Goal: Information Seeking & Learning: Learn about a topic

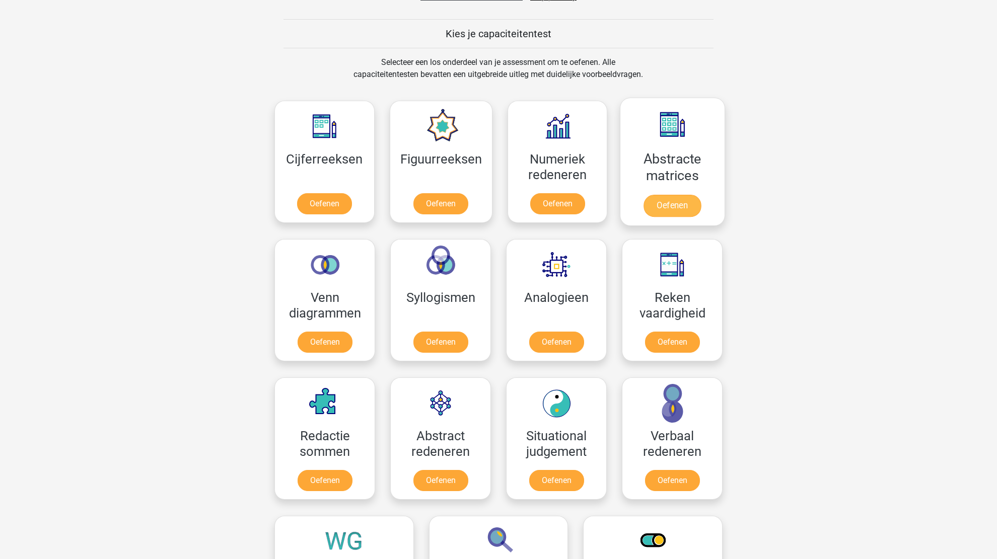
scroll to position [403, 0]
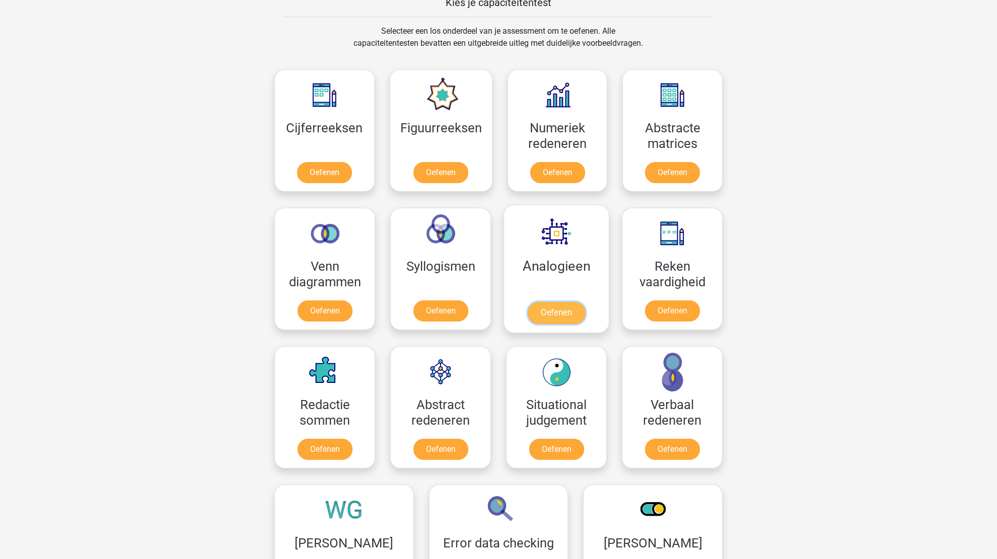
click at [559, 312] on link "Oefenen" at bounding box center [556, 313] width 57 height 22
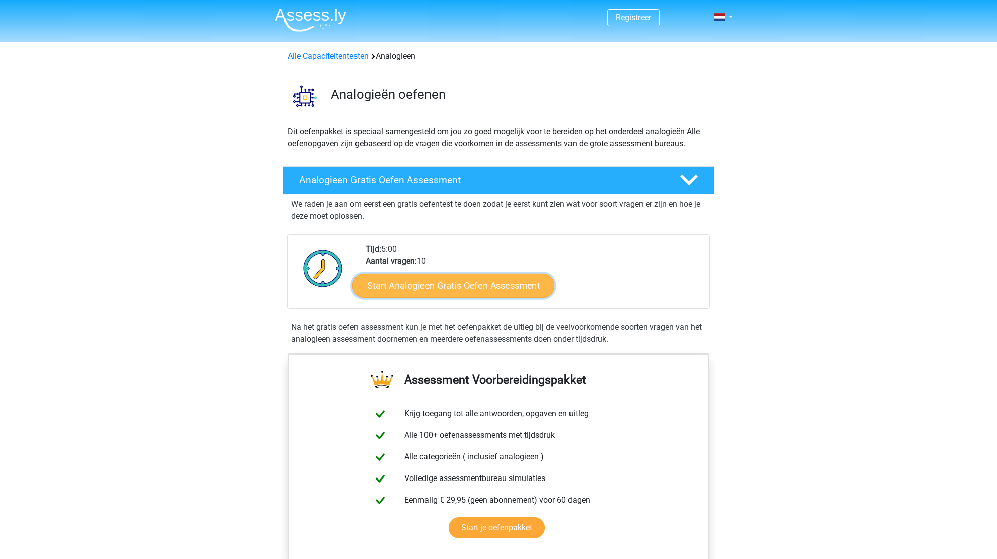
click at [489, 284] on link "Start Analogieen Gratis Oefen Assessment" at bounding box center [453, 285] width 202 height 24
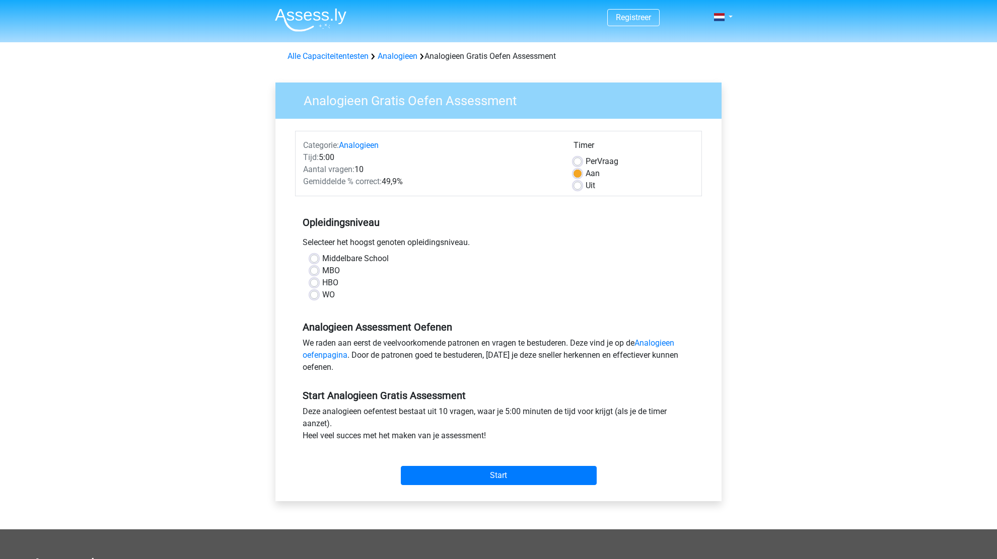
click at [334, 273] on label "MBO" at bounding box center [331, 271] width 18 height 12
click at [318, 273] on input "MBO" at bounding box center [314, 270] width 8 height 10
radio input "true"
click at [503, 473] on input "Start" at bounding box center [499, 475] width 196 height 19
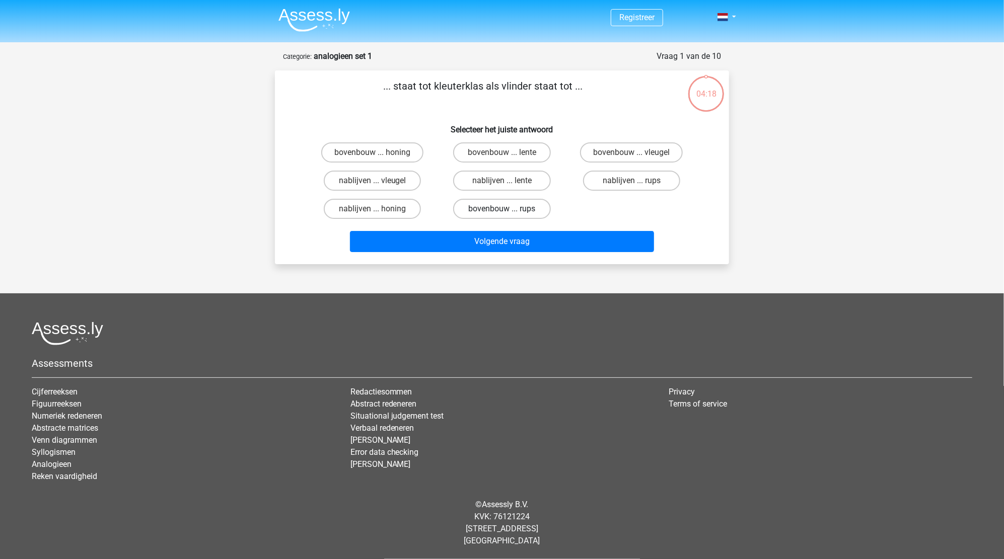
click at [510, 212] on label "bovenbouw ... rups" at bounding box center [501, 209] width 97 height 20
click at [508, 212] on input "bovenbouw ... rups" at bounding box center [505, 212] width 7 height 7
radio input "true"
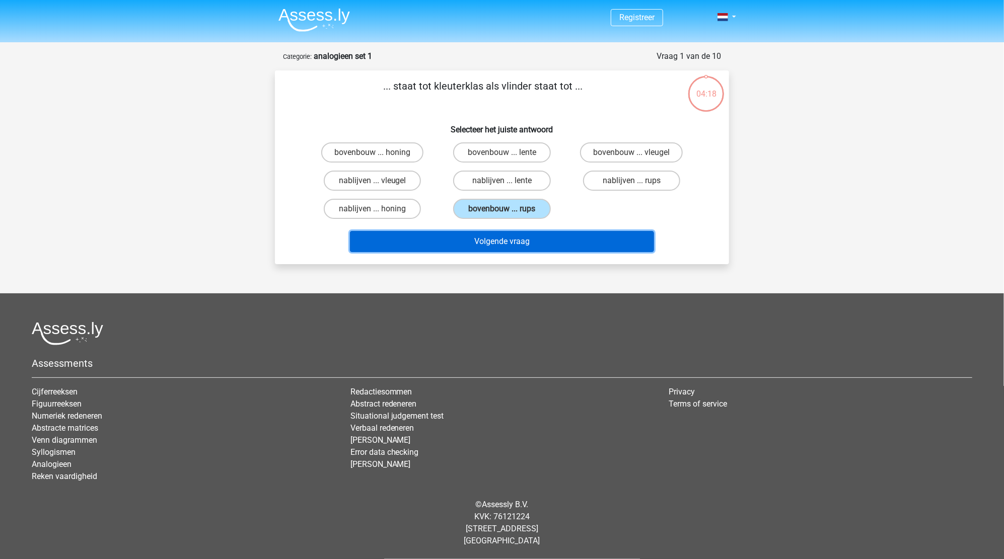
click at [504, 242] on button "Volgende vraag" at bounding box center [502, 241] width 305 height 21
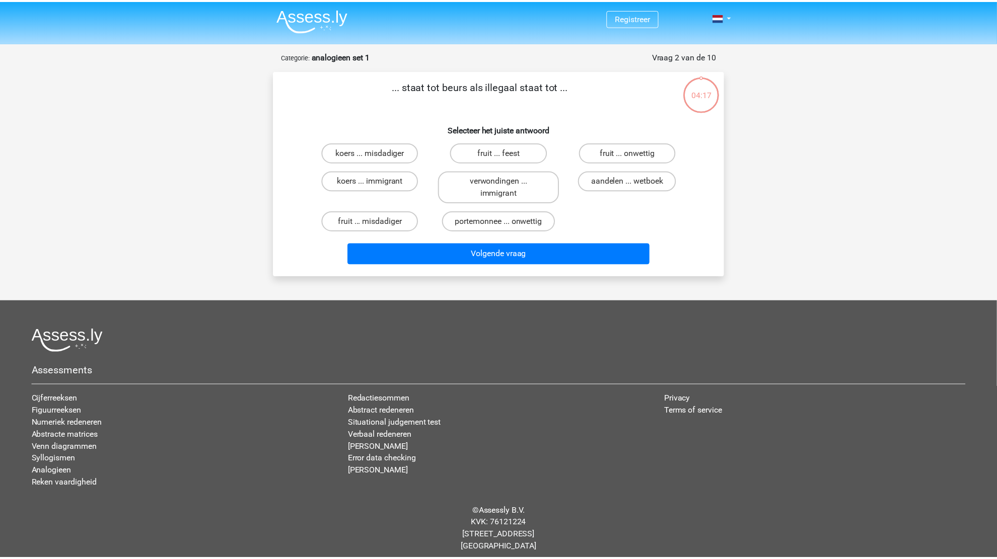
scroll to position [6, 0]
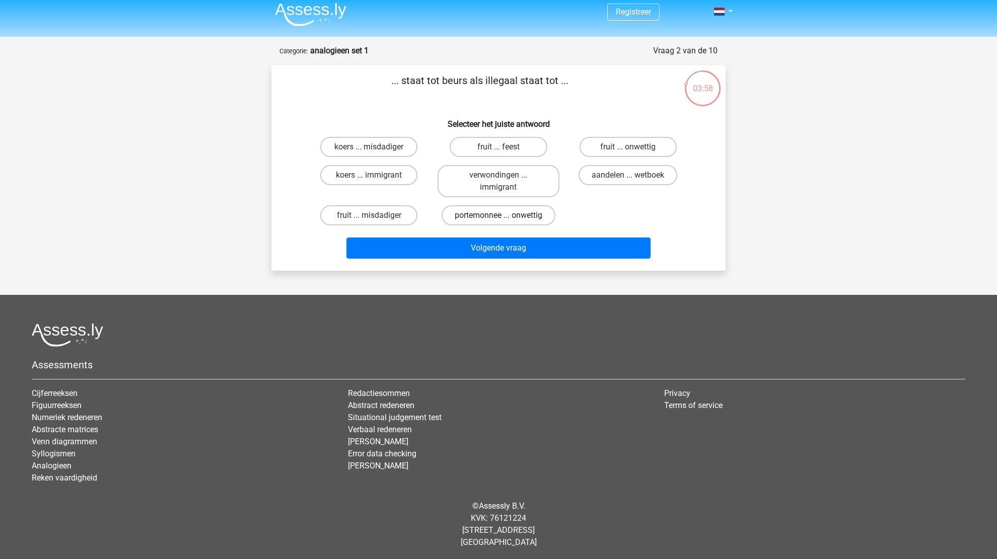
click at [505, 217] on label "portemonnee ... onwettig" at bounding box center [499, 215] width 114 height 20
click at [505, 217] on input "portemonnee ... onwettig" at bounding box center [501, 218] width 7 height 7
radio input "true"
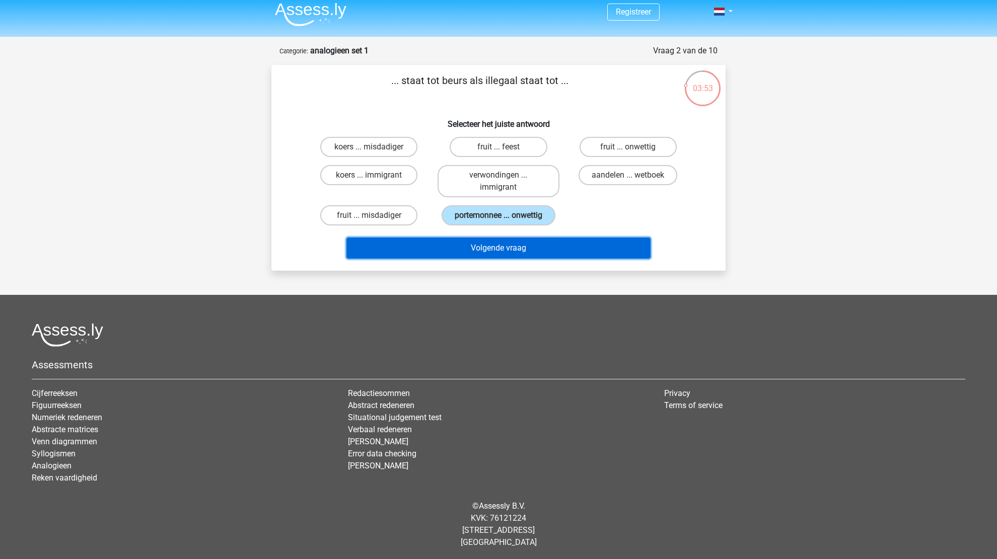
click at [487, 244] on button "Volgende vraag" at bounding box center [498, 248] width 305 height 21
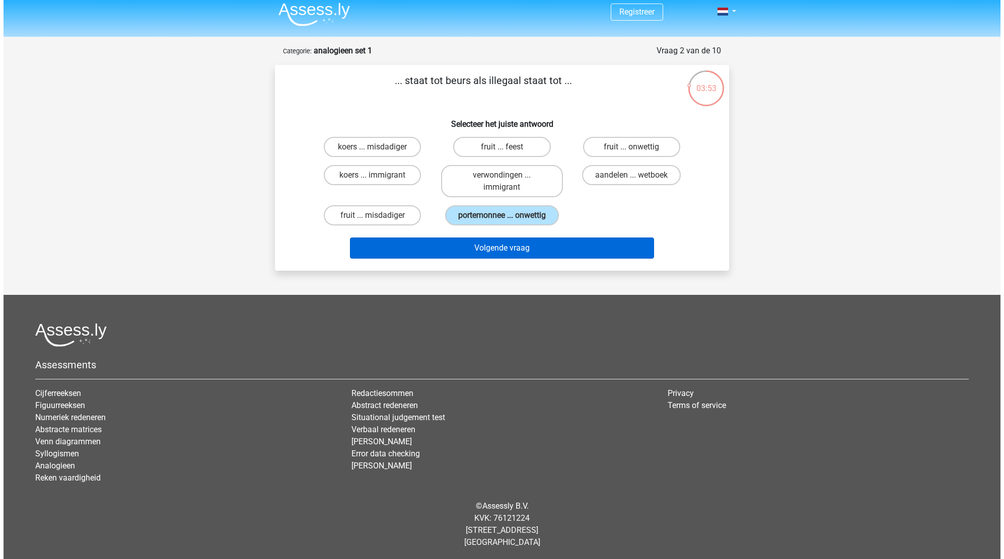
scroll to position [0, 0]
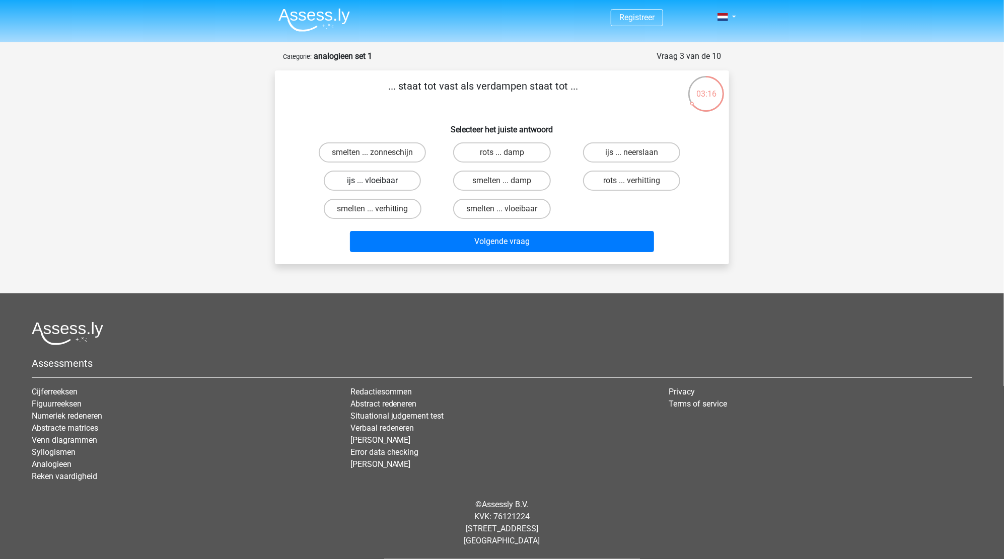
click at [368, 183] on label "ijs ... vloeibaar" at bounding box center [372, 181] width 97 height 20
click at [373, 183] on input "ijs ... vloeibaar" at bounding box center [376, 184] width 7 height 7
radio input "true"
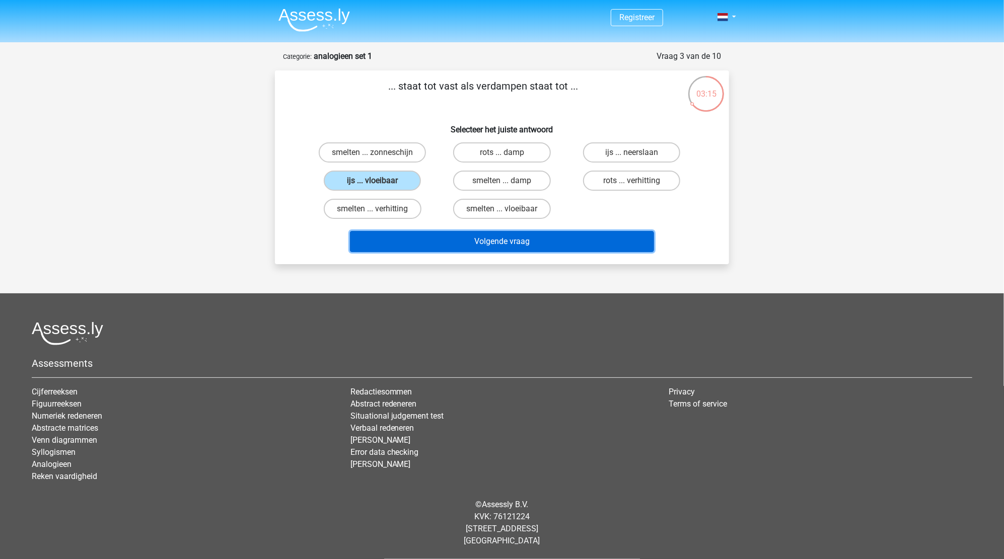
click at [562, 244] on button "Volgende vraag" at bounding box center [502, 241] width 305 height 21
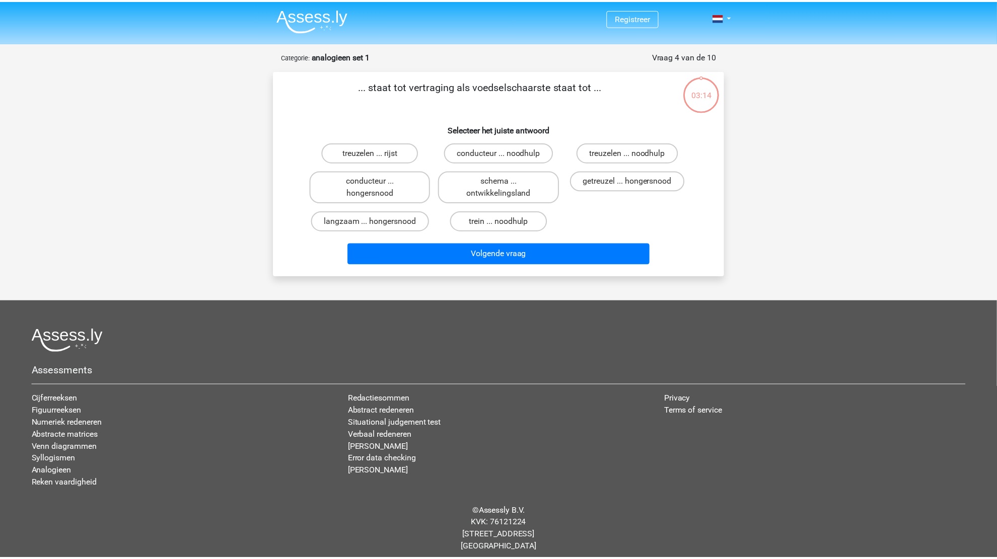
scroll to position [6, 0]
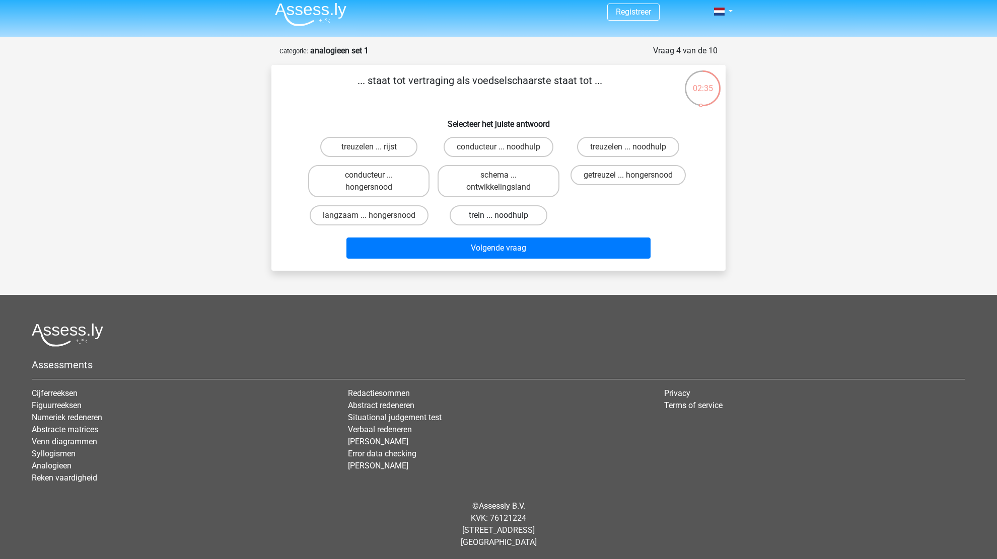
click at [490, 220] on label "trein ... noodhulp" at bounding box center [498, 215] width 97 height 20
click at [498, 220] on input "trein ... noodhulp" at bounding box center [501, 218] width 7 height 7
radio input "true"
click at [490, 220] on label "trein ... noodhulp" at bounding box center [498, 215] width 97 height 20
click at [498, 220] on input "trein ... noodhulp" at bounding box center [501, 218] width 7 height 7
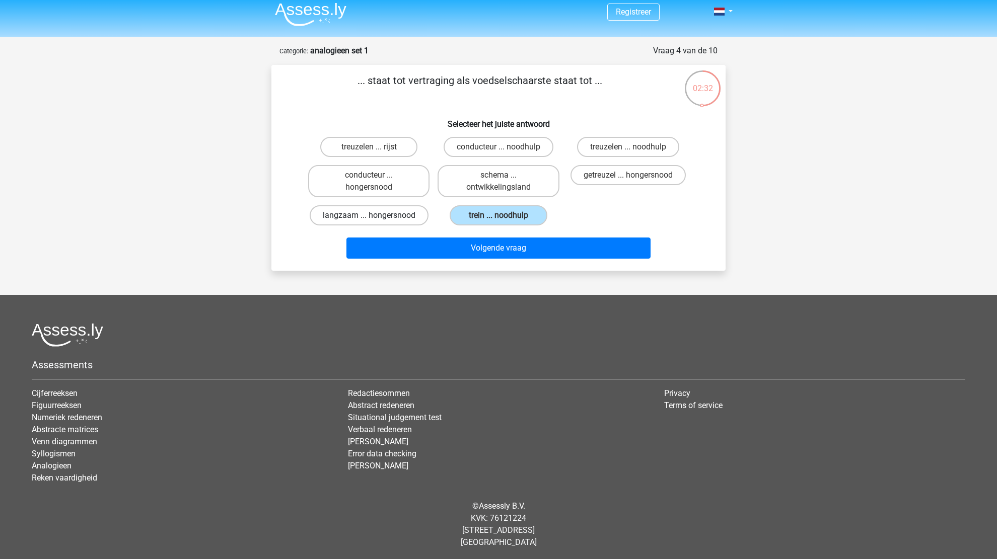
click at [407, 215] on label "langzaam ... hongersnood" at bounding box center [369, 215] width 119 height 20
click at [376, 215] on input "langzaam ... hongersnood" at bounding box center [372, 218] width 7 height 7
radio input "true"
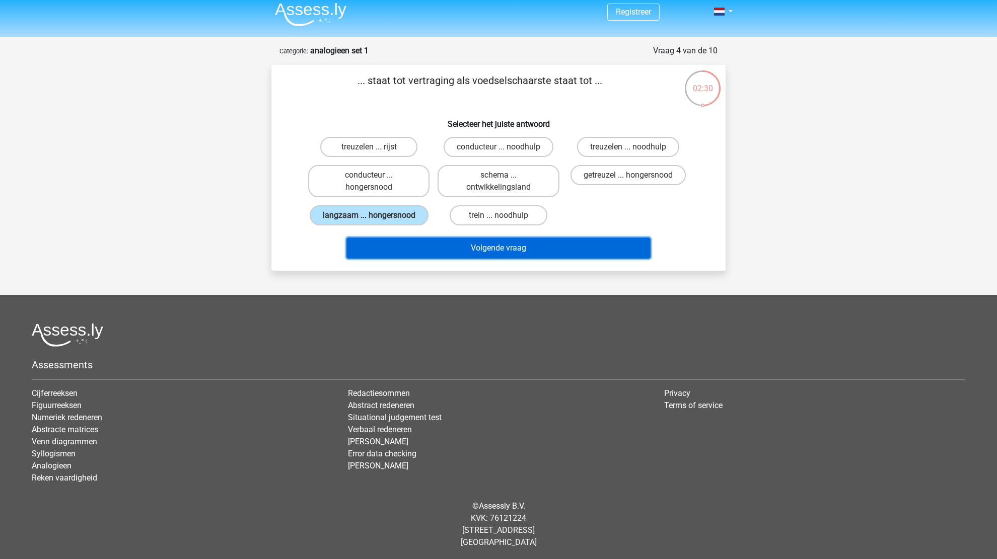
click at [442, 249] on button "Volgende vraag" at bounding box center [498, 248] width 305 height 21
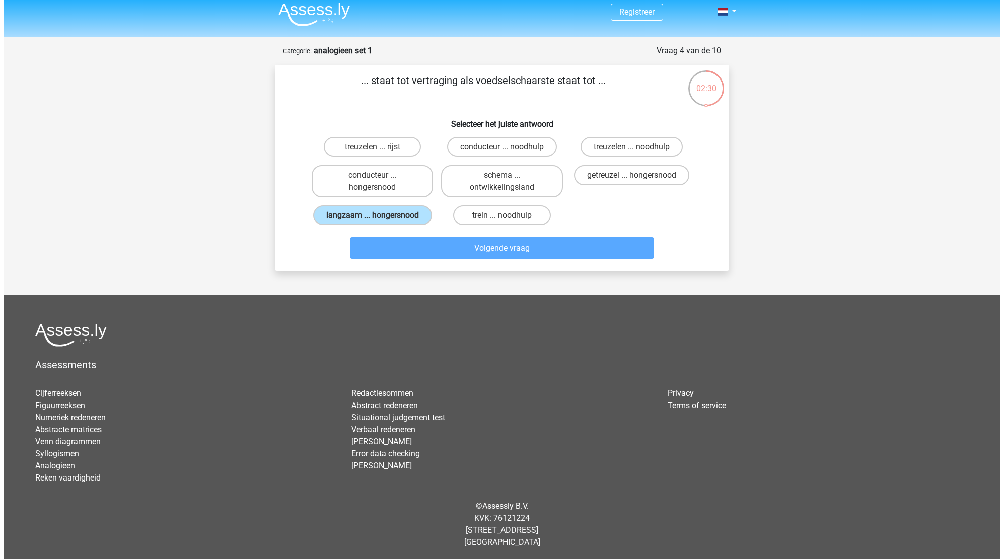
scroll to position [0, 0]
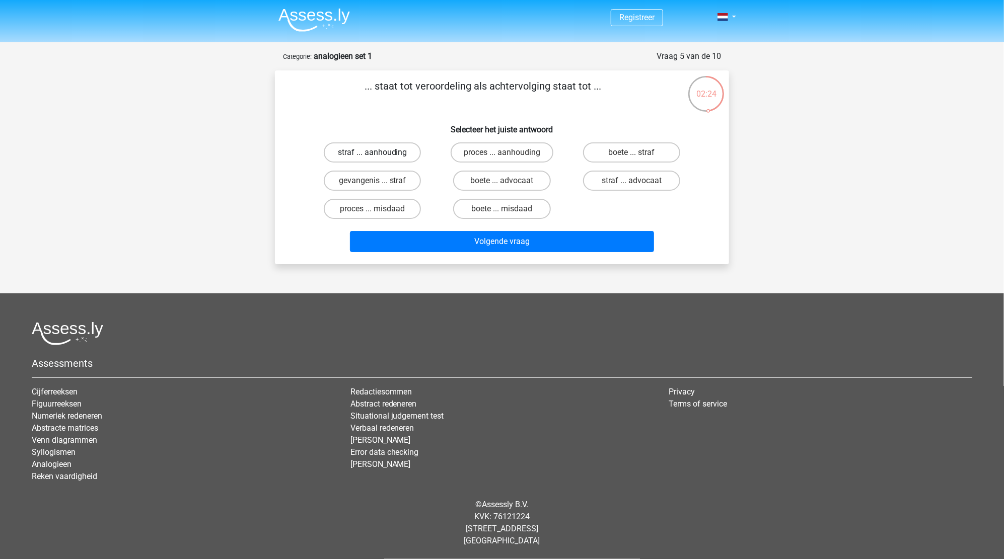
click at [379, 145] on label "straf ... aanhouding" at bounding box center [372, 152] width 97 height 20
click at [379, 153] on input "straf ... aanhouding" at bounding box center [376, 156] width 7 height 7
radio input "true"
click at [494, 160] on label "proces ... aanhouding" at bounding box center [502, 152] width 103 height 20
click at [502, 159] on input "proces ... aanhouding" at bounding box center [505, 156] width 7 height 7
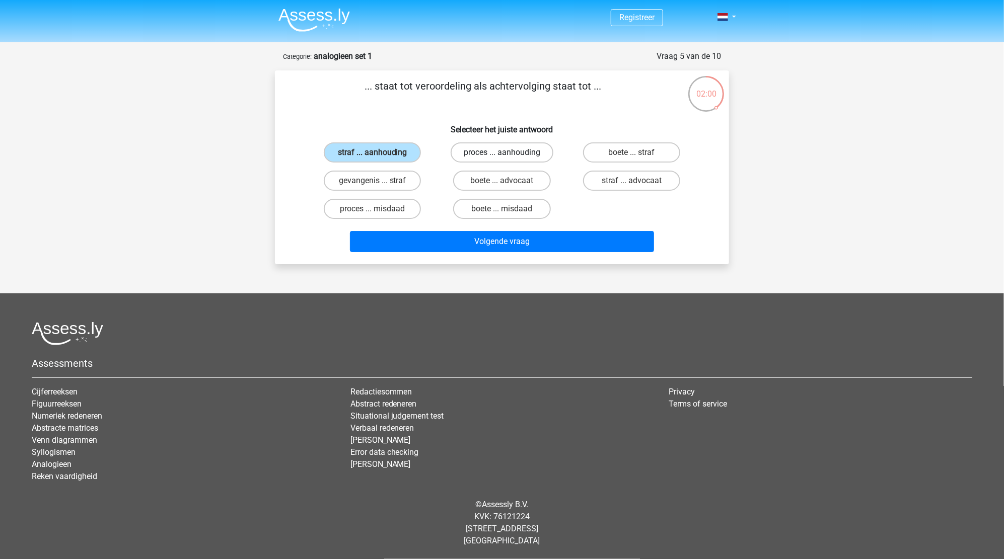
radio input "true"
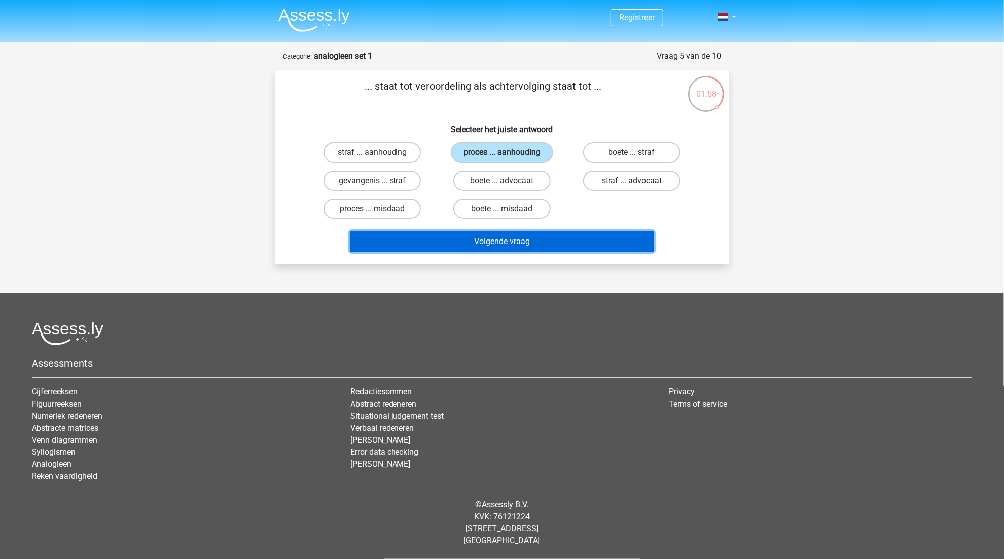
click at [501, 242] on button "Volgende vraag" at bounding box center [502, 241] width 305 height 21
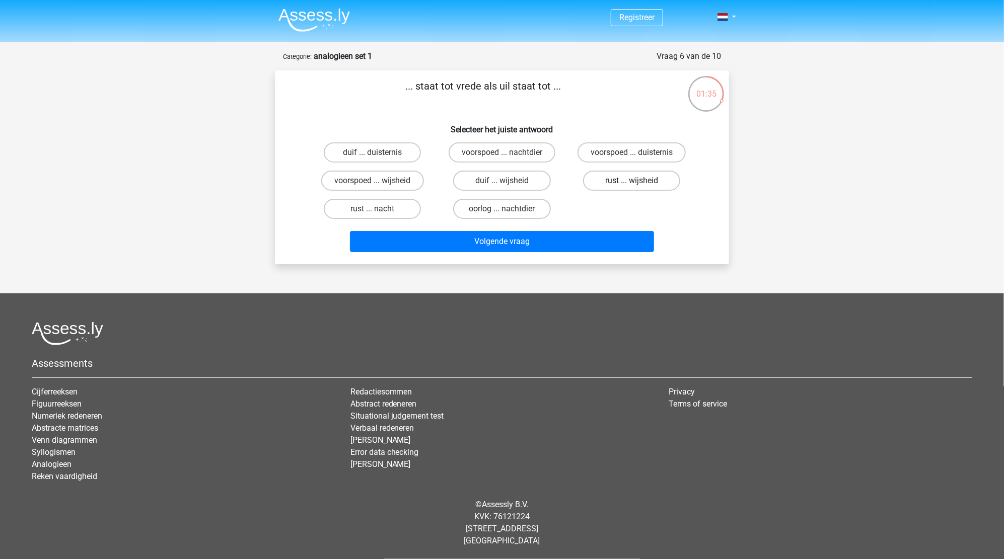
click at [639, 179] on label "rust ... wijsheid" at bounding box center [631, 181] width 97 height 20
click at [638, 181] on input "rust ... wijsheid" at bounding box center [634, 184] width 7 height 7
radio input "true"
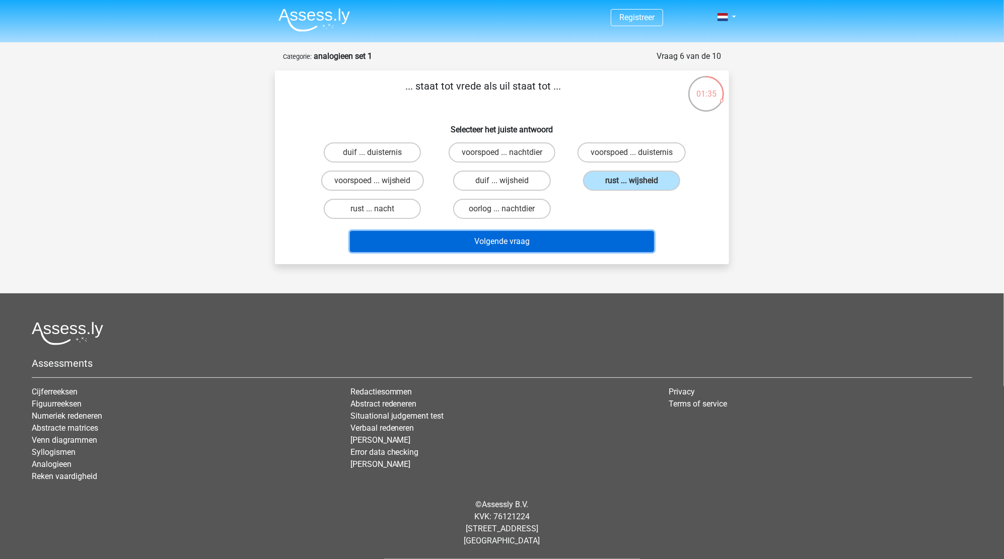
click at [567, 236] on button "Volgende vraag" at bounding box center [502, 241] width 305 height 21
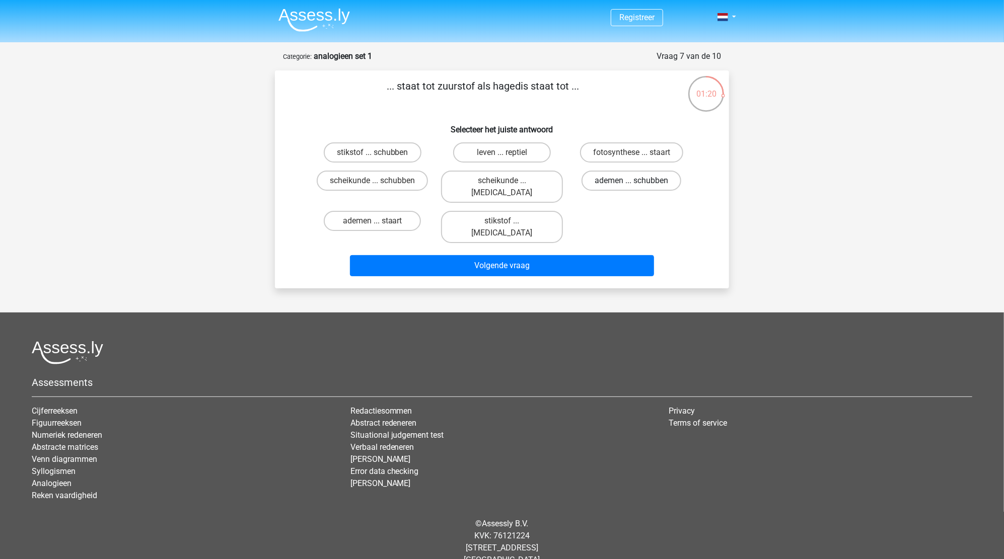
click at [650, 186] on label "ademen ... schubben" at bounding box center [631, 181] width 100 height 20
click at [638, 186] on input "ademen ... schubben" at bounding box center [634, 184] width 7 height 7
radio input "true"
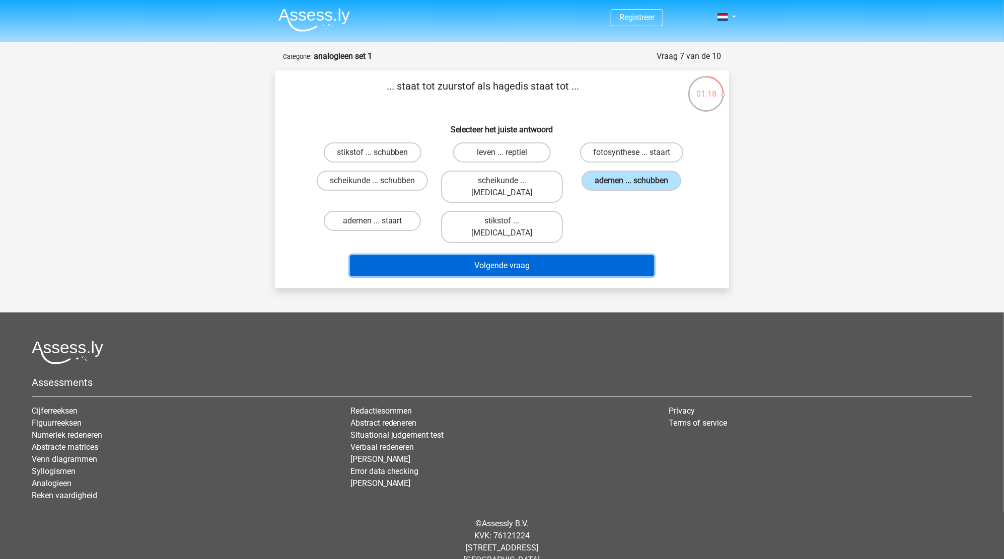
click at [472, 255] on button "Volgende vraag" at bounding box center [502, 265] width 305 height 21
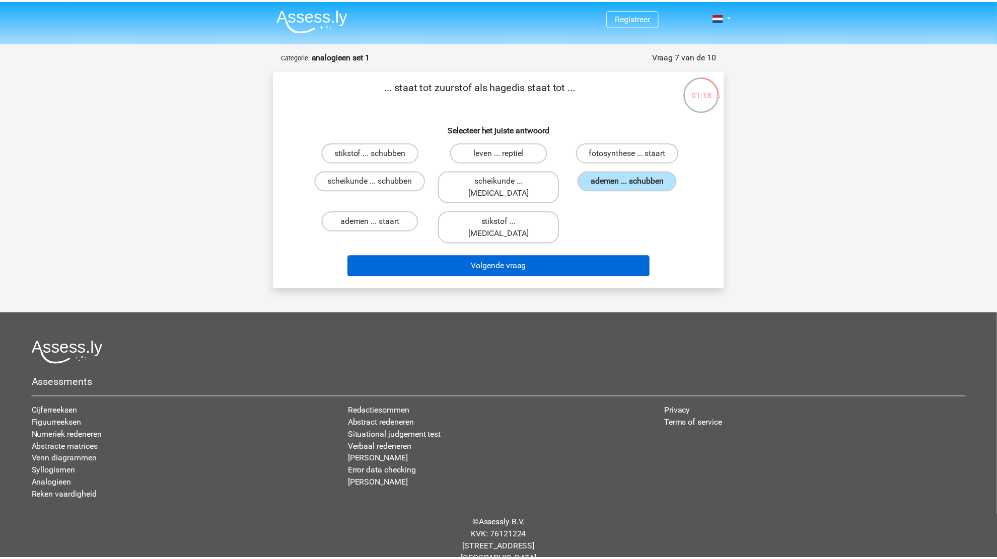
scroll to position [6, 0]
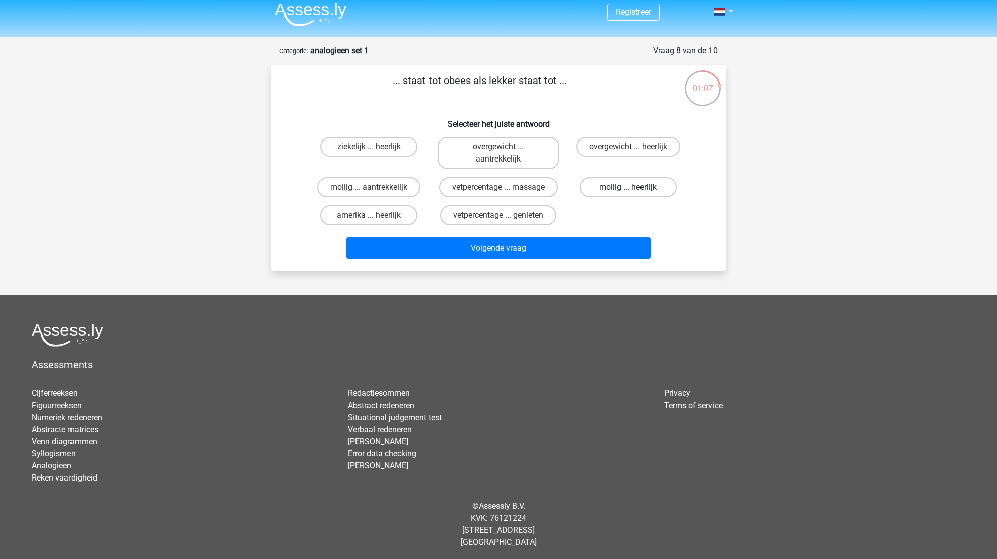
click at [608, 182] on label "mollig ... heerlijk" at bounding box center [627, 187] width 97 height 20
click at [628, 187] on input "mollig ... heerlijk" at bounding box center [631, 190] width 7 height 7
radio input "true"
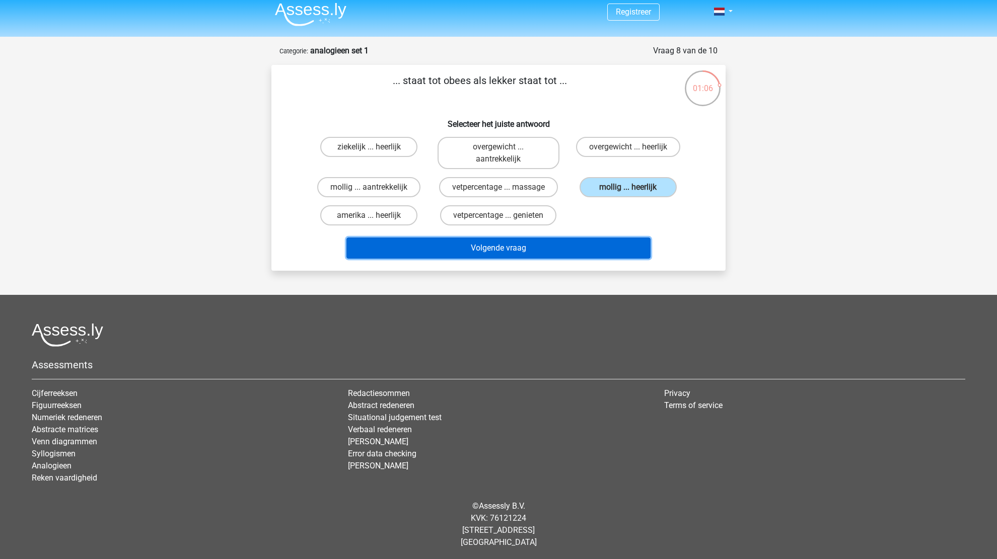
click at [501, 242] on button "Volgende vraag" at bounding box center [498, 248] width 305 height 21
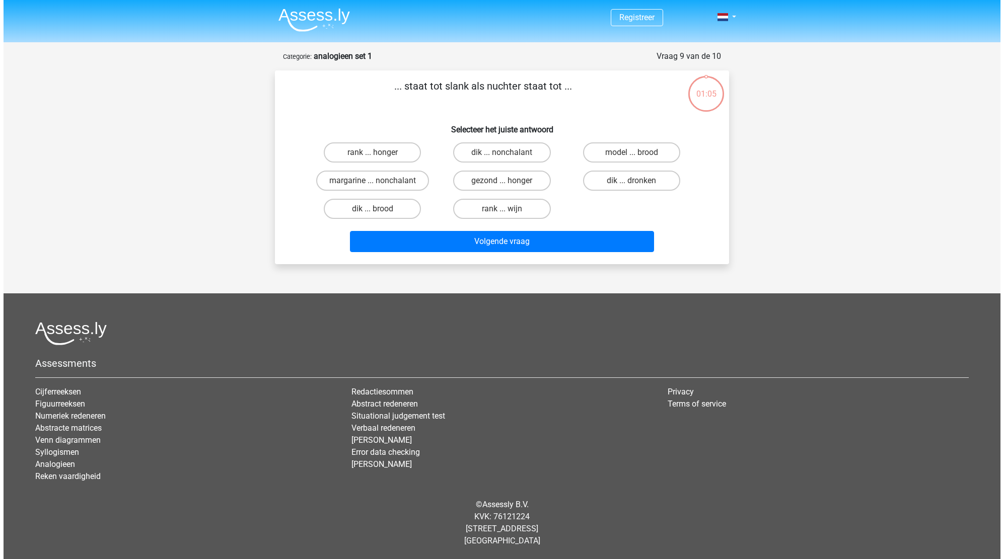
scroll to position [0, 0]
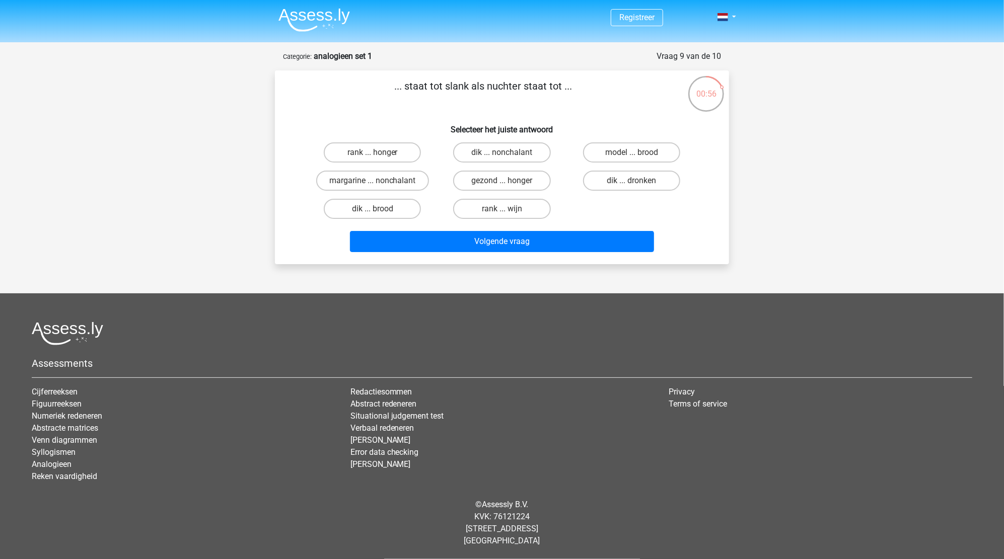
click at [633, 182] on input "dik ... dronken" at bounding box center [634, 184] width 7 height 7
radio input "true"
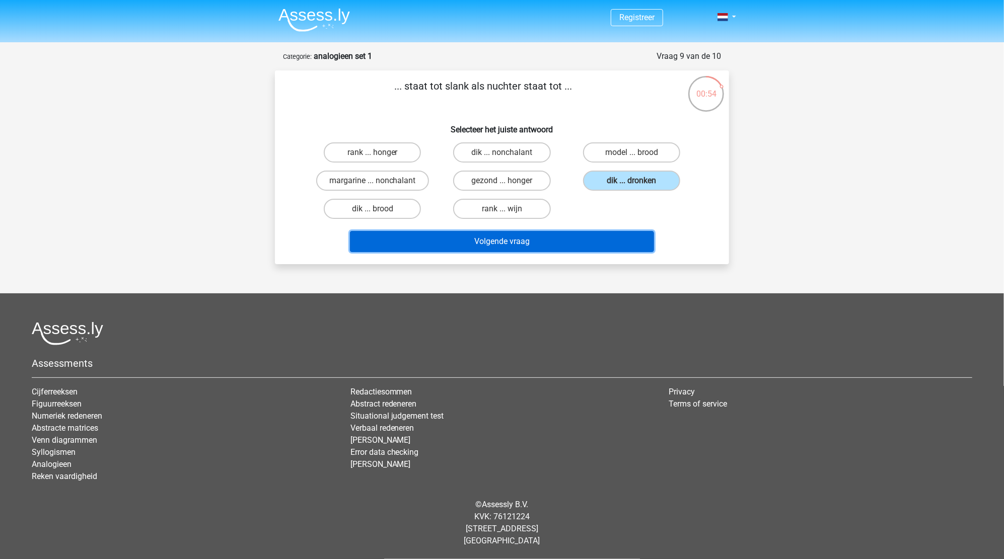
click at [492, 238] on button "Volgende vraag" at bounding box center [502, 241] width 305 height 21
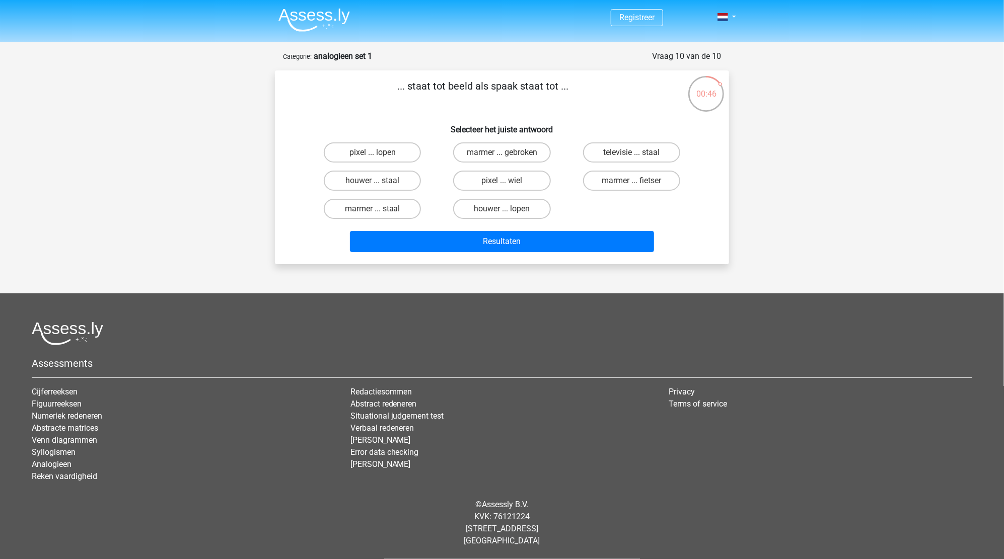
click at [378, 159] on input "pixel ... lopen" at bounding box center [376, 156] width 7 height 7
radio input "true"
click at [486, 177] on label "pixel ... wiel" at bounding box center [501, 181] width 97 height 20
click at [502, 181] on input "pixel ... wiel" at bounding box center [505, 184] width 7 height 7
radio input "true"
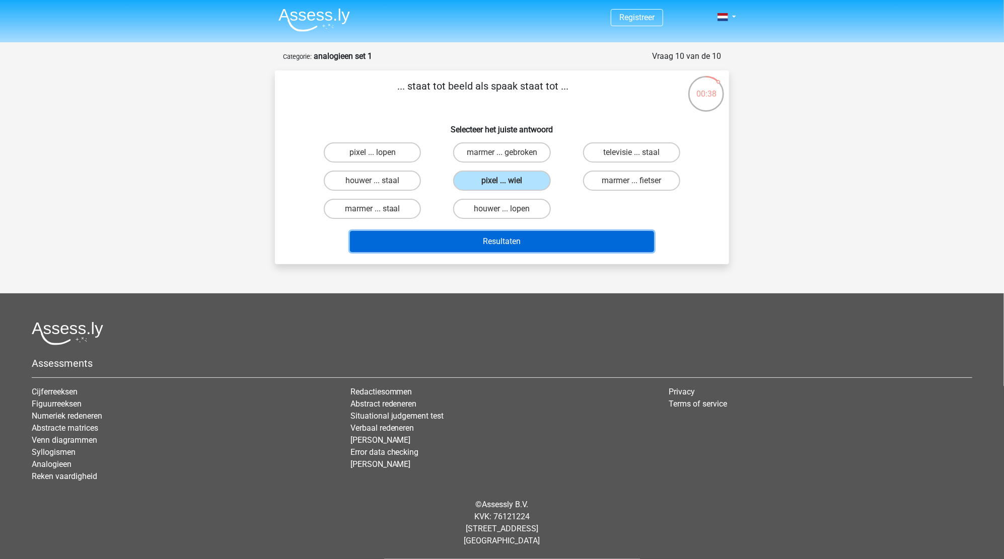
click at [486, 236] on button "Resultaten" at bounding box center [502, 241] width 305 height 21
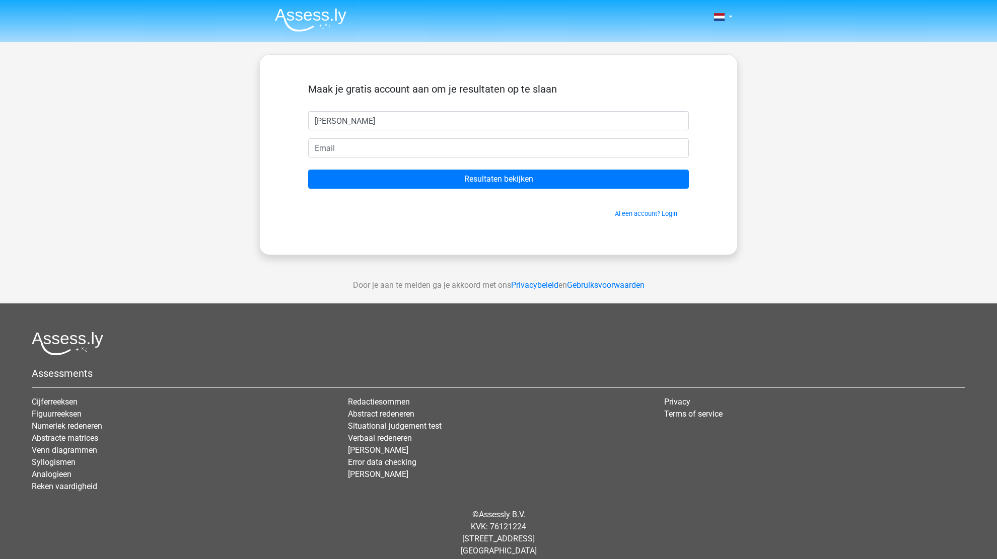
type input "[PERSON_NAME]"
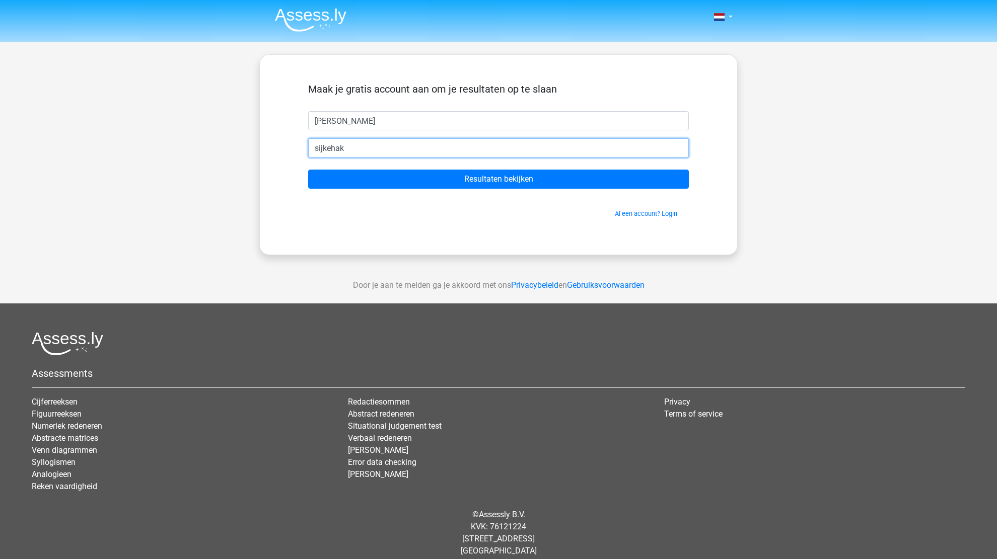
type input "[EMAIL_ADDRESS][DOMAIN_NAME]"
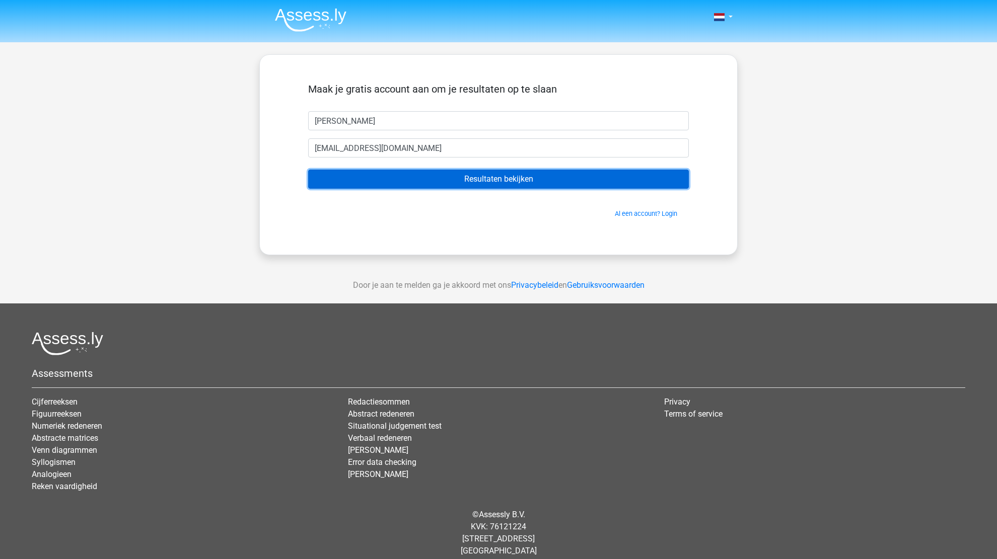
click at [539, 181] on input "Resultaten bekijken" at bounding box center [498, 179] width 381 height 19
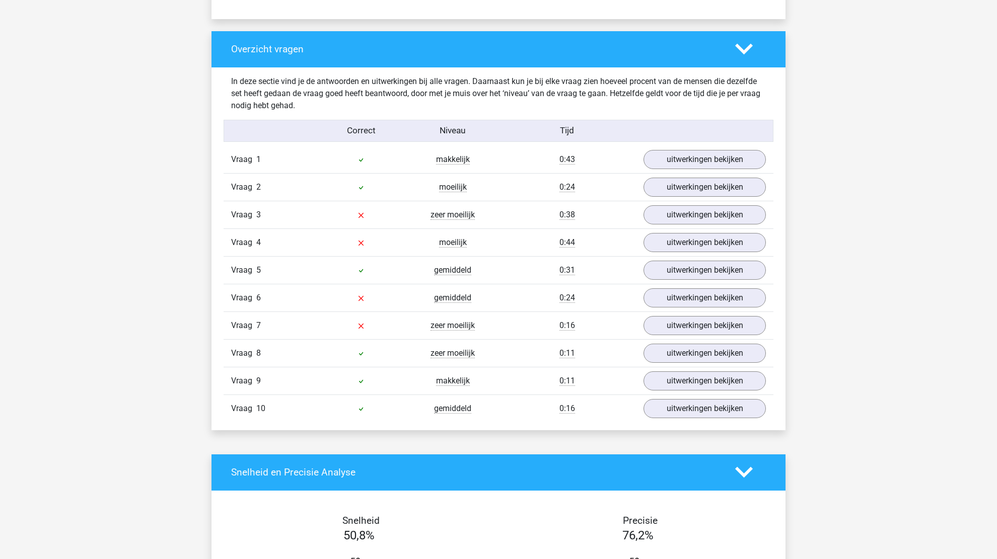
scroll to position [755, 0]
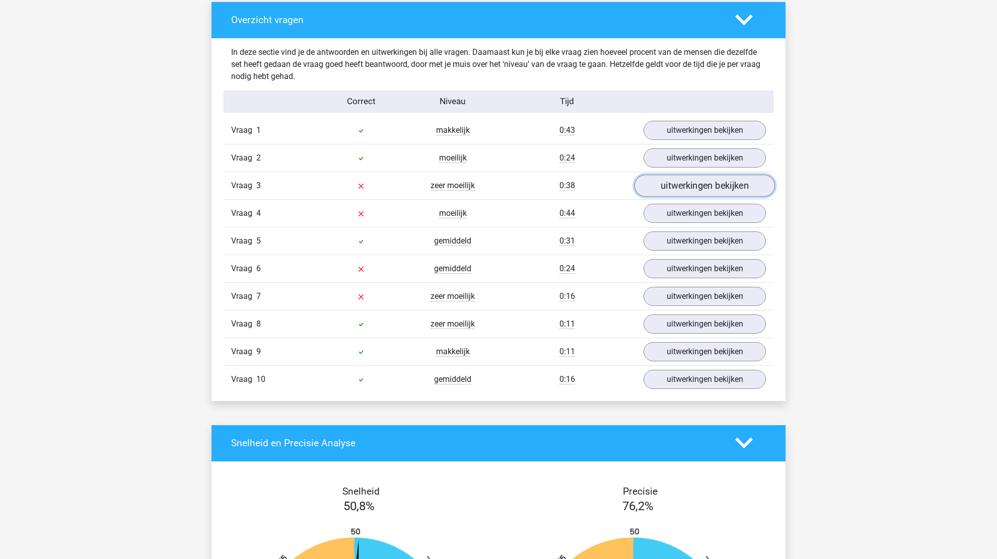
click at [682, 190] on link "uitwerkingen bekijken" at bounding box center [704, 186] width 140 height 22
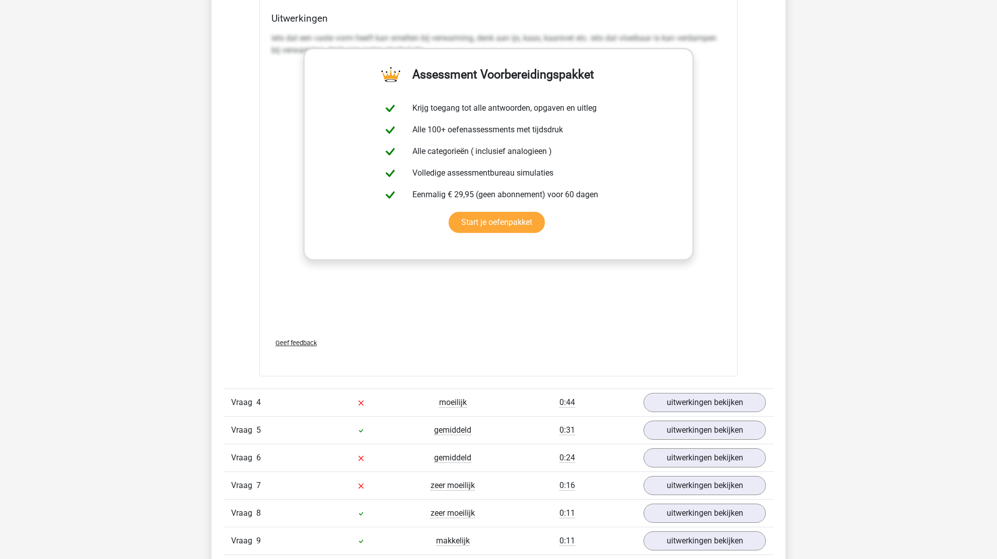
scroll to position [1208, 0]
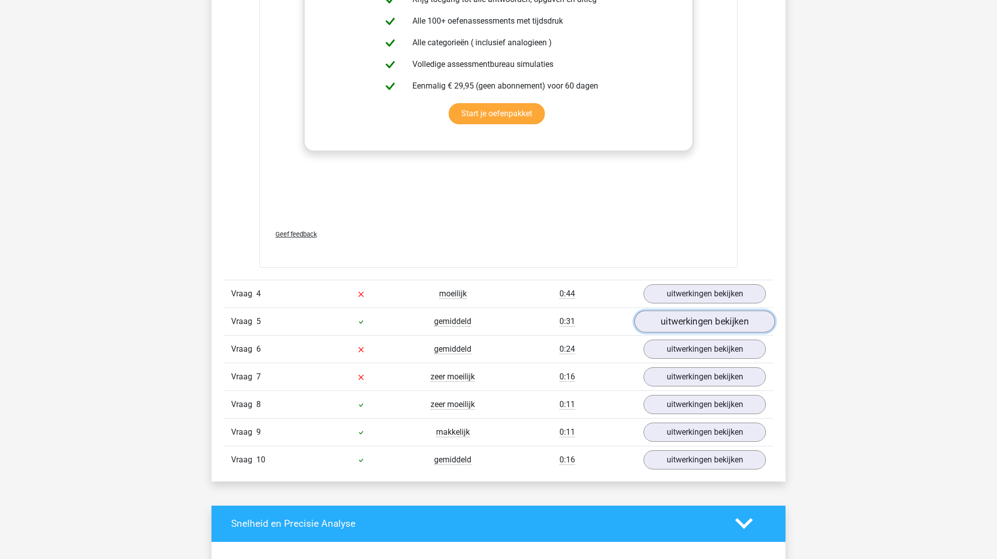
click at [686, 325] on link "uitwerkingen bekijken" at bounding box center [704, 322] width 140 height 22
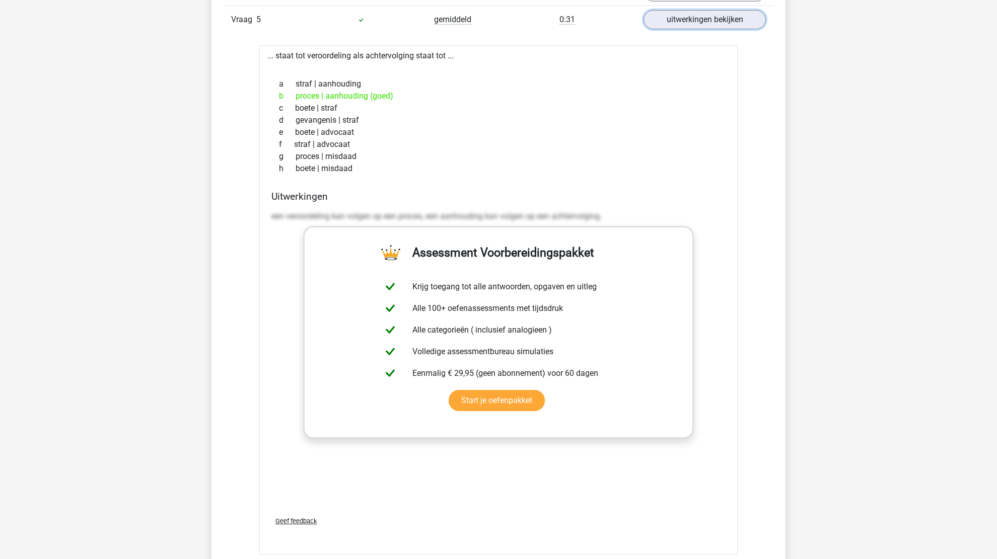
scroll to position [1410, 0]
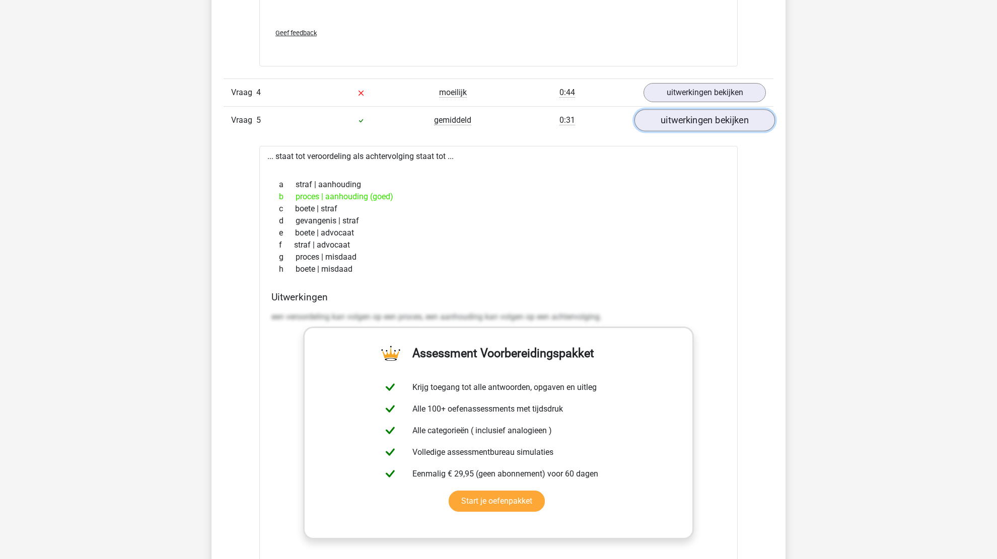
click at [665, 114] on link "uitwerkingen bekijken" at bounding box center [704, 120] width 140 height 22
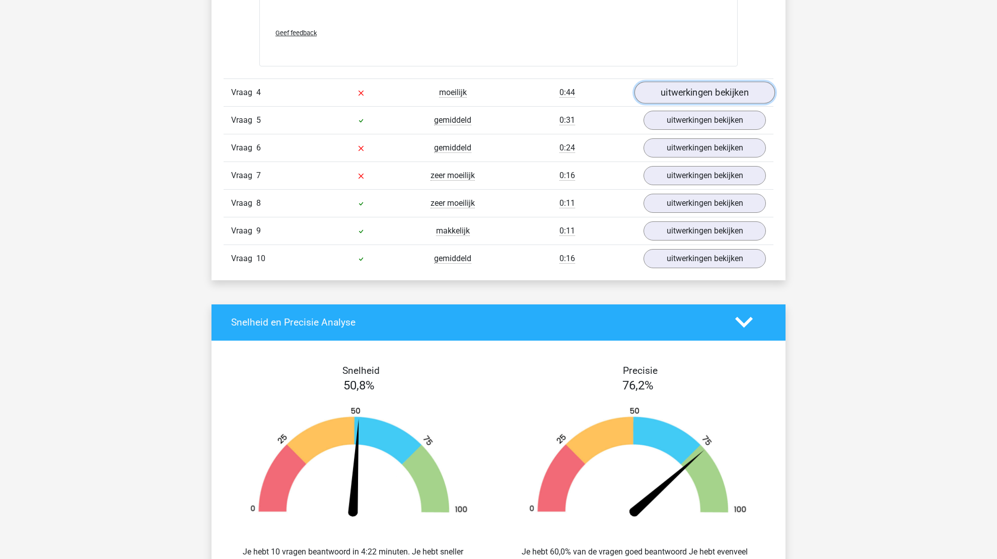
click at [682, 96] on link "uitwerkingen bekijken" at bounding box center [704, 93] width 140 height 22
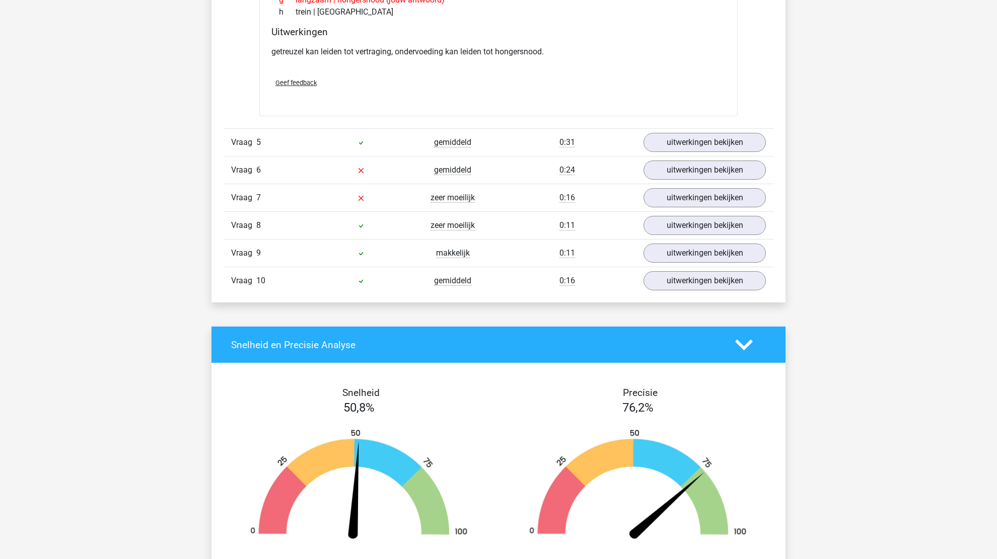
scroll to position [1661, 0]
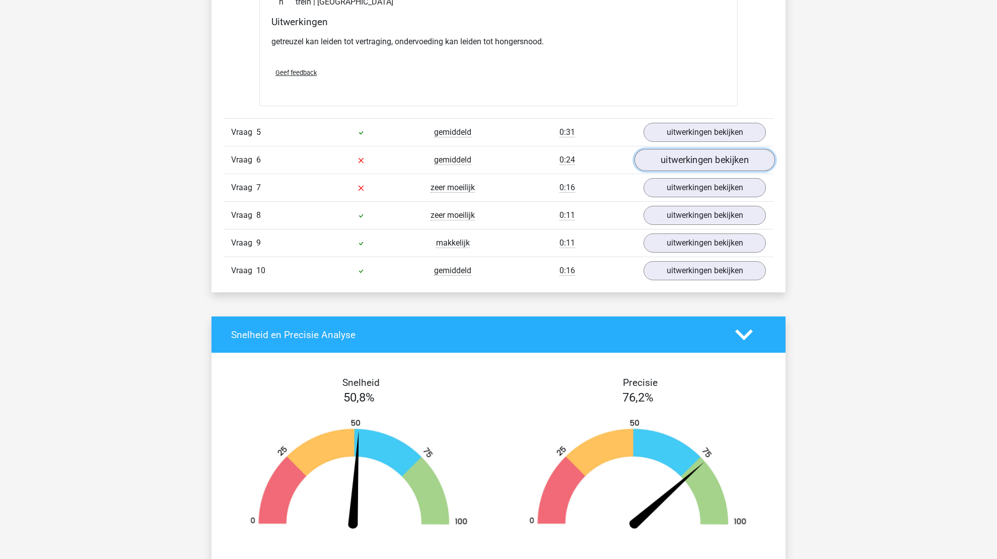
click at [718, 161] on link "uitwerkingen bekijken" at bounding box center [704, 160] width 140 height 22
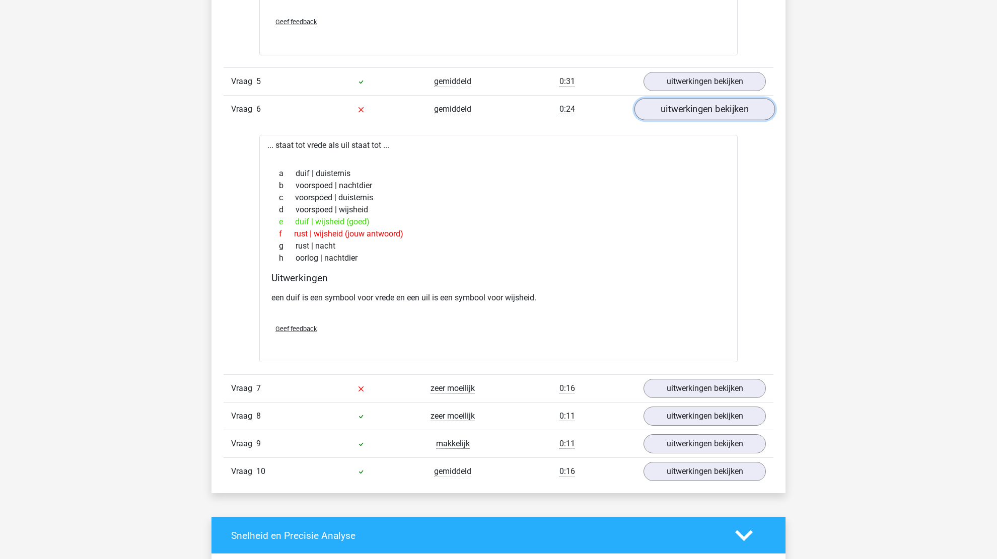
scroll to position [1712, 0]
click at [726, 109] on link "uitwerkingen bekijken" at bounding box center [704, 110] width 140 height 22
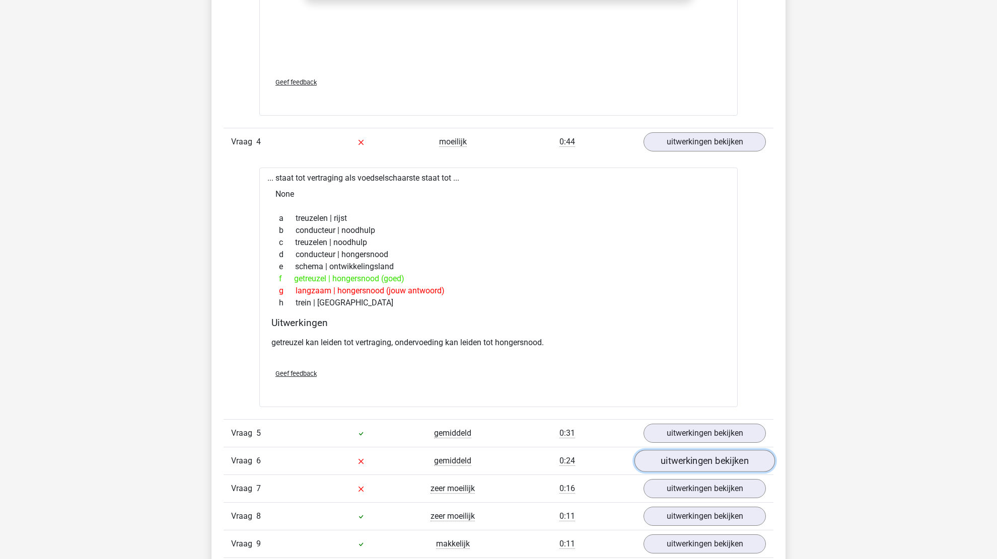
scroll to position [1359, 0]
click at [710, 142] on link "uitwerkingen bekijken" at bounding box center [704, 143] width 140 height 22
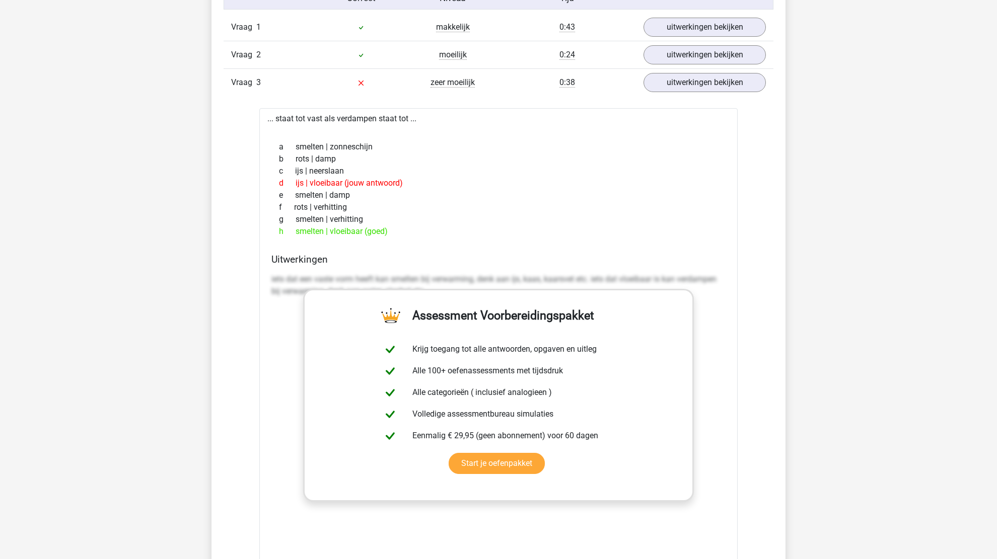
scroll to position [856, 0]
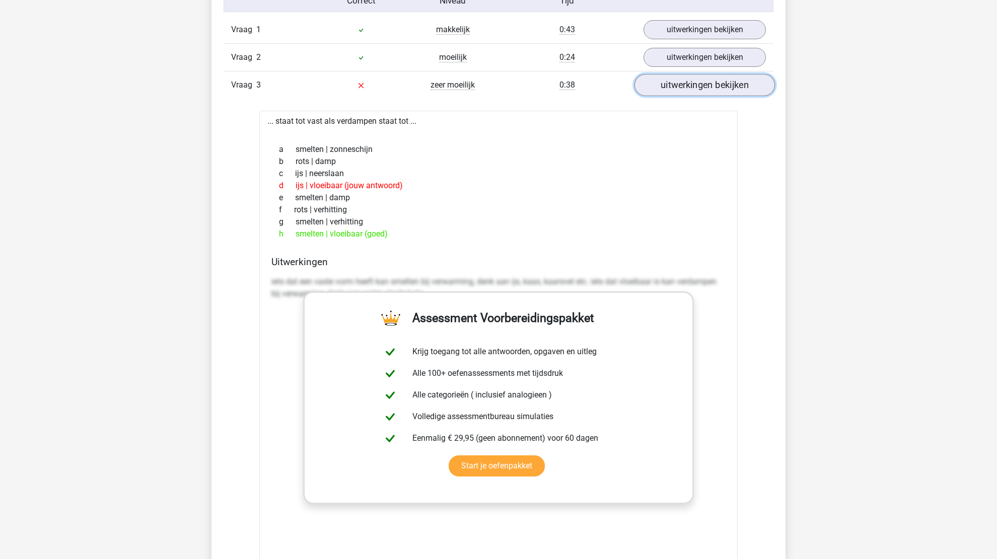
click at [721, 85] on link "uitwerkingen bekijken" at bounding box center [704, 85] width 140 height 22
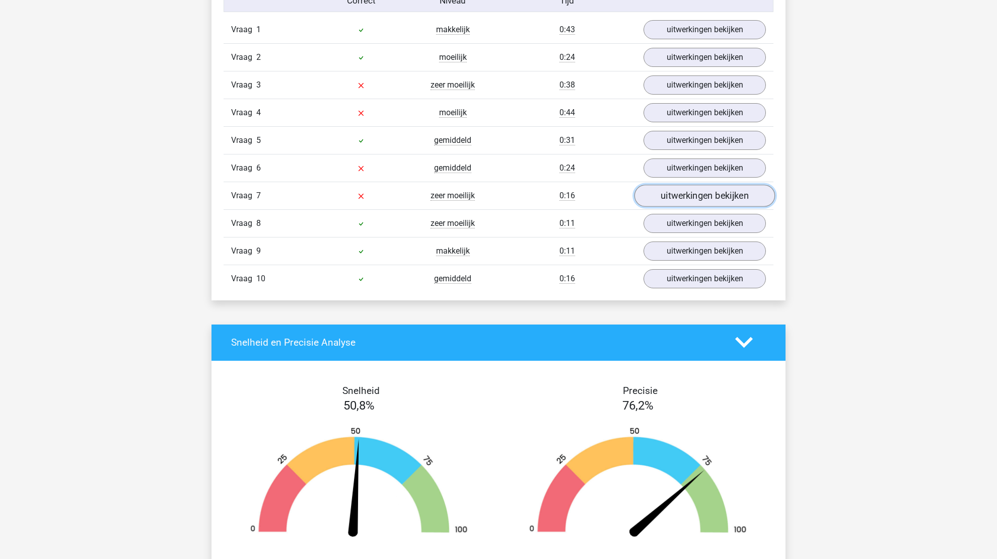
click at [716, 195] on link "uitwerkingen bekijken" at bounding box center [704, 196] width 140 height 22
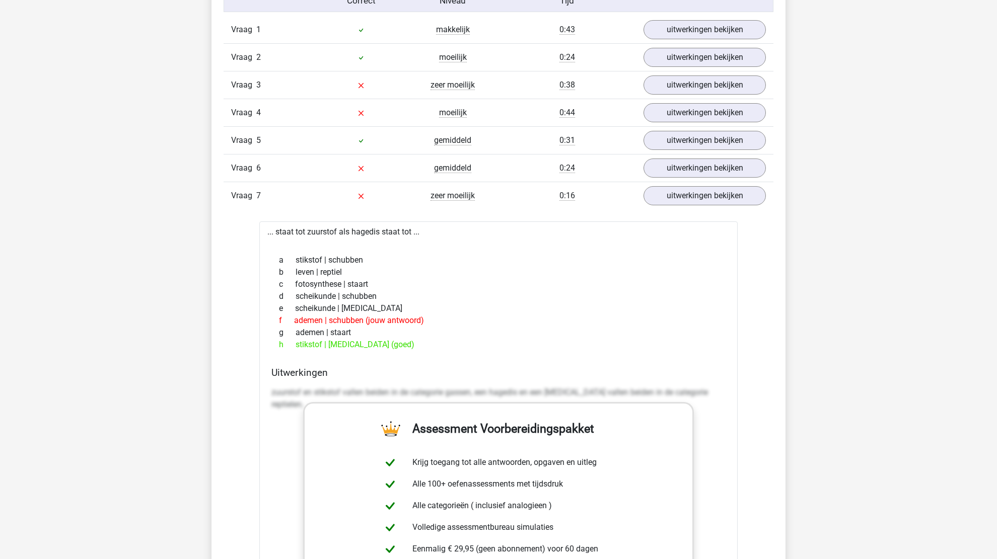
click at [714, 154] on div "Vraag 6 gemiddeld 0:24 uitwerkingen bekijken" at bounding box center [499, 168] width 550 height 28
click at [712, 158] on link "uitwerkingen bekijken" at bounding box center [704, 168] width 140 height 22
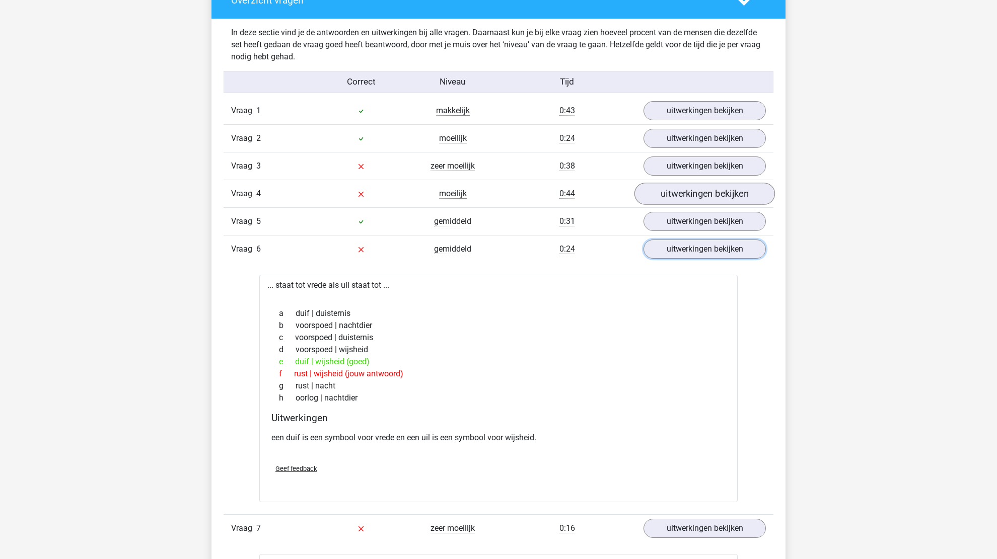
scroll to position [755, 0]
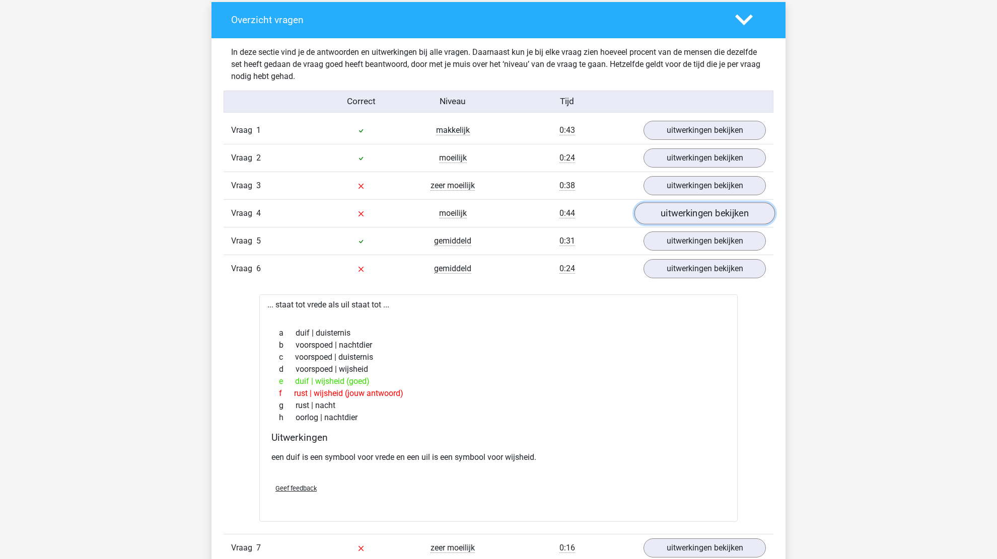
click at [714, 209] on link "uitwerkingen bekijken" at bounding box center [704, 213] width 140 height 22
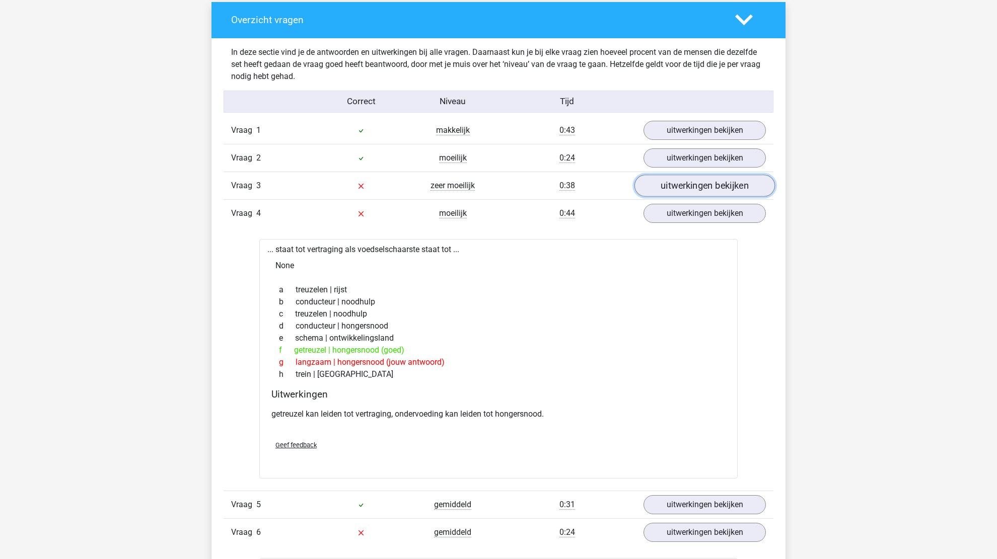
click at [708, 192] on link "uitwerkingen bekijken" at bounding box center [704, 186] width 140 height 22
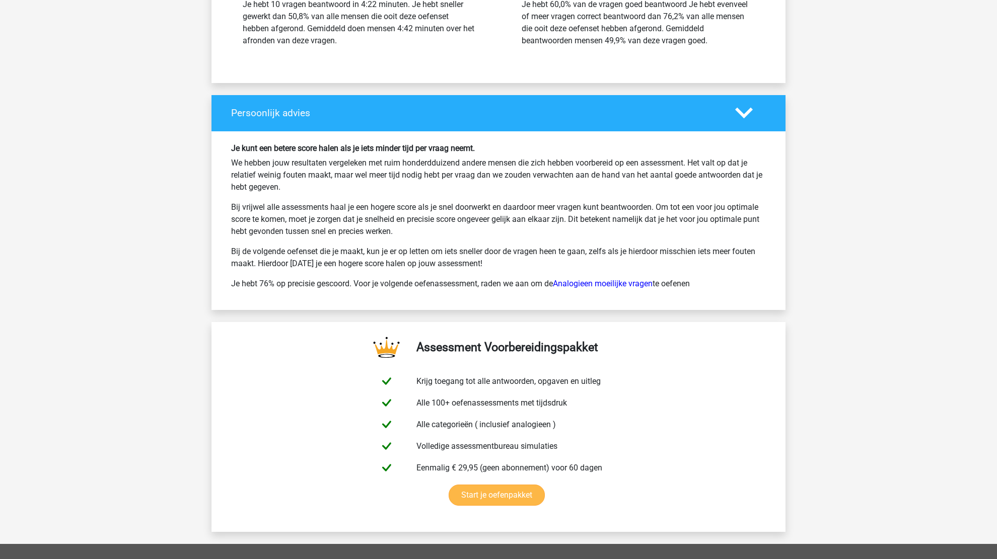
scroll to position [3002, 0]
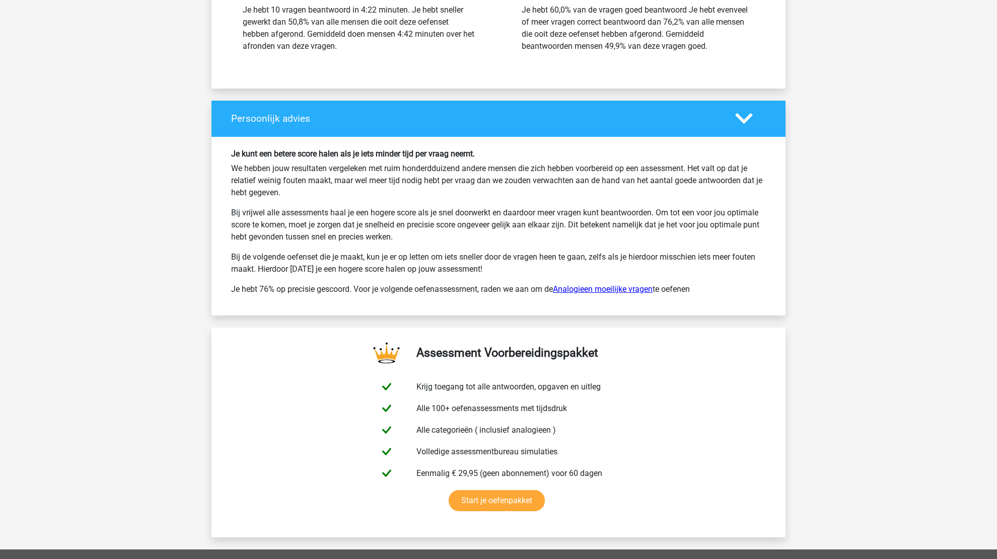
click at [616, 285] on link "Analogieen moeilijke vragen" at bounding box center [603, 289] width 100 height 10
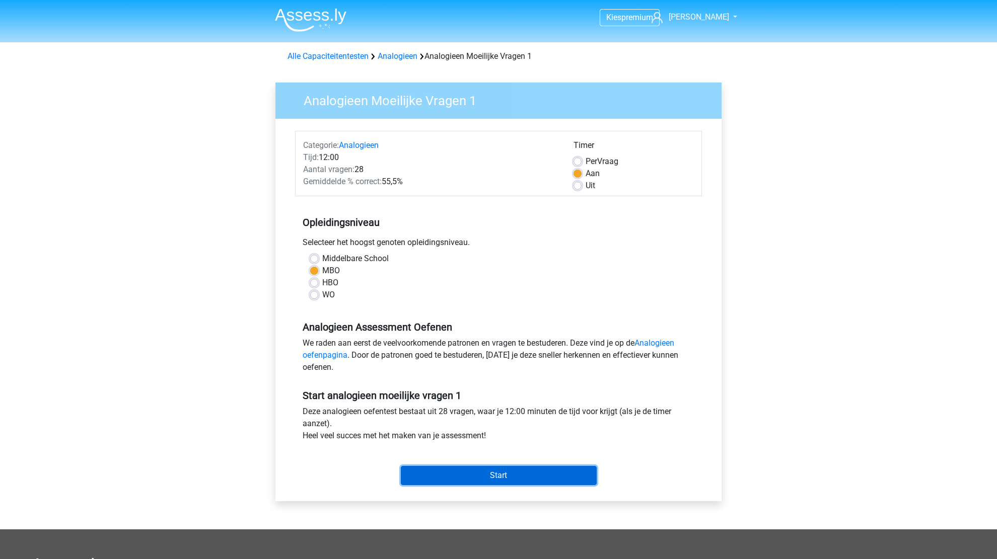
click at [545, 475] on input "Start" at bounding box center [499, 475] width 196 height 19
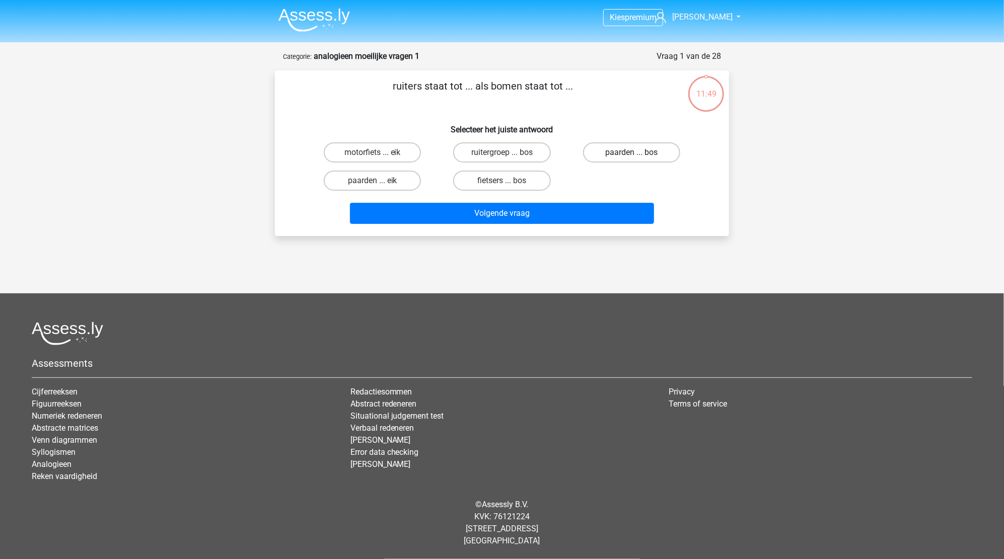
click at [644, 151] on label "paarden ... bos" at bounding box center [631, 152] width 97 height 20
click at [638, 153] on input "paarden ... bos" at bounding box center [634, 156] width 7 height 7
radio input "true"
drag, startPoint x: 644, startPoint y: 151, endPoint x: 594, endPoint y: 179, distance: 57.9
click at [594, 179] on div "motorfiets ... eik ruitergroep ... bos paarden ... bos paarden ... eik fietsers…" at bounding box center [502, 166] width 389 height 56
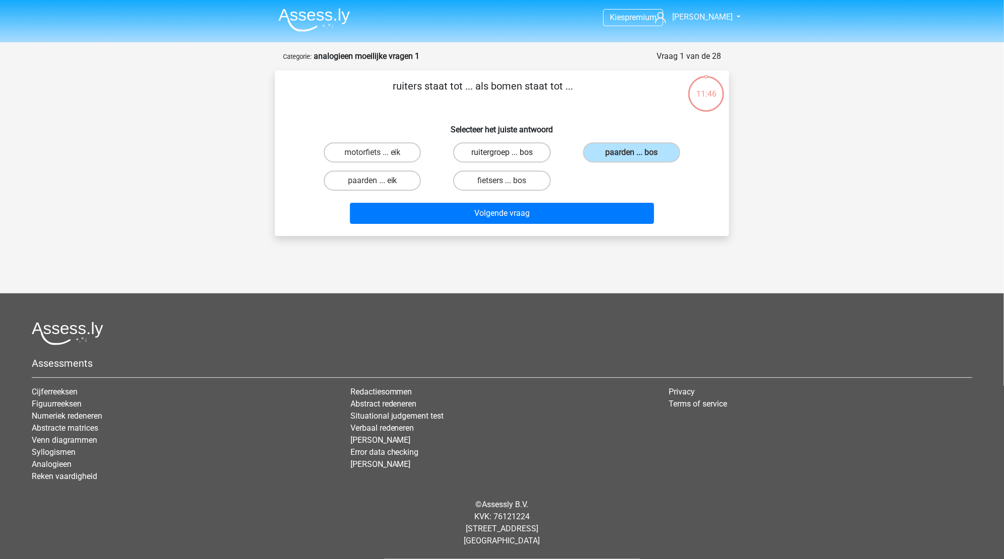
click at [477, 149] on label "ruitergroep ... bos" at bounding box center [501, 152] width 97 height 20
click at [502, 153] on input "ruitergroep ... bos" at bounding box center [505, 156] width 7 height 7
radio input "true"
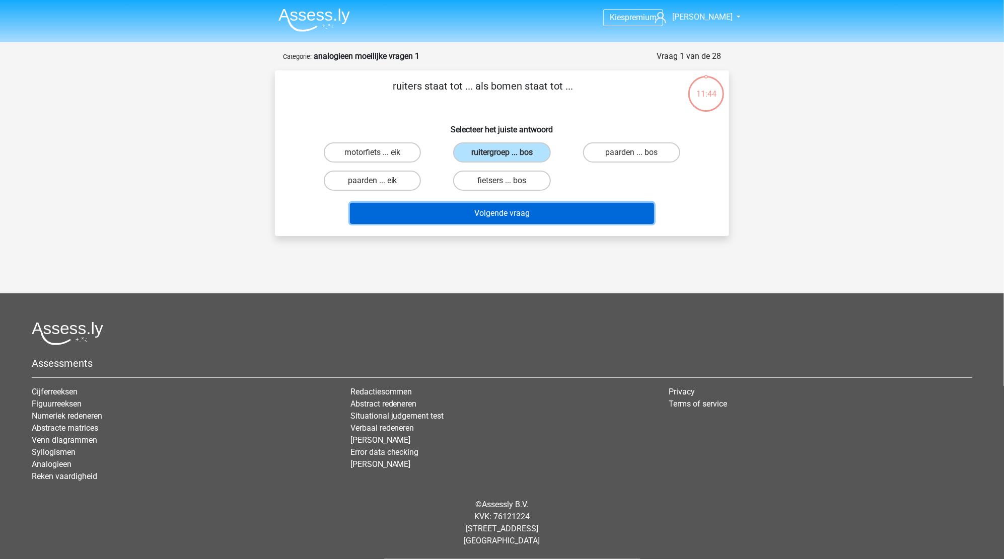
click at [518, 222] on button "Volgende vraag" at bounding box center [502, 213] width 305 height 21
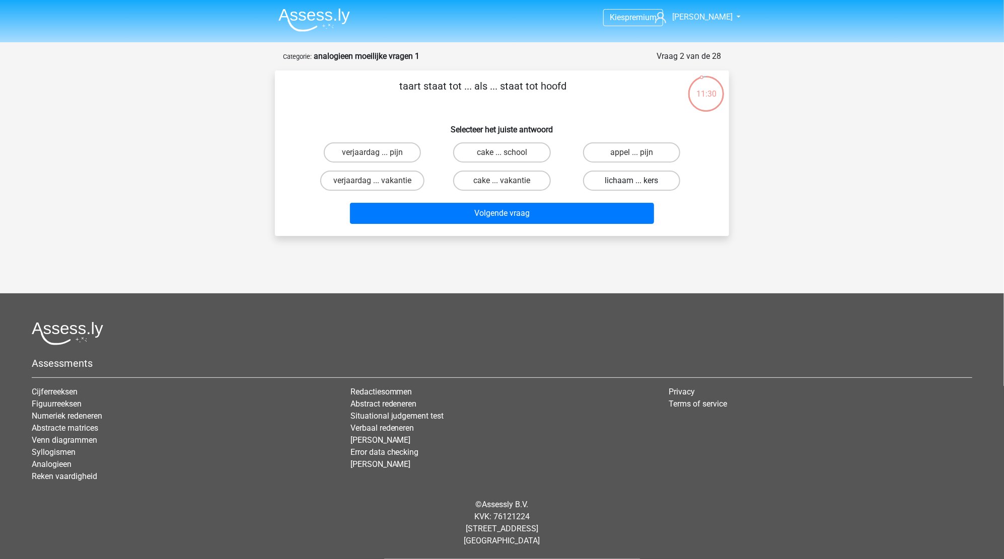
click at [608, 177] on label "lichaam ... kers" at bounding box center [631, 181] width 97 height 20
click at [631, 181] on input "lichaam ... kers" at bounding box center [634, 184] width 7 height 7
radio input "true"
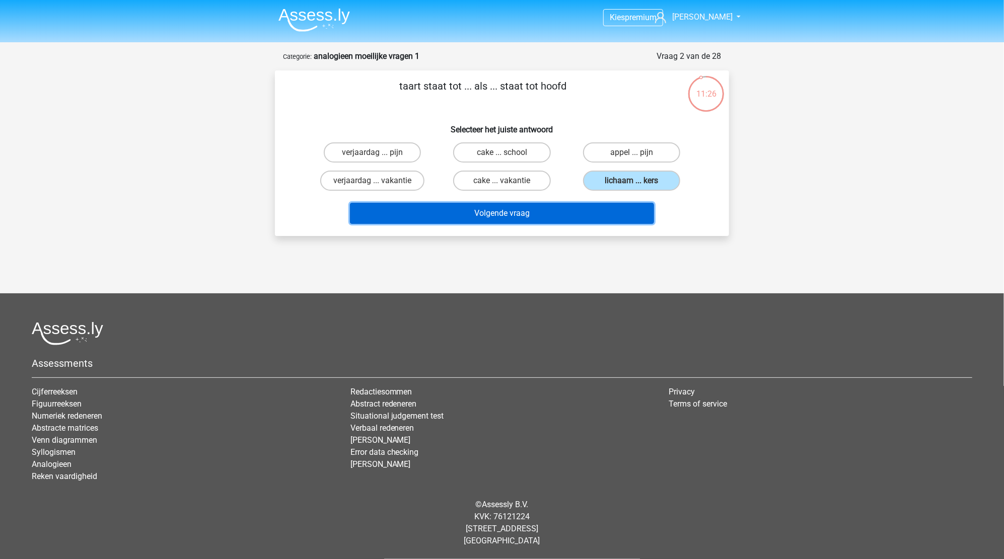
click at [543, 215] on button "Volgende vraag" at bounding box center [502, 213] width 305 height 21
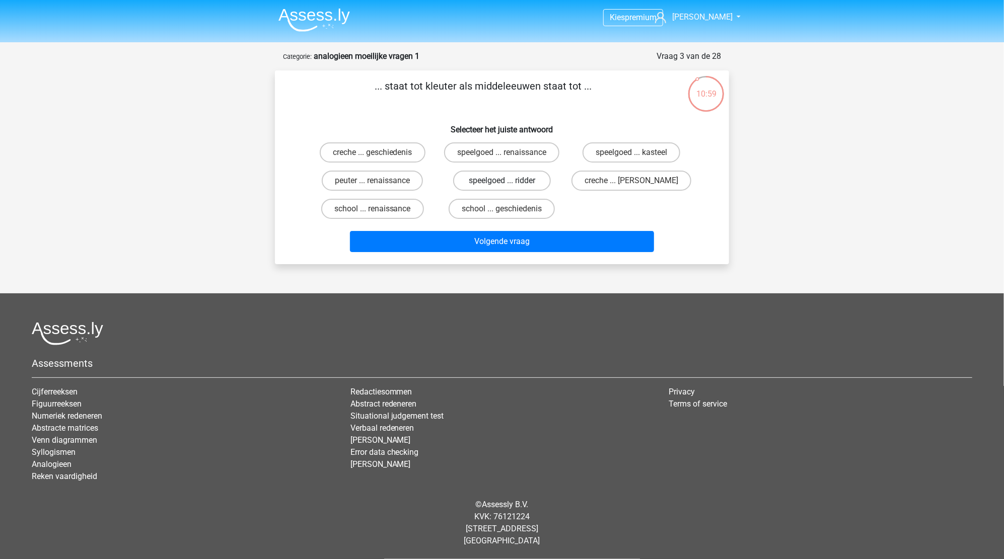
click at [500, 182] on label "speelgoed ... ridder" at bounding box center [501, 181] width 97 height 20
click at [502, 182] on input "speelgoed ... ridder" at bounding box center [505, 184] width 7 height 7
radio input "true"
click at [363, 177] on label "peuter ... renaissance" at bounding box center [372, 181] width 101 height 20
click at [373, 181] on input "peuter ... renaissance" at bounding box center [376, 184] width 7 height 7
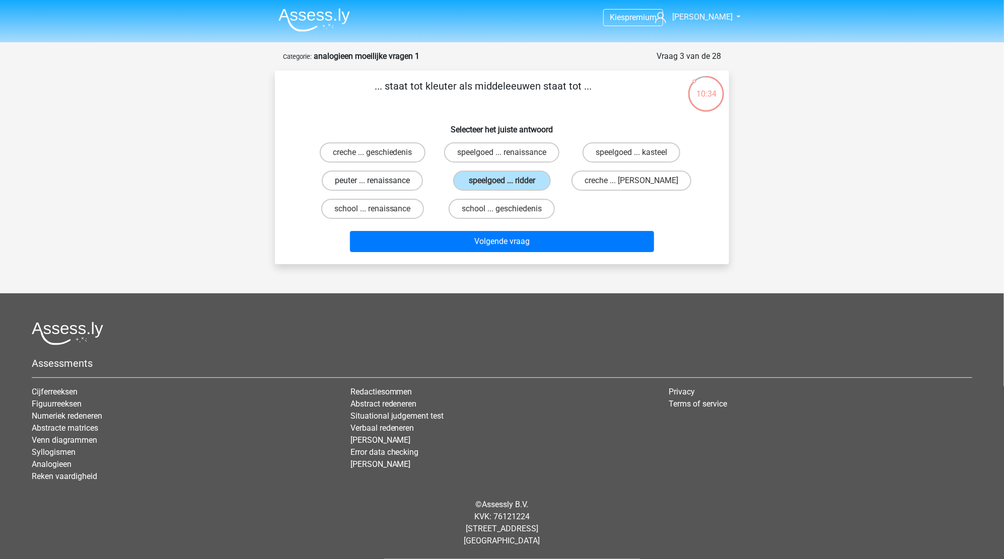
radio input "true"
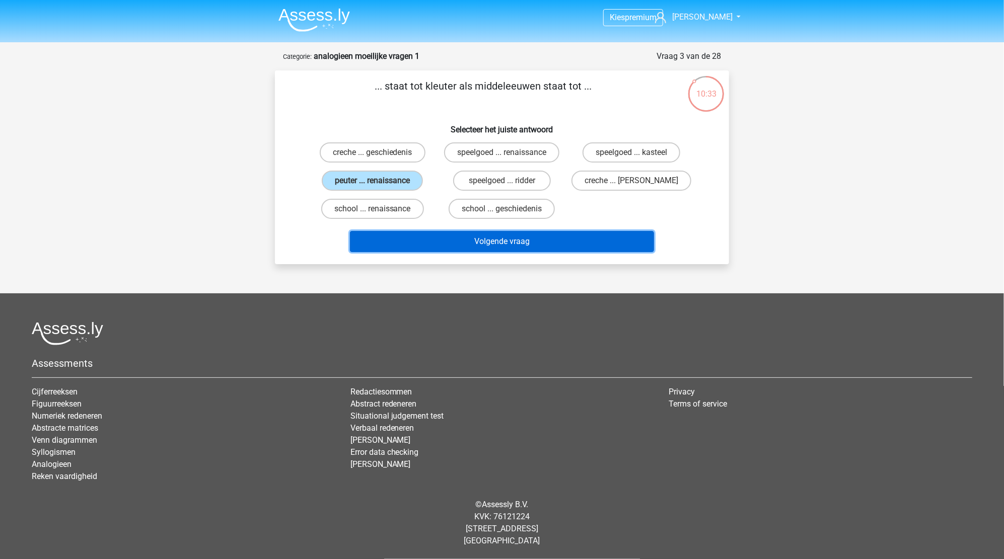
click at [517, 231] on button "Volgende vraag" at bounding box center [502, 241] width 305 height 21
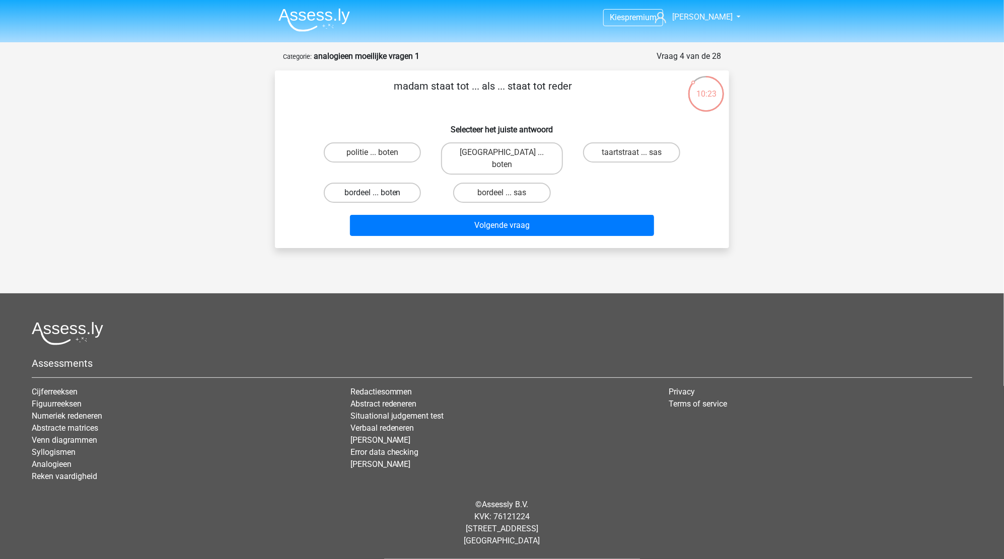
click at [411, 183] on label "bordeel ... boten" at bounding box center [372, 193] width 97 height 20
click at [379, 193] on input "bordeel ... boten" at bounding box center [376, 196] width 7 height 7
radio input "true"
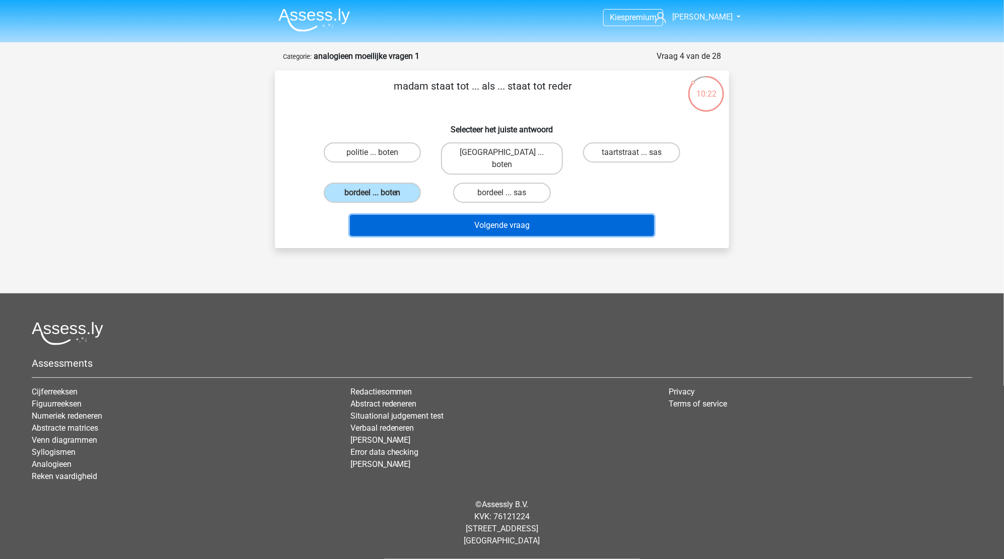
click at [523, 215] on button "Volgende vraag" at bounding box center [502, 225] width 305 height 21
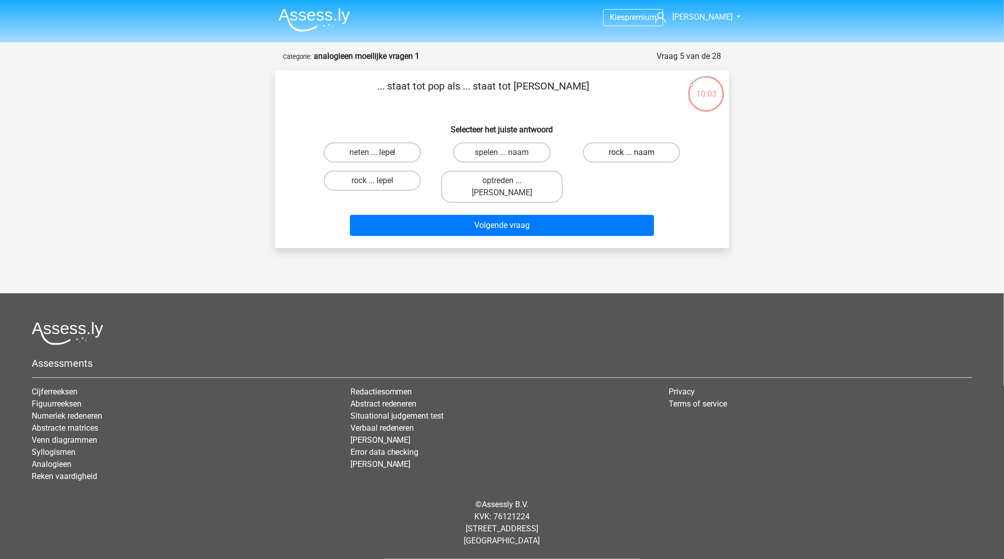
click at [620, 157] on label "rock ... naam" at bounding box center [631, 152] width 97 height 20
click at [631, 157] on input "rock ... naam" at bounding box center [634, 156] width 7 height 7
radio input "true"
click at [505, 156] on input "spelen ... naam" at bounding box center [505, 156] width 7 height 7
radio input "true"
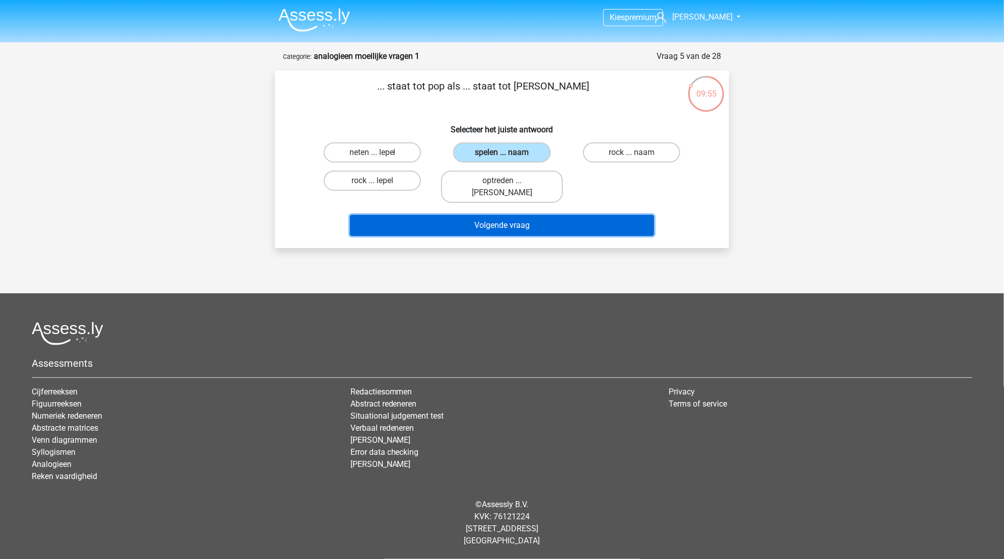
click at [500, 218] on button "Volgende vraag" at bounding box center [502, 225] width 305 height 21
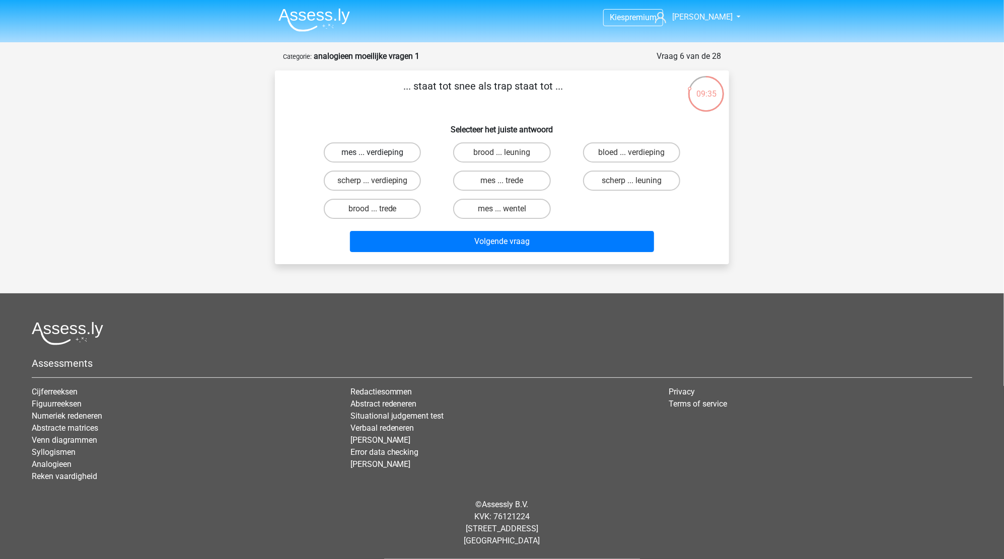
click at [382, 154] on label "mes ... verdieping" at bounding box center [372, 152] width 97 height 20
click at [379, 154] on input "mes ... verdieping" at bounding box center [376, 156] width 7 height 7
radio input "true"
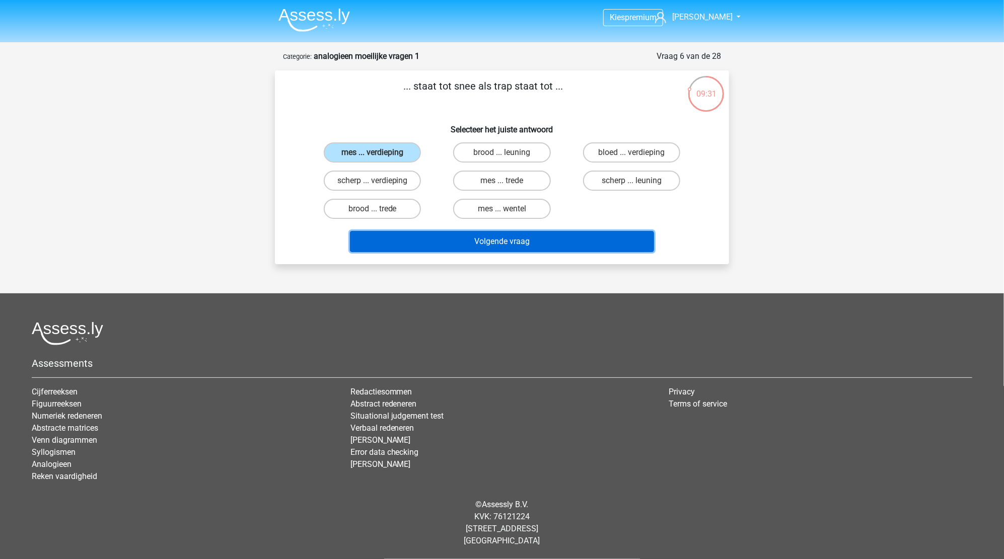
click at [503, 238] on button "Volgende vraag" at bounding box center [502, 241] width 305 height 21
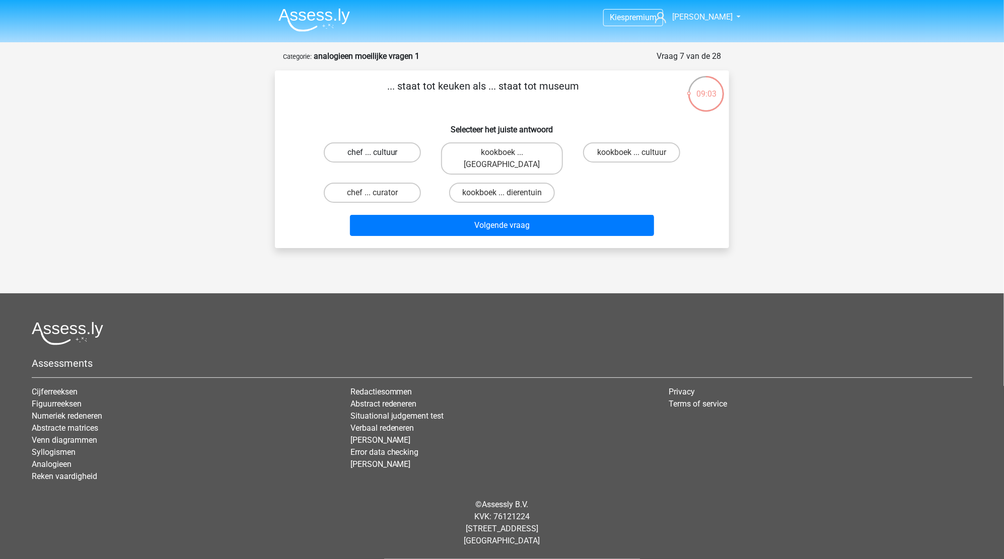
click at [402, 159] on label "chef ... cultuur" at bounding box center [372, 152] width 97 height 20
click at [379, 159] on input "chef ... cultuur" at bounding box center [376, 156] width 7 height 7
radio input "true"
click at [401, 183] on label "chef ... curator" at bounding box center [372, 193] width 97 height 20
click at [379, 193] on input "chef ... curator" at bounding box center [376, 196] width 7 height 7
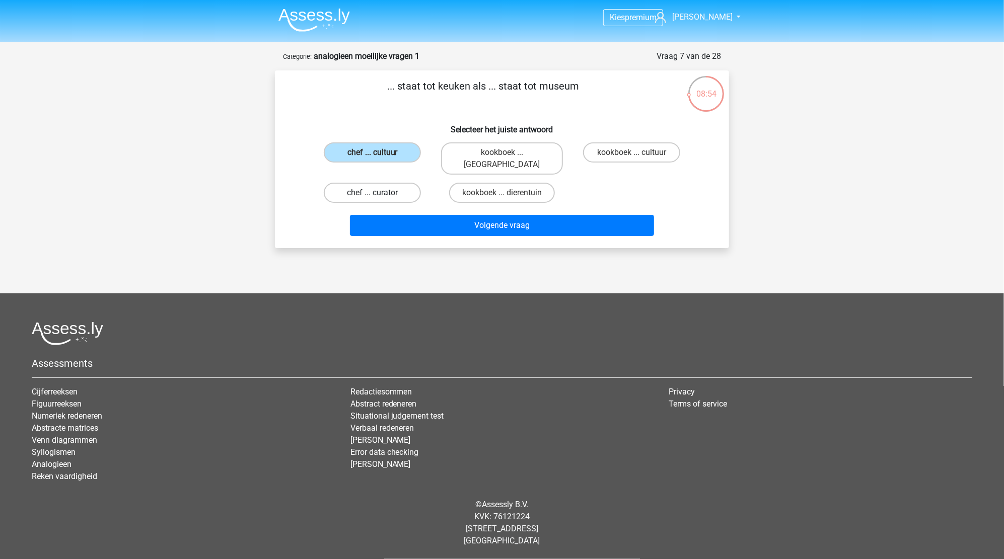
radio input "true"
click at [396, 154] on label "chef ... cultuur" at bounding box center [372, 152] width 97 height 20
click at [379, 154] on input "chef ... cultuur" at bounding box center [376, 156] width 7 height 7
radio input "true"
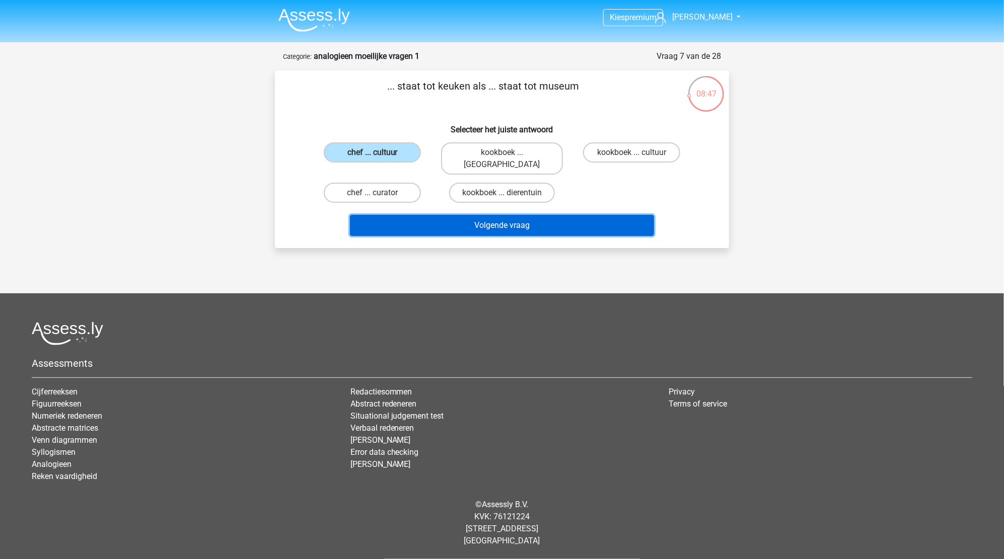
click at [504, 217] on button "Volgende vraag" at bounding box center [502, 225] width 305 height 21
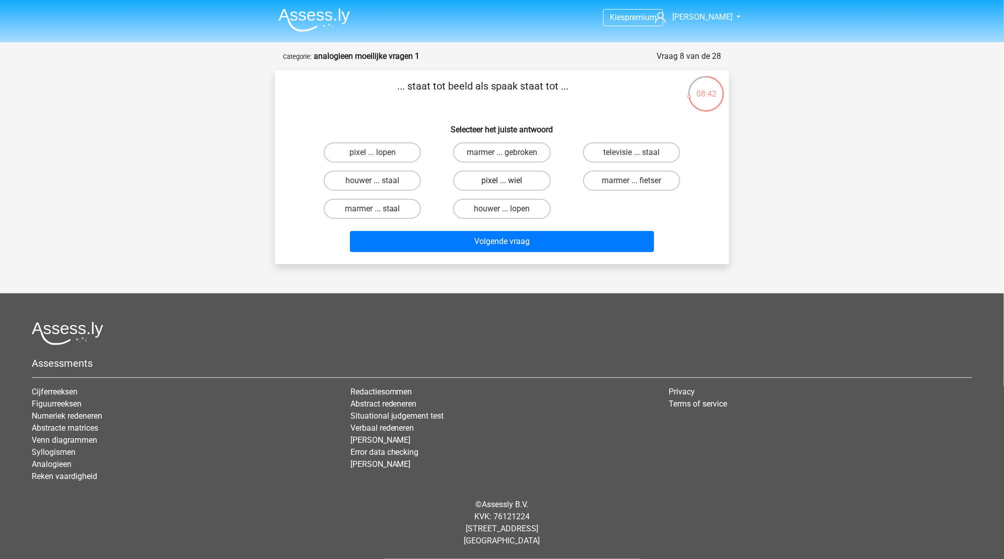
click at [487, 177] on label "pixel ... wiel" at bounding box center [501, 181] width 97 height 20
click at [502, 181] on input "pixel ... wiel" at bounding box center [505, 184] width 7 height 7
radio input "true"
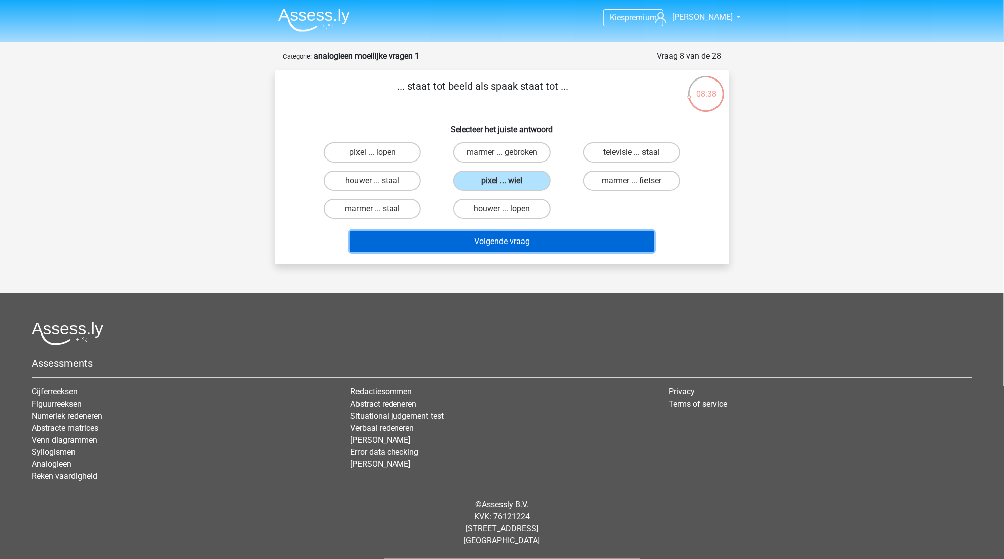
click at [506, 241] on button "Volgende vraag" at bounding box center [502, 241] width 305 height 21
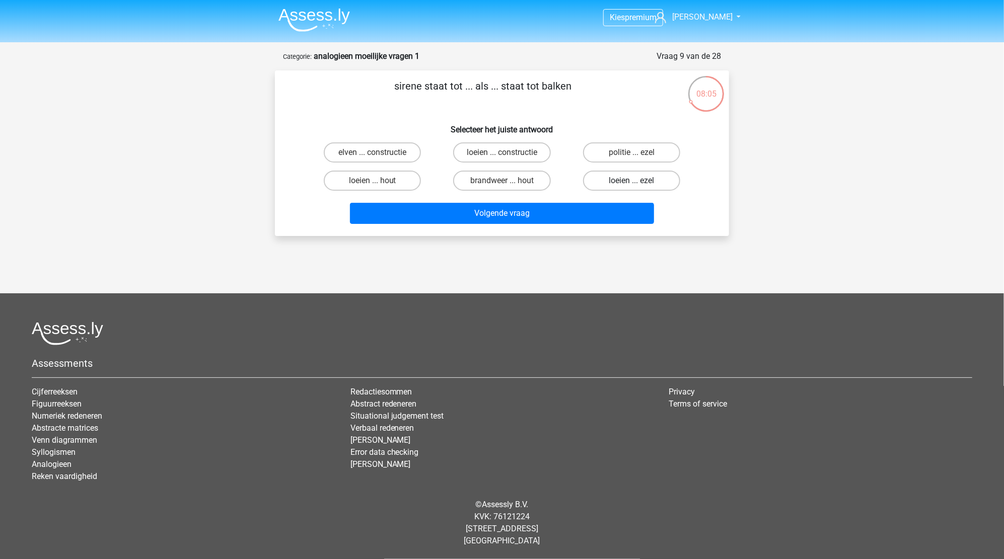
click at [610, 180] on label "loeien ... ezel" at bounding box center [631, 181] width 97 height 20
click at [631, 181] on input "loeien ... ezel" at bounding box center [634, 184] width 7 height 7
radio input "true"
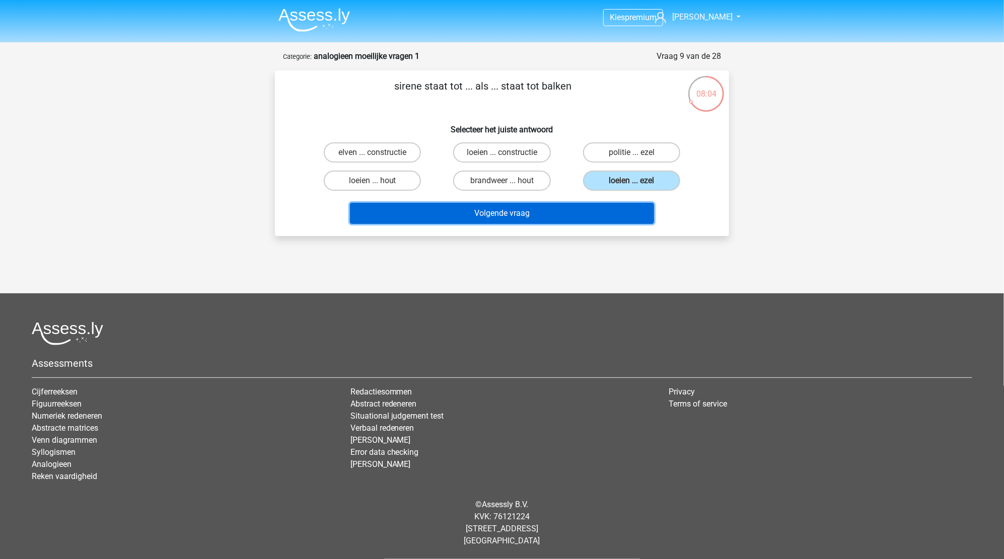
click at [555, 217] on button "Volgende vraag" at bounding box center [502, 213] width 305 height 21
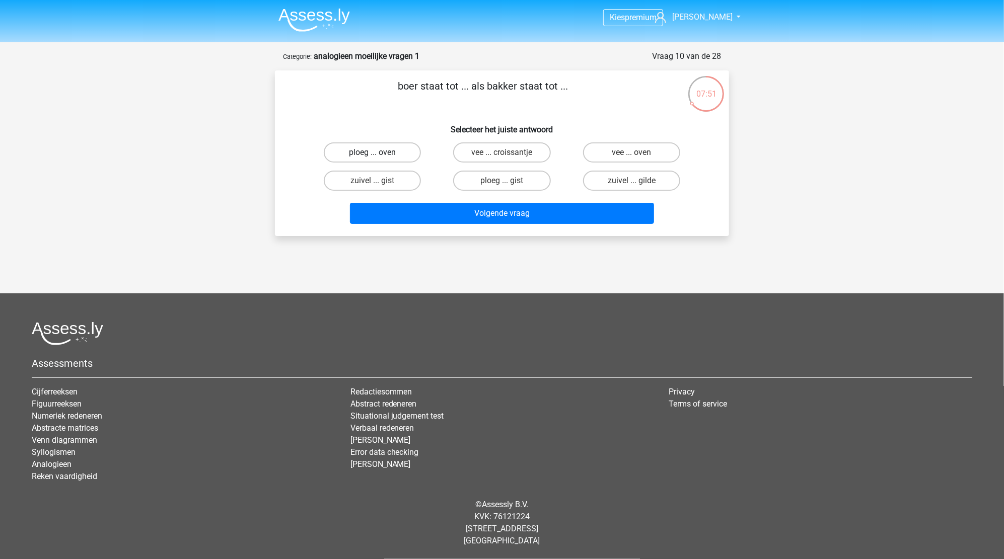
click at [364, 150] on label "ploeg ... oven" at bounding box center [372, 152] width 97 height 20
click at [373, 153] on input "ploeg ... oven" at bounding box center [376, 156] width 7 height 7
radio input "true"
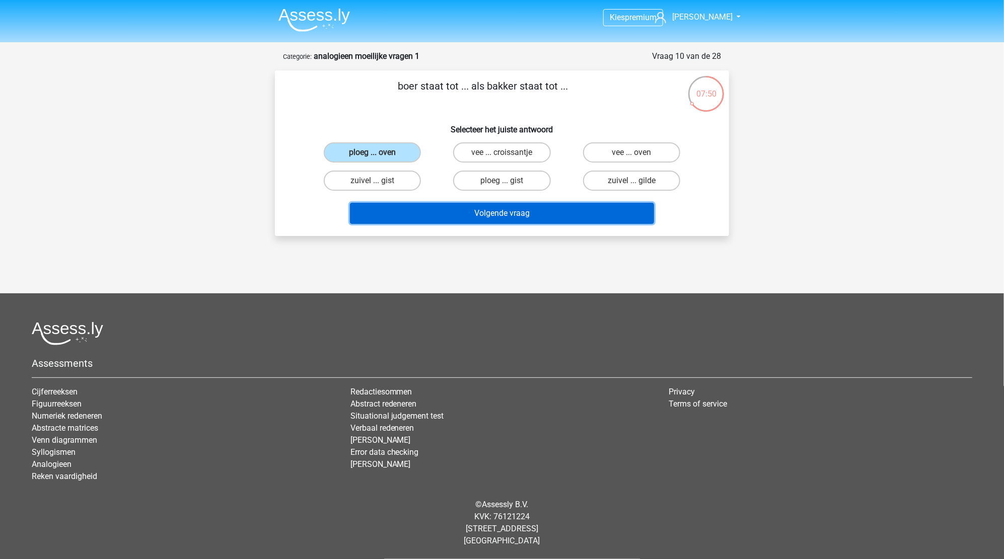
click at [532, 217] on button "Volgende vraag" at bounding box center [502, 213] width 305 height 21
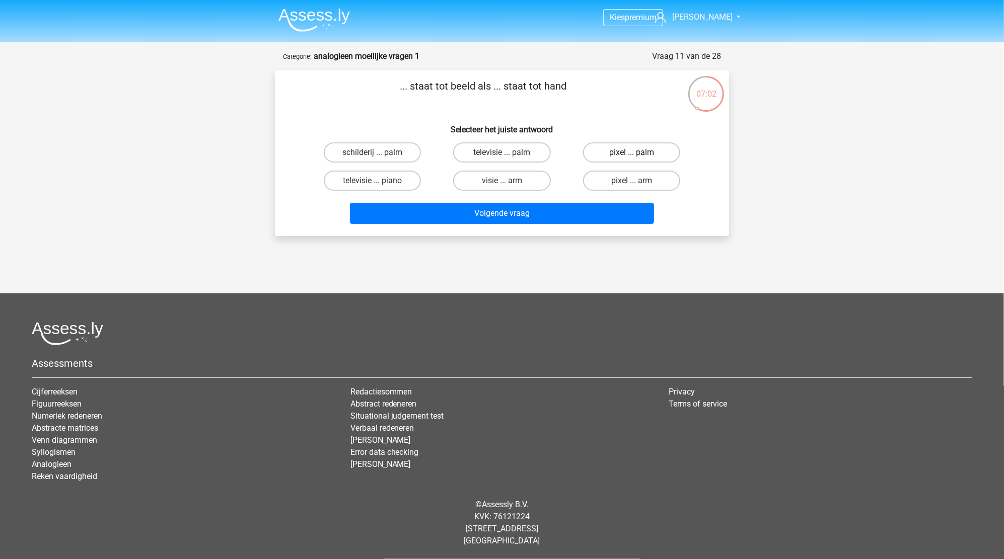
click at [627, 155] on label "pixel ... palm" at bounding box center [631, 152] width 97 height 20
click at [631, 155] on input "pixel ... palm" at bounding box center [634, 156] width 7 height 7
radio input "true"
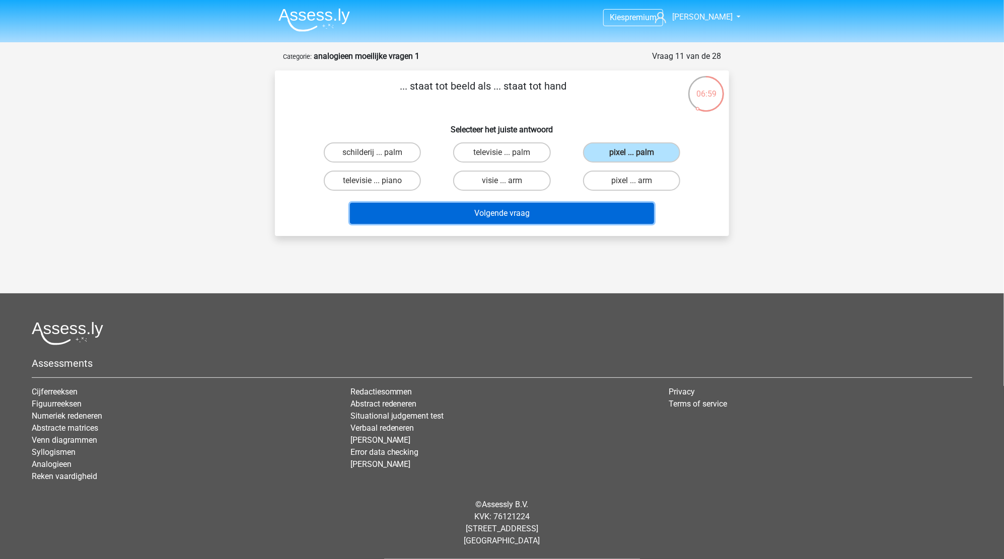
click at [498, 215] on button "Volgende vraag" at bounding box center [502, 213] width 305 height 21
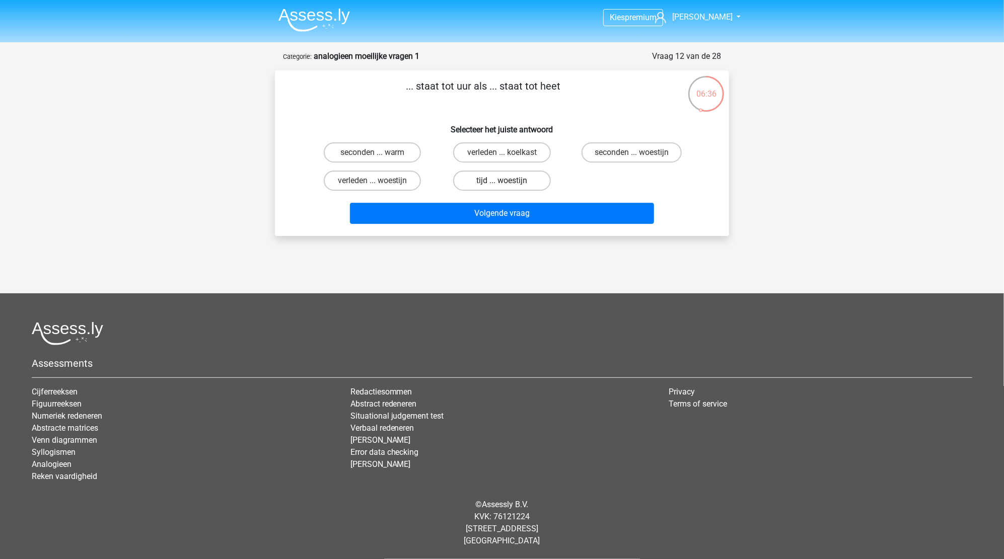
click at [506, 177] on label "tijd ... woestijn" at bounding box center [501, 181] width 97 height 20
click at [506, 181] on input "tijd ... woestijn" at bounding box center [505, 184] width 7 height 7
radio input "true"
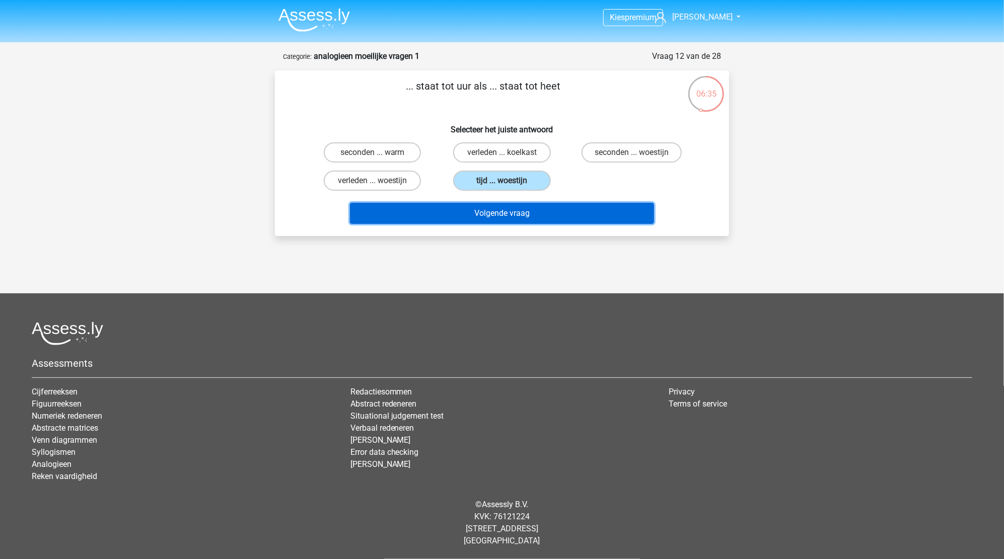
click at [497, 211] on button "Volgende vraag" at bounding box center [502, 213] width 305 height 21
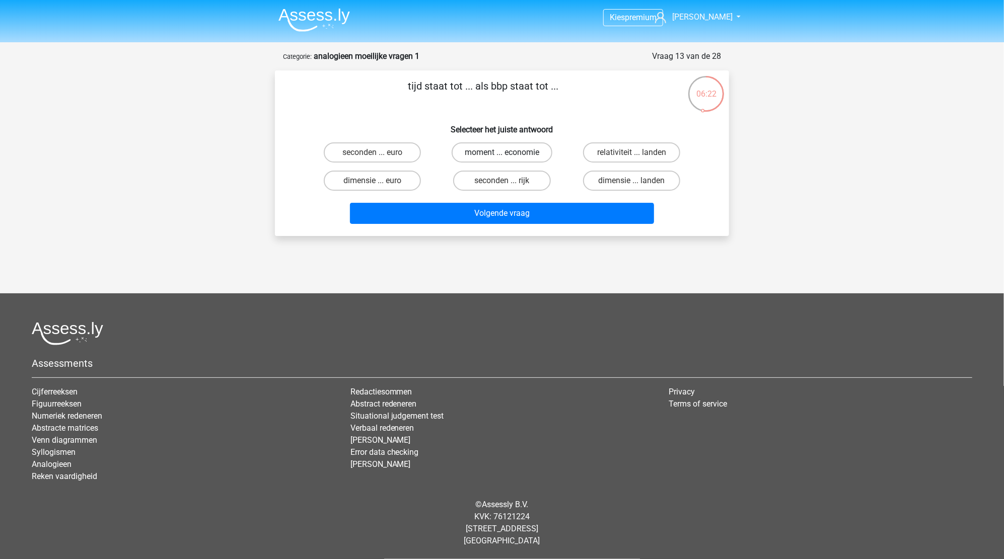
click at [509, 153] on label "moment ... economie" at bounding box center [502, 152] width 101 height 20
click at [508, 153] on input "moment ... economie" at bounding box center [505, 156] width 7 height 7
radio input "true"
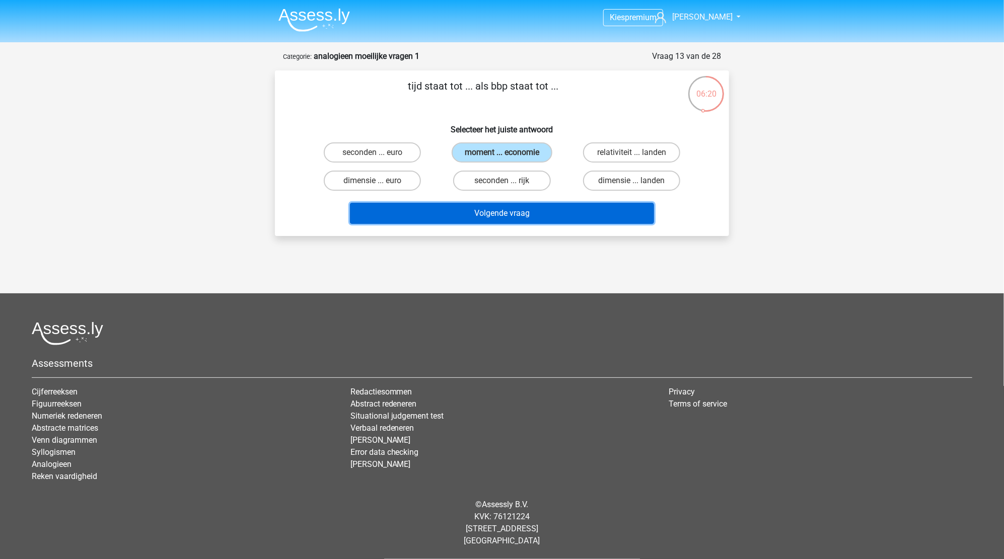
click at [501, 211] on button "Volgende vraag" at bounding box center [502, 213] width 305 height 21
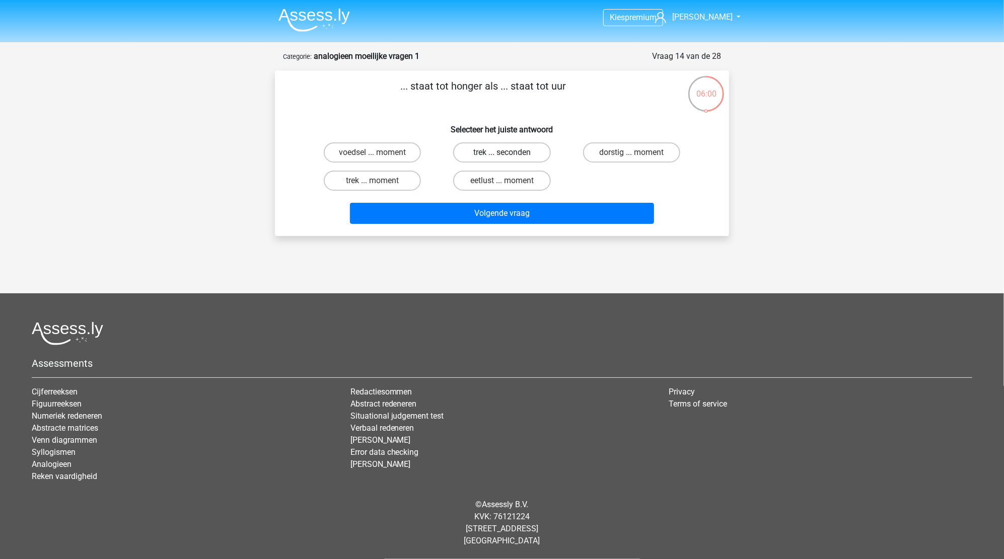
click at [476, 151] on label "trek ... seconden" at bounding box center [501, 152] width 97 height 20
click at [502, 153] on input "trek ... seconden" at bounding box center [505, 156] width 7 height 7
radio input "true"
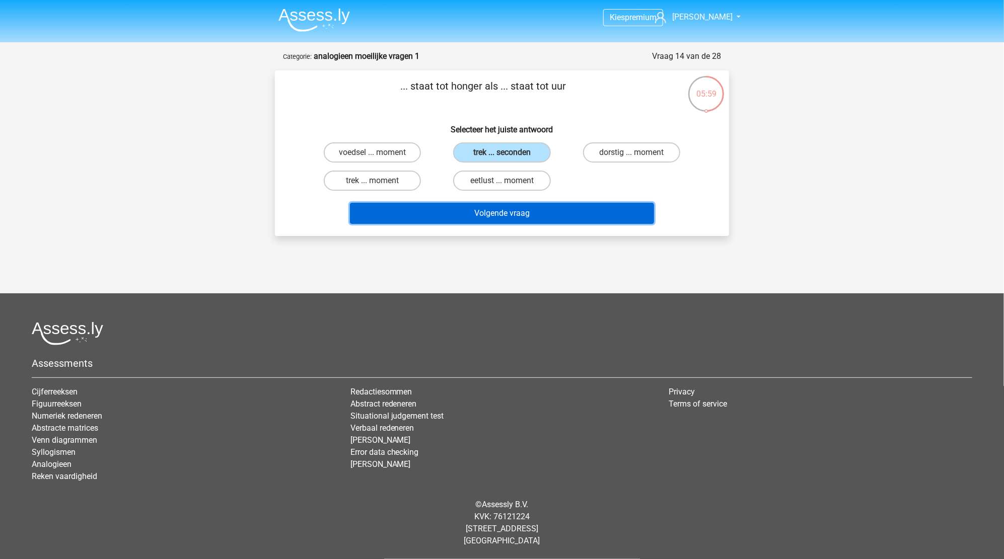
click at [473, 220] on button "Volgende vraag" at bounding box center [502, 213] width 305 height 21
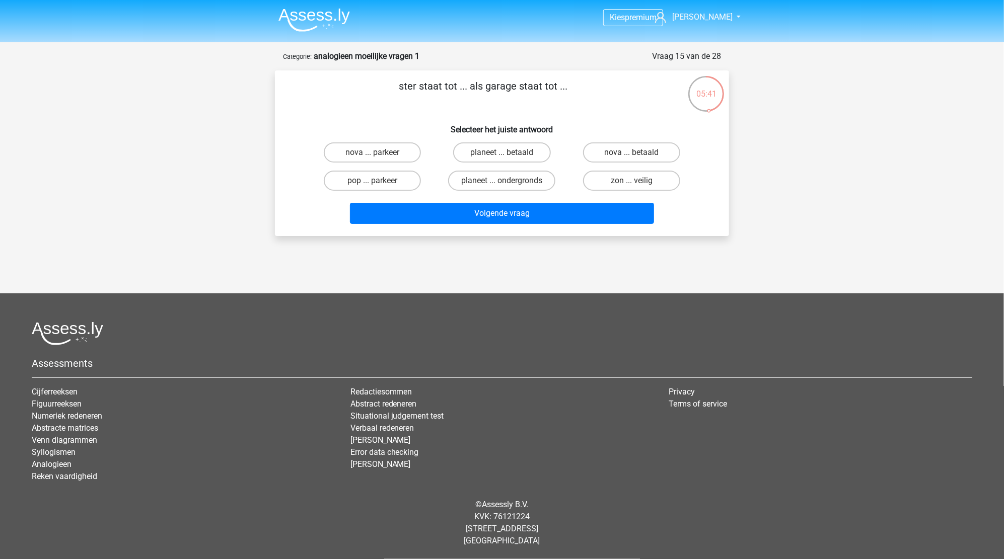
click at [377, 185] on input "pop ... parkeer" at bounding box center [376, 184] width 7 height 7
radio input "true"
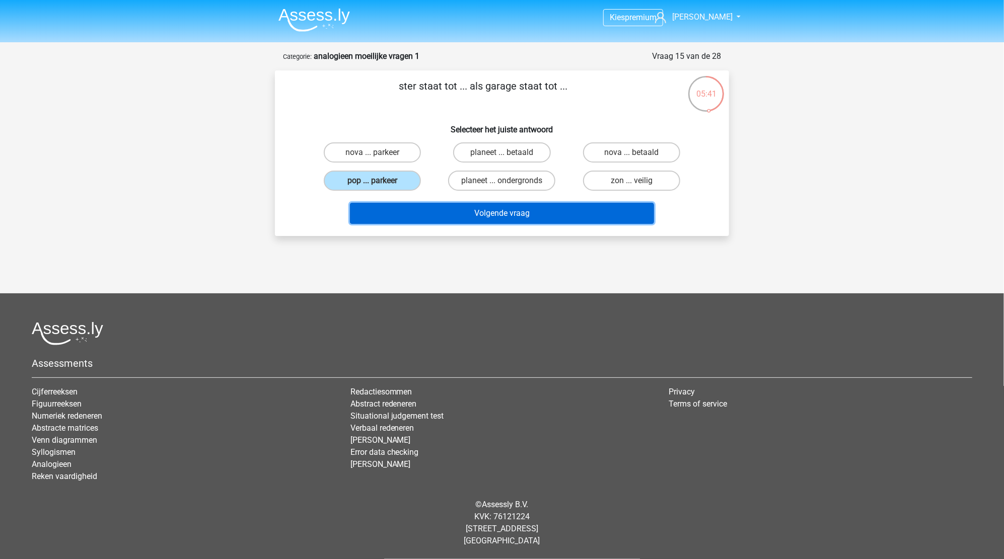
click at [522, 218] on button "Volgende vraag" at bounding box center [502, 213] width 305 height 21
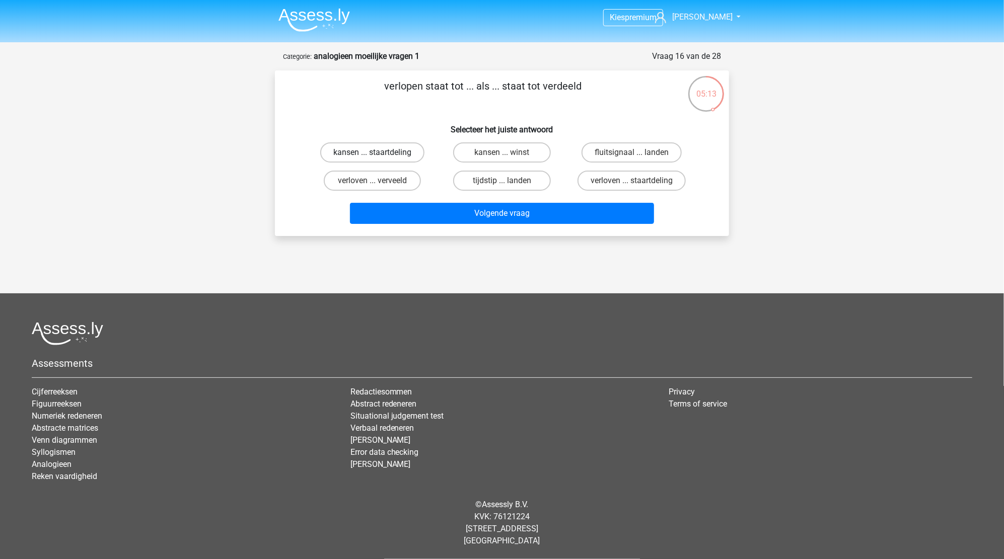
click at [401, 151] on label "kansen ... staartdeling" at bounding box center [372, 152] width 104 height 20
click at [379, 153] on input "kansen ... staartdeling" at bounding box center [376, 156] width 7 height 7
radio input "true"
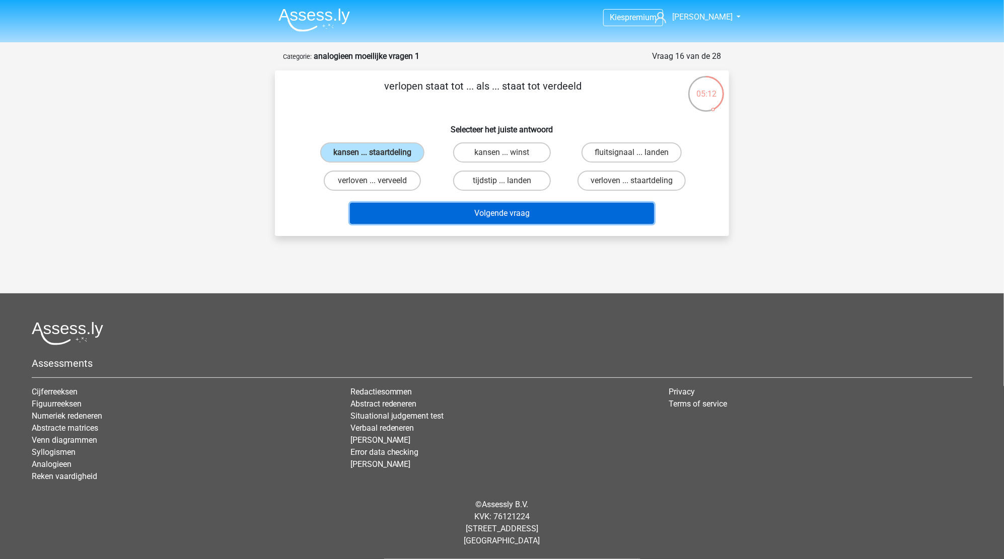
click at [493, 209] on button "Volgende vraag" at bounding box center [502, 213] width 305 height 21
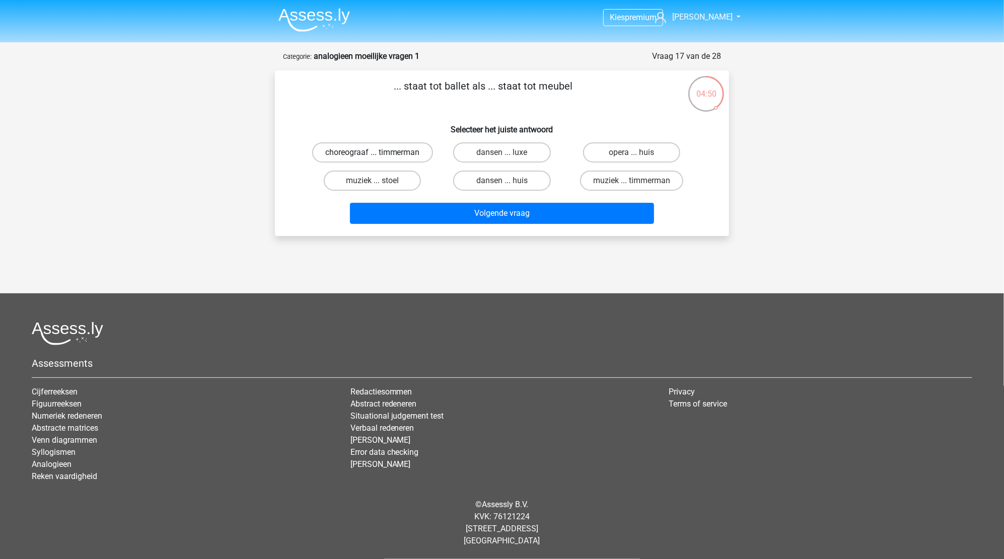
click at [394, 160] on label "choreograaf ... timmerman" at bounding box center [372, 152] width 121 height 20
click at [379, 159] on input "choreograaf ... timmerman" at bounding box center [376, 156] width 7 height 7
radio input "true"
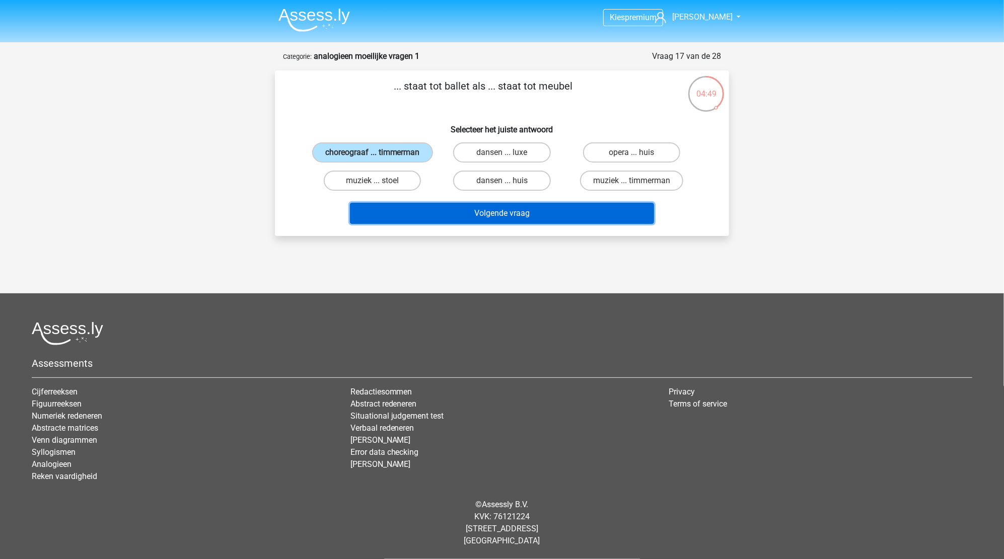
click at [490, 220] on button "Volgende vraag" at bounding box center [502, 213] width 305 height 21
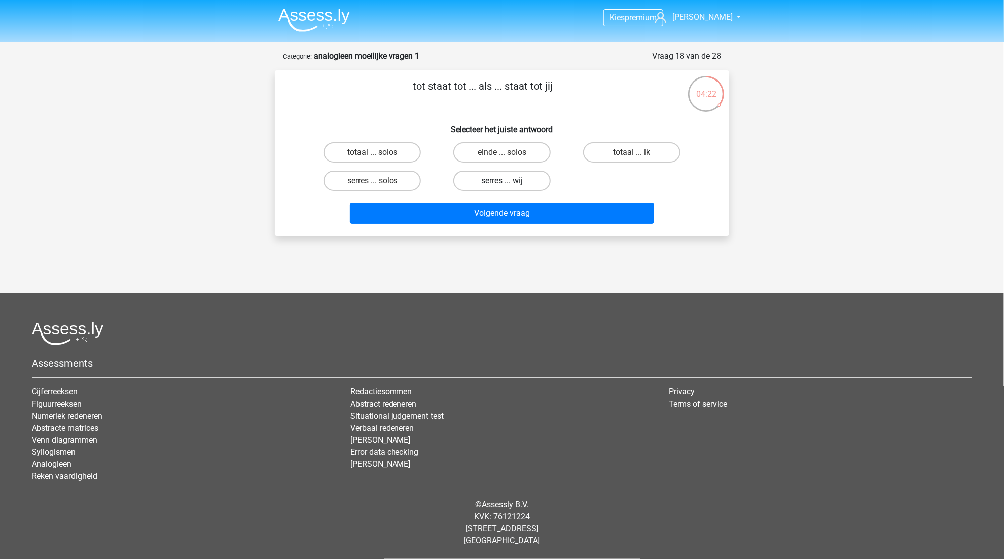
click at [469, 183] on label "serres ... wij" at bounding box center [501, 181] width 97 height 20
click at [502, 183] on input "serres ... wij" at bounding box center [505, 184] width 7 height 7
radio input "true"
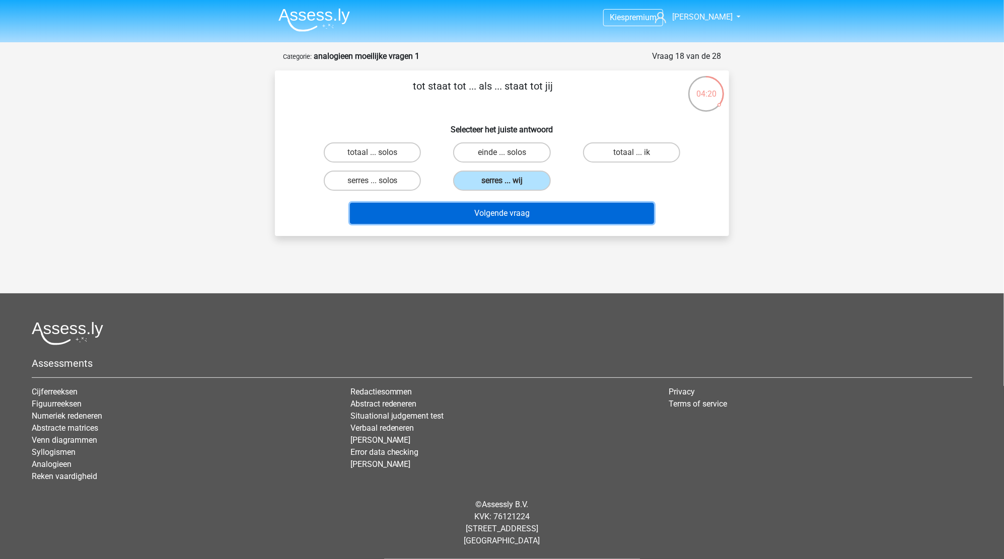
click at [466, 209] on button "Volgende vraag" at bounding box center [502, 213] width 305 height 21
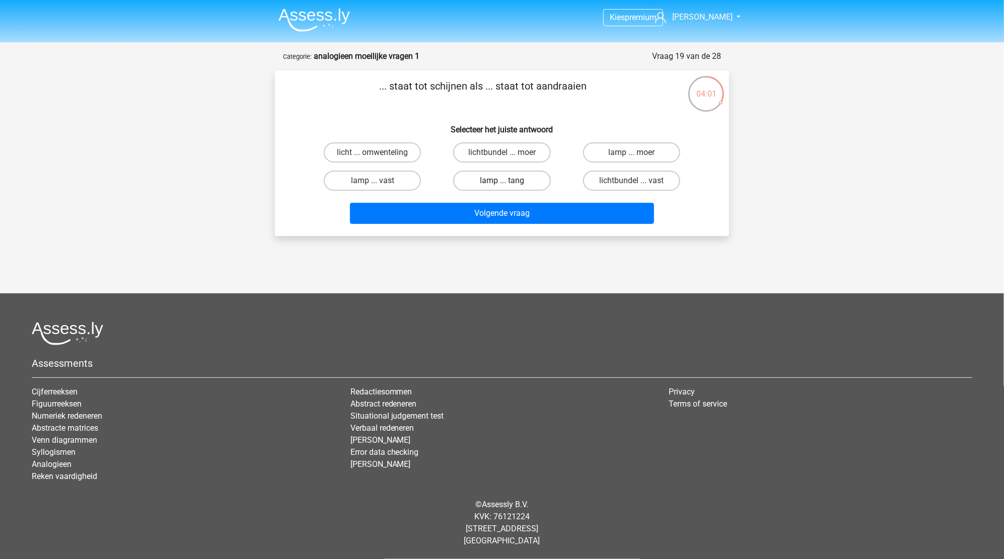
click at [513, 180] on label "lamp ... tang" at bounding box center [501, 181] width 97 height 20
click at [508, 181] on input "lamp ... tang" at bounding box center [505, 184] width 7 height 7
radio input "true"
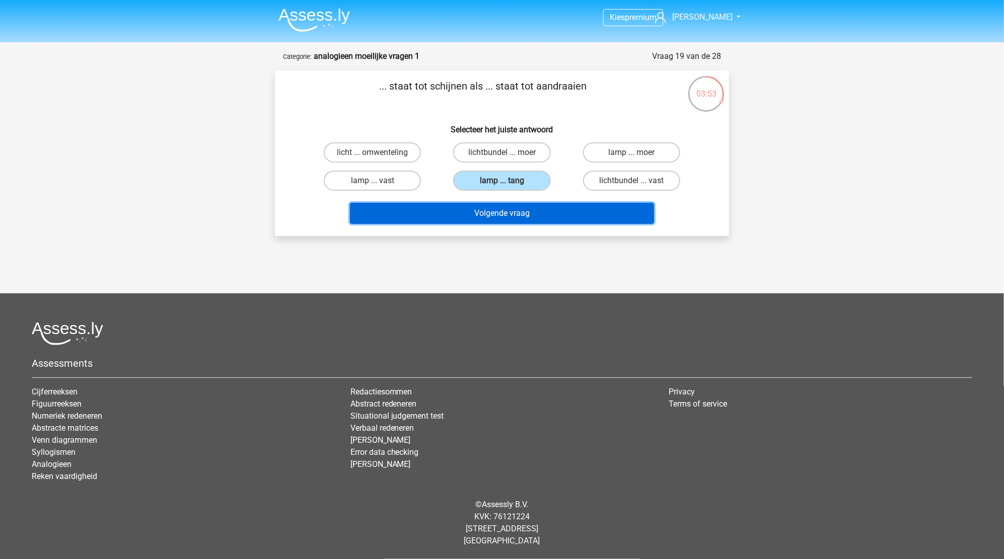
click at [502, 210] on button "Volgende vraag" at bounding box center [502, 213] width 305 height 21
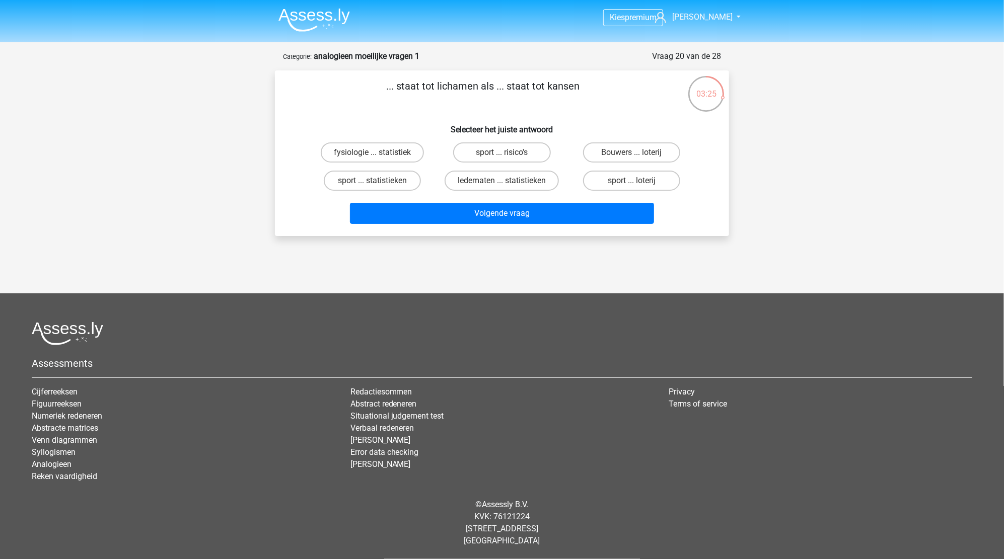
click at [404, 191] on div "sport ... statistieken" at bounding box center [372, 181] width 129 height 28
click at [404, 187] on label "sport ... statistieken" at bounding box center [372, 181] width 97 height 20
click at [379, 187] on input "sport ... statistieken" at bounding box center [376, 184] width 7 height 7
radio input "true"
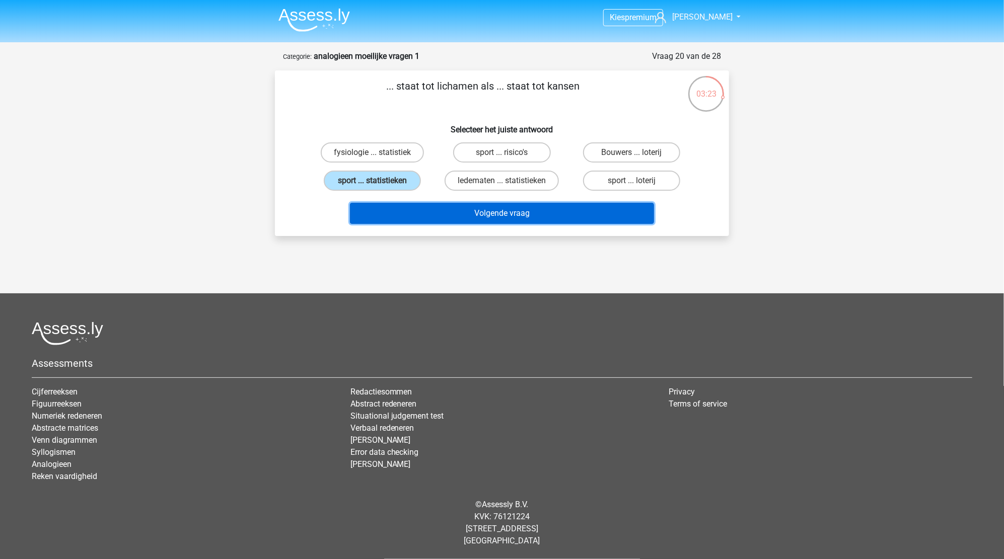
click at [530, 215] on button "Volgende vraag" at bounding box center [502, 213] width 305 height 21
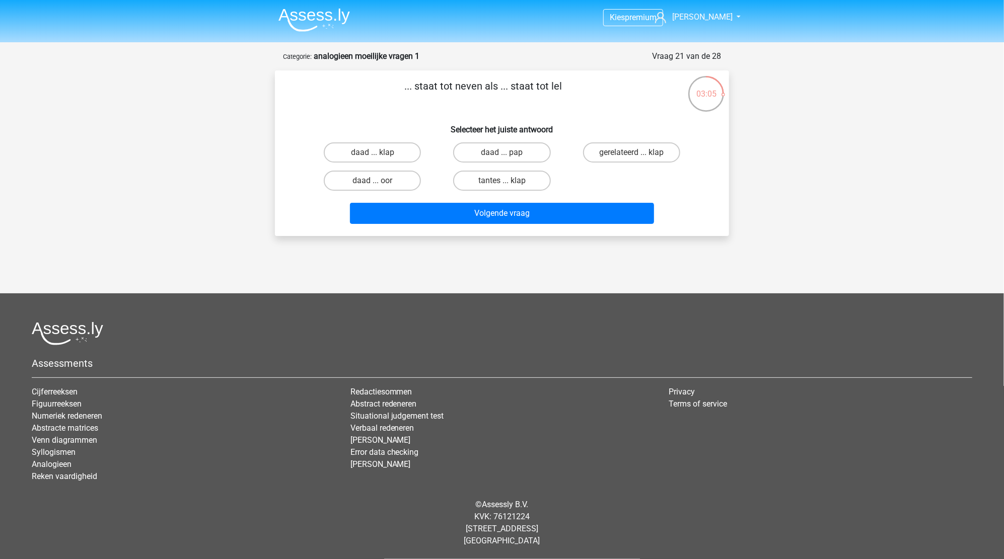
click at [633, 155] on input "gerelateerd ... klap" at bounding box center [634, 156] width 7 height 7
radio input "true"
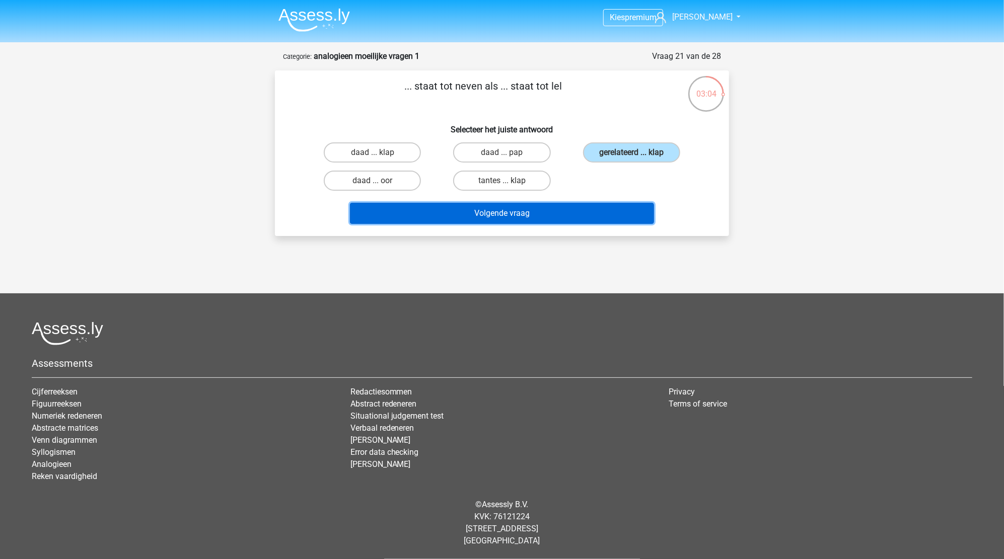
click at [546, 220] on button "Volgende vraag" at bounding box center [502, 213] width 305 height 21
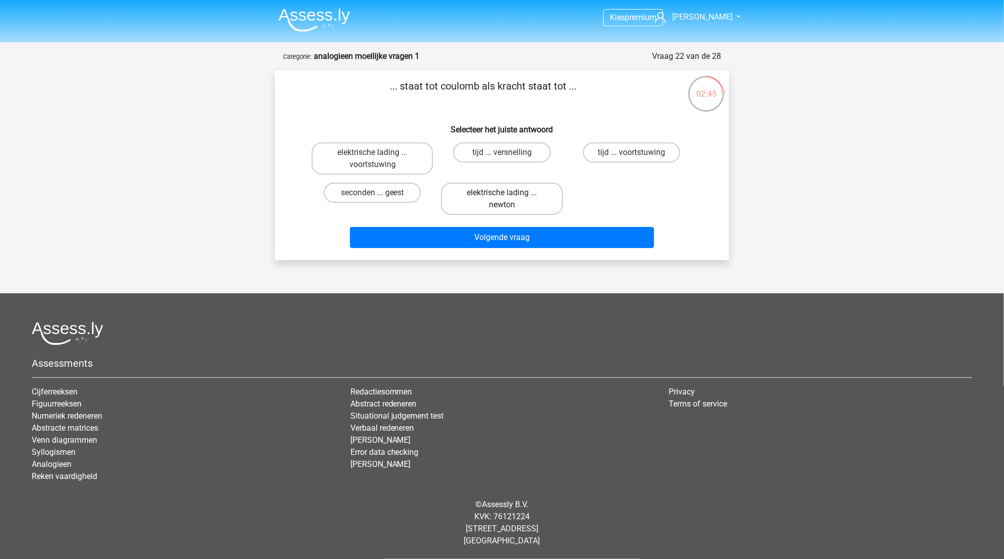
click at [479, 205] on label "elektrische lading ... newton" at bounding box center [501, 199] width 121 height 32
click at [502, 199] on input "elektrische lading ... newton" at bounding box center [505, 196] width 7 height 7
radio input "true"
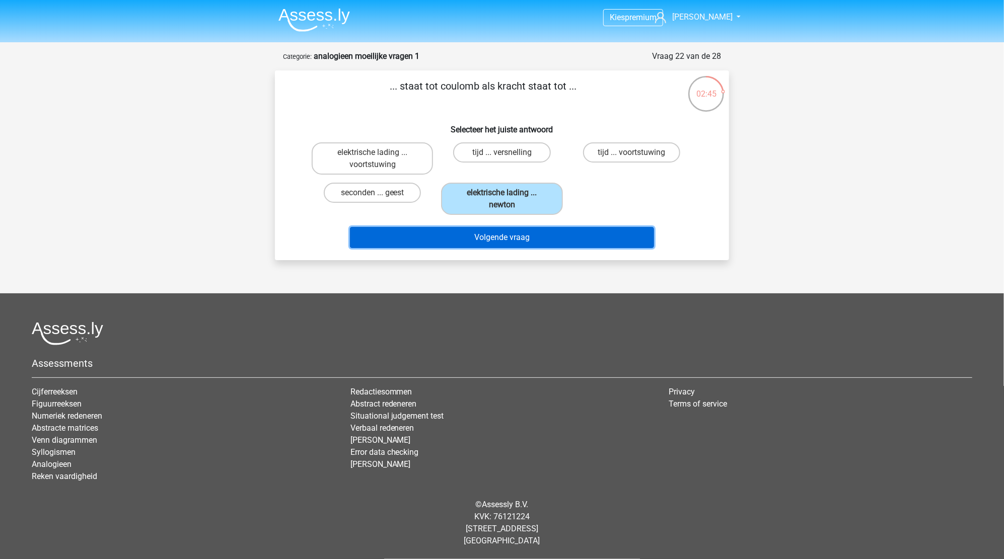
click at [504, 242] on button "Volgende vraag" at bounding box center [502, 237] width 305 height 21
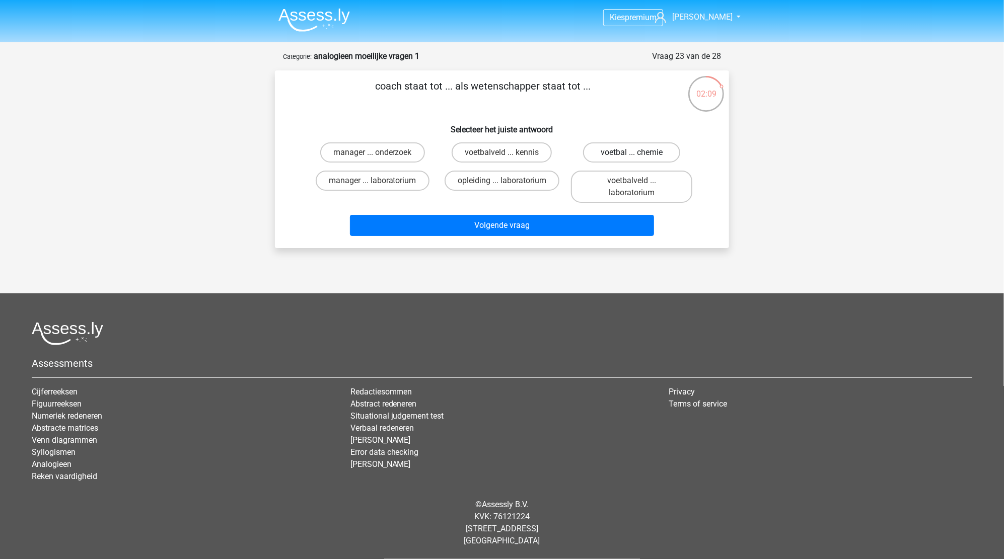
click at [629, 157] on label "voetbal ... chemie" at bounding box center [631, 152] width 97 height 20
click at [631, 157] on input "voetbal ... chemie" at bounding box center [634, 156] width 7 height 7
radio input "true"
click at [613, 189] on label "voetbalveld ... laboratorium" at bounding box center [631, 187] width 121 height 32
click at [631, 187] on input "voetbalveld ... laboratorium" at bounding box center [634, 184] width 7 height 7
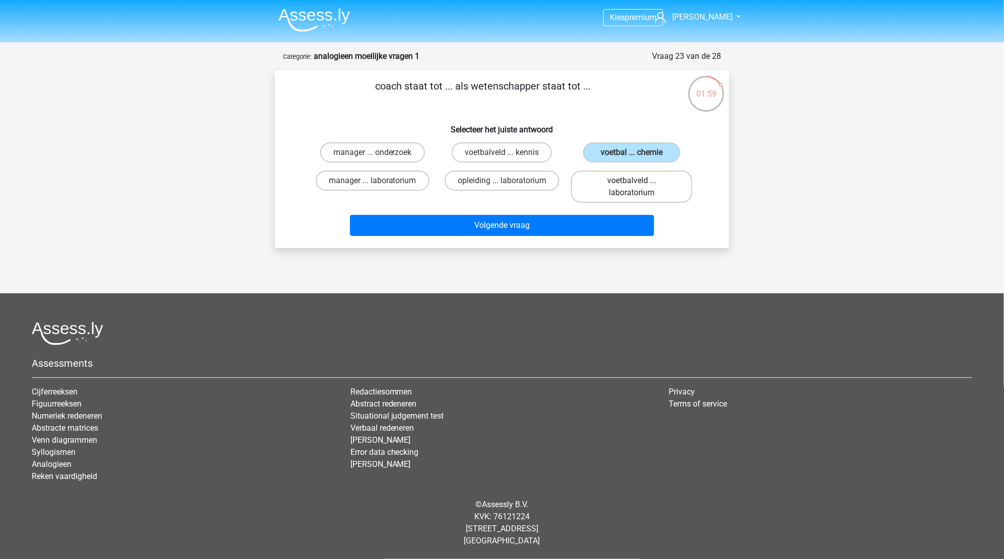
radio input "true"
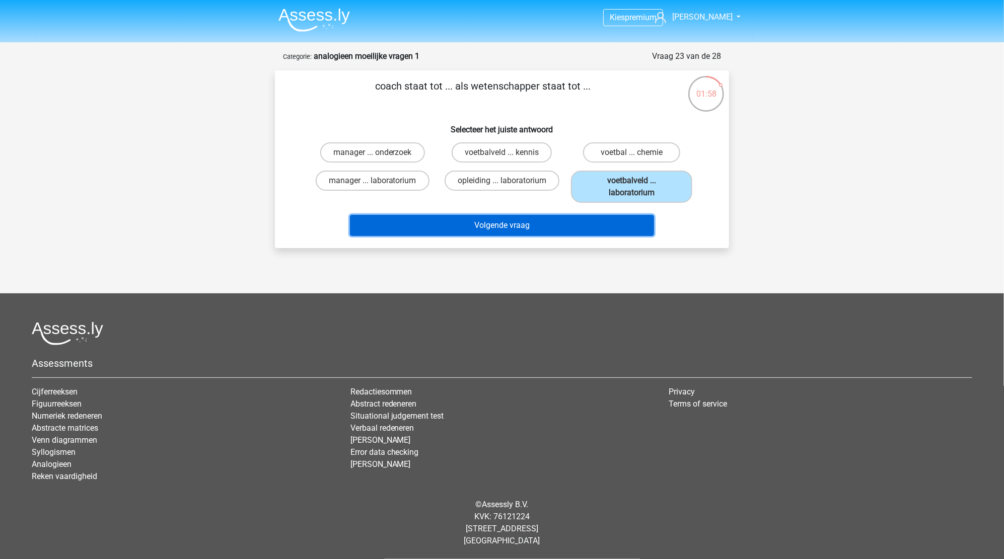
click at [525, 224] on button "Volgende vraag" at bounding box center [502, 225] width 305 height 21
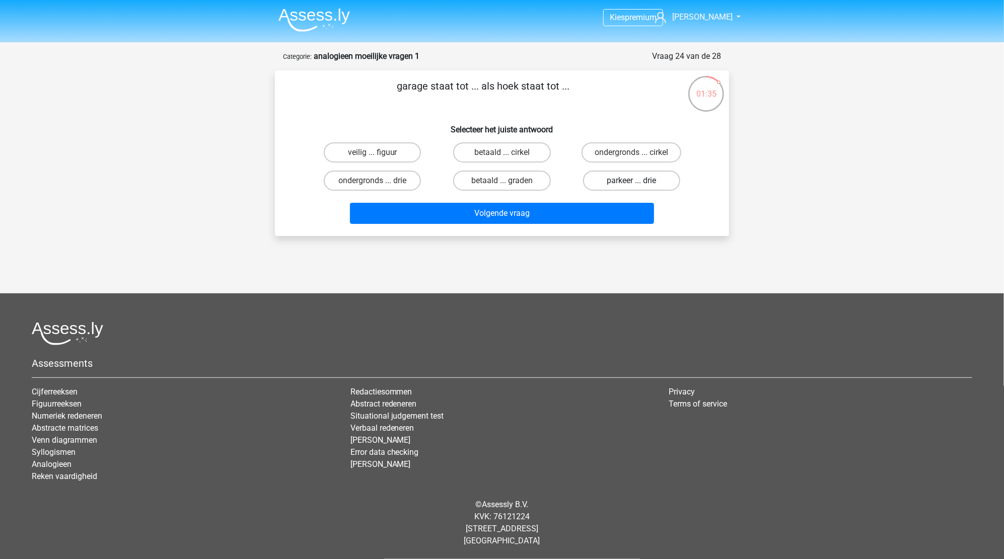
click at [622, 180] on label "parkeer ... drie" at bounding box center [631, 181] width 97 height 20
click at [631, 181] on input "parkeer ... drie" at bounding box center [634, 184] width 7 height 7
radio input "true"
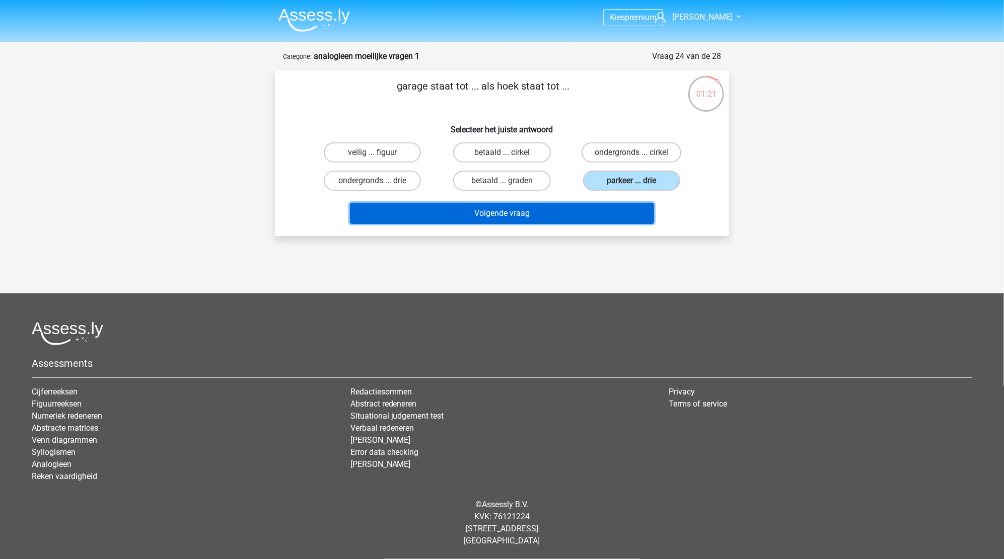
click at [505, 207] on button "Volgende vraag" at bounding box center [502, 213] width 305 height 21
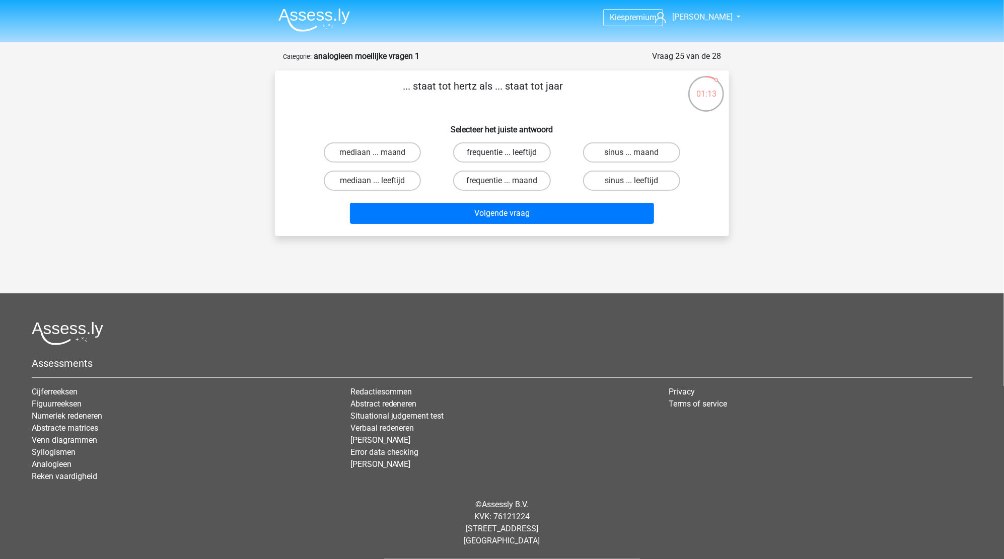
click at [494, 153] on label "frequentie ... leeftijd" at bounding box center [501, 152] width 97 height 20
click at [502, 153] on input "frequentie ... leeftijd" at bounding box center [505, 156] width 7 height 7
radio input "true"
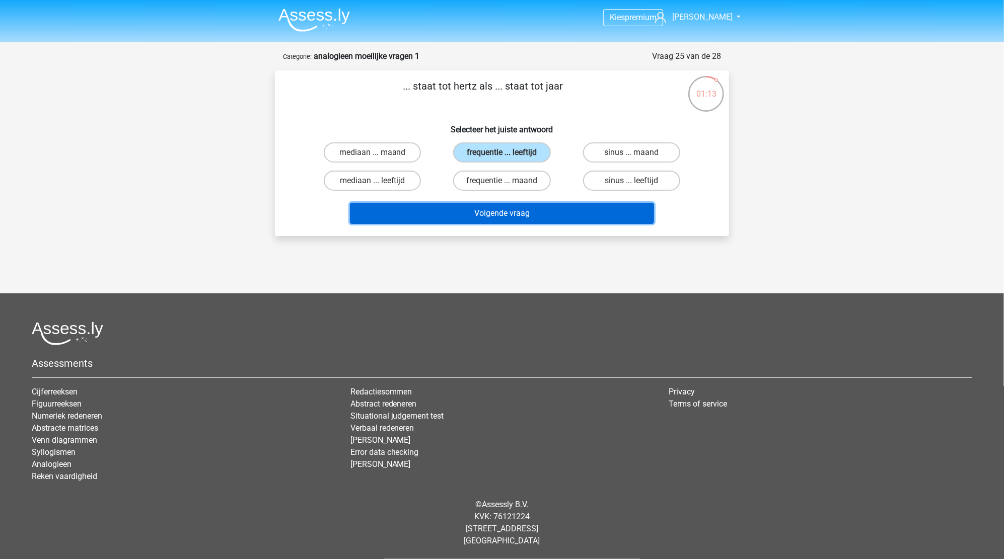
click at [492, 205] on button "Volgende vraag" at bounding box center [502, 213] width 305 height 21
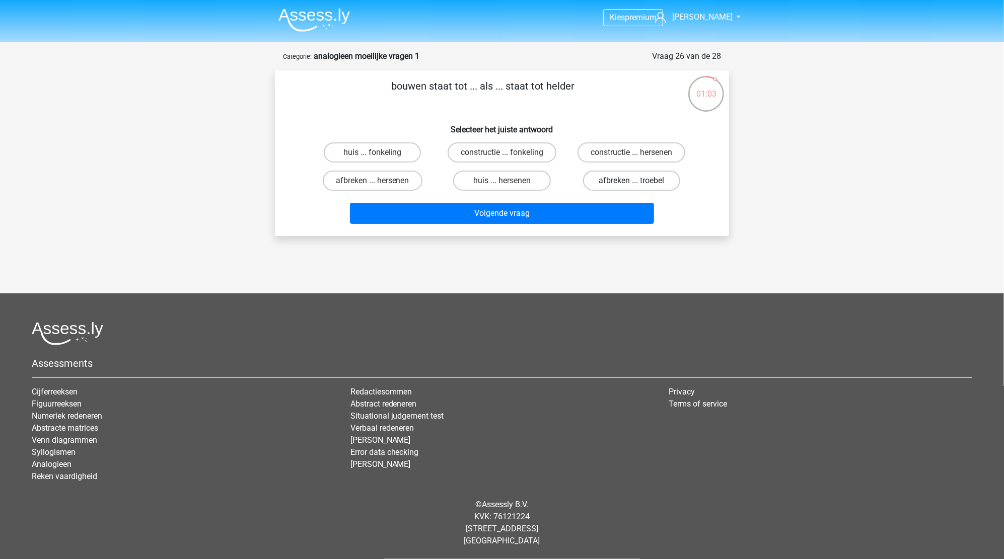
click at [619, 186] on label "afbreken ... troebel" at bounding box center [631, 181] width 97 height 20
click at [631, 186] on input "afbreken ... troebel" at bounding box center [634, 184] width 7 height 7
radio input "true"
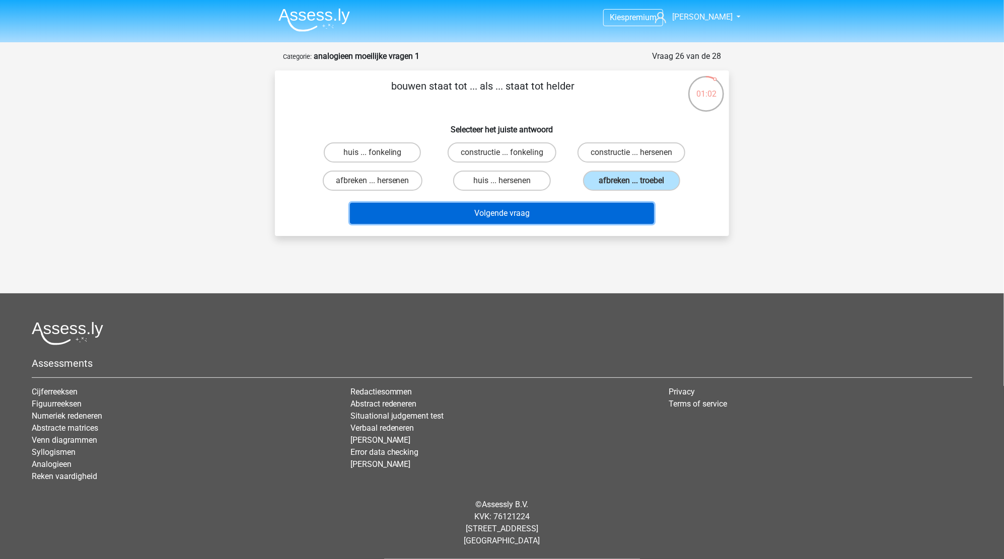
click at [462, 214] on button "Volgende vraag" at bounding box center [502, 213] width 305 height 21
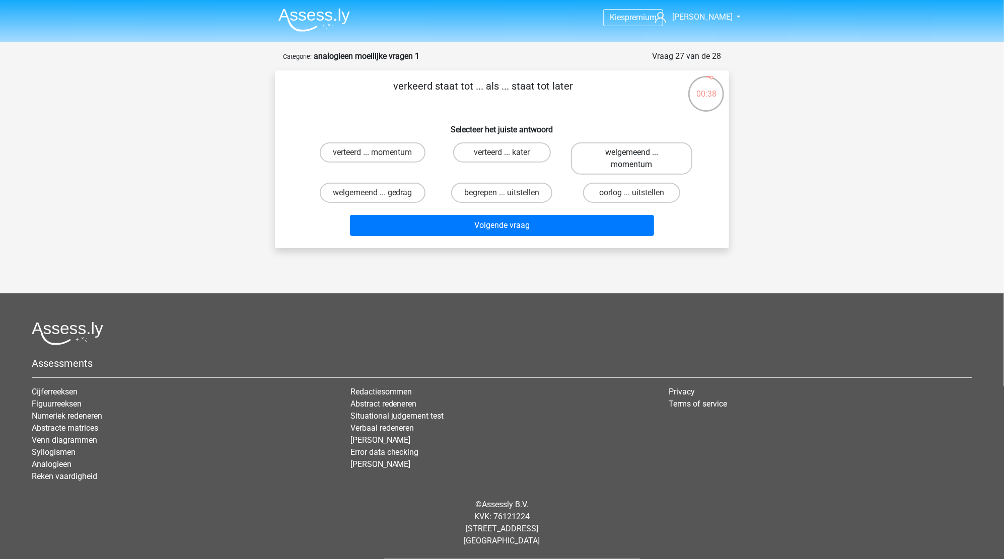
click at [643, 161] on label "welgemeend ... momentum" at bounding box center [631, 158] width 121 height 32
click at [638, 159] on input "welgemeend ... momentum" at bounding box center [634, 156] width 7 height 7
radio input "true"
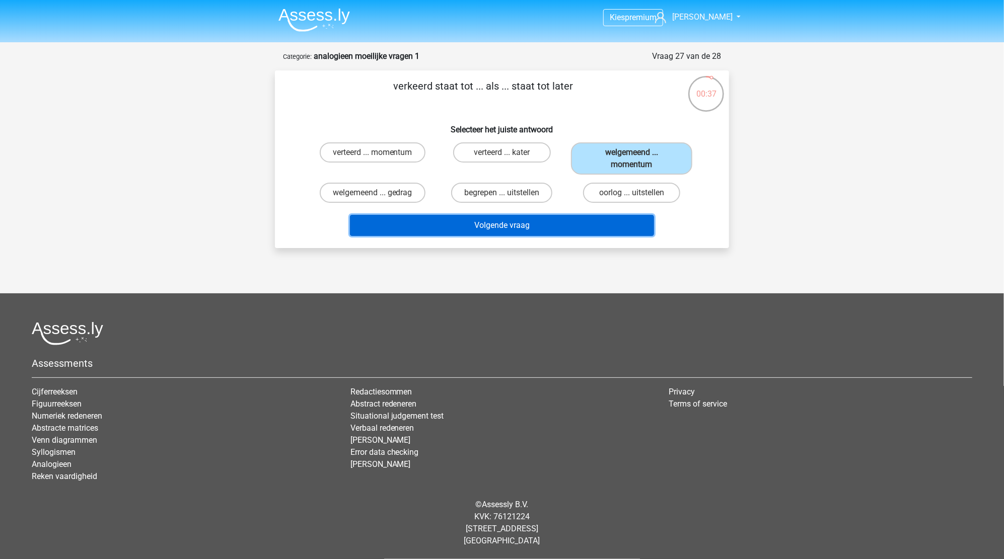
click at [481, 221] on button "Volgende vraag" at bounding box center [502, 225] width 305 height 21
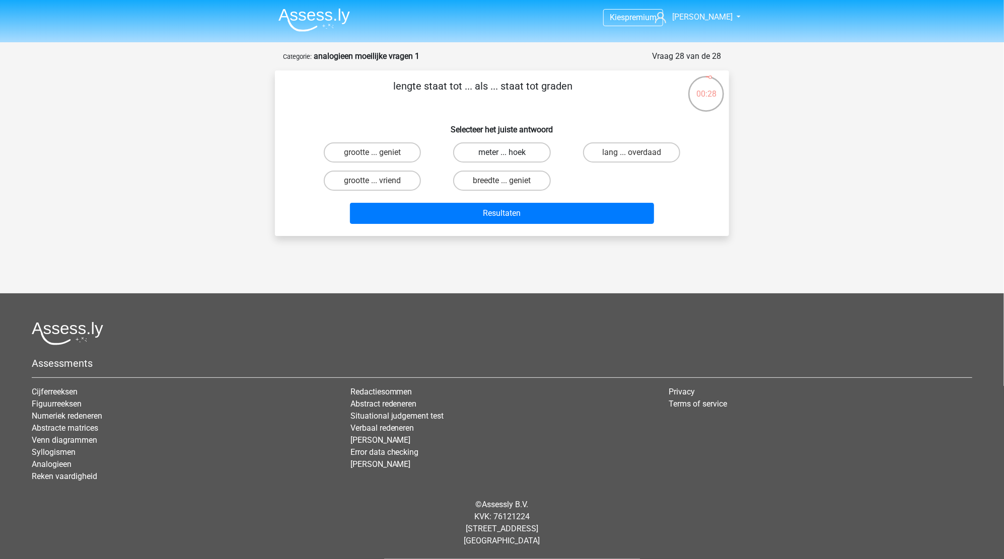
click at [487, 155] on label "meter ... hoek" at bounding box center [501, 152] width 97 height 20
click at [502, 155] on input "meter ... hoek" at bounding box center [505, 156] width 7 height 7
radio input "true"
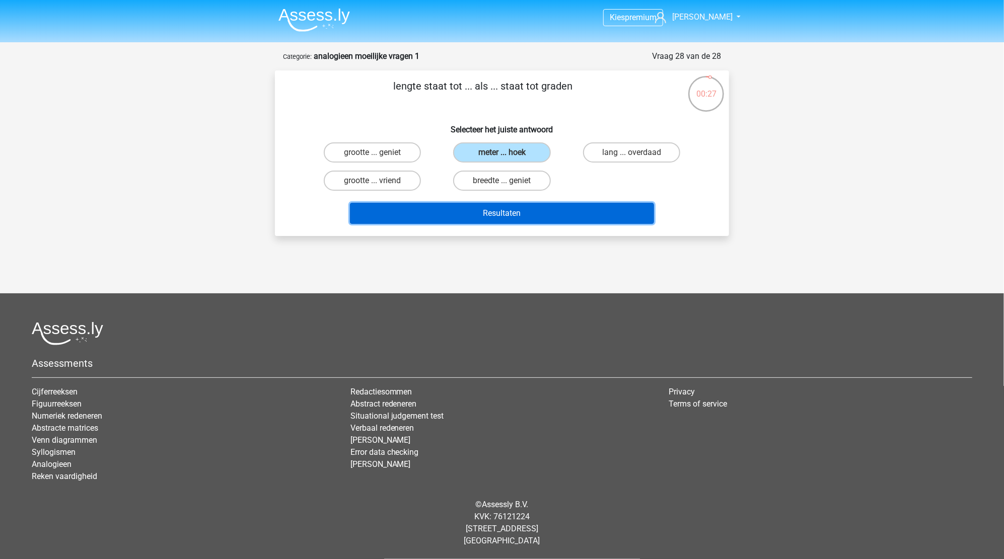
click at [497, 215] on button "Resultaten" at bounding box center [502, 213] width 305 height 21
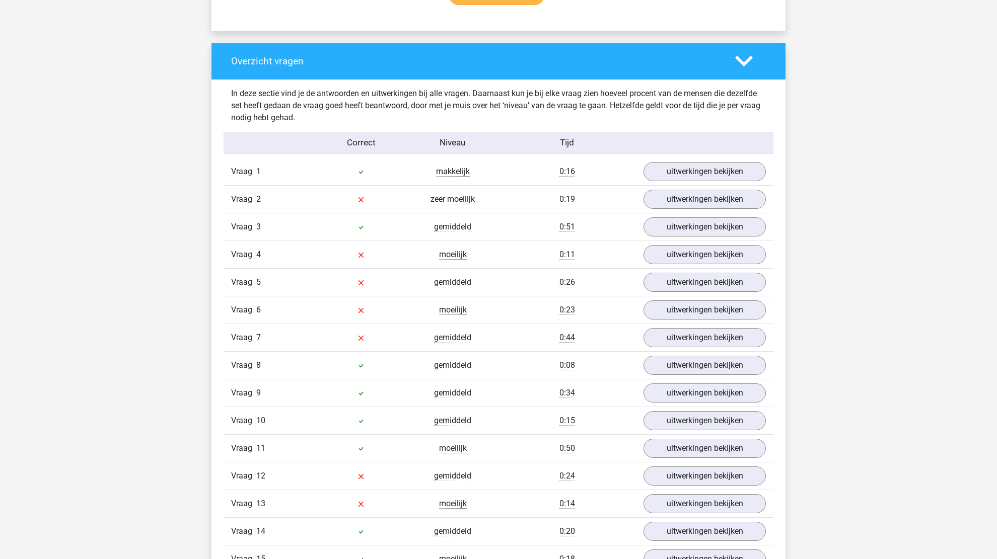
scroll to position [755, 0]
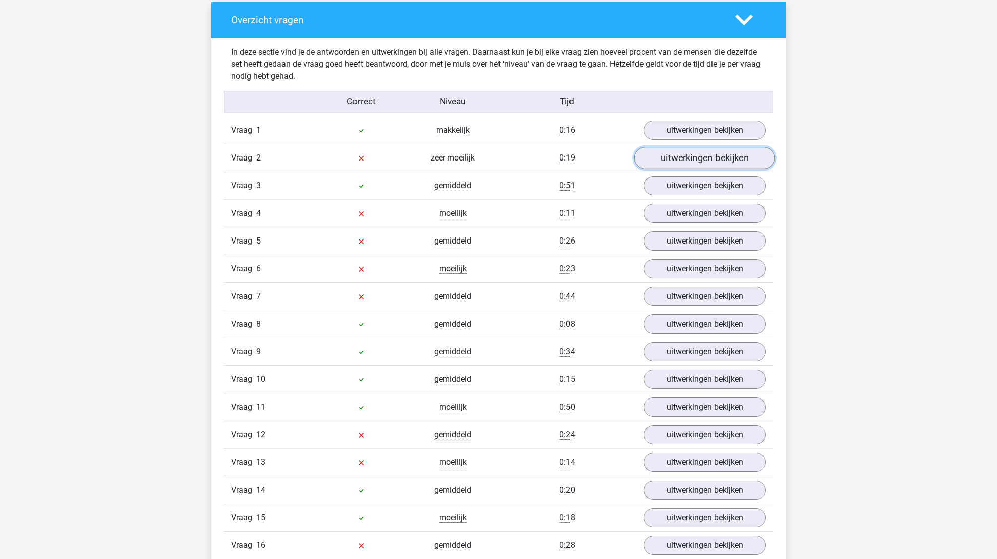
click at [660, 149] on link "uitwerkingen bekijken" at bounding box center [704, 158] width 140 height 22
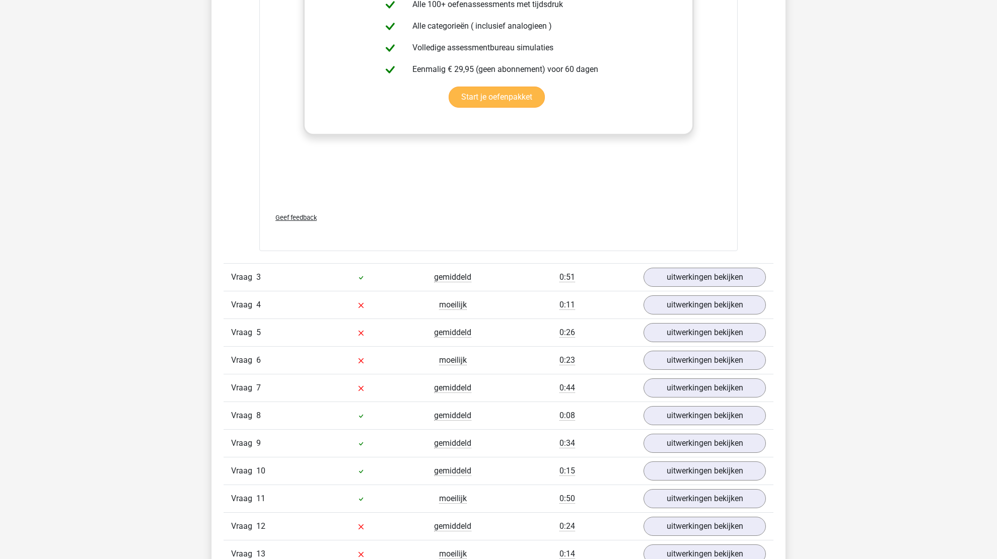
scroll to position [1208, 0]
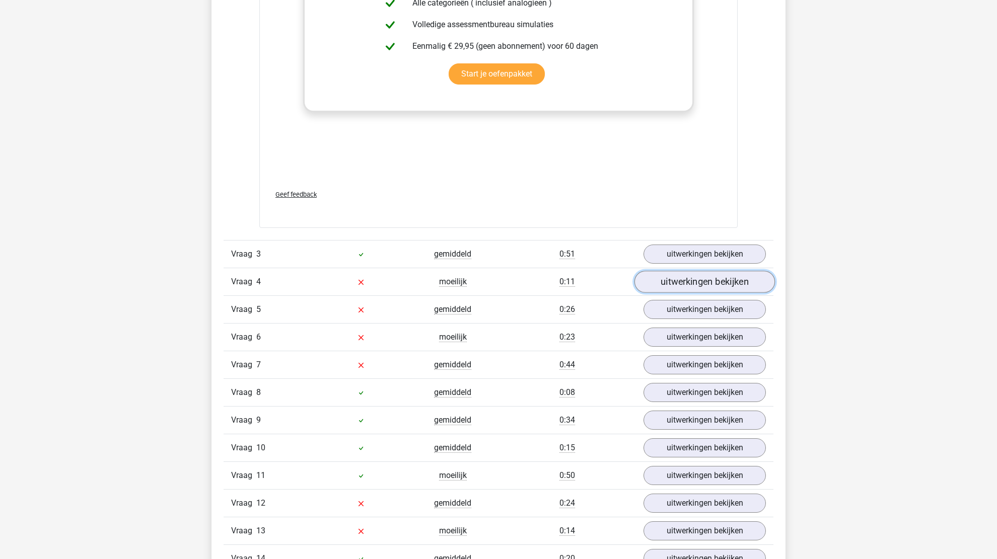
click at [747, 280] on link "uitwerkingen bekijken" at bounding box center [704, 282] width 140 height 22
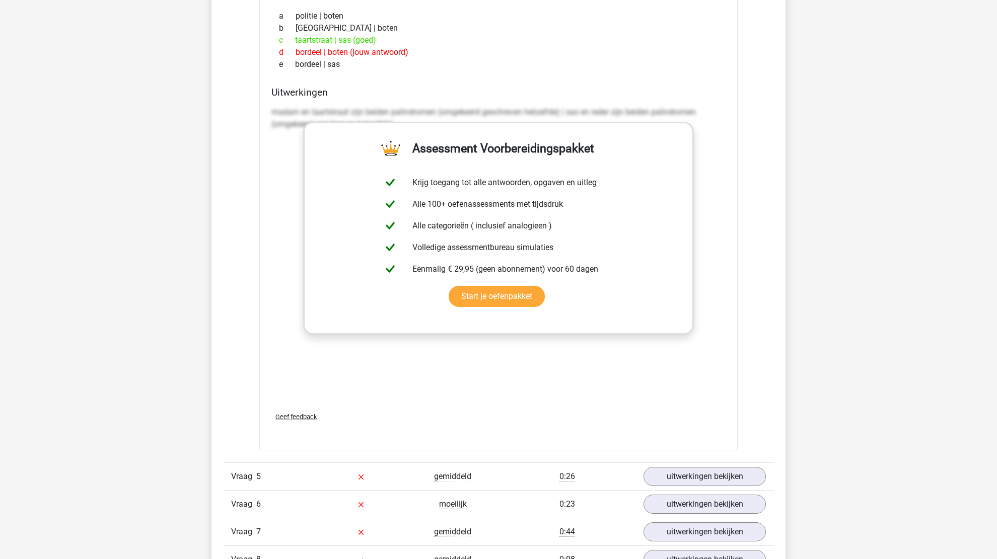
scroll to position [1661, 0]
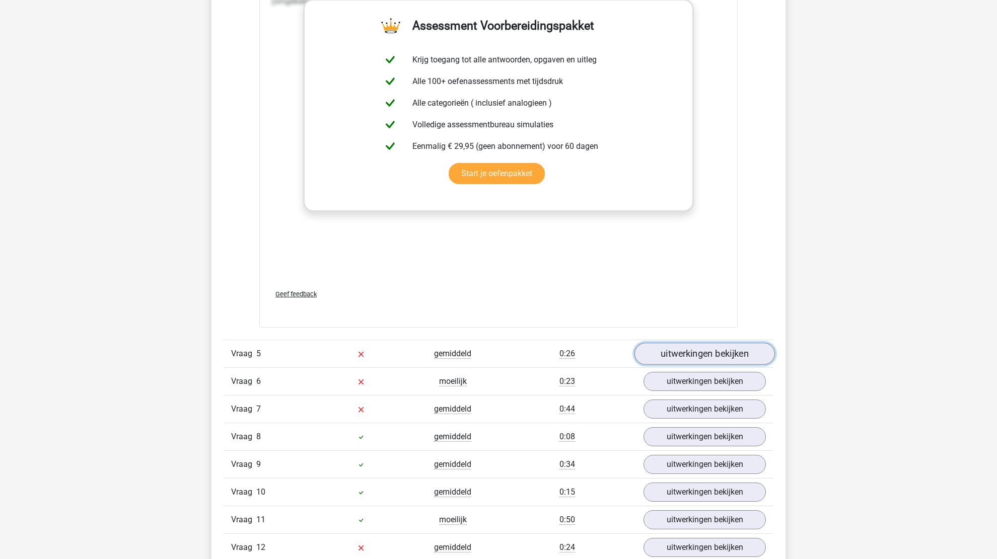
click at [711, 358] on link "uitwerkingen bekijken" at bounding box center [704, 354] width 140 height 22
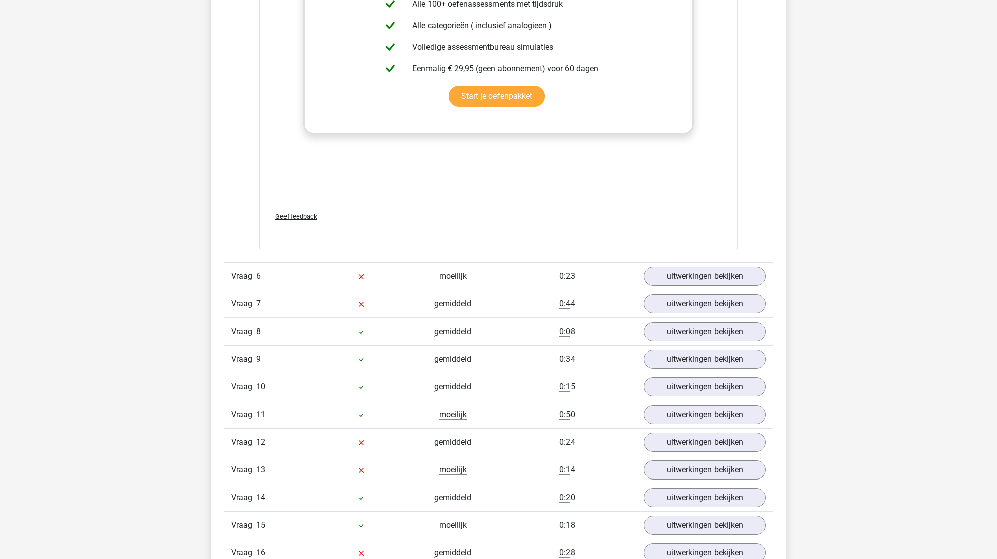
scroll to position [2266, 0]
click at [702, 276] on link "uitwerkingen bekijken" at bounding box center [704, 275] width 140 height 22
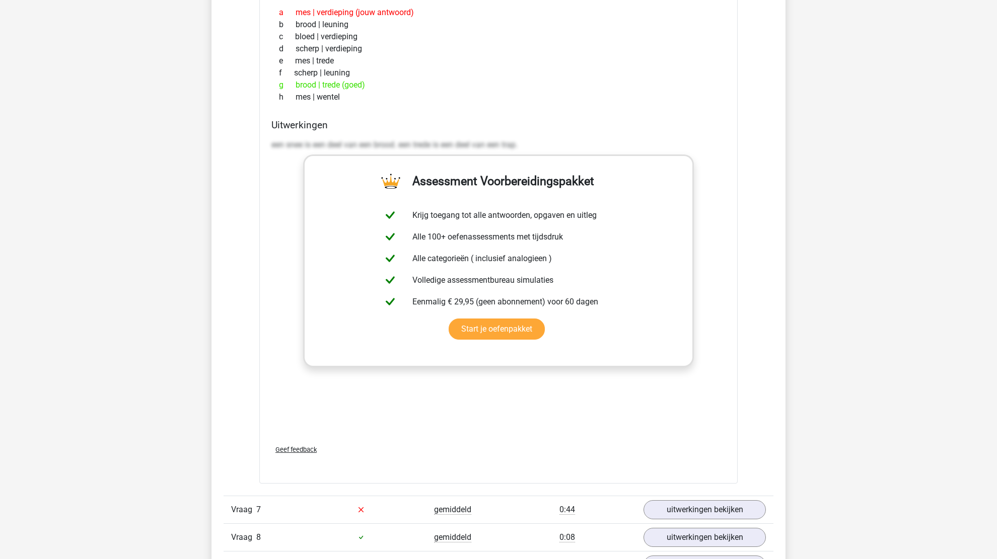
scroll to position [2719, 0]
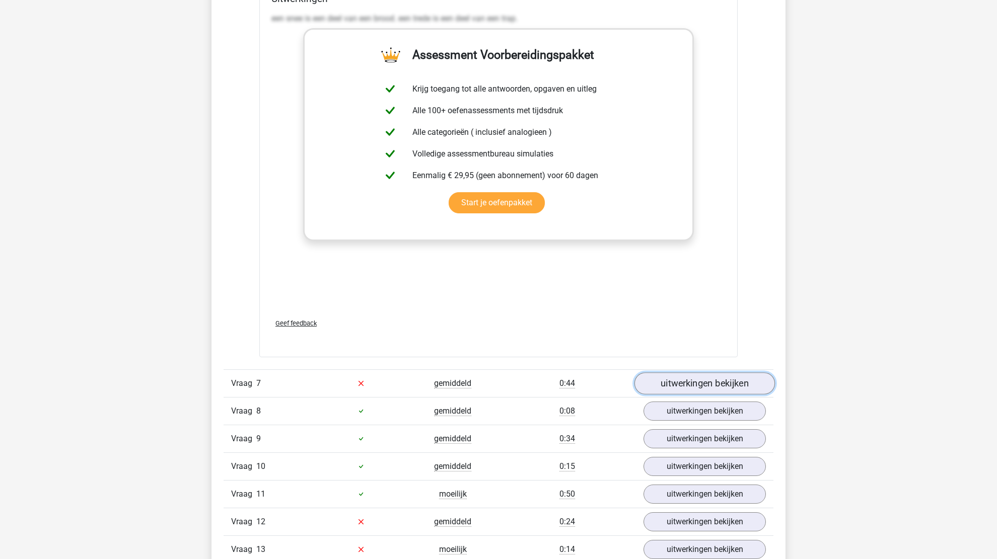
click at [713, 377] on link "uitwerkingen bekijken" at bounding box center [704, 384] width 140 height 22
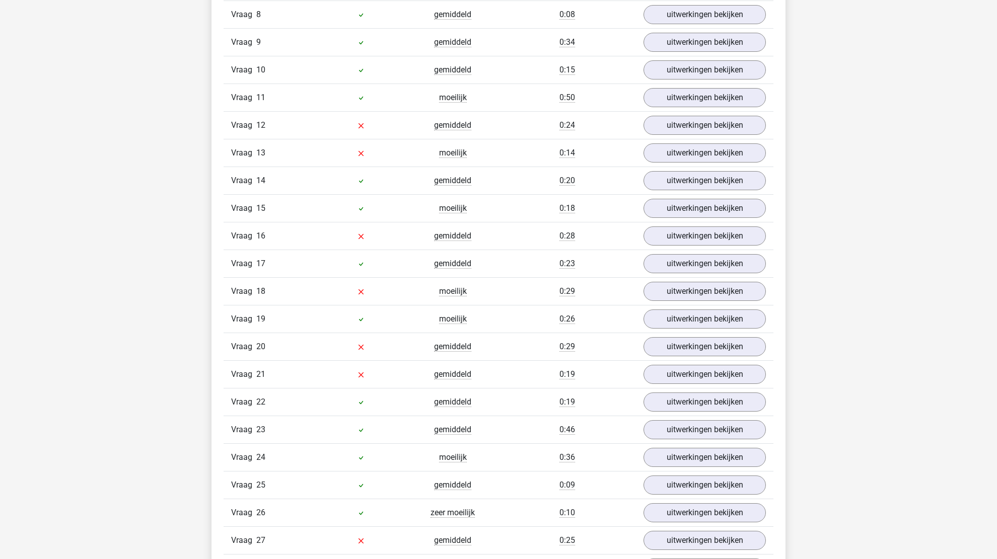
scroll to position [3625, 0]
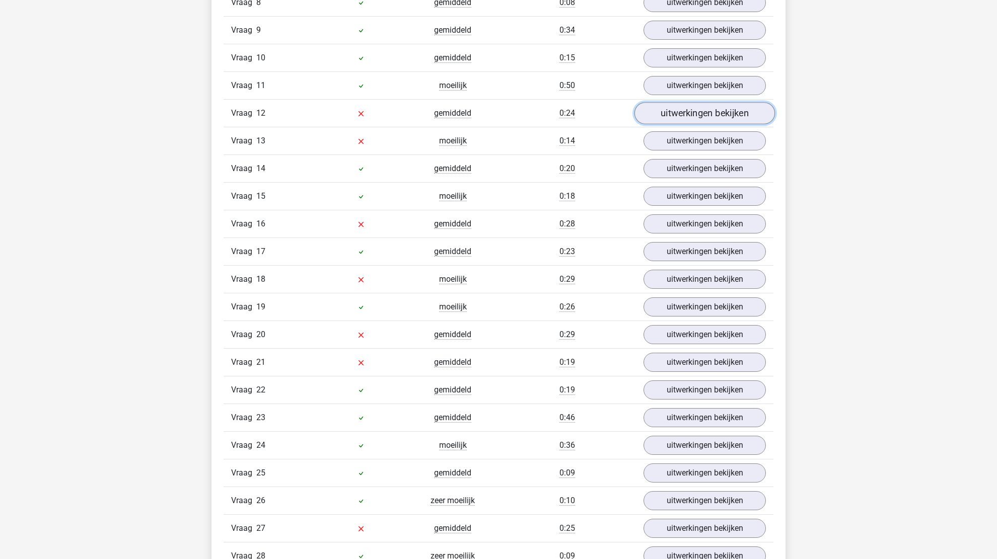
click at [693, 110] on link "uitwerkingen bekijken" at bounding box center [704, 113] width 140 height 22
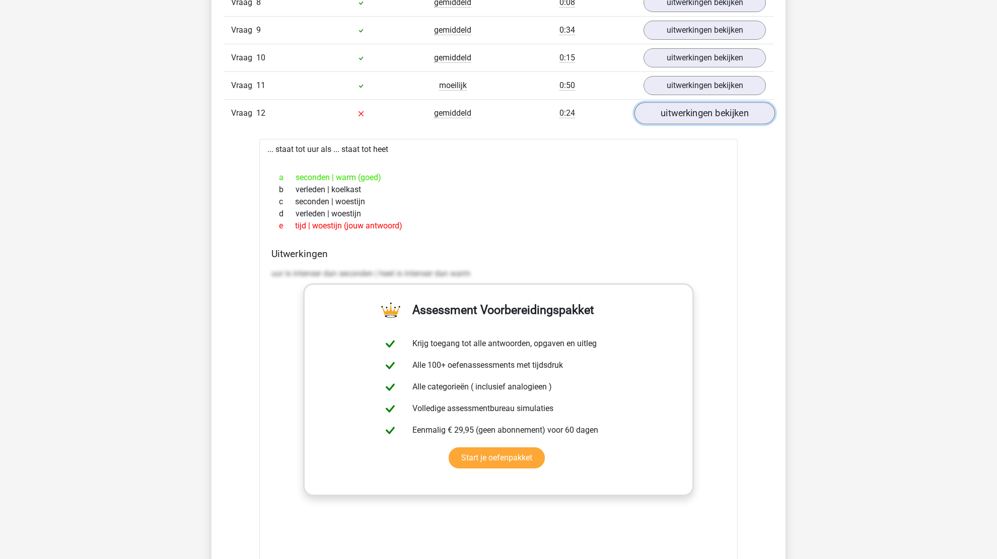
click at [693, 110] on link "uitwerkingen bekijken" at bounding box center [704, 113] width 140 height 22
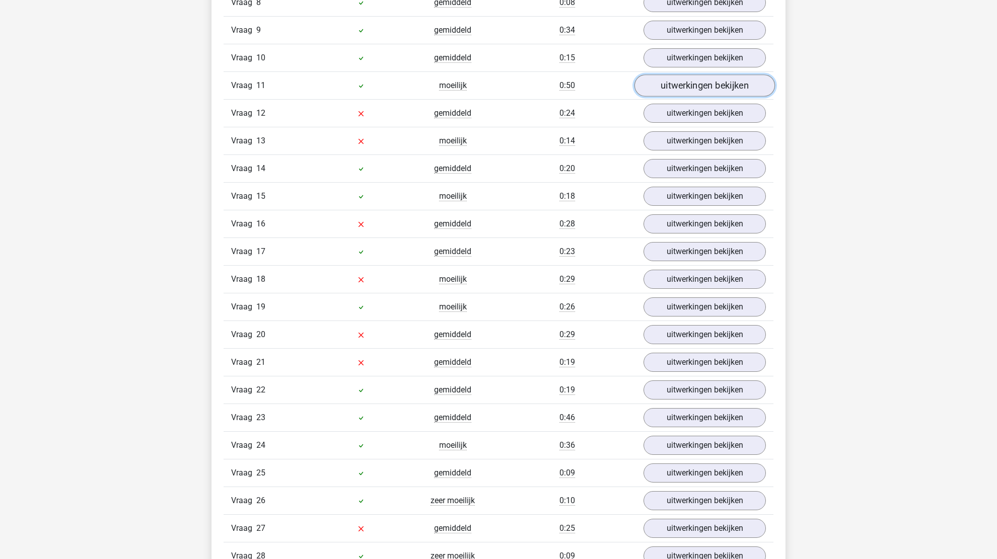
click at [695, 82] on link "uitwerkingen bekijken" at bounding box center [704, 86] width 140 height 22
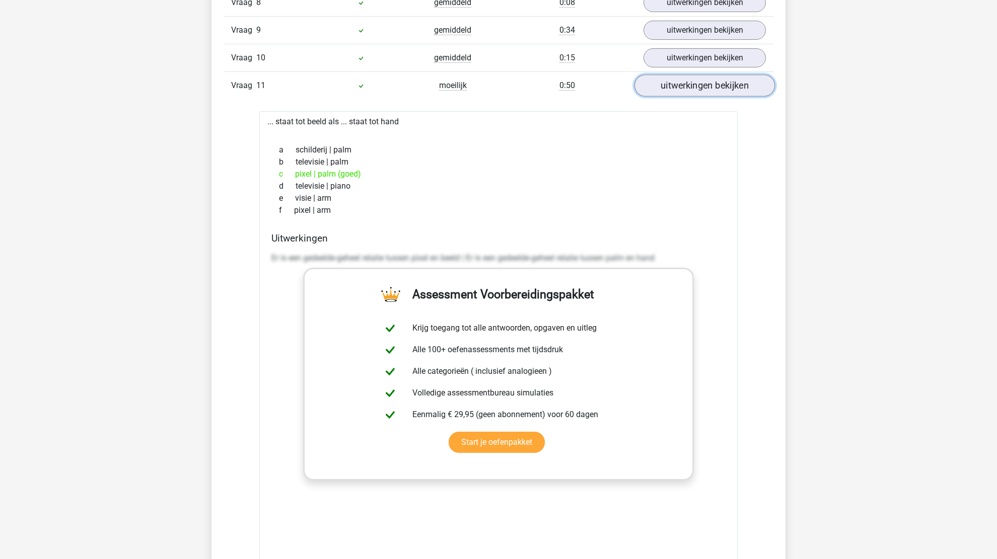
click at [695, 82] on link "uitwerkingen bekijken" at bounding box center [704, 86] width 140 height 22
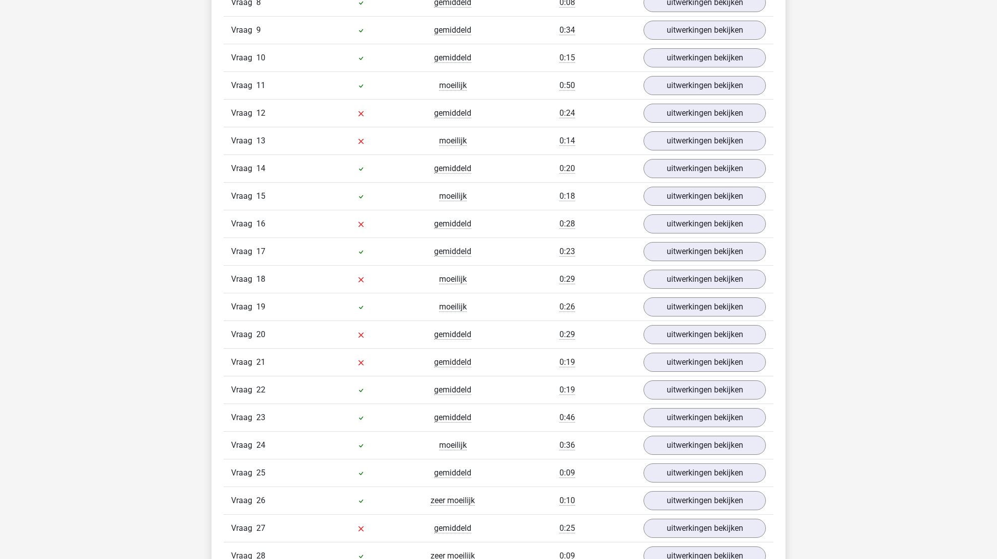
click at [694, 146] on div "Vraag 13 moeilijk 0:14 uitwerkingen bekijken" at bounding box center [499, 141] width 550 height 28
click at [694, 140] on link "uitwerkingen bekijken" at bounding box center [704, 141] width 140 height 22
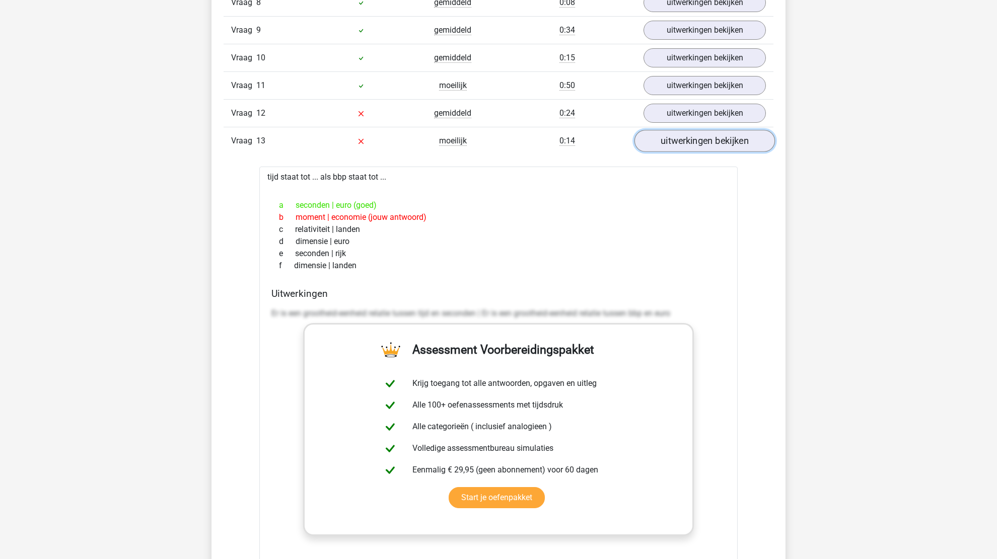
click at [694, 140] on link "uitwerkingen bekijken" at bounding box center [704, 141] width 140 height 22
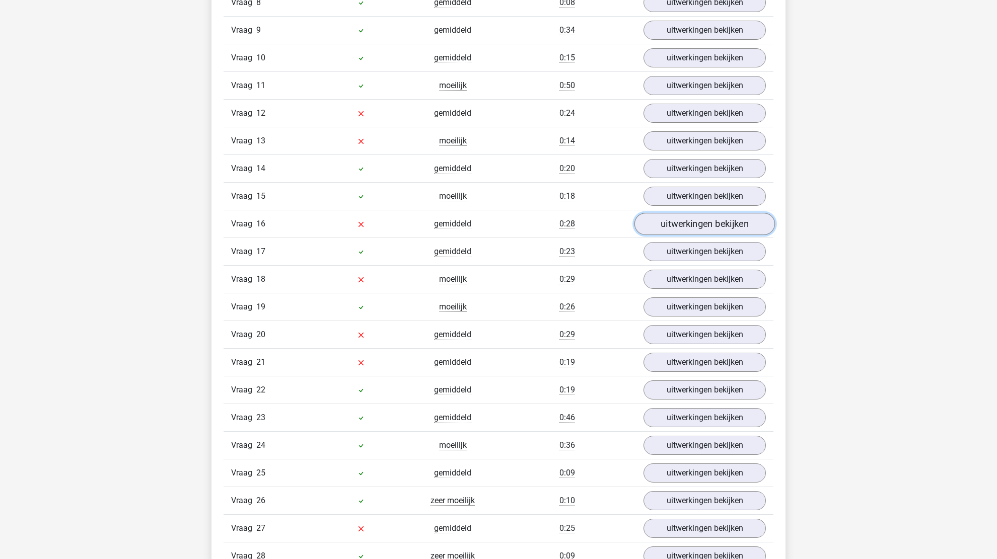
click at [697, 217] on link "uitwerkingen bekijken" at bounding box center [704, 224] width 140 height 22
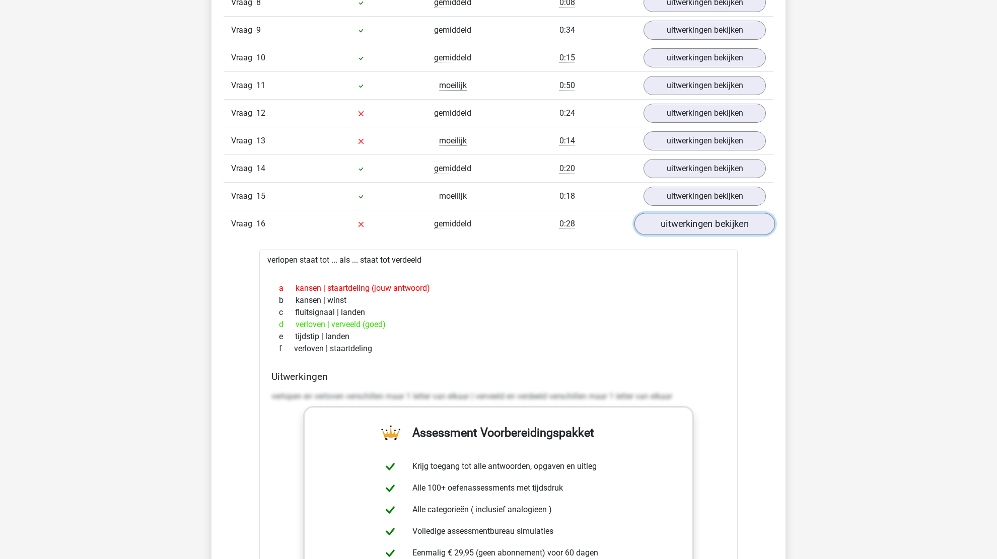
click at [697, 217] on link "uitwerkingen bekijken" at bounding box center [704, 224] width 140 height 22
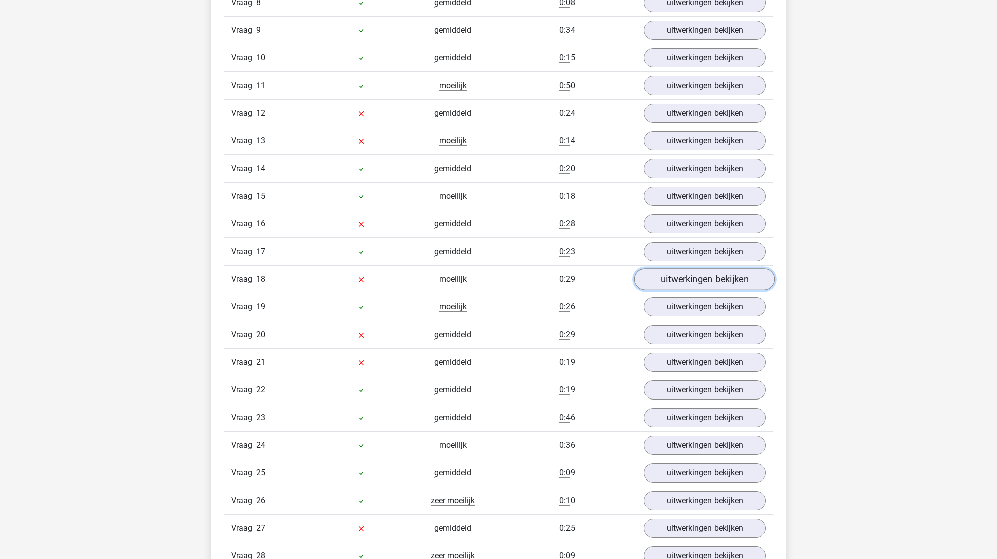
click at [692, 270] on link "uitwerkingen bekijken" at bounding box center [704, 279] width 140 height 22
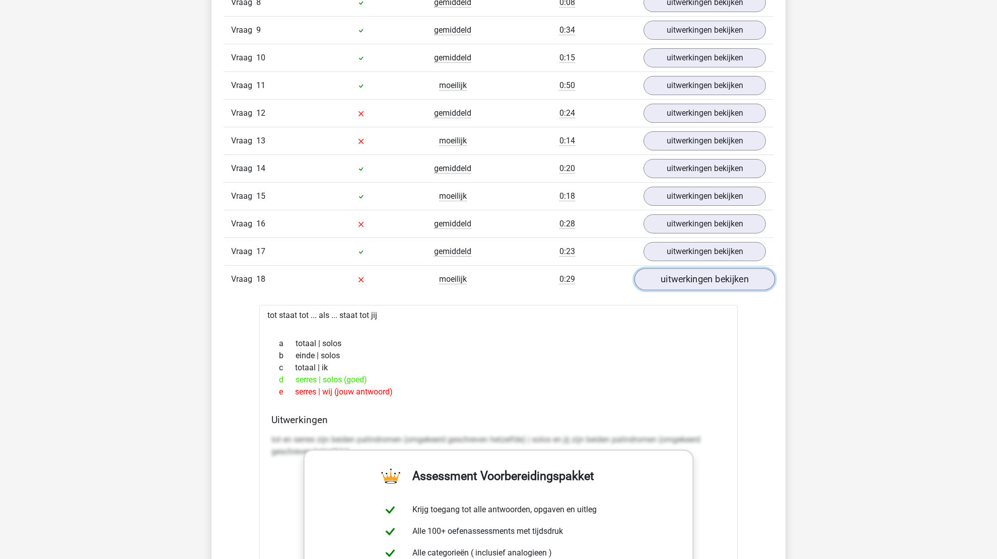
click at [692, 270] on link "uitwerkingen bekijken" at bounding box center [704, 279] width 140 height 22
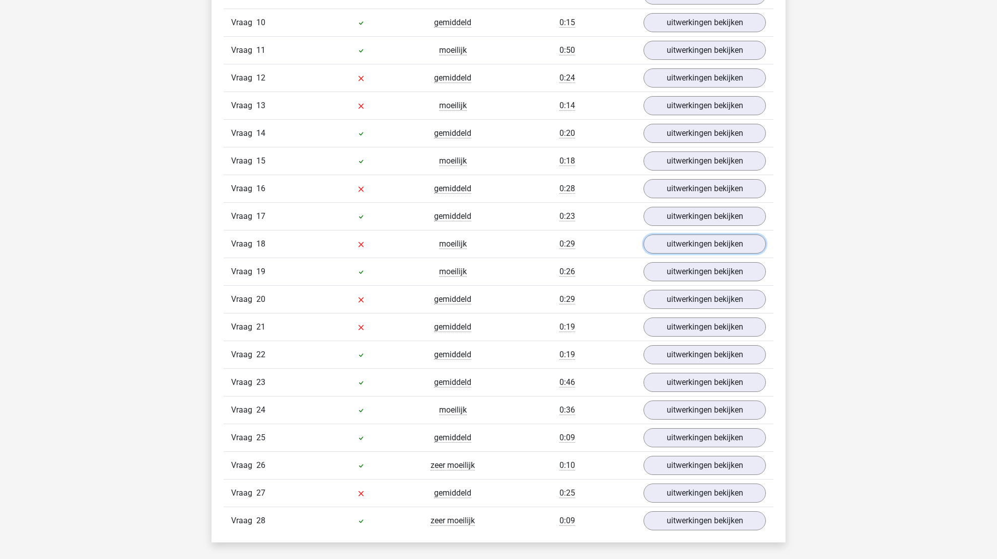
scroll to position [3776, 0]
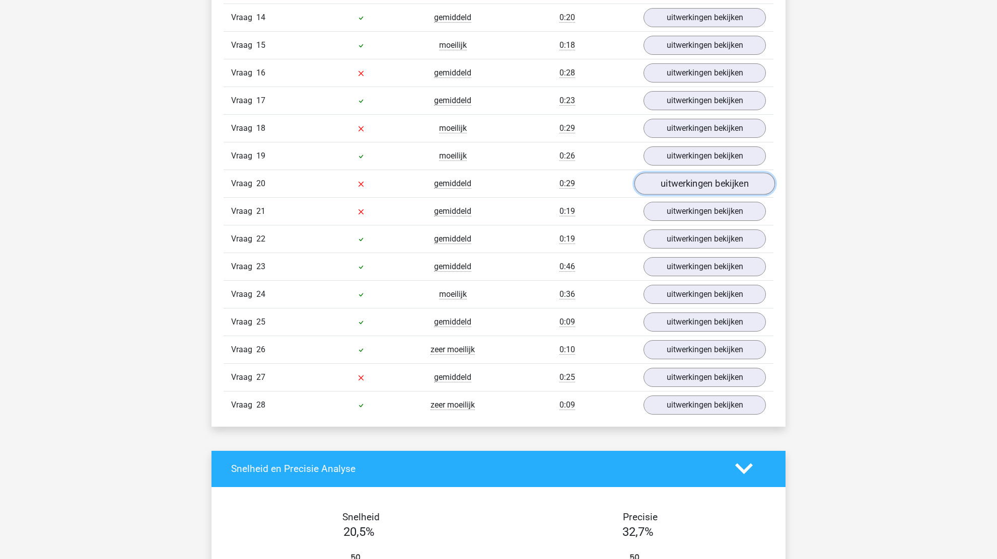
click at [692, 175] on link "uitwerkingen bekijken" at bounding box center [704, 184] width 140 height 22
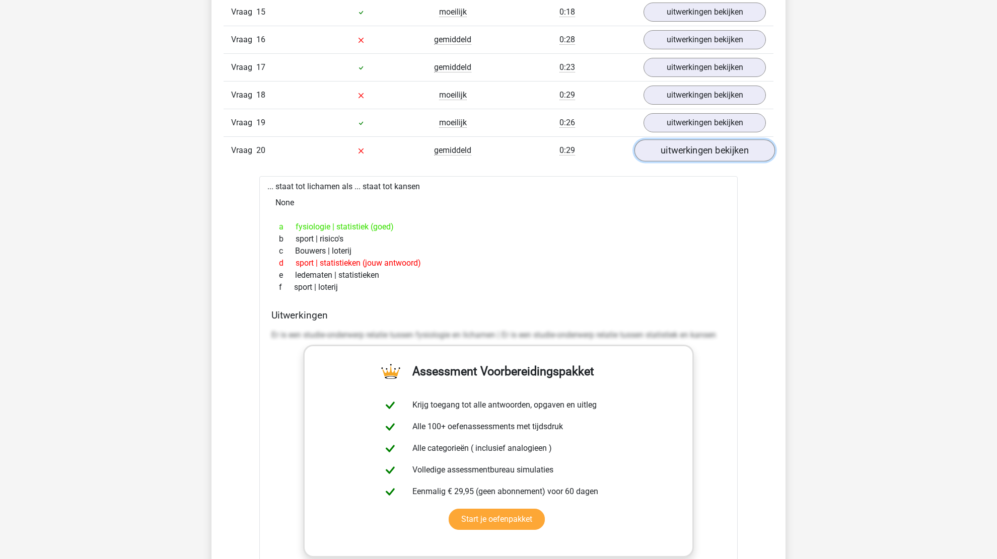
scroll to position [3826, 0]
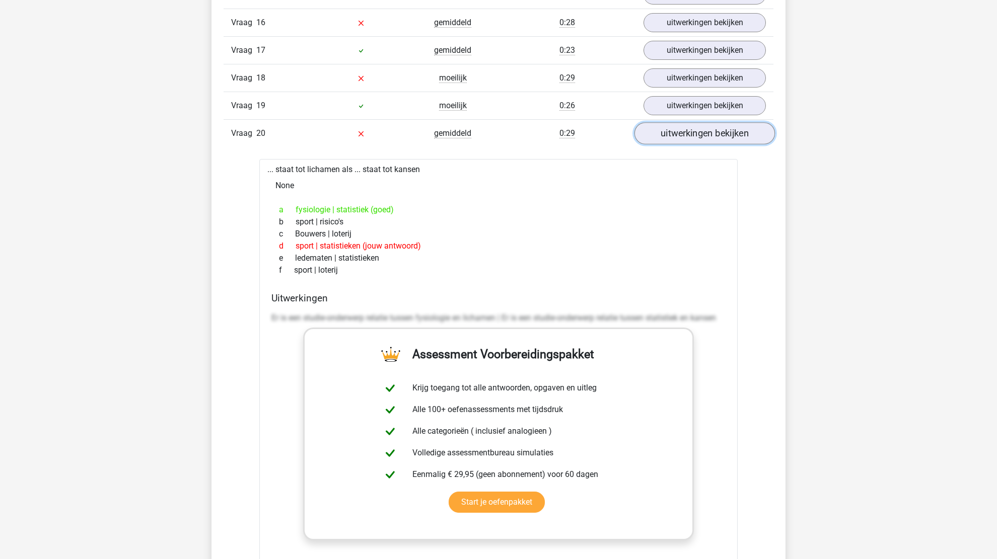
click at [685, 122] on link "uitwerkingen bekijken" at bounding box center [704, 133] width 140 height 22
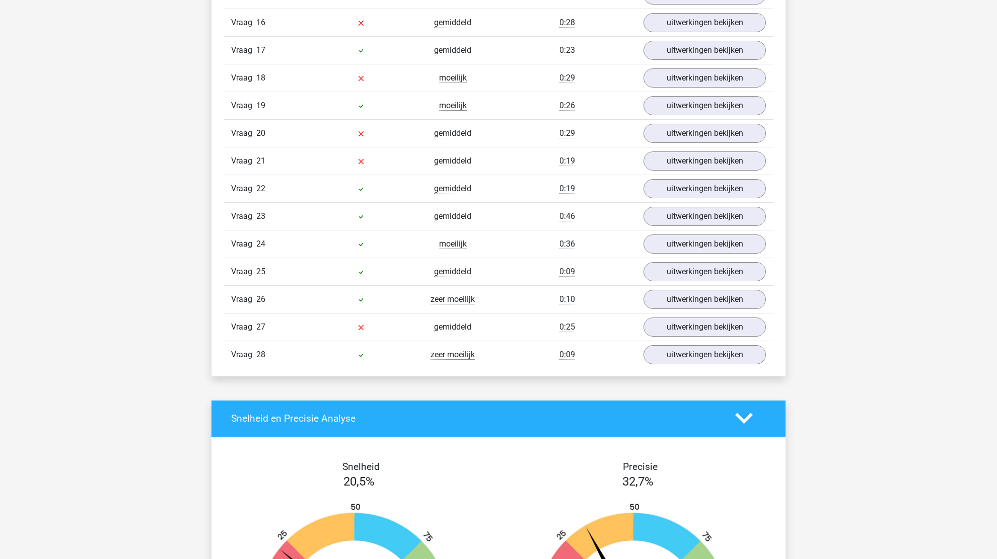
click at [688, 147] on div "Vraag 21 gemiddeld 0:19 uitwerkingen bekijken" at bounding box center [499, 161] width 550 height 28
click at [682, 160] on link "uitwerkingen bekijken" at bounding box center [704, 161] width 140 height 22
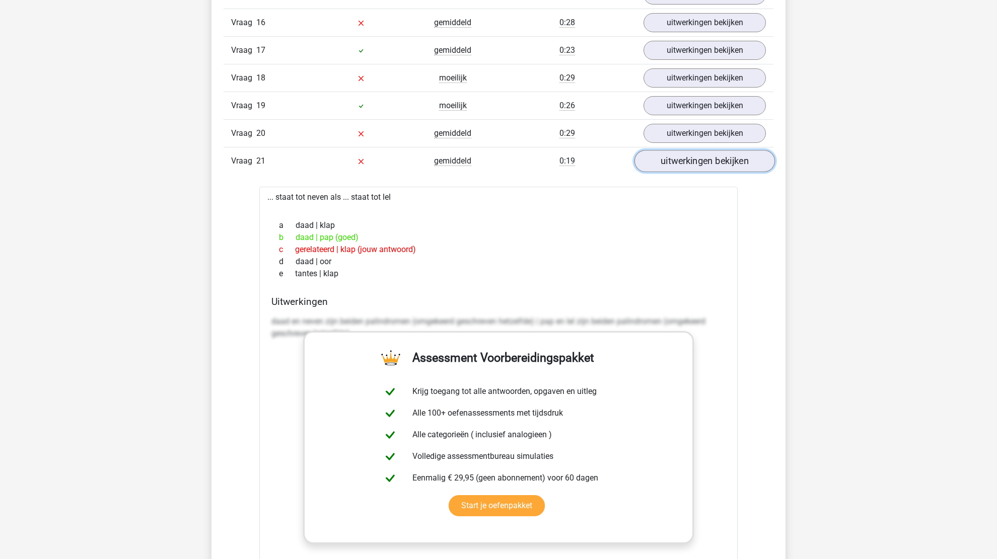
click at [682, 161] on link "uitwerkingen bekijken" at bounding box center [704, 161] width 140 height 22
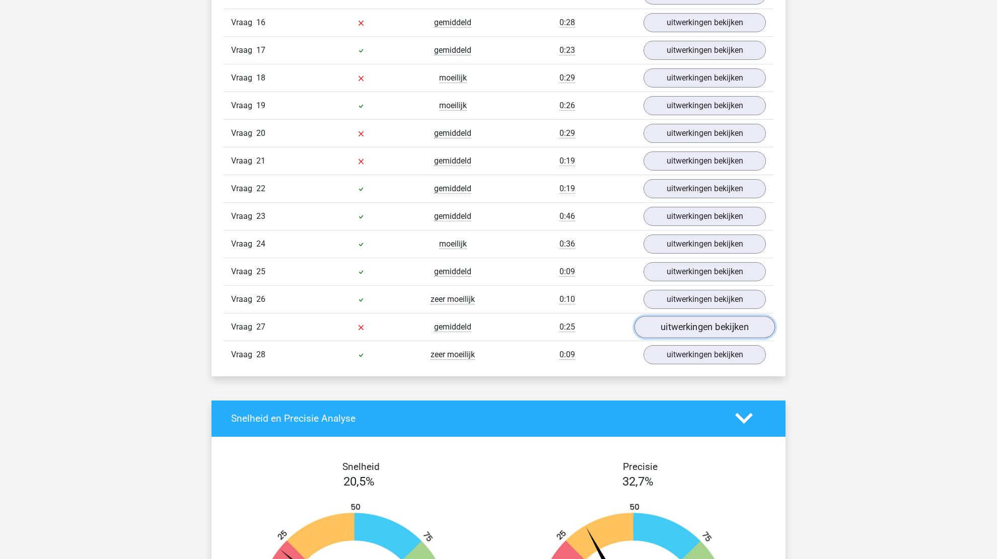
click at [681, 324] on link "uitwerkingen bekijken" at bounding box center [704, 327] width 140 height 22
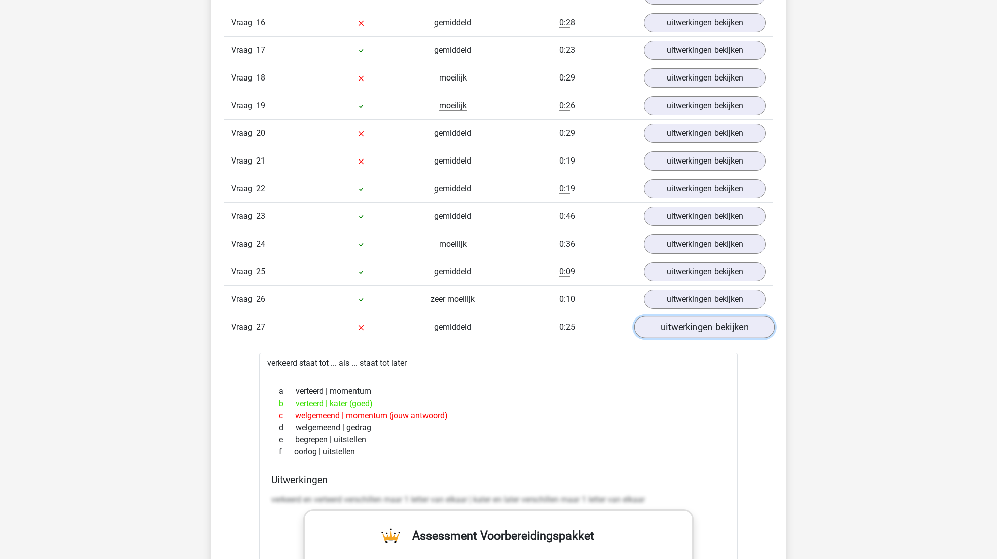
click at [681, 324] on link "uitwerkingen bekijken" at bounding box center [704, 327] width 140 height 22
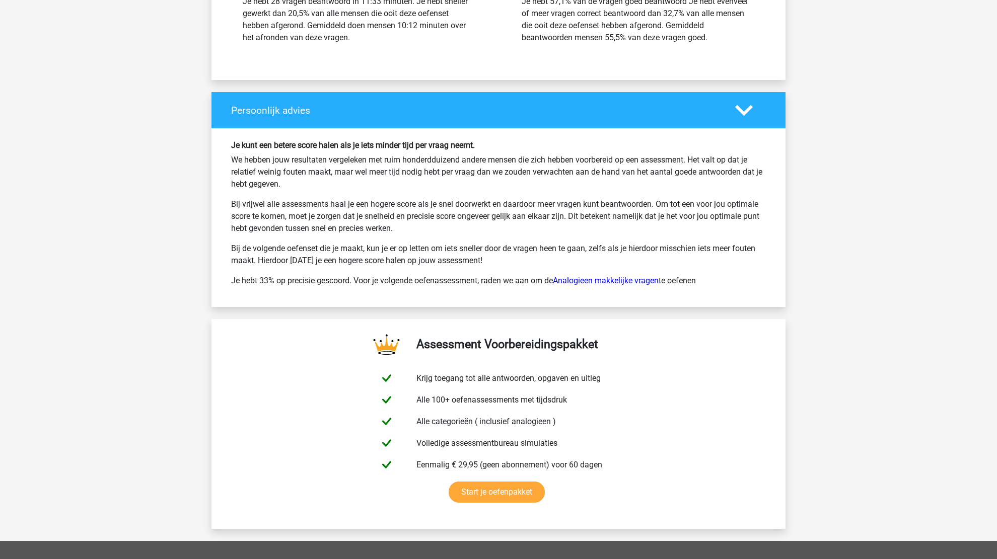
scroll to position [4481, 0]
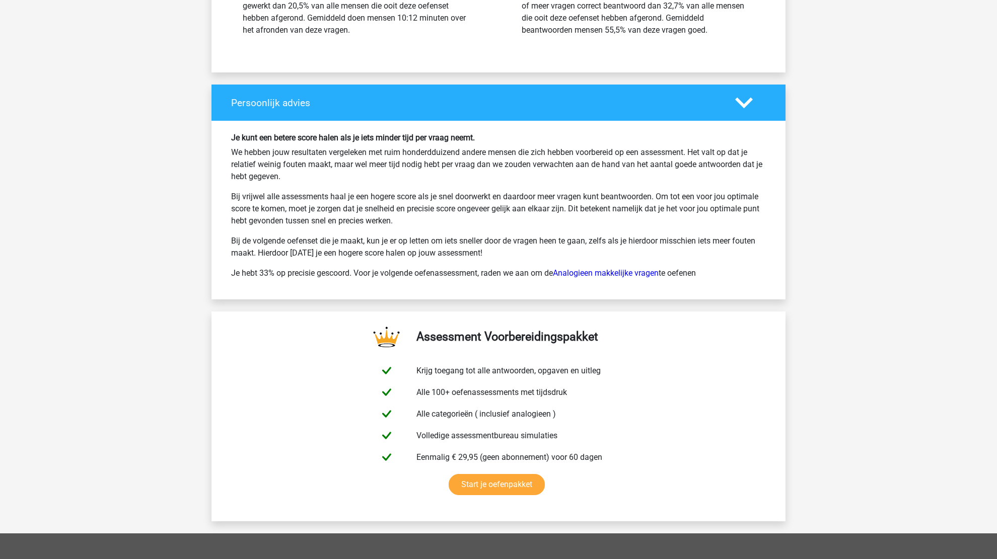
click at [630, 270] on div "Je kunt een betere score halen als je iets minder tijd per vraag neemt. We hebb…" at bounding box center [499, 210] width 550 height 155
click at [626, 268] on link "Analogieen makkelijke vragen" at bounding box center [606, 273] width 106 height 10
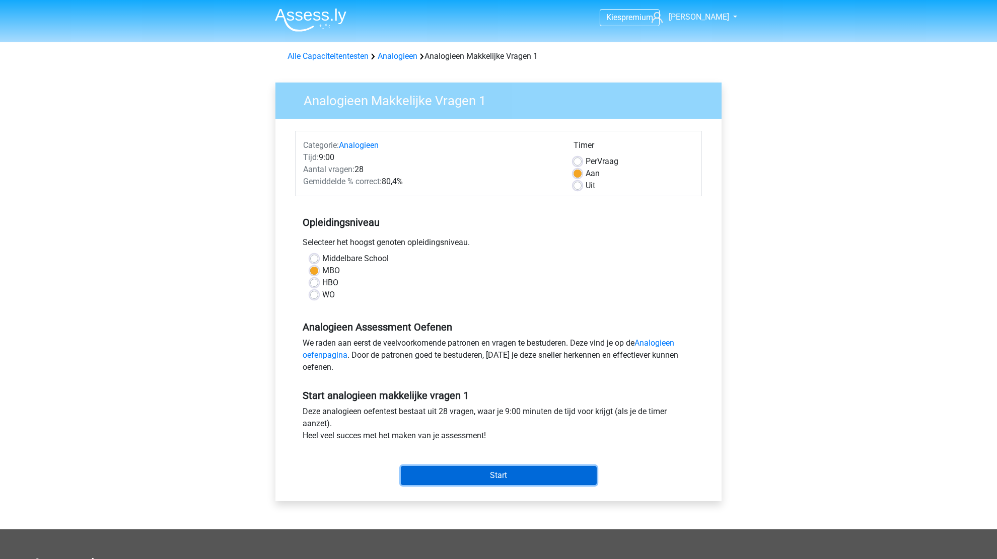
click at [511, 484] on input "Start" at bounding box center [499, 475] width 196 height 19
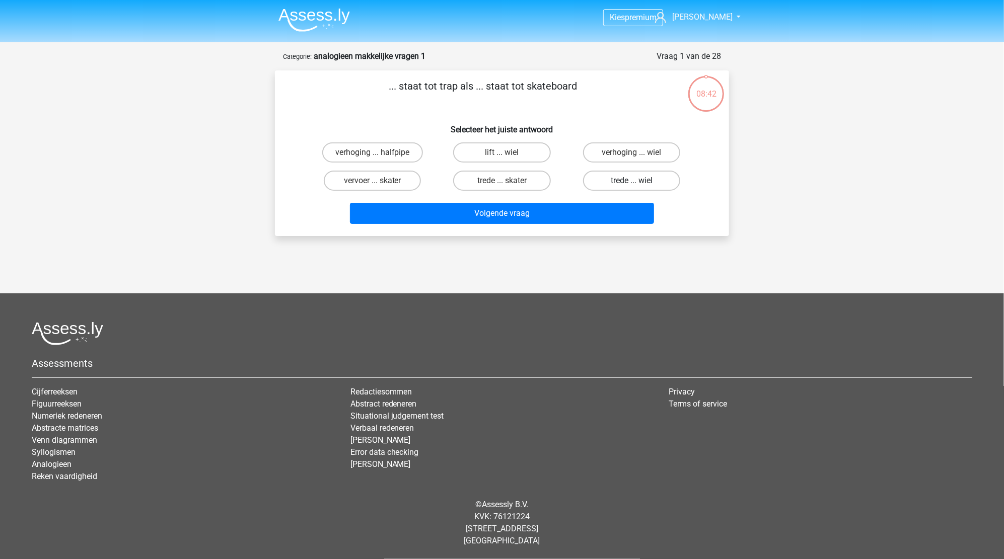
click at [604, 177] on label "trede ... wiel" at bounding box center [631, 181] width 97 height 20
click at [631, 181] on input "trede ... wiel" at bounding box center [634, 184] width 7 height 7
radio input "true"
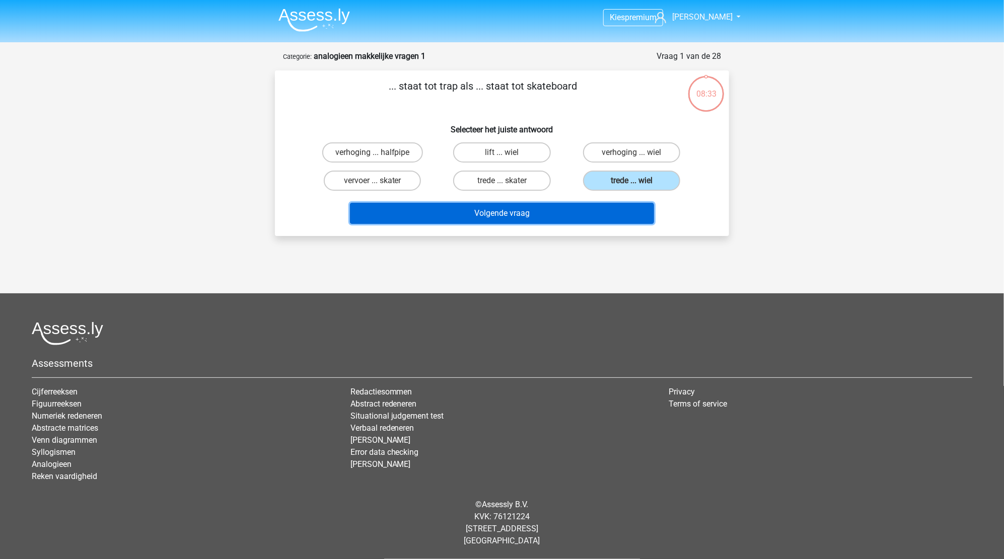
click at [502, 210] on button "Volgende vraag" at bounding box center [502, 213] width 305 height 21
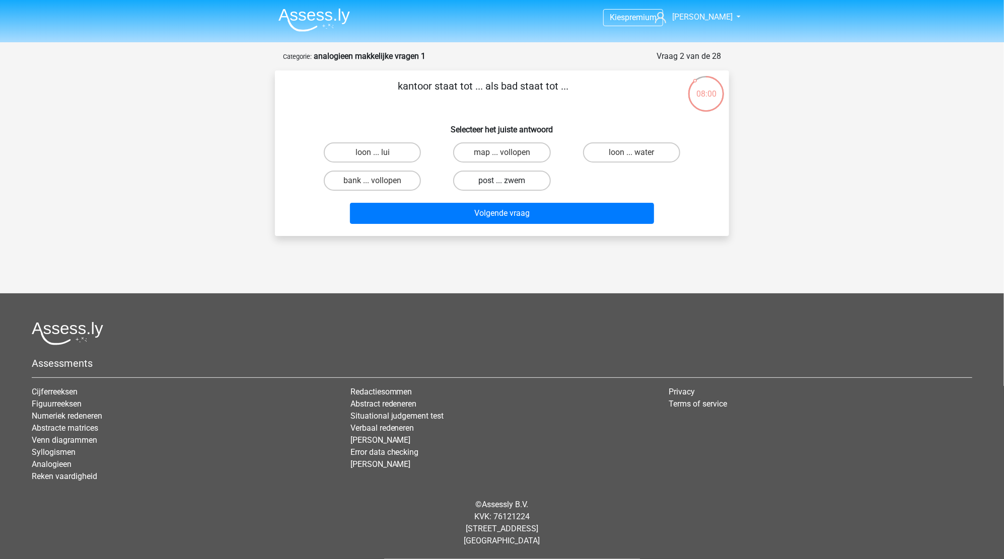
click at [498, 178] on label "post ... zwem" at bounding box center [501, 181] width 97 height 20
click at [502, 181] on input "post ... zwem" at bounding box center [505, 184] width 7 height 7
radio input "true"
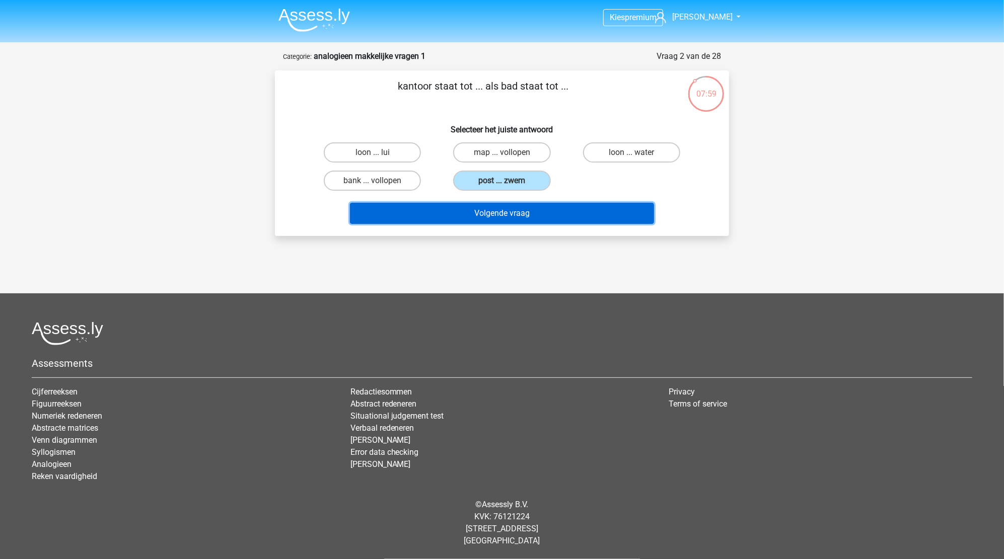
click at [497, 214] on button "Volgende vraag" at bounding box center [502, 213] width 305 height 21
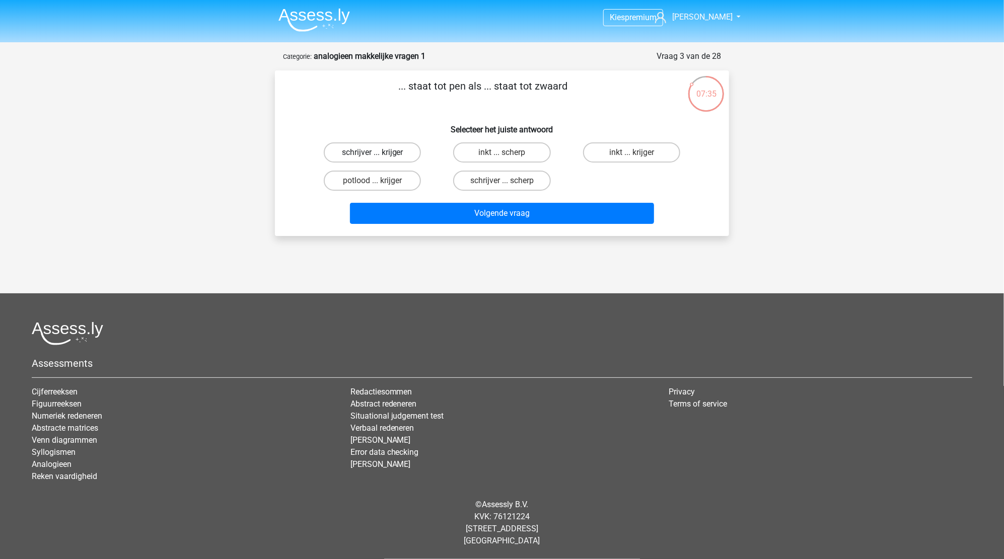
click at [385, 157] on label "schrijver ... krijger" at bounding box center [372, 152] width 97 height 20
click at [379, 157] on input "schrijver ... krijger" at bounding box center [376, 156] width 7 height 7
radio input "true"
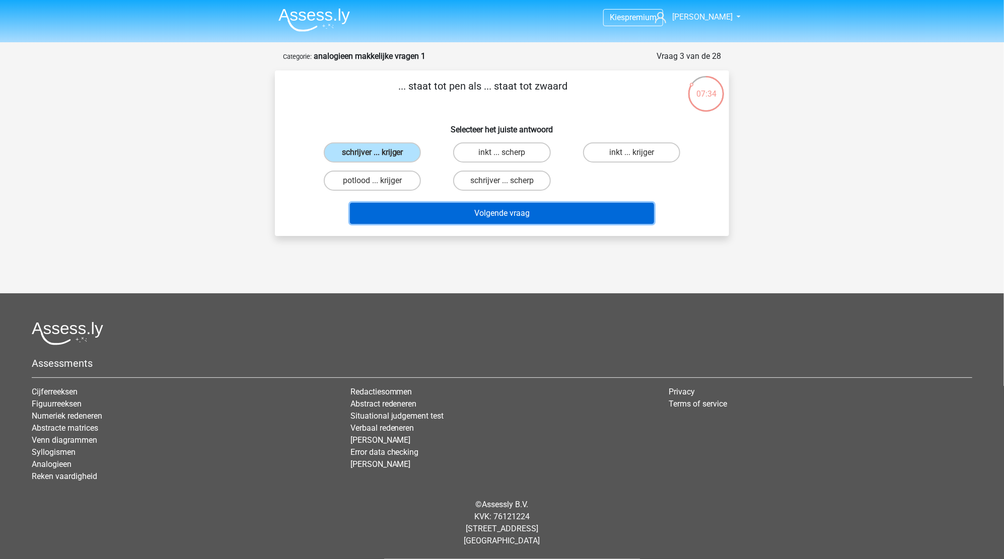
click at [491, 211] on button "Volgende vraag" at bounding box center [502, 213] width 305 height 21
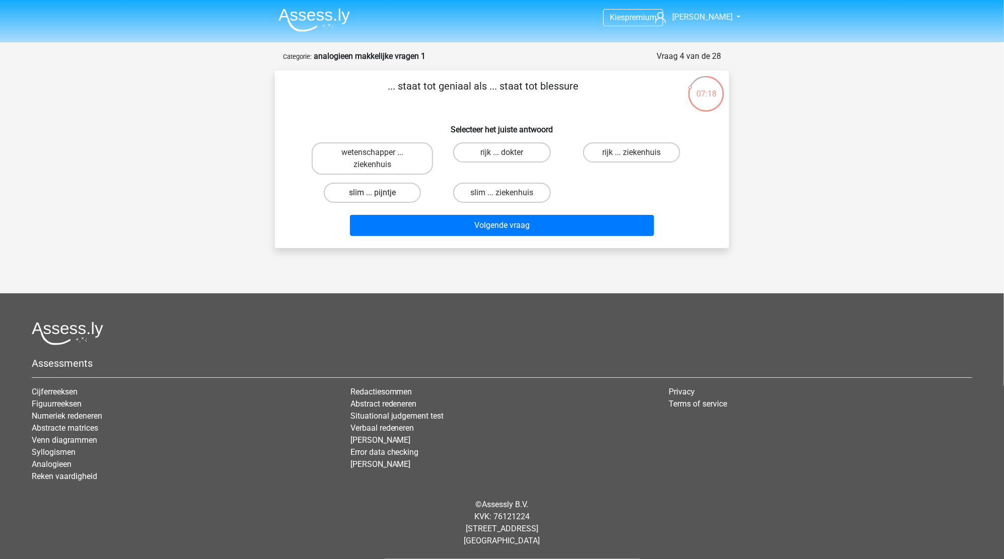
click at [366, 190] on label "slim ... pijntje" at bounding box center [372, 193] width 97 height 20
click at [373, 193] on input "slim ... pijntje" at bounding box center [376, 196] width 7 height 7
radio input "true"
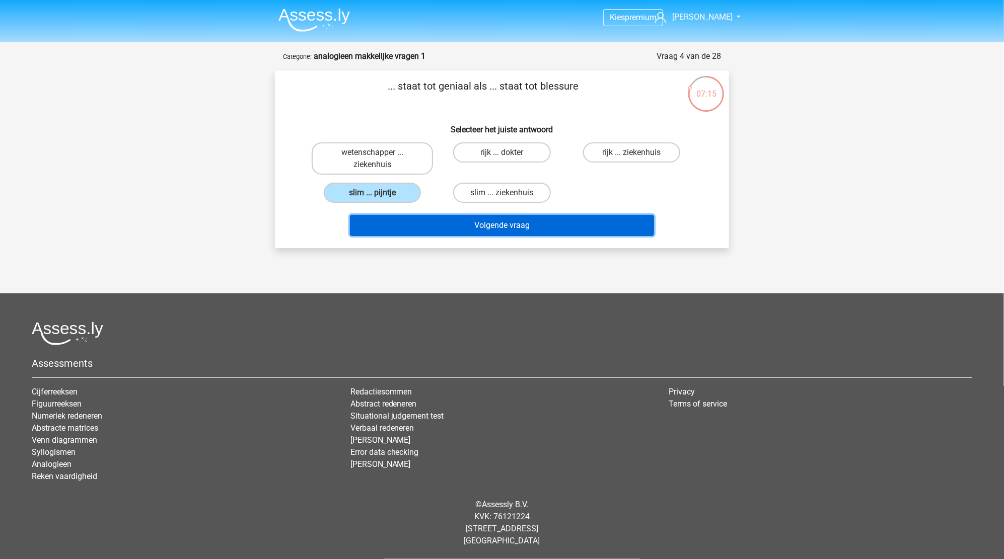
click at [515, 224] on button "Volgende vraag" at bounding box center [502, 225] width 305 height 21
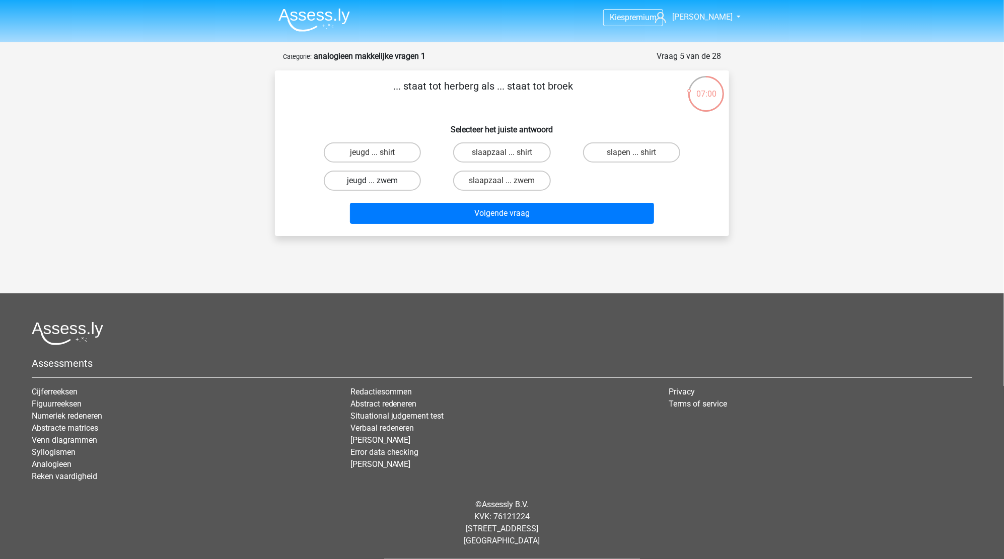
click at [350, 180] on label "jeugd ... zwem" at bounding box center [372, 181] width 97 height 20
click at [373, 181] on input "jeugd ... zwem" at bounding box center [376, 184] width 7 height 7
radio input "true"
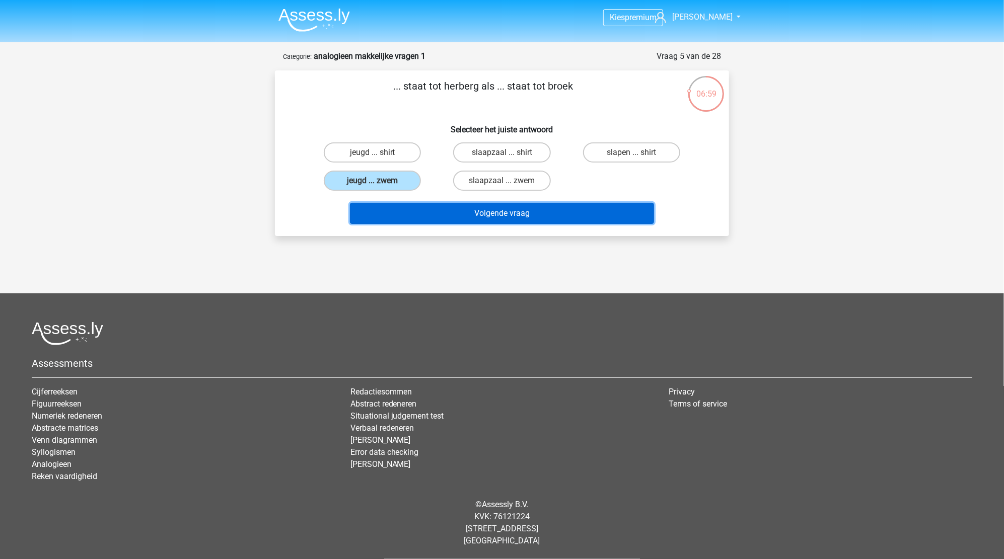
click at [538, 213] on button "Volgende vraag" at bounding box center [502, 213] width 305 height 21
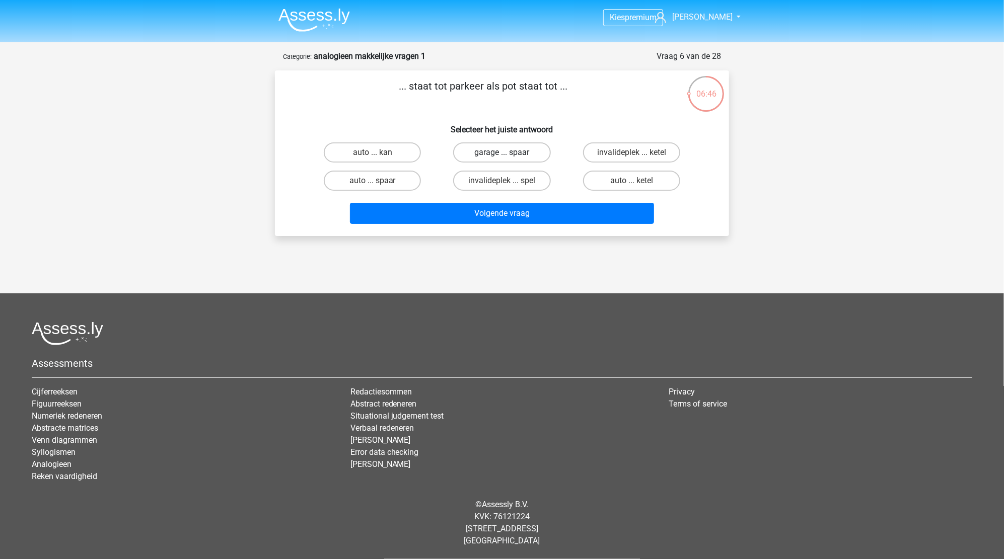
click at [488, 153] on label "garage ... spaar" at bounding box center [501, 152] width 97 height 20
click at [502, 153] on input "garage ... spaar" at bounding box center [505, 156] width 7 height 7
radio input "true"
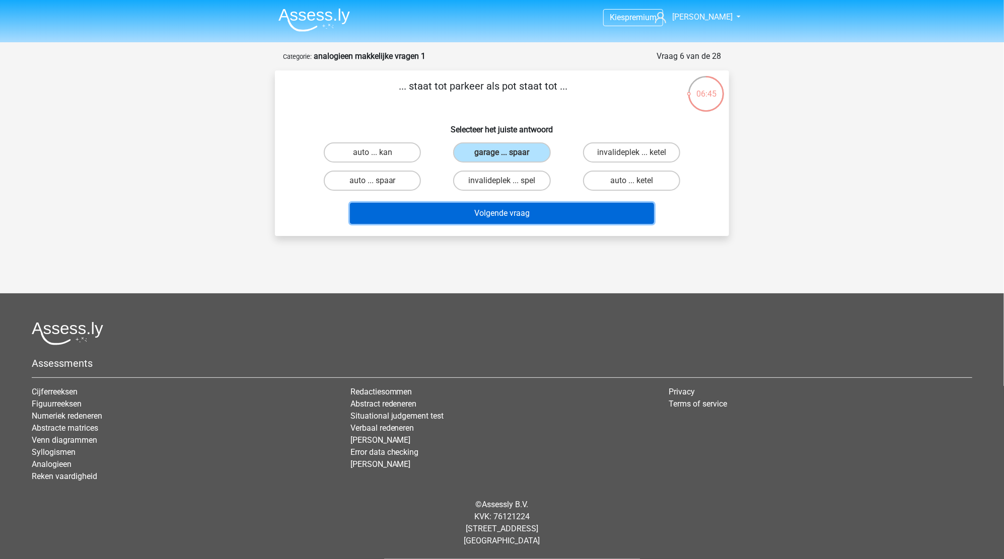
click at [512, 207] on button "Volgende vraag" at bounding box center [502, 213] width 305 height 21
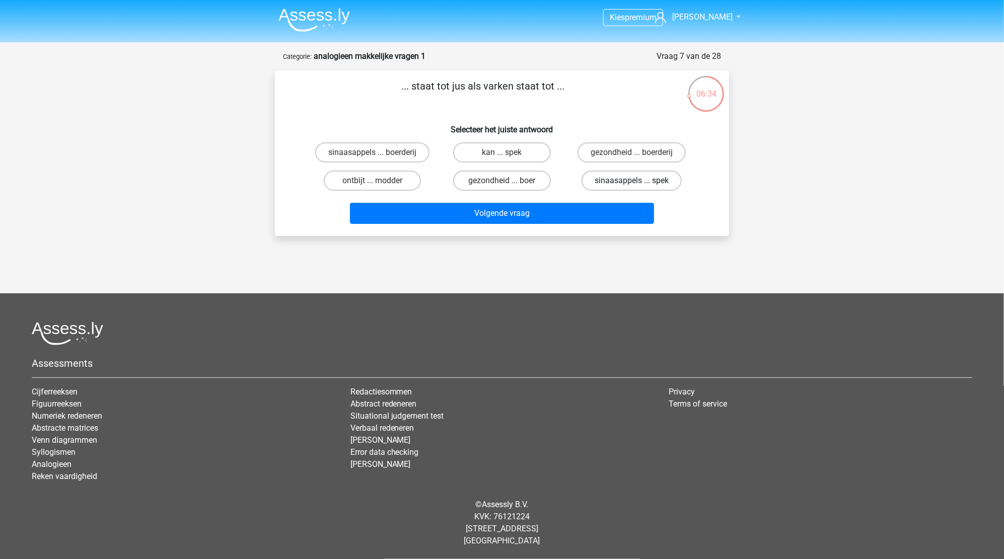
click at [613, 185] on label "sinaasappels ... spek" at bounding box center [631, 181] width 100 height 20
click at [631, 185] on input "sinaasappels ... spek" at bounding box center [634, 184] width 7 height 7
radio input "true"
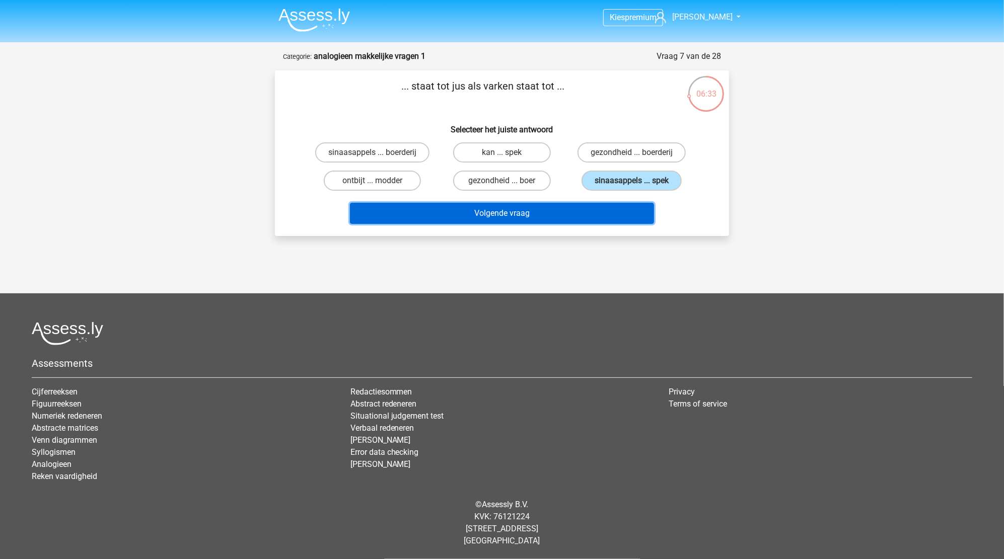
click at [470, 222] on button "Volgende vraag" at bounding box center [502, 213] width 305 height 21
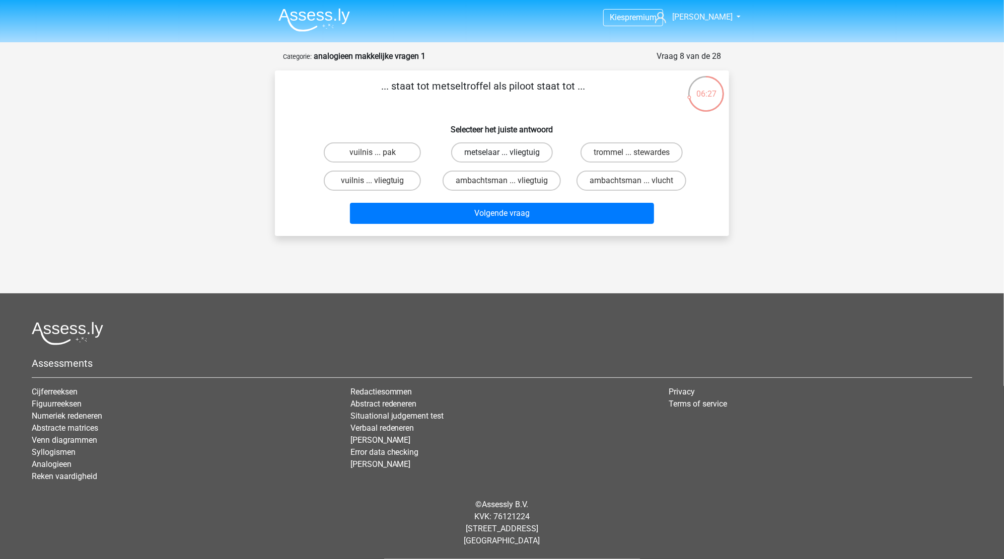
click at [500, 155] on label "metselaar ... vliegtuig" at bounding box center [502, 152] width 102 height 20
click at [502, 155] on input "metselaar ... vliegtuig" at bounding box center [505, 156] width 7 height 7
radio input "true"
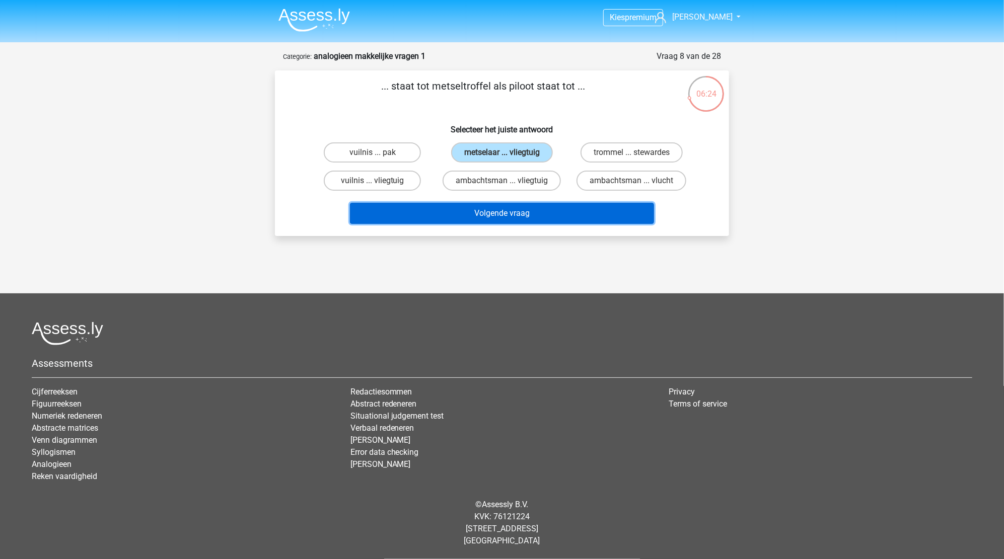
click at [482, 213] on button "Volgende vraag" at bounding box center [502, 213] width 305 height 21
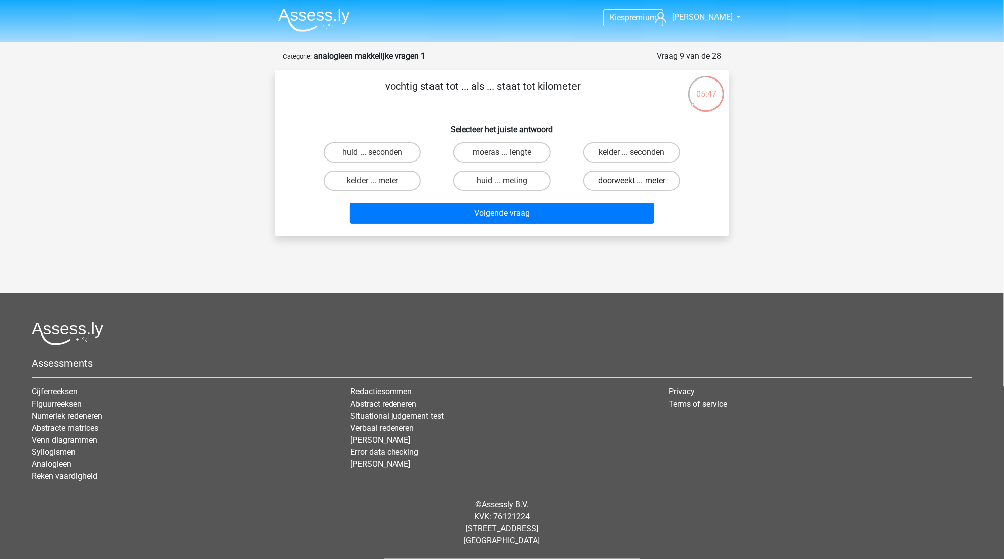
click at [617, 183] on label "doorweekt ... meter" at bounding box center [631, 181] width 97 height 20
click at [631, 183] on input "doorweekt ... meter" at bounding box center [634, 184] width 7 height 7
radio input "true"
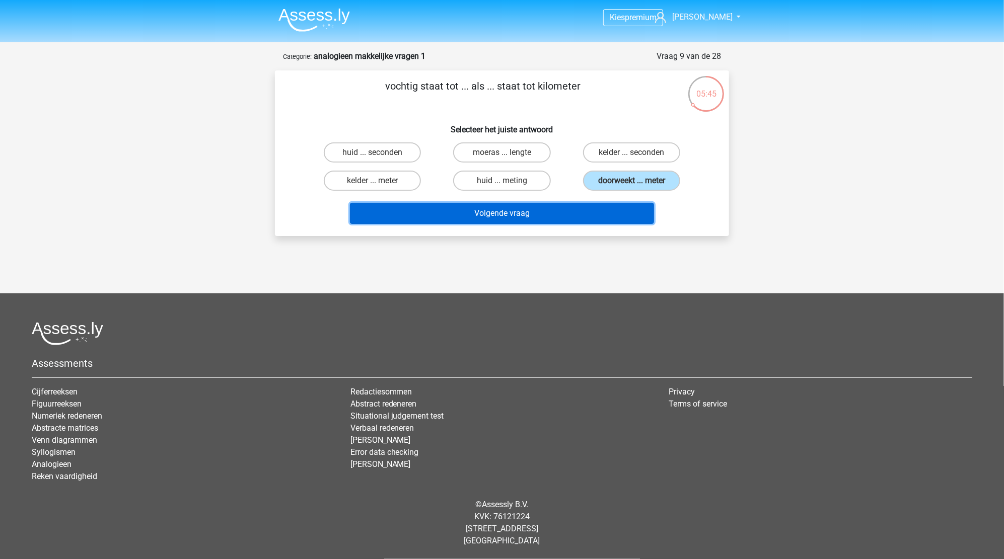
click at [467, 222] on button "Volgende vraag" at bounding box center [502, 213] width 305 height 21
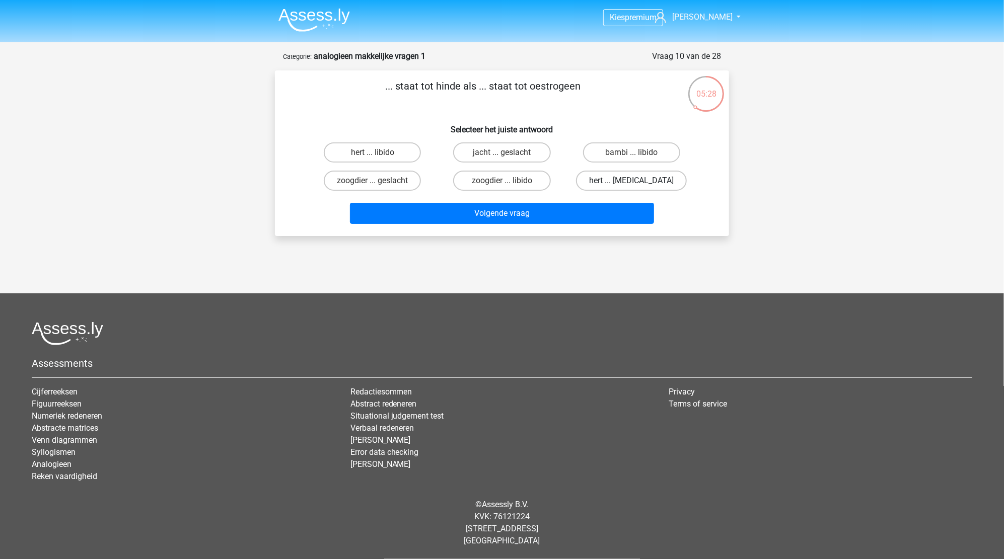
click at [623, 180] on label "hert ... testosteron" at bounding box center [631, 181] width 111 height 20
click at [631, 181] on input "hert ... testosteron" at bounding box center [634, 184] width 7 height 7
radio input "true"
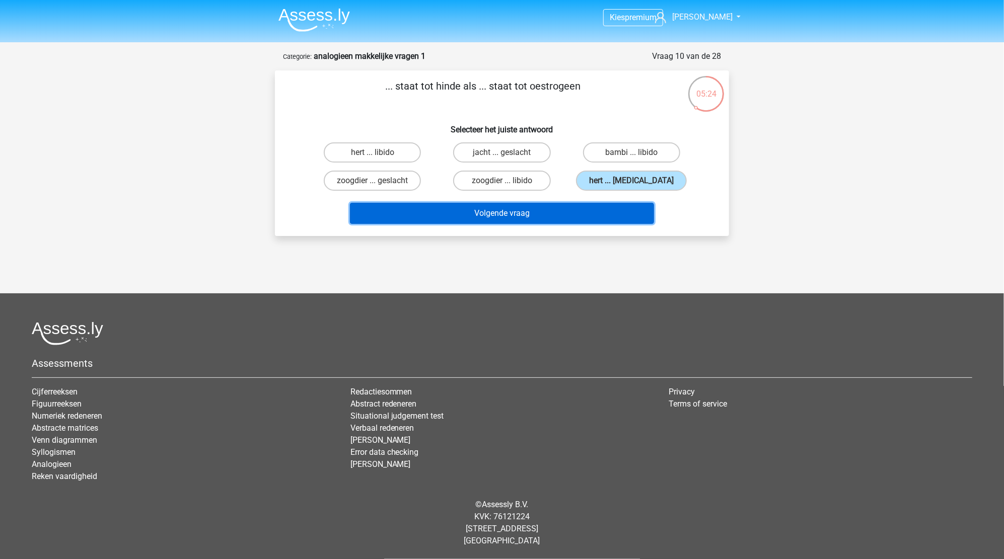
click at [481, 217] on button "Volgende vraag" at bounding box center [502, 213] width 305 height 21
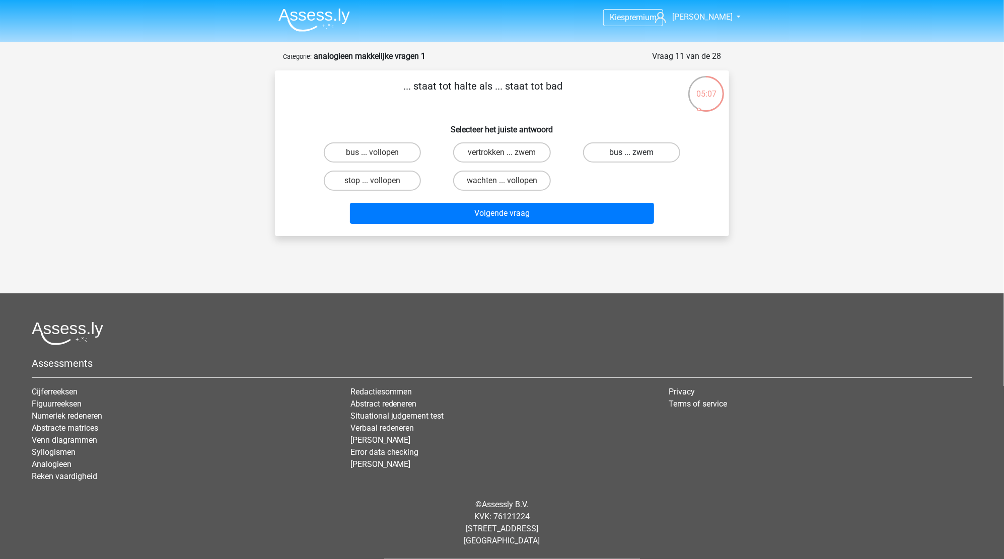
click at [638, 149] on label "bus ... zwem" at bounding box center [631, 152] width 97 height 20
click at [638, 153] on input "bus ... zwem" at bounding box center [634, 156] width 7 height 7
radio input "true"
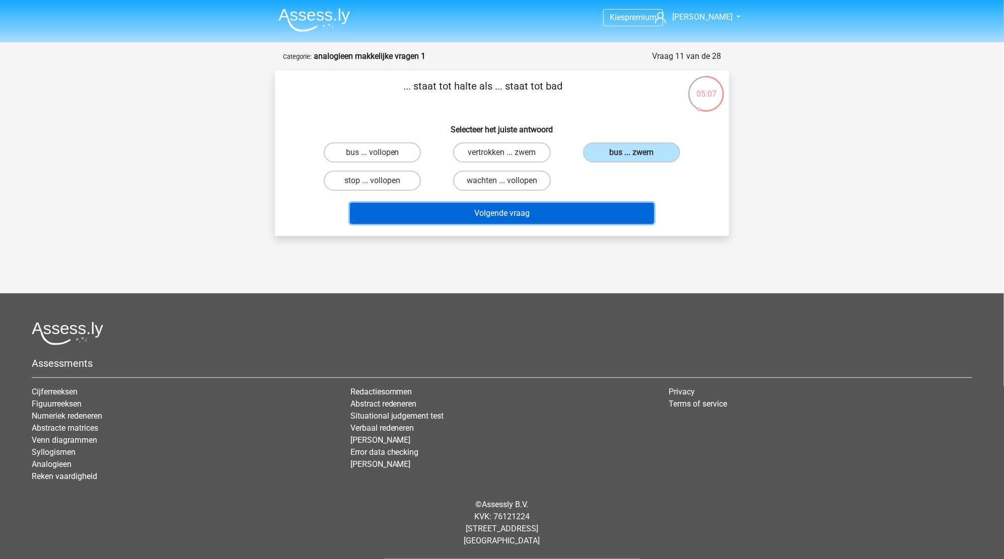
click at [533, 209] on button "Volgende vraag" at bounding box center [502, 213] width 305 height 21
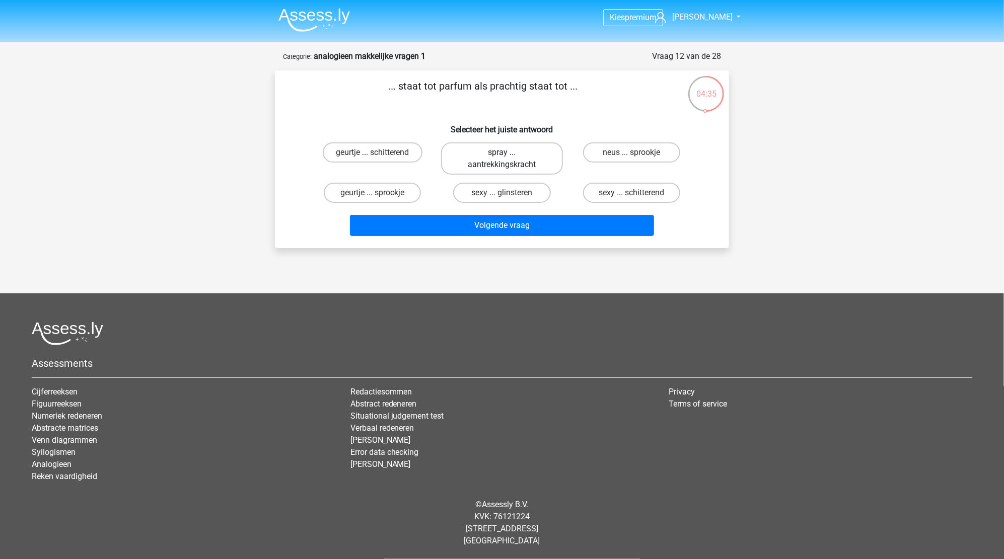
click at [503, 161] on label "spray ... aantrekkingskracht" at bounding box center [501, 158] width 121 height 32
click at [503, 159] on input "spray ... aantrekkingskracht" at bounding box center [505, 156] width 7 height 7
radio input "true"
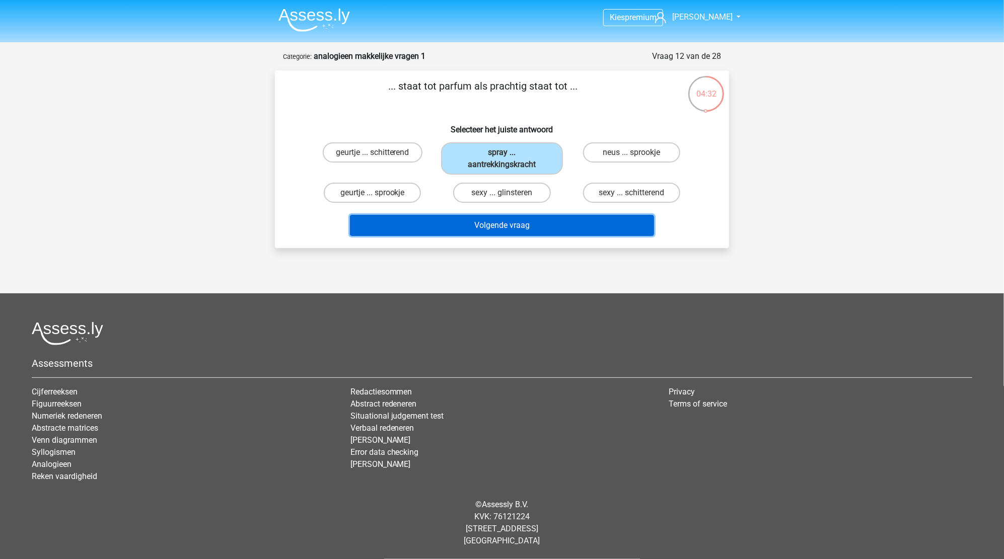
click at [525, 222] on button "Volgende vraag" at bounding box center [502, 225] width 305 height 21
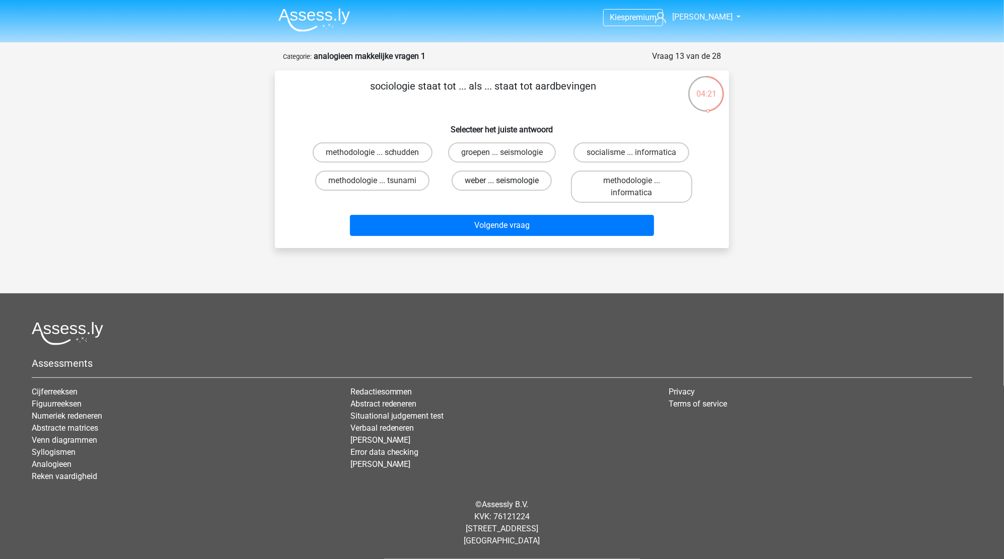
click at [507, 173] on label "weber ... seismologie" at bounding box center [502, 181] width 100 height 20
click at [507, 181] on input "weber ... seismologie" at bounding box center [505, 184] width 7 height 7
radio input "true"
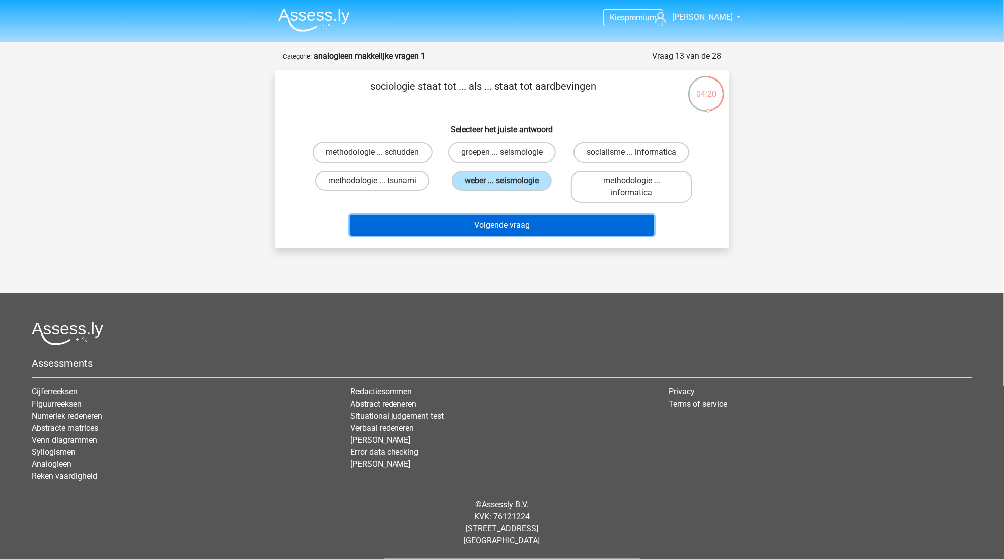
click at [490, 228] on button "Volgende vraag" at bounding box center [502, 225] width 305 height 21
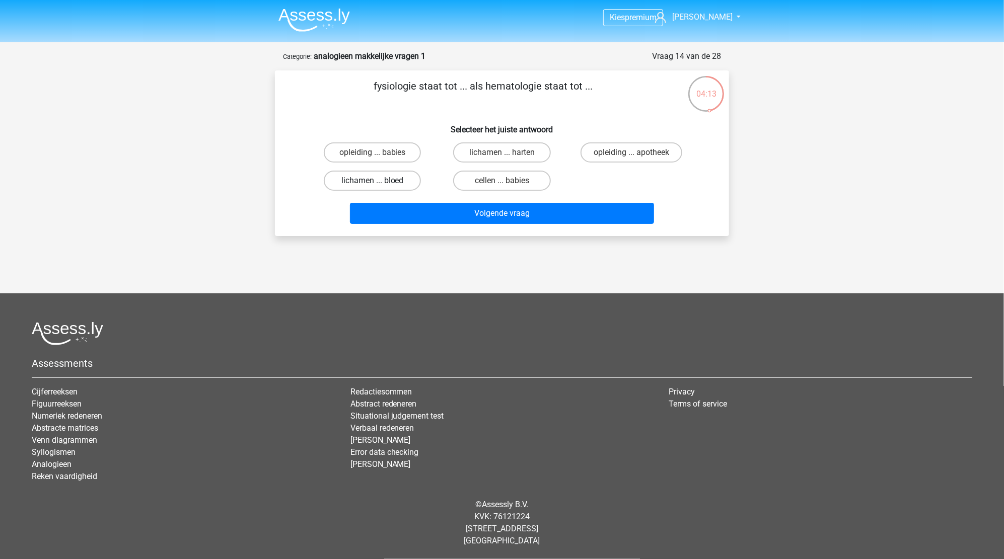
click at [374, 179] on label "lichamen ... bloed" at bounding box center [372, 181] width 97 height 20
click at [374, 181] on input "lichamen ... bloed" at bounding box center [376, 184] width 7 height 7
radio input "true"
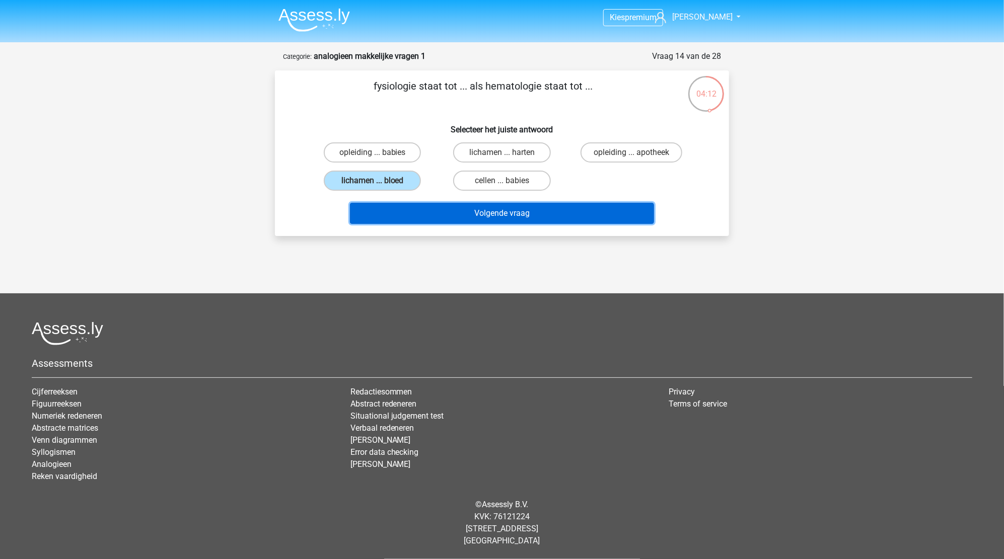
click at [503, 217] on button "Volgende vraag" at bounding box center [502, 213] width 305 height 21
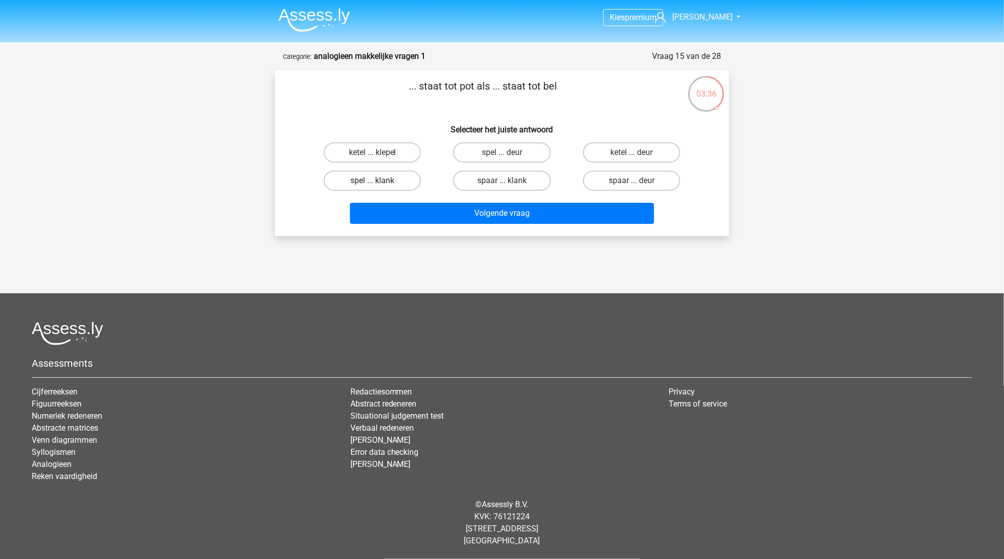
click at [364, 180] on label "spel ... klank" at bounding box center [372, 181] width 97 height 20
click at [373, 181] on input "spel ... klank" at bounding box center [376, 184] width 7 height 7
radio input "true"
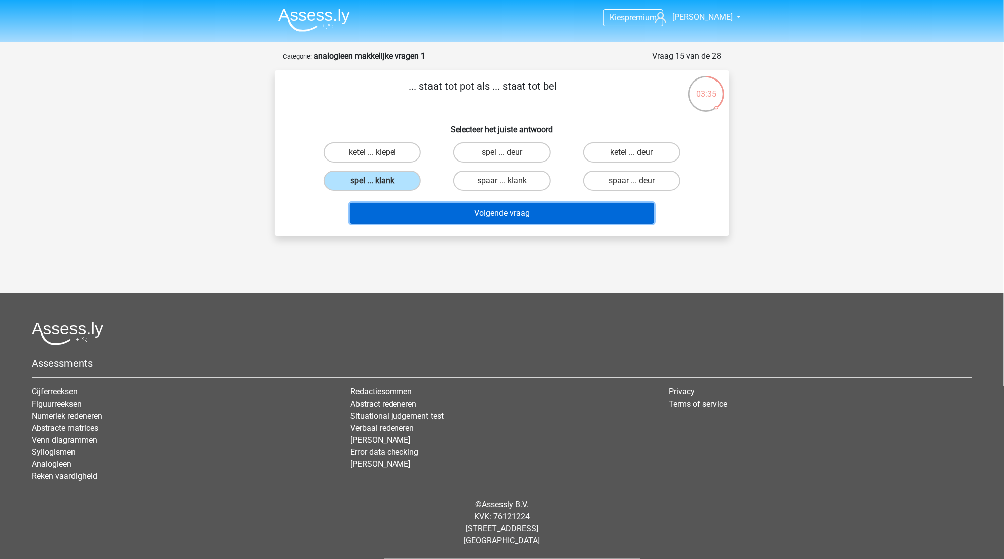
click at [509, 212] on button "Volgende vraag" at bounding box center [502, 213] width 305 height 21
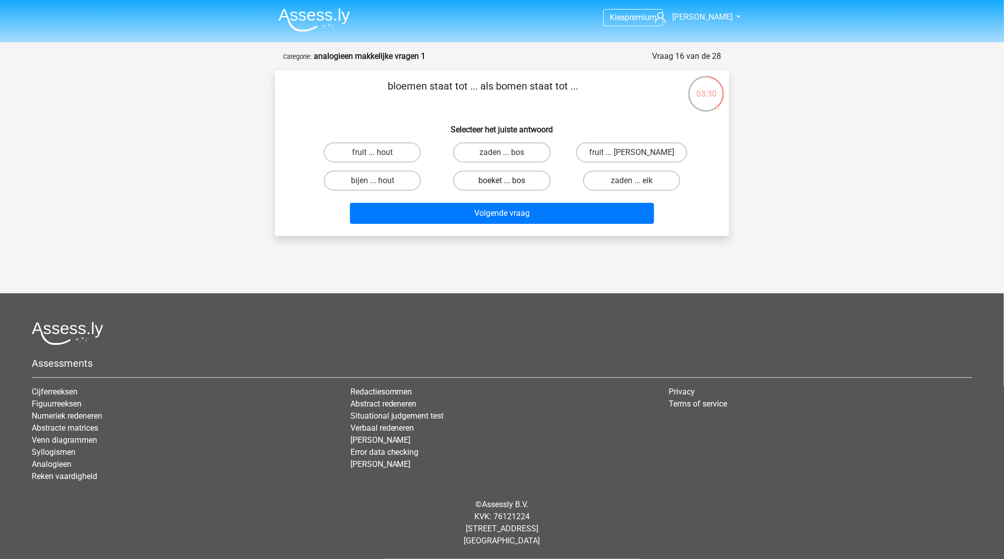
click at [498, 183] on label "boeket ... bos" at bounding box center [501, 181] width 97 height 20
click at [502, 183] on input "boeket ... bos" at bounding box center [505, 184] width 7 height 7
radio input "true"
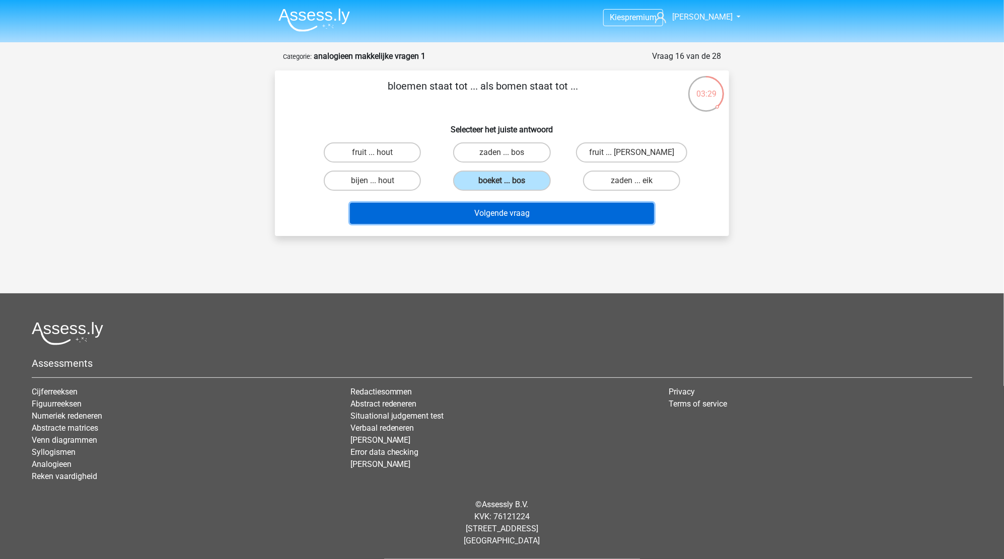
click at [509, 213] on button "Volgende vraag" at bounding box center [502, 213] width 305 height 21
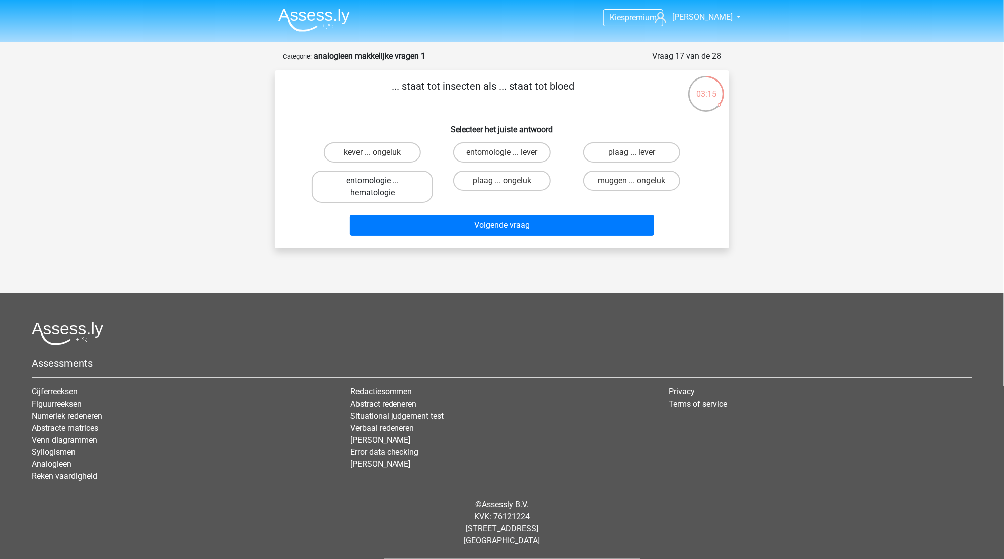
click at [396, 183] on label "entomologie ... hematologie" at bounding box center [372, 187] width 121 height 32
click at [379, 183] on input "entomologie ... hematologie" at bounding box center [376, 184] width 7 height 7
radio input "true"
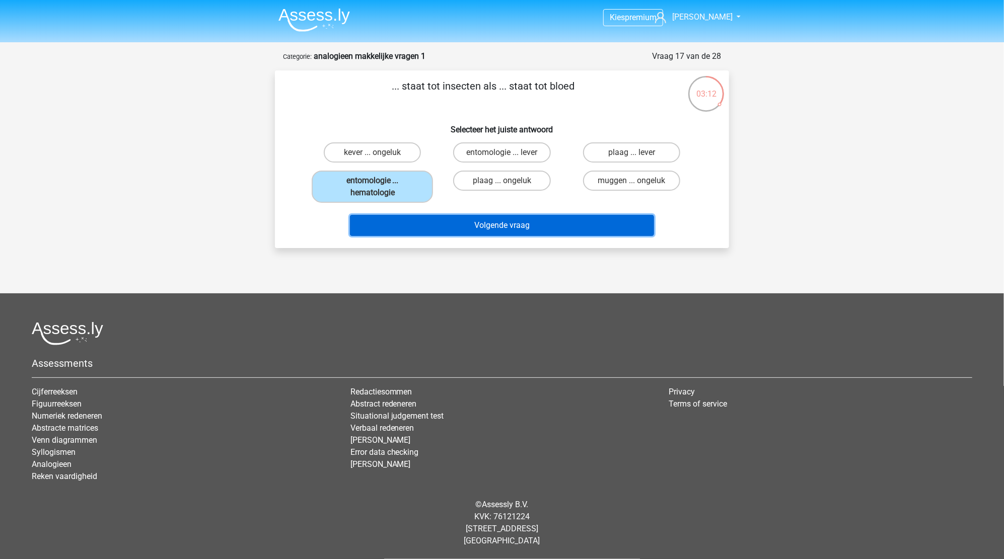
click at [532, 223] on button "Volgende vraag" at bounding box center [502, 225] width 305 height 21
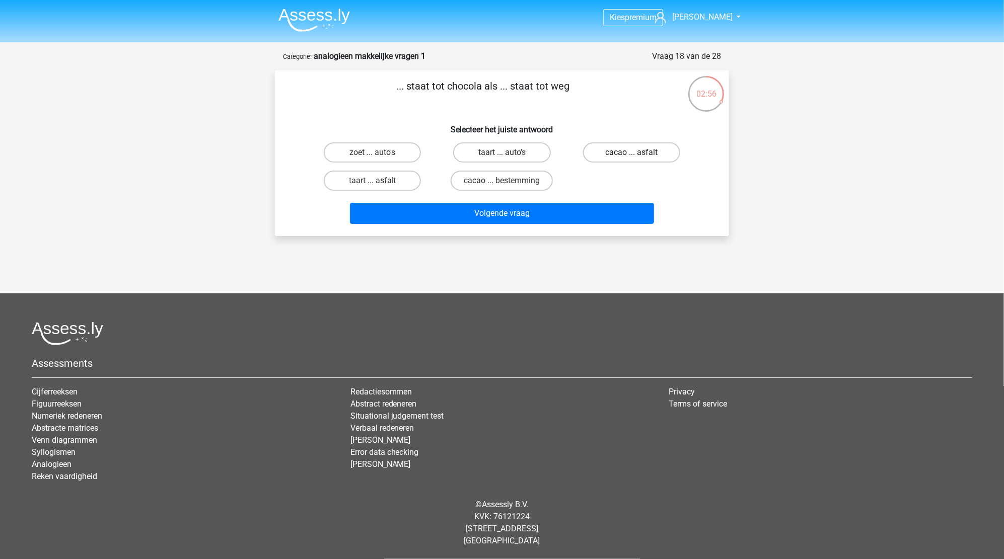
click at [627, 156] on label "cacao ... asfalt" at bounding box center [631, 152] width 97 height 20
click at [631, 156] on input "cacao ... asfalt" at bounding box center [634, 156] width 7 height 7
radio input "true"
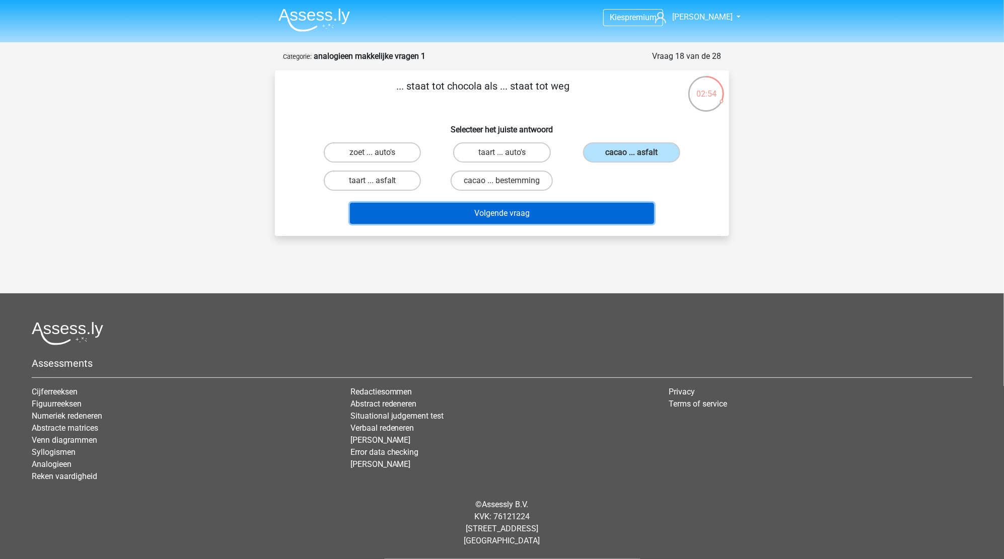
click at [499, 214] on button "Volgende vraag" at bounding box center [502, 213] width 305 height 21
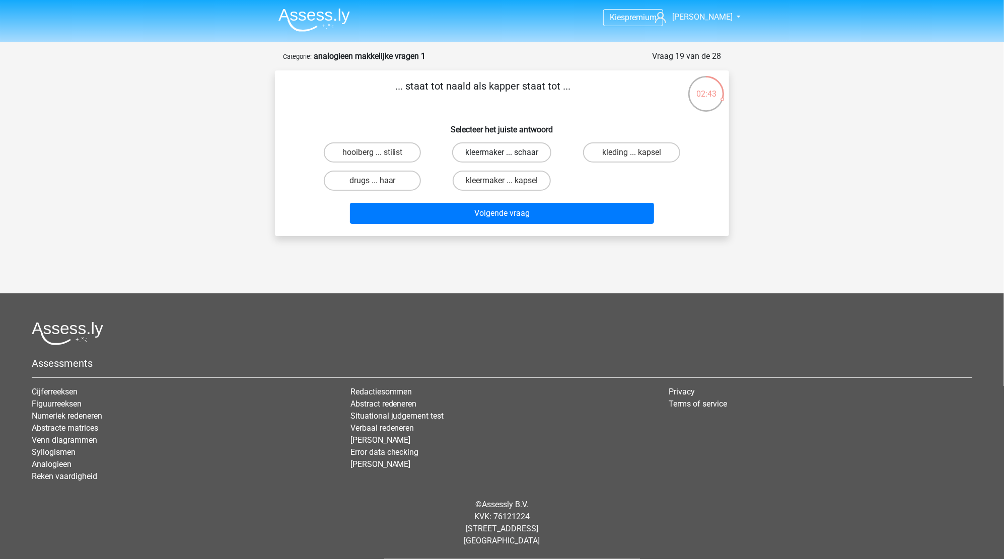
click at [502, 152] on label "kleermaker ... schaar" at bounding box center [501, 152] width 99 height 20
click at [502, 153] on input "kleermaker ... schaar" at bounding box center [505, 156] width 7 height 7
radio input "true"
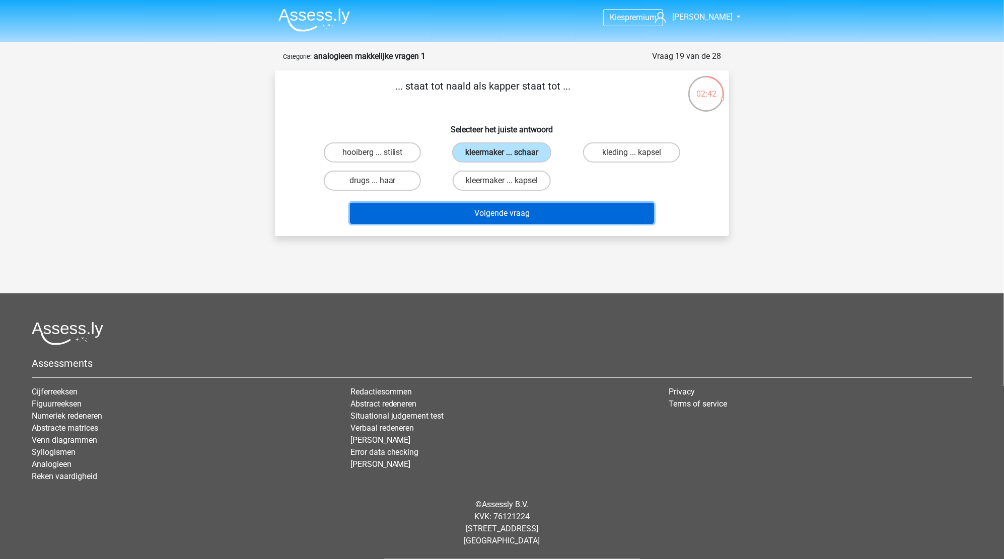
click at [500, 213] on button "Volgende vraag" at bounding box center [502, 213] width 305 height 21
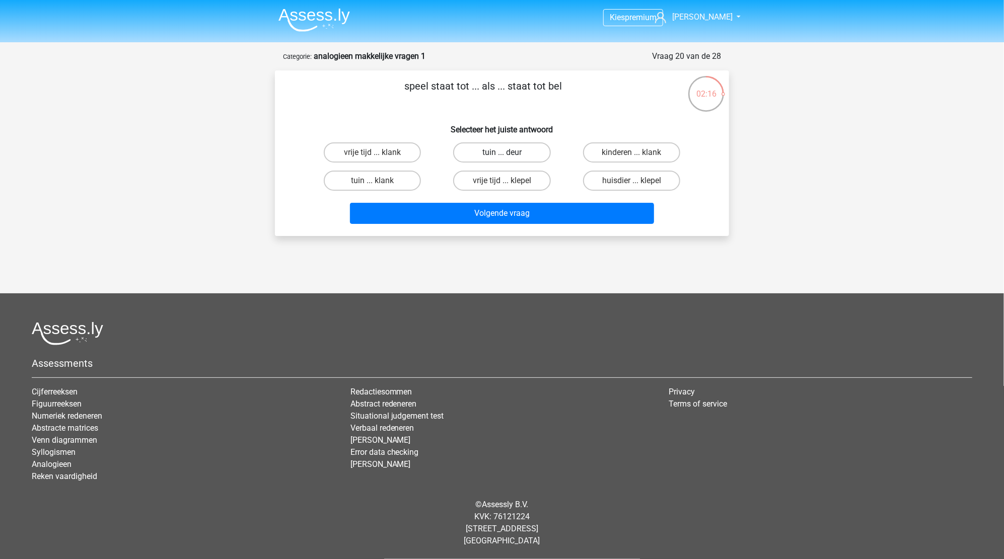
click at [484, 155] on label "tuin ... deur" at bounding box center [501, 152] width 97 height 20
click at [502, 155] on input "tuin ... deur" at bounding box center [505, 156] width 7 height 7
radio input "true"
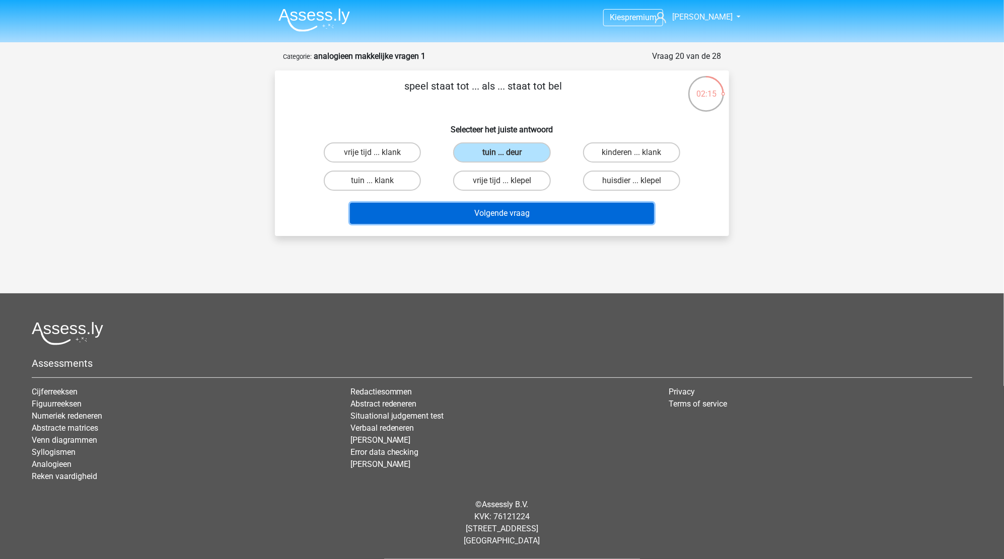
click at [488, 212] on button "Volgende vraag" at bounding box center [502, 213] width 305 height 21
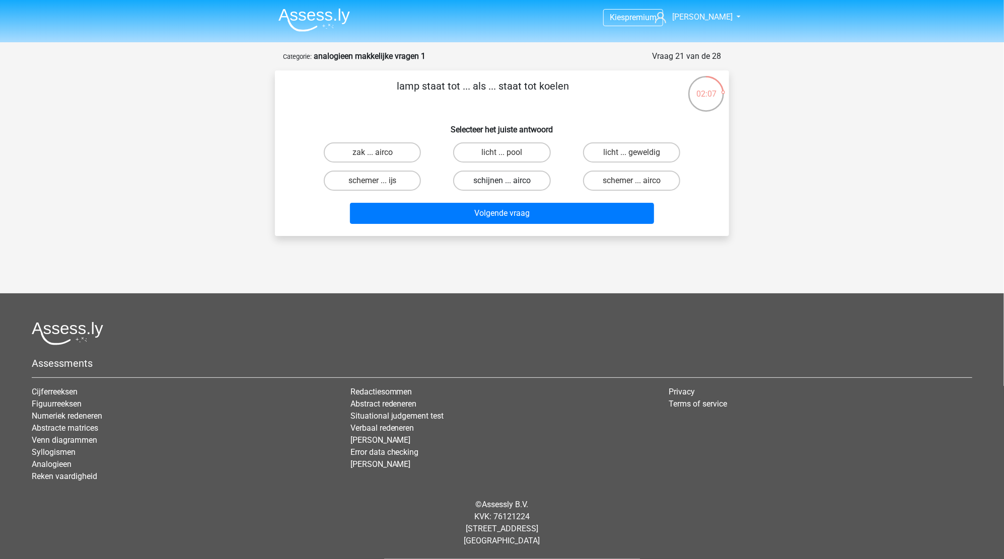
click at [497, 180] on label "schijnen ... airco" at bounding box center [501, 181] width 97 height 20
click at [502, 181] on input "schijnen ... airco" at bounding box center [505, 184] width 7 height 7
radio input "true"
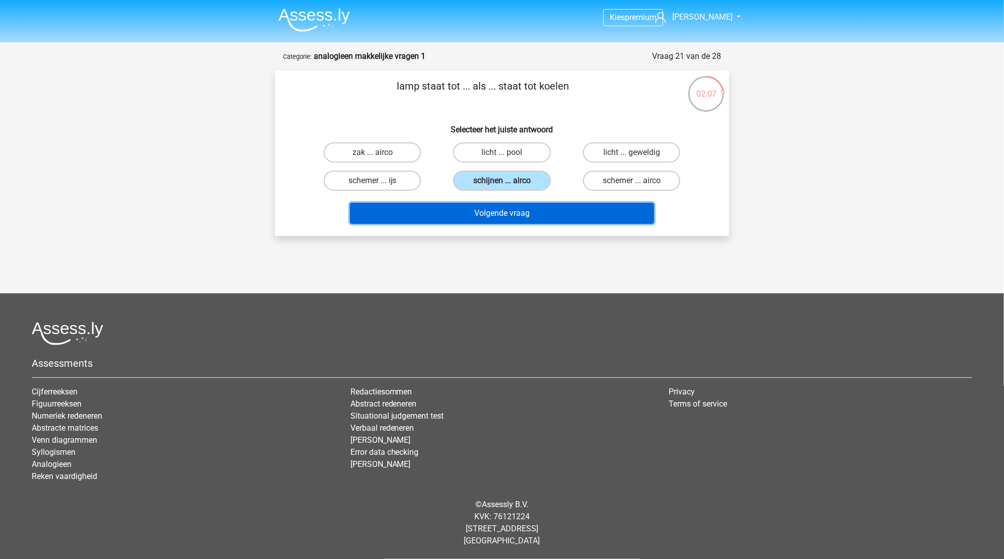
click at [501, 211] on button "Volgende vraag" at bounding box center [502, 213] width 305 height 21
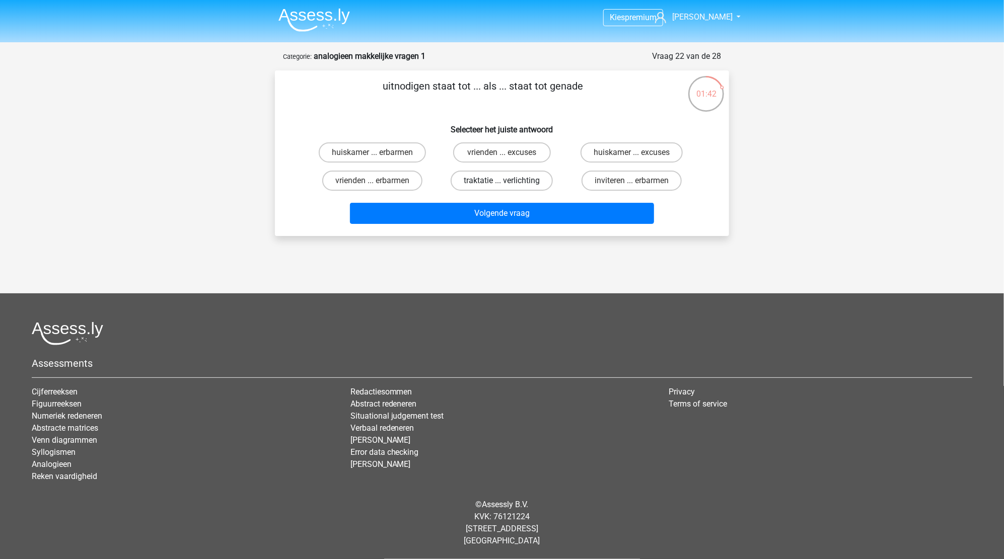
click at [501, 177] on label "traktatie ... verlichting" at bounding box center [502, 181] width 102 height 20
click at [502, 181] on input "traktatie ... verlichting" at bounding box center [505, 184] width 7 height 7
radio input "true"
click at [640, 181] on label "inviteren ... erbarmen" at bounding box center [631, 181] width 100 height 20
click at [638, 181] on input "inviteren ... erbarmen" at bounding box center [634, 184] width 7 height 7
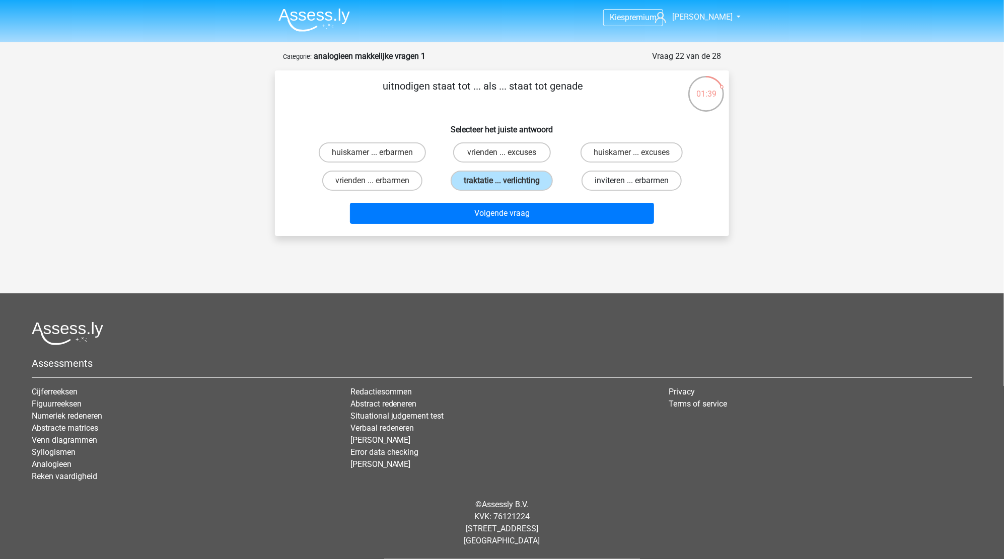
radio input "true"
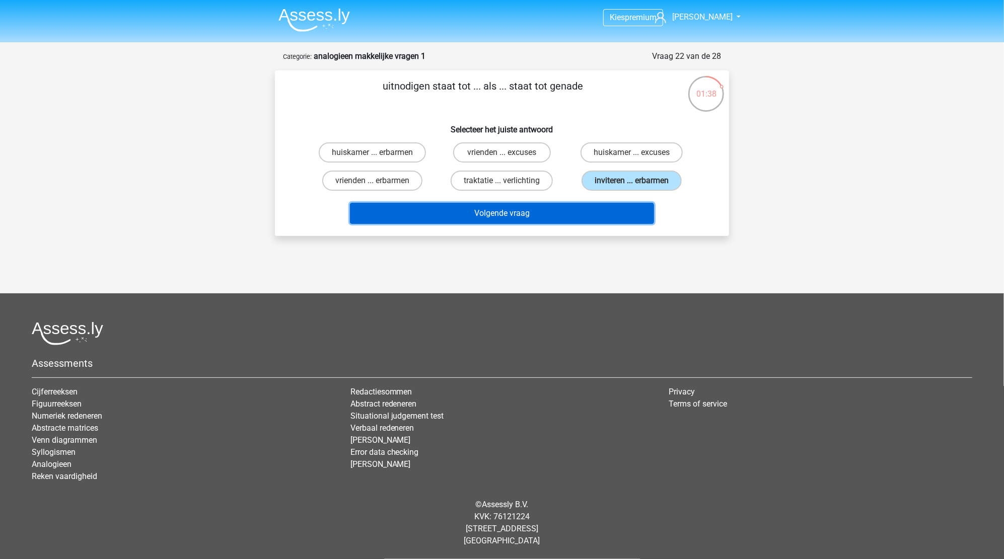
click at [543, 214] on button "Volgende vraag" at bounding box center [502, 213] width 305 height 21
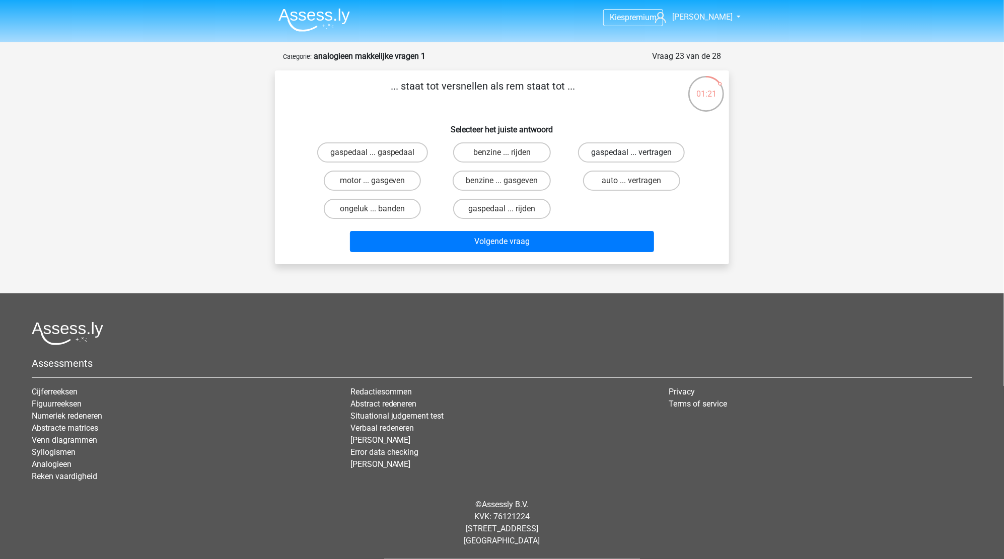
click at [611, 152] on label "gaspedaal ... vertragen" at bounding box center [631, 152] width 107 height 20
click at [631, 153] on input "gaspedaal ... vertragen" at bounding box center [634, 156] width 7 height 7
radio input "true"
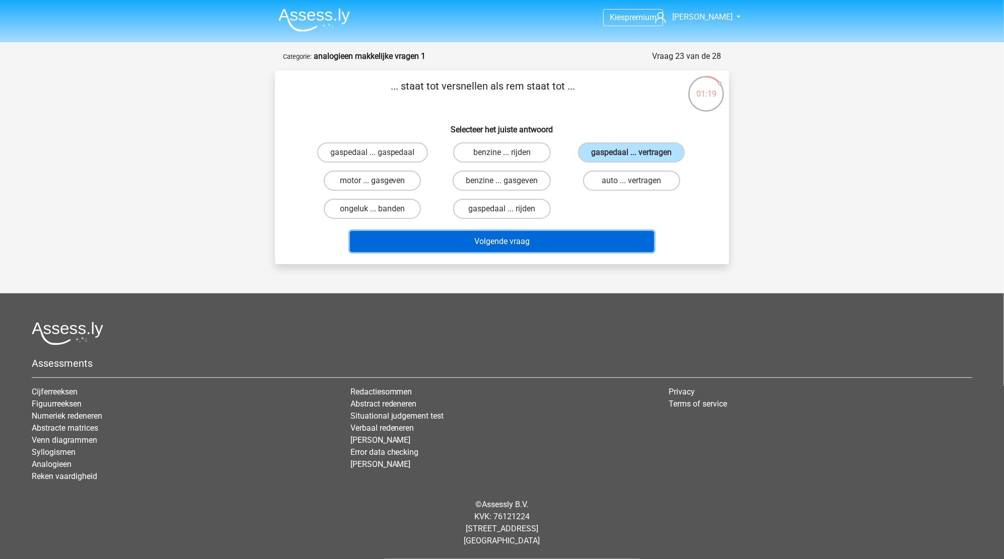
click at [504, 240] on button "Volgende vraag" at bounding box center [502, 241] width 305 height 21
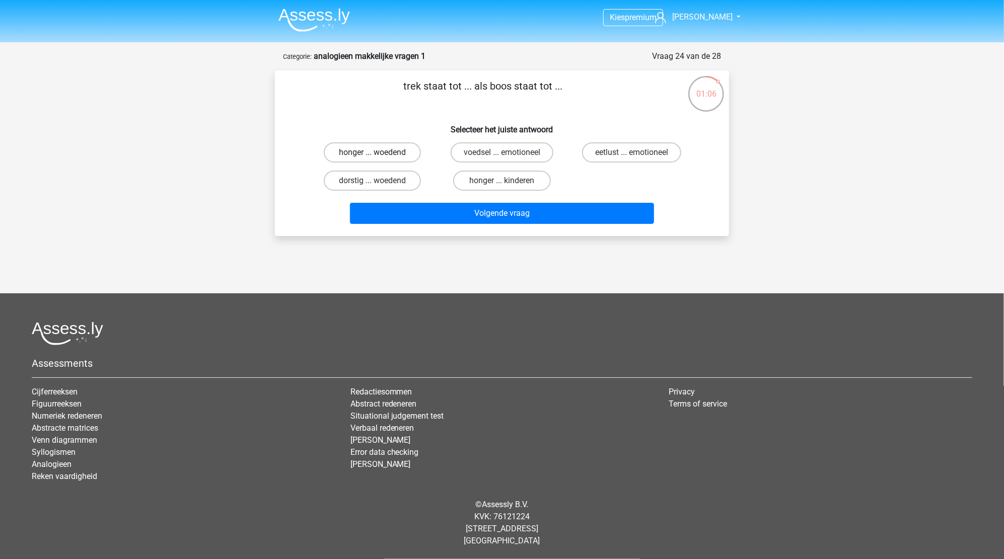
click at [366, 157] on label "honger ... woedend" at bounding box center [372, 152] width 97 height 20
click at [373, 157] on input "honger ... woedend" at bounding box center [376, 156] width 7 height 7
radio input "true"
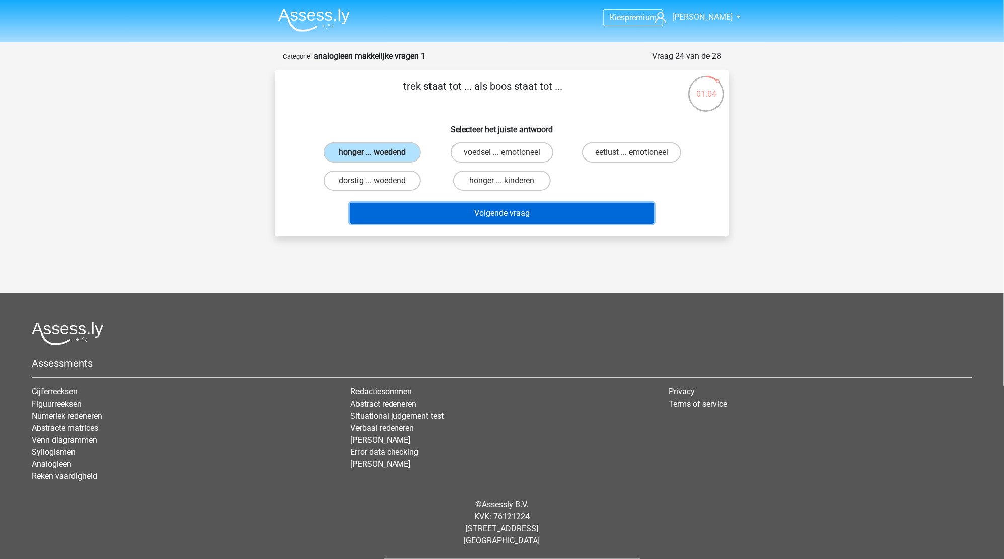
click at [497, 209] on button "Volgende vraag" at bounding box center [502, 213] width 305 height 21
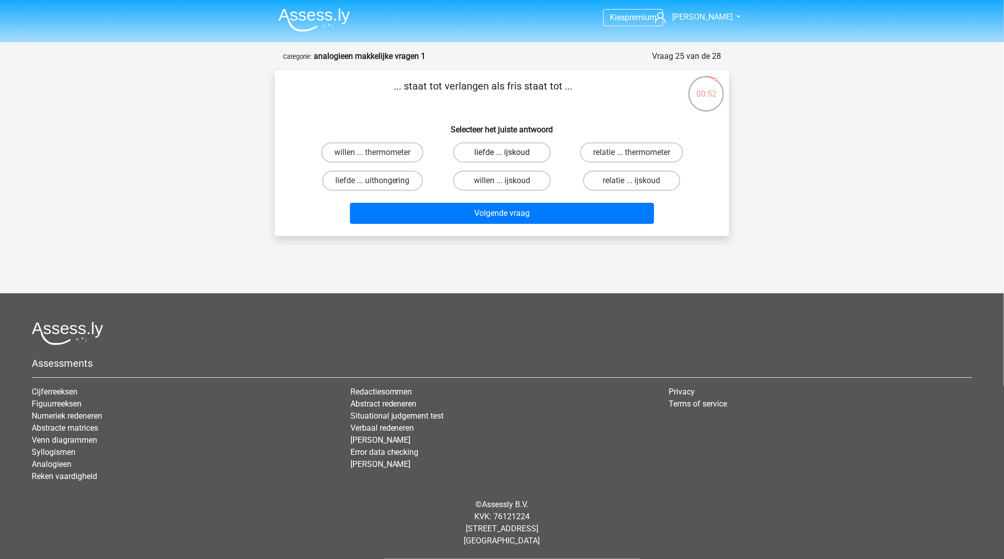
click at [495, 156] on label "liefde ... ijskoud" at bounding box center [501, 152] width 97 height 20
click at [502, 156] on input "liefde ... ijskoud" at bounding box center [505, 156] width 7 height 7
radio input "true"
click at [499, 184] on label "willen ... ijskoud" at bounding box center [501, 181] width 97 height 20
click at [502, 184] on input "willen ... ijskoud" at bounding box center [505, 184] width 7 height 7
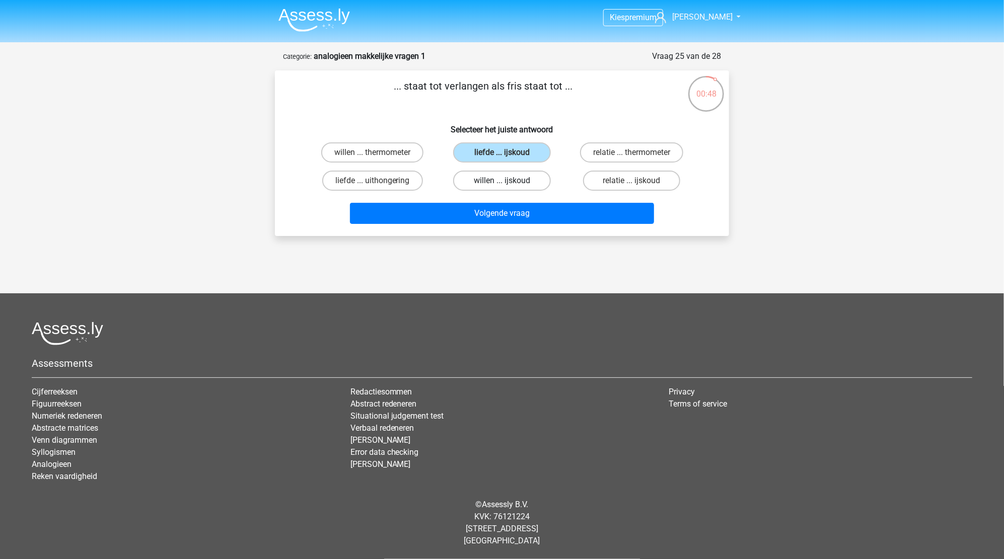
radio input "true"
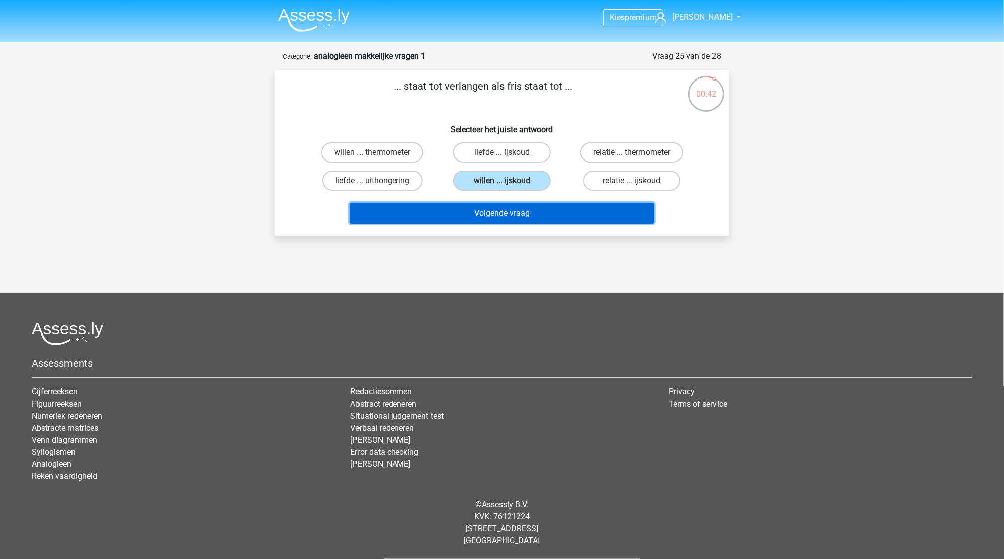
click at [495, 213] on button "Volgende vraag" at bounding box center [502, 213] width 305 height 21
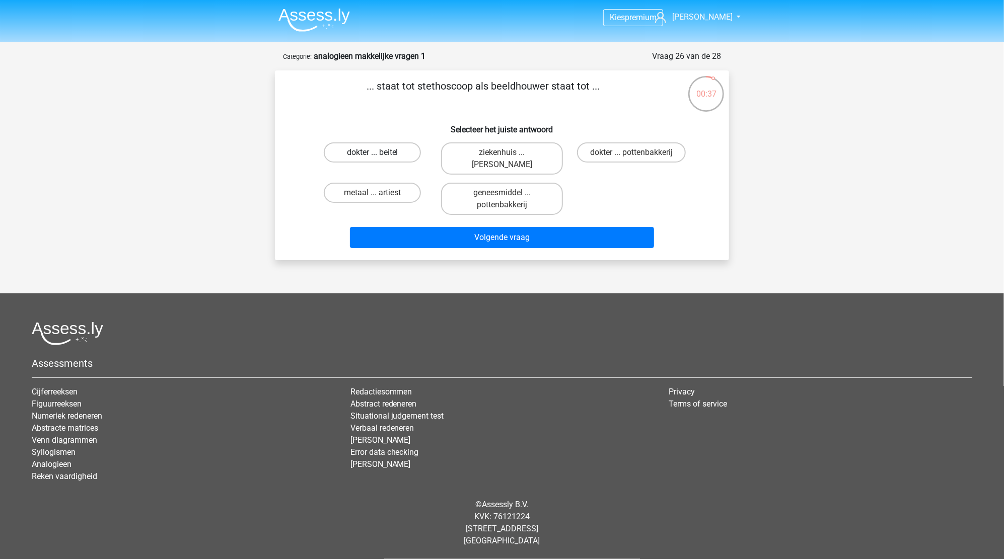
click at [394, 156] on label "dokter ... beitel" at bounding box center [372, 152] width 97 height 20
click at [379, 156] on input "dokter ... beitel" at bounding box center [376, 156] width 7 height 7
radio input "true"
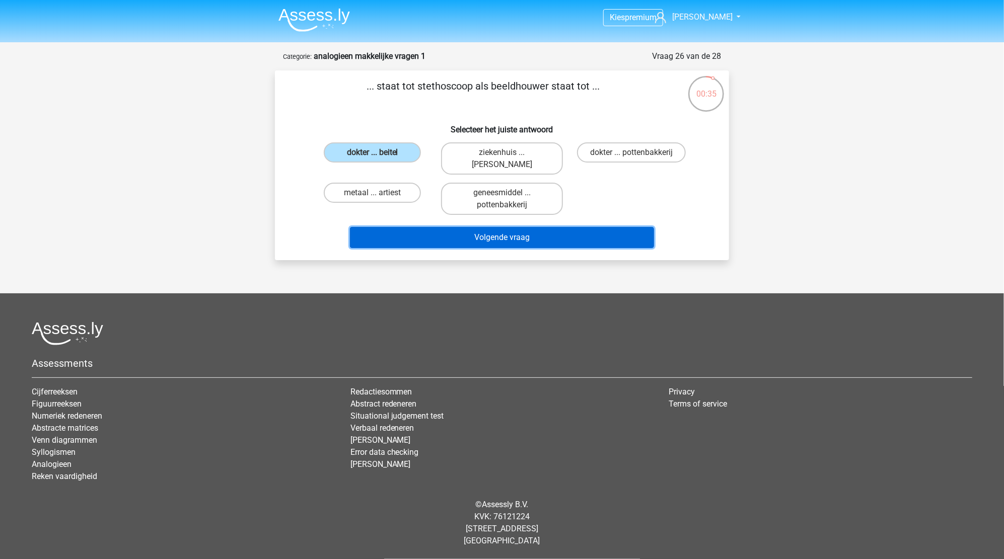
click at [483, 240] on button "Volgende vraag" at bounding box center [502, 237] width 305 height 21
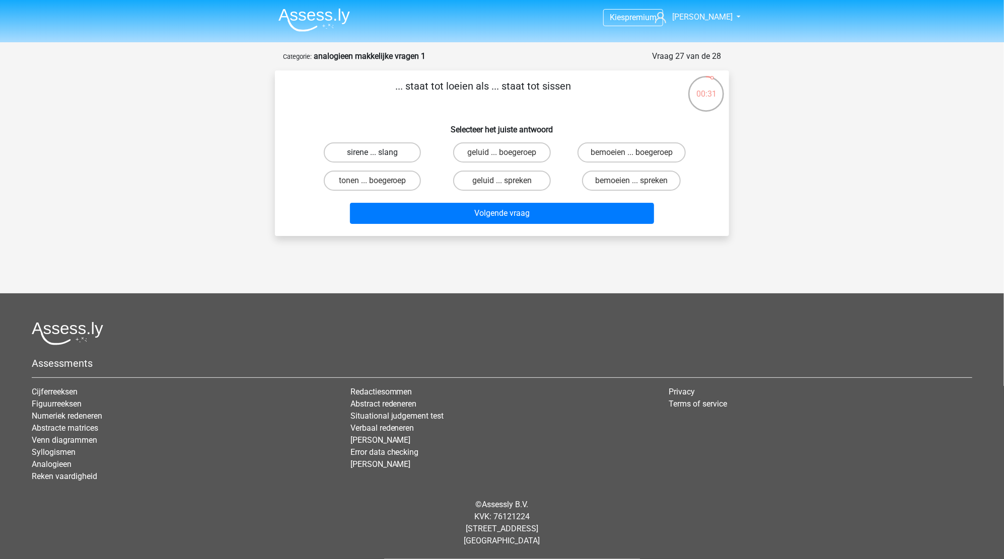
click at [380, 155] on label "sirene ... slang" at bounding box center [372, 152] width 97 height 20
click at [379, 155] on input "sirene ... slang" at bounding box center [376, 156] width 7 height 7
radio input "true"
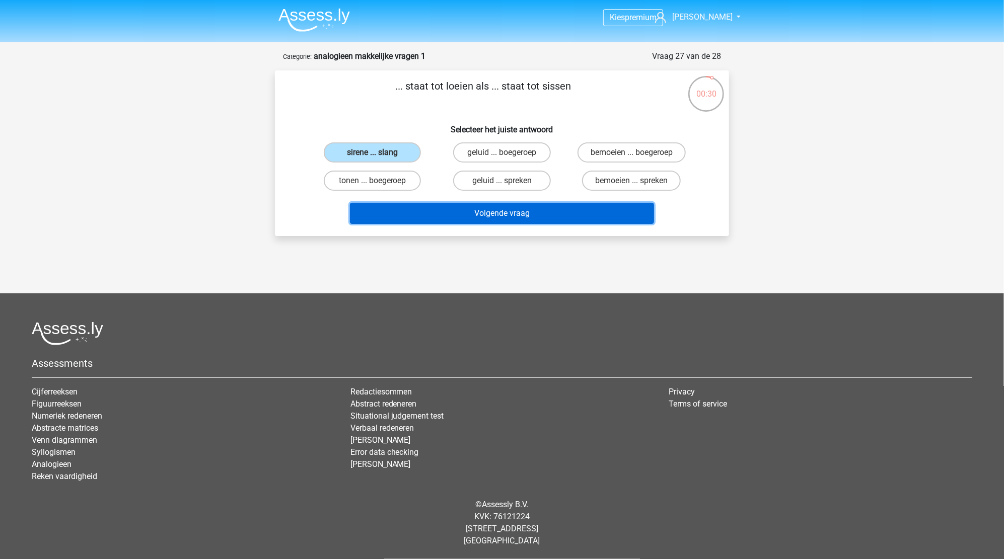
click at [495, 212] on button "Volgende vraag" at bounding box center [502, 213] width 305 height 21
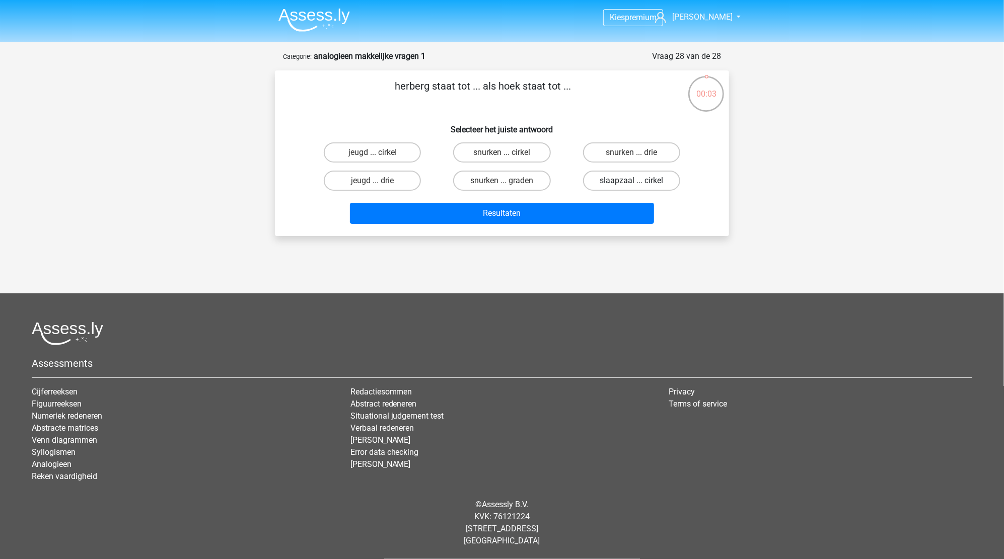
click at [631, 180] on label "slaapzaal ... cirkel" at bounding box center [631, 181] width 97 height 20
click at [631, 181] on input "slaapzaal ... cirkel" at bounding box center [634, 184] width 7 height 7
radio input "true"
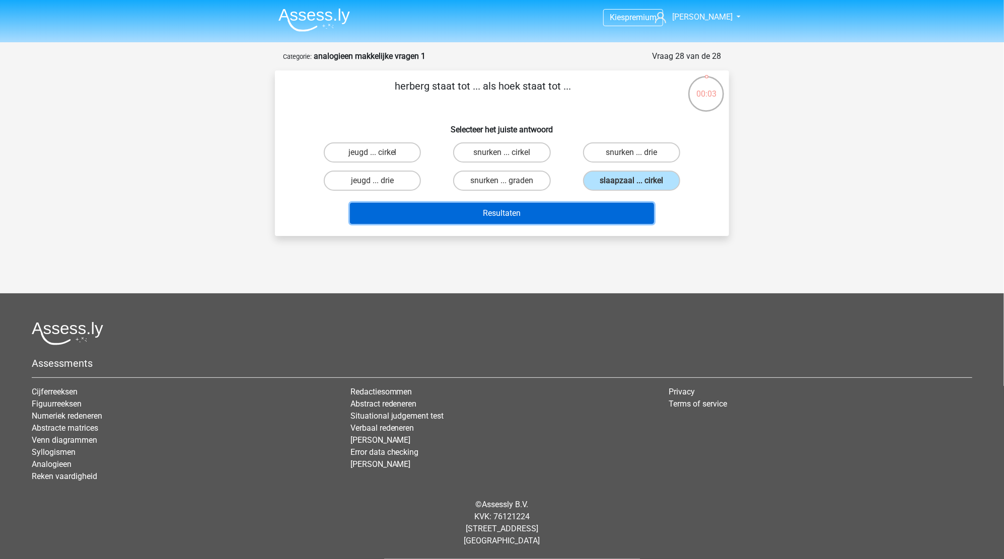
click at [485, 209] on button "Resultaten" at bounding box center [502, 213] width 305 height 21
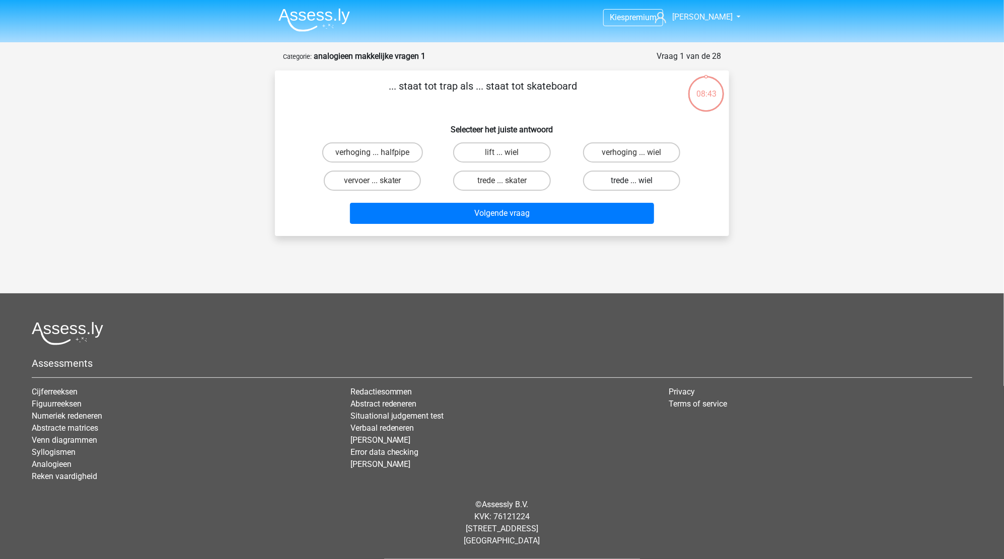
click at [616, 186] on label "trede ... wiel" at bounding box center [631, 181] width 97 height 20
click at [631, 186] on input "trede ... wiel" at bounding box center [634, 184] width 7 height 7
radio input "true"
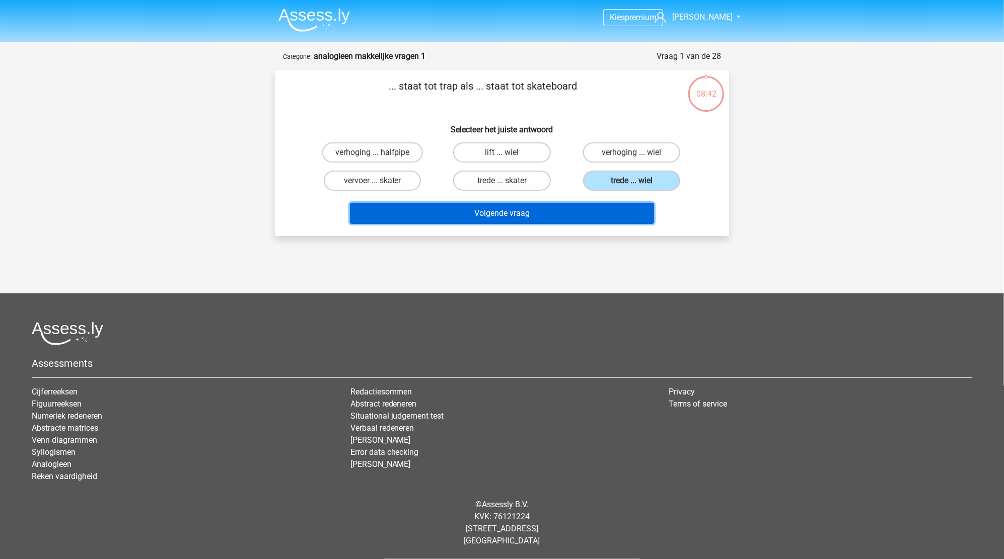
click at [537, 214] on button "Volgende vraag" at bounding box center [502, 213] width 305 height 21
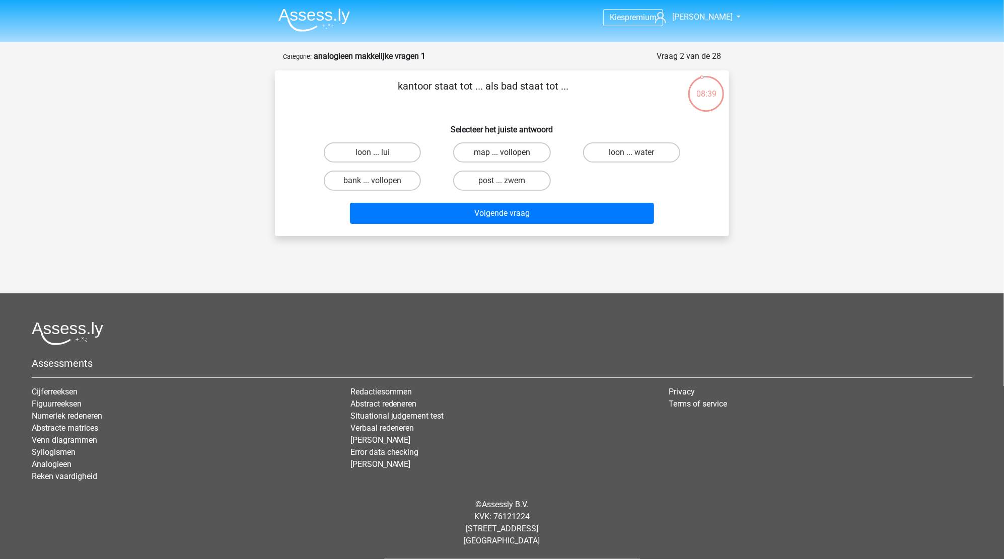
click at [493, 143] on label "map ... vollopen" at bounding box center [501, 152] width 97 height 20
click at [502, 153] on input "map ... vollopen" at bounding box center [505, 156] width 7 height 7
radio input "true"
click at [509, 225] on div "Volgende vraag" at bounding box center [502, 215] width 389 height 25
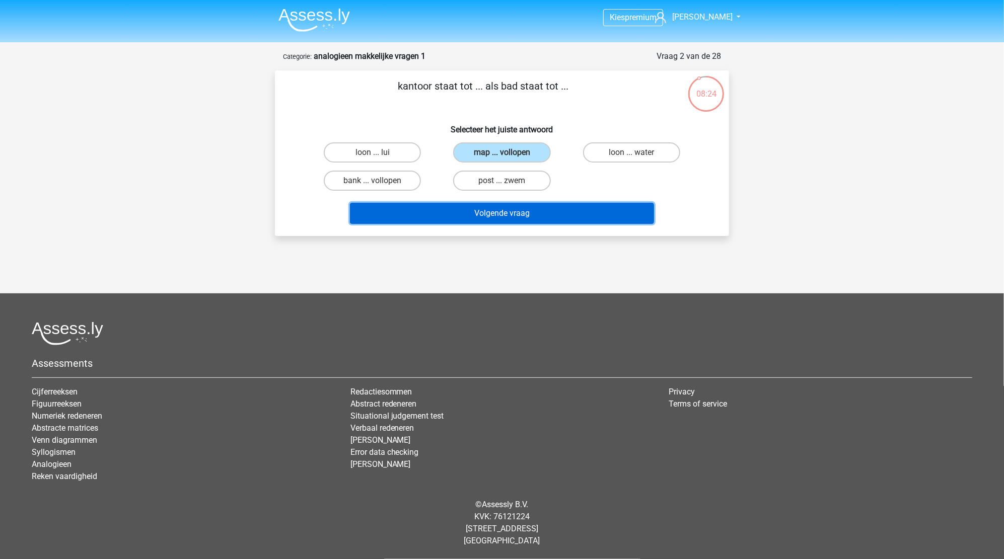
click at [505, 216] on button "Volgende vraag" at bounding box center [502, 213] width 305 height 21
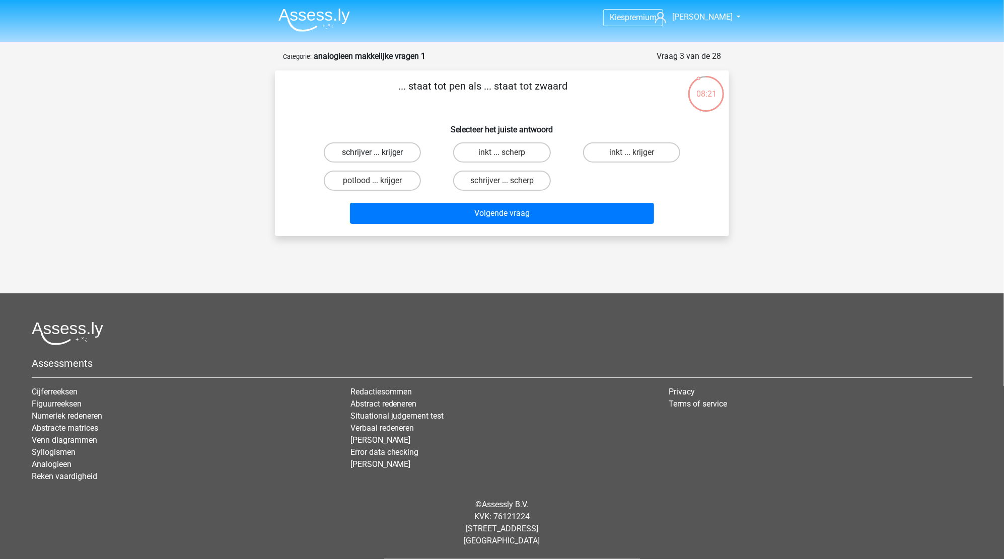
click at [374, 151] on label "schrijver ... krijger" at bounding box center [372, 152] width 97 height 20
click at [374, 153] on input "schrijver ... krijger" at bounding box center [376, 156] width 7 height 7
radio input "true"
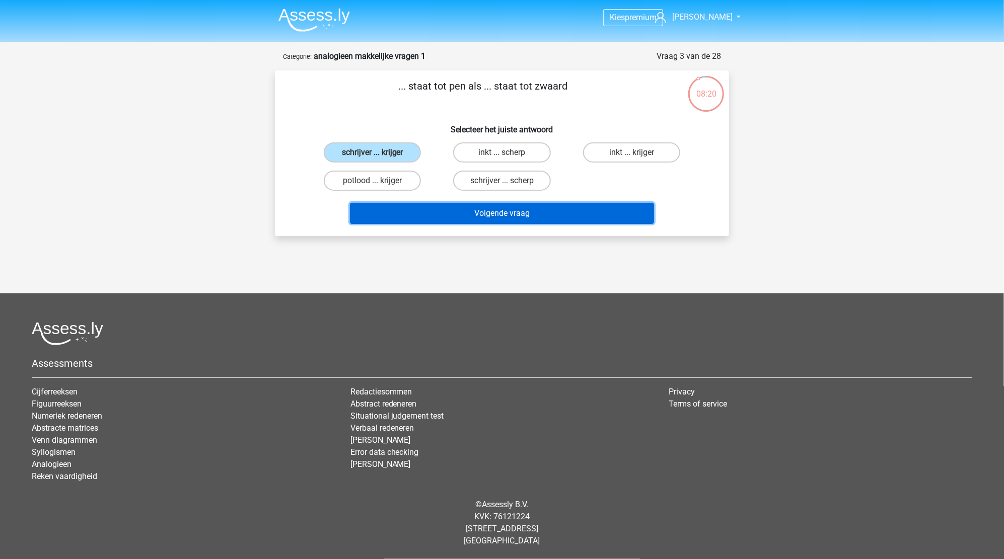
click at [467, 214] on button "Volgende vraag" at bounding box center [502, 213] width 305 height 21
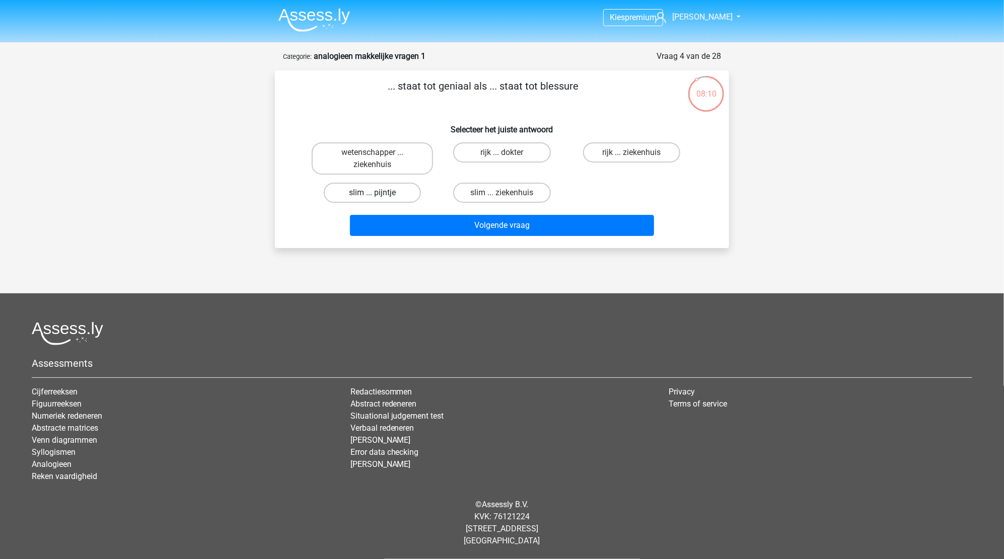
click at [389, 192] on label "slim ... pijntje" at bounding box center [372, 193] width 97 height 20
click at [379, 193] on input "slim ... pijntje" at bounding box center [376, 196] width 7 height 7
radio input "true"
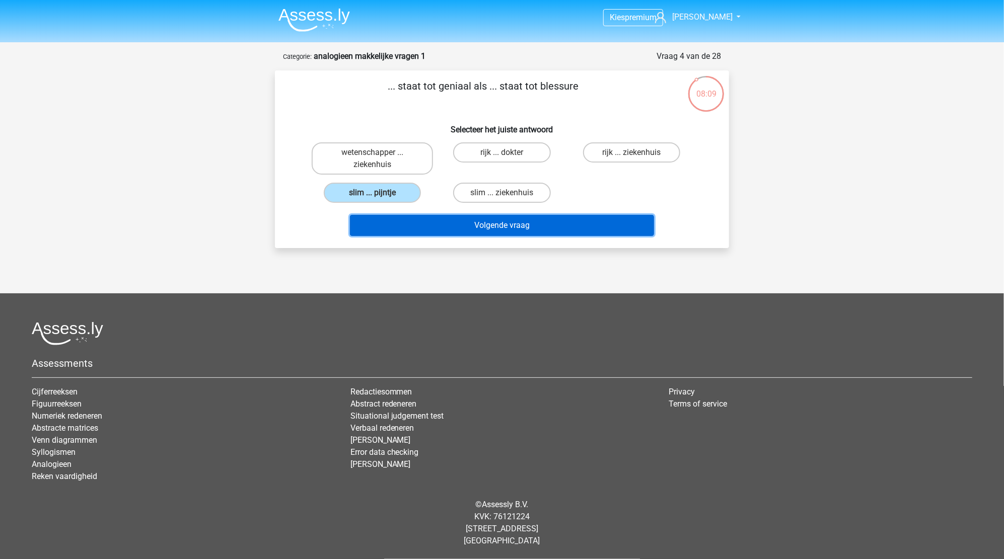
click at [505, 227] on button "Volgende vraag" at bounding box center [502, 225] width 305 height 21
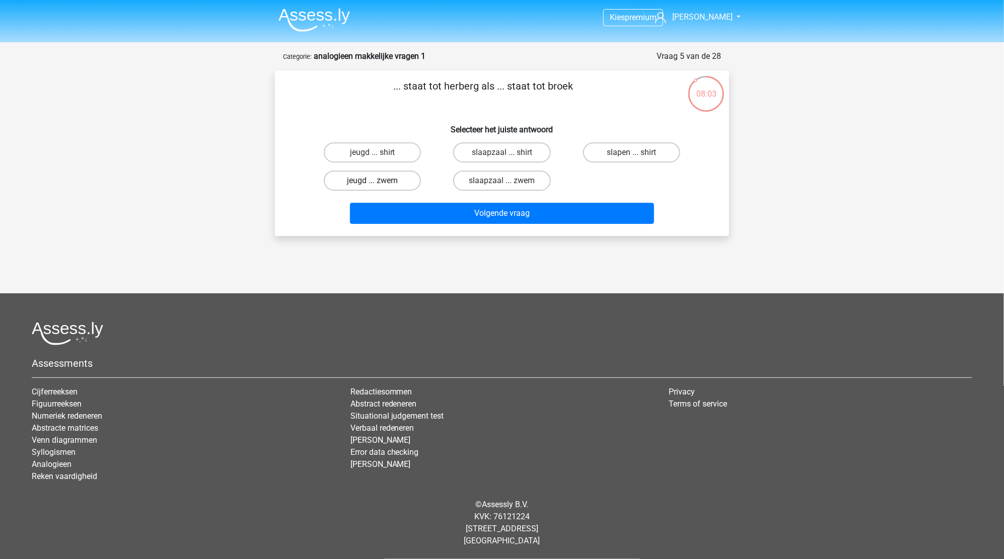
click at [364, 181] on label "jeugd ... zwem" at bounding box center [372, 181] width 97 height 20
click at [373, 181] on input "jeugd ... zwem" at bounding box center [376, 184] width 7 height 7
radio input "true"
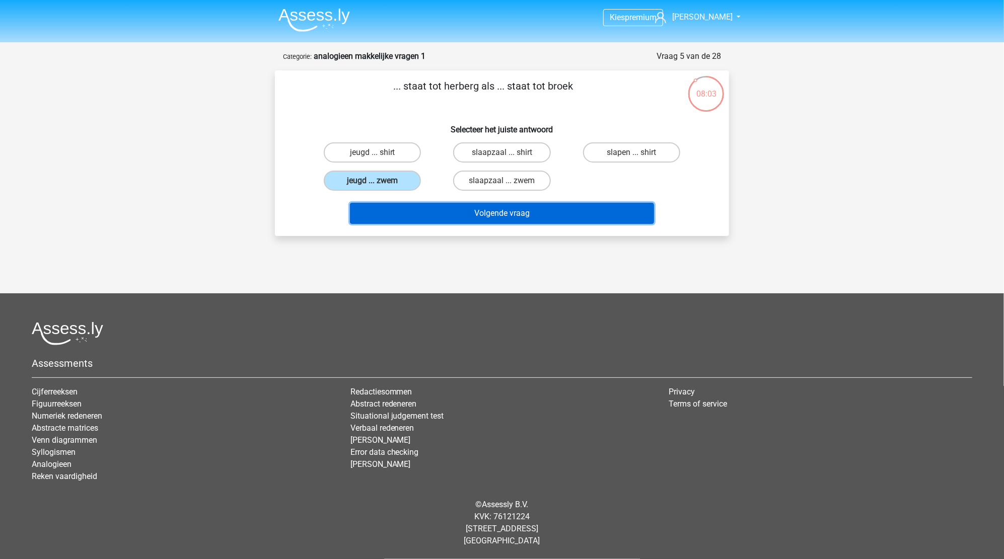
click at [461, 222] on button "Volgende vraag" at bounding box center [502, 213] width 305 height 21
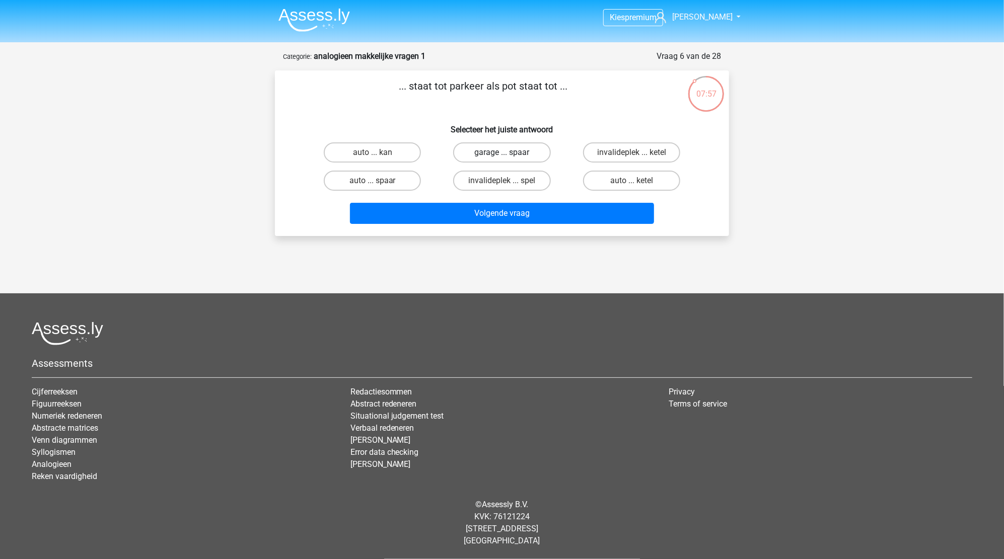
click at [494, 151] on label "garage ... spaar" at bounding box center [501, 152] width 97 height 20
click at [502, 153] on input "garage ... spaar" at bounding box center [505, 156] width 7 height 7
radio input "true"
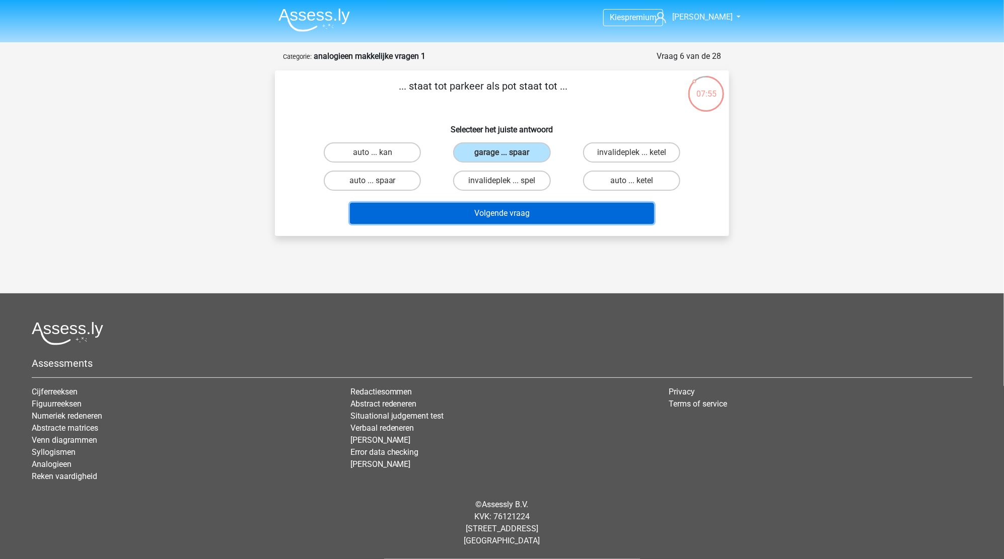
click at [542, 218] on button "Volgende vraag" at bounding box center [502, 213] width 305 height 21
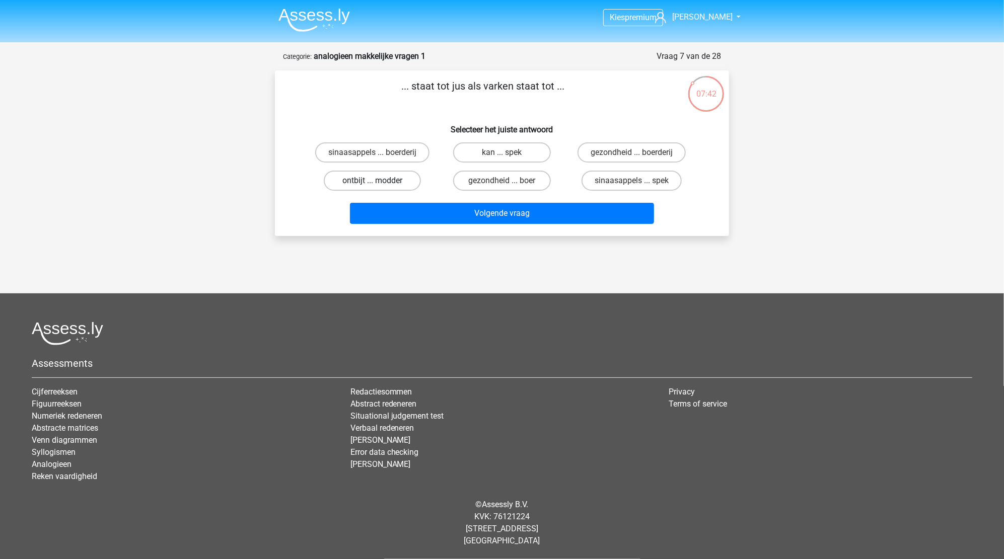
click at [368, 183] on label "ontbijt ... modder" at bounding box center [372, 181] width 97 height 20
click at [373, 183] on input "ontbijt ... modder" at bounding box center [376, 184] width 7 height 7
radio input "true"
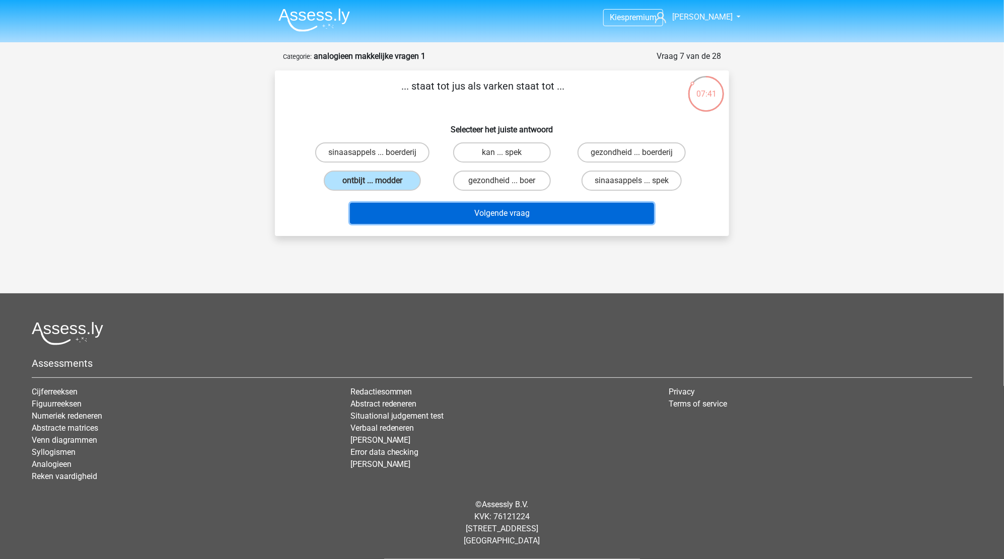
click at [497, 211] on button "Volgende vraag" at bounding box center [502, 213] width 305 height 21
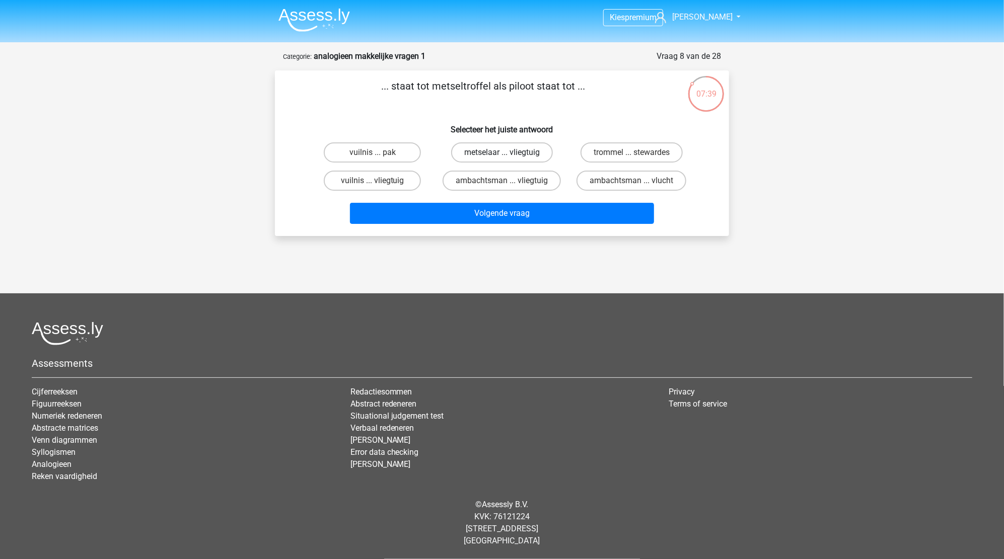
click at [528, 151] on label "metselaar ... vliegtuig" at bounding box center [502, 152] width 102 height 20
click at [508, 153] on input "metselaar ... vliegtuig" at bounding box center [505, 156] width 7 height 7
radio input "true"
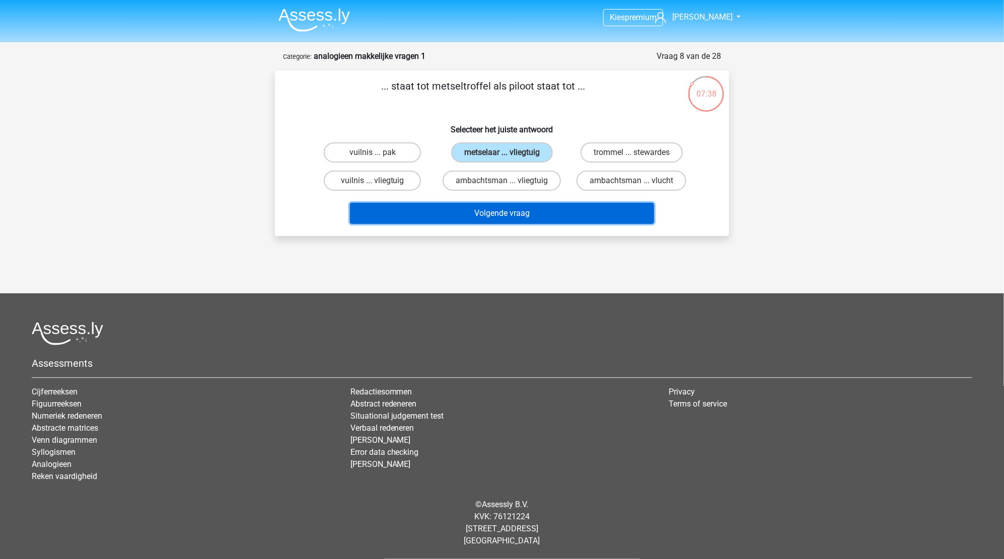
click at [509, 209] on button "Volgende vraag" at bounding box center [502, 213] width 305 height 21
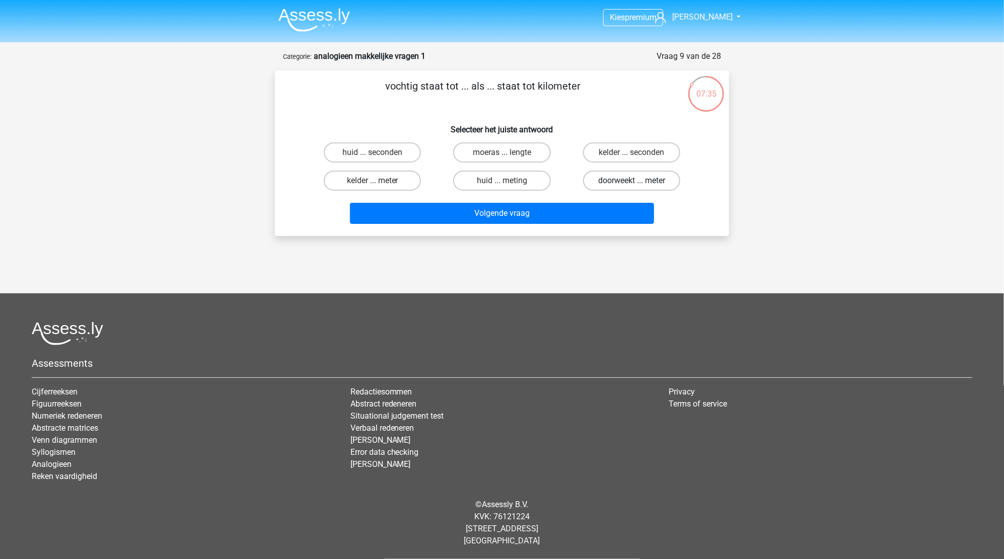
click at [601, 182] on label "doorweekt ... meter" at bounding box center [631, 181] width 97 height 20
click at [631, 182] on input "doorweekt ... meter" at bounding box center [634, 184] width 7 height 7
radio input "true"
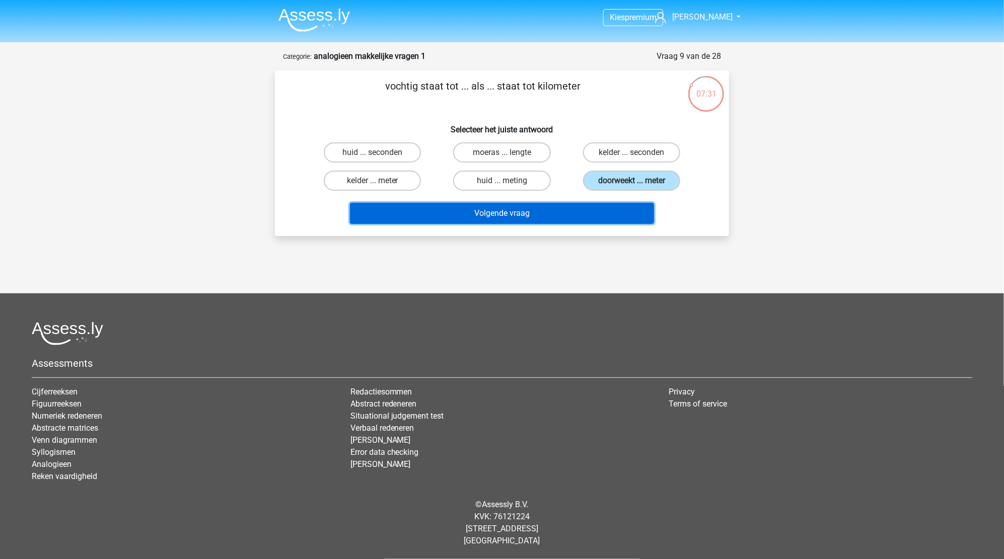
click at [515, 217] on button "Volgende vraag" at bounding box center [502, 213] width 305 height 21
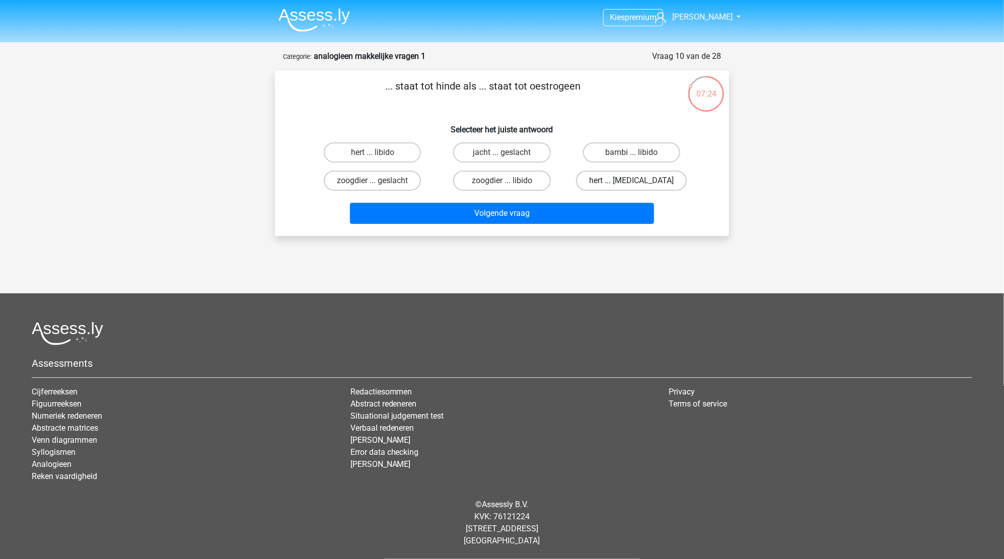
click at [626, 182] on label "hert ... testosteron" at bounding box center [631, 181] width 111 height 20
click at [631, 182] on input "hert ... testosteron" at bounding box center [634, 184] width 7 height 7
radio input "true"
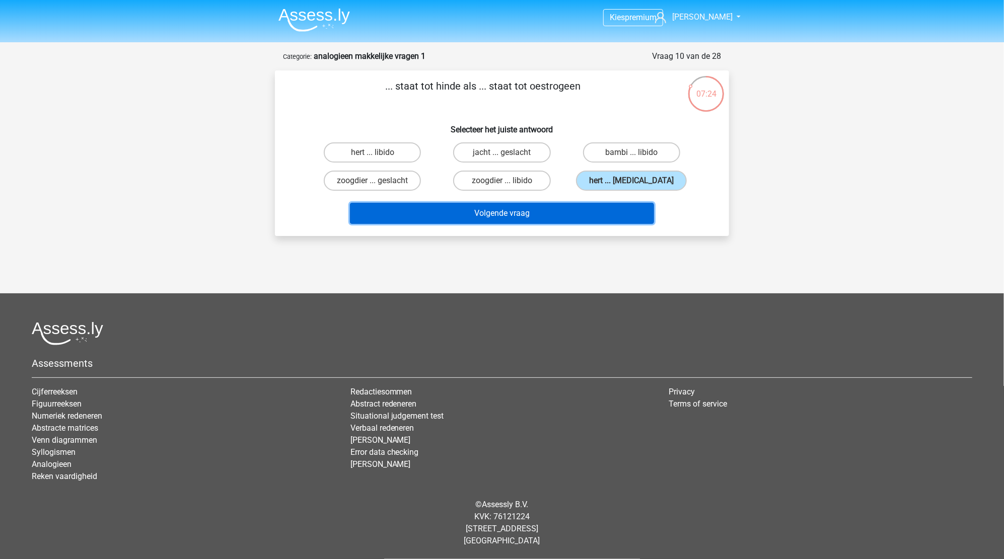
click at [501, 213] on button "Volgende vraag" at bounding box center [502, 213] width 305 height 21
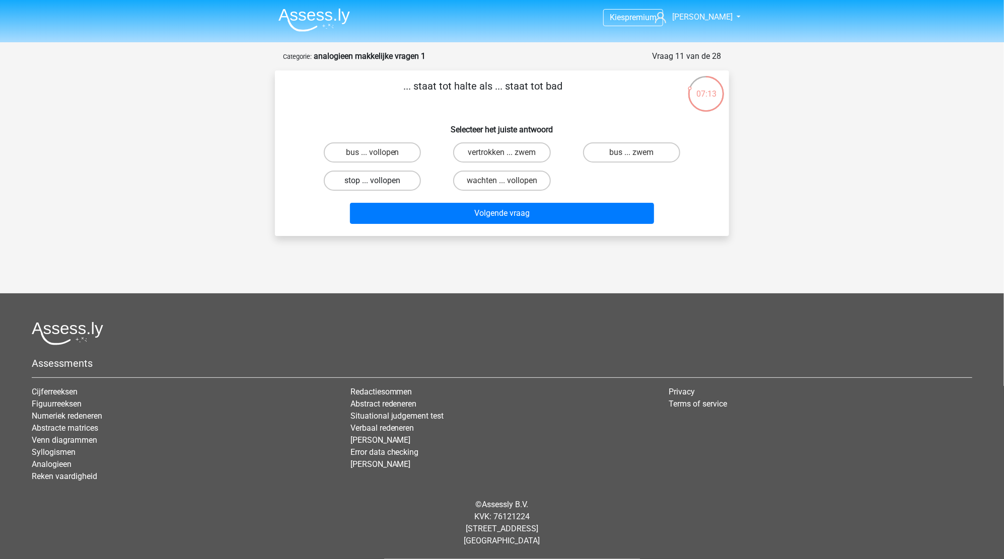
click at [406, 185] on label "stop ... vollopen" at bounding box center [372, 181] width 97 height 20
click at [379, 185] on input "stop ... vollopen" at bounding box center [376, 184] width 7 height 7
radio input "true"
click at [648, 144] on label "bus ... zwem" at bounding box center [631, 152] width 97 height 20
click at [638, 153] on input "bus ... zwem" at bounding box center [634, 156] width 7 height 7
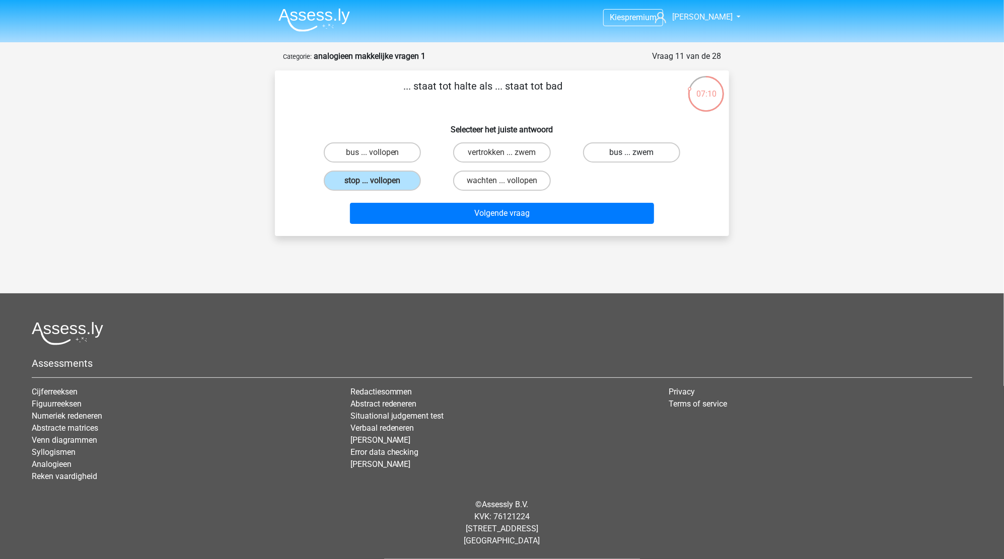
radio input "true"
click at [522, 192] on div "wachten ... vollopen" at bounding box center [501, 181] width 129 height 28
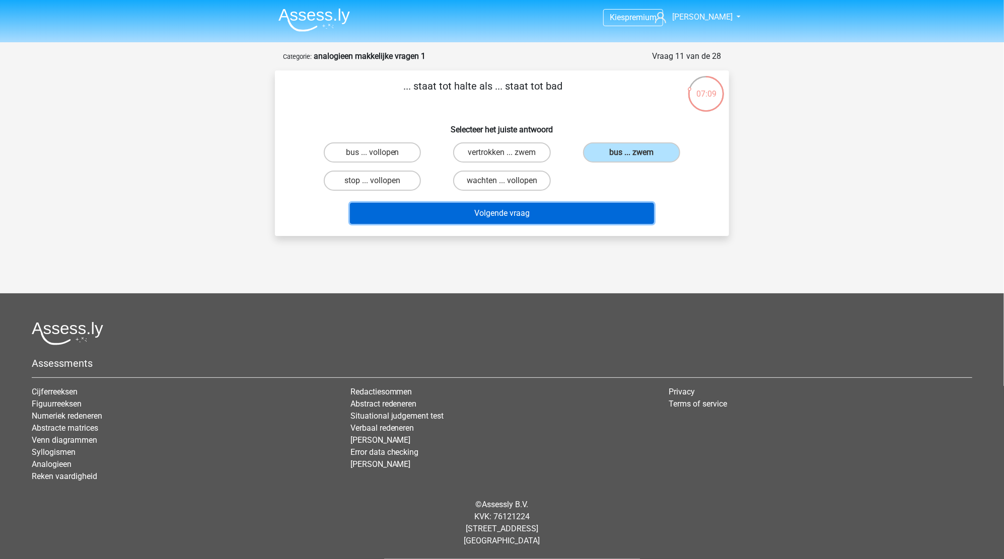
click at [505, 215] on button "Volgende vraag" at bounding box center [502, 213] width 305 height 21
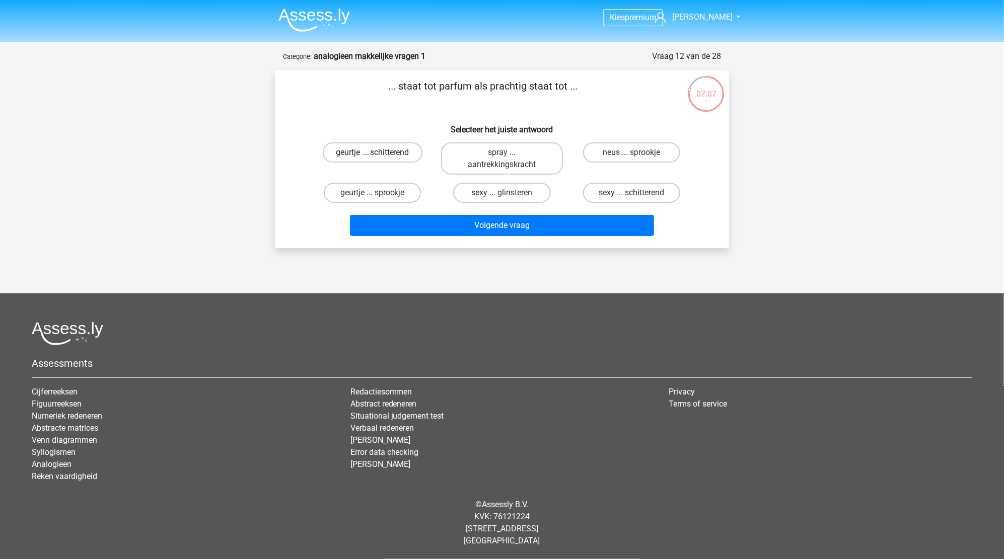
click at [387, 155] on label "geurtje ... schitterend" at bounding box center [373, 152] width 100 height 20
click at [379, 155] on input "geurtje ... schitterend" at bounding box center [376, 156] width 7 height 7
radio input "true"
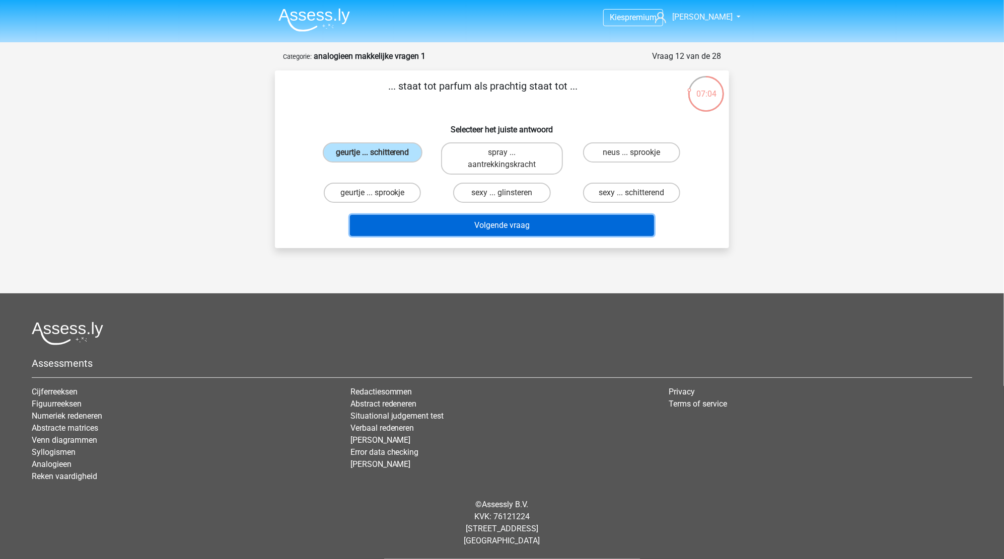
click at [517, 226] on button "Volgende vraag" at bounding box center [502, 225] width 305 height 21
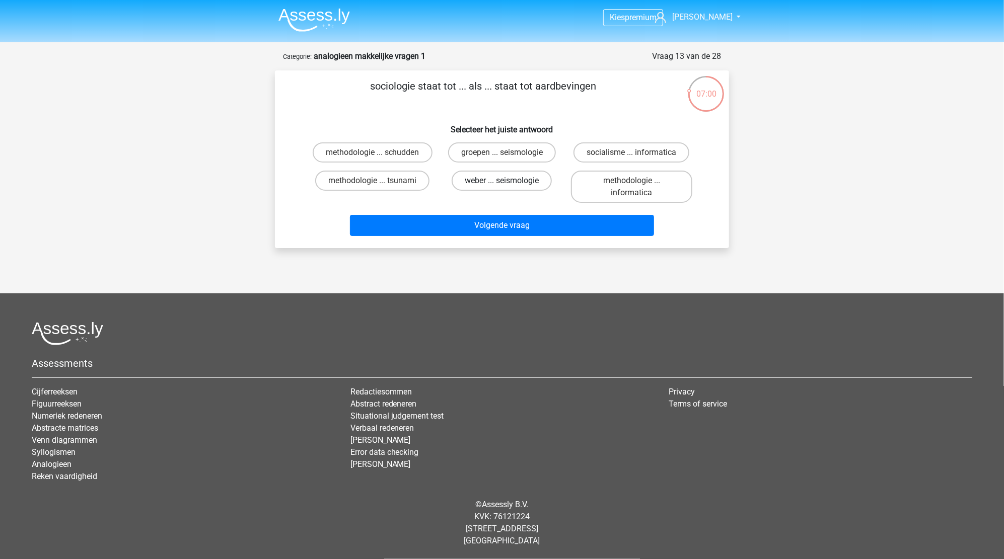
click at [505, 175] on label "weber ... seismologie" at bounding box center [502, 181] width 100 height 20
click at [505, 181] on input "weber ... seismologie" at bounding box center [505, 184] width 7 height 7
radio input "true"
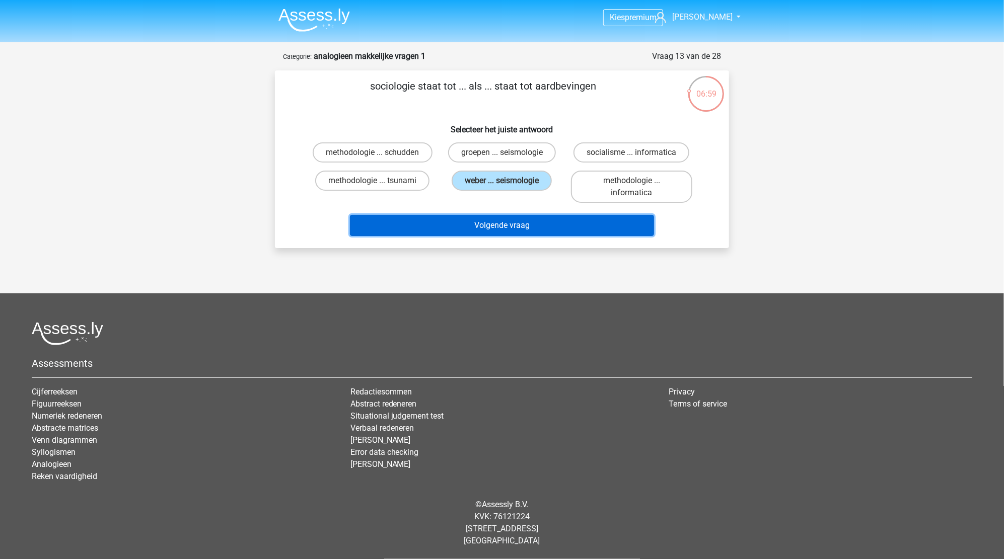
click at [503, 229] on button "Volgende vraag" at bounding box center [502, 225] width 305 height 21
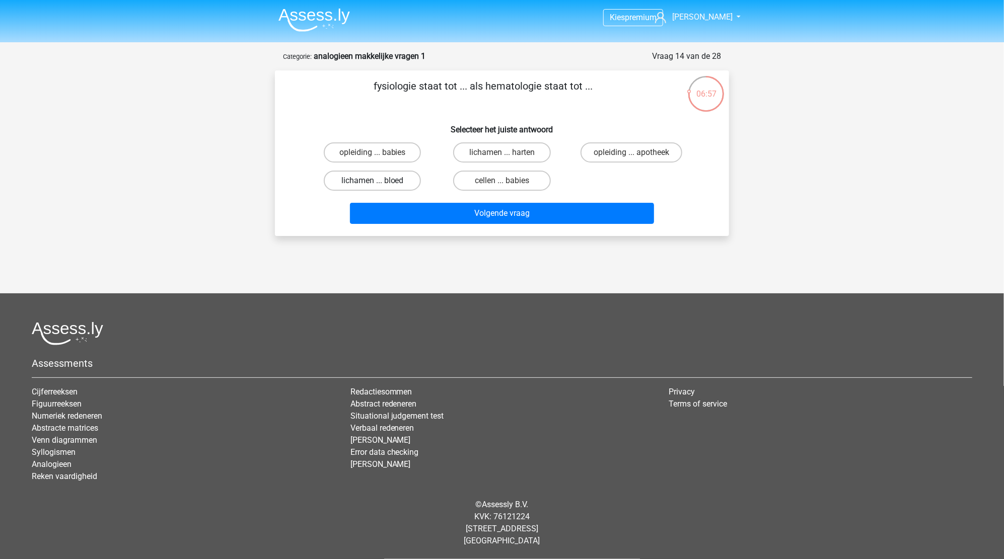
click at [361, 181] on label "lichamen ... bloed" at bounding box center [372, 181] width 97 height 20
click at [373, 181] on input "lichamen ... bloed" at bounding box center [376, 184] width 7 height 7
radio input "true"
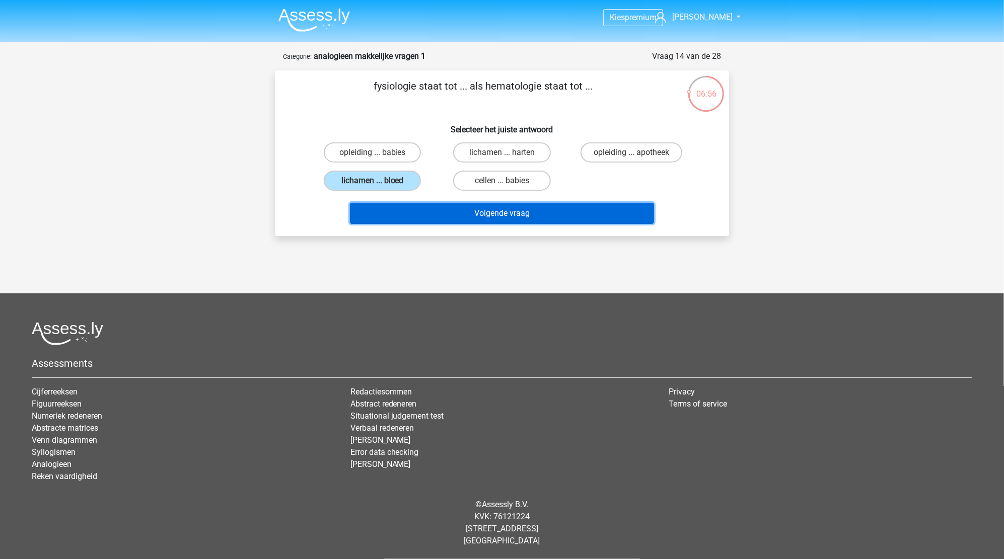
click at [494, 214] on button "Volgende vraag" at bounding box center [502, 213] width 305 height 21
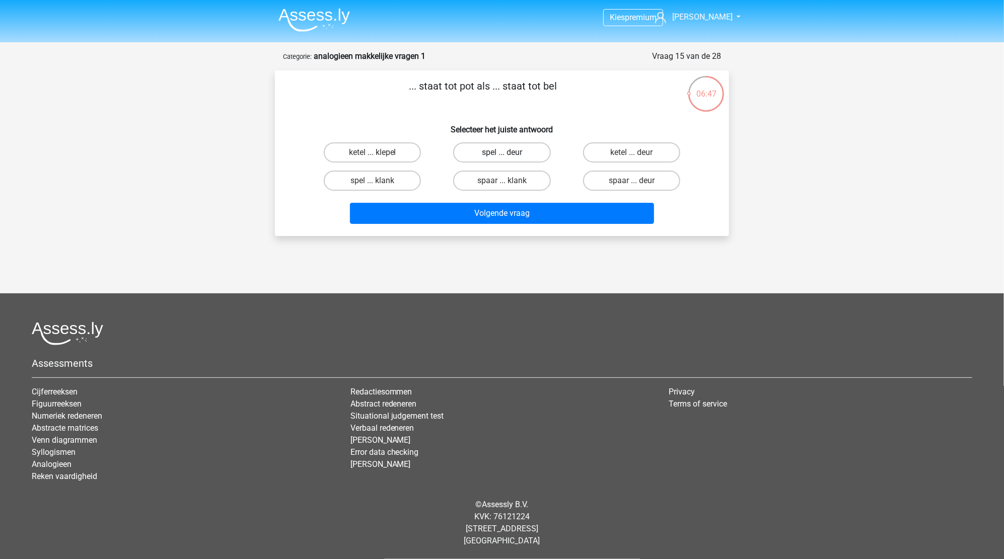
click at [509, 151] on label "spel ... deur" at bounding box center [501, 152] width 97 height 20
click at [508, 153] on input "spel ... deur" at bounding box center [505, 156] width 7 height 7
radio input "true"
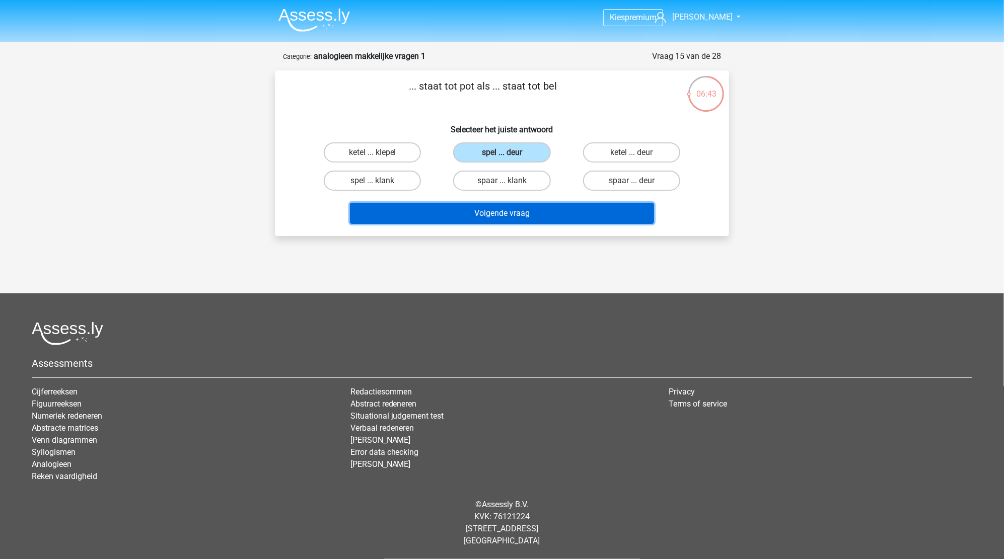
click at [504, 214] on button "Volgende vraag" at bounding box center [502, 213] width 305 height 21
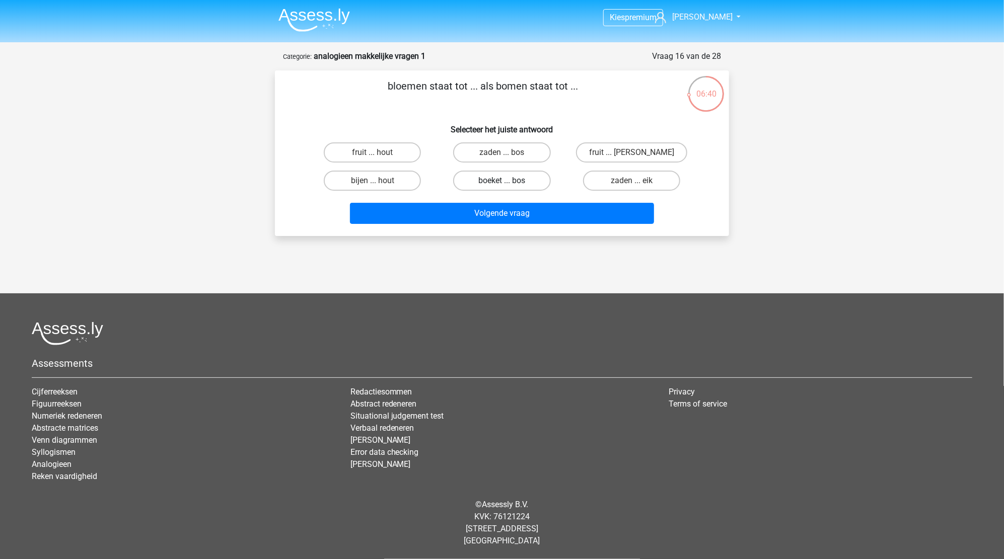
click at [469, 177] on label "boeket ... bos" at bounding box center [501, 181] width 97 height 20
click at [502, 181] on input "boeket ... bos" at bounding box center [505, 184] width 7 height 7
radio input "true"
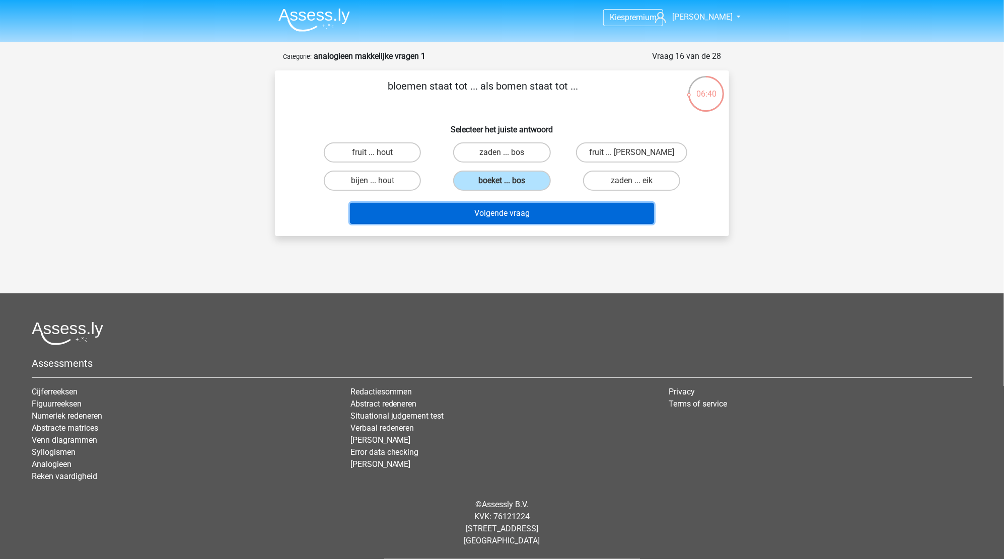
click at [483, 207] on button "Volgende vraag" at bounding box center [502, 213] width 305 height 21
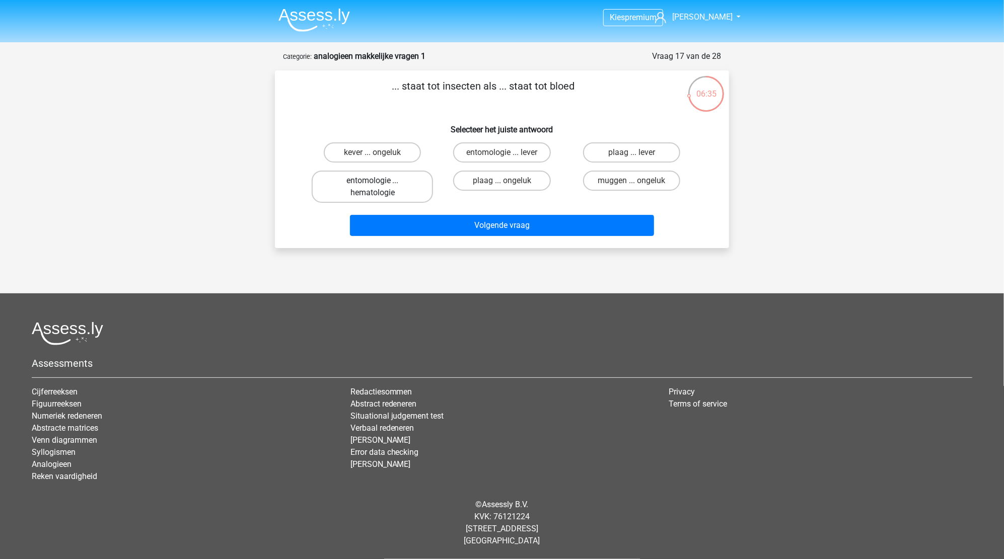
click at [421, 188] on label "entomologie ... hematologie" at bounding box center [372, 187] width 121 height 32
click at [379, 187] on input "entomologie ... hematologie" at bounding box center [376, 184] width 7 height 7
radio input "true"
click at [569, 243] on div "... staat tot insecten als ... staat tot bloed Selecteer het juiste antwoord ke…" at bounding box center [502, 159] width 454 height 178
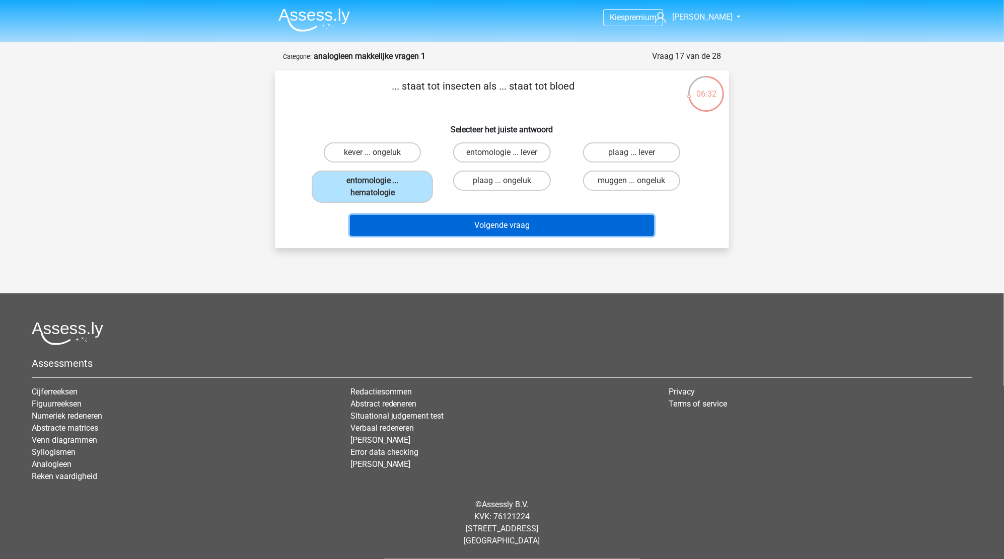
click at [487, 226] on button "Volgende vraag" at bounding box center [502, 225] width 305 height 21
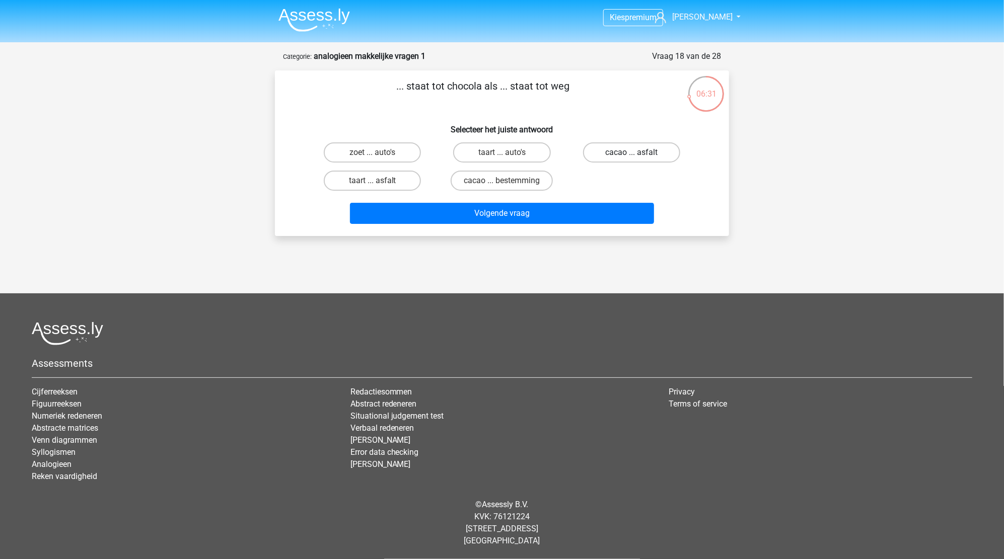
click at [626, 154] on label "cacao ... asfalt" at bounding box center [631, 152] width 97 height 20
click at [631, 154] on input "cacao ... asfalt" at bounding box center [634, 156] width 7 height 7
radio input "true"
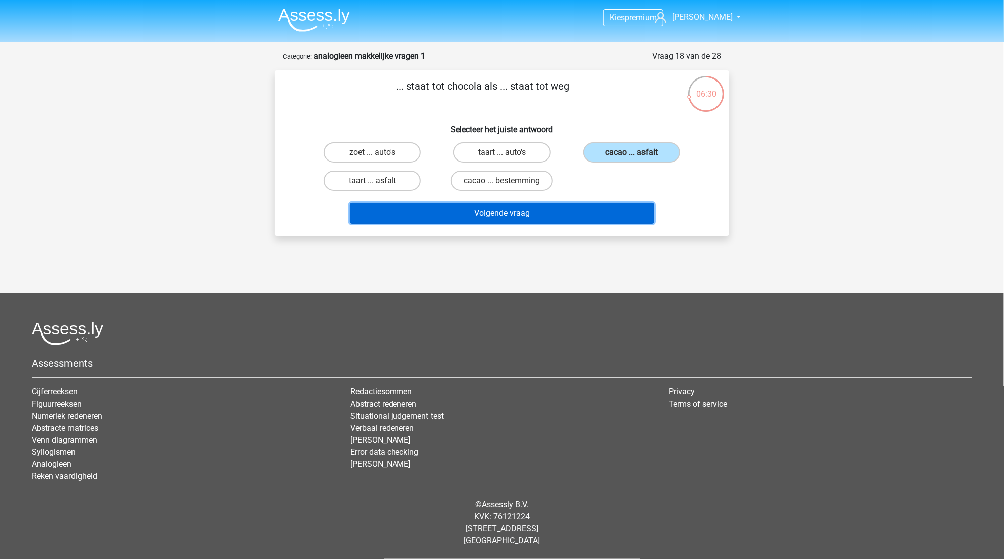
click at [483, 211] on button "Volgende vraag" at bounding box center [502, 213] width 305 height 21
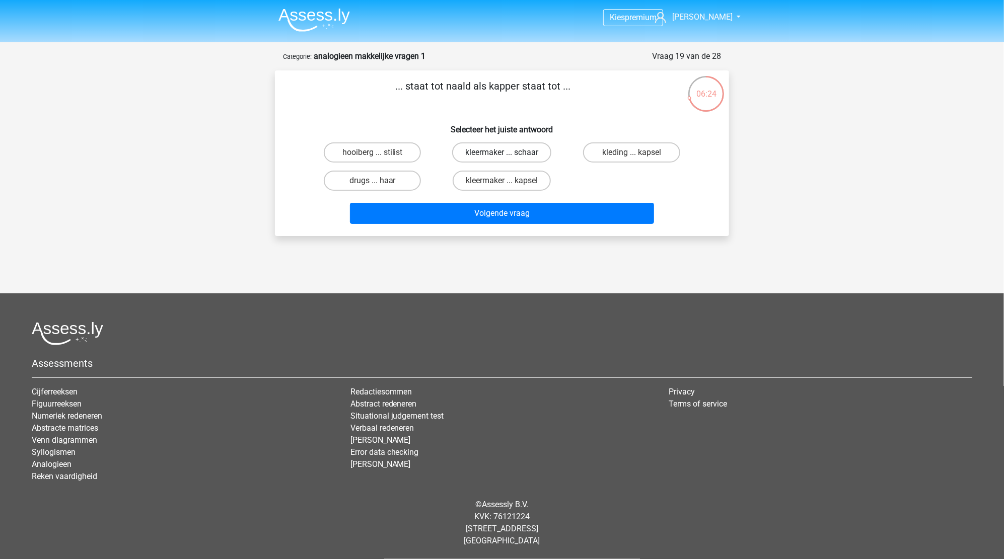
click at [520, 152] on label "kleermaker ... schaar" at bounding box center [501, 152] width 99 height 20
click at [508, 153] on input "kleermaker ... schaar" at bounding box center [505, 156] width 7 height 7
radio input "true"
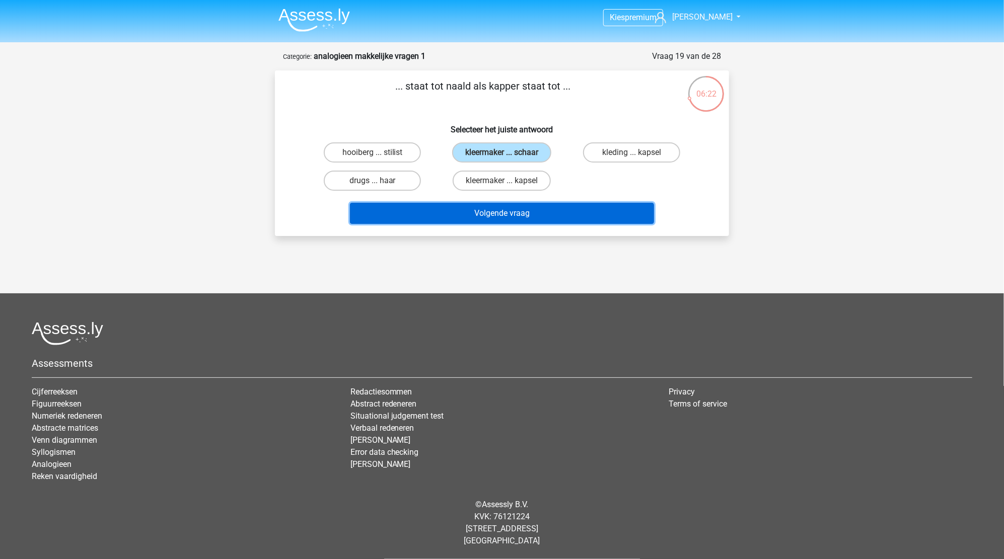
click at [499, 212] on button "Volgende vraag" at bounding box center [502, 213] width 305 height 21
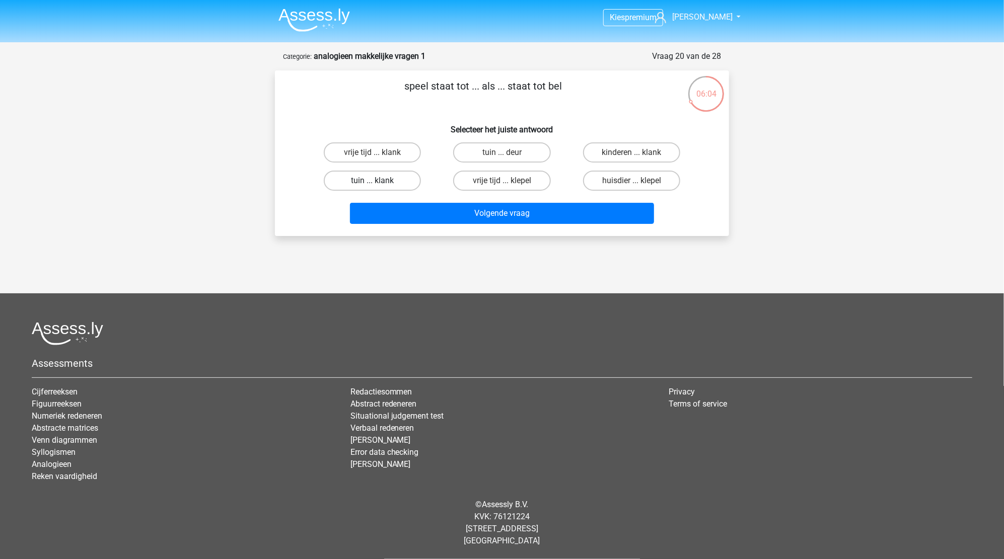
click at [361, 185] on label "tuin ... klank" at bounding box center [372, 181] width 97 height 20
click at [373, 185] on input "tuin ... klank" at bounding box center [376, 184] width 7 height 7
radio input "true"
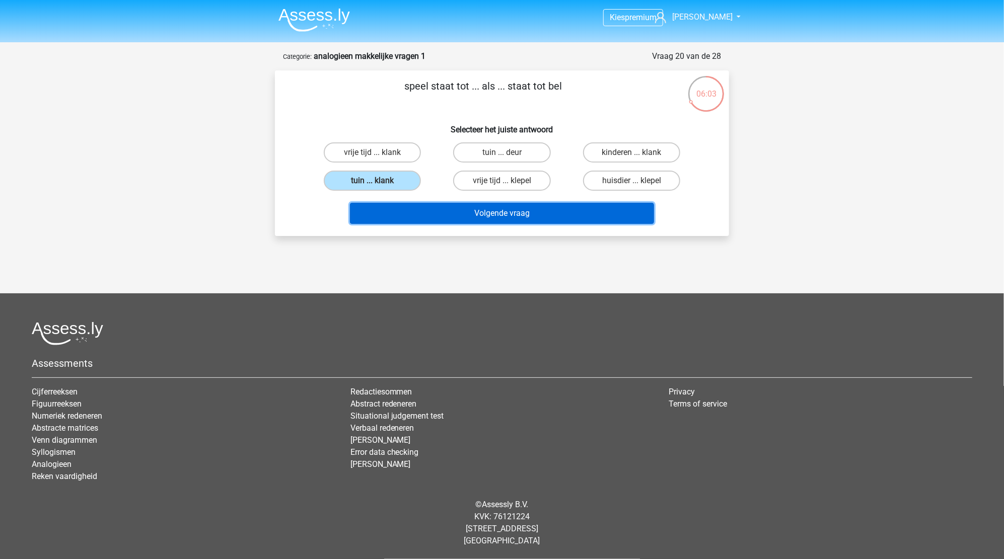
click at [529, 220] on button "Volgende vraag" at bounding box center [502, 213] width 305 height 21
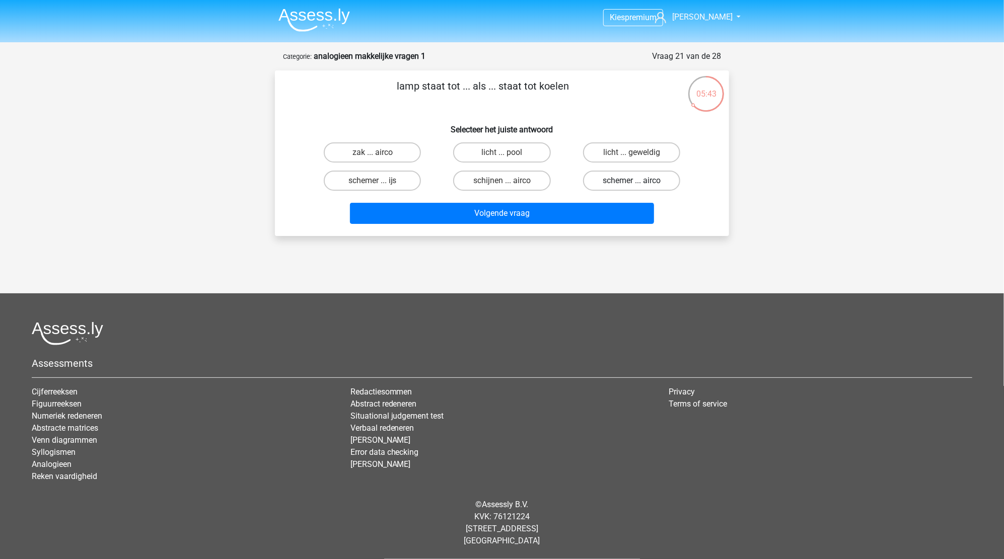
click at [630, 179] on label "schemer ... airco" at bounding box center [631, 181] width 97 height 20
click at [631, 181] on input "schemer ... airco" at bounding box center [634, 184] width 7 height 7
radio input "true"
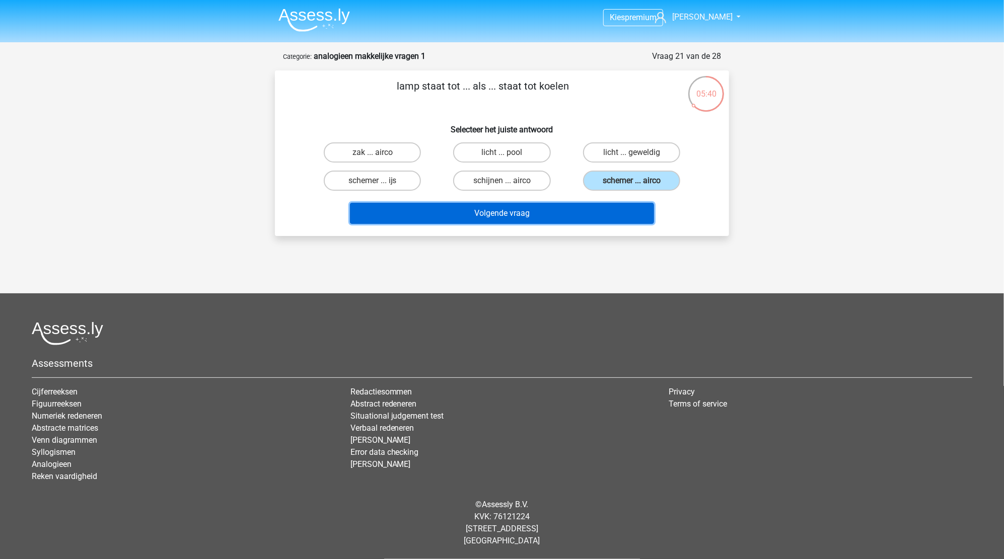
click at [518, 213] on button "Volgende vraag" at bounding box center [502, 213] width 305 height 21
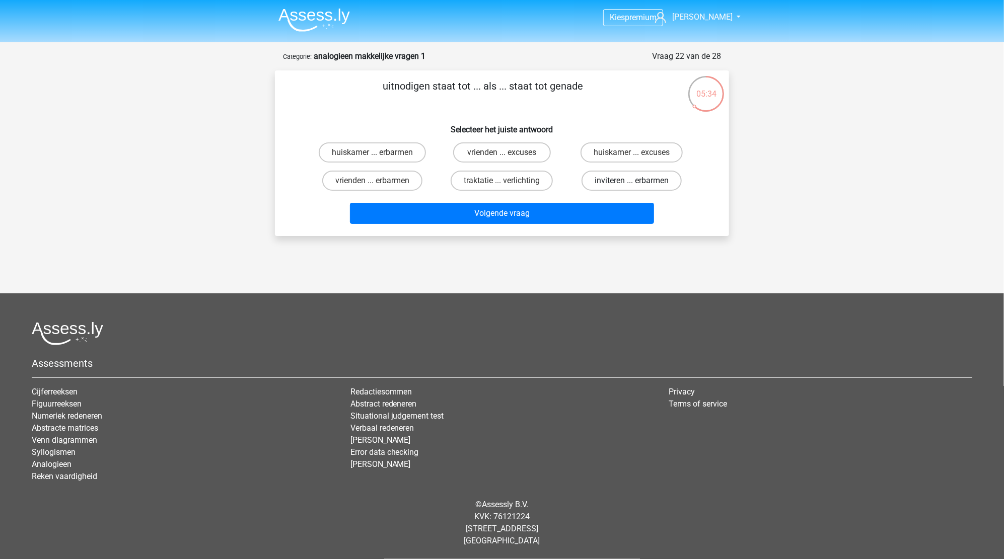
click at [608, 176] on label "inviteren ... erbarmen" at bounding box center [631, 181] width 100 height 20
click at [631, 181] on input "inviteren ... erbarmen" at bounding box center [634, 184] width 7 height 7
radio input "true"
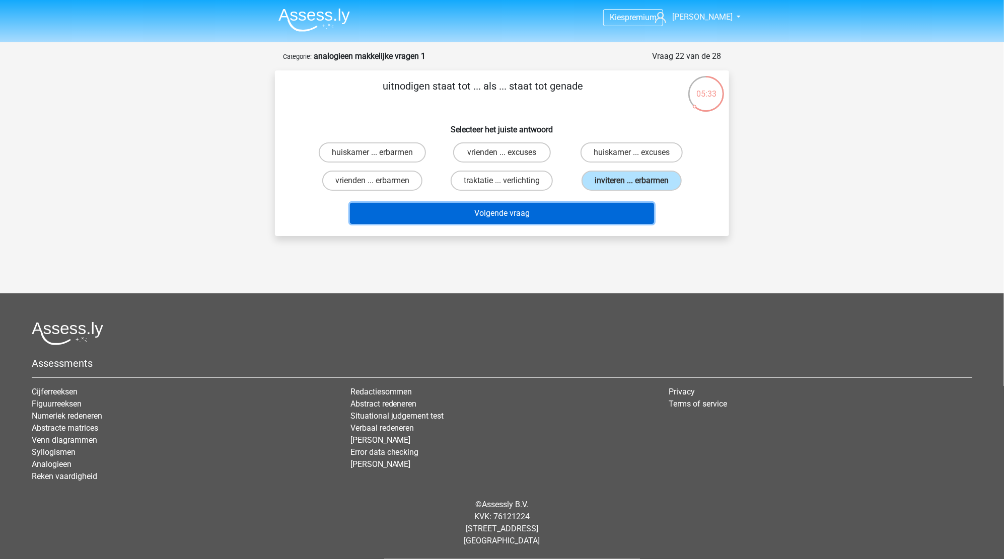
click at [549, 209] on button "Volgende vraag" at bounding box center [502, 213] width 305 height 21
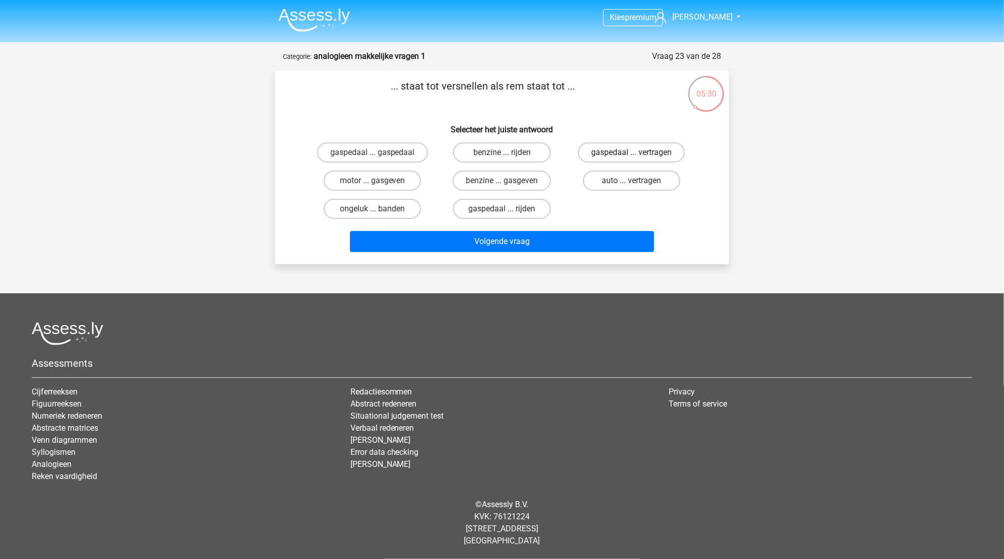
click at [642, 150] on label "gaspedaal ... vertragen" at bounding box center [631, 152] width 107 height 20
click at [638, 153] on input "gaspedaal ... vertragen" at bounding box center [634, 156] width 7 height 7
radio input "true"
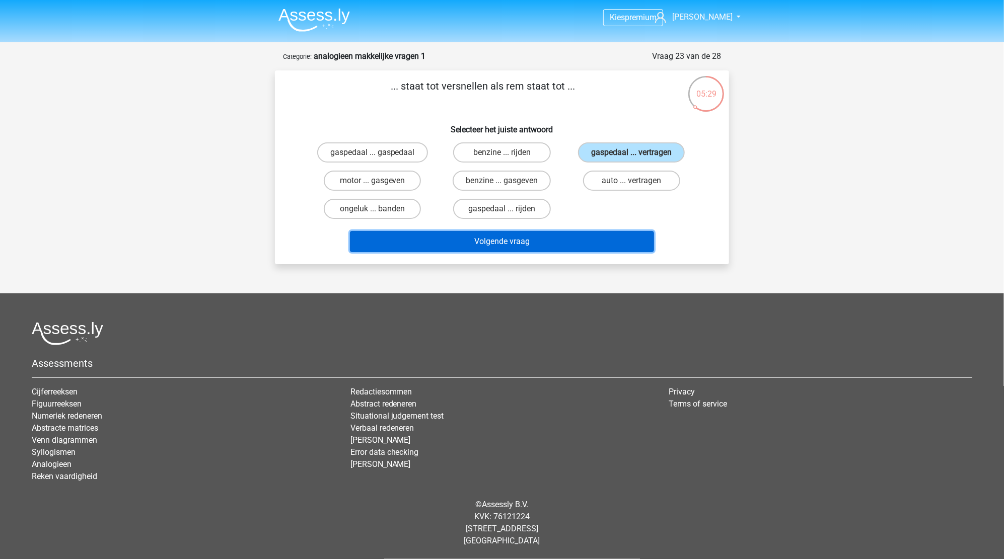
click at [518, 240] on button "Volgende vraag" at bounding box center [502, 241] width 305 height 21
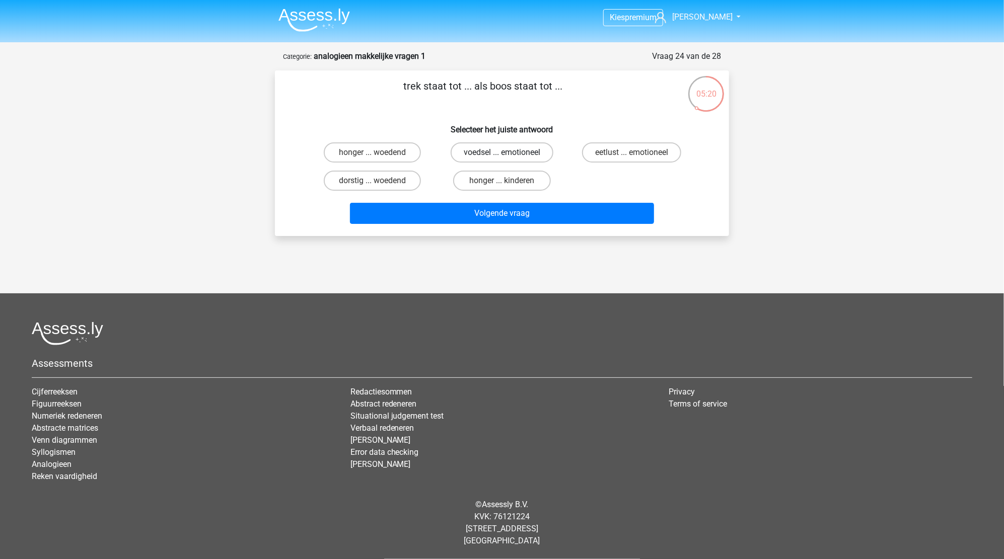
click at [479, 157] on label "voedsel ... emotioneel" at bounding box center [502, 152] width 103 height 20
click at [502, 157] on input "voedsel ... emotioneel" at bounding box center [505, 156] width 7 height 7
radio input "true"
click at [386, 152] on label "honger ... woedend" at bounding box center [372, 152] width 97 height 20
click at [379, 153] on input "honger ... woedend" at bounding box center [376, 156] width 7 height 7
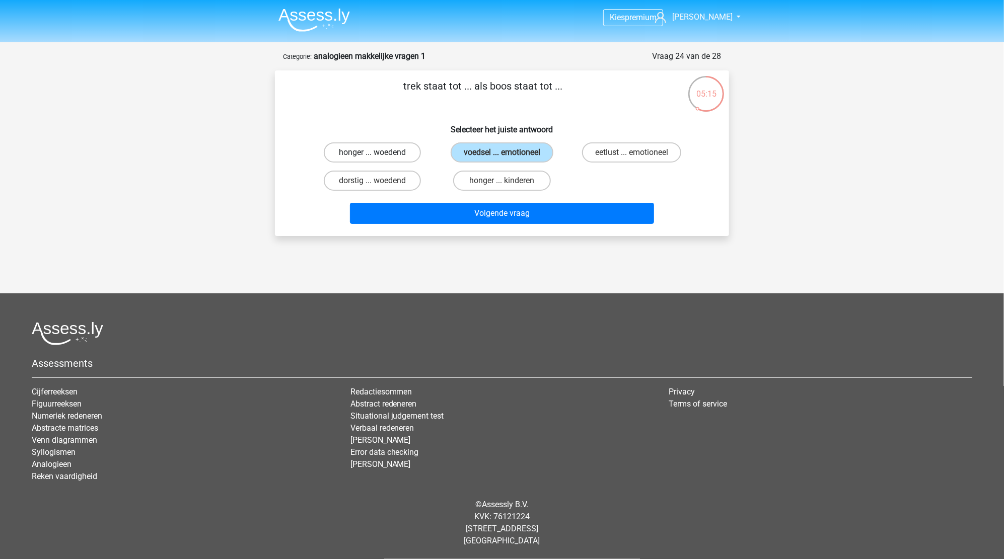
radio input "true"
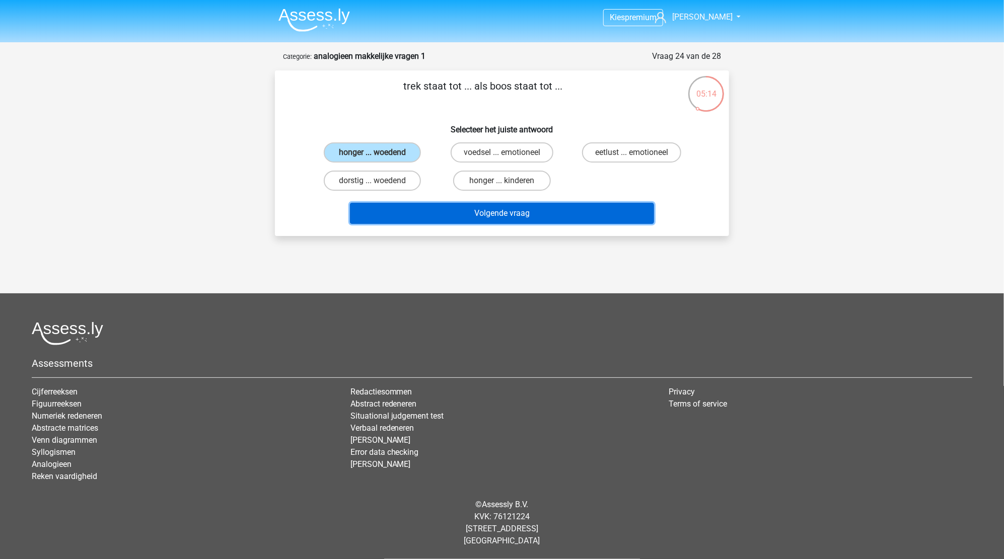
click at [513, 207] on button "Volgende vraag" at bounding box center [502, 213] width 305 height 21
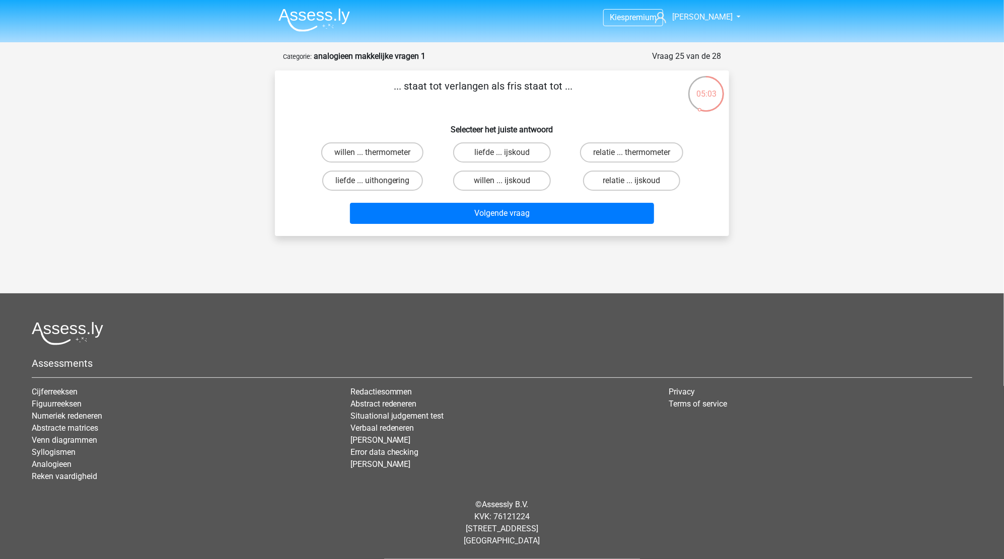
drag, startPoint x: 405, startPoint y: 150, endPoint x: 423, endPoint y: 126, distance: 30.2
click at [423, 126] on div "... staat tot verlangen als fris staat tot ... Selecteer het juiste antwoord wi…" at bounding box center [502, 154] width 446 height 150
click at [509, 178] on label "willen ... ijskoud" at bounding box center [501, 181] width 97 height 20
click at [508, 181] on input "willen ... ijskoud" at bounding box center [505, 184] width 7 height 7
radio input "true"
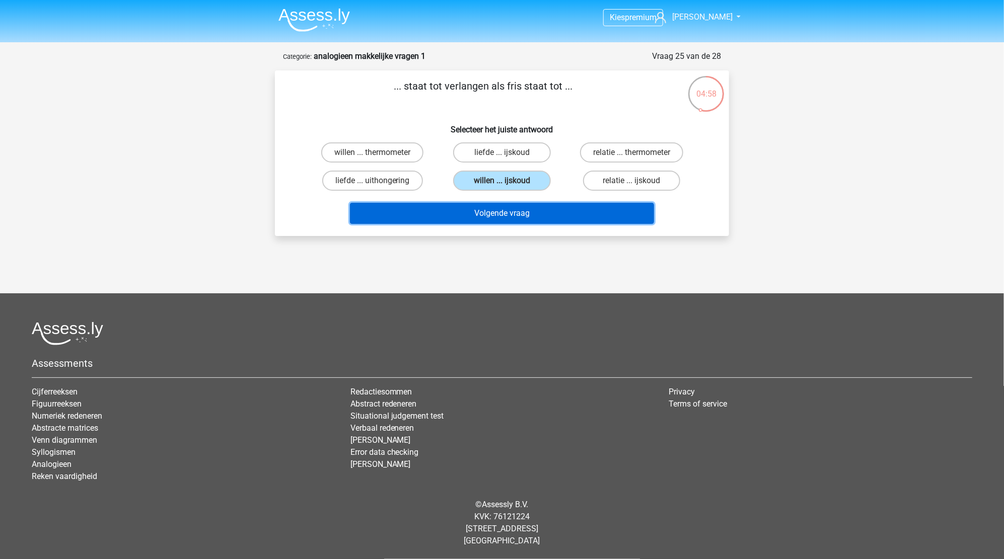
click at [503, 209] on button "Volgende vraag" at bounding box center [502, 213] width 305 height 21
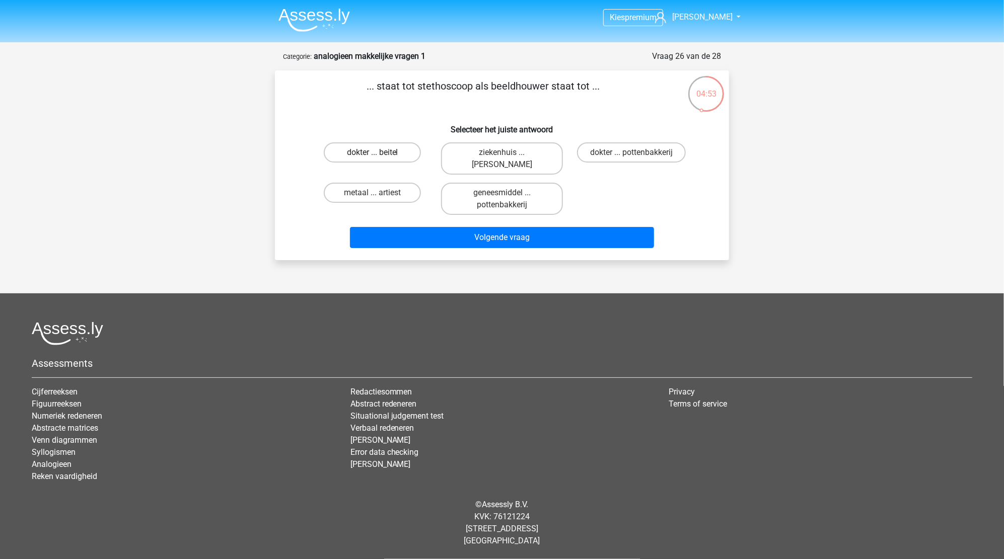
click at [354, 155] on label "dokter ... beitel" at bounding box center [372, 152] width 97 height 20
click at [373, 155] on input "dokter ... beitel" at bounding box center [376, 156] width 7 height 7
radio input "true"
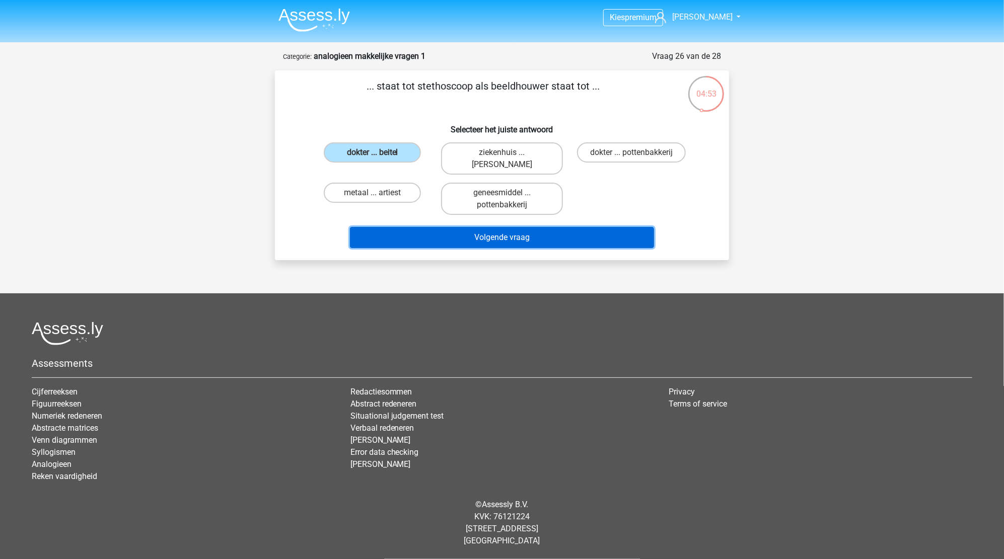
click at [529, 237] on button "Volgende vraag" at bounding box center [502, 237] width 305 height 21
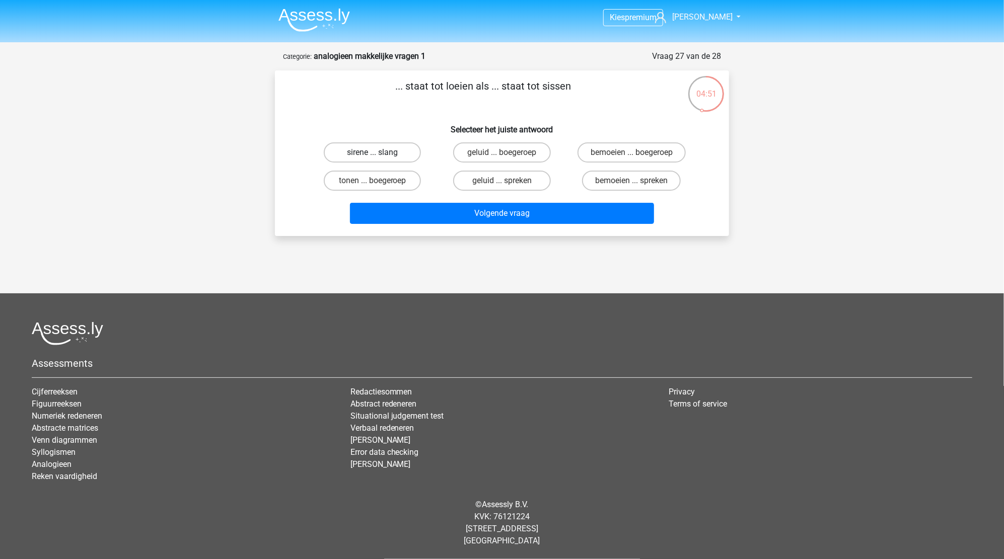
click at [397, 152] on label "sirene ... slang" at bounding box center [372, 152] width 97 height 20
click at [379, 153] on input "sirene ... slang" at bounding box center [376, 156] width 7 height 7
radio input "true"
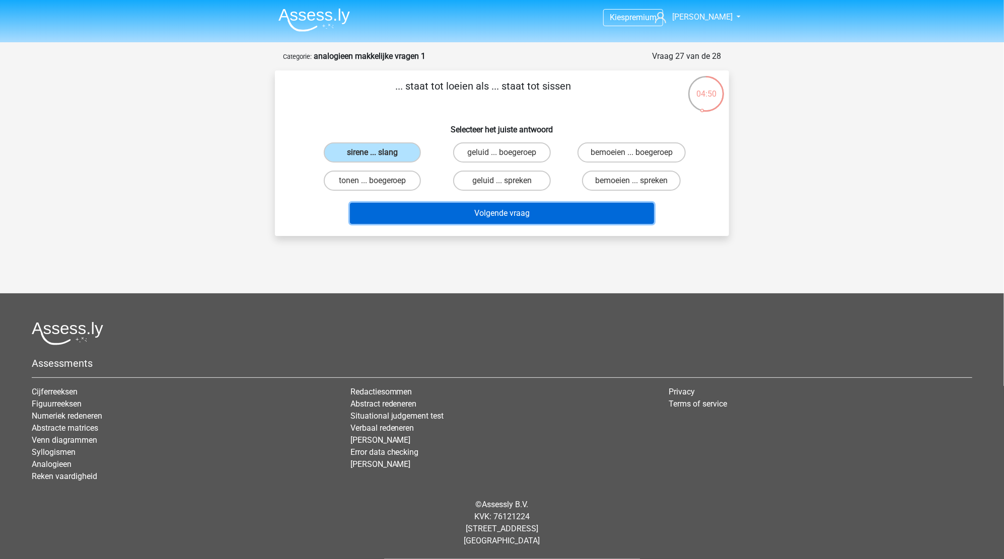
click at [480, 210] on button "Volgende vraag" at bounding box center [502, 213] width 305 height 21
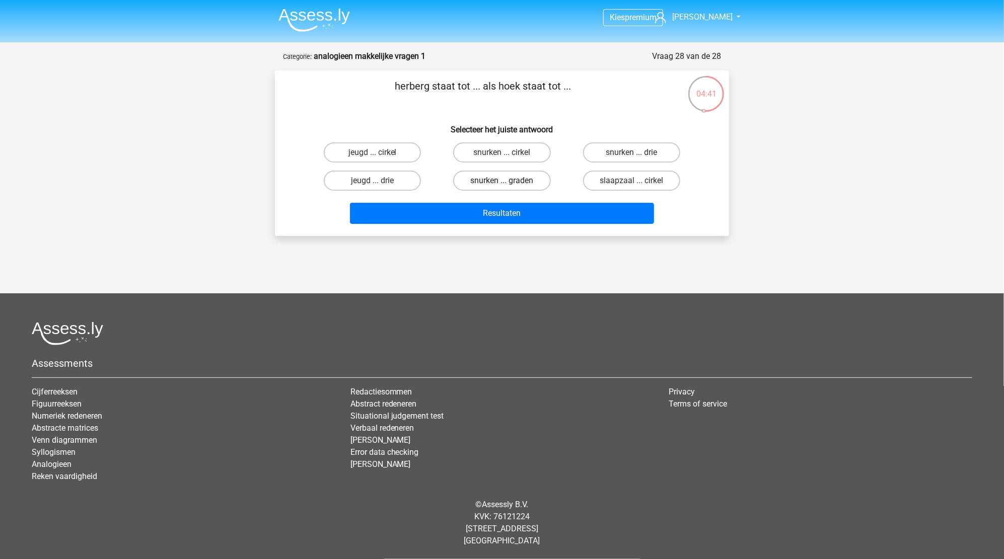
click at [487, 188] on label "snurken ... graden" at bounding box center [501, 181] width 97 height 20
click at [502, 187] on input "snurken ... graden" at bounding box center [505, 184] width 7 height 7
radio input "true"
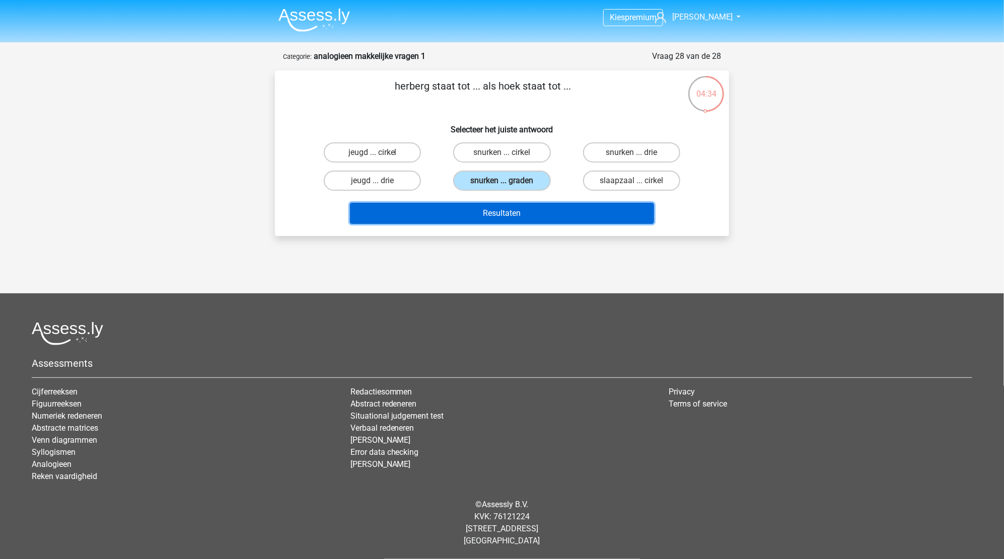
click at [503, 215] on button "Resultaten" at bounding box center [502, 213] width 305 height 21
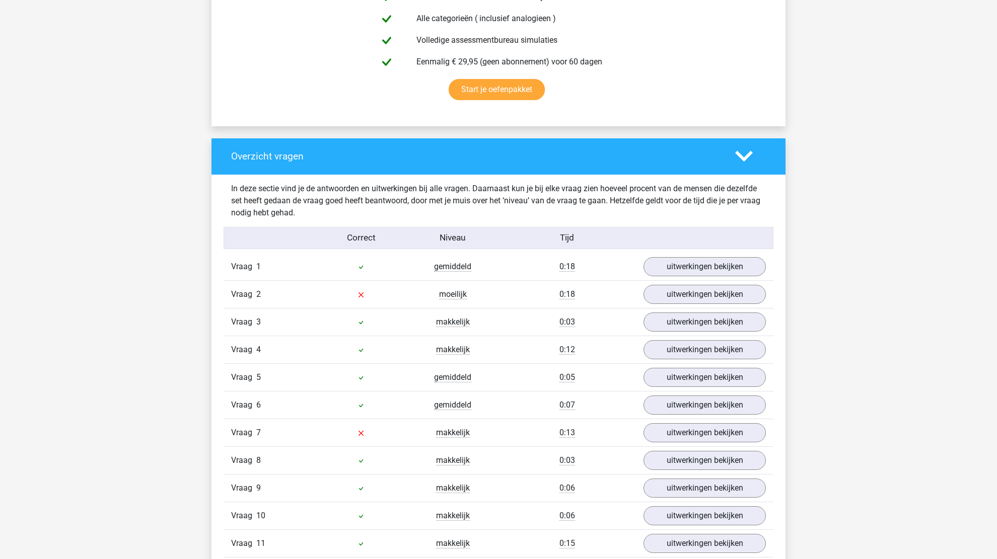
scroll to position [755, 0]
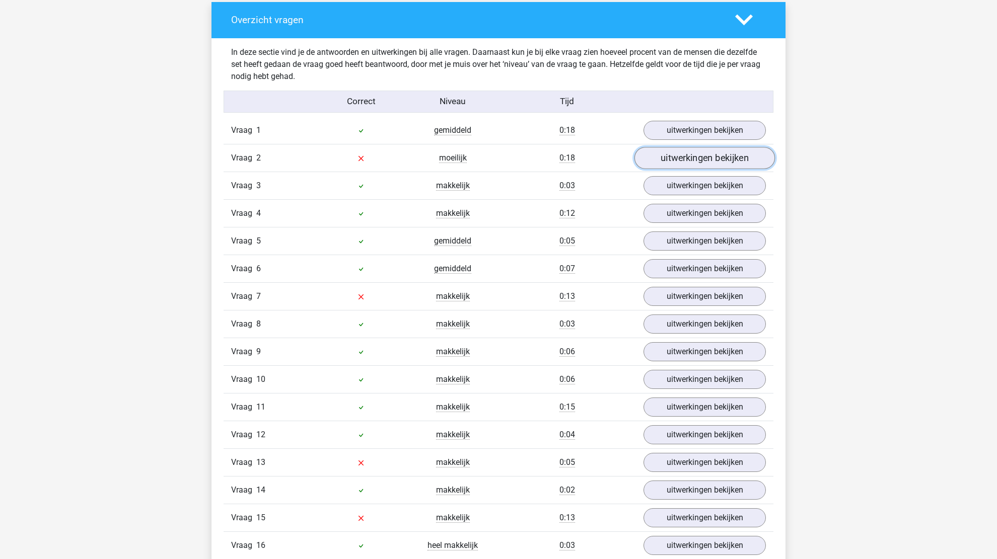
click at [698, 158] on link "uitwerkingen bekijken" at bounding box center [704, 158] width 140 height 22
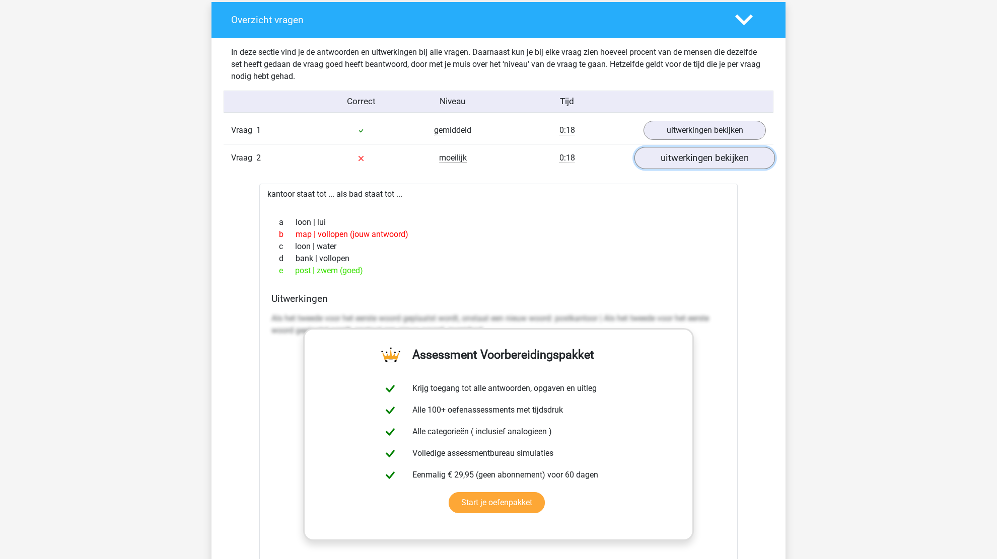
click at [698, 158] on link "uitwerkingen bekijken" at bounding box center [704, 158] width 140 height 22
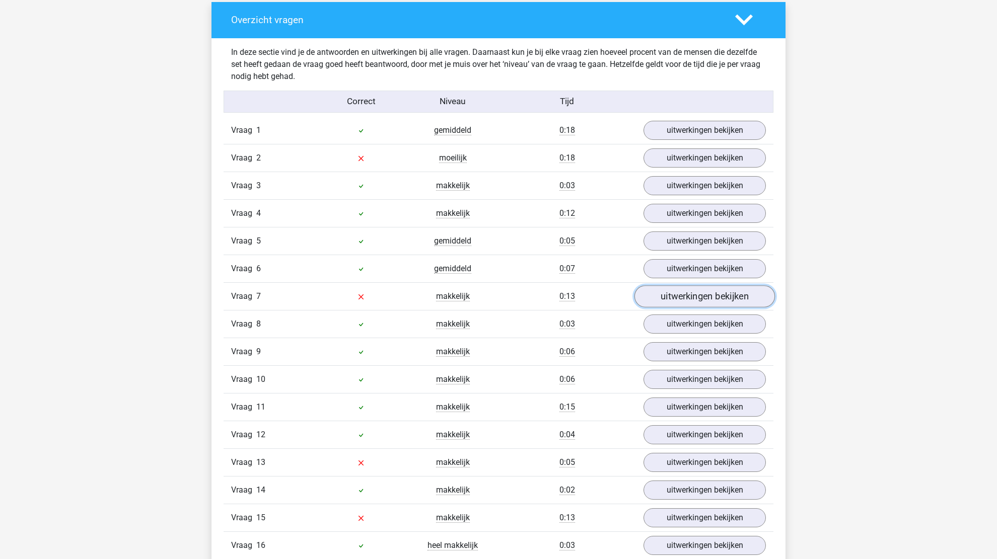
click at [720, 295] on link "uitwerkingen bekijken" at bounding box center [704, 296] width 140 height 22
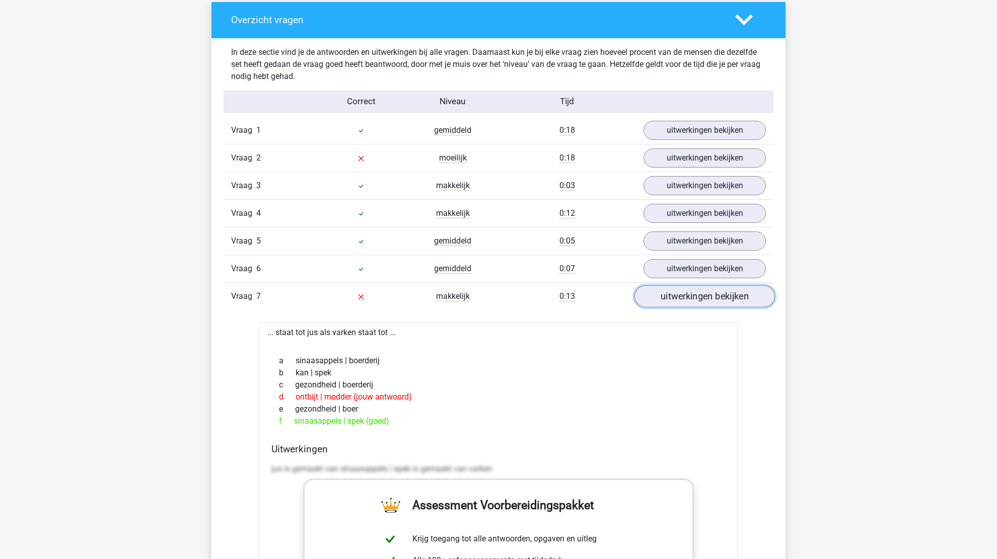
click at [720, 295] on link "uitwerkingen bekijken" at bounding box center [704, 296] width 140 height 22
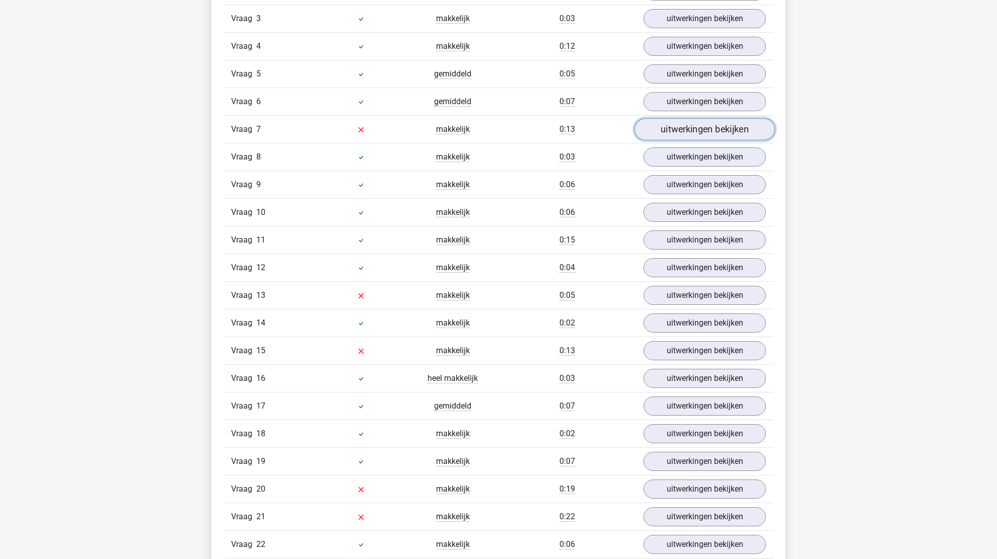
scroll to position [957, 0]
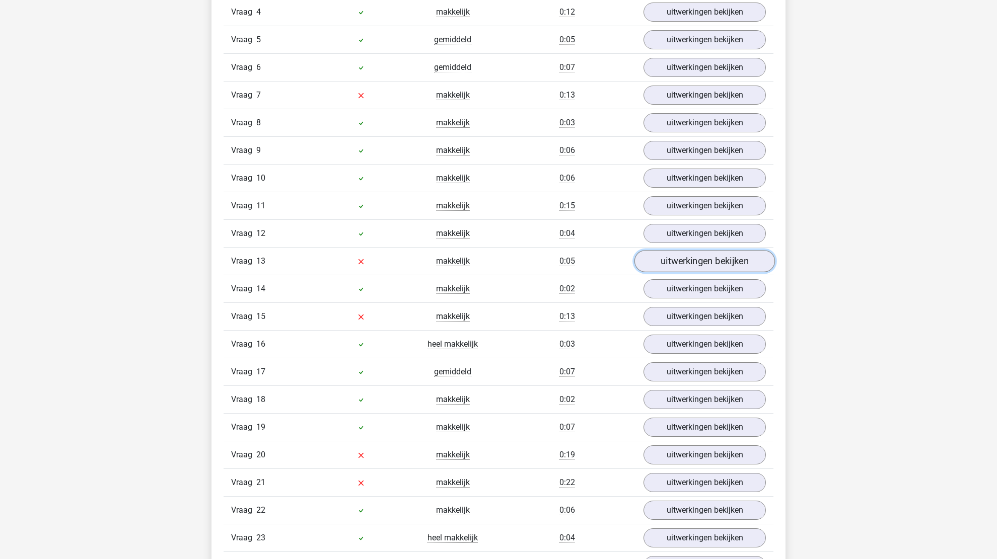
click at [715, 260] on link "uitwerkingen bekijken" at bounding box center [704, 261] width 140 height 22
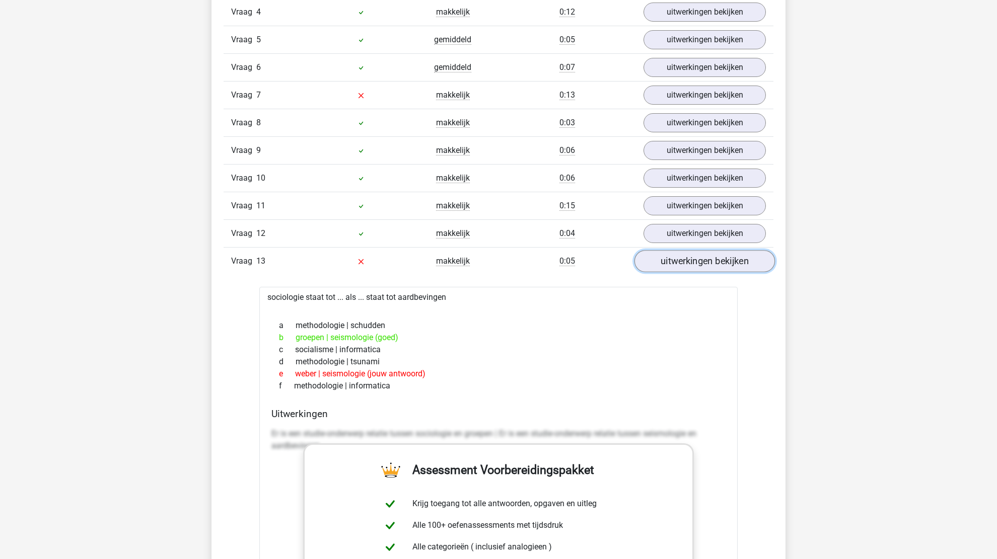
click at [716, 262] on link "uitwerkingen bekijken" at bounding box center [704, 261] width 140 height 22
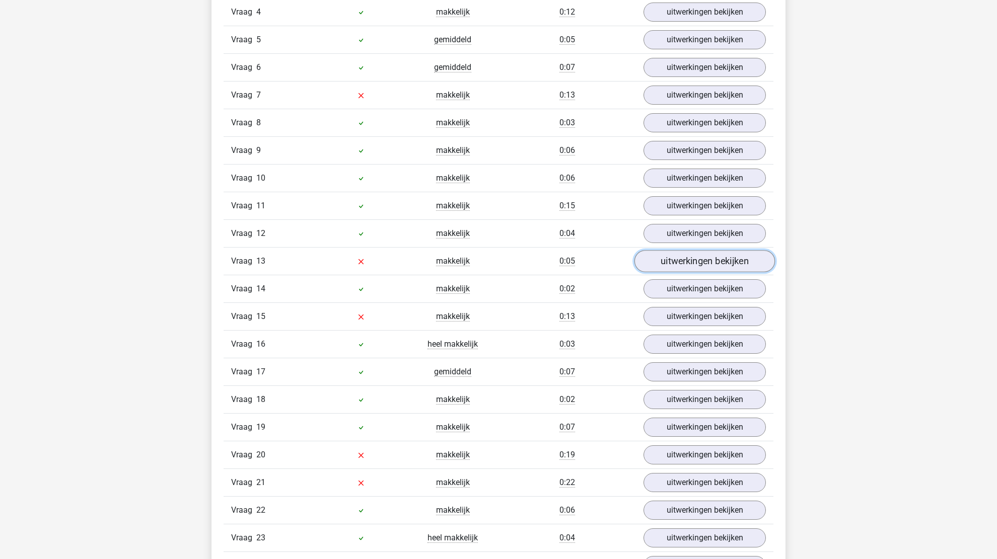
scroll to position [1057, 0]
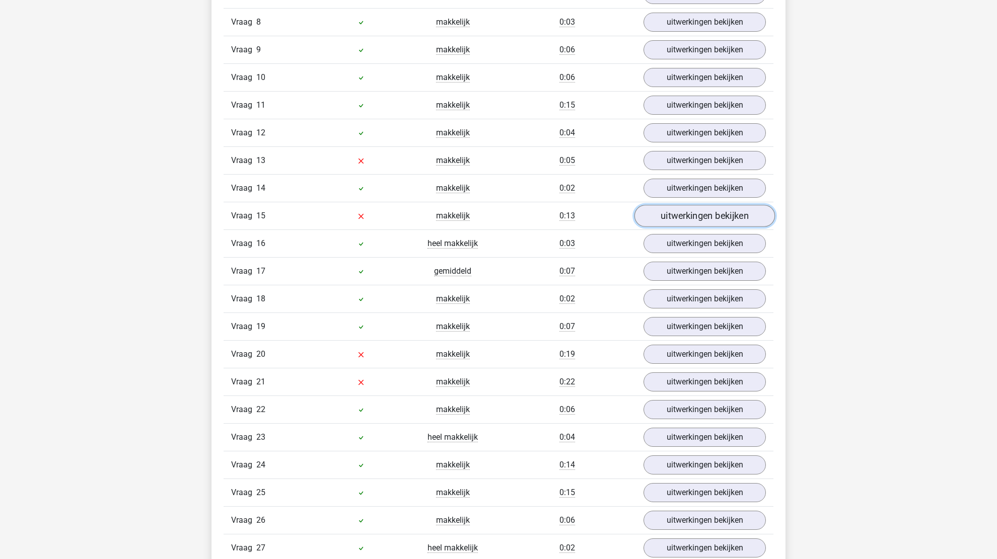
click at [728, 206] on link "uitwerkingen bekijken" at bounding box center [704, 216] width 140 height 22
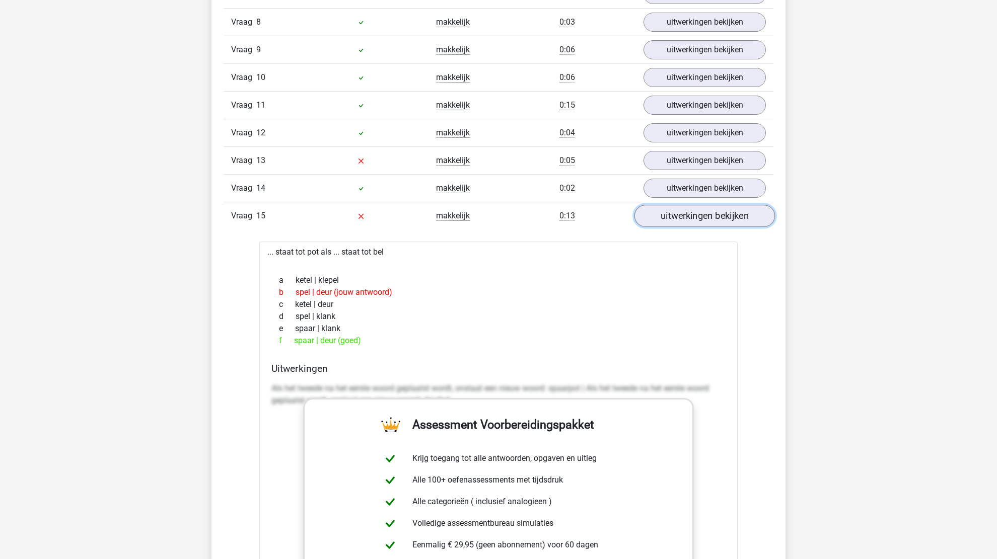
click at [658, 211] on link "uitwerkingen bekijken" at bounding box center [704, 216] width 140 height 22
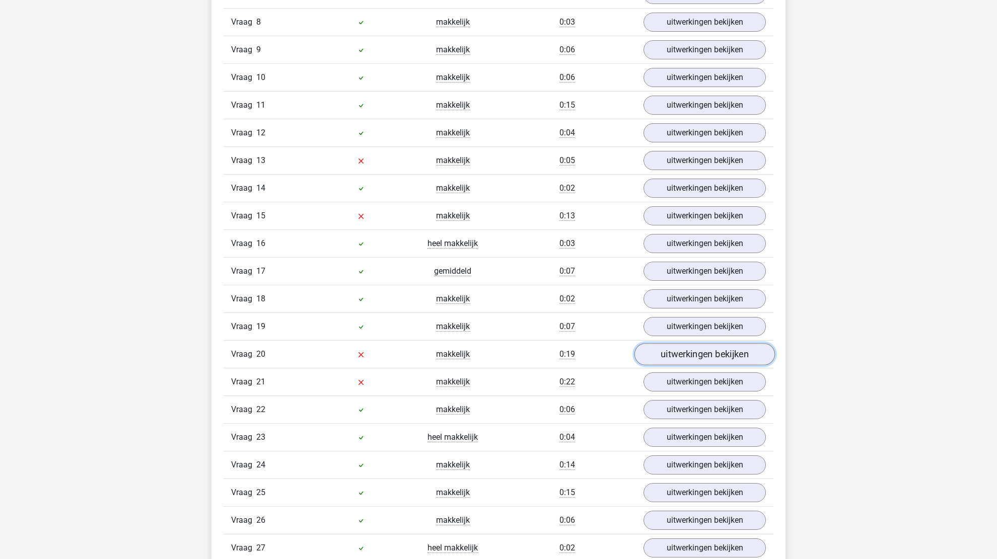
click at [725, 350] on link "uitwerkingen bekijken" at bounding box center [704, 354] width 140 height 22
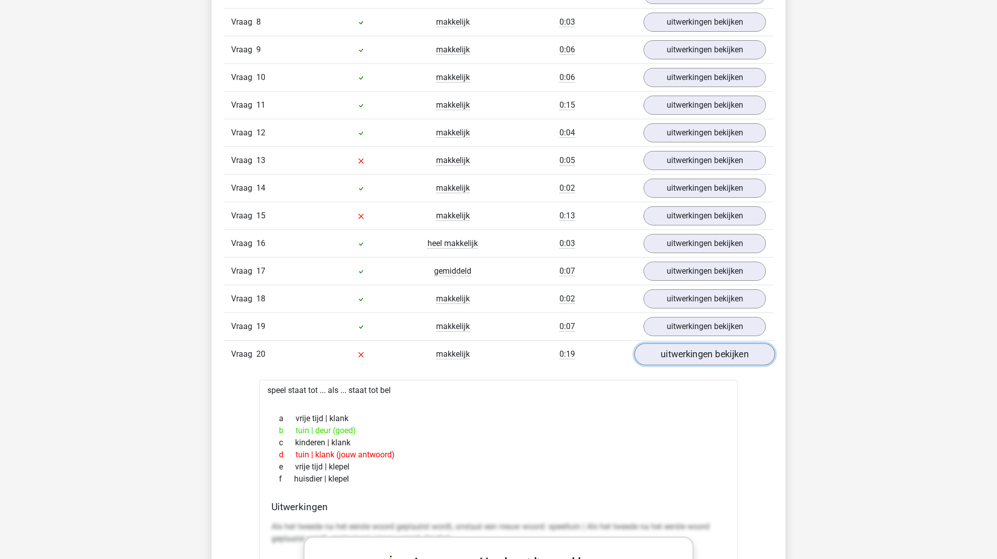
click at [725, 350] on link "uitwerkingen bekijken" at bounding box center [704, 354] width 140 height 22
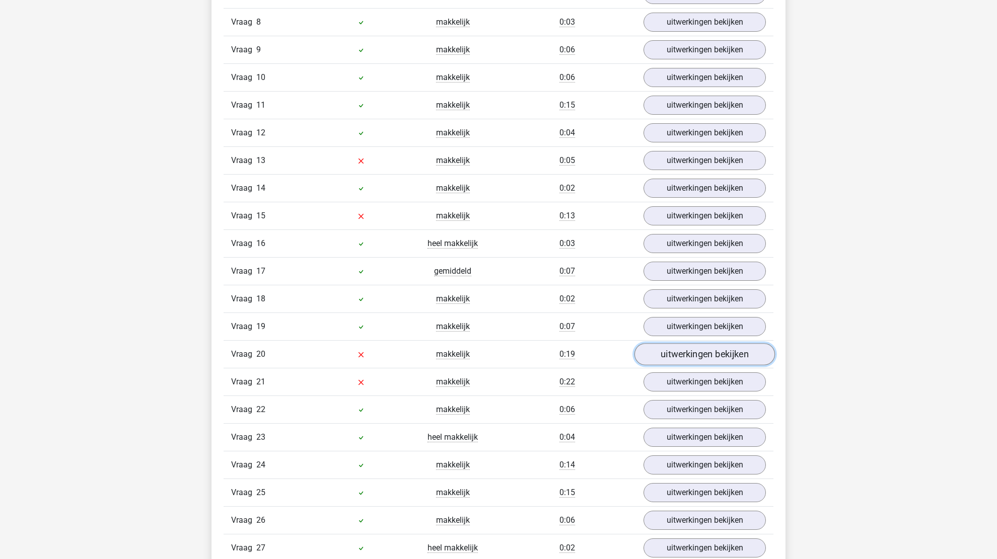
click at [725, 350] on link "uitwerkingen bekijken" at bounding box center [704, 354] width 140 height 22
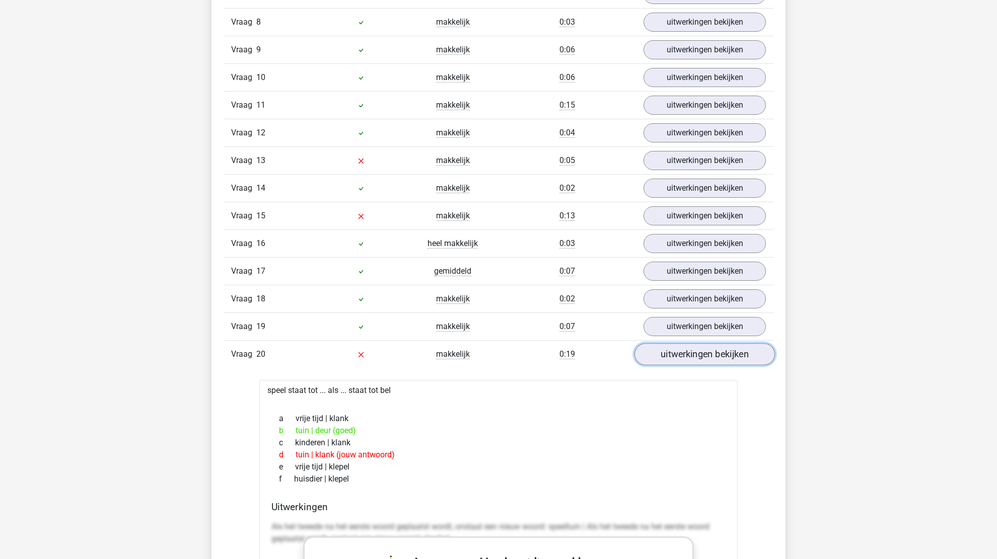
click at [725, 350] on link "uitwerkingen bekijken" at bounding box center [704, 354] width 140 height 22
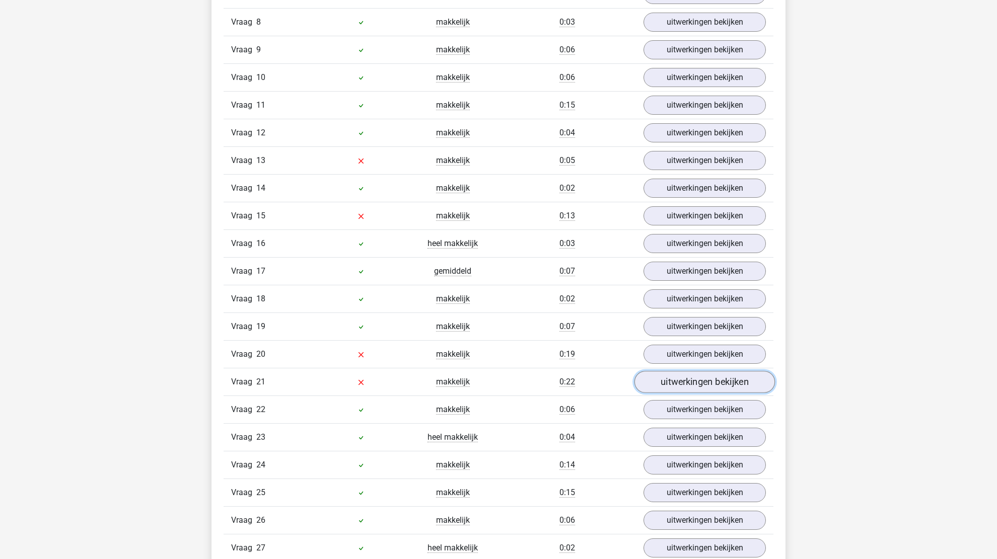
click at [720, 374] on link "uitwerkingen bekijken" at bounding box center [704, 382] width 140 height 22
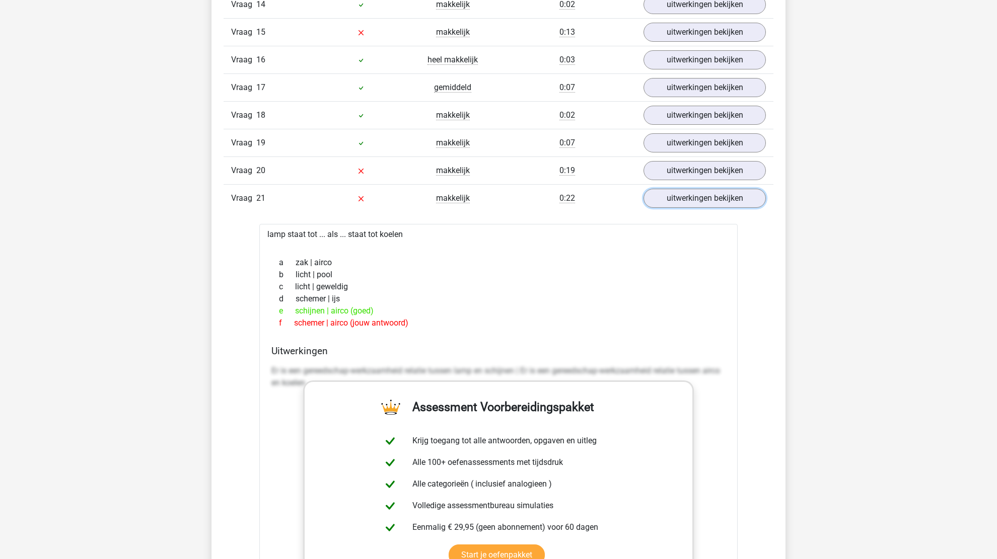
scroll to position [1259, 0]
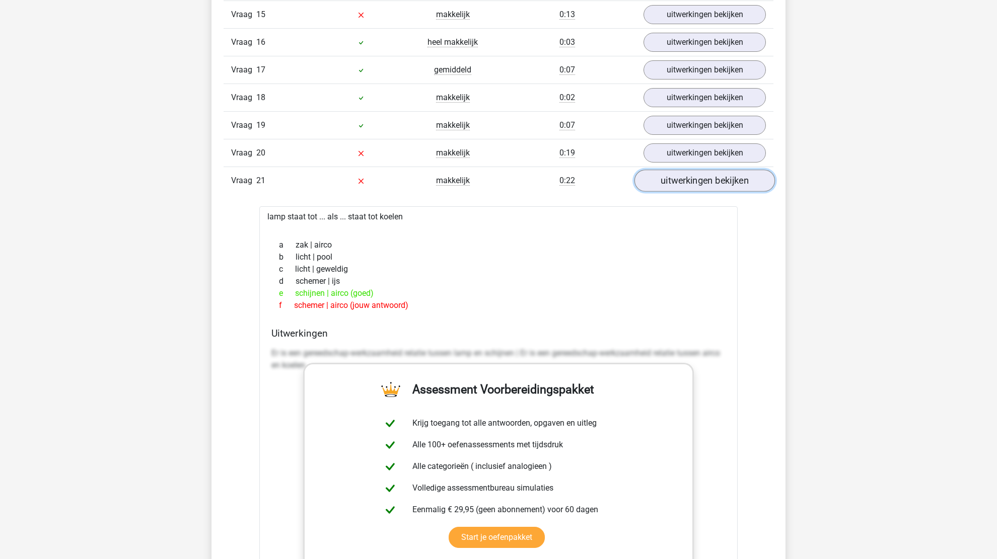
click at [724, 172] on link "uitwerkingen bekijken" at bounding box center [704, 181] width 140 height 22
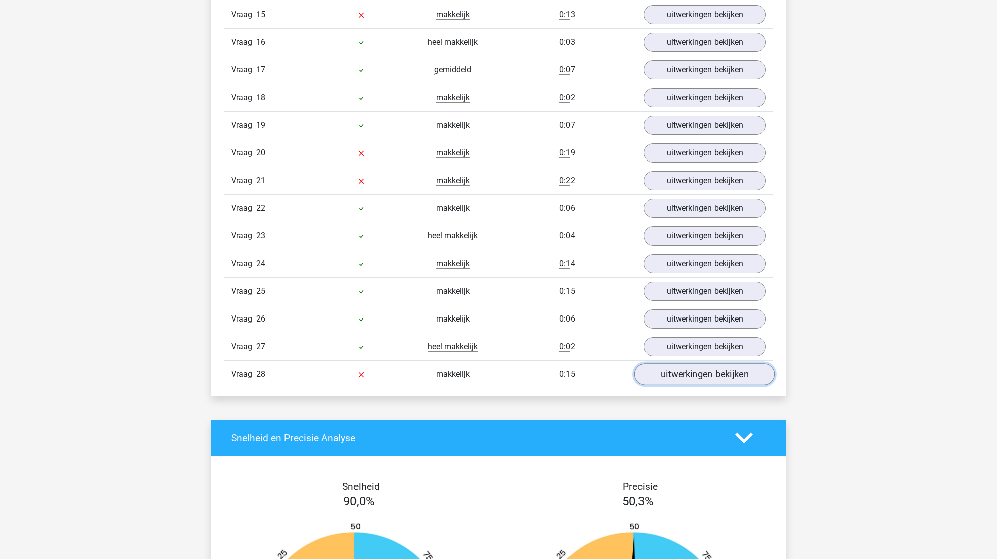
click at [722, 369] on link "uitwerkingen bekijken" at bounding box center [704, 374] width 140 height 22
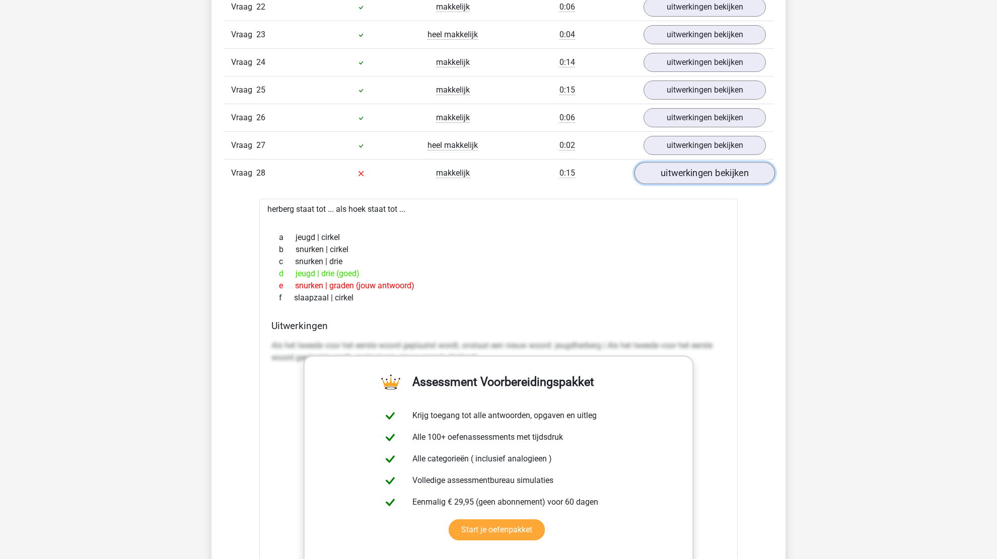
scroll to position [1611, 0]
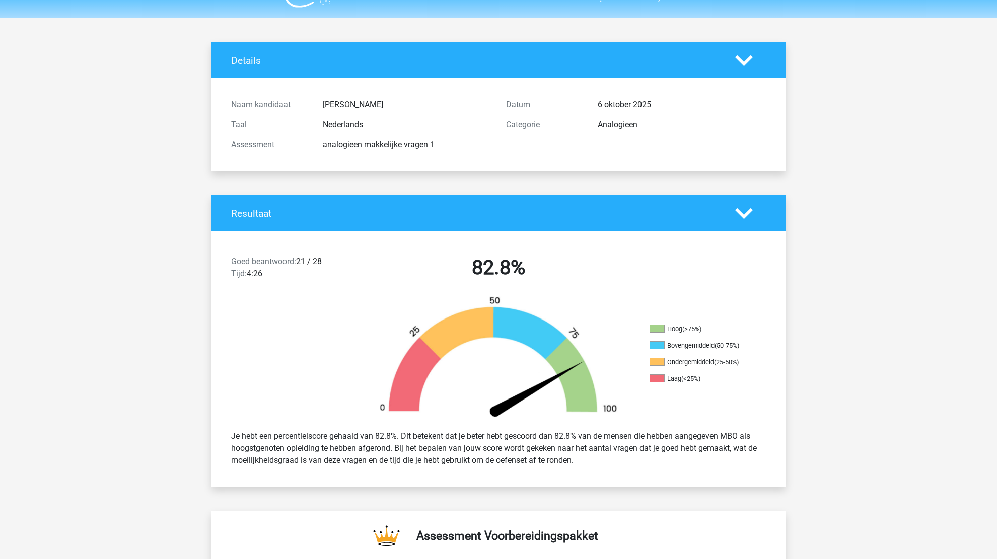
scroll to position [0, 0]
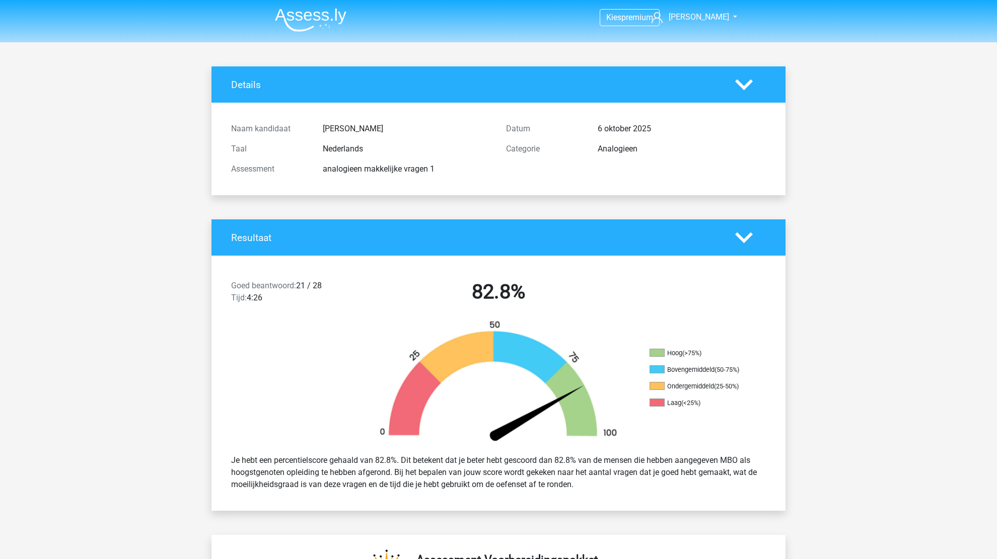
click at [767, 406] on div "Hoog (>75%) Bovengemiddeld (50-75%) Ondergemiddeld (25-50%) Laag (<25%)" at bounding box center [713, 383] width 143 height 69
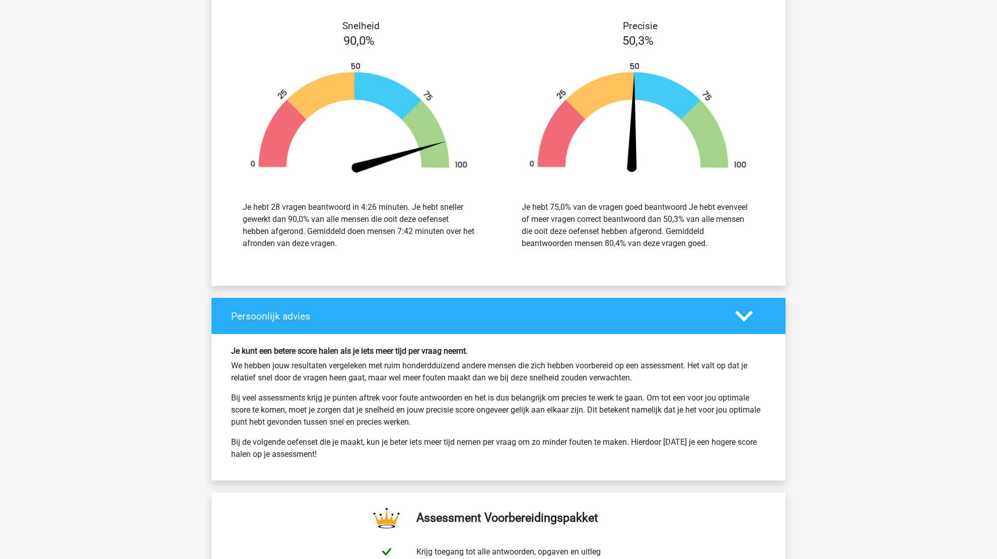
scroll to position [2316, 0]
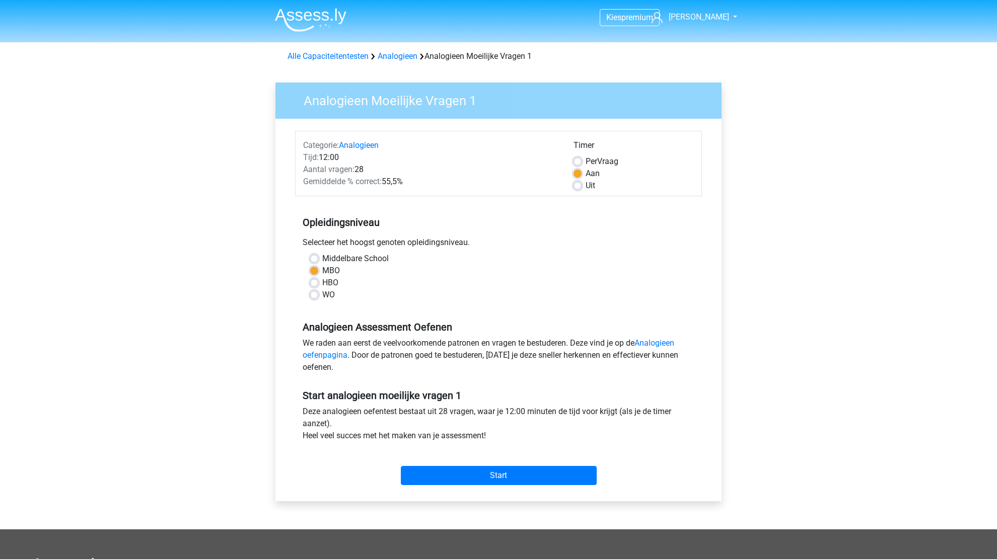
click at [405, 41] on header "Kies premium [PERSON_NAME] [EMAIL_ADDRESS][DOMAIN_NAME]" at bounding box center [498, 21] width 997 height 42
click at [399, 52] on link "Analogieen" at bounding box center [398, 56] width 40 height 10
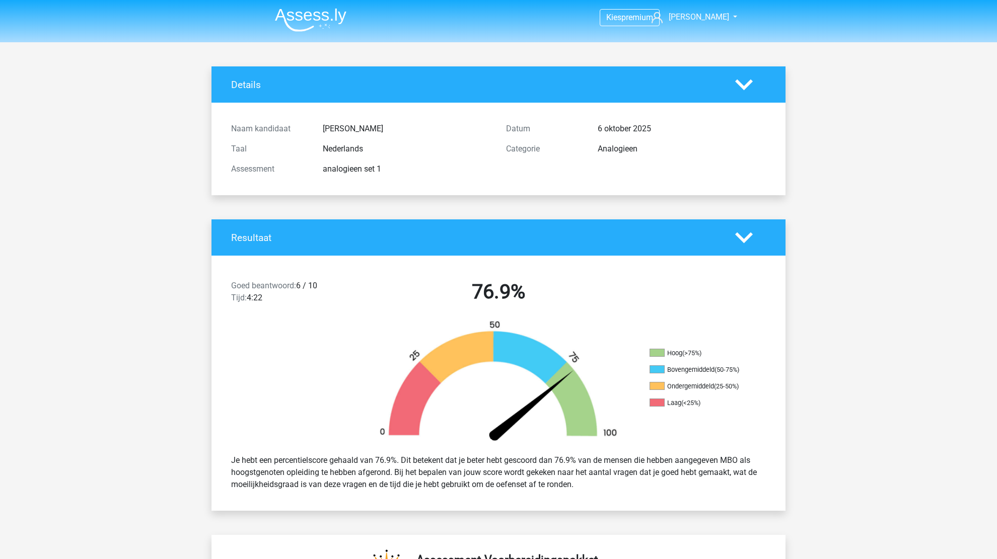
scroll to position [1671, 0]
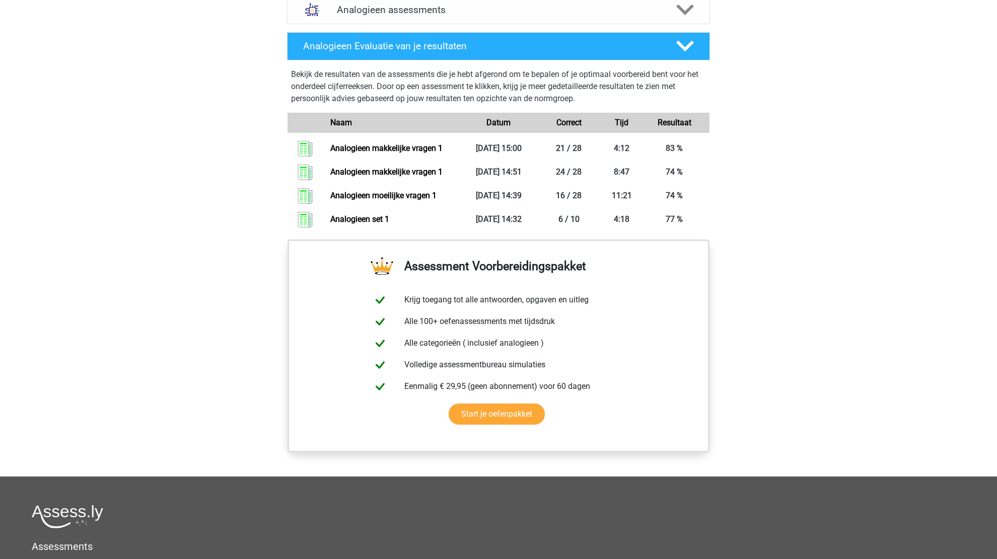
scroll to position [604, 0]
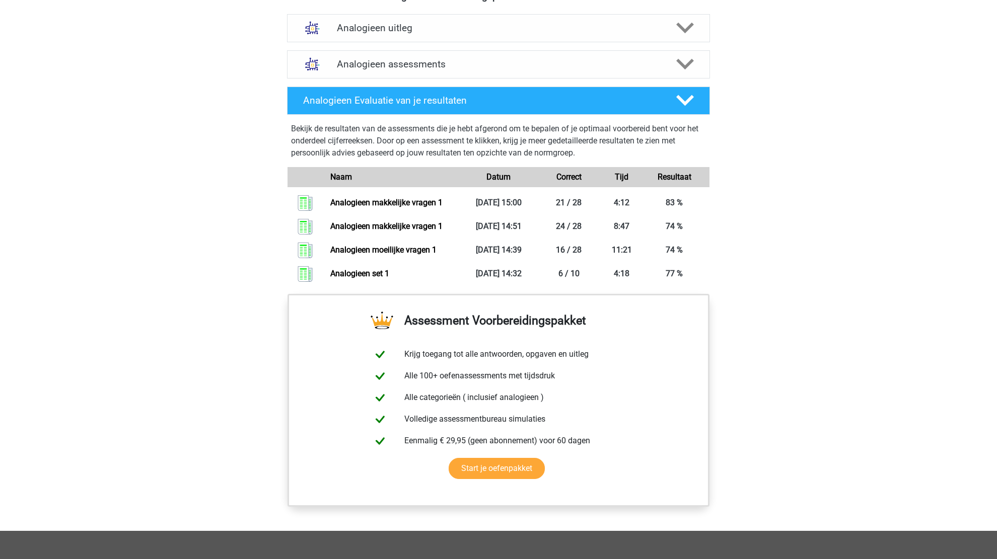
click at [821, 397] on div "Kies premium [PERSON_NAME] [EMAIL_ADDRESS][DOMAIN_NAME]" at bounding box center [498, 96] width 997 height 1401
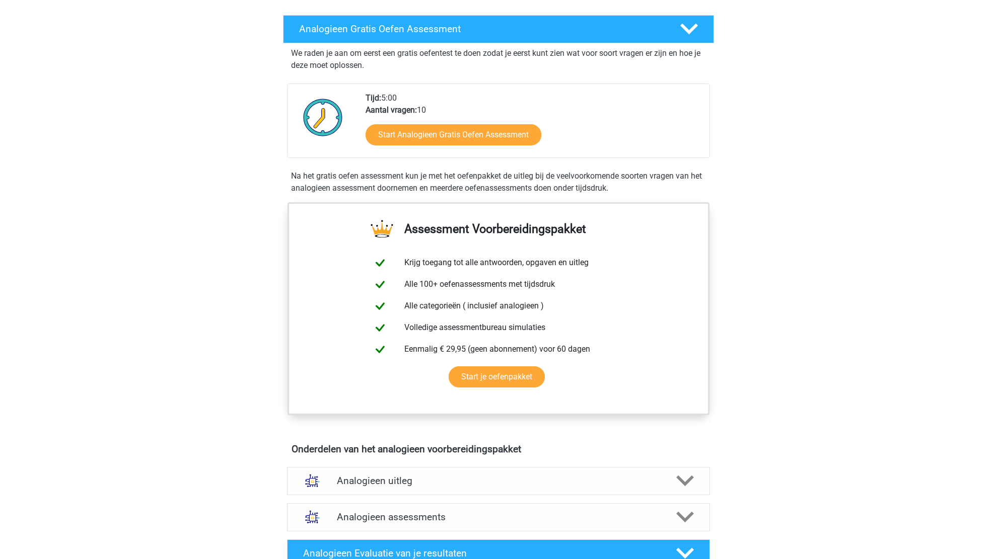
scroll to position [0, 0]
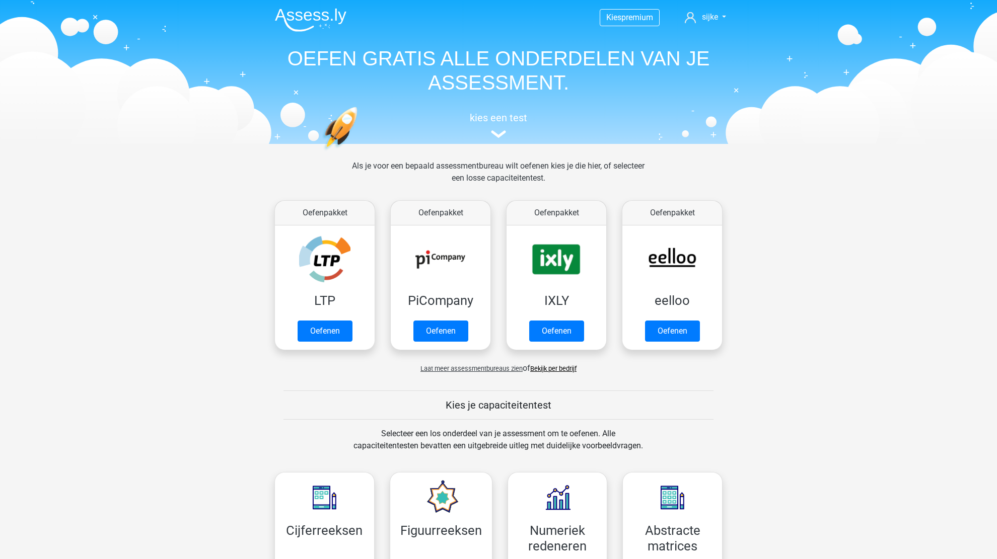
scroll to position [403, 0]
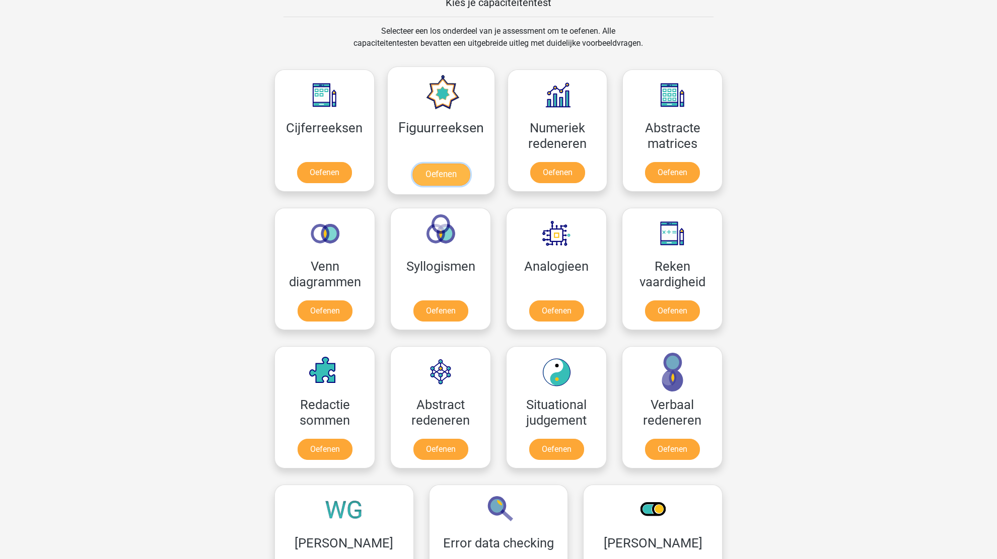
click at [461, 164] on link "Oefenen" at bounding box center [440, 175] width 57 height 22
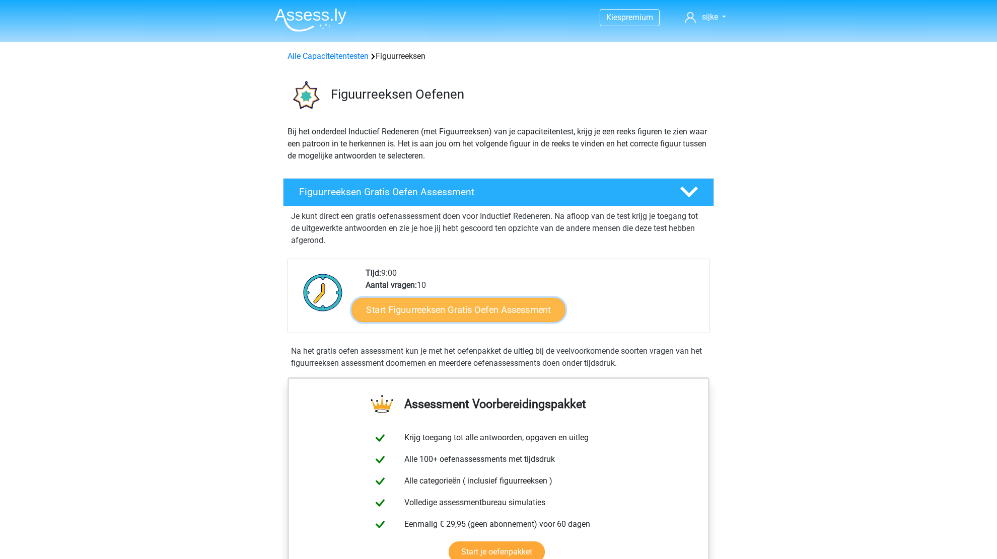
click at [476, 312] on link "Start Figuurreeksen Gratis Oefen Assessment" at bounding box center [458, 310] width 213 height 24
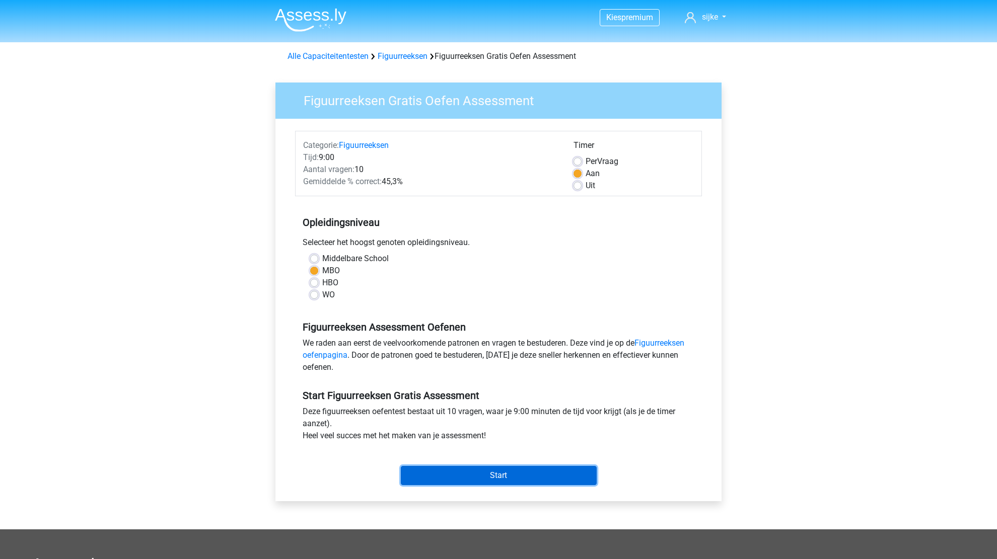
click at [502, 475] on input "Start" at bounding box center [499, 475] width 196 height 19
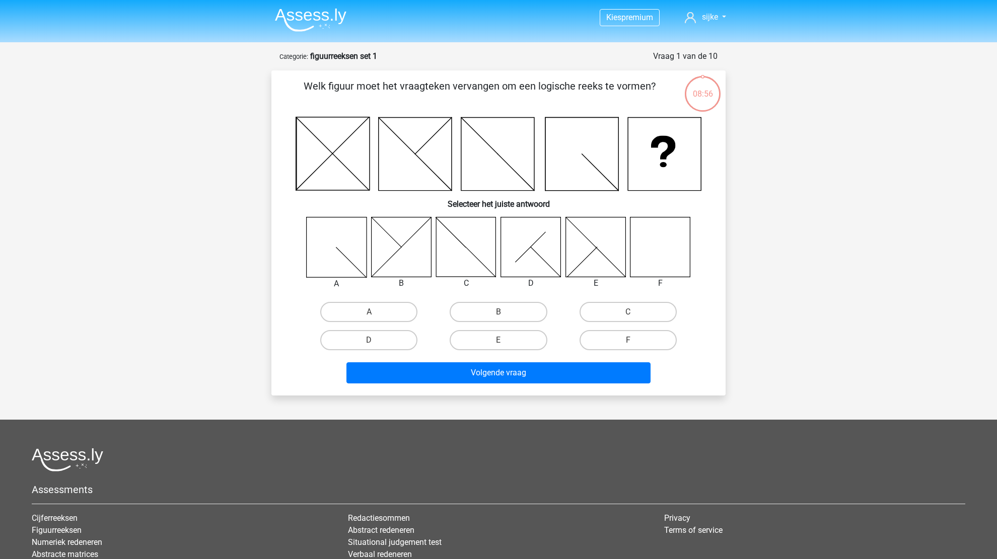
click at [661, 268] on icon at bounding box center [660, 247] width 60 height 60
click at [653, 249] on icon at bounding box center [660, 247] width 60 height 60
click at [616, 343] on label "F" at bounding box center [627, 340] width 97 height 20
click at [628, 343] on input "F" at bounding box center [631, 343] width 7 height 7
radio input "true"
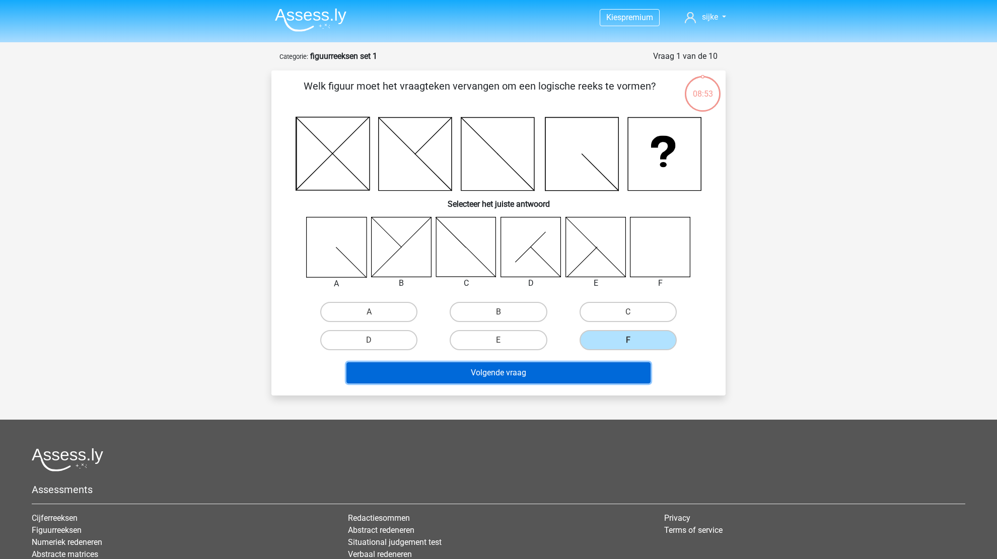
click at [535, 374] on button "Volgende vraag" at bounding box center [498, 372] width 305 height 21
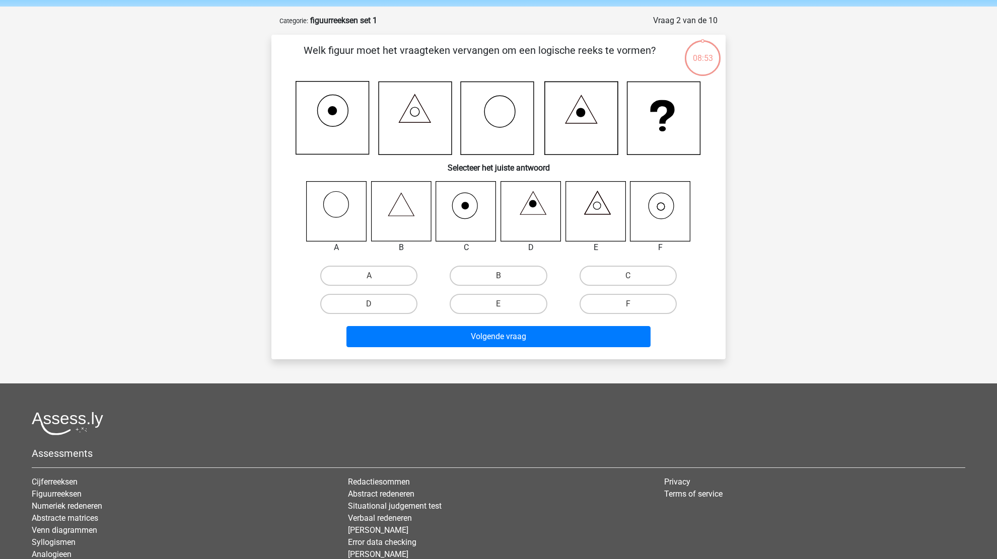
scroll to position [50, 0]
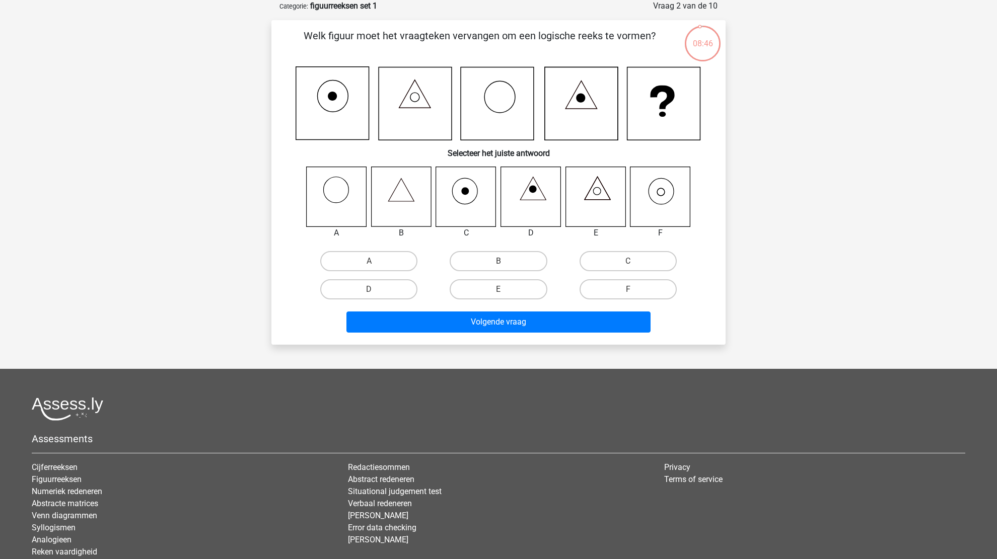
click at [410, 211] on icon at bounding box center [401, 197] width 60 height 60
click at [467, 259] on label "B" at bounding box center [498, 261] width 97 height 20
click at [498, 261] on input "B" at bounding box center [501, 264] width 7 height 7
radio input "true"
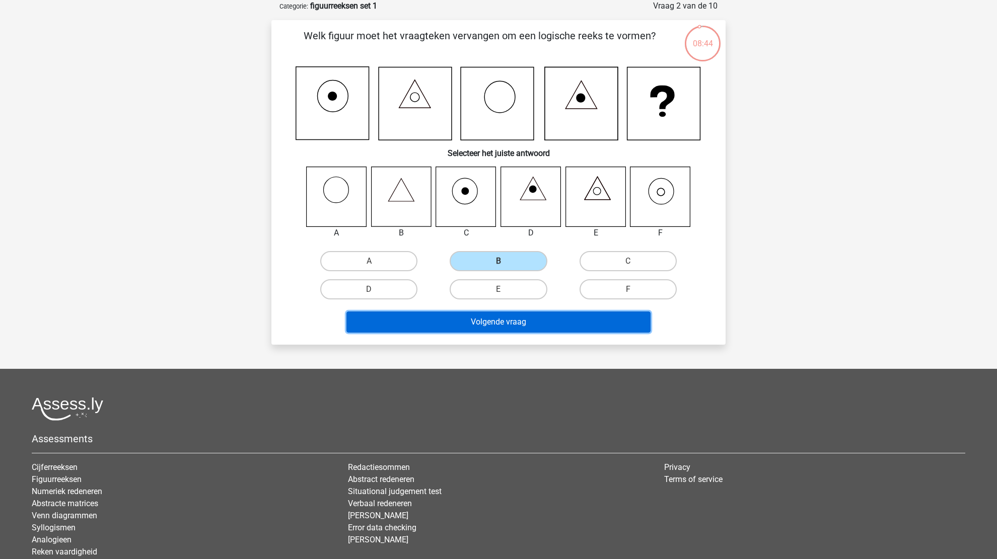
click at [488, 321] on button "Volgende vraag" at bounding box center [498, 322] width 305 height 21
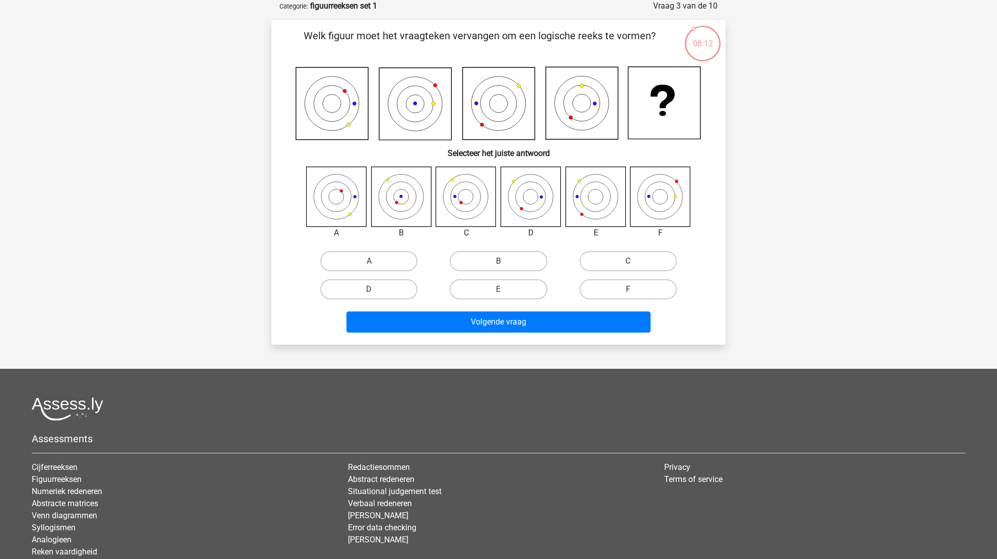
click at [408, 208] on icon at bounding box center [401, 197] width 60 height 60
click at [525, 252] on label "B" at bounding box center [498, 261] width 97 height 20
click at [505, 261] on input "B" at bounding box center [501, 264] width 7 height 7
radio input "true"
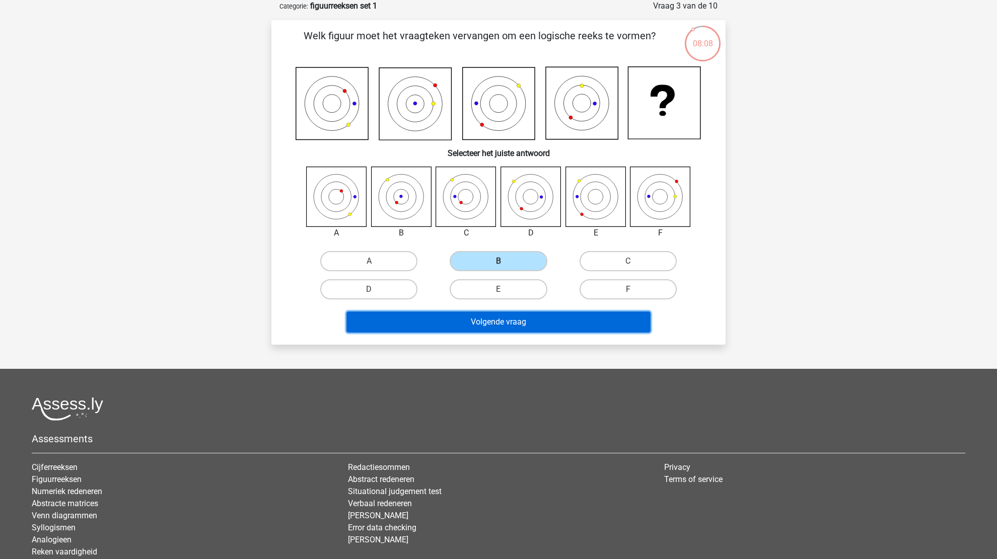
click at [501, 320] on button "Volgende vraag" at bounding box center [498, 322] width 305 height 21
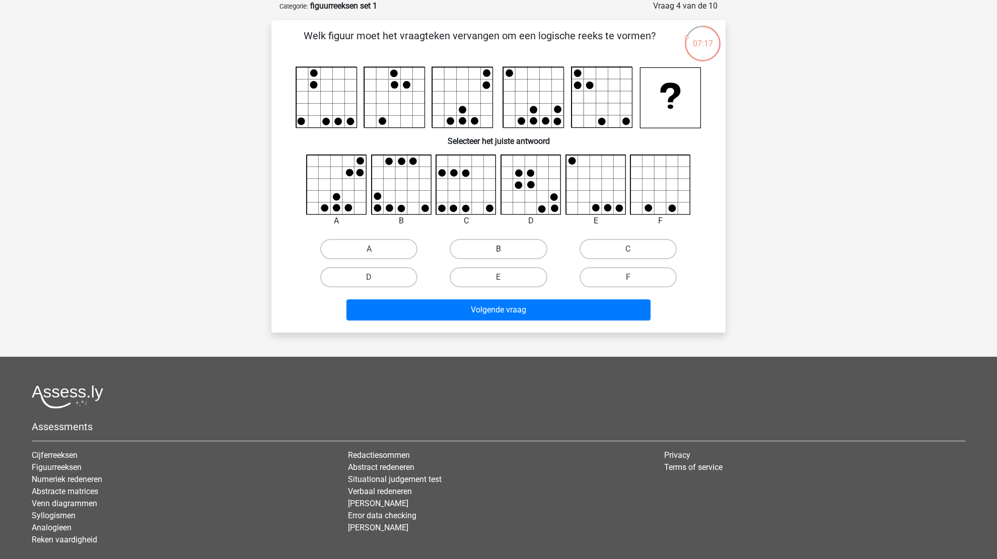
click at [509, 257] on label "B" at bounding box center [498, 249] width 97 height 20
click at [505, 256] on input "B" at bounding box center [501, 252] width 7 height 7
radio input "true"
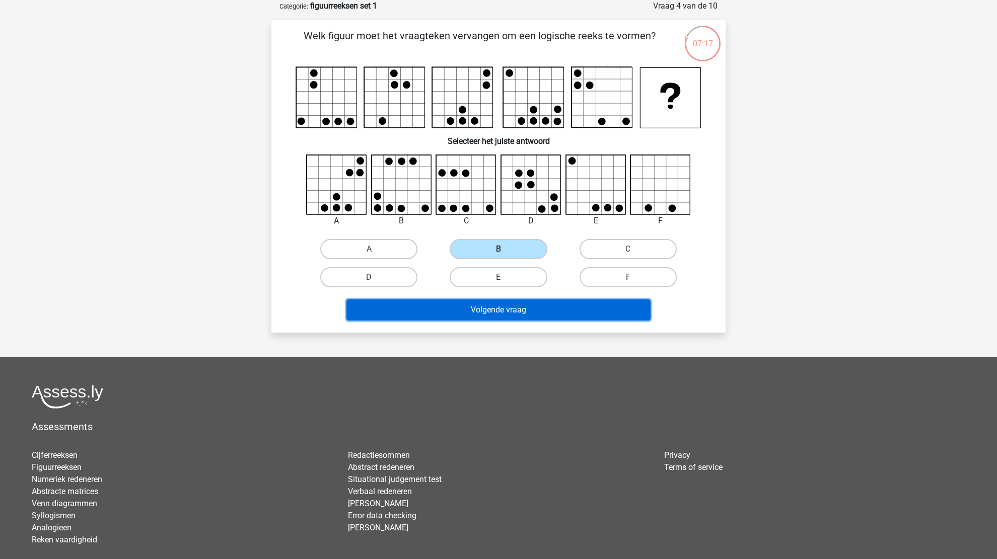
click at [503, 308] on button "Volgende vraag" at bounding box center [498, 310] width 305 height 21
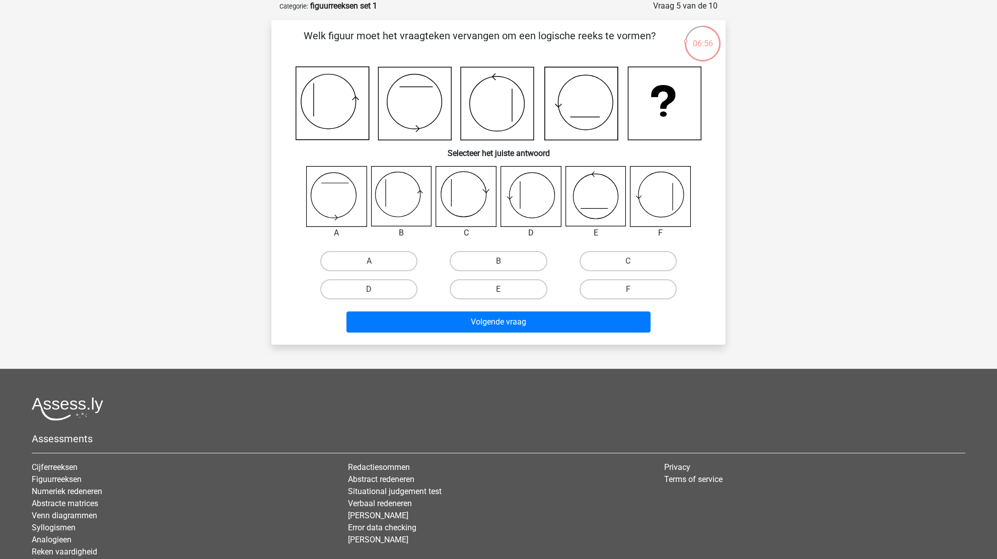
click at [393, 203] on icon at bounding box center [401, 197] width 60 height 60
click at [459, 263] on label "B" at bounding box center [498, 261] width 97 height 20
click at [498, 263] on input "B" at bounding box center [501, 264] width 7 height 7
radio input "true"
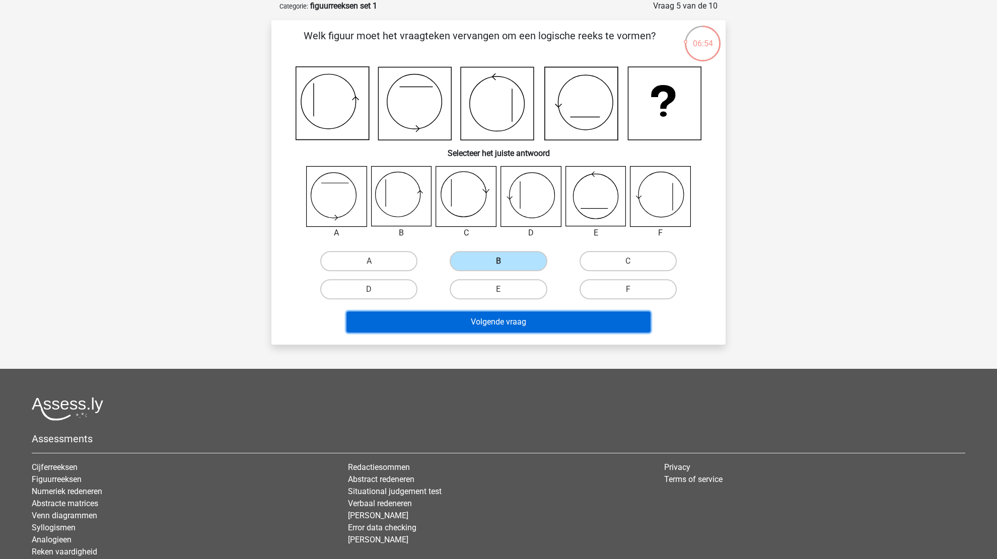
click at [499, 325] on button "Volgende vraag" at bounding box center [498, 322] width 305 height 21
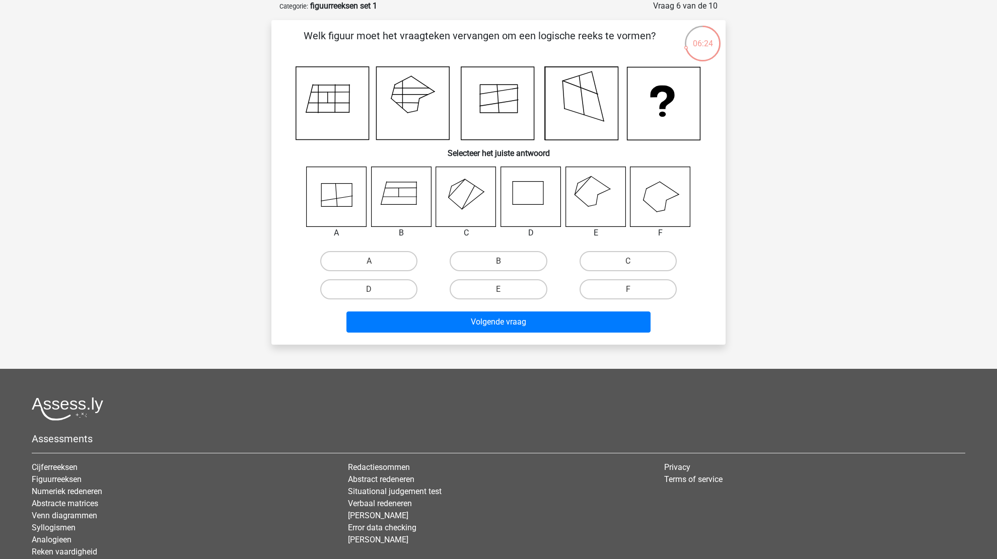
click at [479, 207] on icon at bounding box center [466, 197] width 60 height 60
click at [633, 259] on label "C" at bounding box center [627, 261] width 97 height 20
click at [633, 261] on input "C" at bounding box center [631, 264] width 7 height 7
radio input "true"
click at [486, 334] on div "Volgende vraag" at bounding box center [498, 324] width 389 height 25
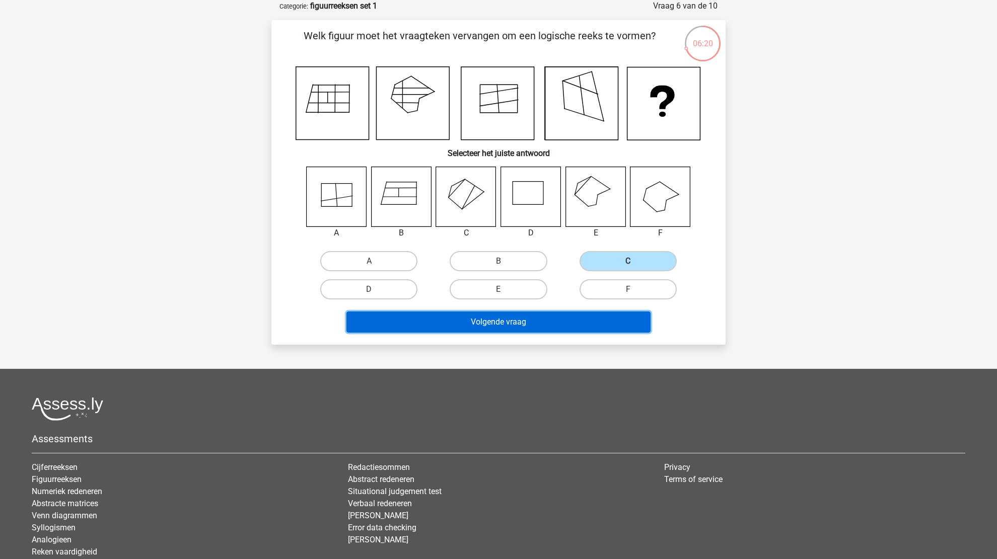
click at [487, 312] on button "Volgende vraag" at bounding box center [498, 322] width 305 height 21
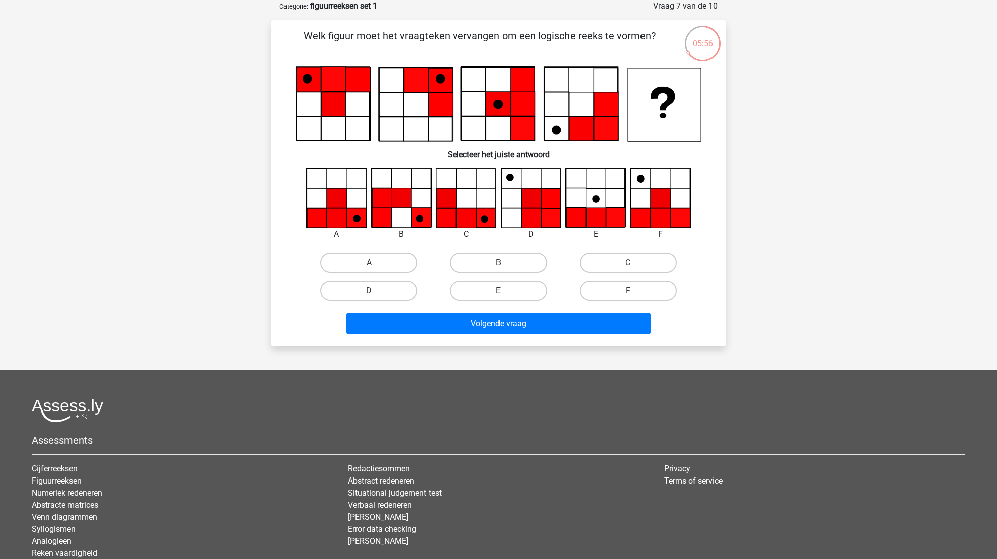
click at [658, 215] on icon at bounding box center [661, 218] width 20 height 20
click at [630, 287] on label "F" at bounding box center [627, 291] width 97 height 20
click at [630, 291] on input "F" at bounding box center [631, 294] width 7 height 7
radio input "true"
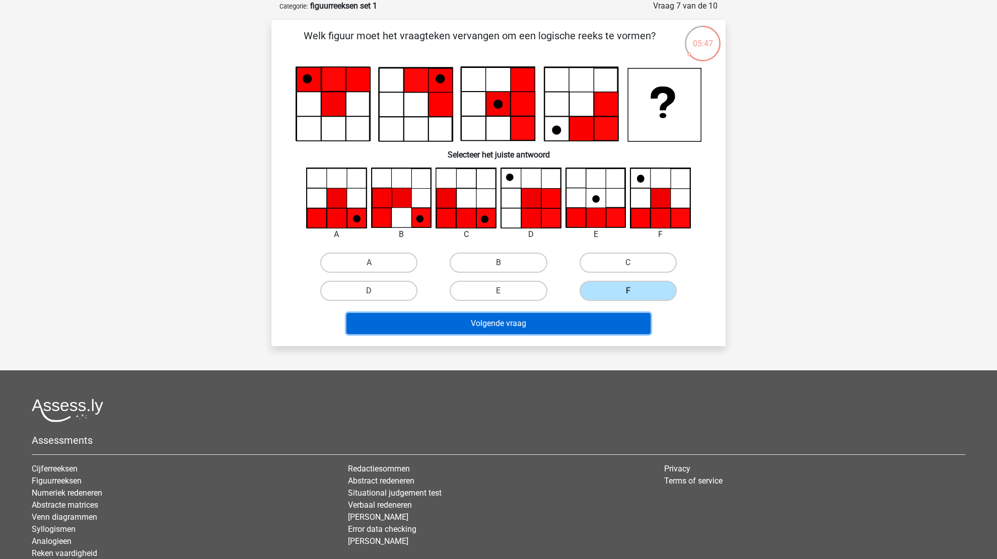
click at [487, 316] on button "Volgende vraag" at bounding box center [498, 323] width 305 height 21
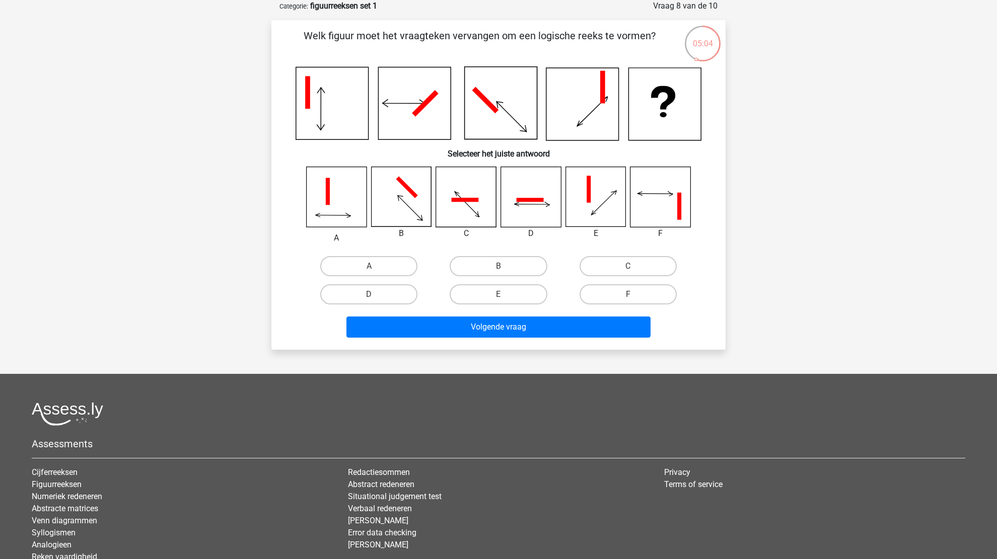
click at [390, 178] on icon at bounding box center [401, 197] width 60 height 60
drag, startPoint x: 459, startPoint y: 262, endPoint x: 467, endPoint y: 262, distance: 7.6
click at [467, 262] on label "B" at bounding box center [498, 266] width 97 height 20
click at [498, 266] on input "B" at bounding box center [501, 269] width 7 height 7
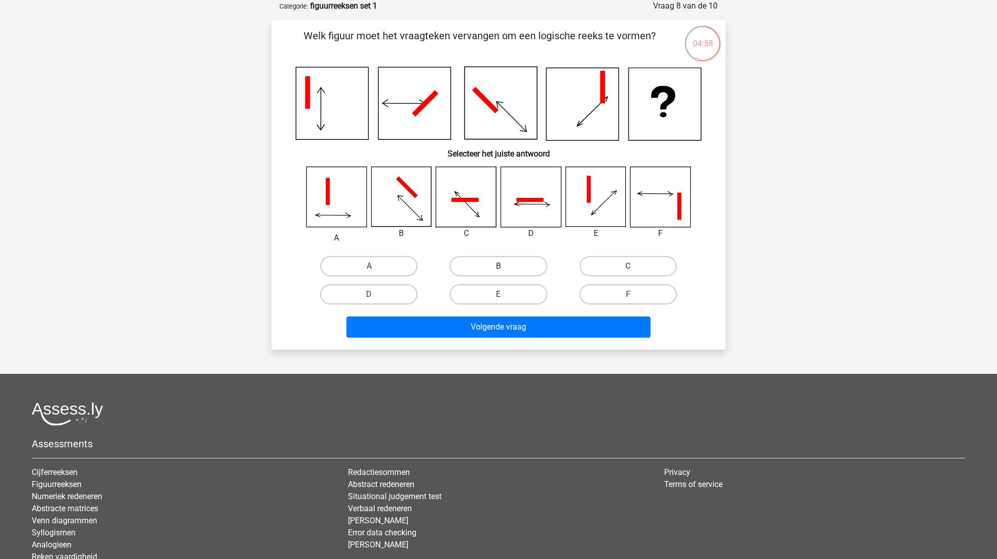
radio input "true"
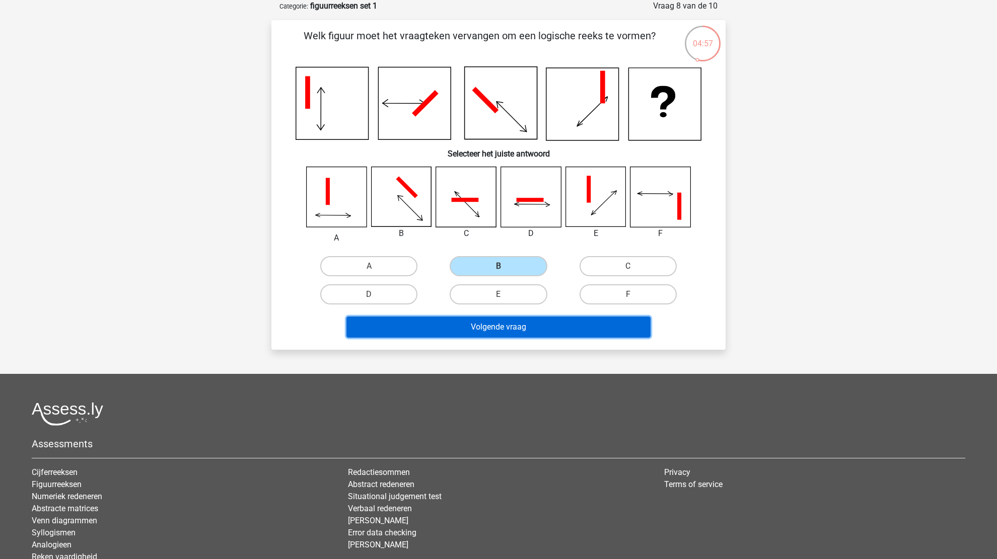
click at [519, 330] on button "Volgende vraag" at bounding box center [498, 327] width 305 height 21
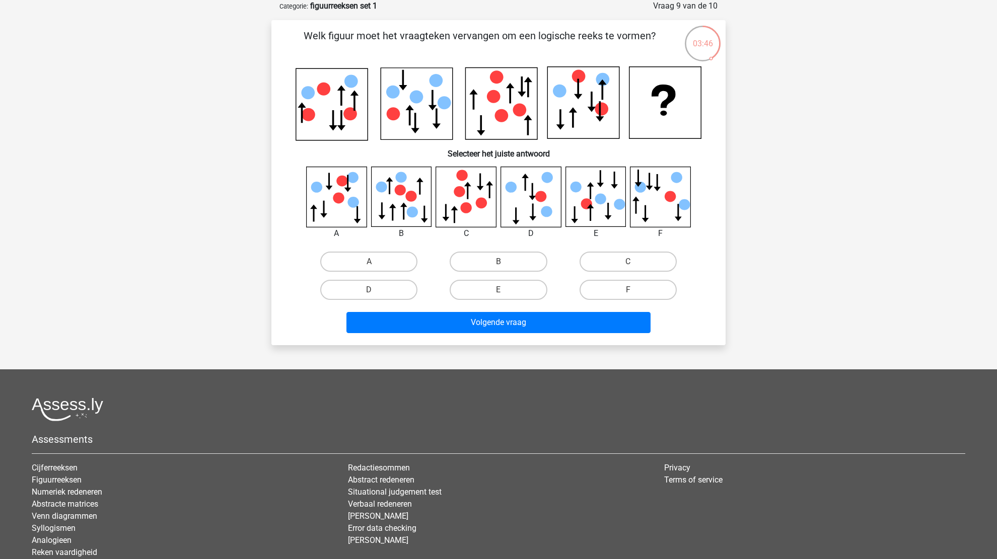
click at [413, 223] on icon at bounding box center [401, 197] width 60 height 60
click at [481, 260] on label "B" at bounding box center [498, 262] width 97 height 20
click at [498, 262] on input "B" at bounding box center [501, 265] width 7 height 7
radio input "true"
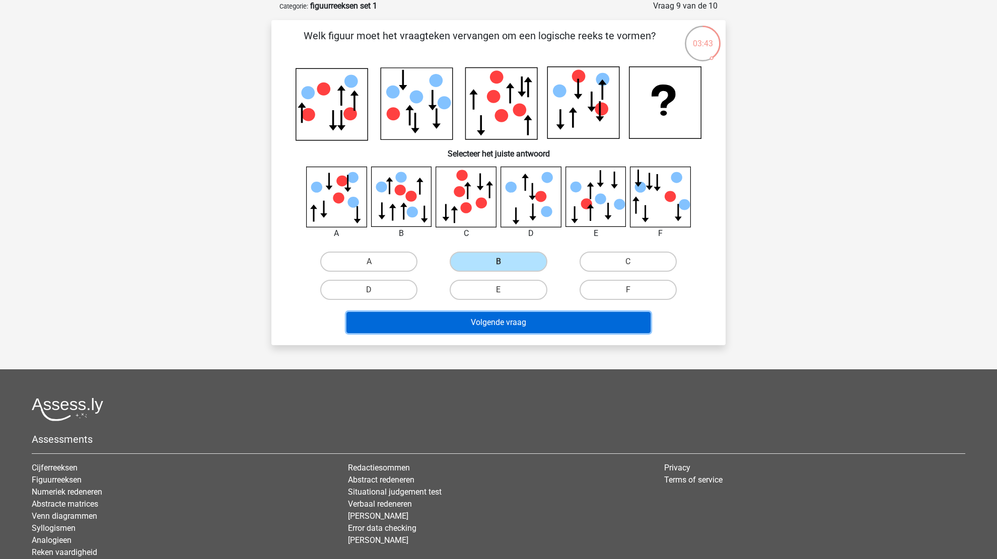
click at [531, 317] on button "Volgende vraag" at bounding box center [498, 322] width 305 height 21
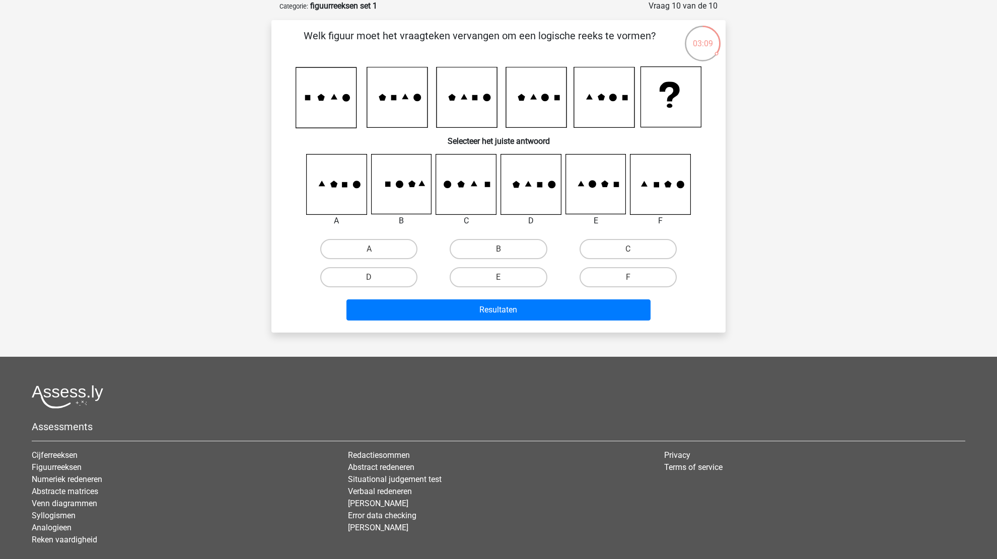
click at [600, 194] on icon at bounding box center [595, 185] width 60 height 60
click at [512, 274] on label "E" at bounding box center [498, 277] width 97 height 20
click at [505, 277] on input "E" at bounding box center [501, 280] width 7 height 7
radio input "true"
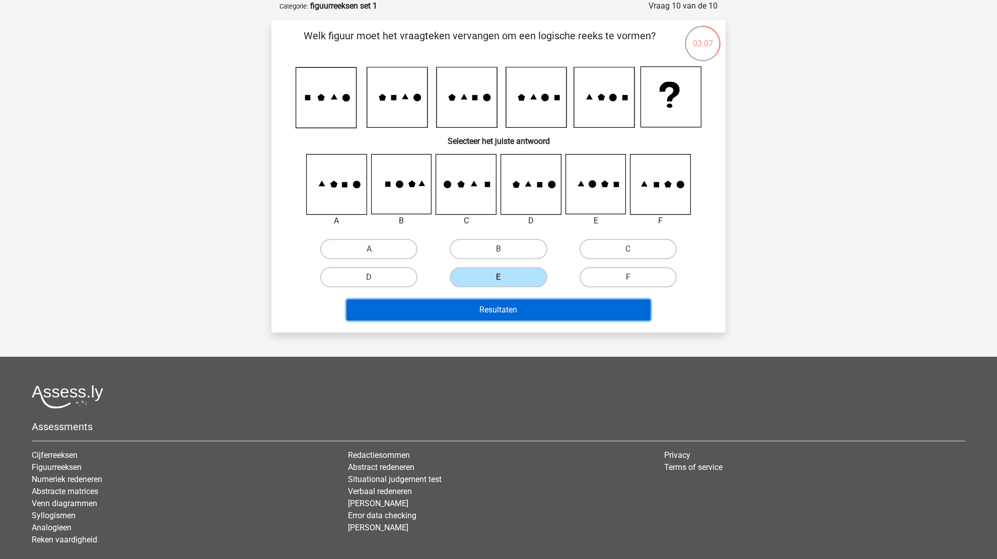
click at [503, 305] on button "Resultaten" at bounding box center [498, 310] width 305 height 21
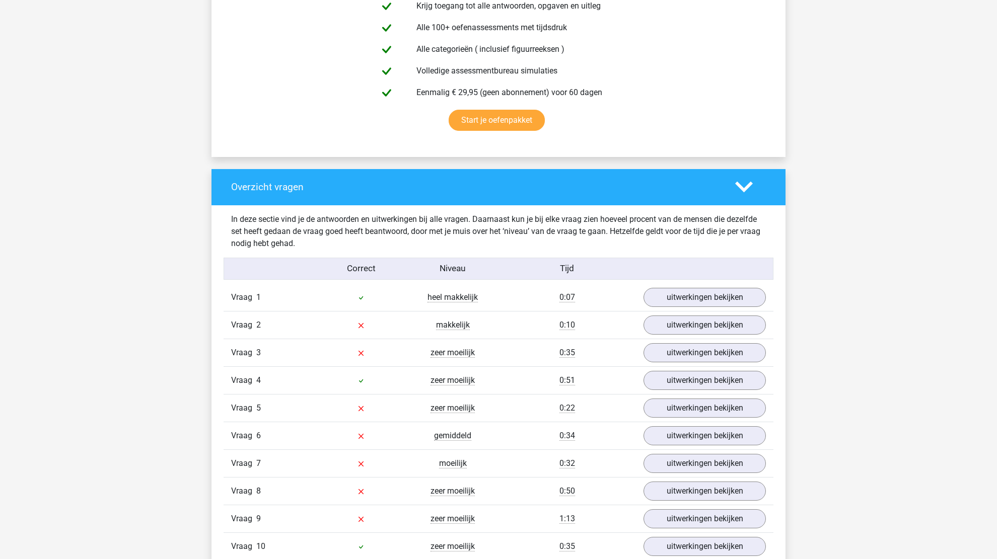
scroll to position [654, 0]
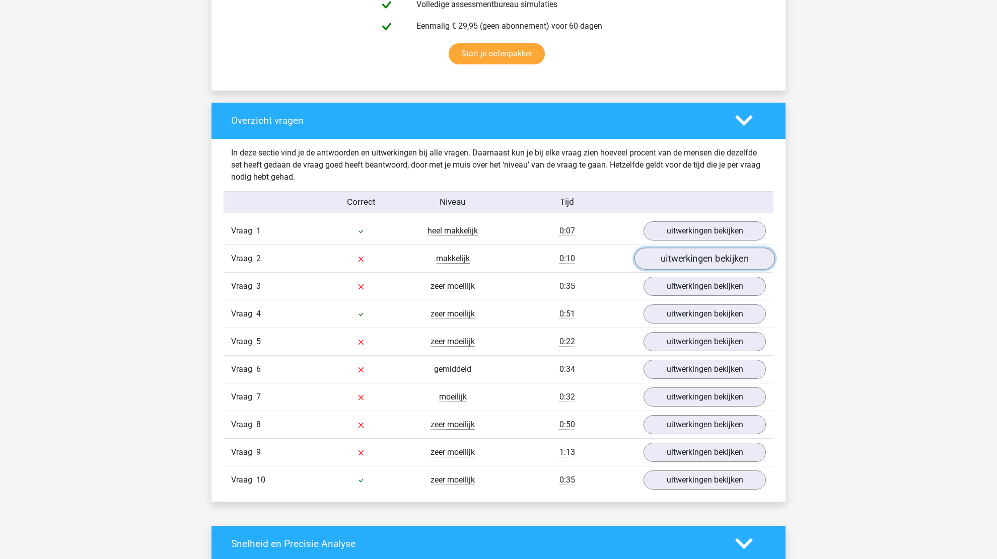
click at [702, 251] on link "uitwerkingen bekijken" at bounding box center [704, 259] width 140 height 22
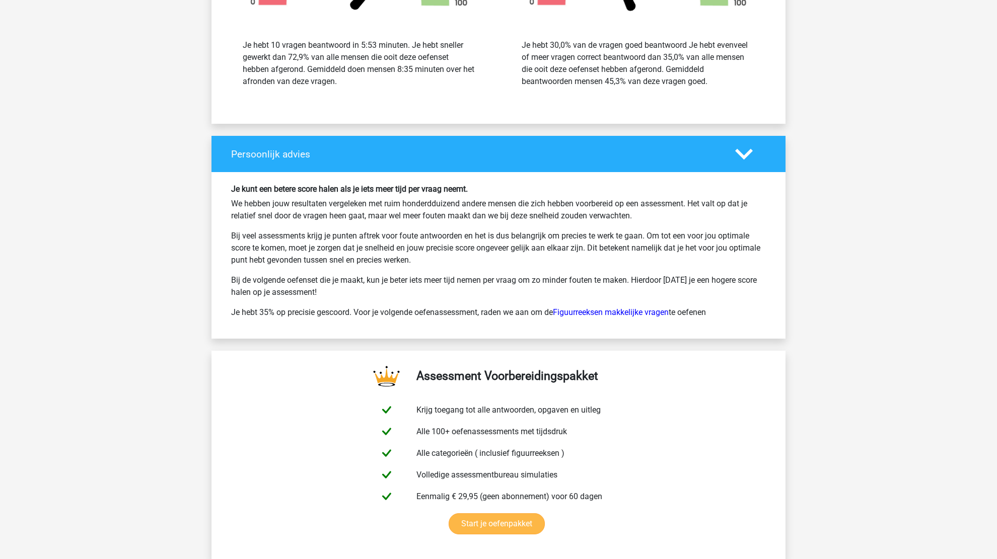
scroll to position [2014, 0]
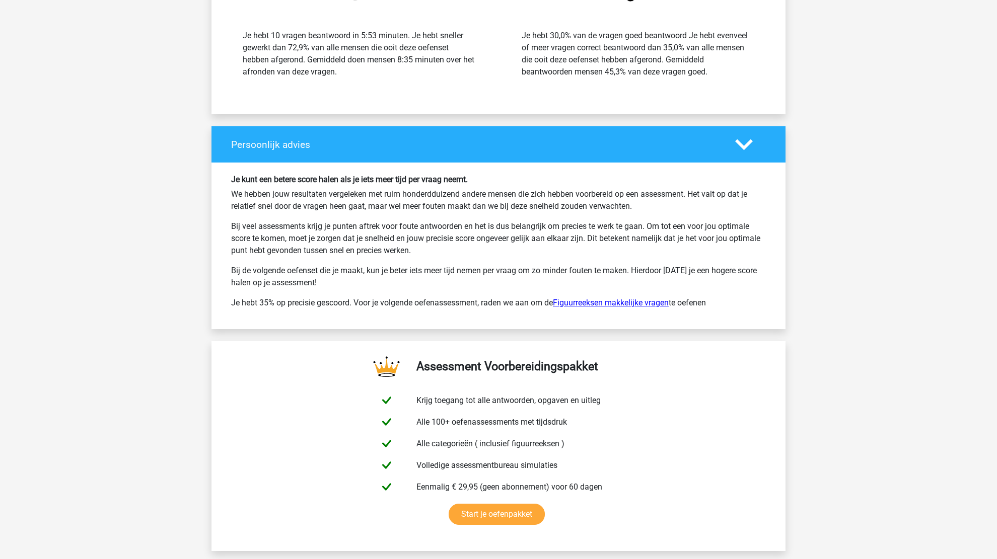
click at [616, 298] on link "Figuurreeksen makkelijke vragen" at bounding box center [611, 303] width 116 height 10
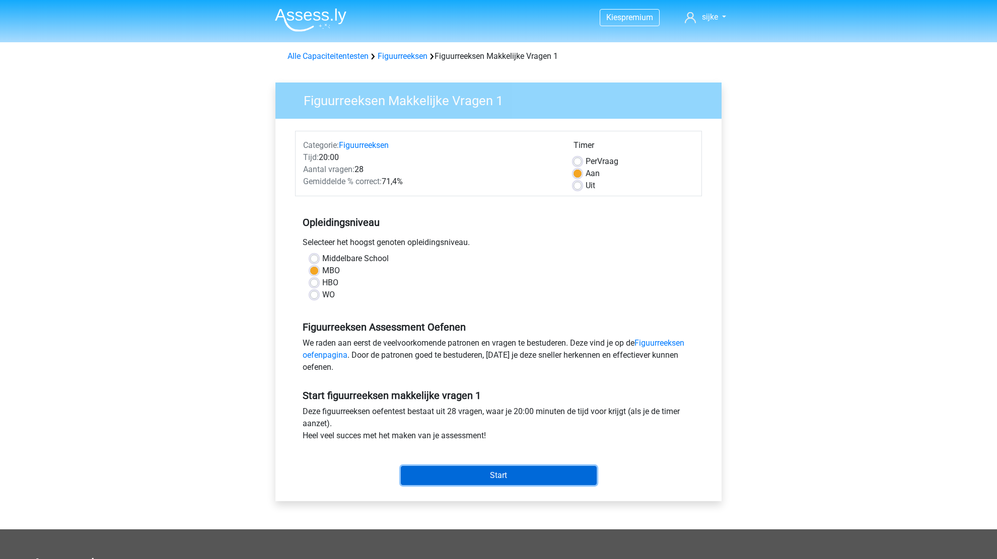
click at [520, 471] on input "Start" at bounding box center [499, 475] width 196 height 19
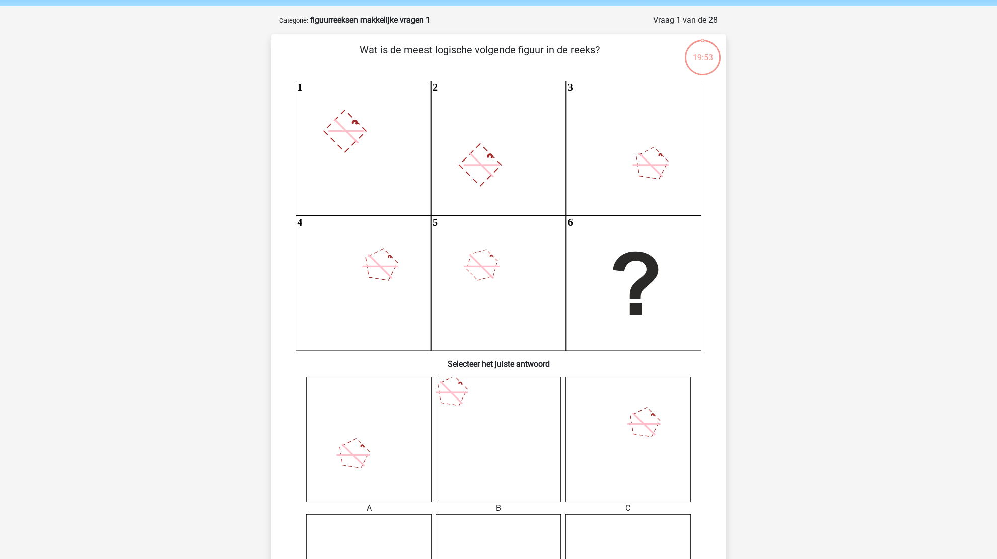
scroll to position [101, 0]
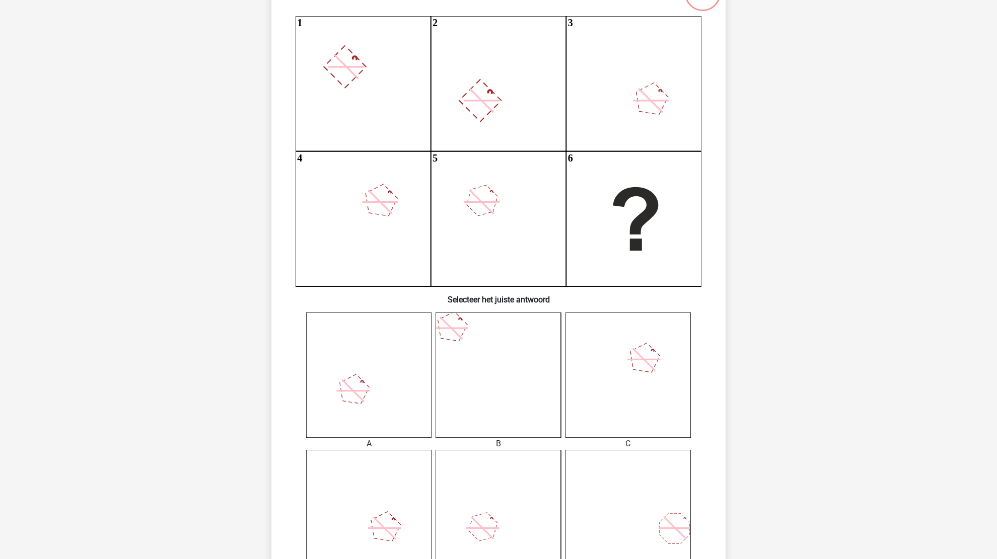
click at [398, 387] on icon at bounding box center [368, 375] width 125 height 125
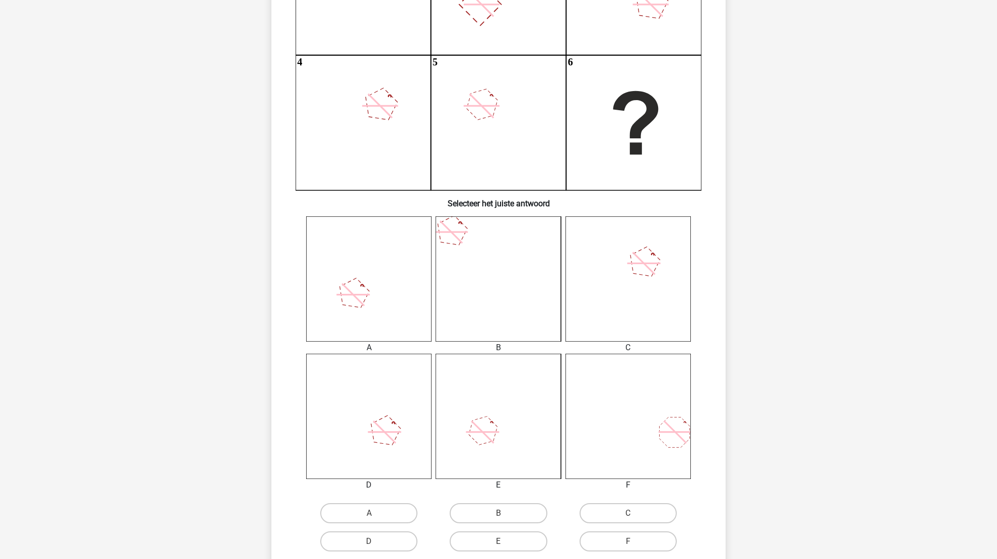
scroll to position [201, 0]
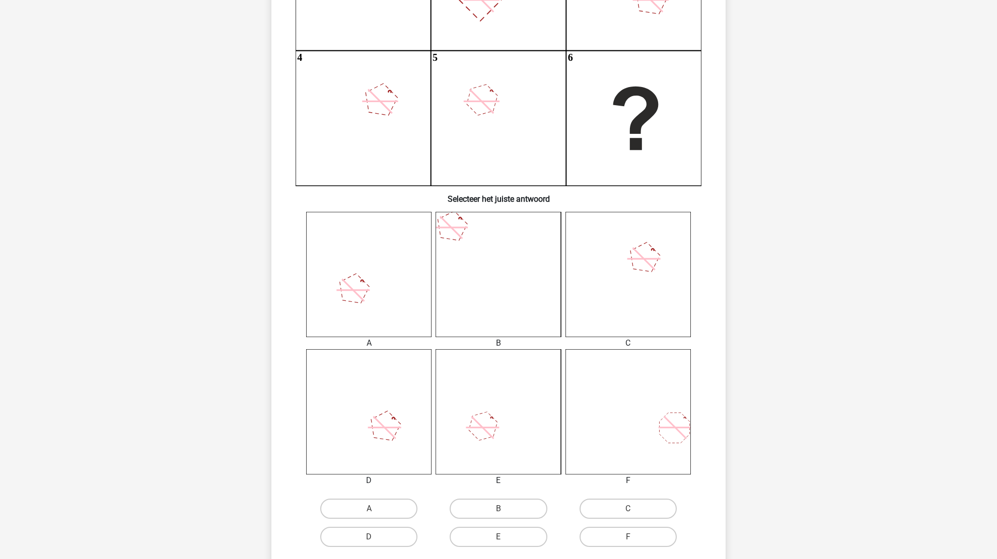
click at [389, 497] on div "A" at bounding box center [368, 509] width 129 height 28
click at [350, 521] on div "A" at bounding box center [368, 509] width 129 height 28
click at [363, 501] on label "A" at bounding box center [368, 509] width 97 height 20
click at [369, 509] on input "A" at bounding box center [372, 512] width 7 height 7
radio input "true"
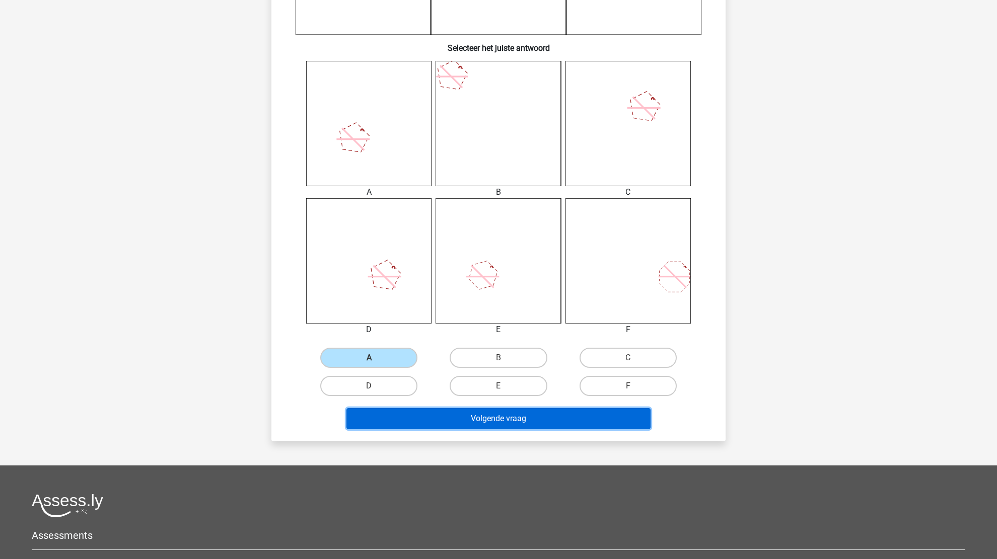
click at [499, 423] on button "Volgende vraag" at bounding box center [498, 418] width 305 height 21
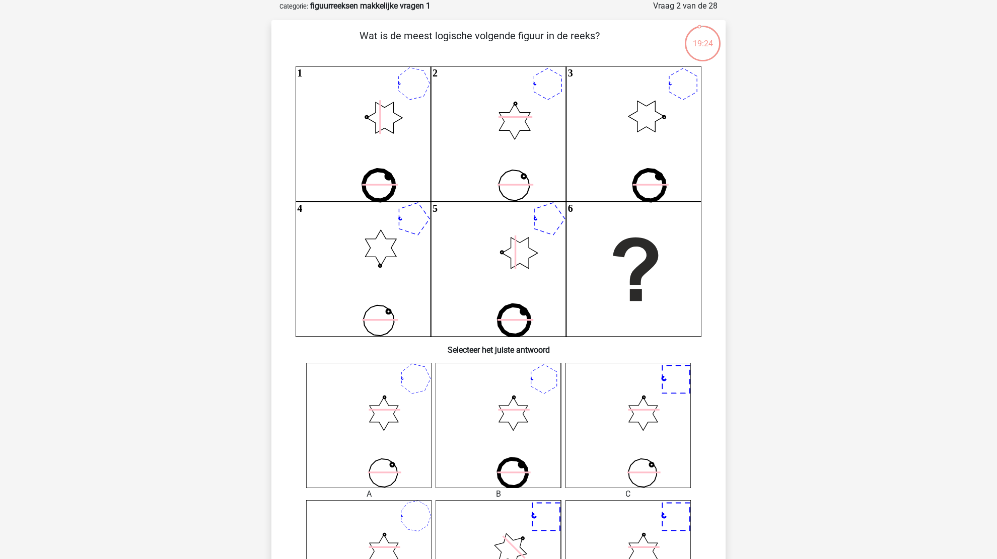
scroll to position [101, 0]
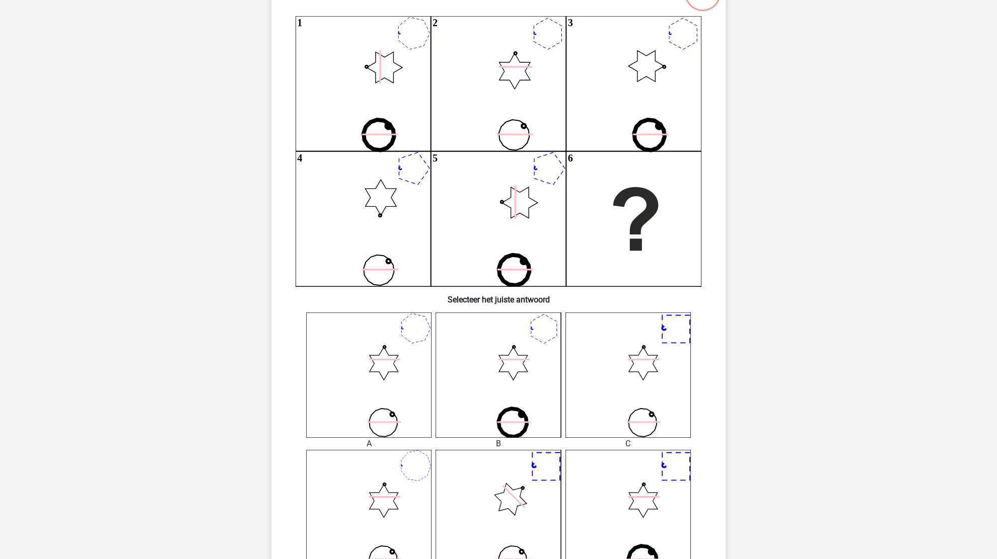
click at [393, 363] on icon at bounding box center [384, 363] width 29 height 33
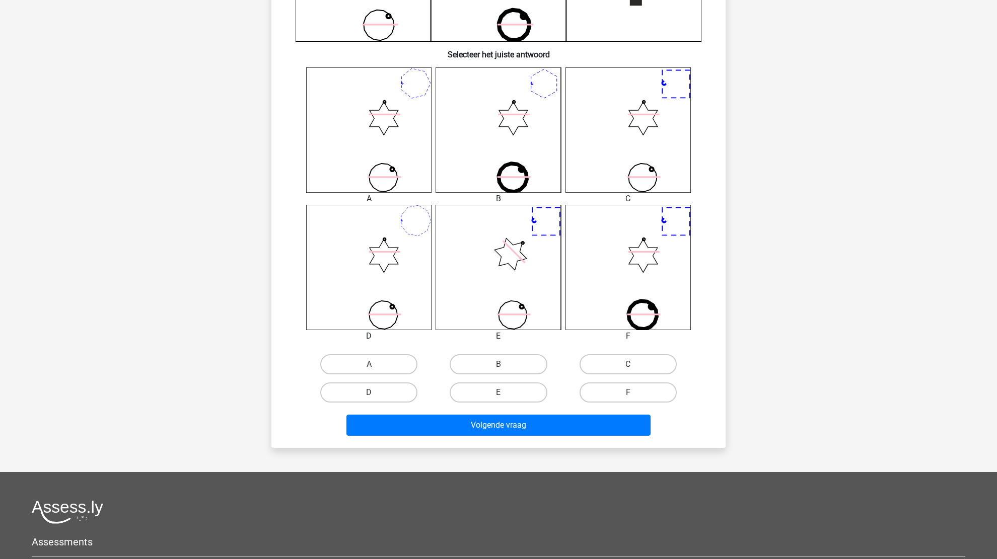
scroll to position [352, 0]
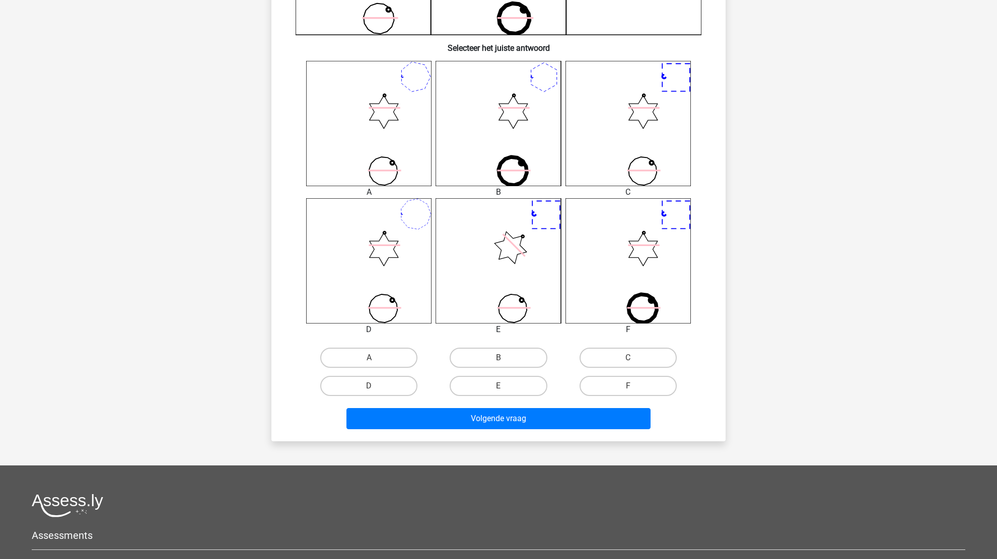
click at [393, 363] on label "A" at bounding box center [368, 358] width 97 height 20
click at [376, 363] on input "A" at bounding box center [372, 361] width 7 height 7
radio input "true"
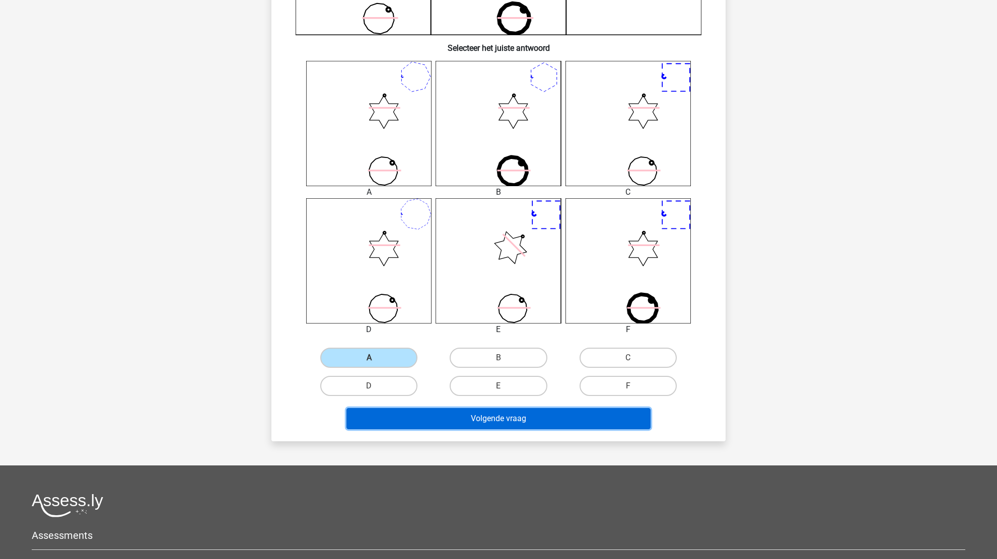
click at [494, 424] on button "Volgende vraag" at bounding box center [498, 418] width 305 height 21
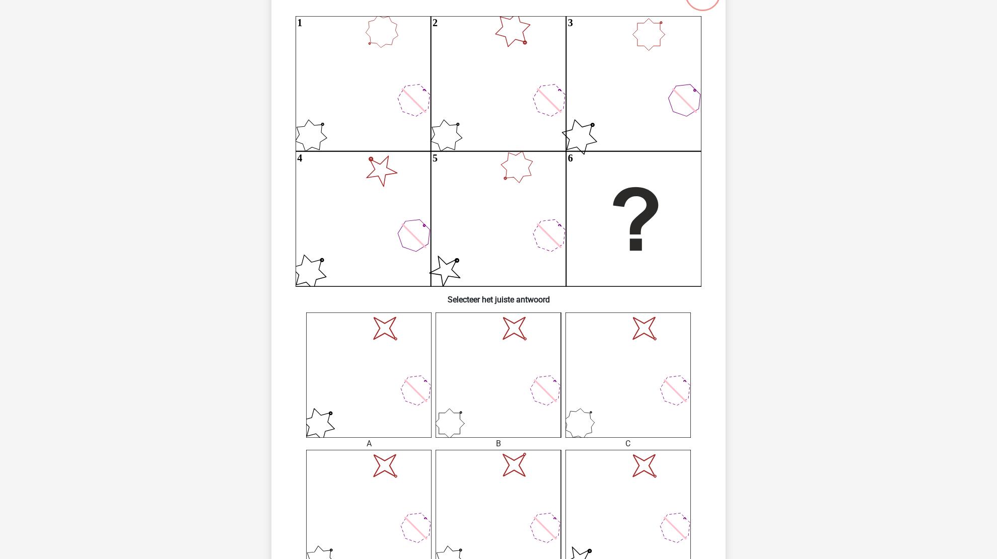
scroll to position [151, 0]
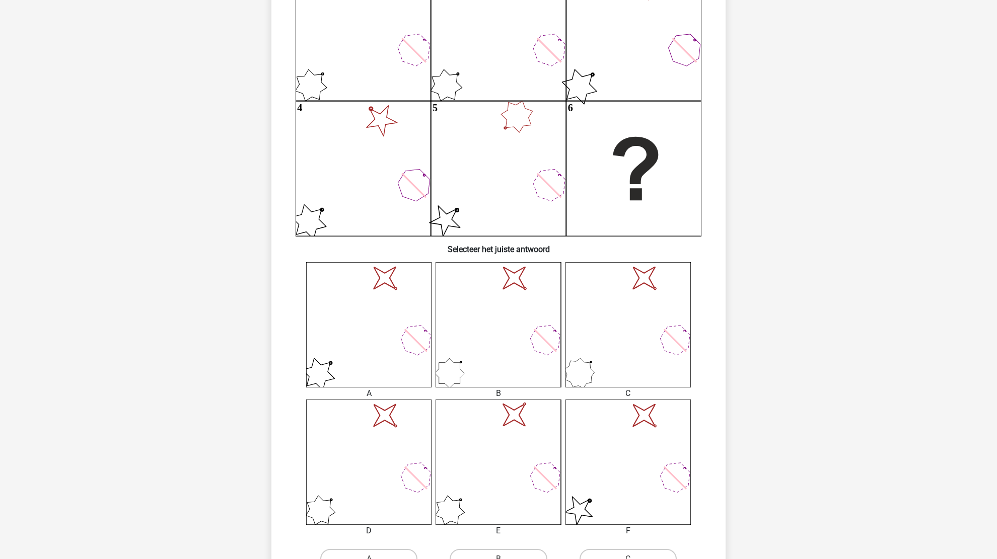
click at [631, 453] on icon "image/svg+xml" at bounding box center [627, 462] width 125 height 125
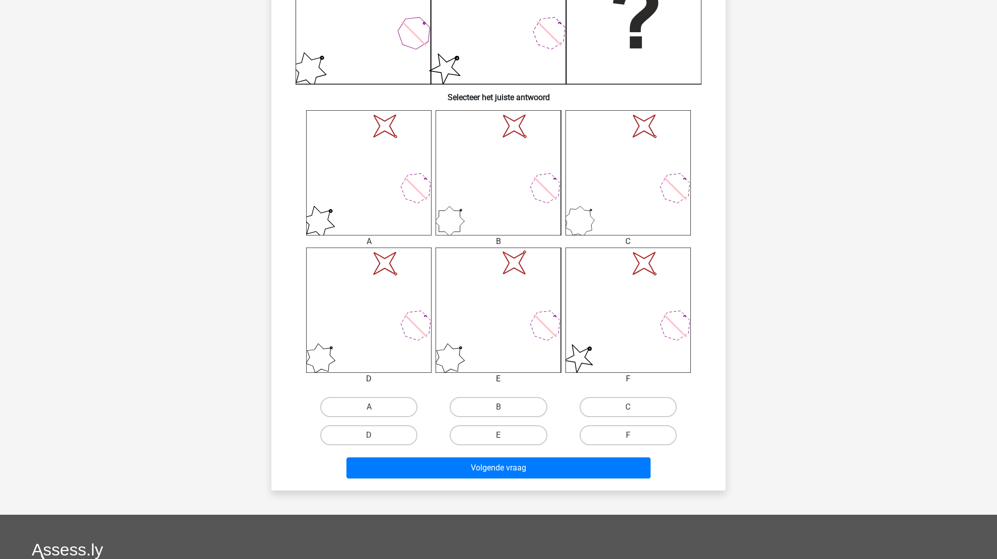
scroll to position [352, 0]
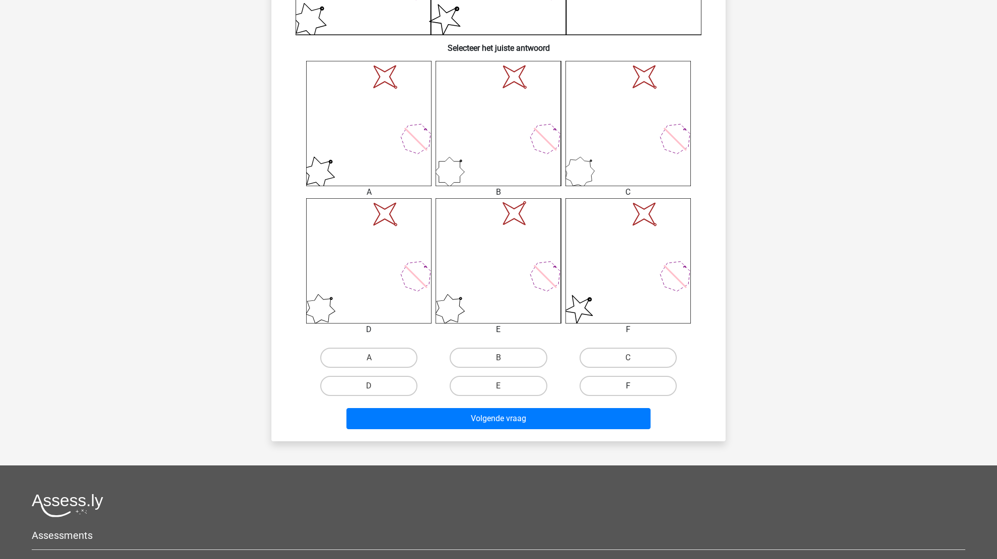
click at [648, 383] on label "F" at bounding box center [627, 386] width 97 height 20
click at [634, 386] on input "F" at bounding box center [631, 389] width 7 height 7
radio input "true"
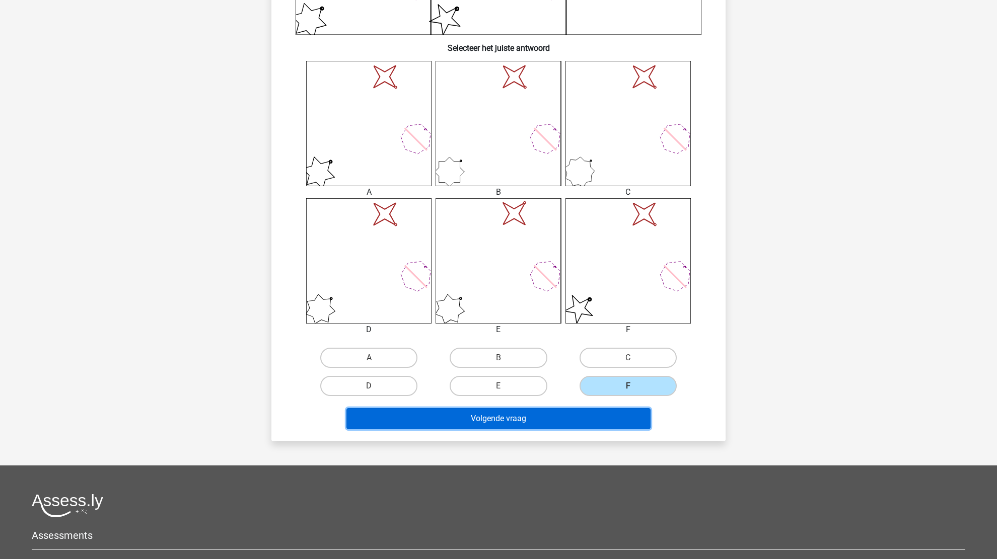
click at [562, 416] on button "Volgende vraag" at bounding box center [498, 418] width 305 height 21
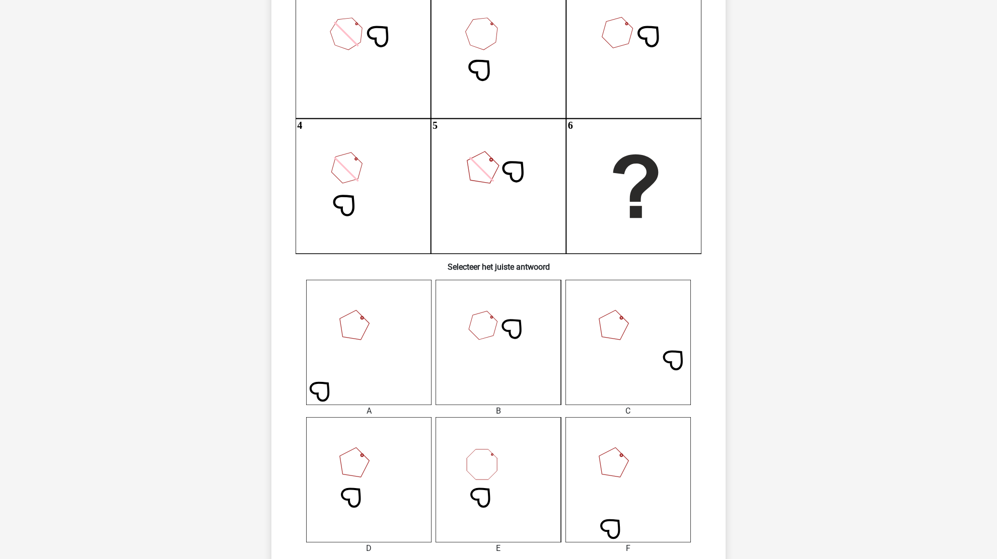
scroll to position [151, 0]
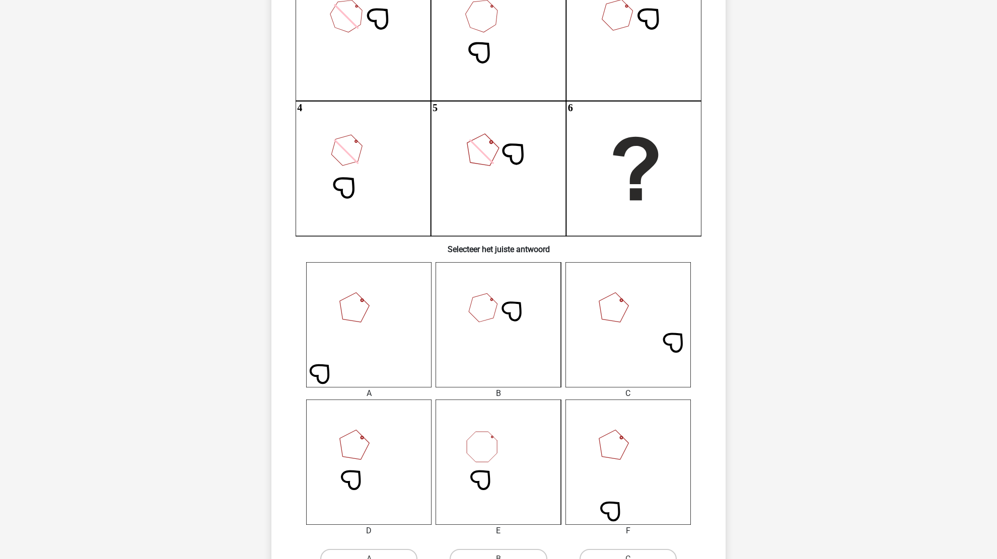
click at [356, 462] on icon at bounding box center [368, 462] width 125 height 125
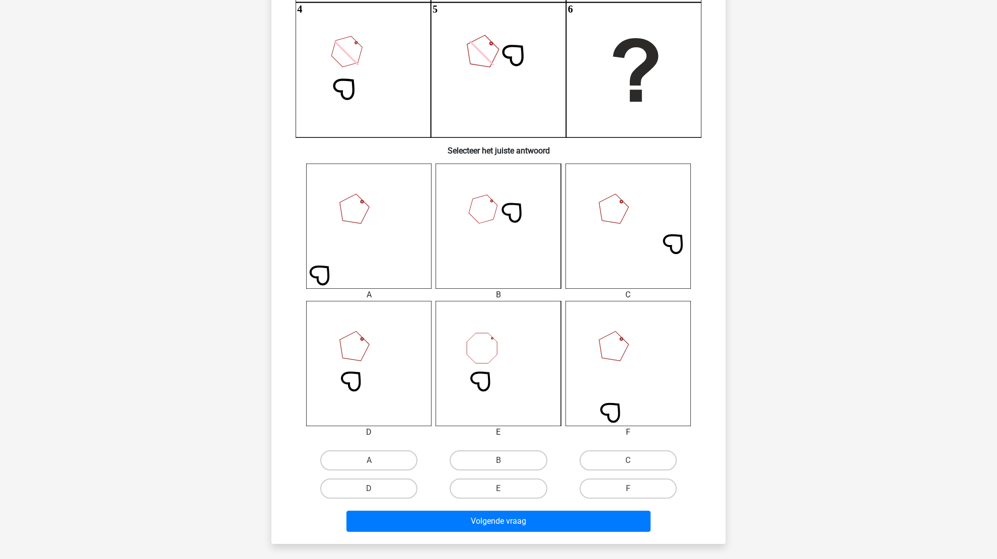
scroll to position [252, 0]
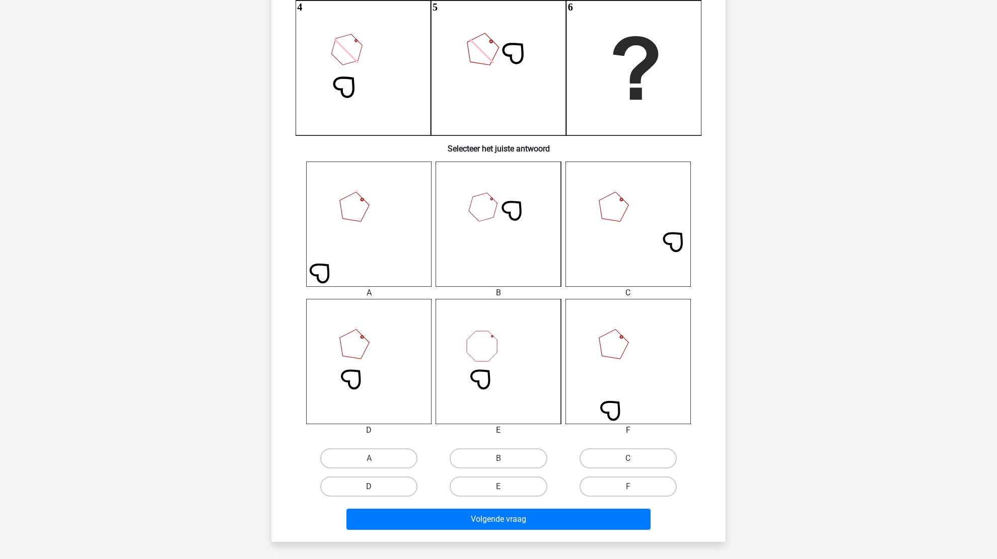
click at [410, 493] on label "D" at bounding box center [368, 487] width 97 height 20
click at [376, 493] on input "D" at bounding box center [372, 490] width 7 height 7
radio input "true"
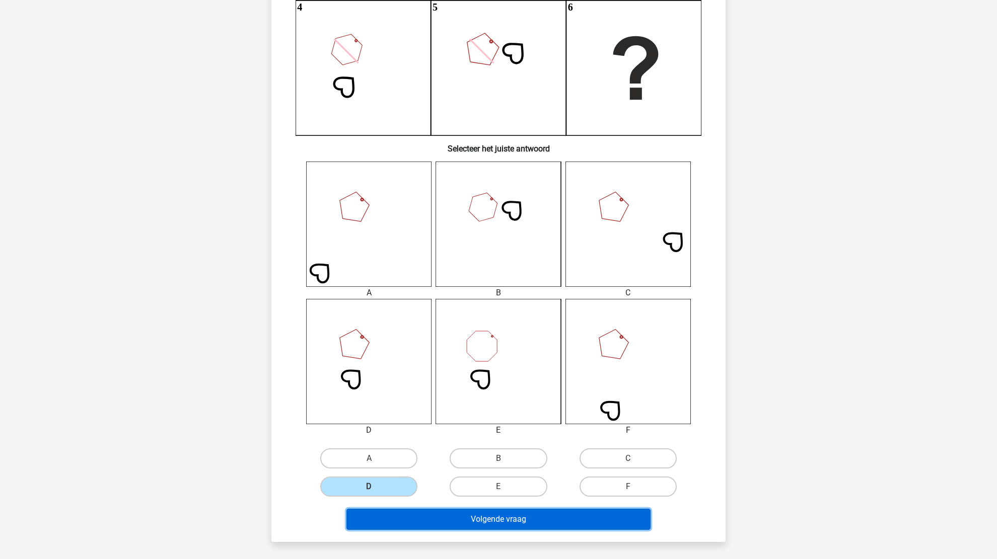
click at [477, 514] on button "Volgende vraag" at bounding box center [498, 519] width 305 height 21
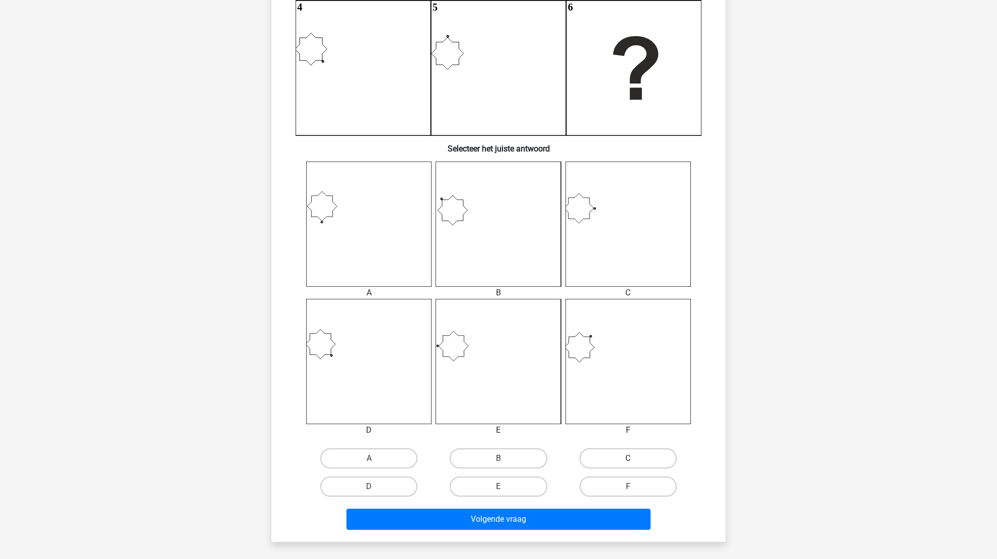
click at [594, 456] on label "C" at bounding box center [627, 459] width 97 height 20
click at [628, 459] on input "C" at bounding box center [631, 462] width 7 height 7
radio input "true"
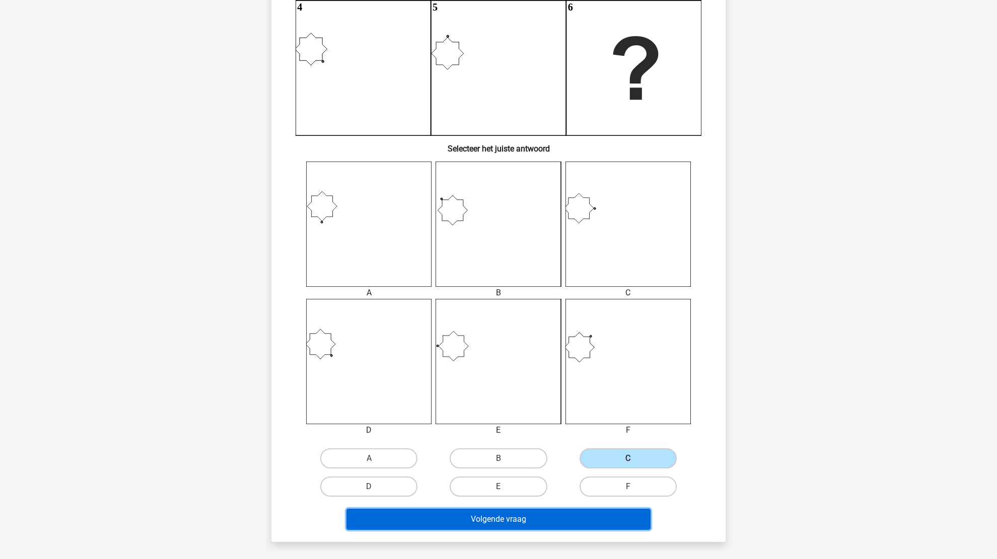
click at [490, 514] on button "Volgende vraag" at bounding box center [498, 519] width 305 height 21
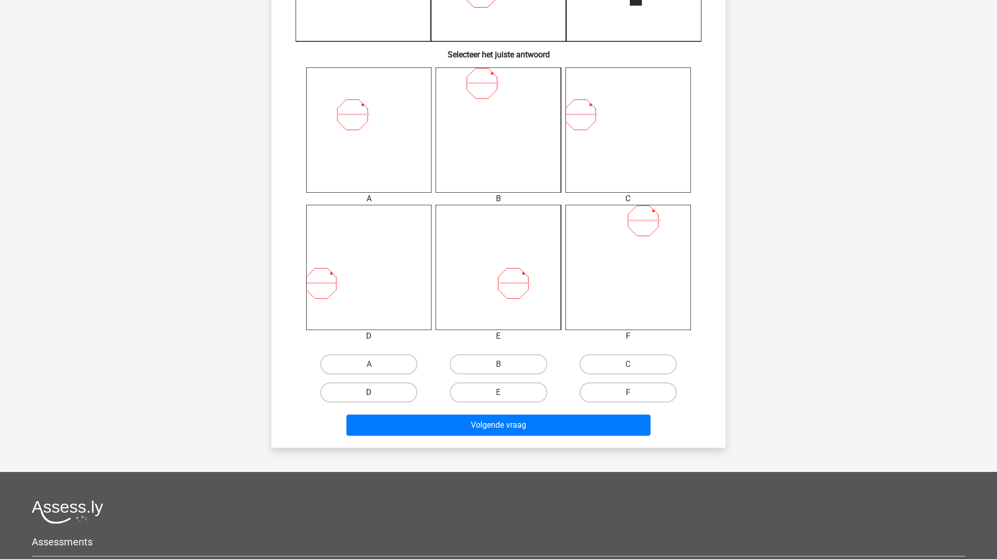
scroll to position [352, 0]
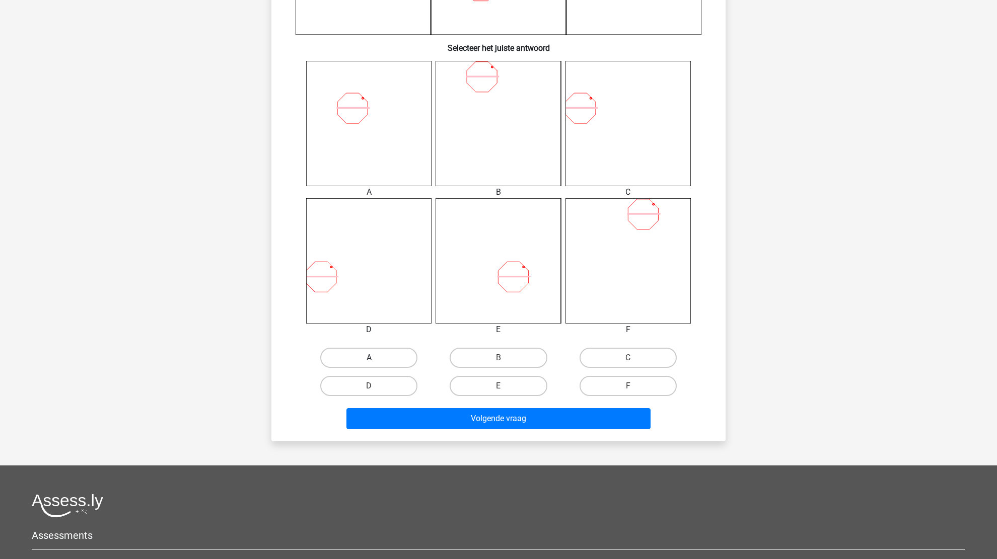
click at [380, 360] on label "A" at bounding box center [368, 358] width 97 height 20
click at [376, 360] on input "A" at bounding box center [372, 361] width 7 height 7
radio input "true"
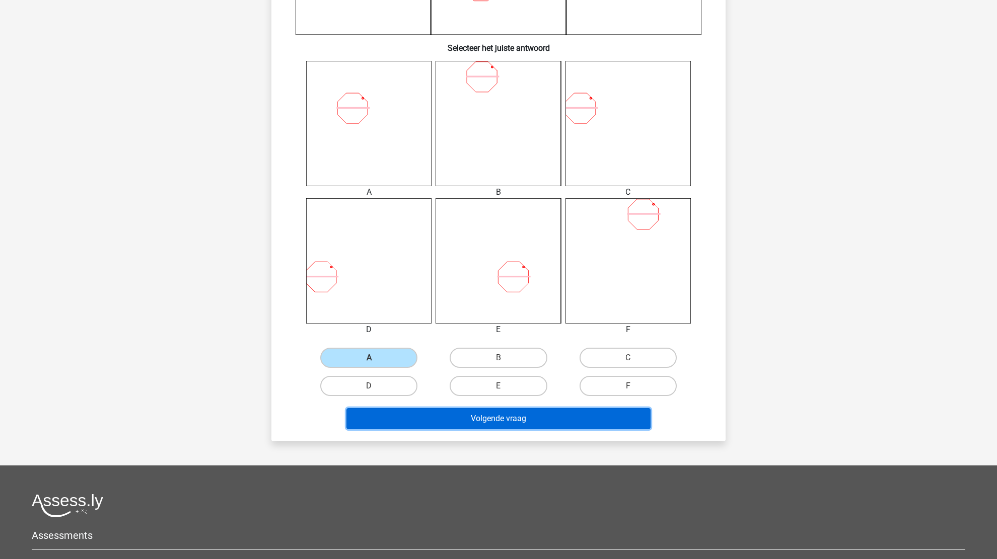
click at [501, 427] on button "Volgende vraag" at bounding box center [498, 418] width 305 height 21
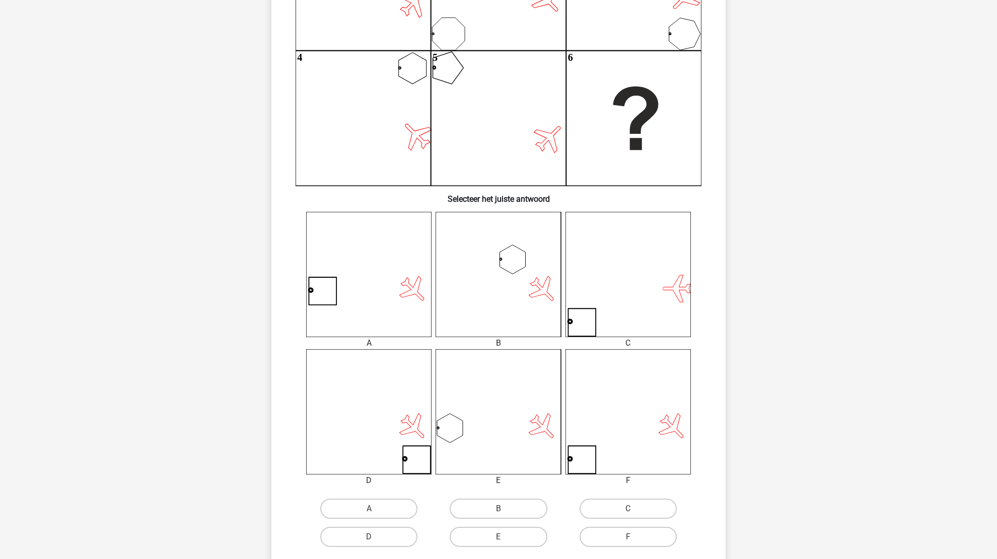
scroll to position [151, 0]
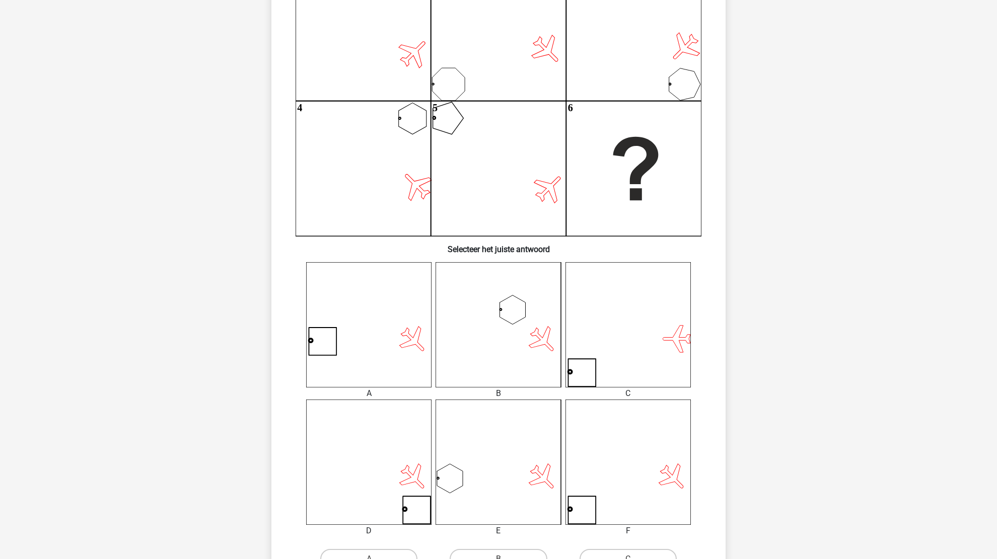
click at [406, 317] on icon at bounding box center [368, 324] width 125 height 125
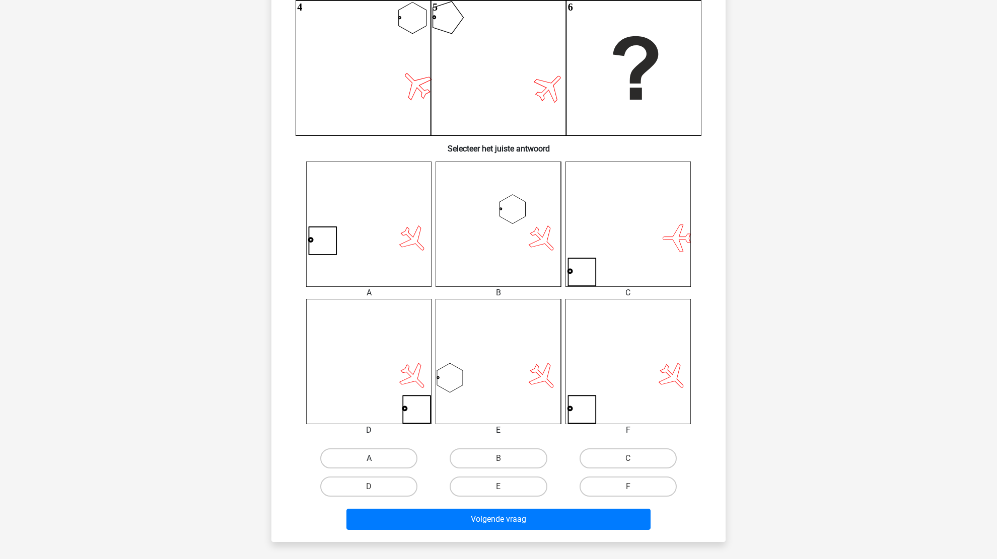
click at [360, 456] on label "A" at bounding box center [368, 459] width 97 height 20
click at [369, 459] on input "A" at bounding box center [372, 462] width 7 height 7
radio input "true"
click at [386, 486] on label "D" at bounding box center [368, 487] width 97 height 20
click at [376, 487] on input "D" at bounding box center [372, 490] width 7 height 7
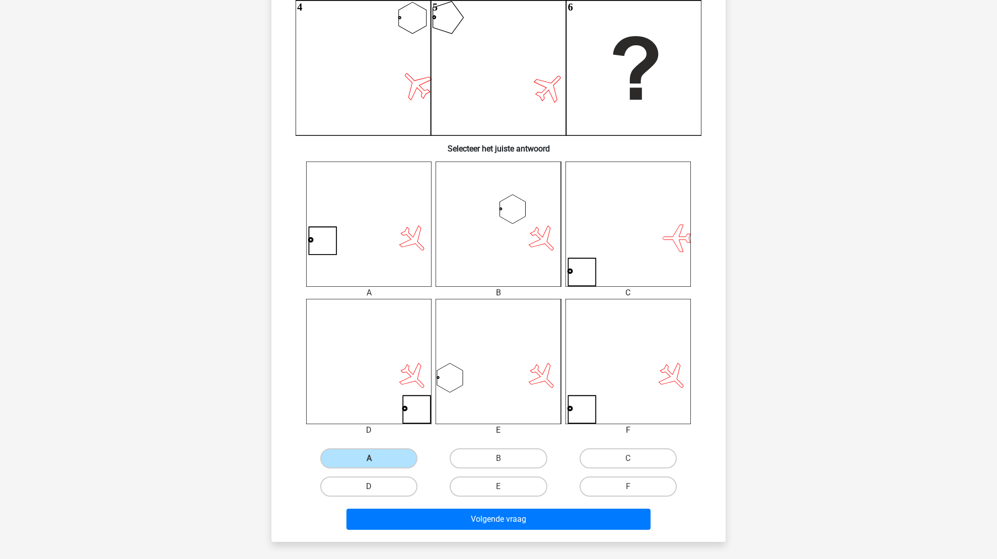
radio input "true"
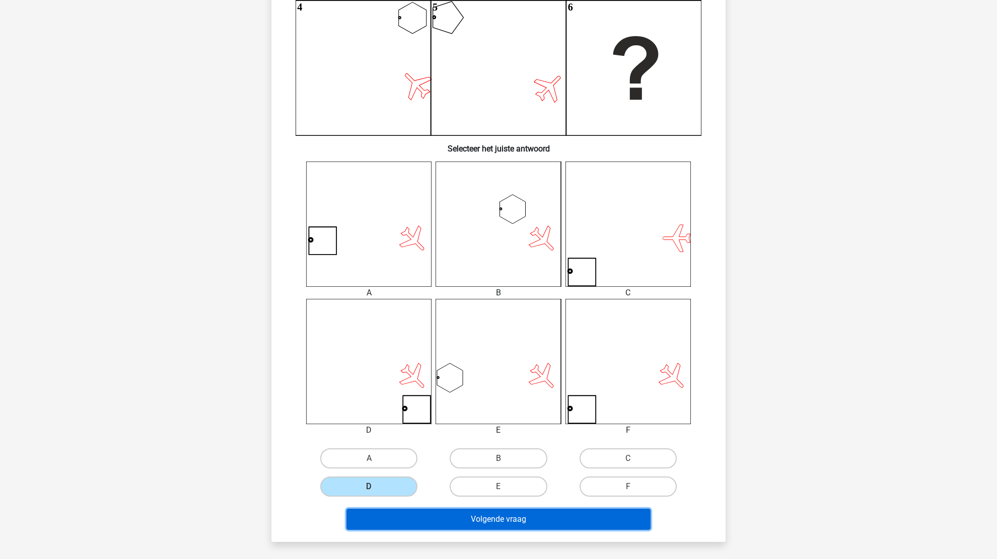
click at [469, 520] on button "Volgende vraag" at bounding box center [498, 519] width 305 height 21
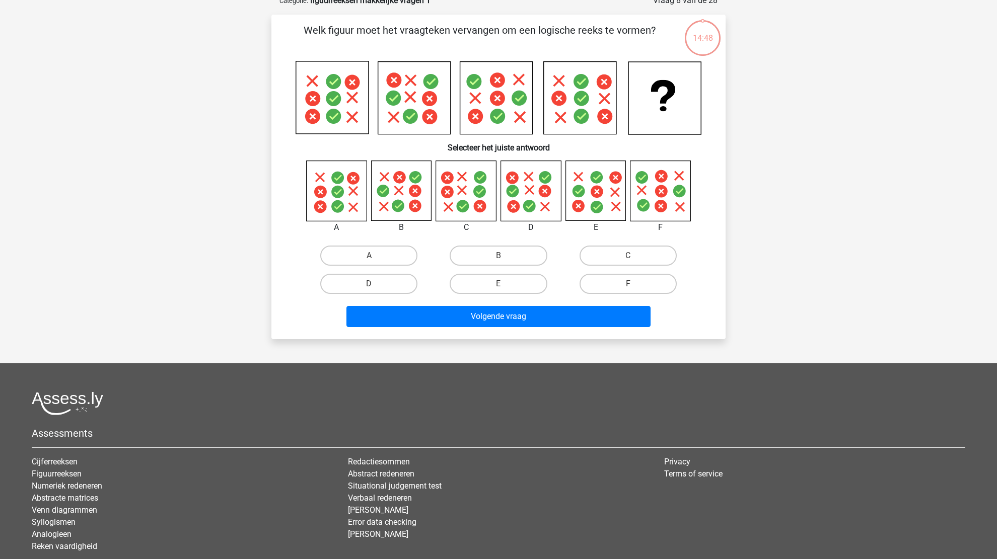
scroll to position [50, 0]
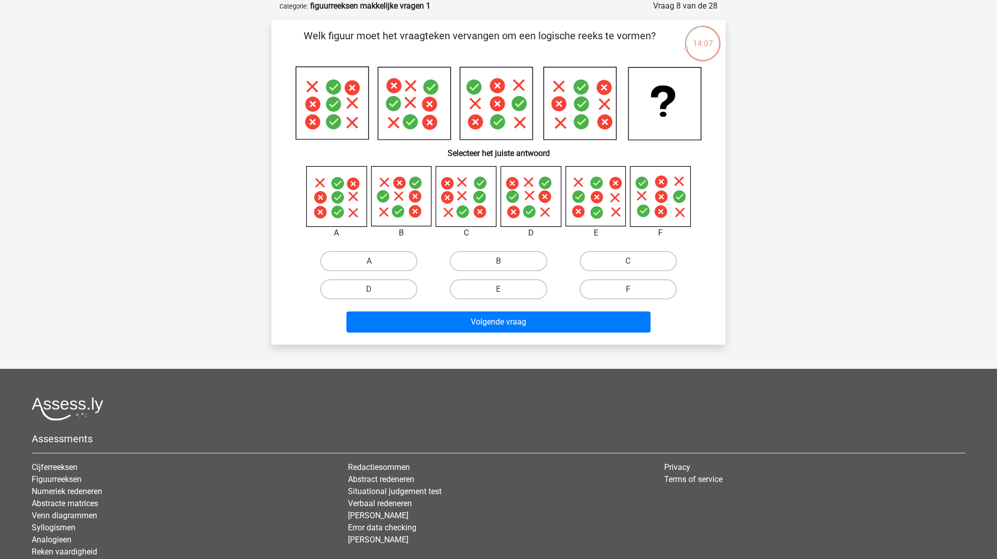
click at [793, 238] on div "Kies premium [PERSON_NAME] [EMAIL_ADDRESS][DOMAIN_NAME]" at bounding box center [498, 292] width 997 height 685
click at [479, 205] on icon at bounding box center [466, 197] width 60 height 60
click at [620, 248] on div "C" at bounding box center [627, 261] width 129 height 28
click at [619, 256] on label "C" at bounding box center [627, 261] width 97 height 20
click at [628, 261] on input "C" at bounding box center [631, 264] width 7 height 7
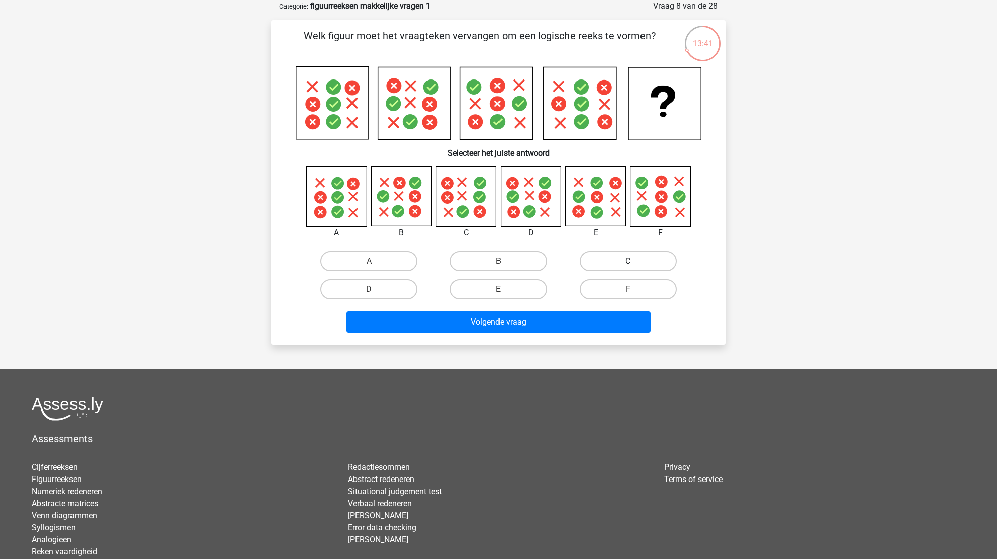
radio input "true"
click at [508, 334] on div "Volgende vraag" at bounding box center [498, 324] width 389 height 25
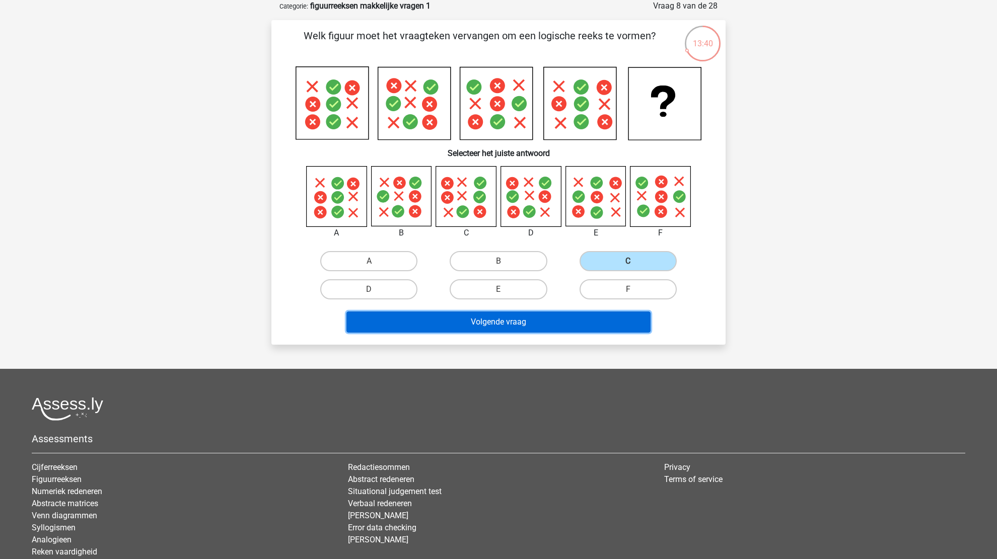
click at [513, 327] on button "Volgende vraag" at bounding box center [498, 322] width 305 height 21
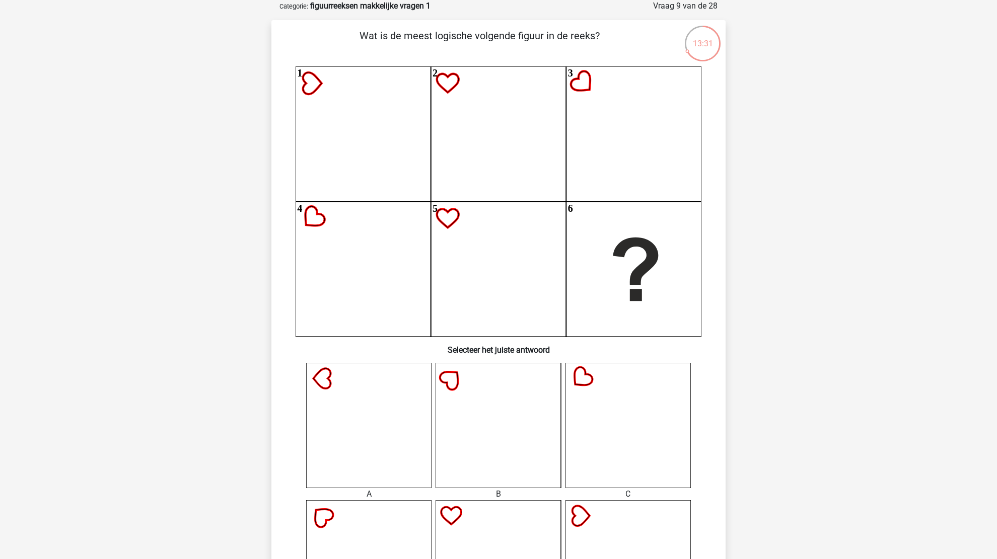
click at [387, 420] on icon at bounding box center [368, 425] width 125 height 125
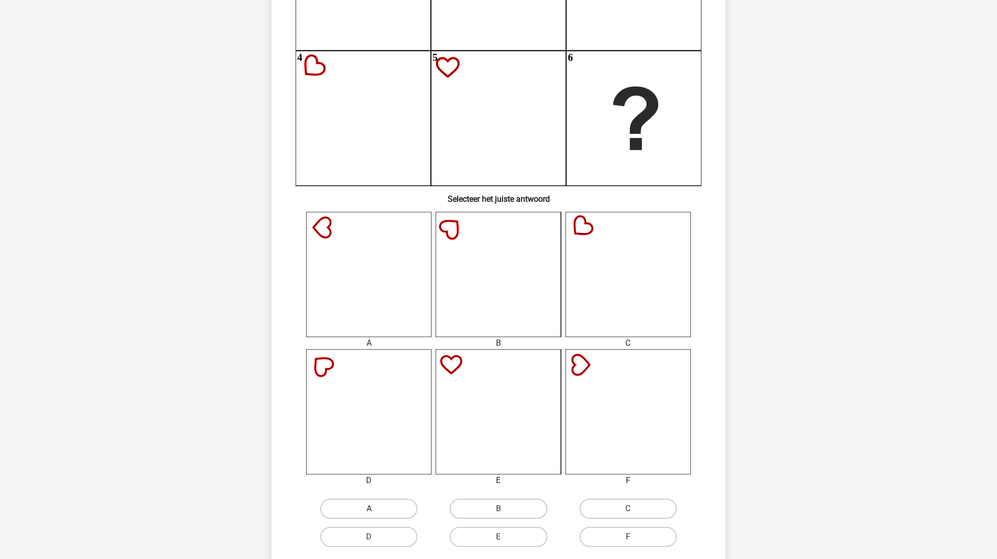
click at [378, 509] on label "A" at bounding box center [368, 509] width 97 height 20
click at [376, 509] on input "A" at bounding box center [372, 512] width 7 height 7
radio input "true"
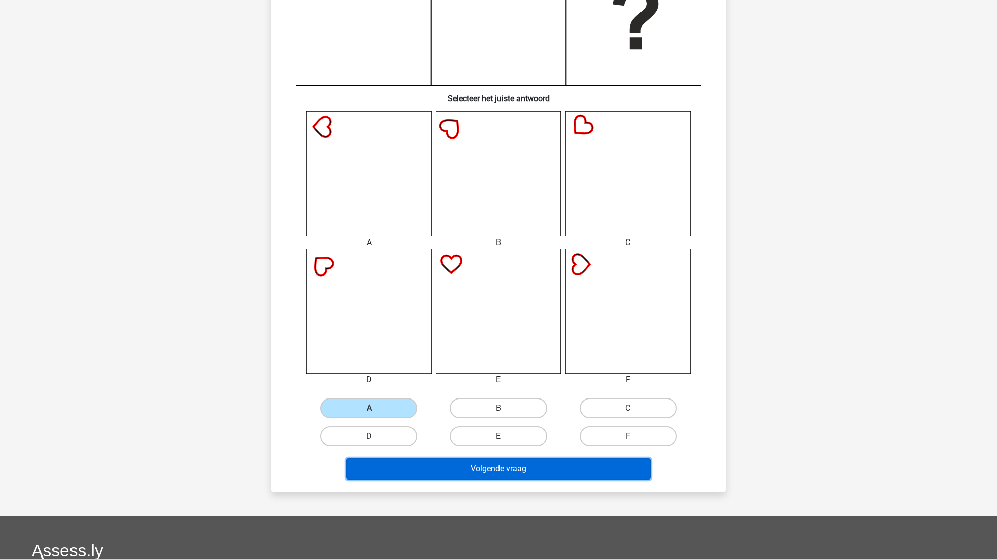
click at [454, 467] on button "Volgende vraag" at bounding box center [498, 469] width 305 height 21
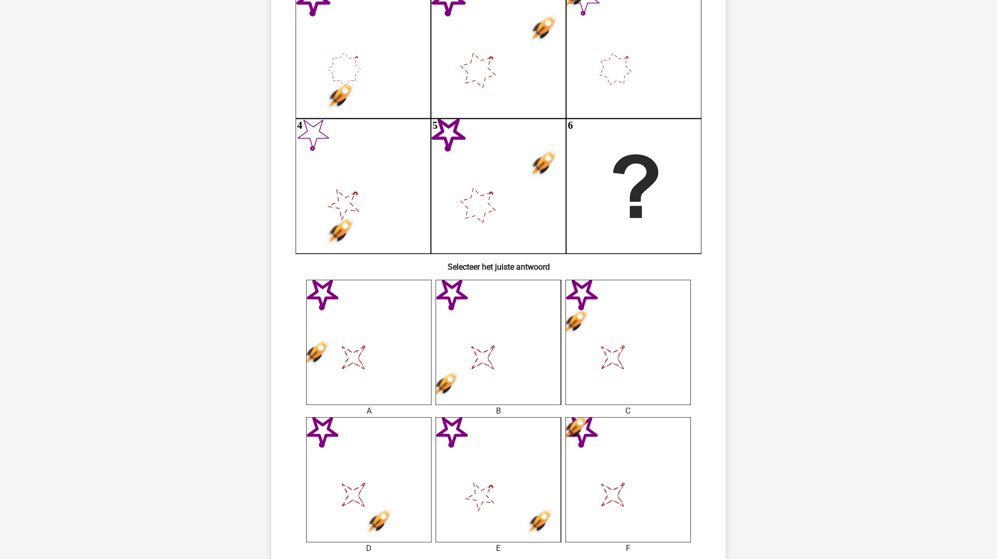
scroll to position [151, 0]
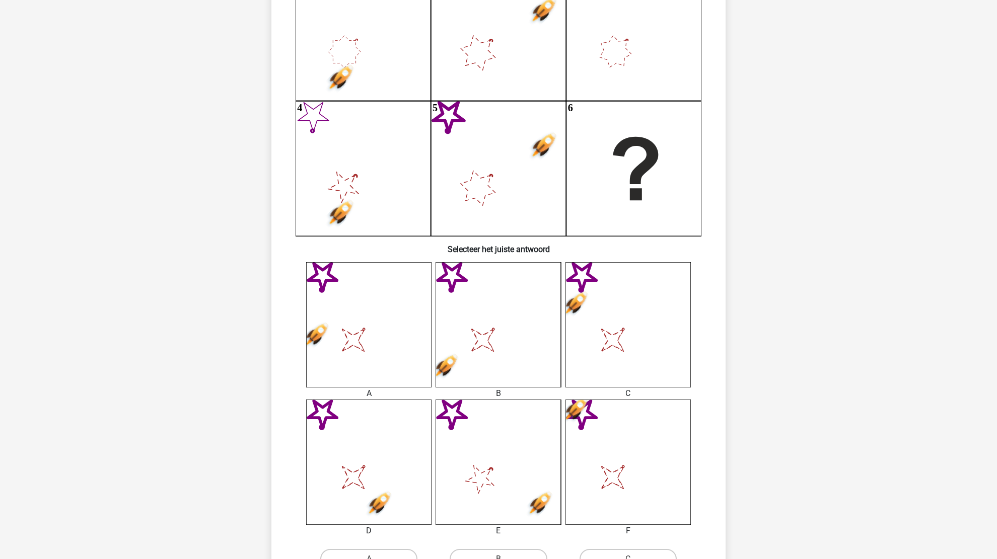
click at [624, 493] on icon "image/svg+xml" at bounding box center [627, 462] width 125 height 125
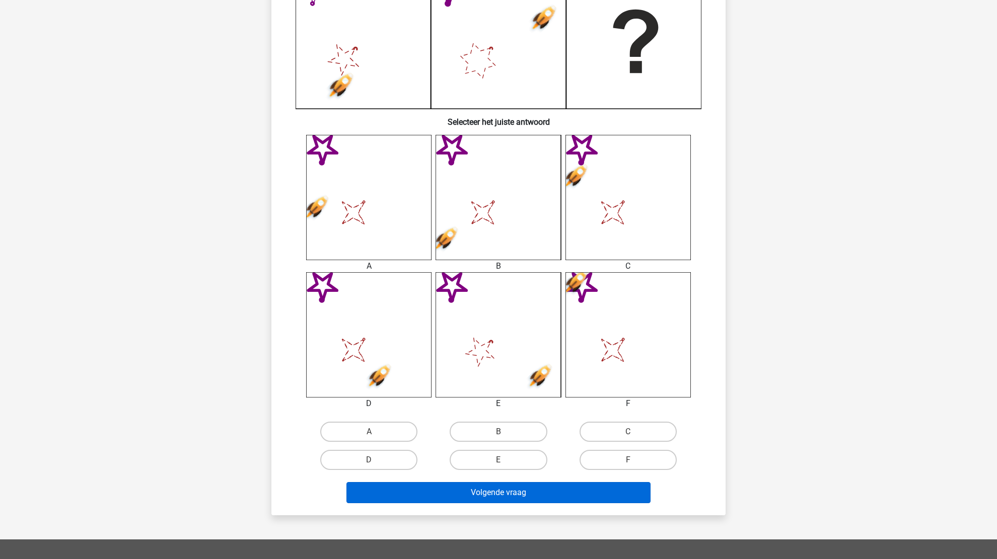
scroll to position [302, 0]
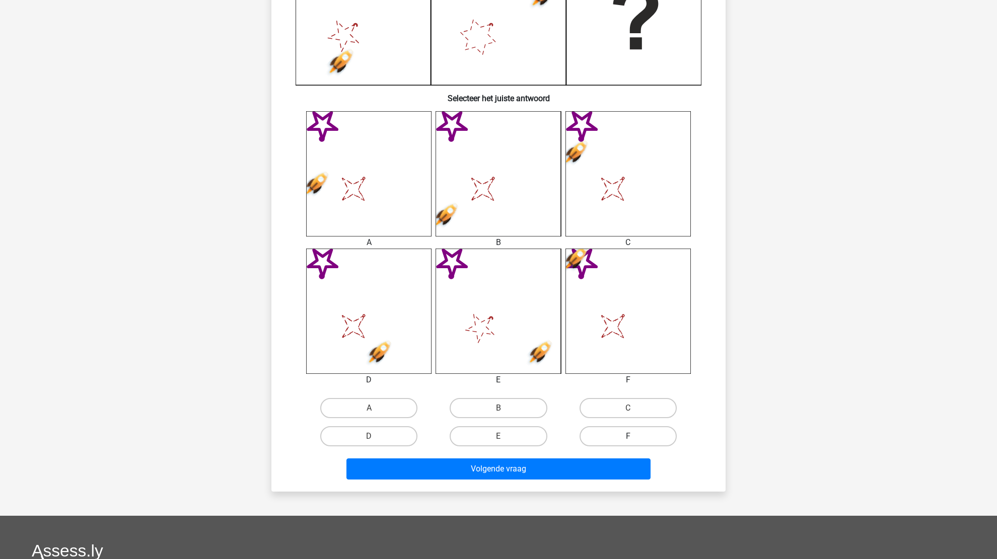
click at [632, 429] on label "F" at bounding box center [627, 436] width 97 height 20
click at [632, 436] on input "F" at bounding box center [631, 439] width 7 height 7
radio input "true"
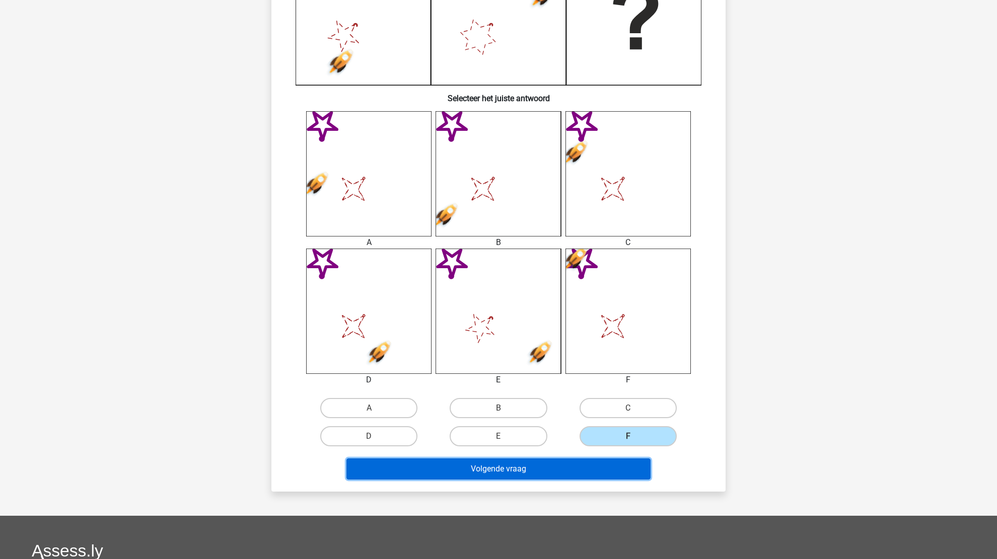
click at [550, 468] on button "Volgende vraag" at bounding box center [498, 469] width 305 height 21
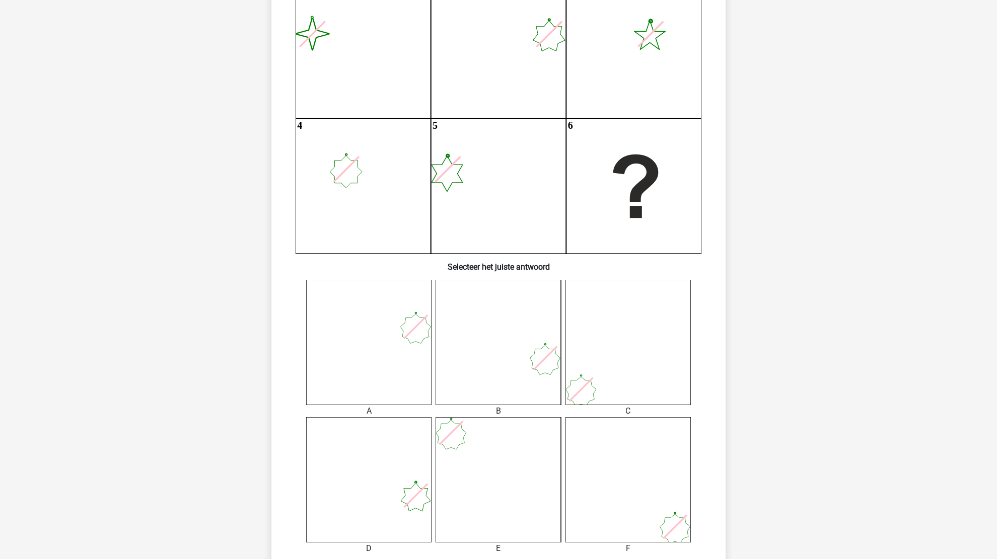
scroll to position [151, 0]
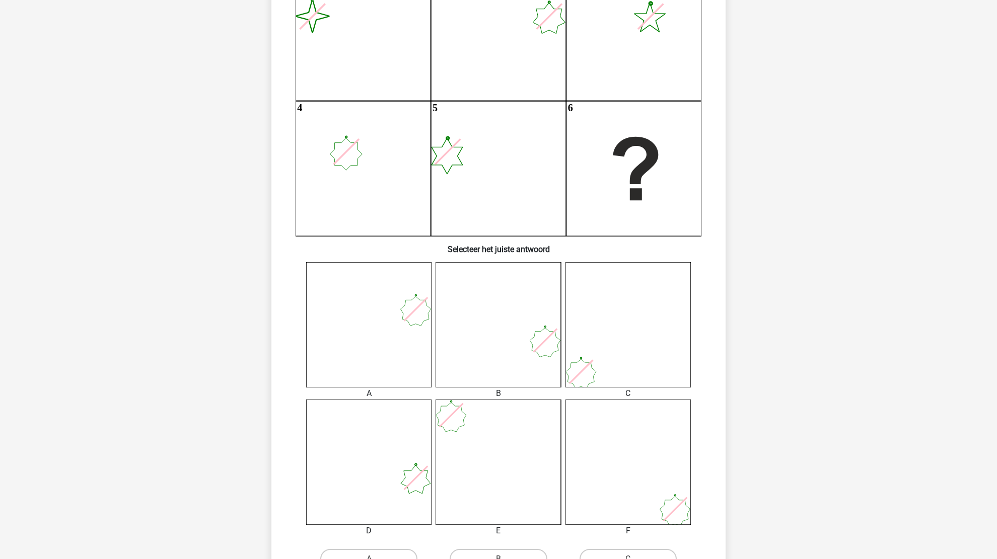
click at [414, 324] on icon at bounding box center [368, 324] width 125 height 125
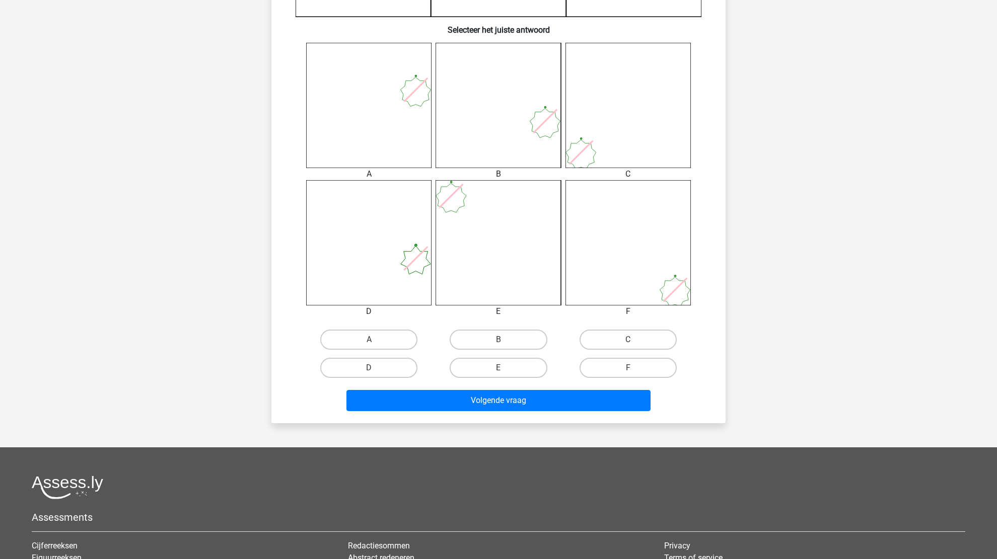
scroll to position [403, 0]
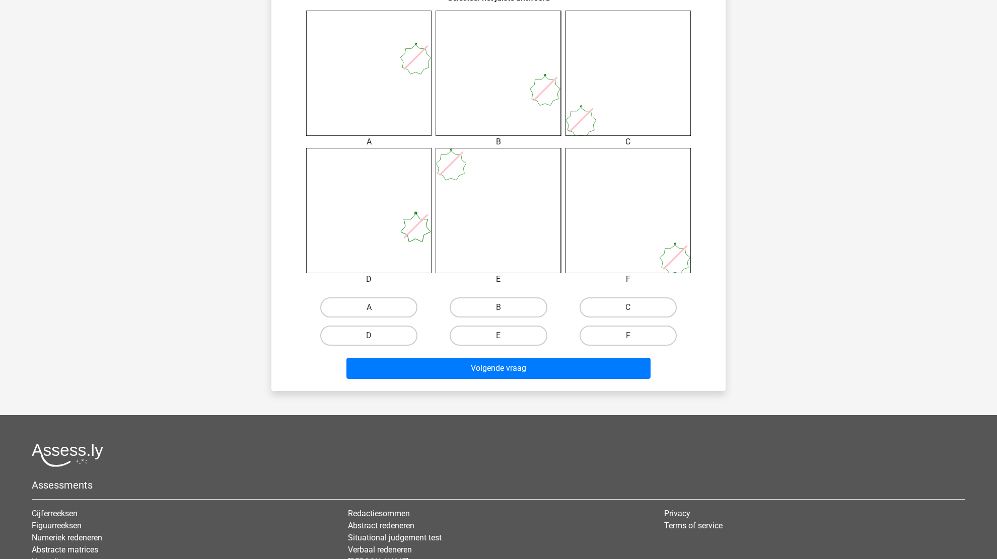
click at [409, 312] on label "A" at bounding box center [368, 308] width 97 height 20
click at [376, 312] on input "A" at bounding box center [372, 311] width 7 height 7
radio input "true"
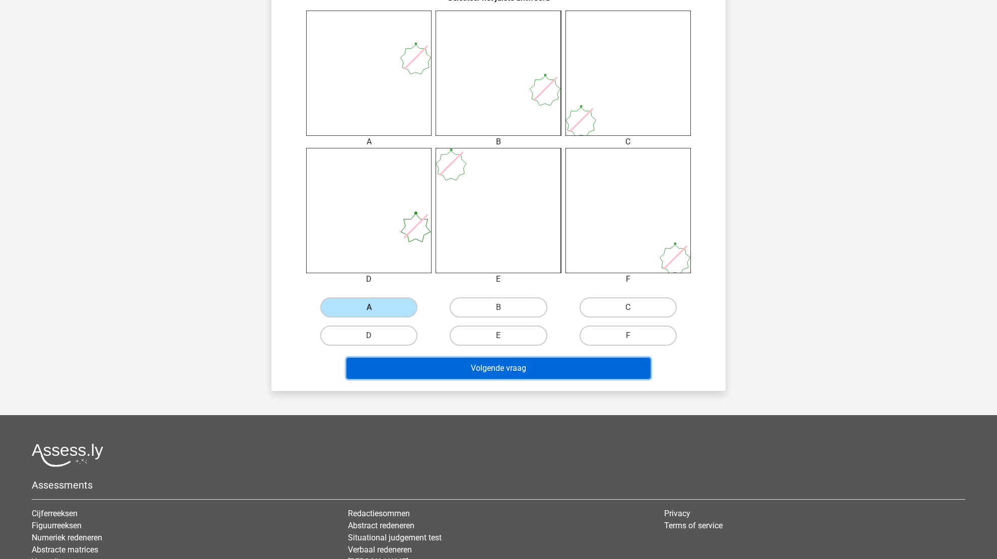
click at [452, 375] on button "Volgende vraag" at bounding box center [498, 368] width 305 height 21
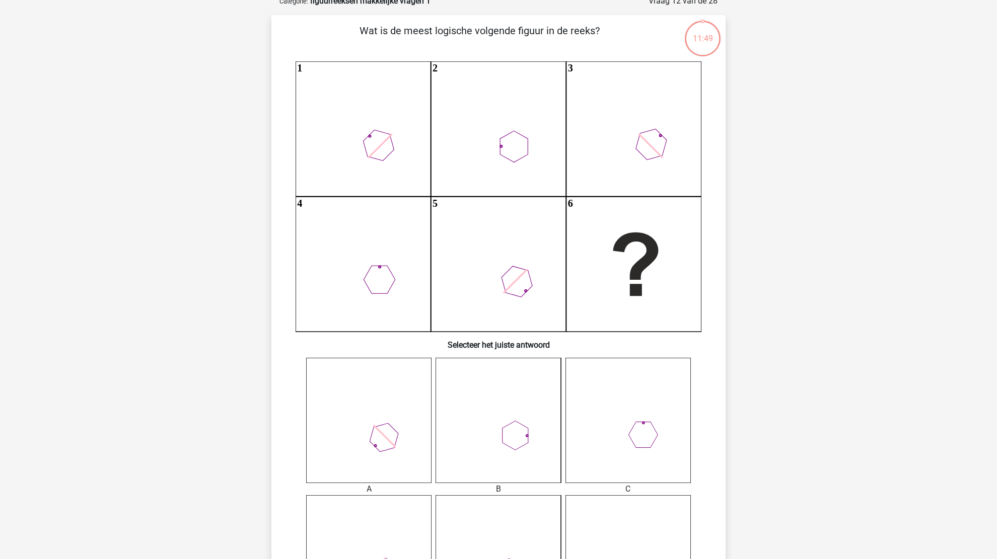
scroll to position [50, 0]
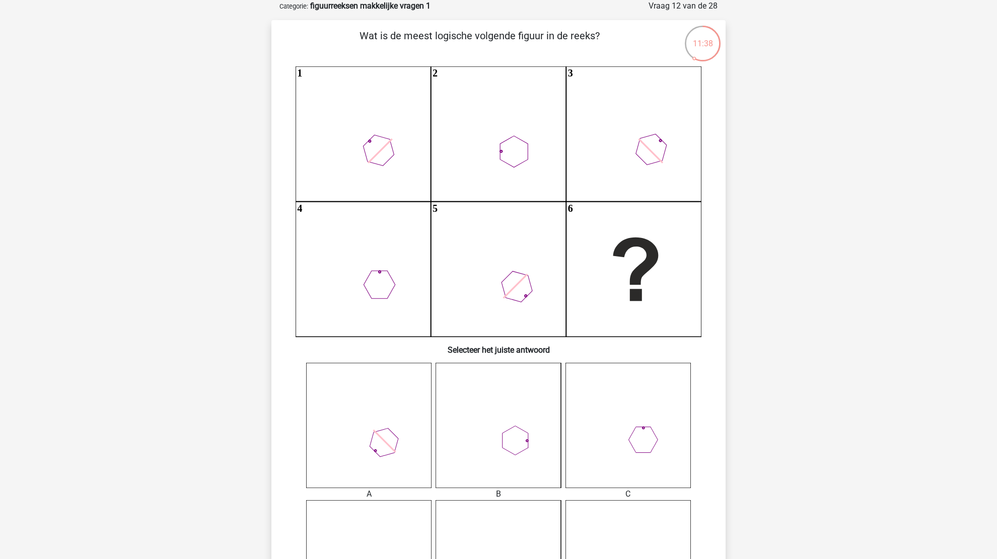
click at [479, 451] on icon at bounding box center [497, 425] width 125 height 125
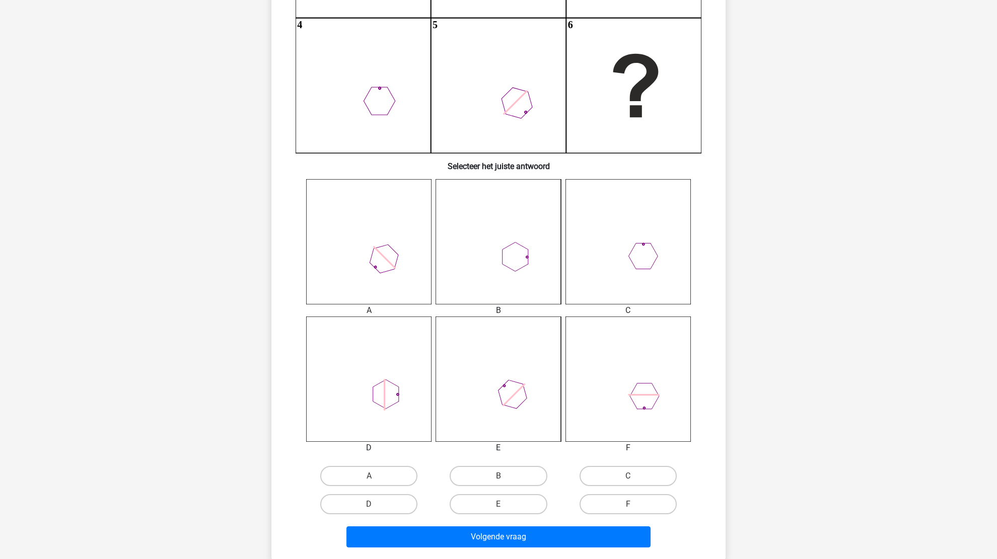
scroll to position [252, 0]
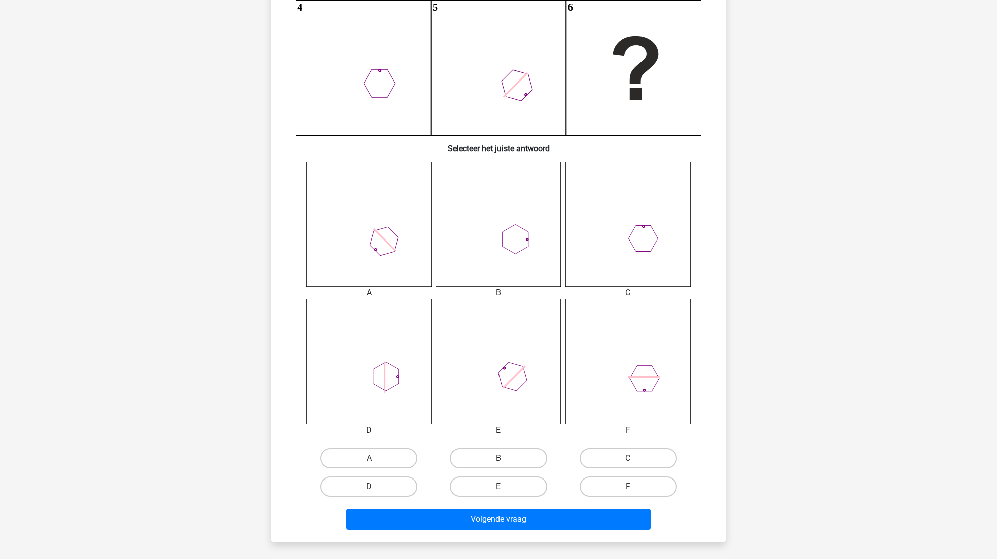
click at [485, 461] on label "B" at bounding box center [498, 459] width 97 height 20
click at [498, 461] on input "B" at bounding box center [501, 462] width 7 height 7
radio input "true"
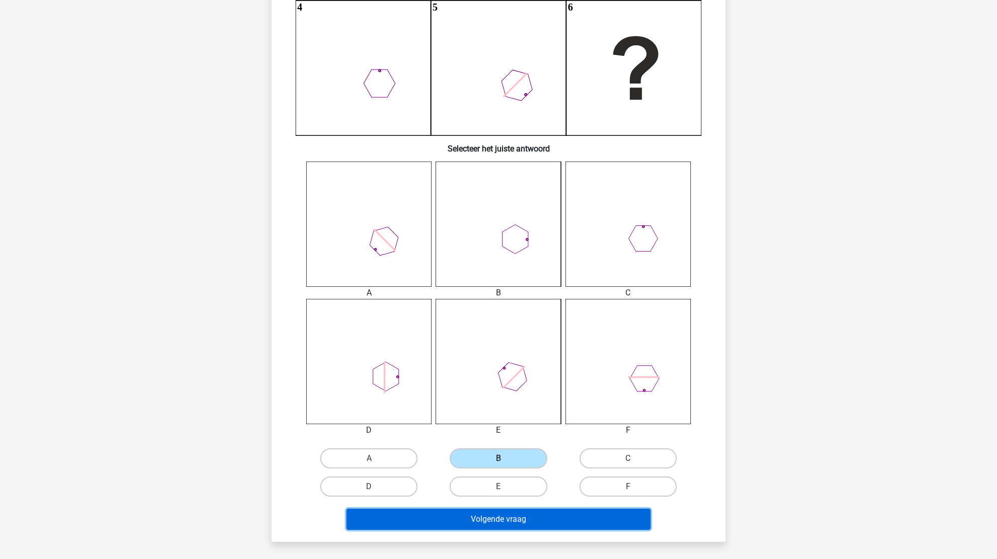
click at [482, 526] on button "Volgende vraag" at bounding box center [498, 519] width 305 height 21
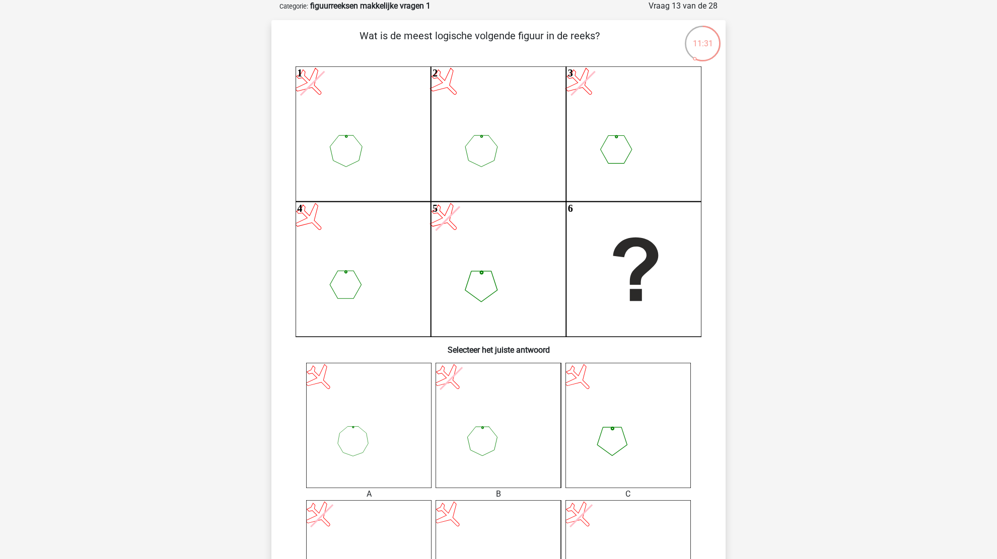
scroll to position [101, 0]
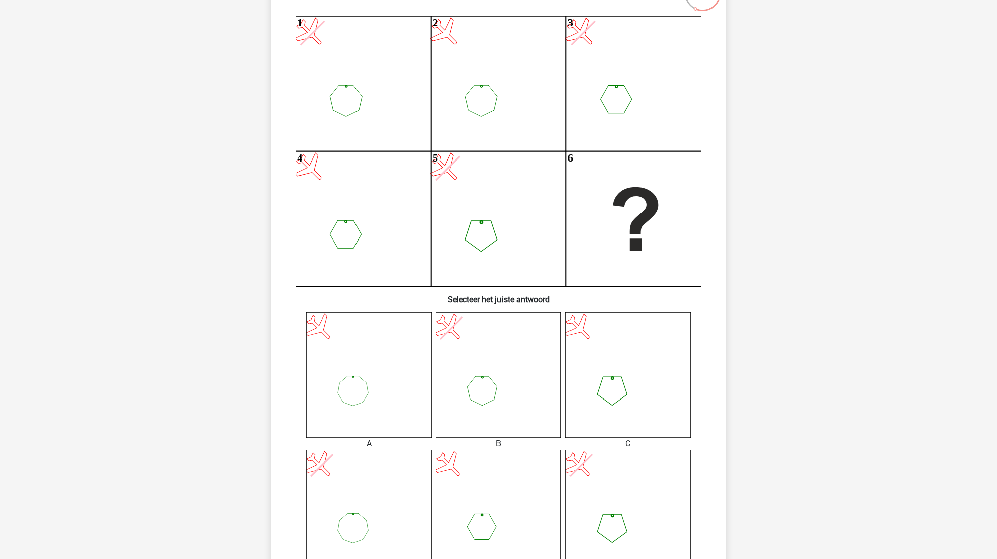
click at [632, 394] on icon at bounding box center [627, 375] width 125 height 125
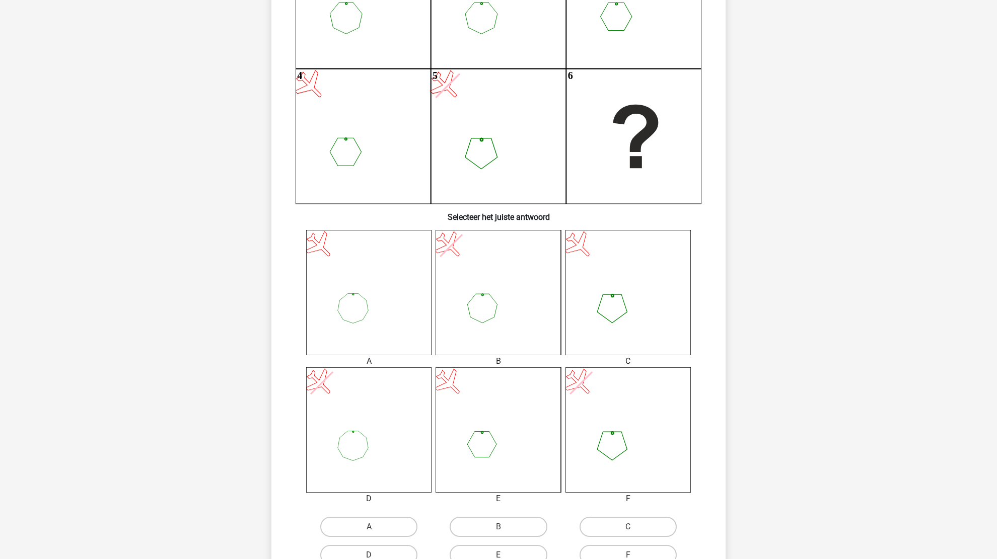
scroll to position [252, 0]
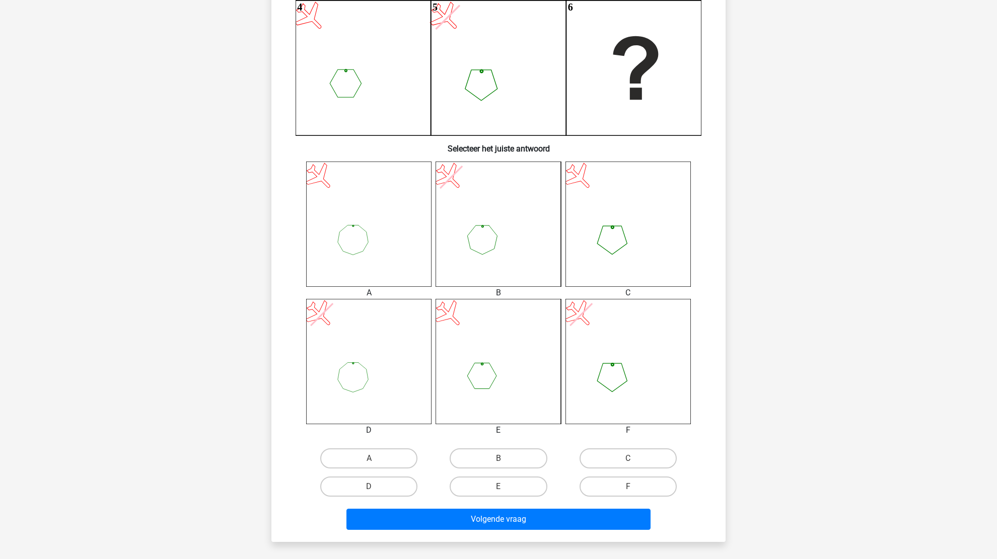
click at [577, 453] on div "C" at bounding box center [627, 459] width 121 height 20
click at [596, 456] on label "C" at bounding box center [627, 459] width 97 height 20
click at [628, 459] on input "C" at bounding box center [631, 462] width 7 height 7
radio input "true"
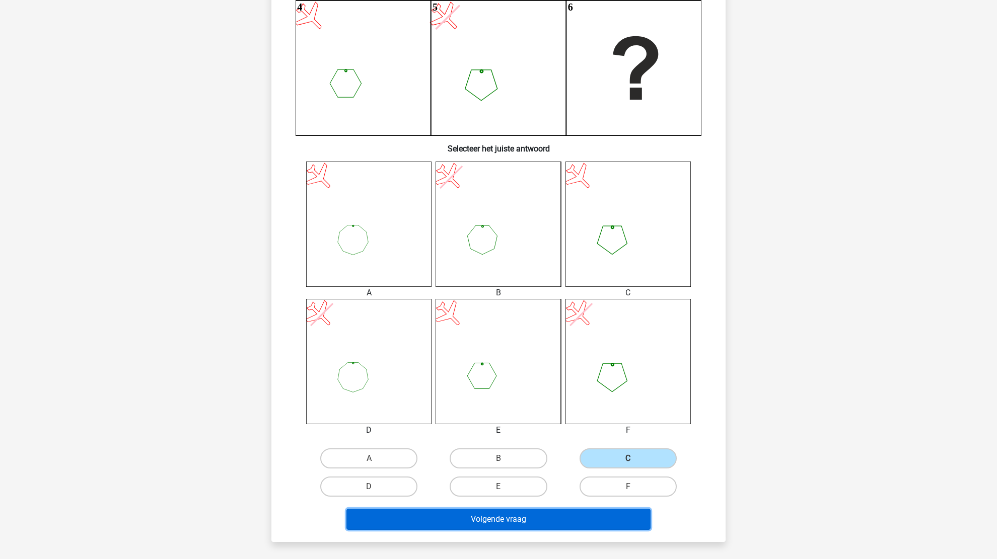
click at [503, 520] on button "Volgende vraag" at bounding box center [498, 519] width 305 height 21
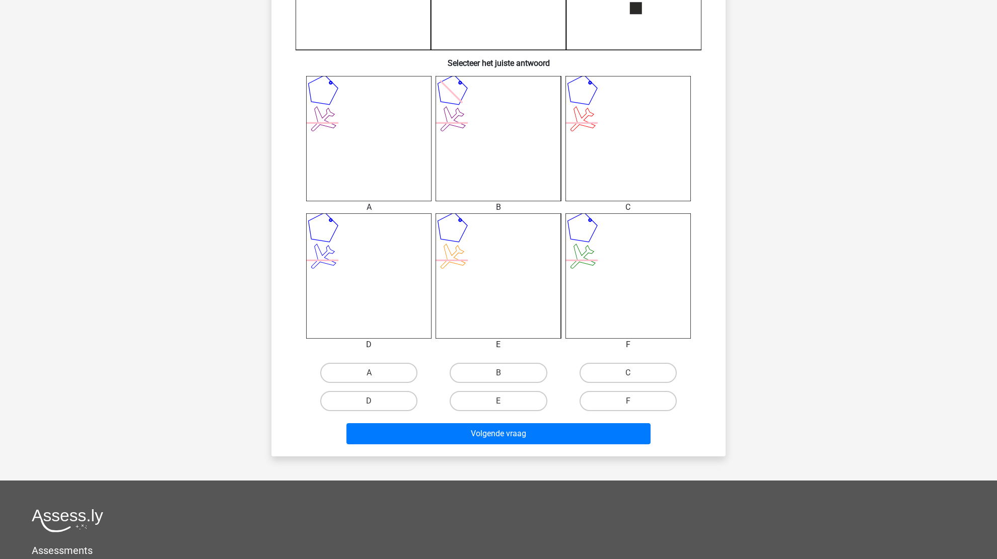
scroll to position [352, 0]
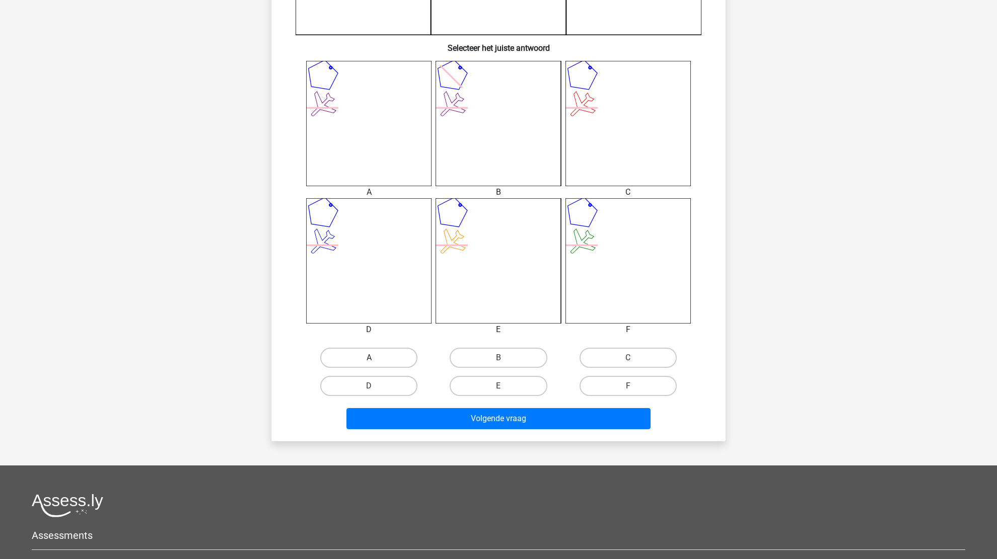
click at [382, 358] on label "A" at bounding box center [368, 358] width 97 height 20
click at [376, 358] on input "A" at bounding box center [372, 361] width 7 height 7
radio input "true"
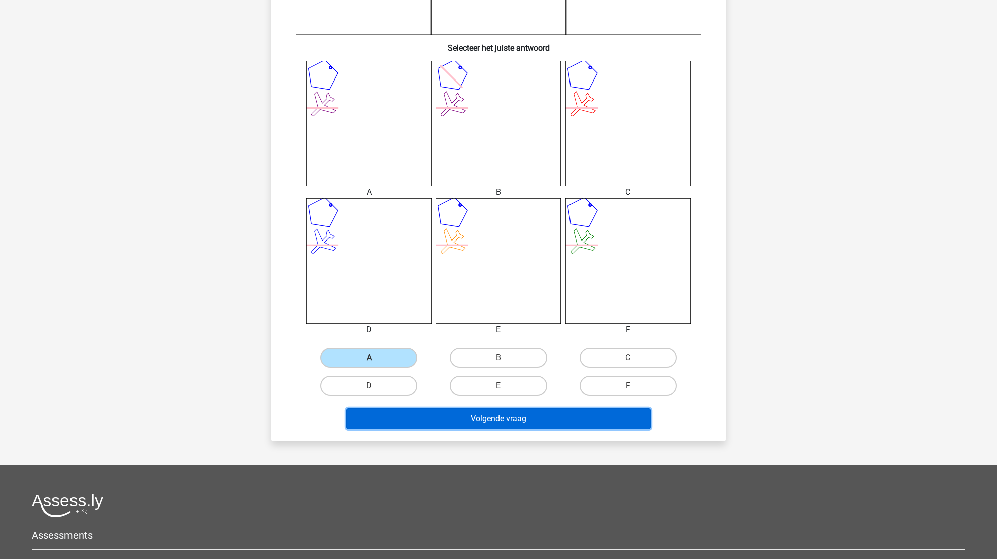
click at [452, 424] on button "Volgende vraag" at bounding box center [498, 418] width 305 height 21
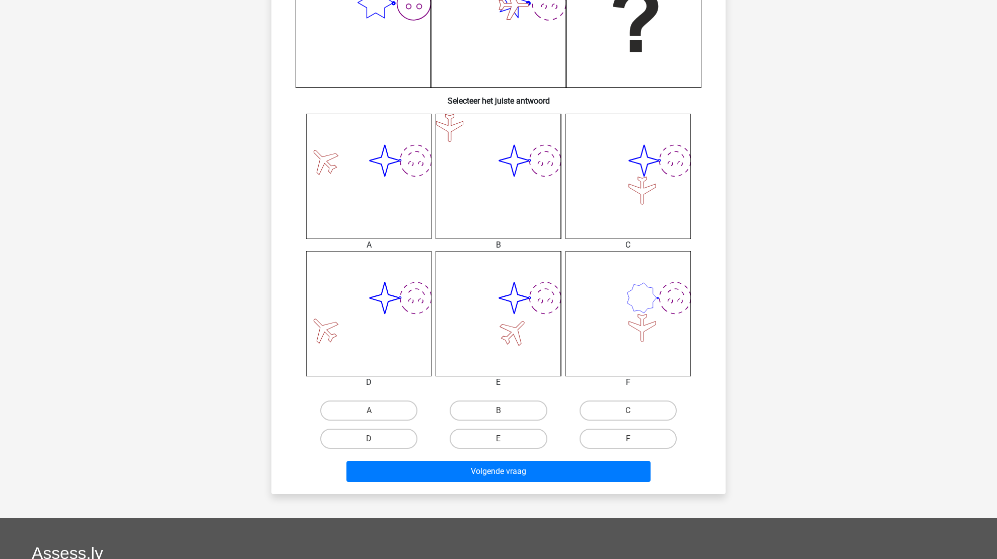
scroll to position [302, 0]
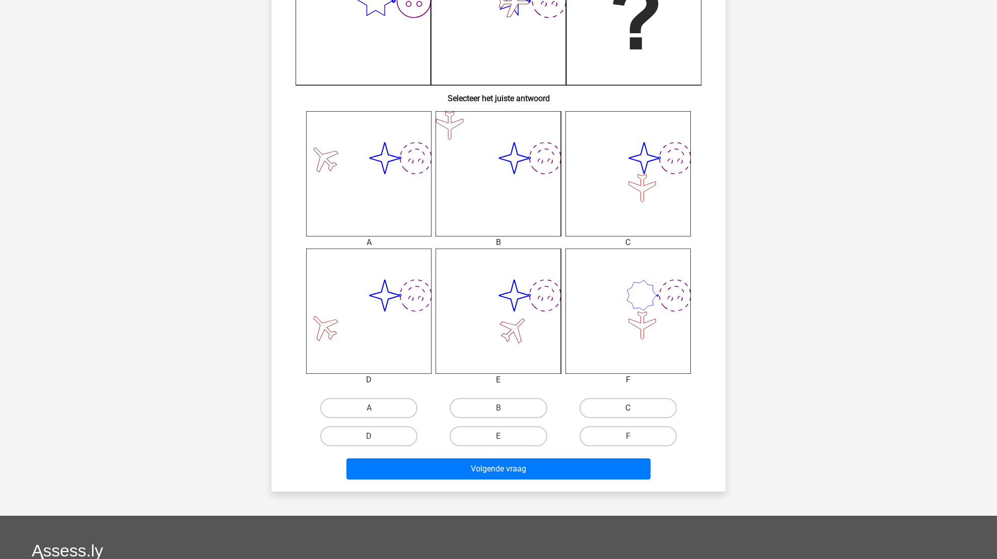
click at [624, 407] on label "C" at bounding box center [627, 408] width 97 height 20
click at [628, 408] on input "C" at bounding box center [631, 411] width 7 height 7
radio input "true"
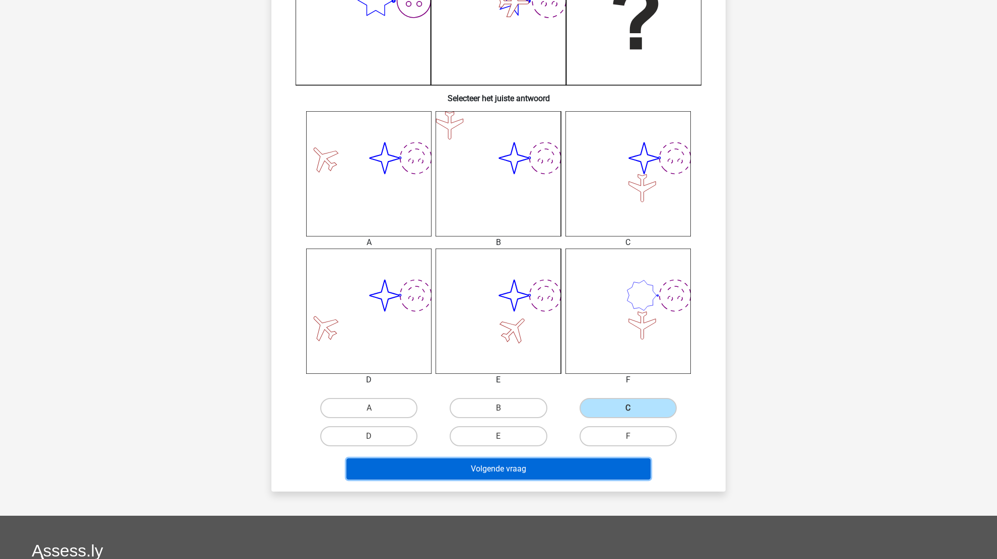
click at [553, 468] on button "Volgende vraag" at bounding box center [498, 469] width 305 height 21
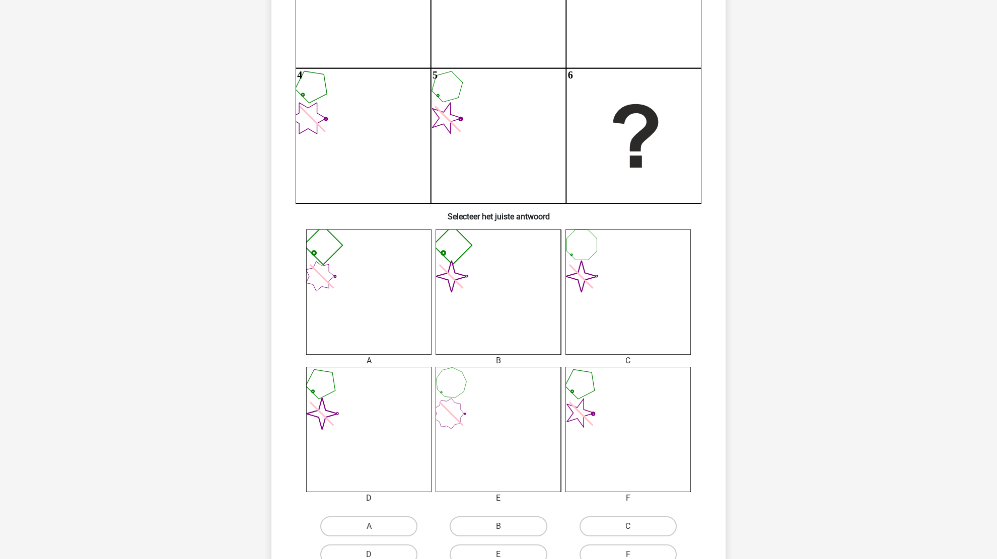
scroll to position [201, 0]
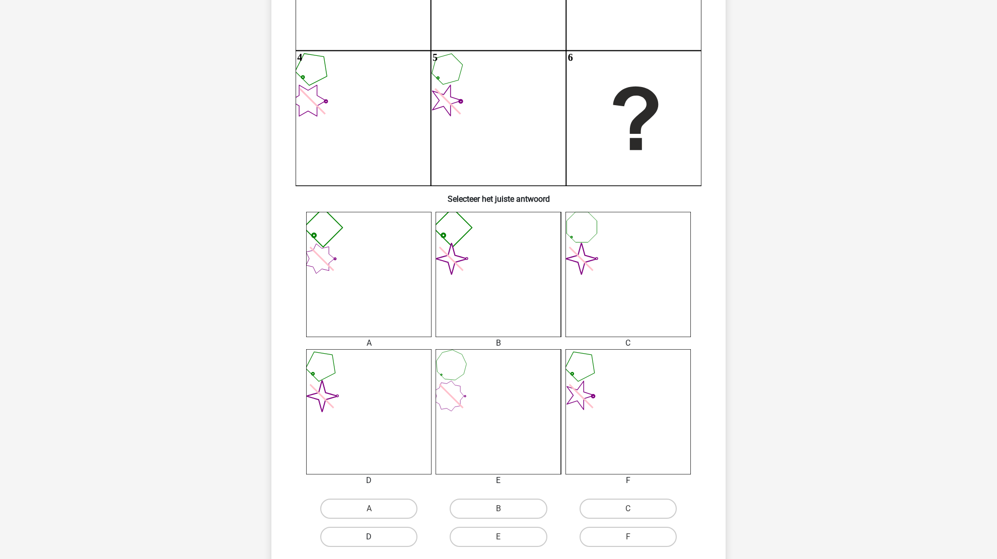
click at [338, 545] on label "D" at bounding box center [368, 537] width 97 height 20
click at [369, 544] on input "D" at bounding box center [372, 540] width 7 height 7
radio input "true"
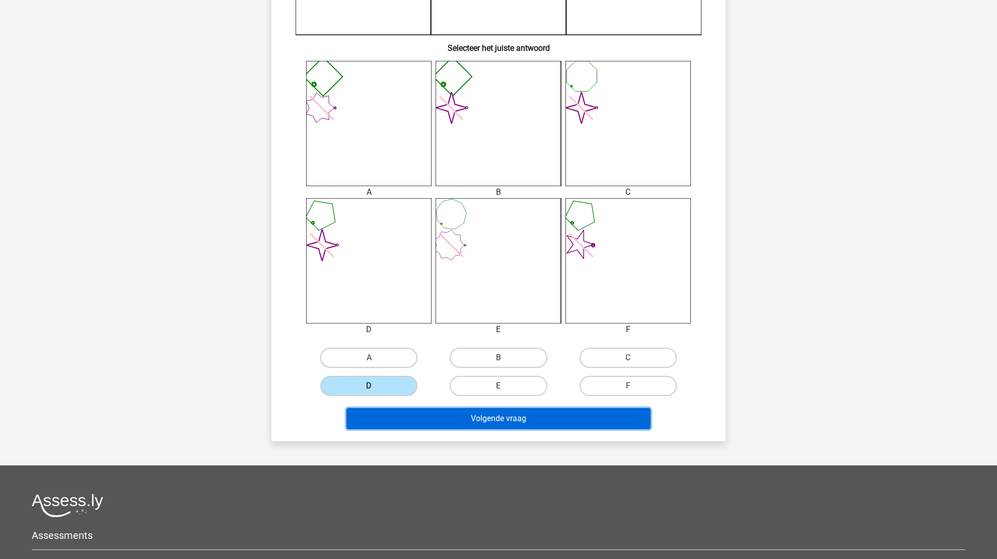
click at [522, 419] on button "Volgende vraag" at bounding box center [498, 418] width 305 height 21
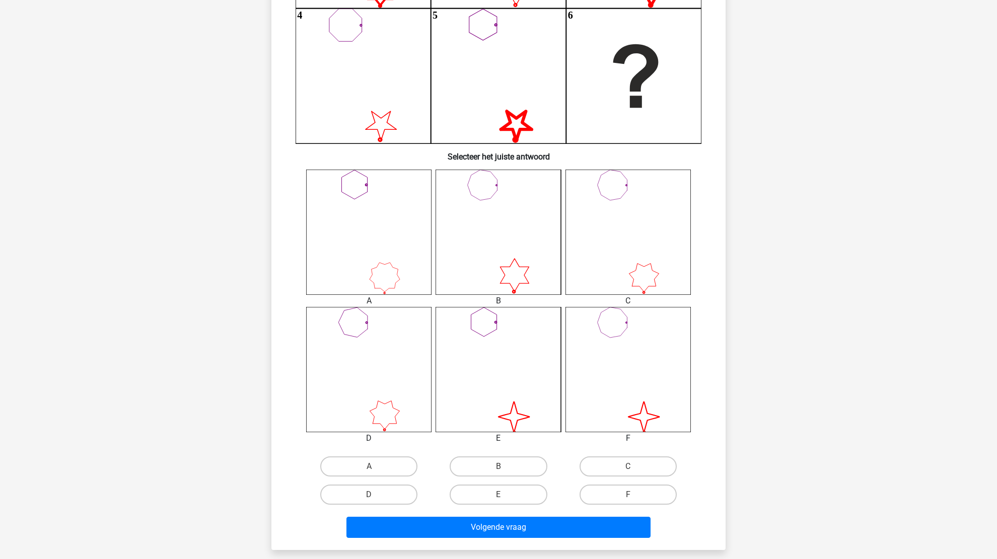
scroll to position [302, 0]
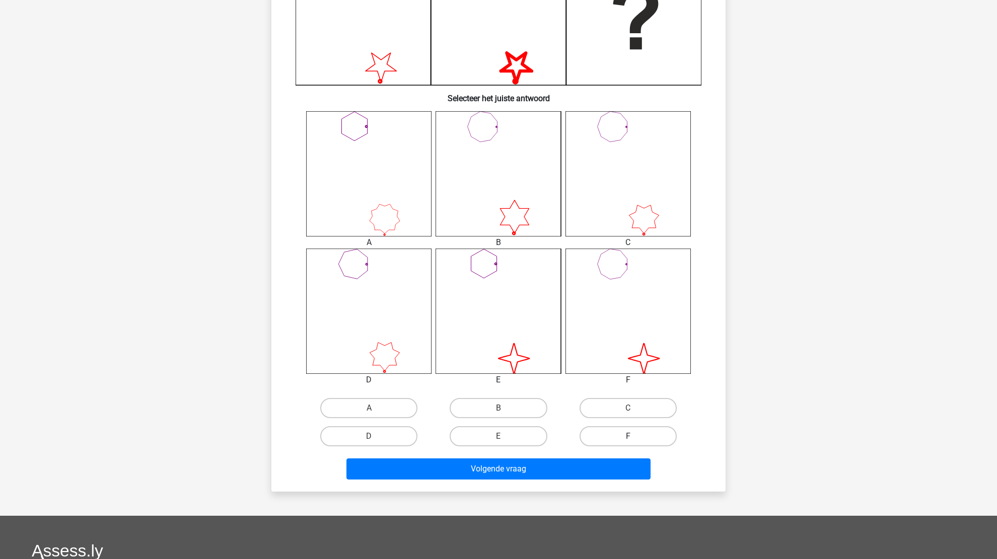
click at [633, 443] on label "F" at bounding box center [627, 436] width 97 height 20
click at [633, 443] on input "F" at bounding box center [631, 439] width 7 height 7
radio input "true"
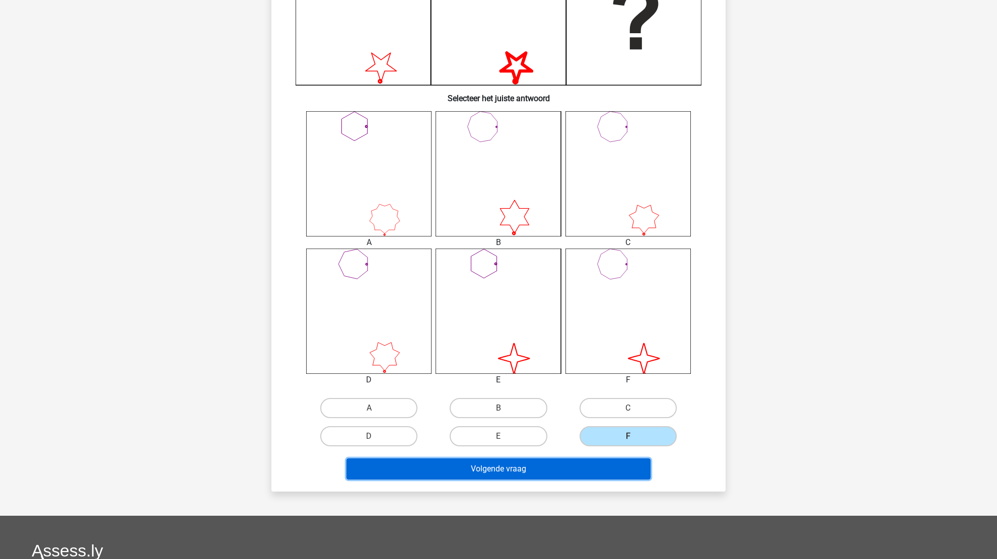
click at [560, 476] on button "Volgende vraag" at bounding box center [498, 469] width 305 height 21
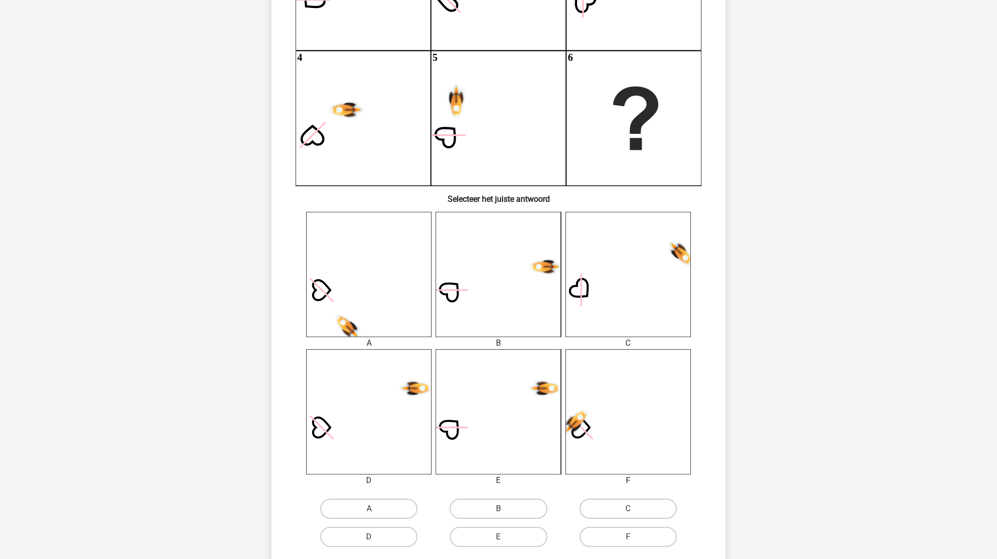
scroll to position [252, 0]
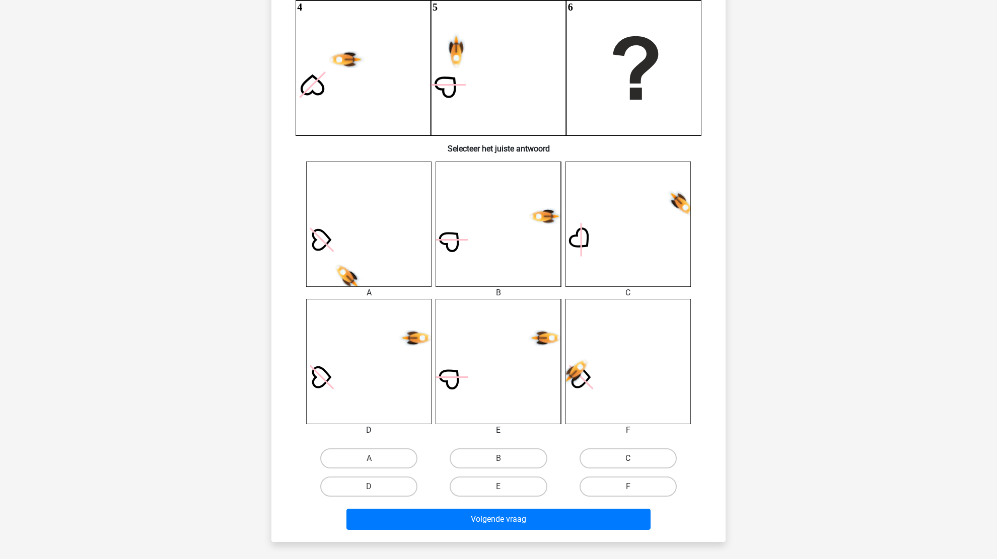
click at [609, 463] on label "C" at bounding box center [627, 459] width 97 height 20
click at [628, 463] on input "C" at bounding box center [631, 462] width 7 height 7
radio input "true"
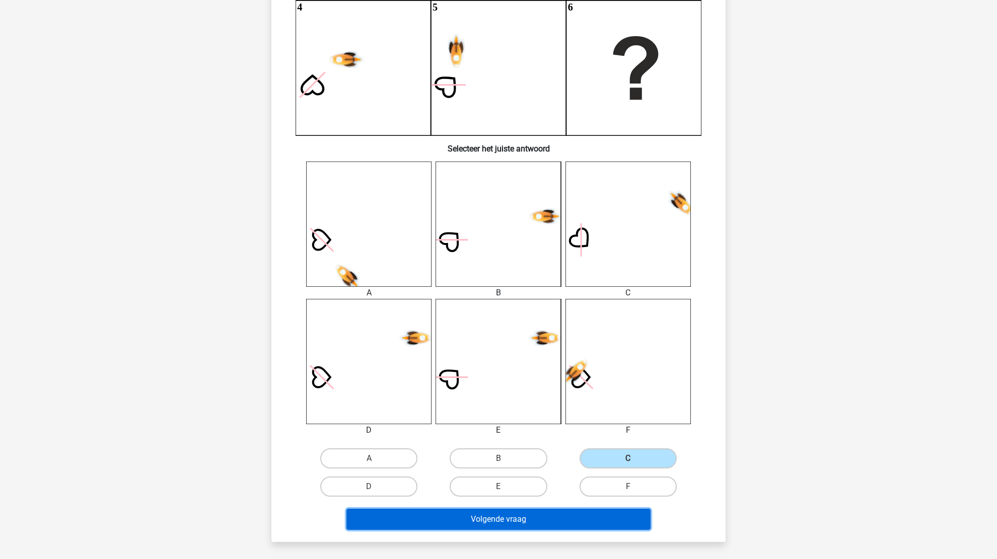
click at [536, 518] on button "Volgende vraag" at bounding box center [498, 519] width 305 height 21
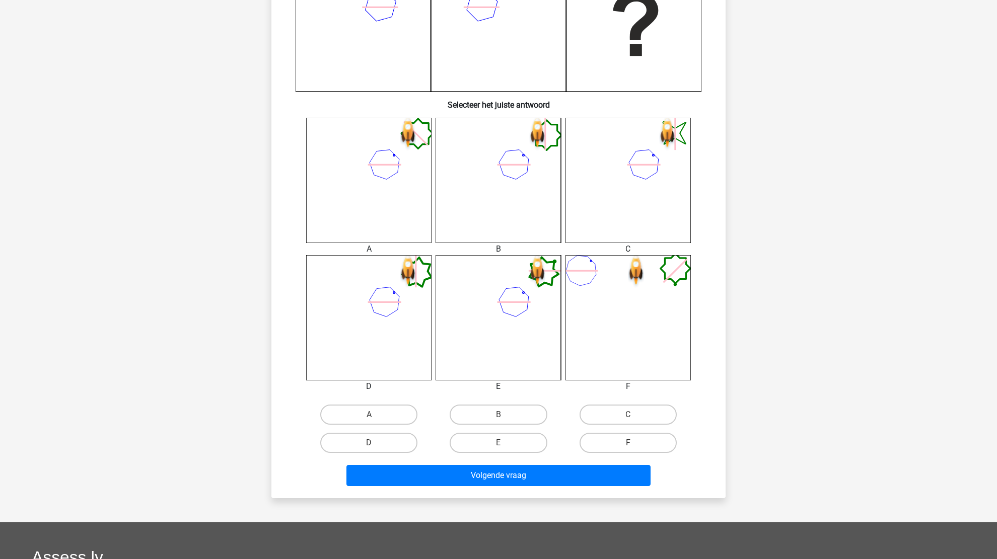
scroll to position [302, 0]
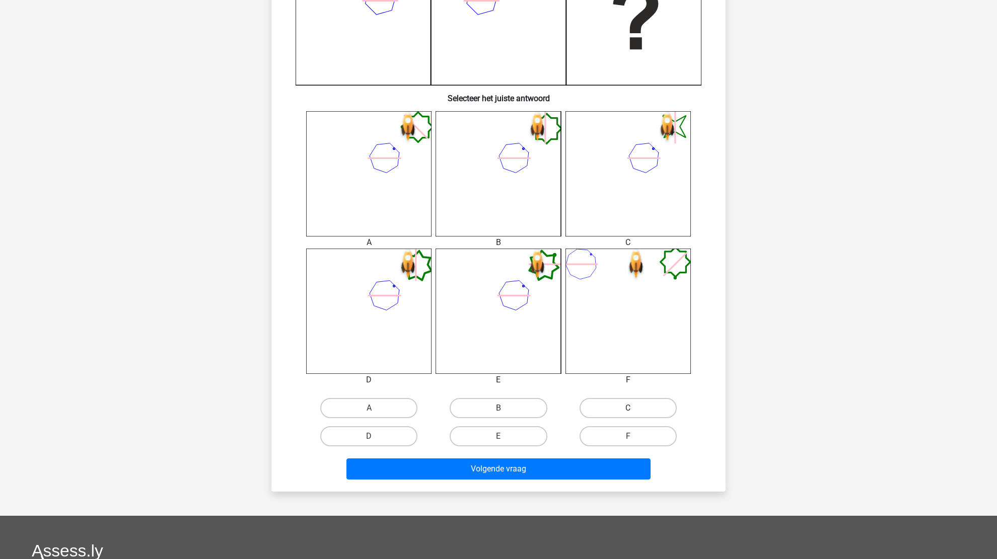
click at [599, 411] on label "C" at bounding box center [627, 408] width 97 height 20
click at [628, 411] on input "C" at bounding box center [631, 411] width 7 height 7
radio input "true"
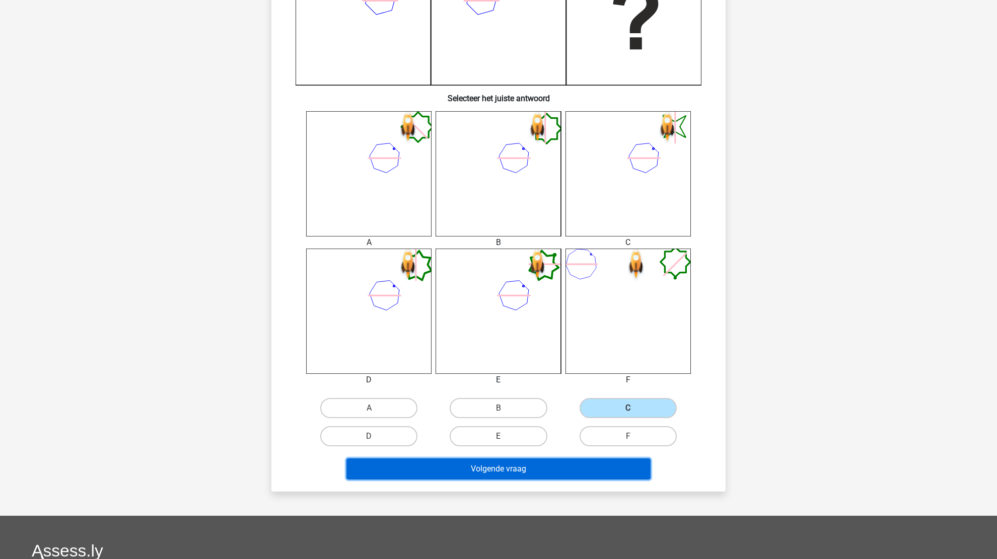
click at [534, 471] on button "Volgende vraag" at bounding box center [498, 469] width 305 height 21
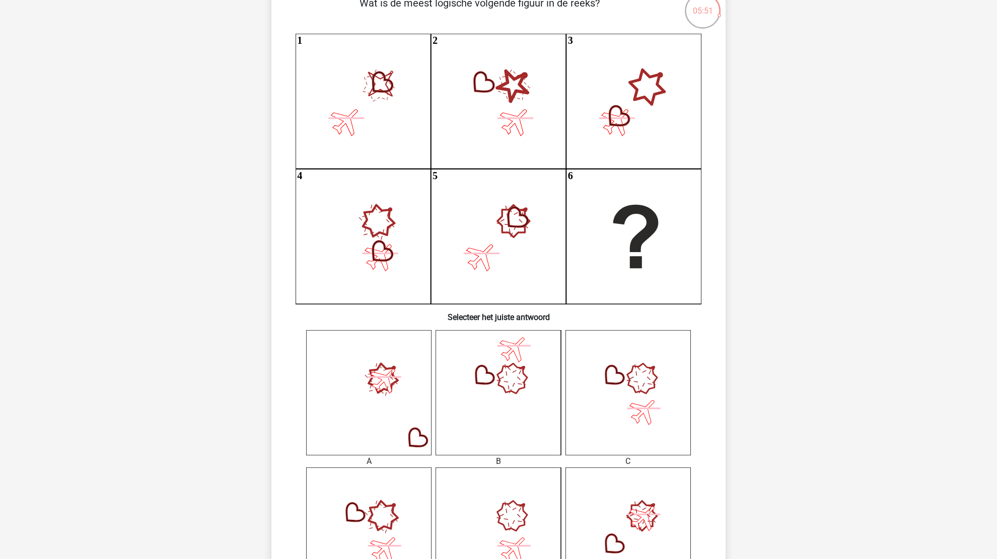
scroll to position [101, 0]
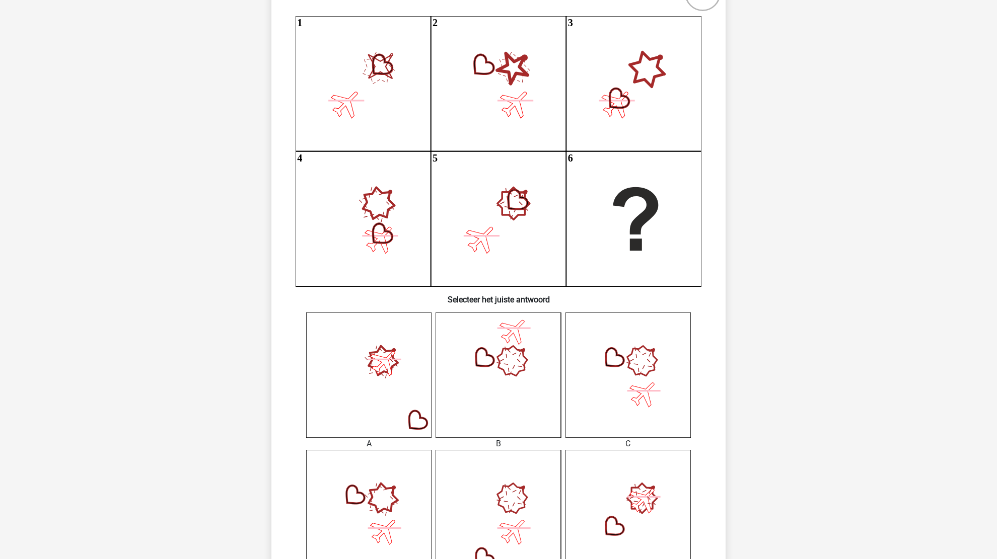
click at [651, 413] on icon at bounding box center [627, 375] width 125 height 125
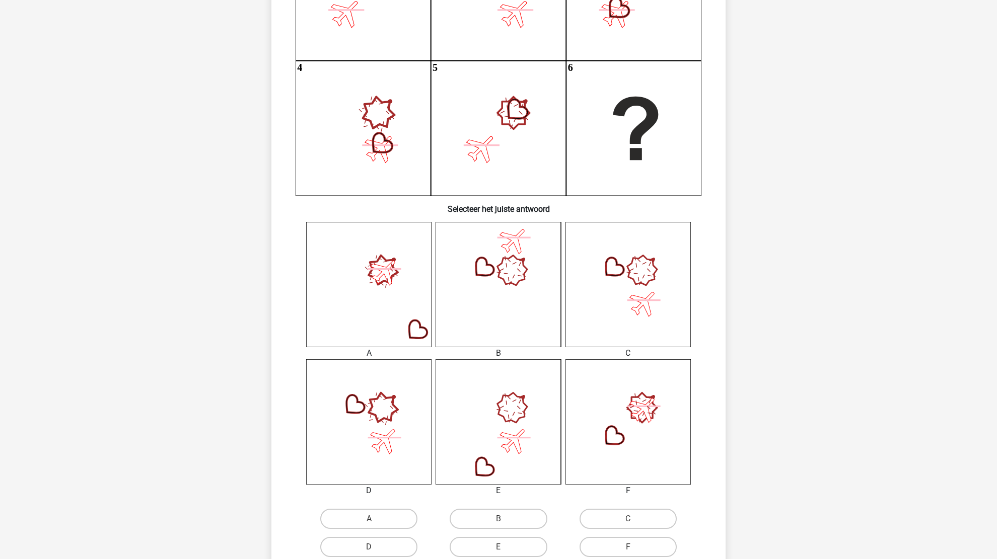
scroll to position [252, 0]
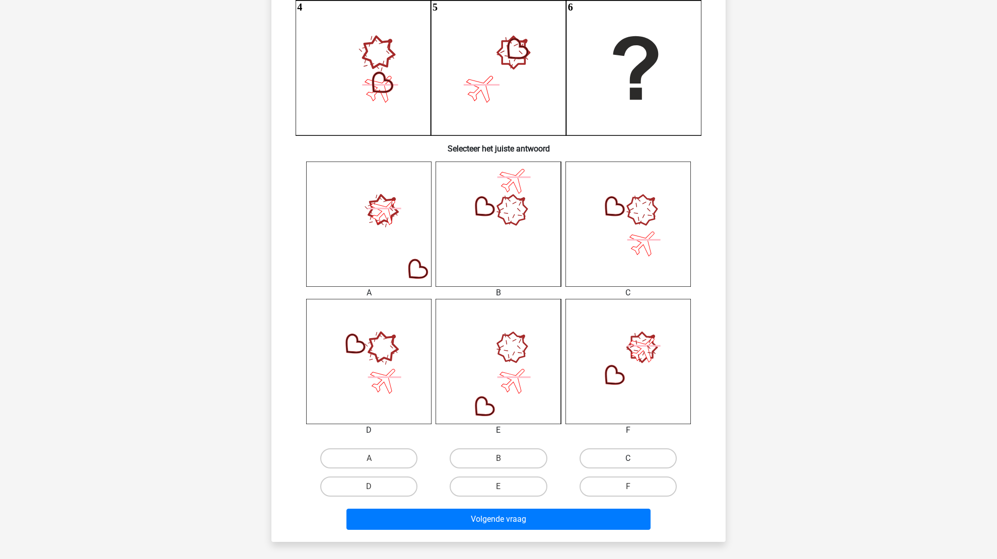
click at [588, 464] on label "C" at bounding box center [627, 459] width 97 height 20
click at [628, 464] on input "C" at bounding box center [631, 462] width 7 height 7
radio input "true"
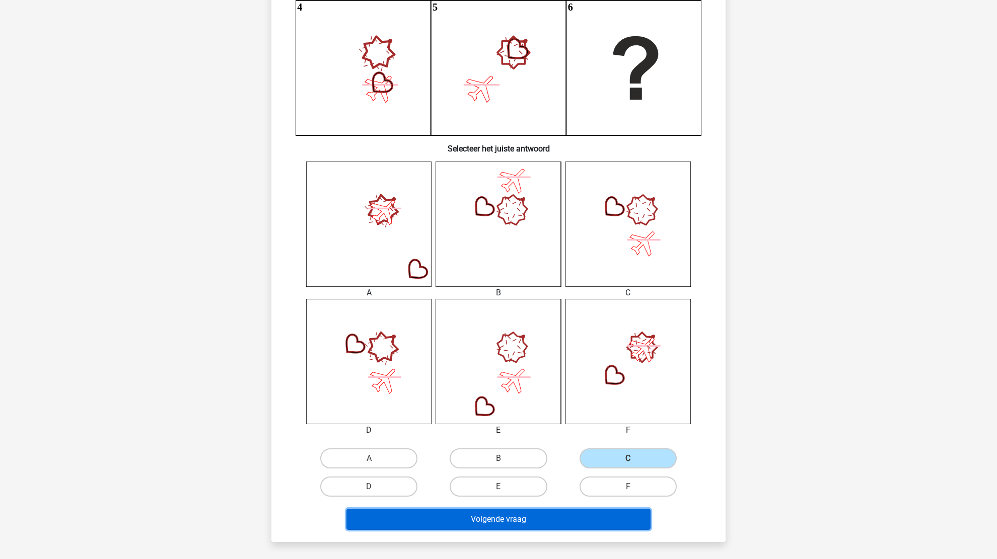
click at [500, 520] on button "Volgende vraag" at bounding box center [498, 519] width 305 height 21
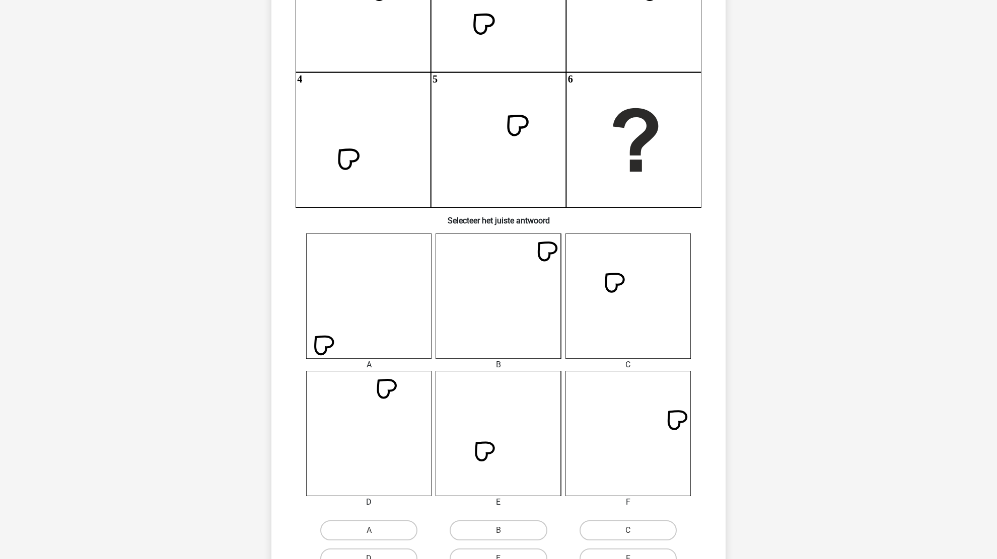
scroll to position [201, 0]
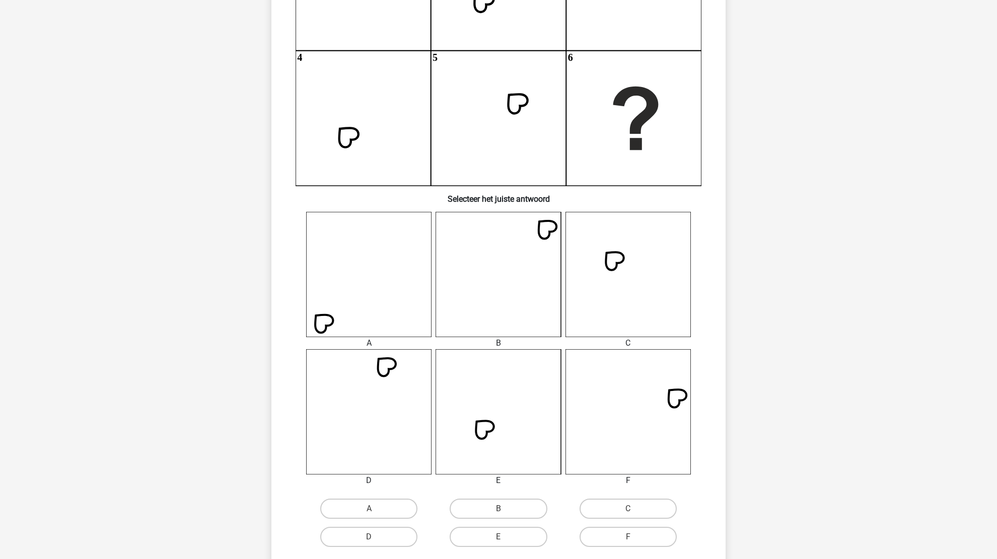
click at [502, 540] on input "E" at bounding box center [501, 540] width 7 height 7
radio input "true"
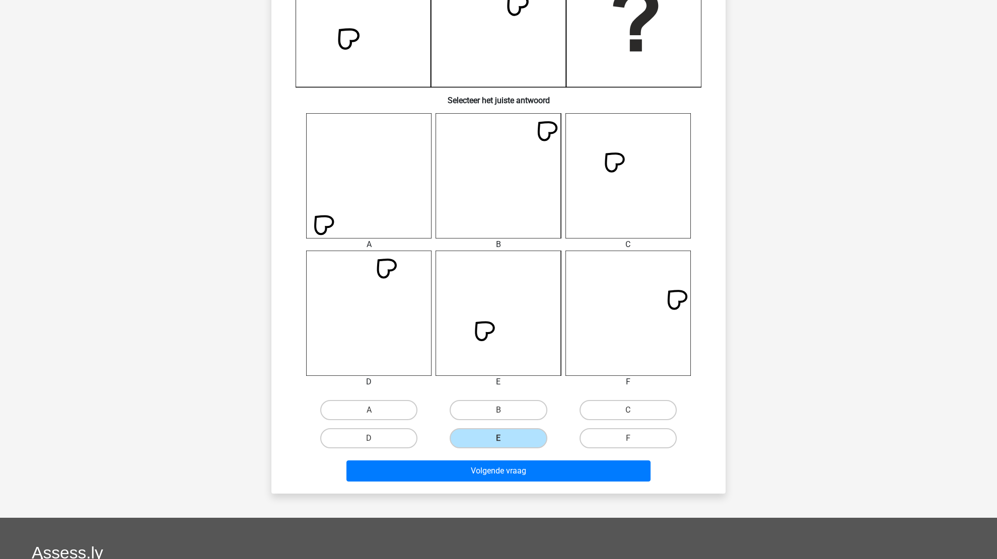
scroll to position [302, 0]
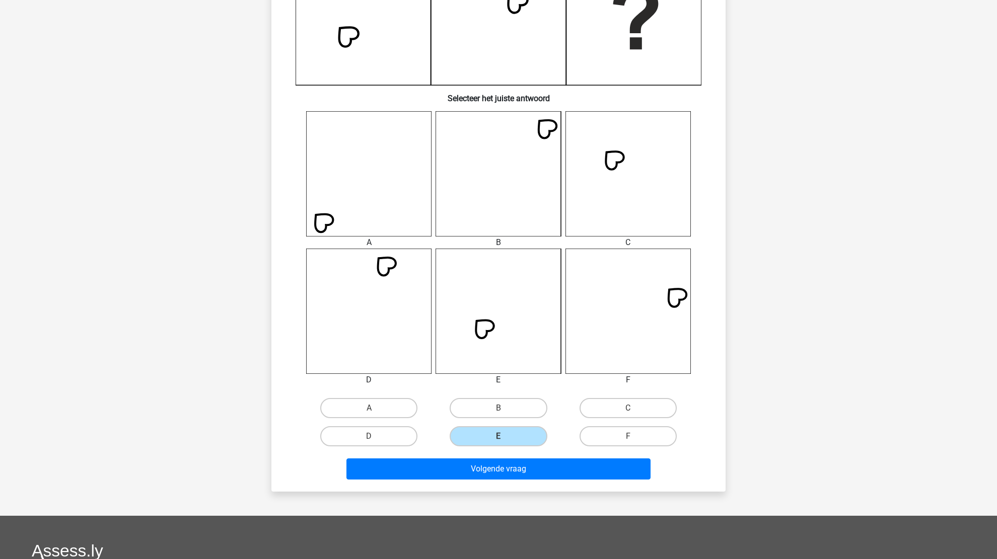
click at [512, 479] on div "Volgende vraag" at bounding box center [498, 471] width 389 height 25
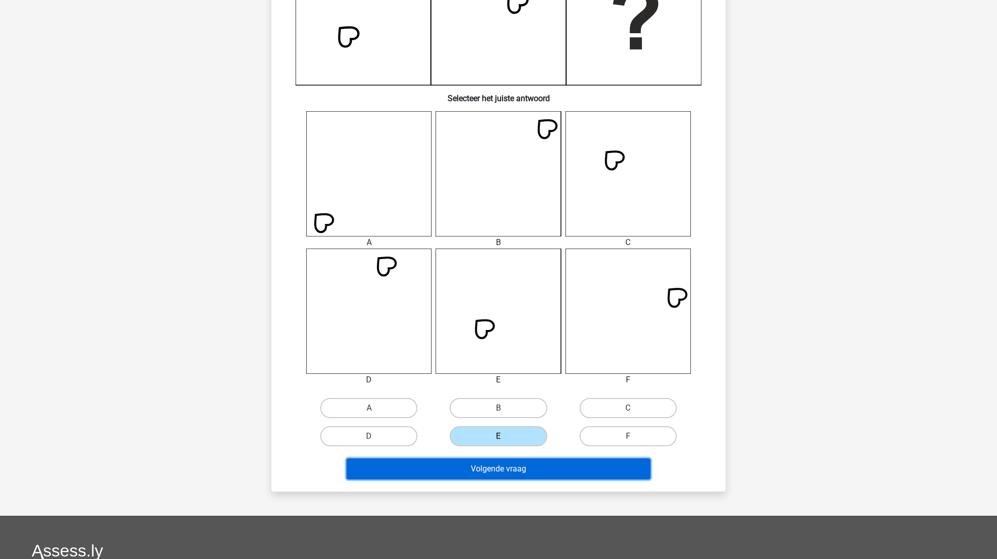
click at [516, 473] on button "Volgende vraag" at bounding box center [498, 469] width 305 height 21
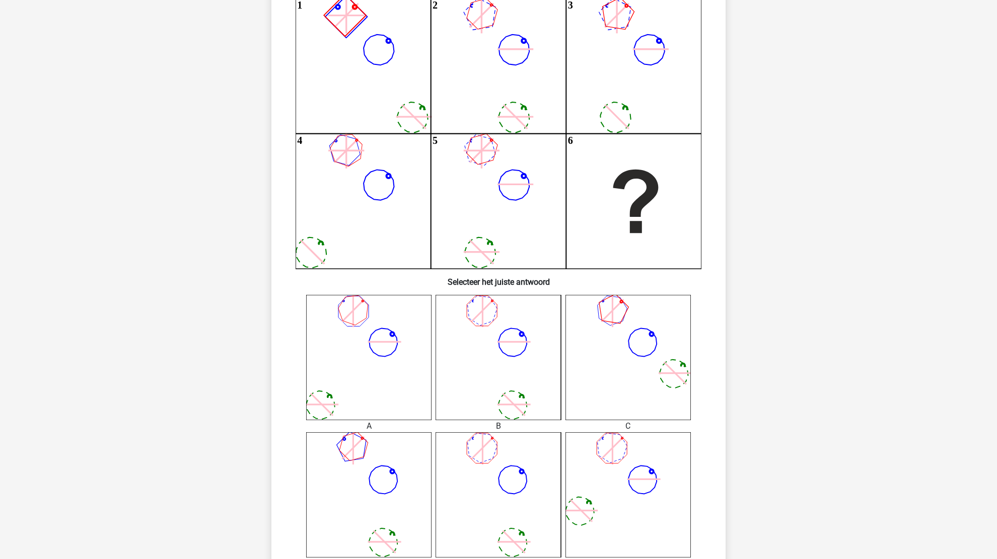
scroll to position [101, 0]
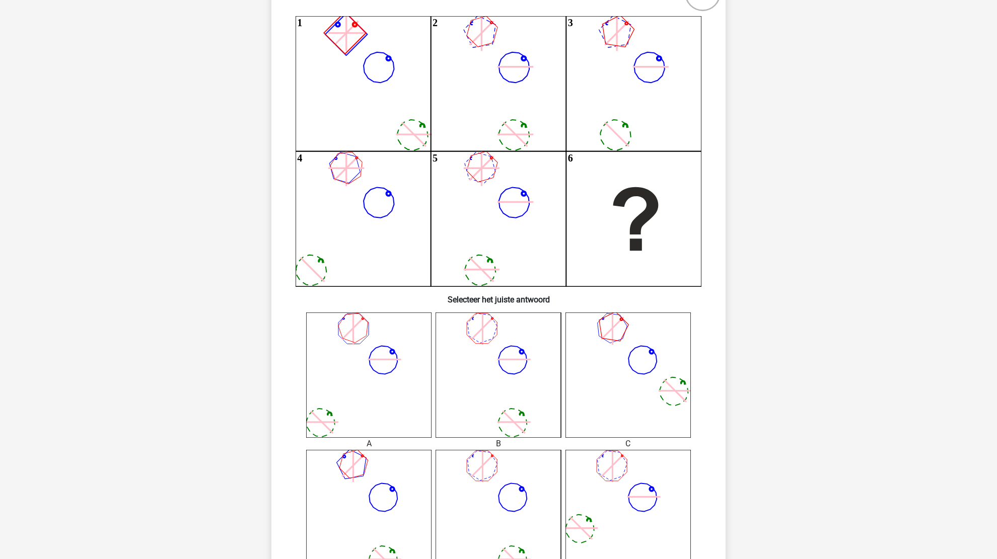
click at [505, 360] on icon at bounding box center [513, 359] width 33 height 33
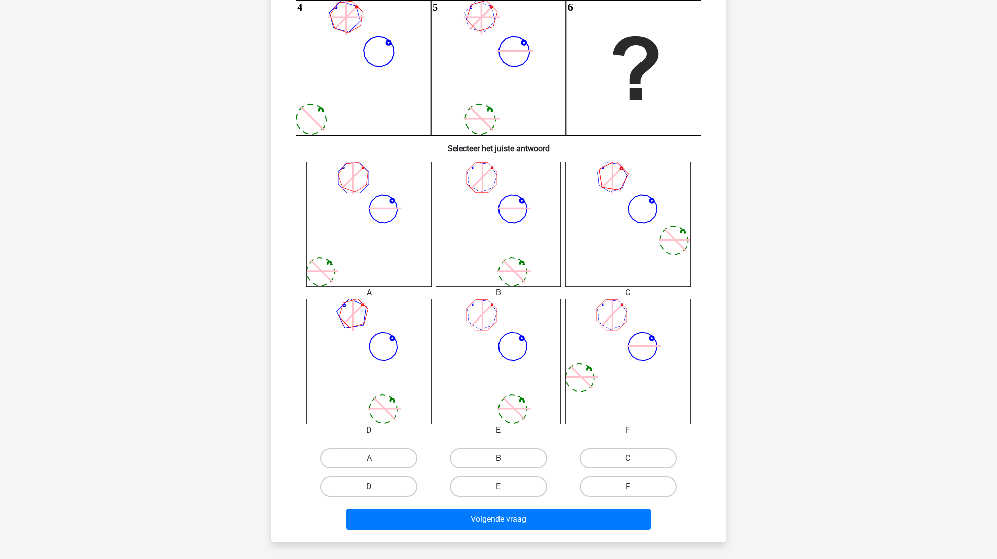
click at [468, 461] on label "B" at bounding box center [498, 459] width 97 height 20
click at [498, 461] on input "B" at bounding box center [501, 462] width 7 height 7
radio input "true"
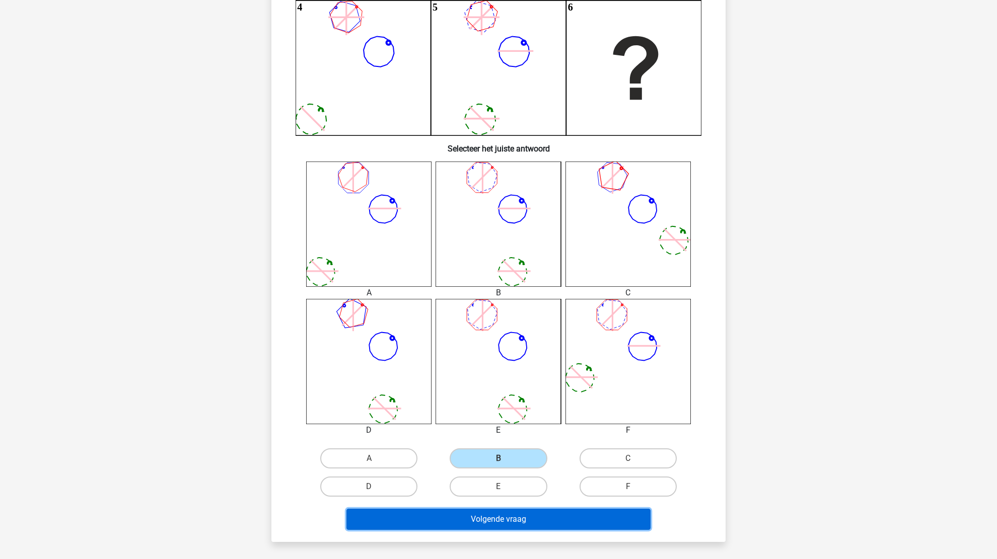
click at [514, 515] on button "Volgende vraag" at bounding box center [498, 519] width 305 height 21
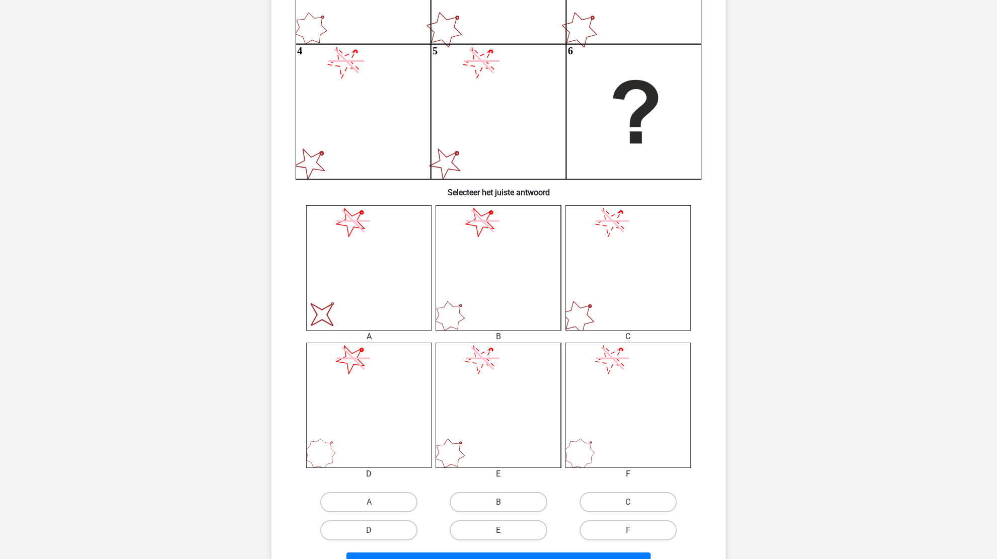
scroll to position [201, 0]
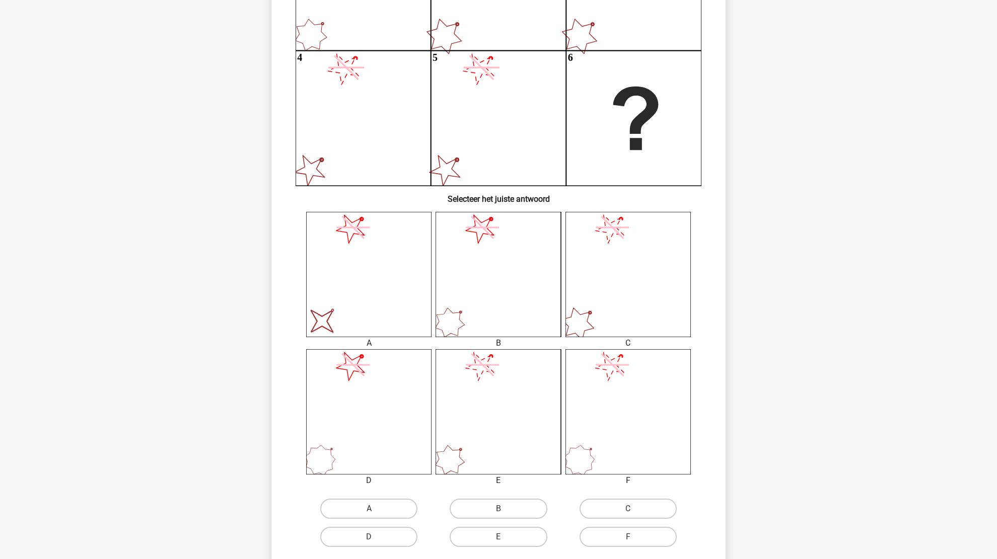
click at [364, 508] on label "A" at bounding box center [368, 509] width 97 height 20
click at [369, 509] on input "A" at bounding box center [372, 512] width 7 height 7
radio input "true"
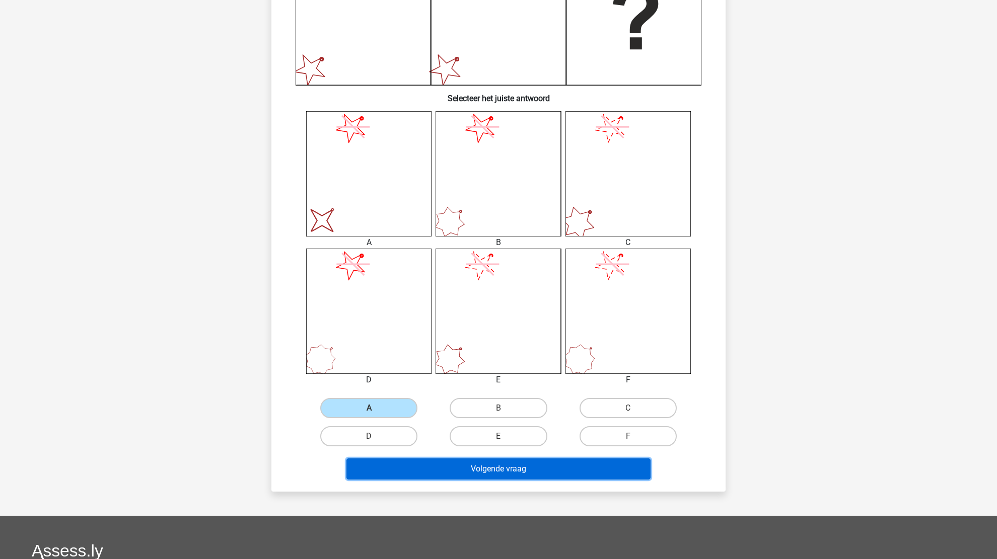
click at [500, 471] on button "Volgende vraag" at bounding box center [498, 469] width 305 height 21
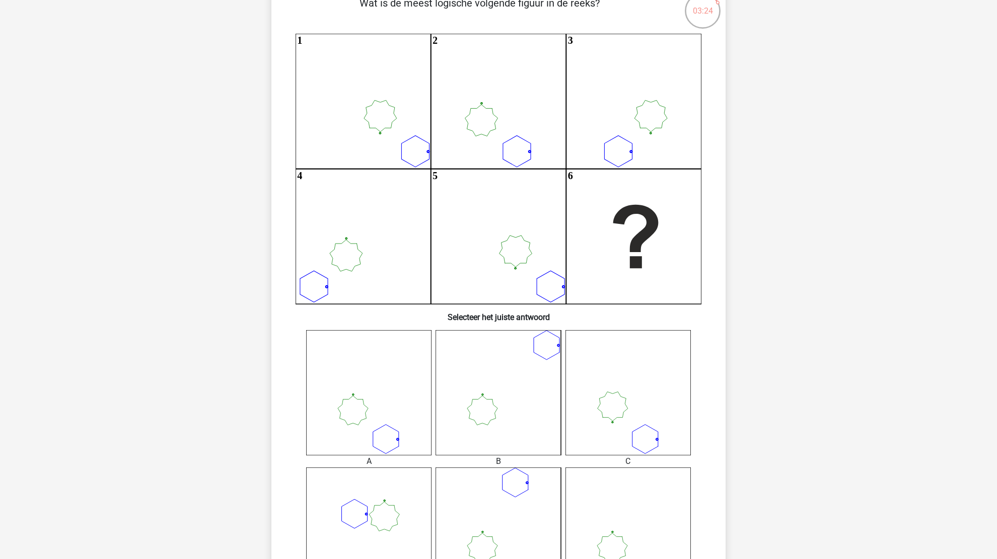
scroll to position [101, 0]
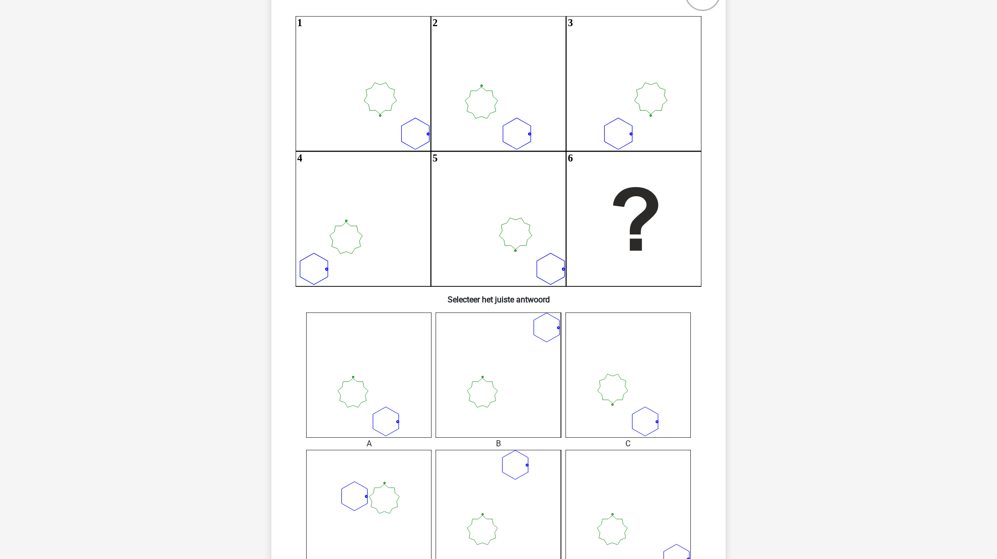
click at [335, 413] on icon at bounding box center [368, 375] width 125 height 125
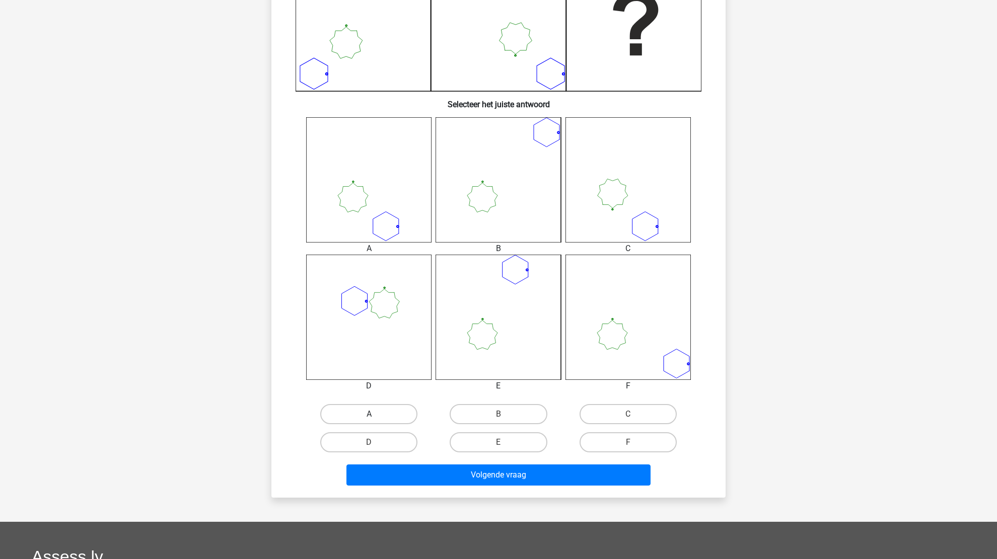
scroll to position [302, 0]
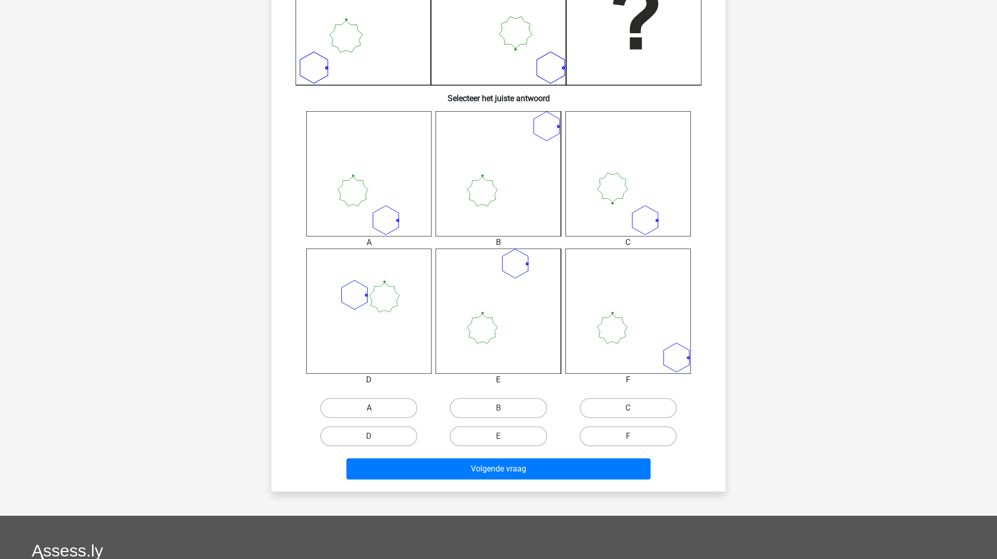
click at [359, 404] on label "A" at bounding box center [368, 408] width 97 height 20
click at [369, 408] on input "A" at bounding box center [372, 411] width 7 height 7
radio input "true"
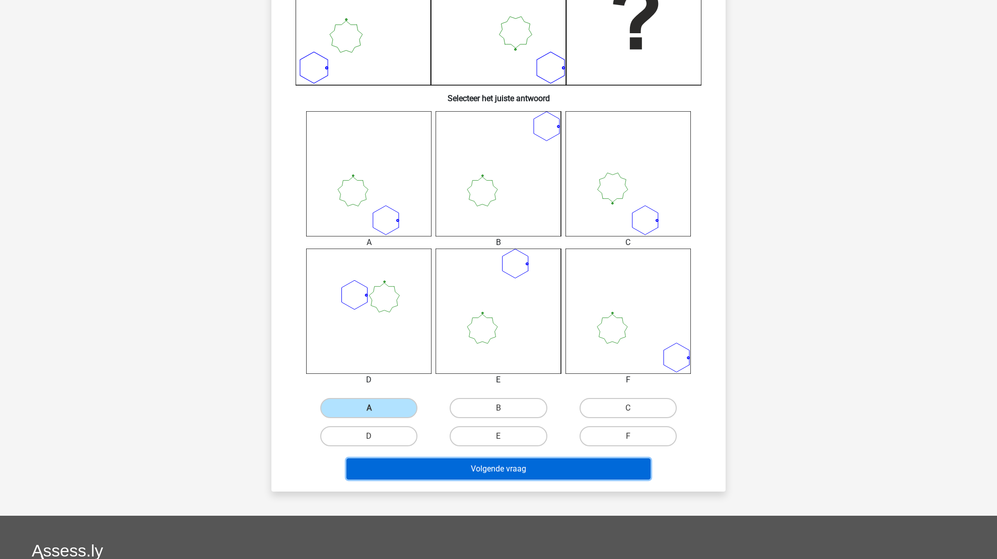
click at [496, 467] on button "Volgende vraag" at bounding box center [498, 469] width 305 height 21
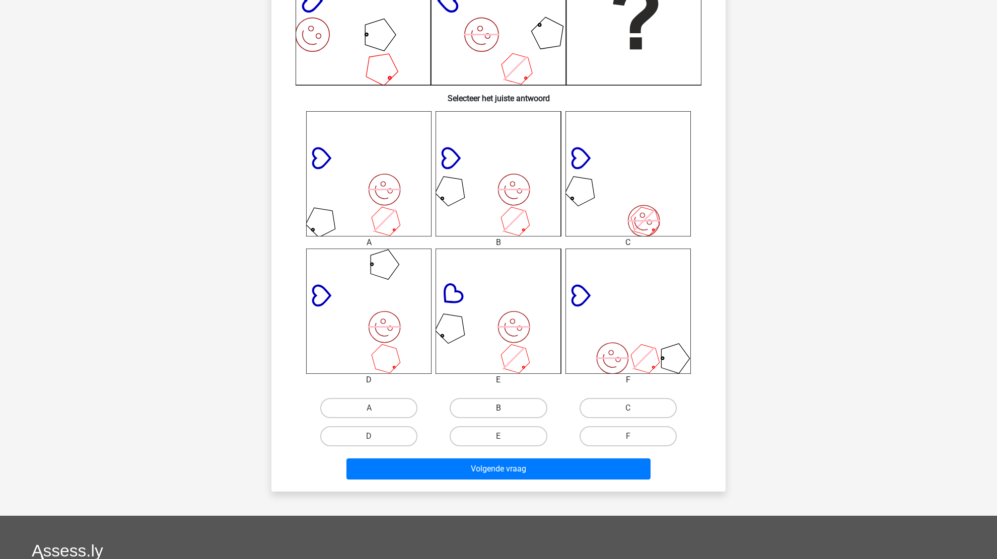
click at [489, 407] on label "B" at bounding box center [498, 408] width 97 height 20
click at [498, 408] on input "B" at bounding box center [501, 411] width 7 height 7
radio input "true"
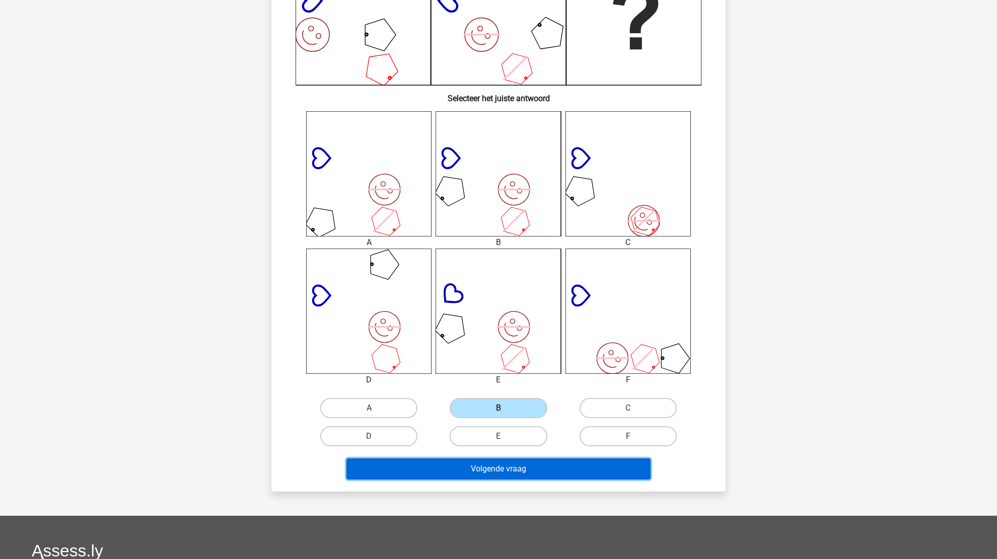
click at [488, 460] on button "Volgende vraag" at bounding box center [498, 469] width 305 height 21
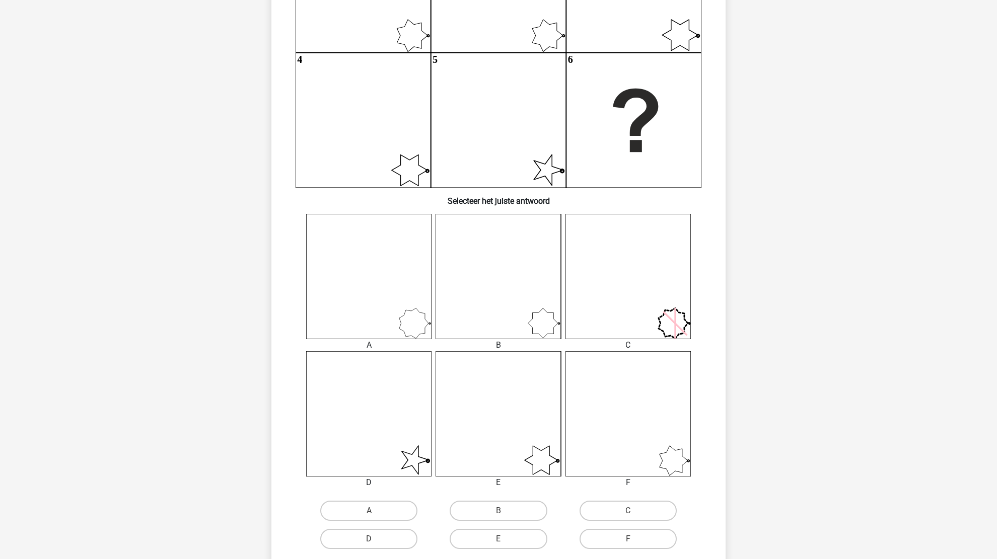
scroll to position [252, 0]
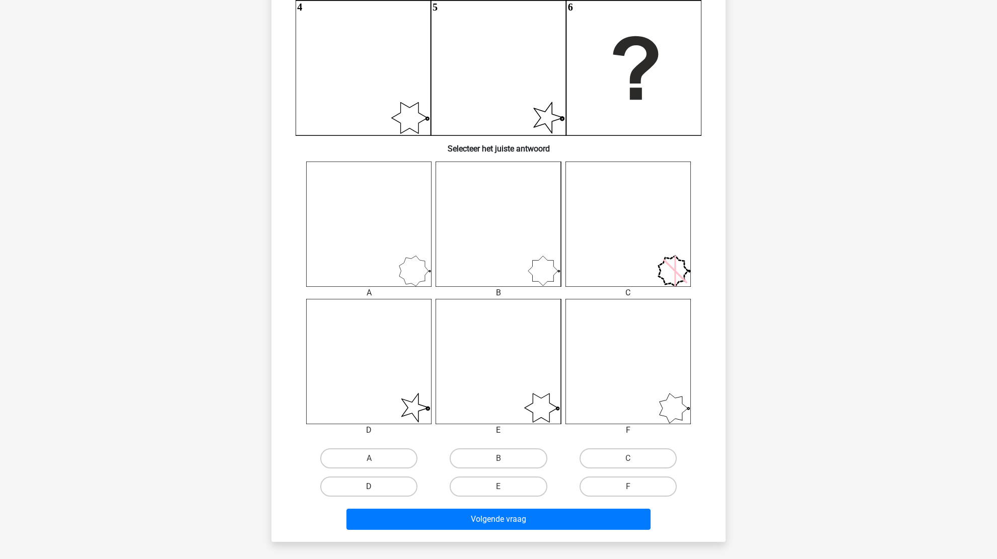
click at [384, 486] on label "D" at bounding box center [368, 487] width 97 height 20
click at [376, 487] on input "D" at bounding box center [372, 490] width 7 height 7
radio input "true"
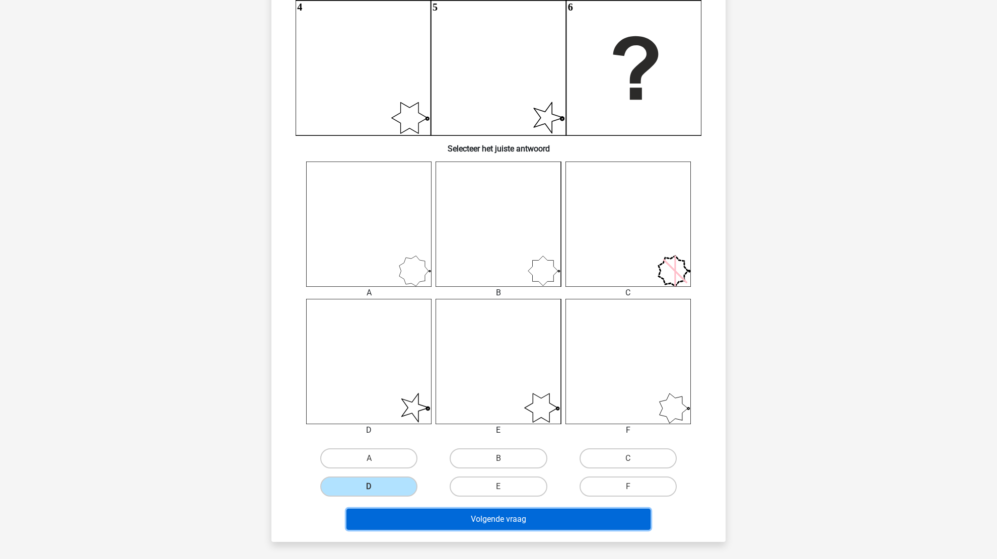
click at [459, 520] on button "Volgende vraag" at bounding box center [498, 519] width 305 height 21
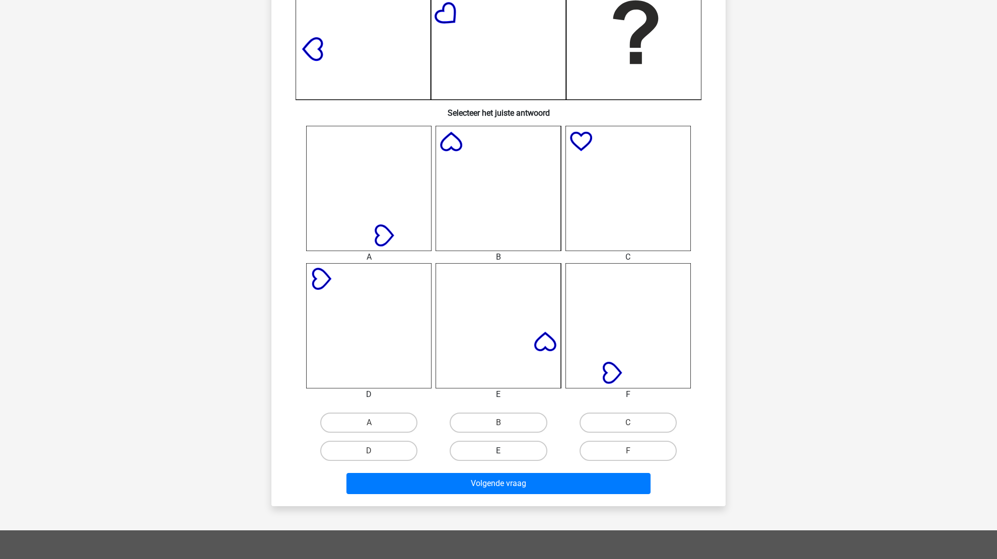
scroll to position [302, 0]
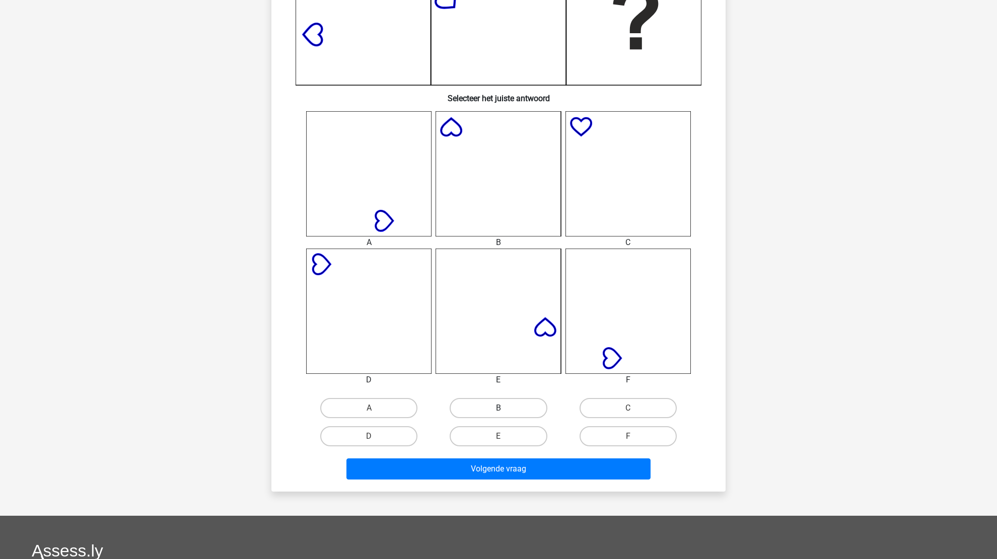
click at [490, 406] on label "B" at bounding box center [498, 408] width 97 height 20
click at [498, 408] on input "B" at bounding box center [501, 411] width 7 height 7
radio input "true"
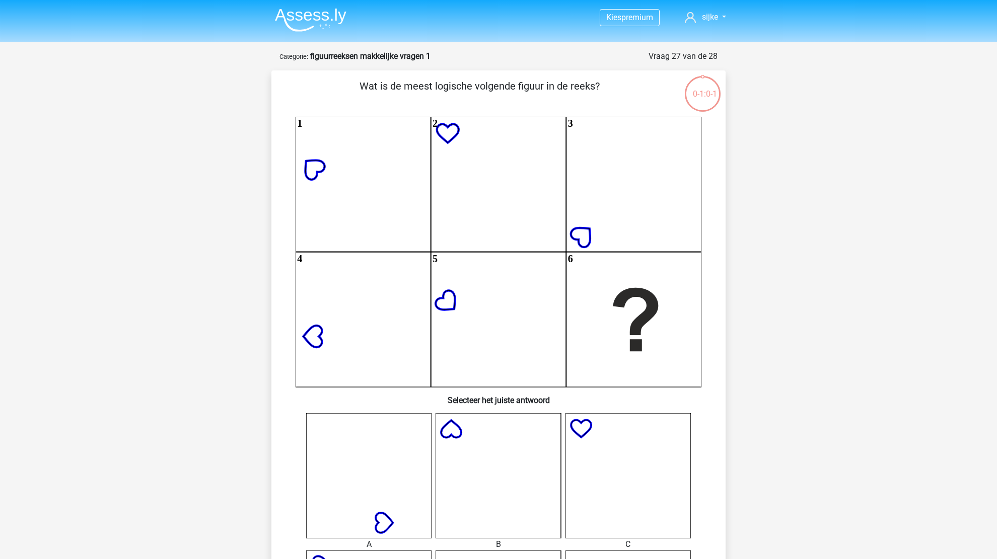
scroll to position [8, 0]
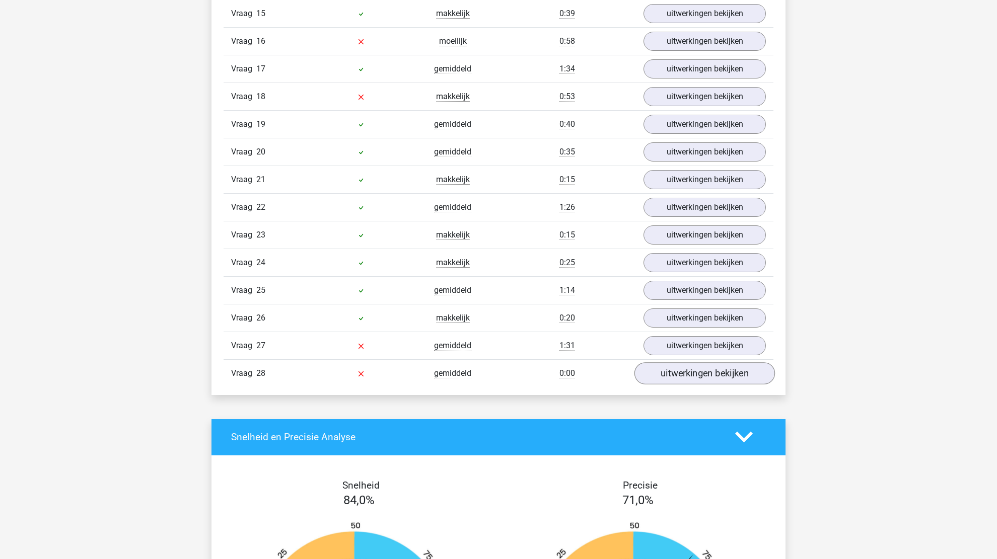
scroll to position [1259, 0]
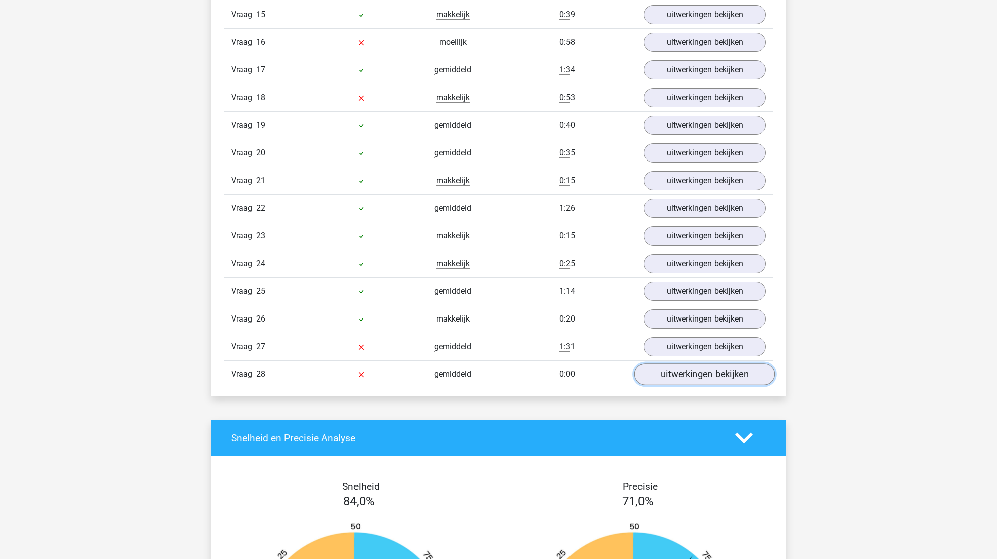
click at [702, 368] on link "uitwerkingen bekijken" at bounding box center [704, 374] width 140 height 22
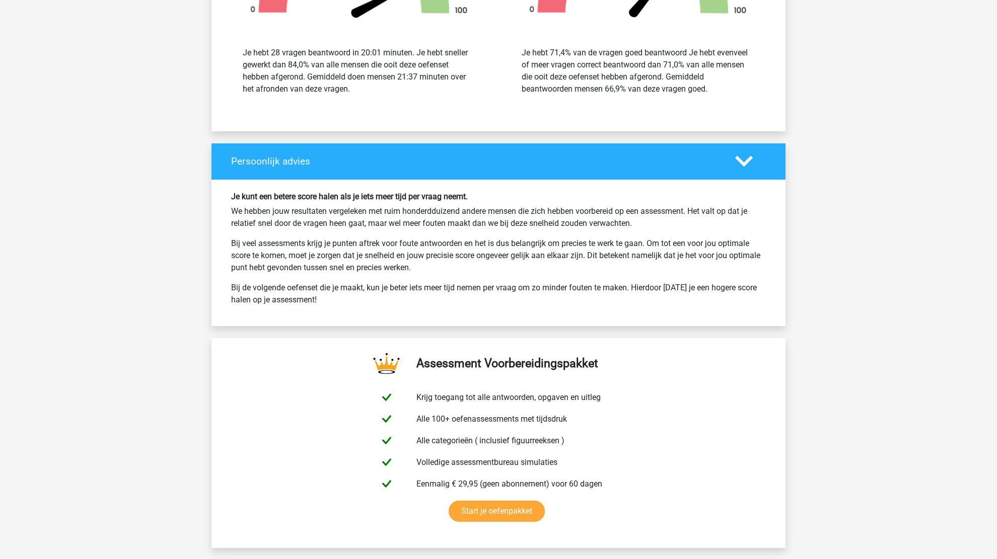
scroll to position [2826, 0]
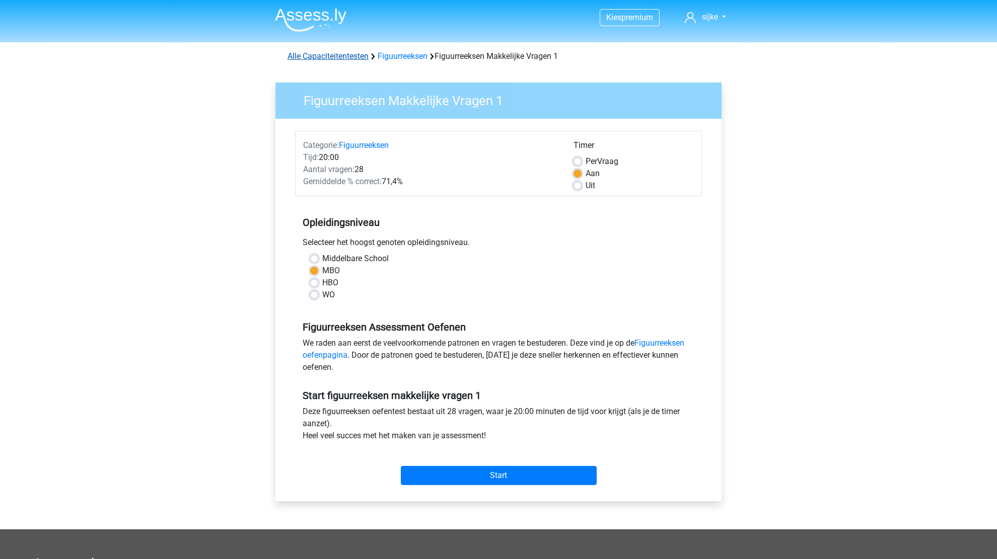
click at [321, 54] on link "Alle Capaciteitentesten" at bounding box center [327, 56] width 81 height 10
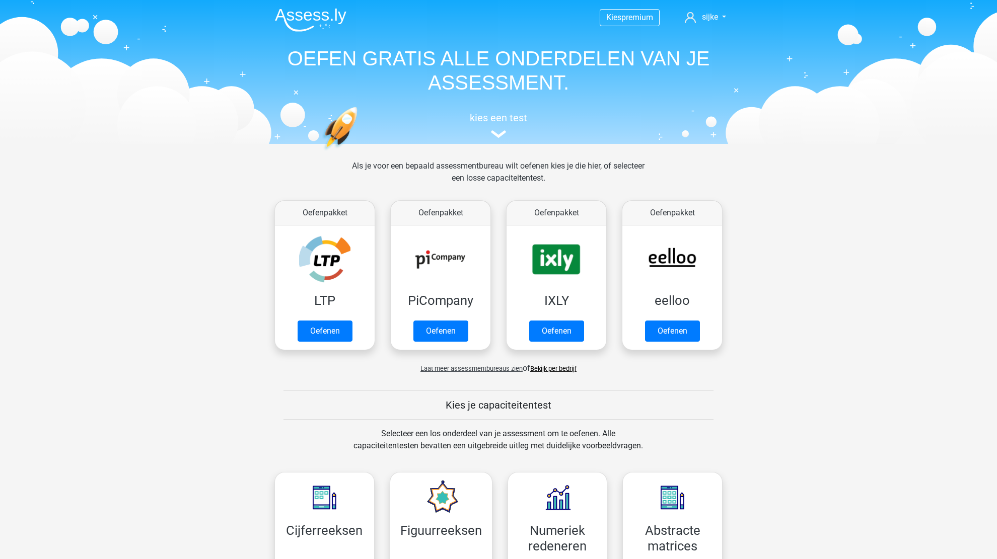
scroll to position [427, 0]
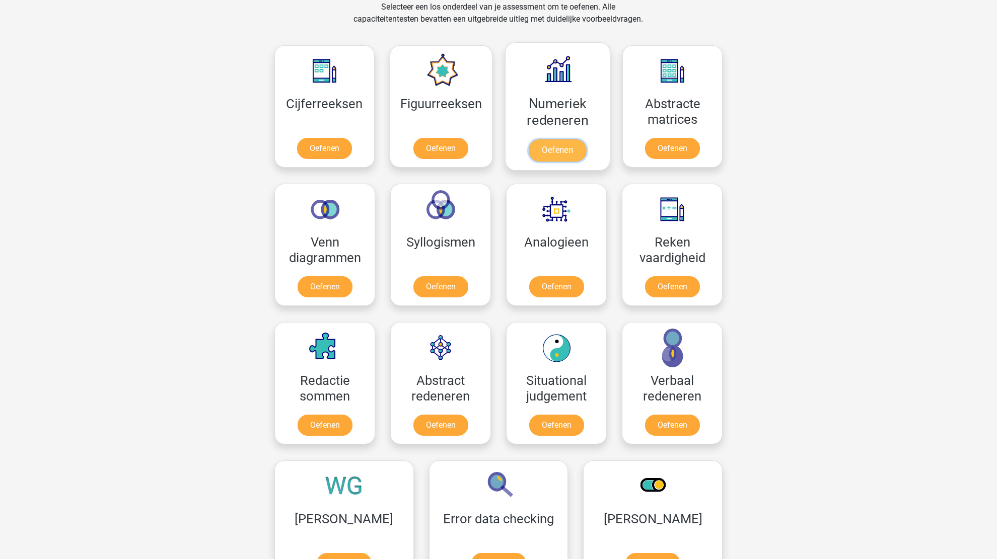
click at [536, 148] on link "Oefenen" at bounding box center [557, 150] width 57 height 22
click at [531, 156] on link "Oefenen" at bounding box center [557, 150] width 57 height 22
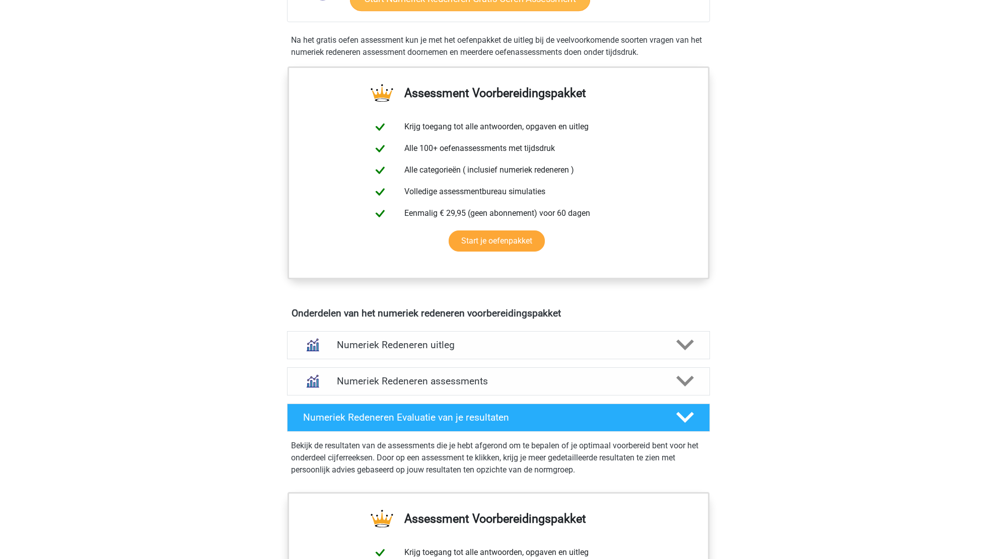
scroll to position [352, 0]
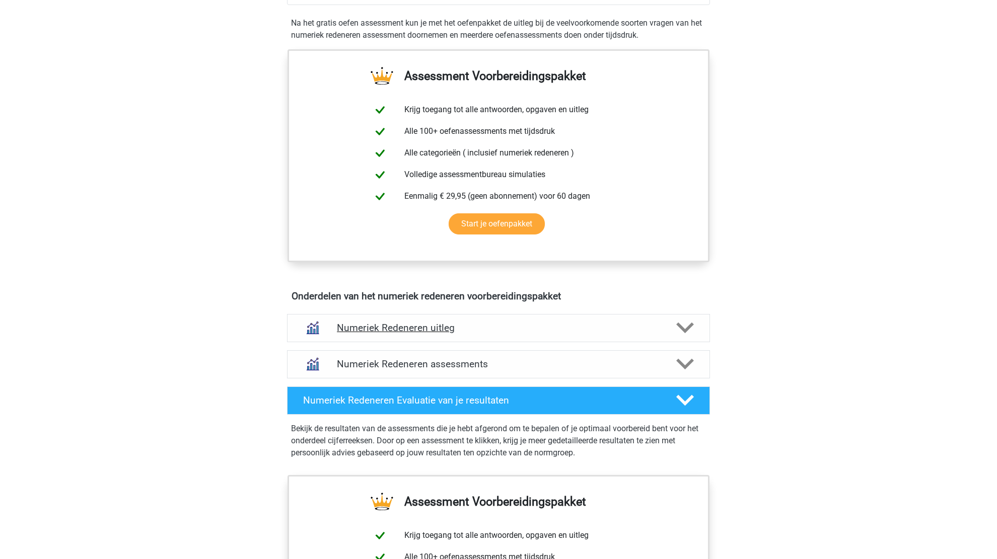
click at [523, 338] on div "Numeriek Redeneren uitleg" at bounding box center [498, 328] width 423 height 28
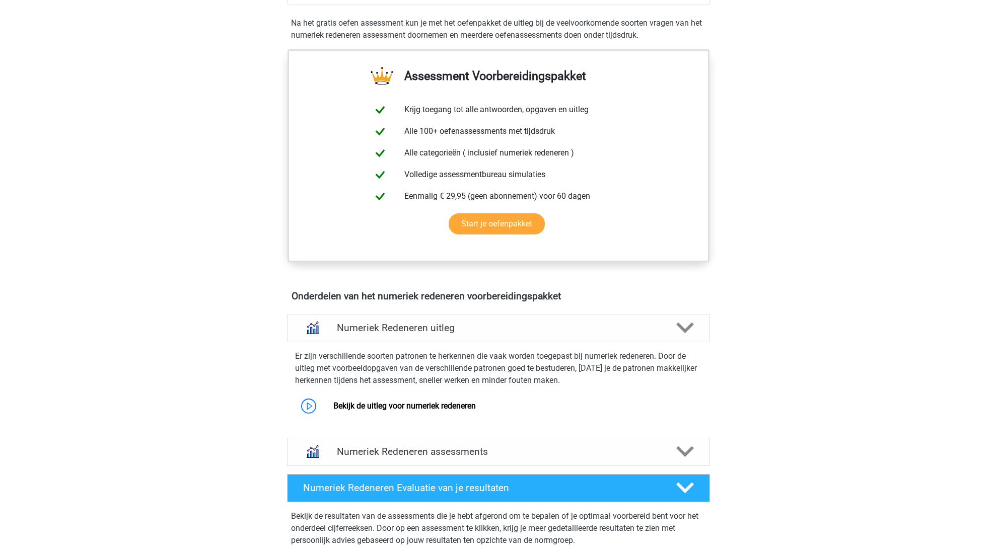
click at [209, 291] on div "Kies premium [PERSON_NAME] [EMAIL_ADDRESS][DOMAIN_NAME]" at bounding box center [498, 357] width 997 height 1418
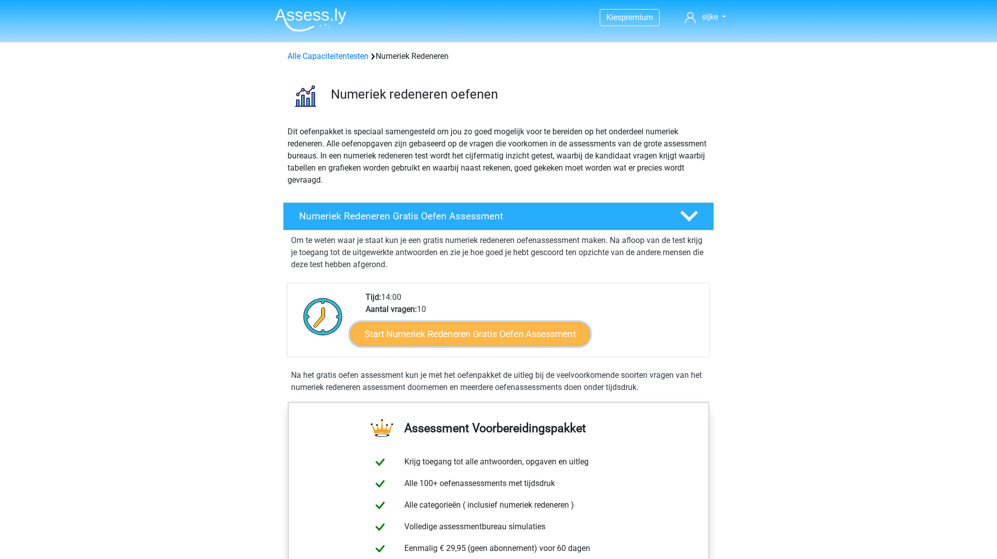
click at [420, 322] on link "Start Numeriek Redeneren Gratis Oefen Assessment" at bounding box center [470, 334] width 240 height 24
click at [320, 63] on div "Alle Capaciteitentesten Numeriek Redeneren" at bounding box center [498, 54] width 478 height 24
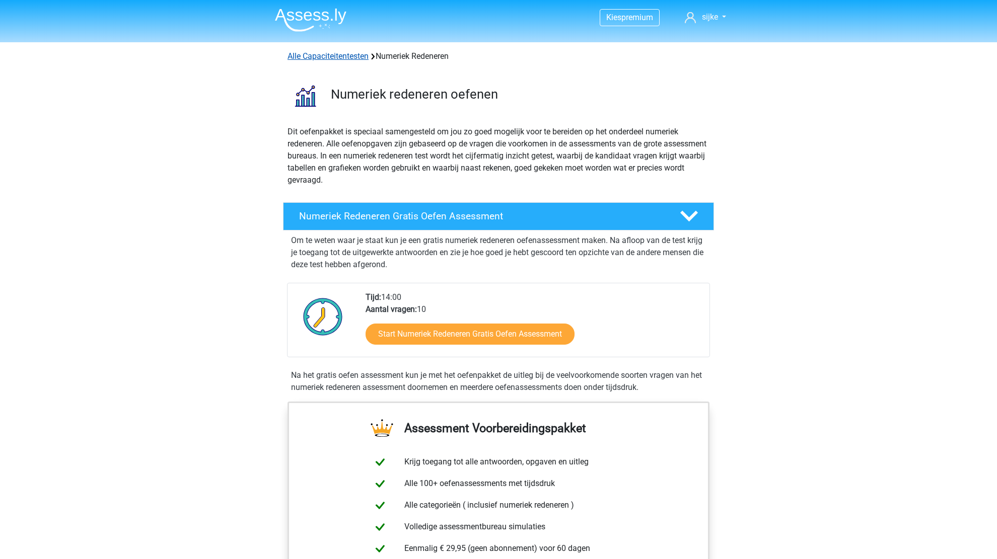
click at [324, 59] on link "Alle Capaciteitentesten" at bounding box center [327, 56] width 81 height 10
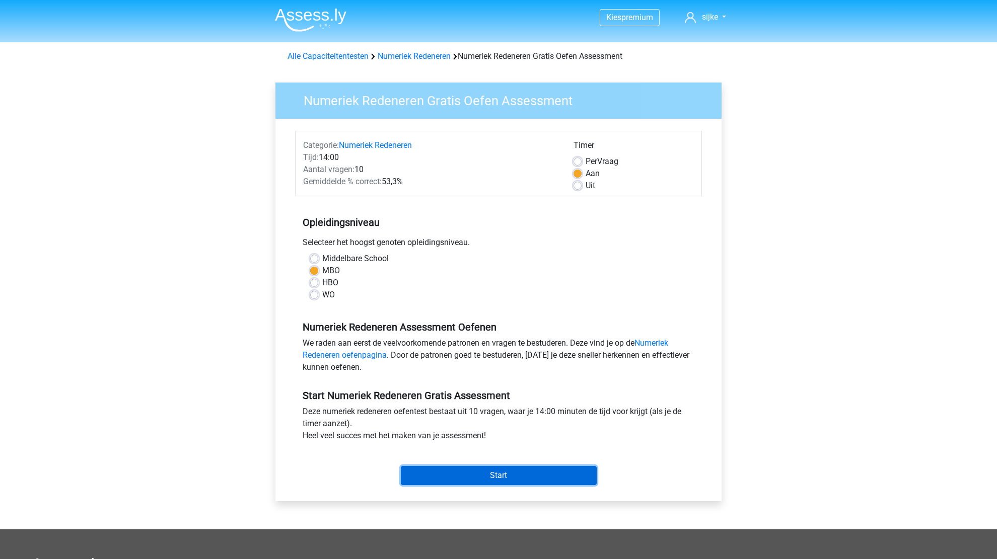
click at [492, 475] on input "Start" at bounding box center [499, 475] width 196 height 19
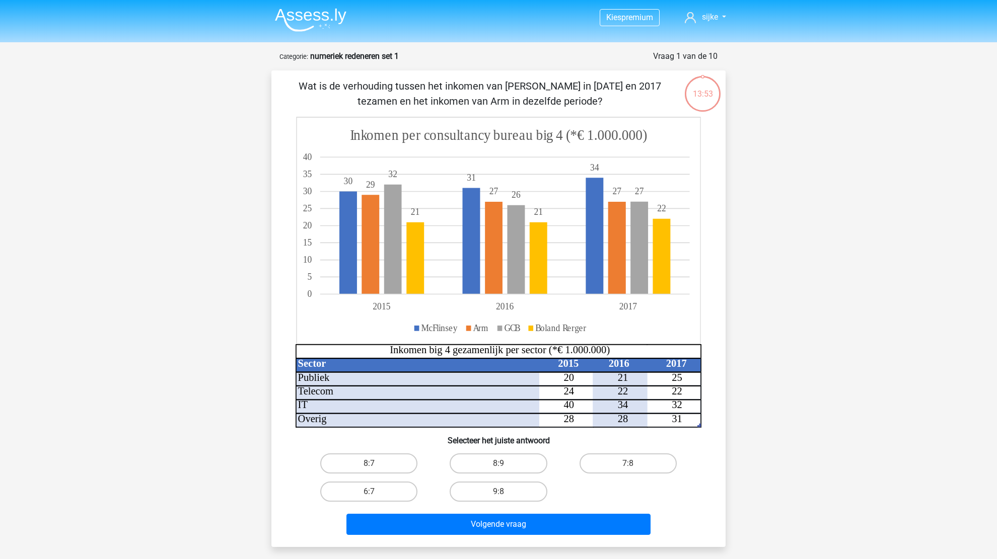
scroll to position [50, 0]
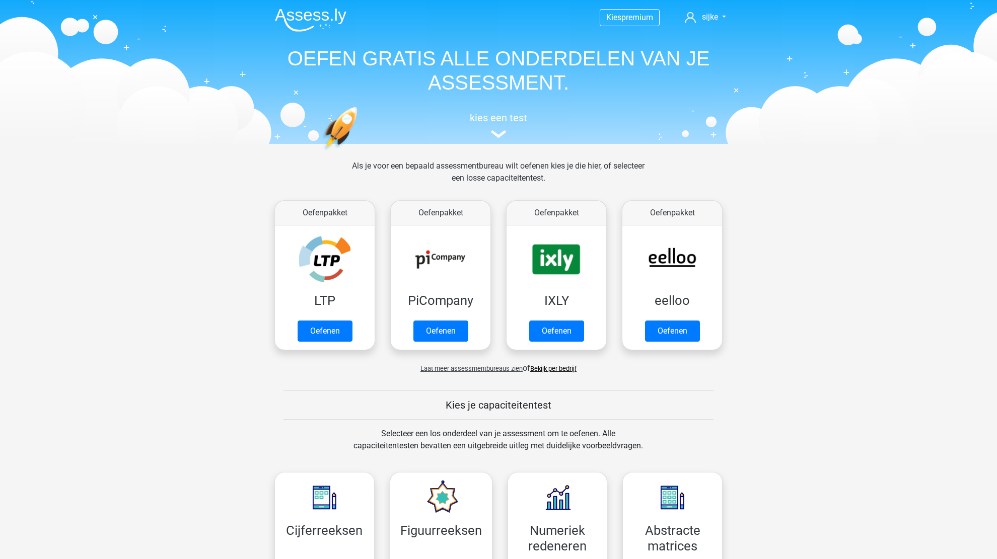
scroll to position [427, 0]
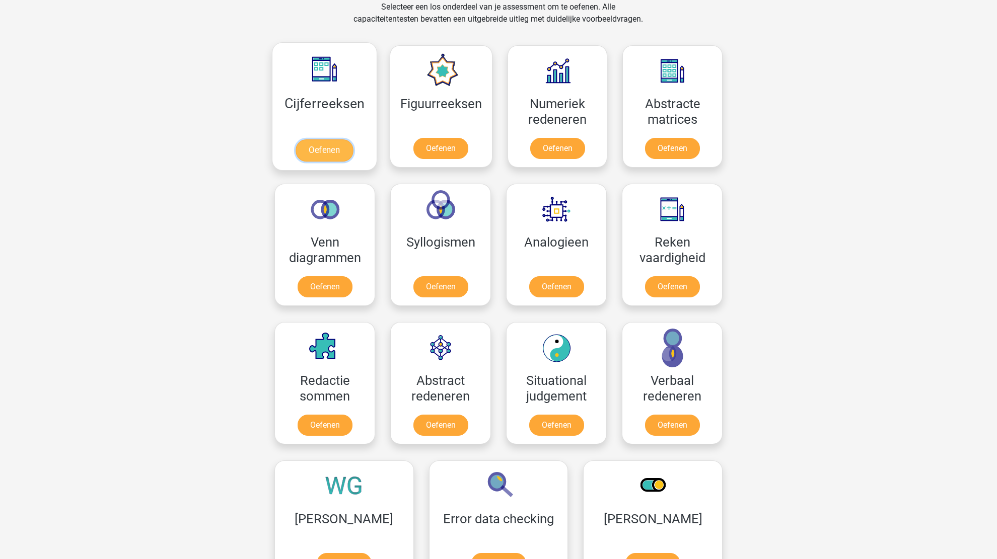
click at [321, 148] on link "Oefenen" at bounding box center [324, 150] width 57 height 22
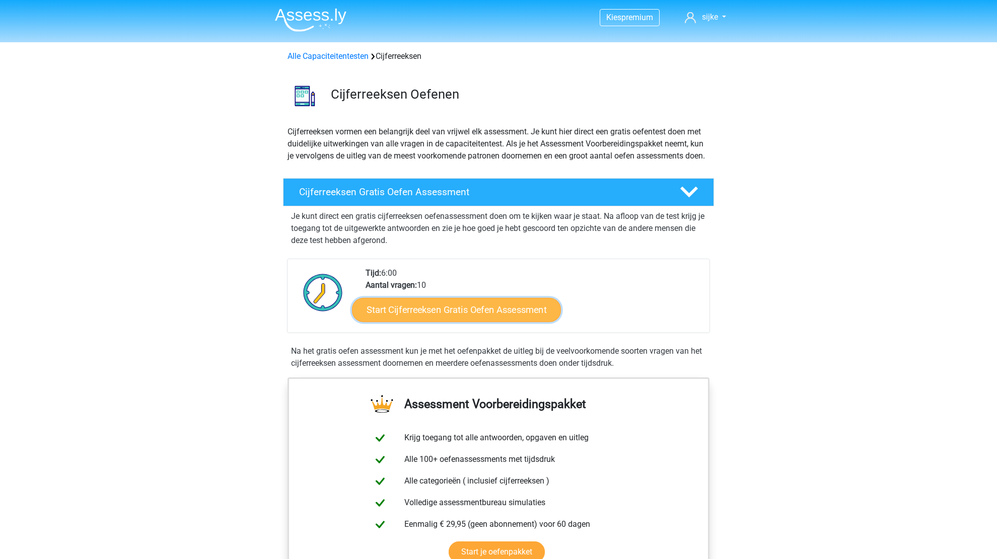
click at [423, 317] on link "Start Cijferreeksen Gratis Oefen Assessment" at bounding box center [456, 310] width 209 height 24
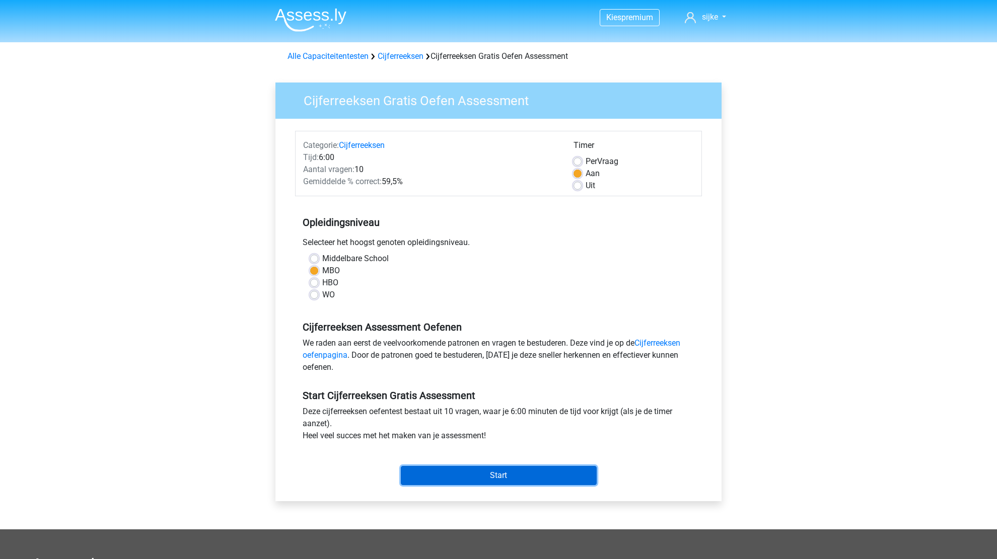
drag, startPoint x: 496, startPoint y: 481, endPoint x: 533, endPoint y: 421, distance: 71.0
click at [533, 421] on div "Start Cijferreeksen Gratis Assessment Deze cijferreeksen oefentest bestaat uit …" at bounding box center [498, 434] width 407 height 112
click at [522, 472] on input "Start" at bounding box center [499, 475] width 196 height 19
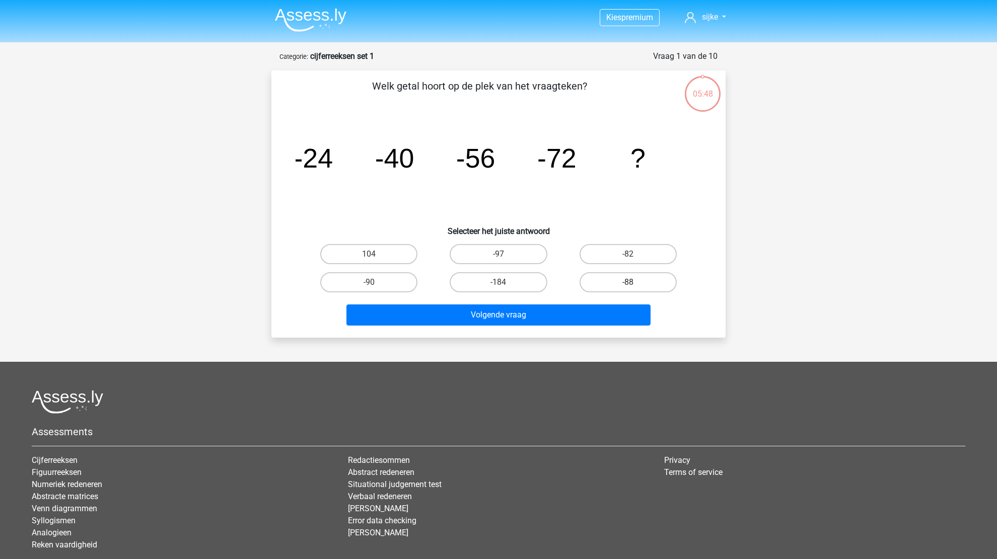
click at [618, 278] on label "-88" at bounding box center [627, 282] width 97 height 20
click at [628, 282] on input "-88" at bounding box center [631, 285] width 7 height 7
radio input "true"
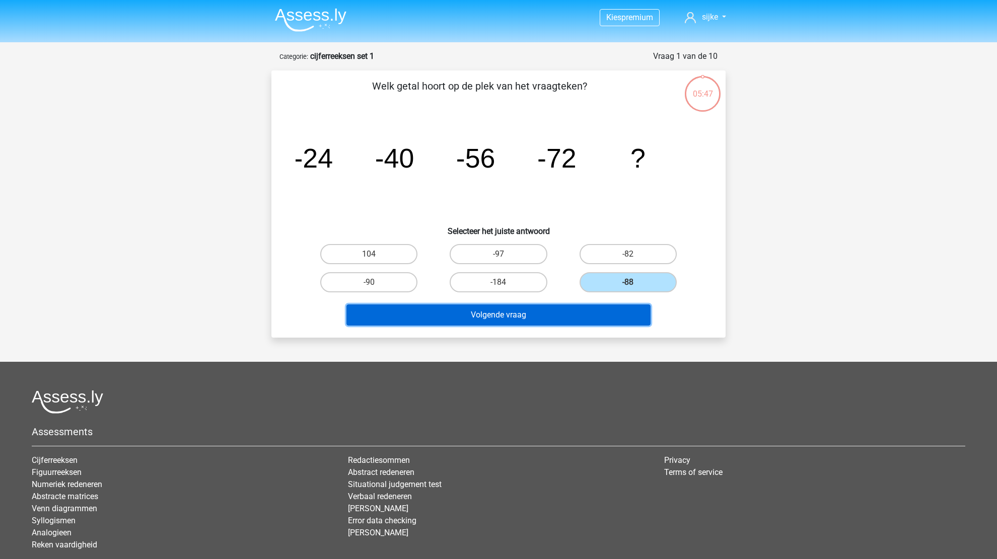
click at [550, 317] on button "Volgende vraag" at bounding box center [498, 315] width 305 height 21
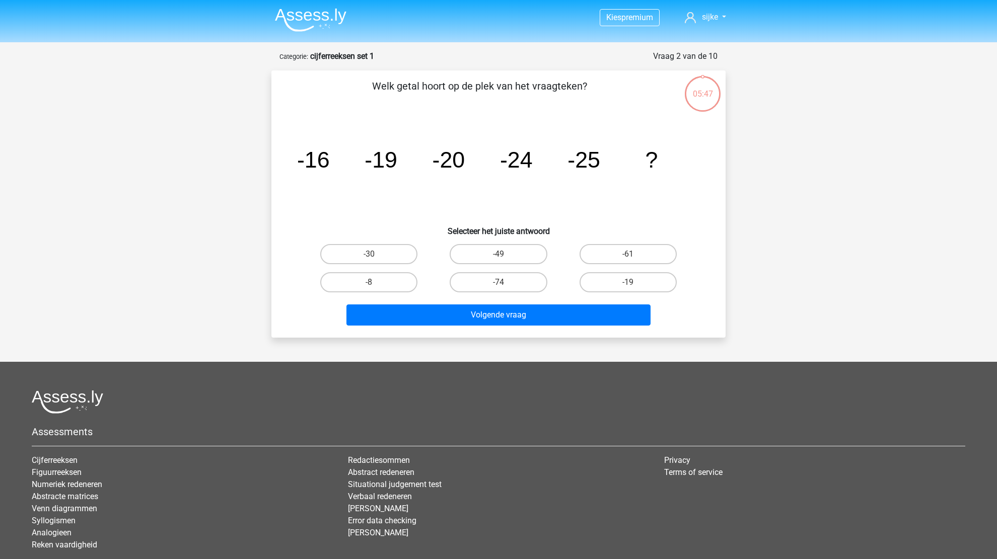
scroll to position [50, 0]
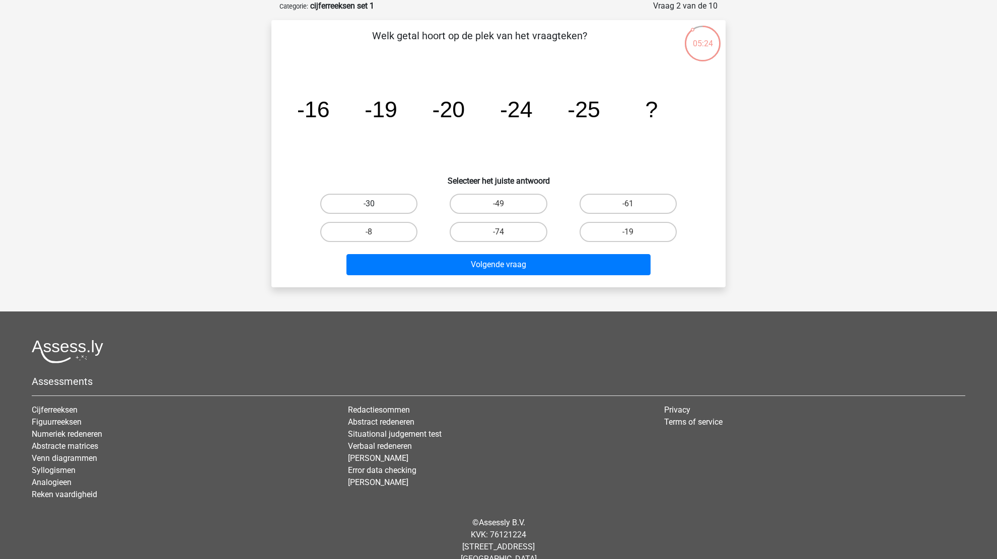
click at [400, 207] on label "-30" at bounding box center [368, 204] width 97 height 20
click at [376, 207] on input "-30" at bounding box center [372, 207] width 7 height 7
radio input "true"
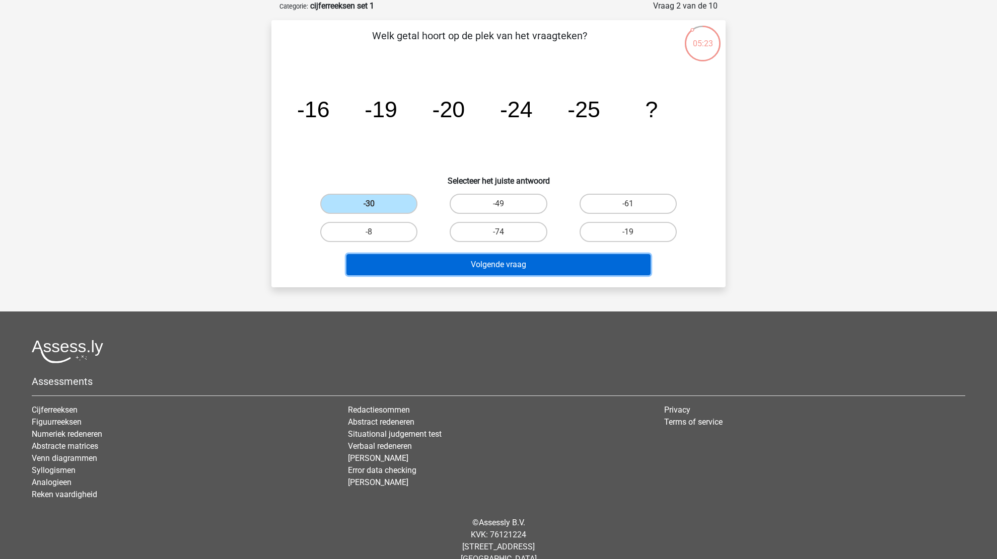
click at [475, 268] on button "Volgende vraag" at bounding box center [498, 264] width 305 height 21
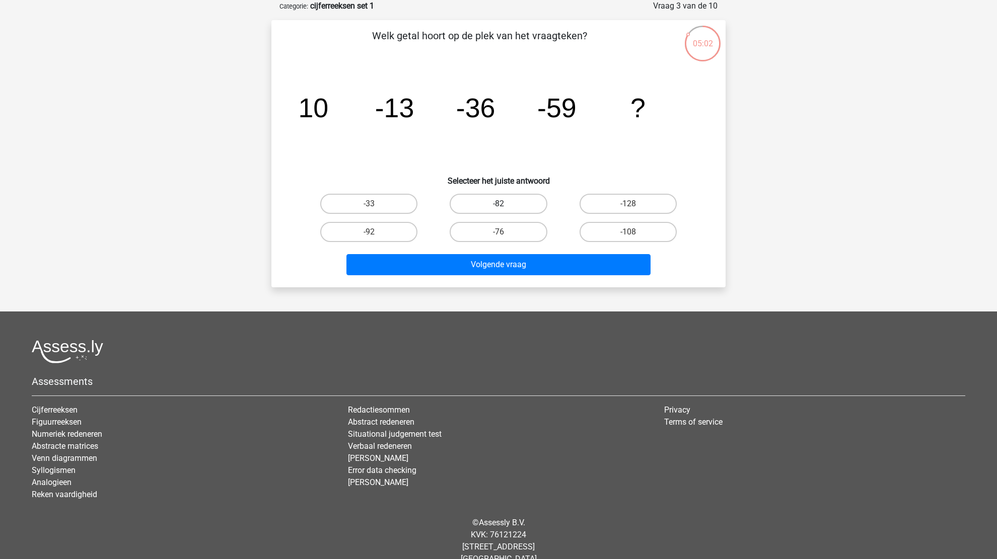
click at [499, 200] on label "-82" at bounding box center [498, 204] width 97 height 20
click at [499, 204] on input "-82" at bounding box center [501, 207] width 7 height 7
radio input "true"
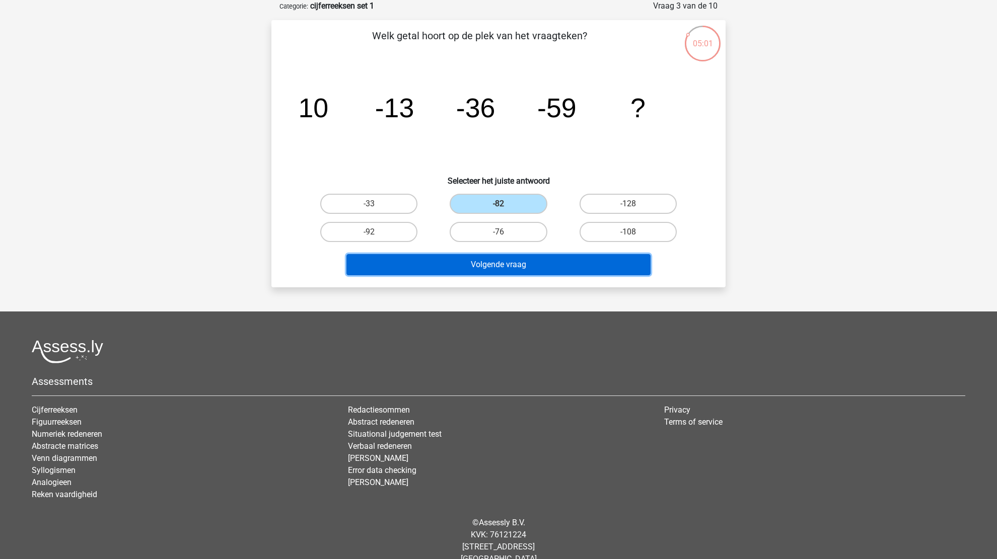
click at [490, 263] on button "Volgende vraag" at bounding box center [498, 264] width 305 height 21
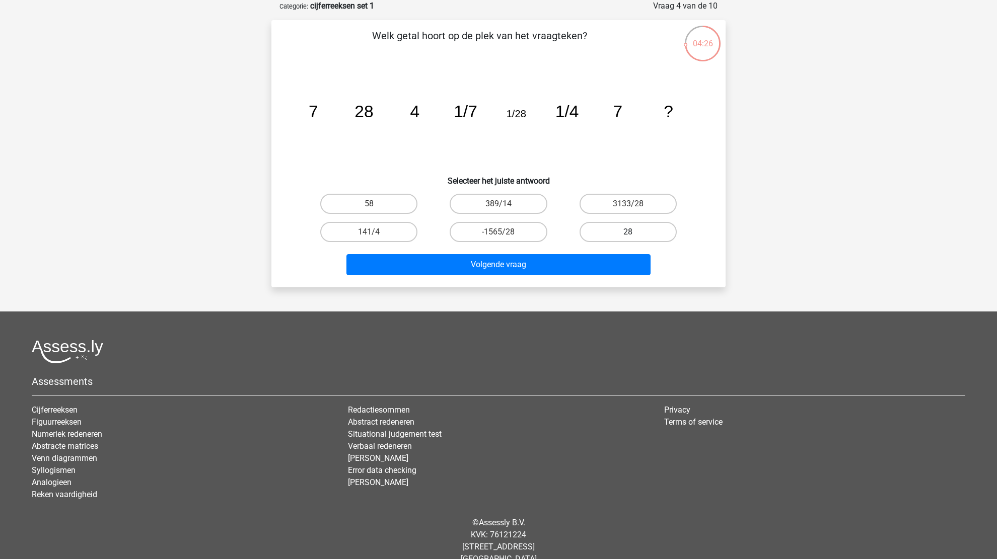
click at [631, 240] on label "28" at bounding box center [627, 232] width 97 height 20
click at [631, 239] on input "28" at bounding box center [631, 235] width 7 height 7
radio input "true"
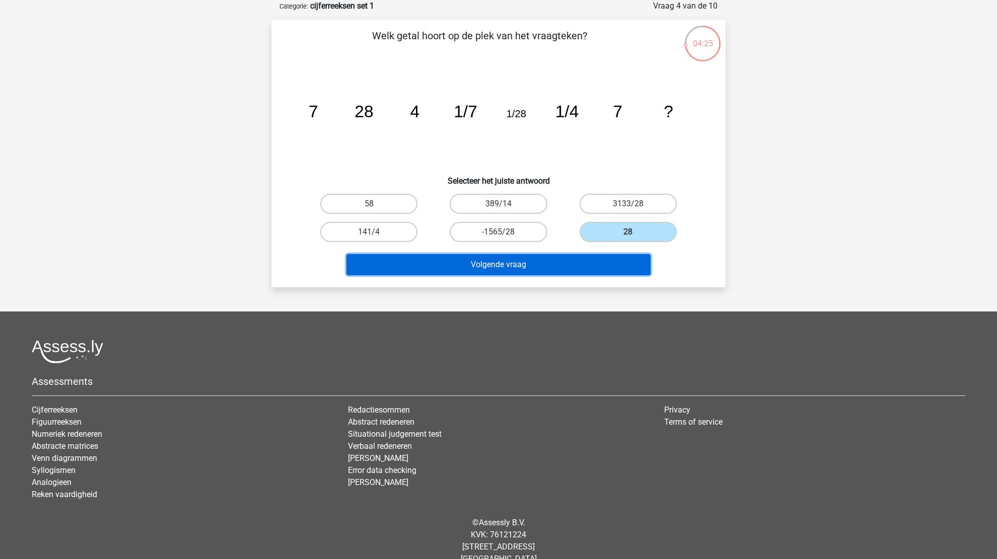
click at [547, 254] on button "Volgende vraag" at bounding box center [498, 264] width 305 height 21
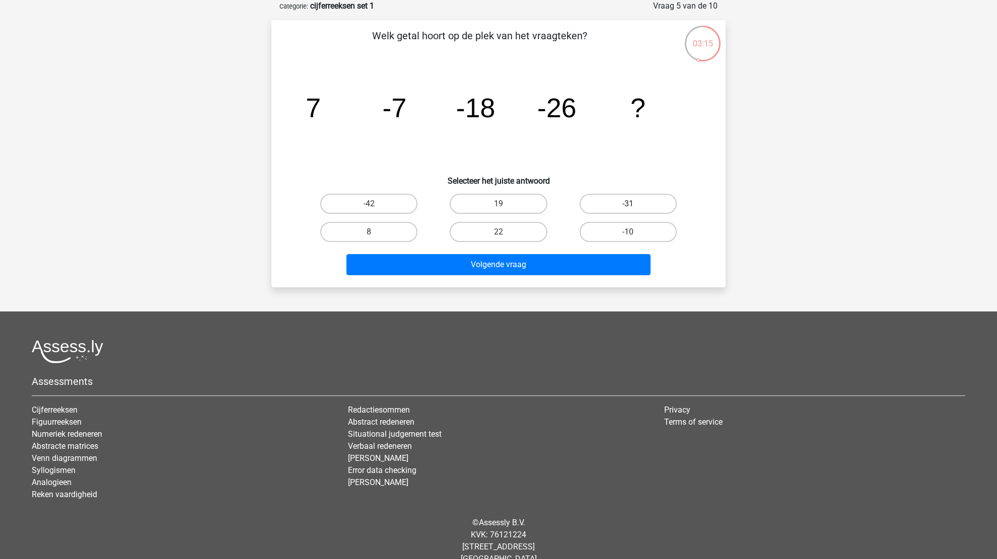
click at [604, 203] on label "-31" at bounding box center [627, 204] width 97 height 20
click at [628, 204] on input "-31" at bounding box center [631, 207] width 7 height 7
radio input "true"
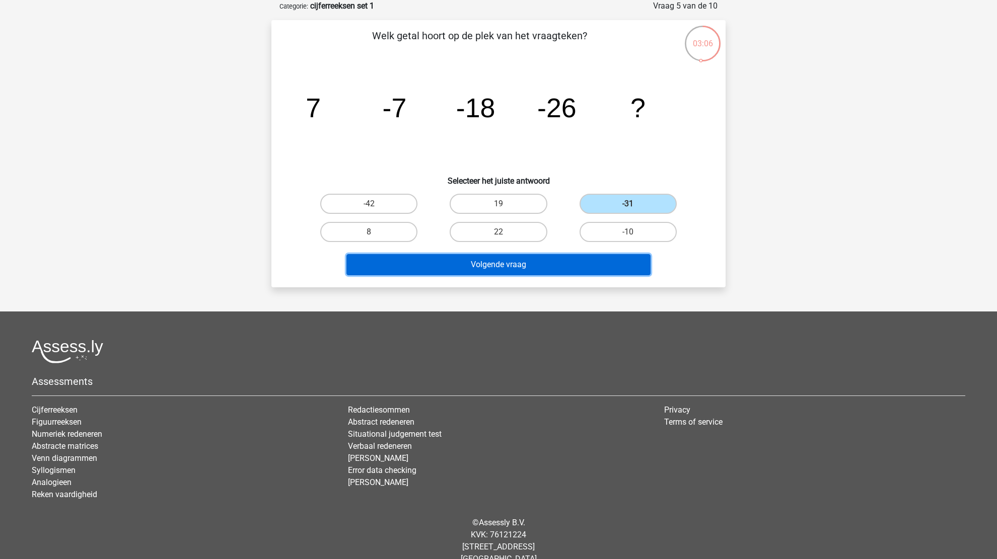
click at [537, 256] on button "Volgende vraag" at bounding box center [498, 264] width 305 height 21
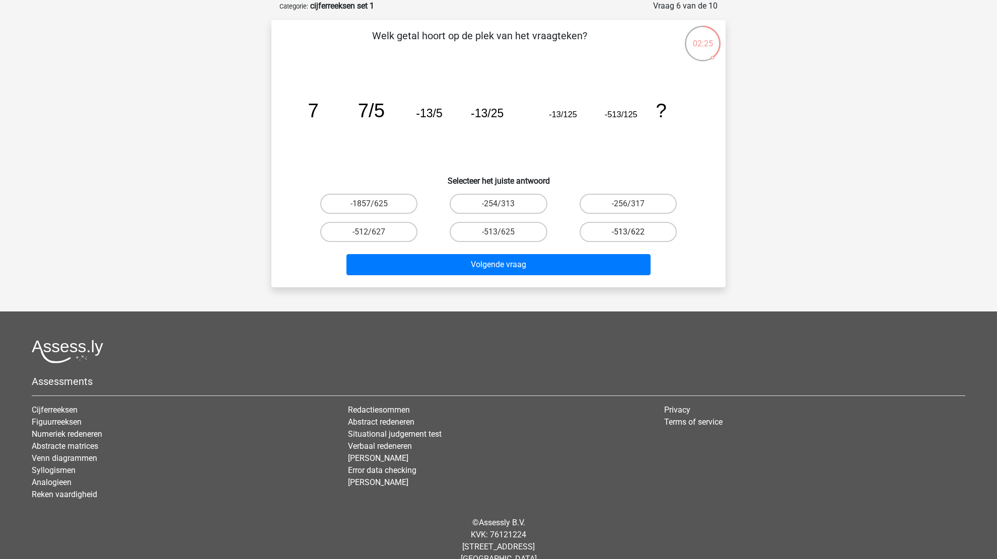
click at [640, 235] on label "-513/622" at bounding box center [627, 232] width 97 height 20
click at [634, 235] on input "-513/622" at bounding box center [631, 235] width 7 height 7
radio input "true"
click at [505, 231] on label "-513/625" at bounding box center [498, 232] width 97 height 20
click at [505, 232] on input "-513/625" at bounding box center [501, 235] width 7 height 7
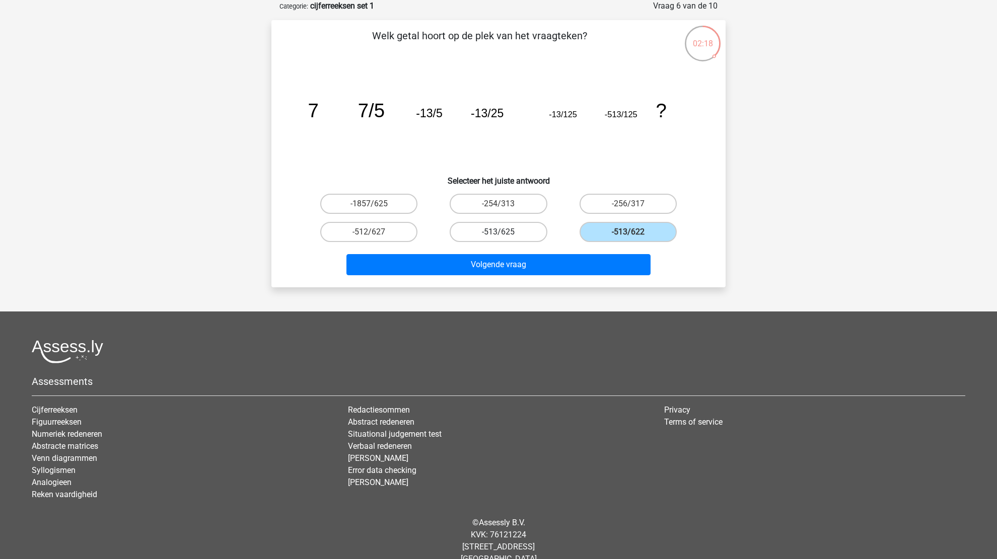
radio input "true"
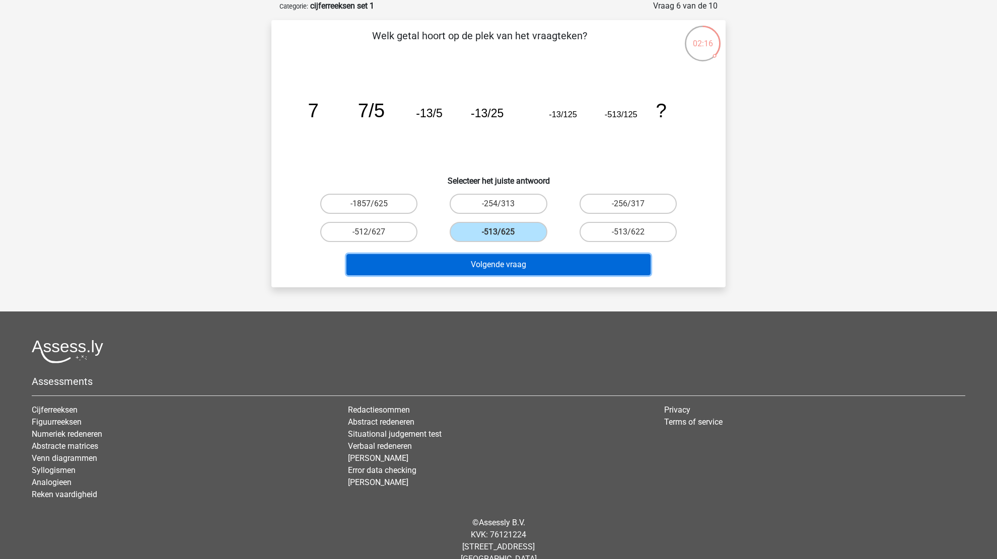
click at [490, 270] on button "Volgende vraag" at bounding box center [498, 264] width 305 height 21
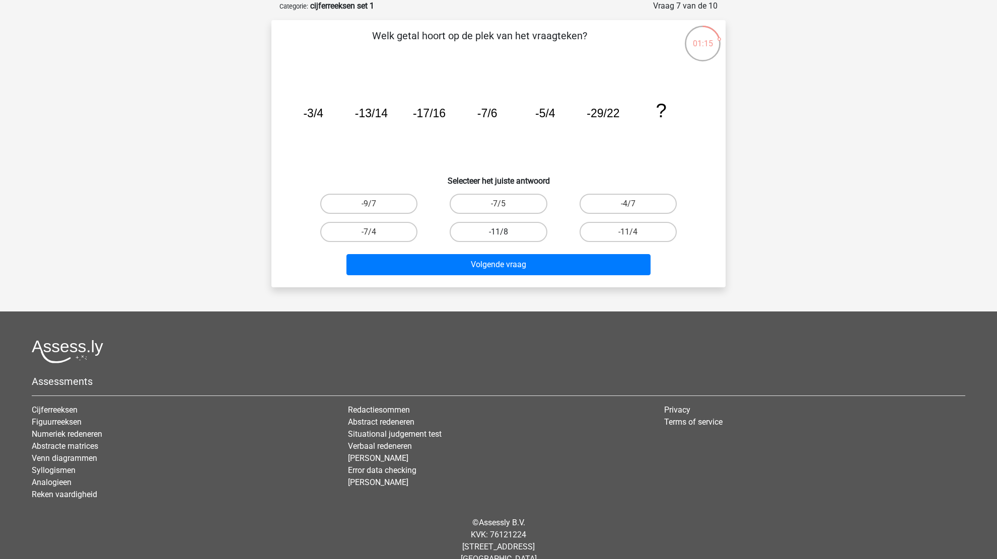
click at [543, 228] on label "-11/8" at bounding box center [498, 232] width 97 height 20
click at [505, 232] on input "-11/8" at bounding box center [501, 235] width 7 height 7
radio input "true"
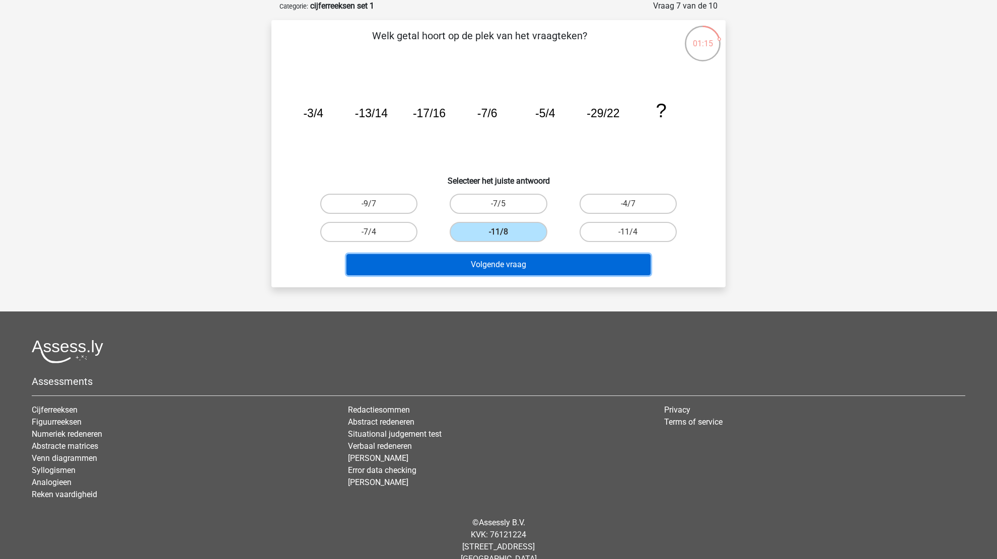
click at [539, 259] on button "Volgende vraag" at bounding box center [498, 264] width 305 height 21
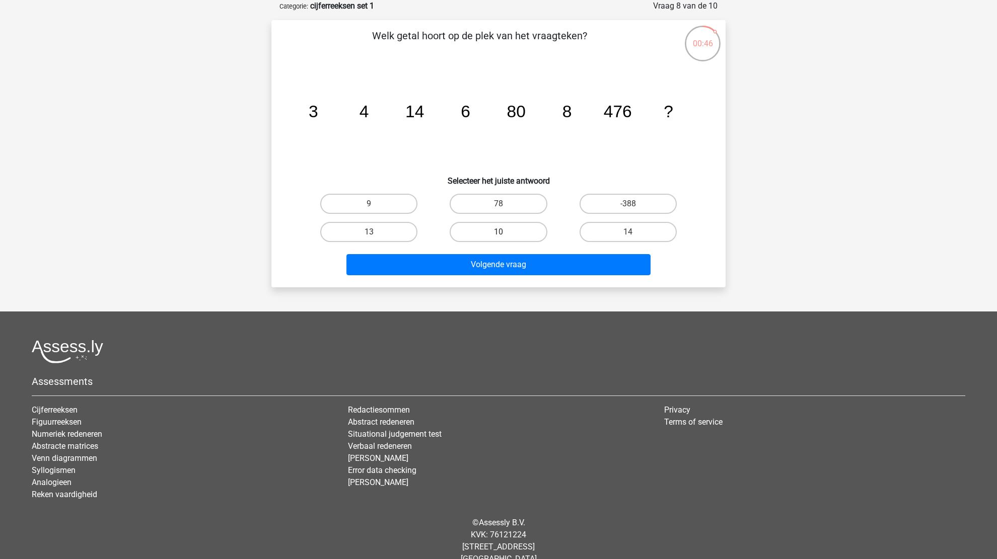
click at [517, 234] on label "10" at bounding box center [498, 232] width 97 height 20
click at [505, 234] on input "10" at bounding box center [501, 235] width 7 height 7
radio input "true"
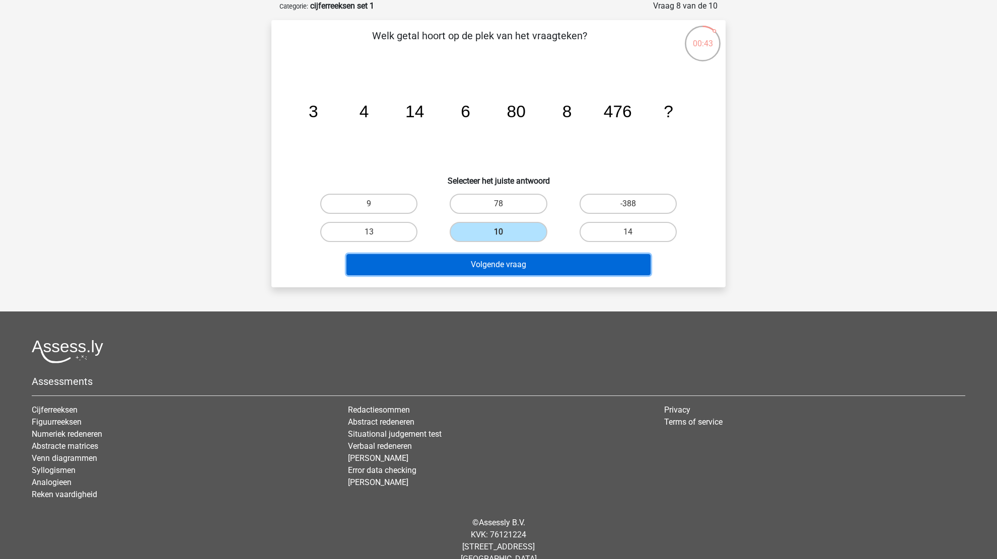
click at [493, 265] on button "Volgende vraag" at bounding box center [498, 264] width 305 height 21
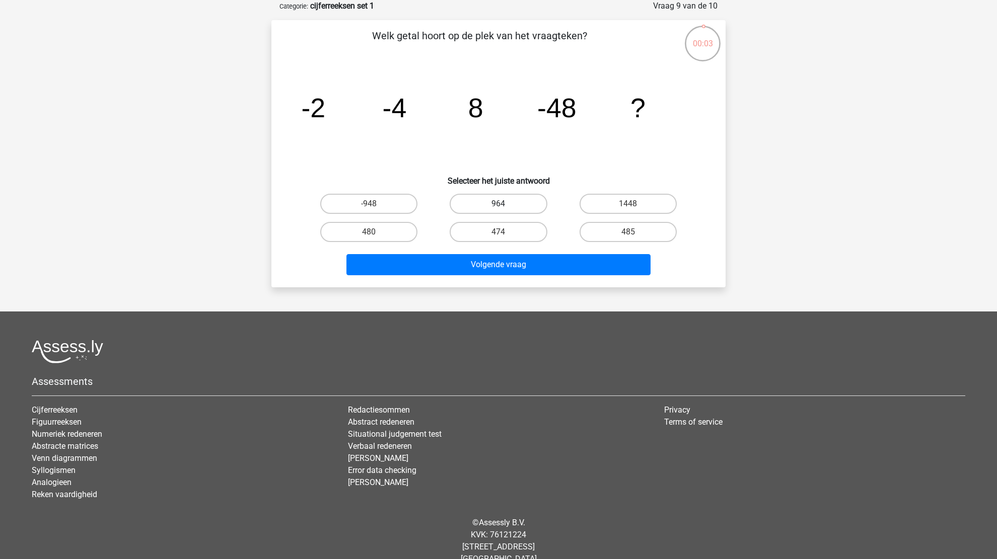
click at [513, 203] on label "964" at bounding box center [498, 204] width 97 height 20
click at [505, 204] on input "964" at bounding box center [501, 207] width 7 height 7
radio input "true"
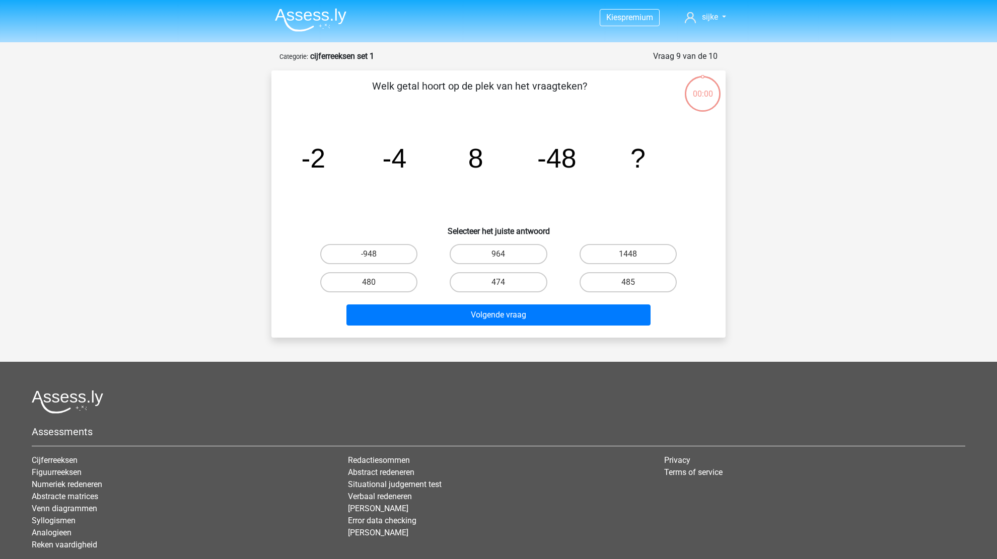
scroll to position [50, 0]
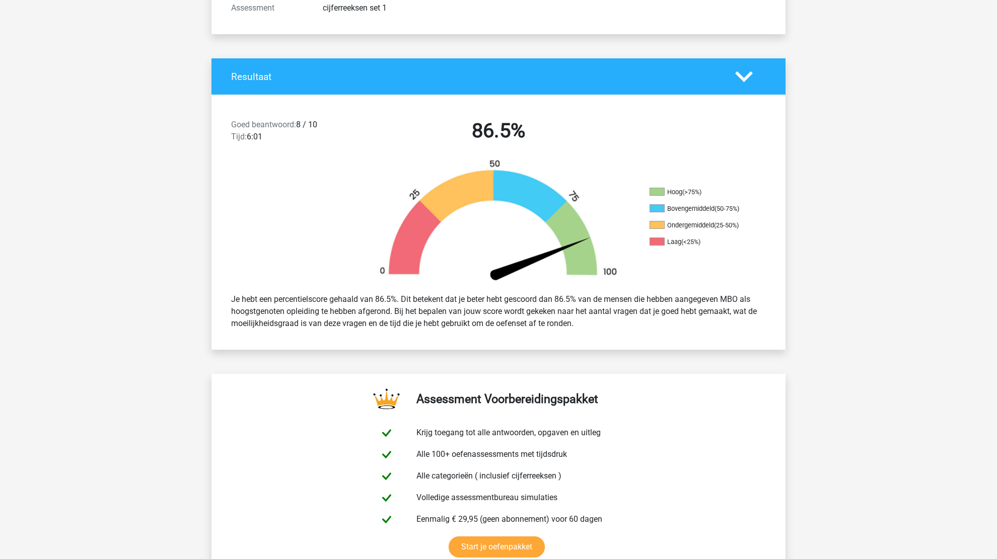
scroll to position [201, 0]
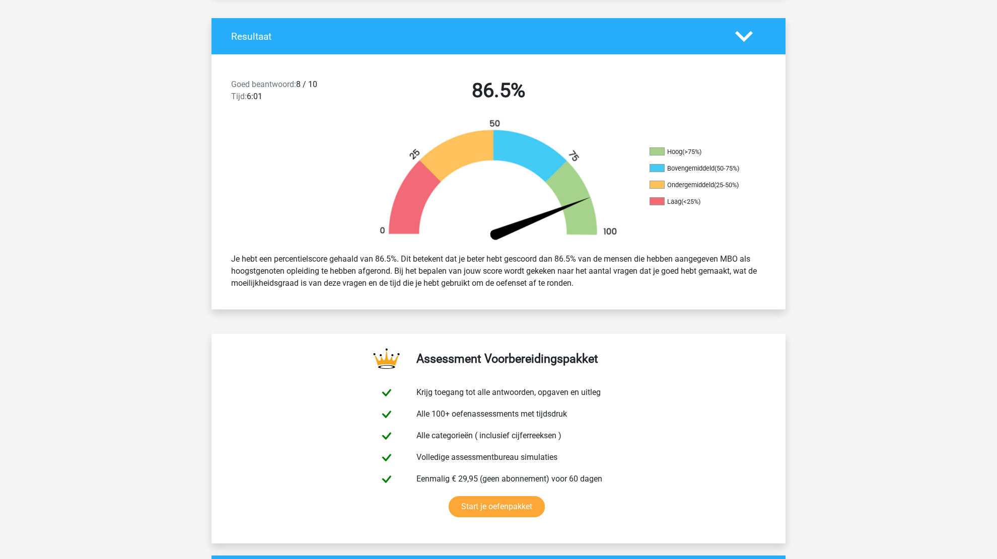
click at [501, 93] on h2 "86.5%" at bounding box center [499, 91] width 260 height 24
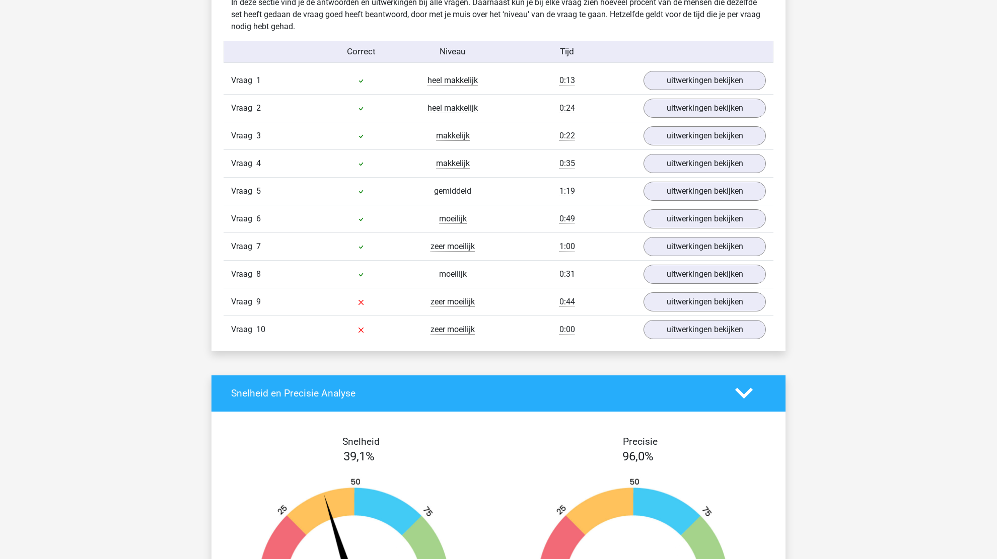
scroll to position [806, 0]
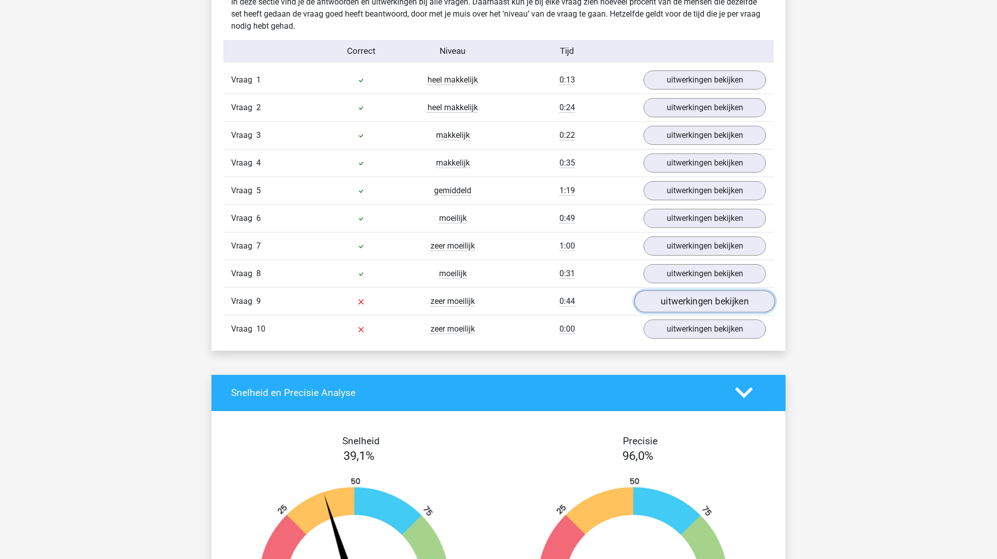
click at [660, 296] on link "uitwerkingen bekijken" at bounding box center [704, 301] width 140 height 22
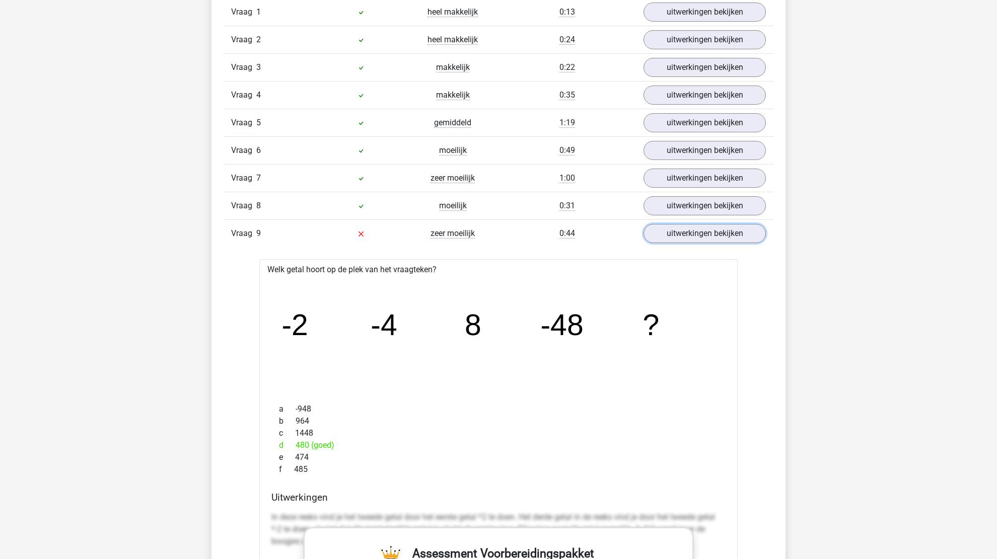
scroll to position [957, 0]
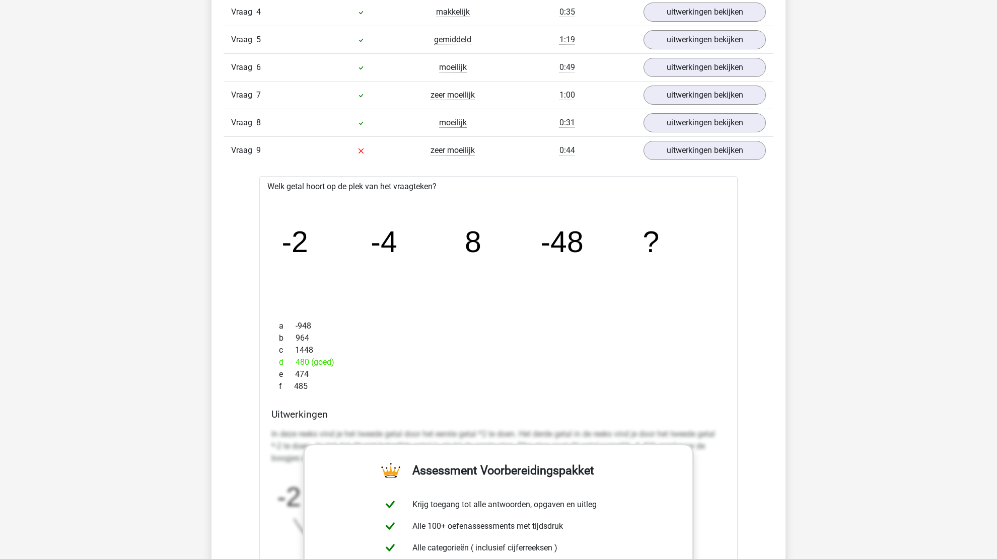
drag, startPoint x: 341, startPoint y: 357, endPoint x: 281, endPoint y: 360, distance: 60.0
click at [281, 360] on div "d 480 (goed)" at bounding box center [498, 362] width 454 height 12
click at [320, 361] on div "d 480 (goed)" at bounding box center [498, 362] width 454 height 12
click at [763, 153] on link "uitwerkingen bekijken" at bounding box center [704, 150] width 140 height 22
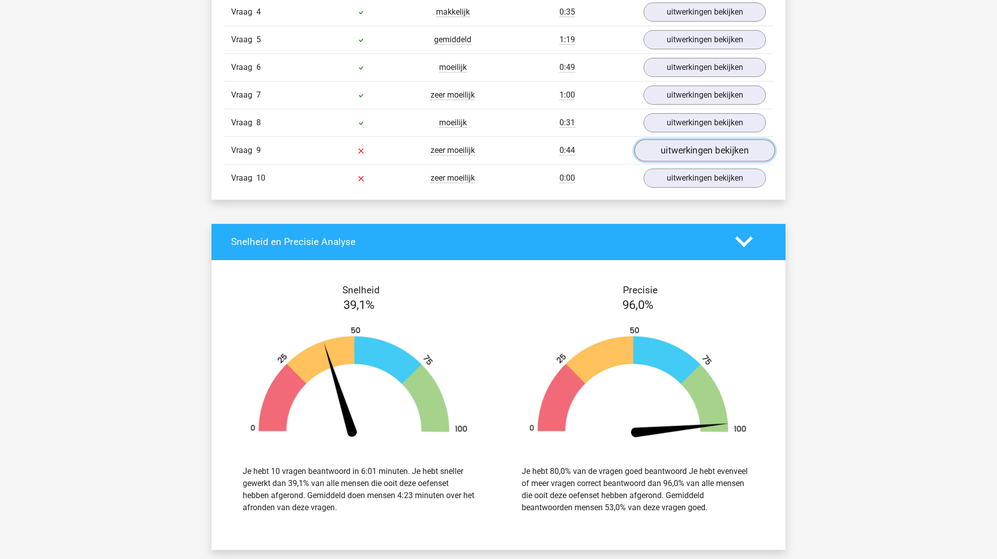
click at [717, 150] on link "uitwerkingen bekijken" at bounding box center [704, 150] width 140 height 22
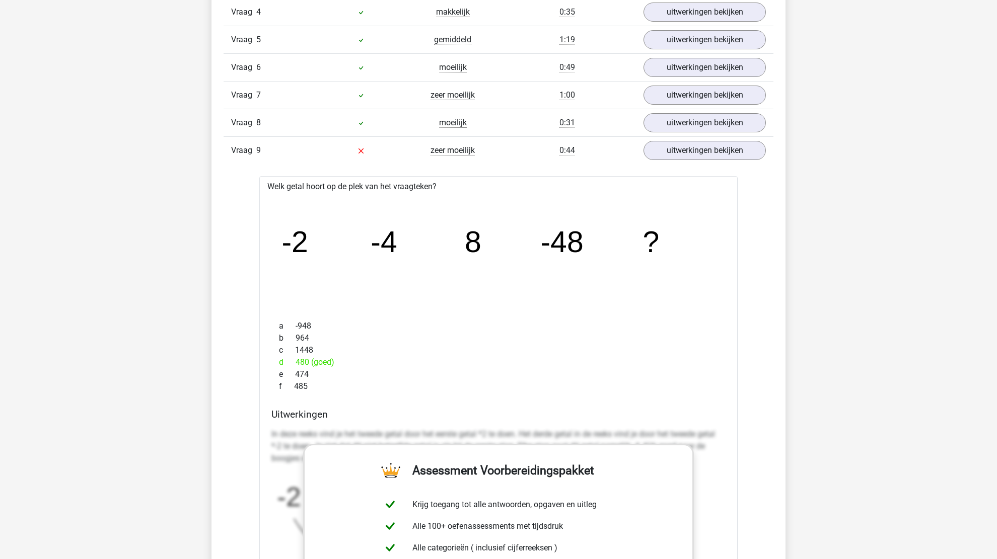
drag, startPoint x: 290, startPoint y: 330, endPoint x: 312, endPoint y: 333, distance: 21.4
click at [312, 333] on div "b 964" at bounding box center [498, 338] width 454 height 12
click at [970, 262] on div "Kies premium sijke sijkehak@gmail.com" at bounding box center [498, 470] width 997 height 2855
click at [869, 220] on div "Kies premium sijke sijkehak@gmail.com" at bounding box center [498, 470] width 997 height 2855
click at [714, 147] on link "uitwerkingen bekijken" at bounding box center [704, 150] width 140 height 22
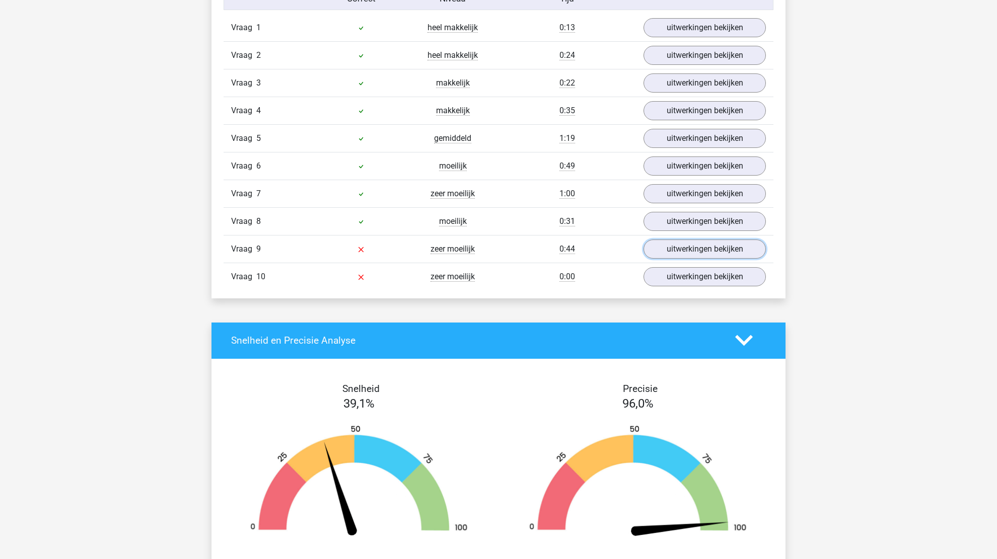
scroll to position [856, 0]
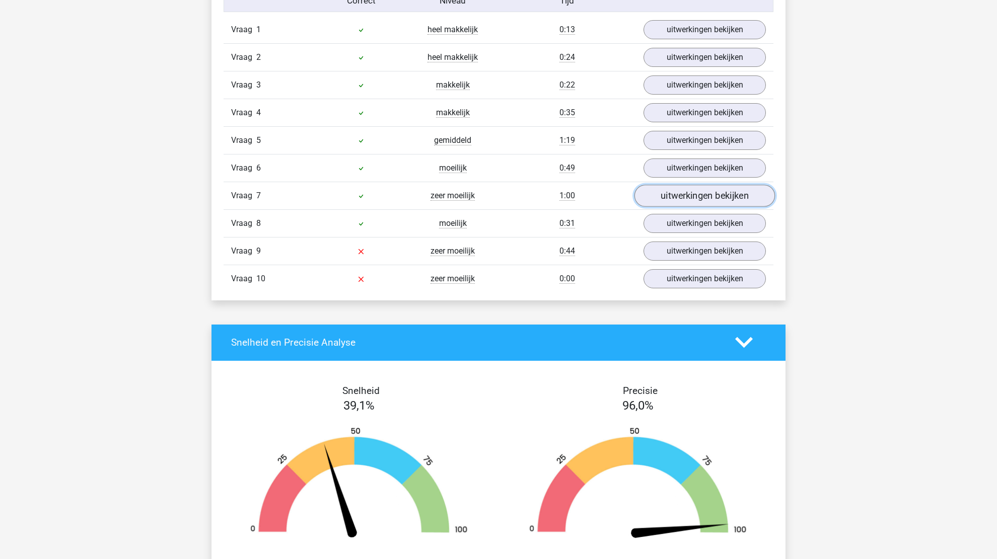
click at [675, 202] on link "uitwerkingen bekijken" at bounding box center [704, 196] width 140 height 22
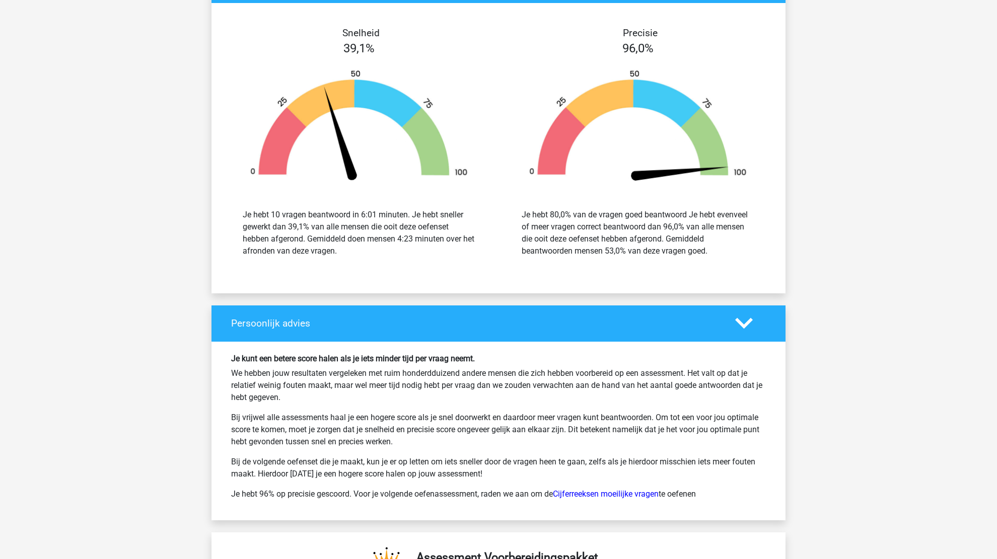
scroll to position [1863, 0]
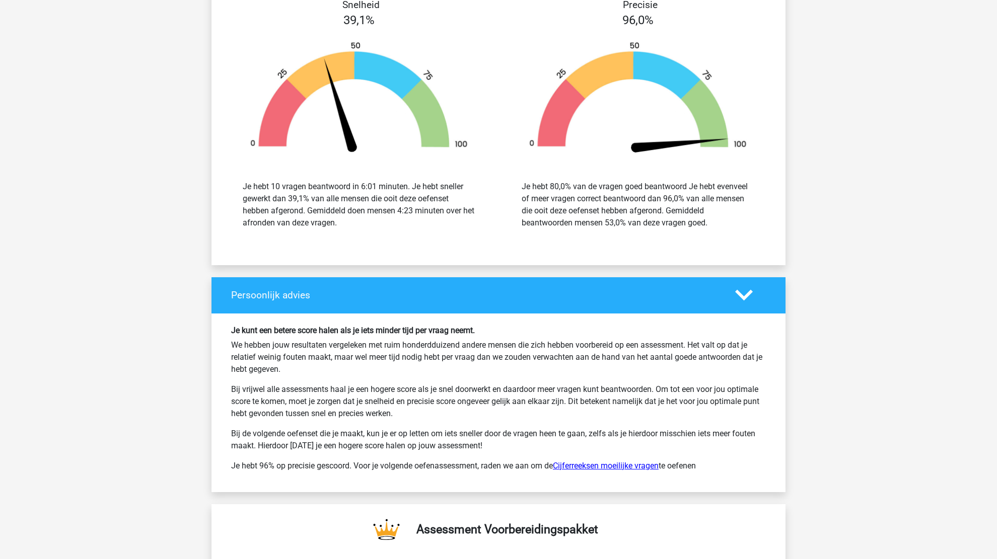
click at [632, 461] on link "Cijferreeksen moeilijke vragen" at bounding box center [606, 466] width 106 height 10
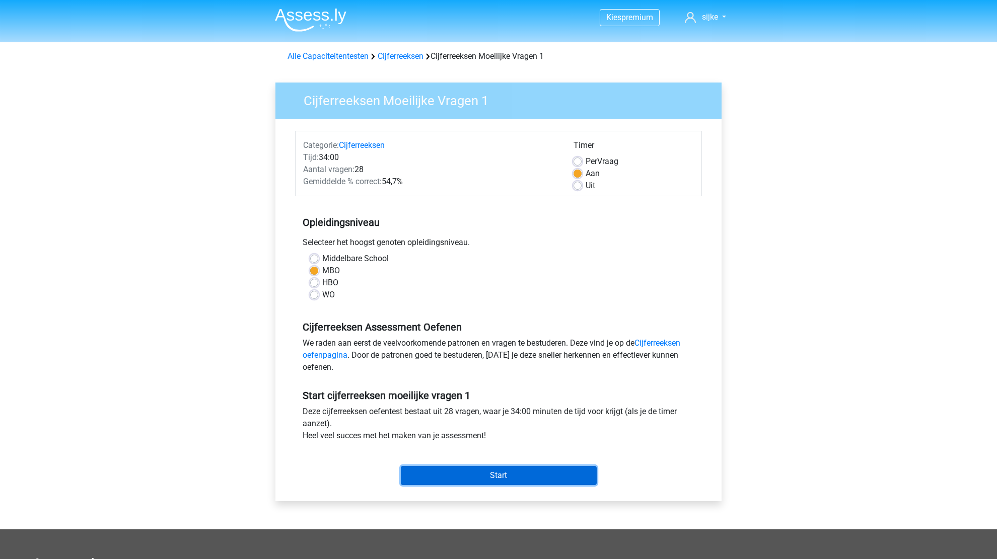
click at [451, 477] on input "Start" at bounding box center [499, 475] width 196 height 19
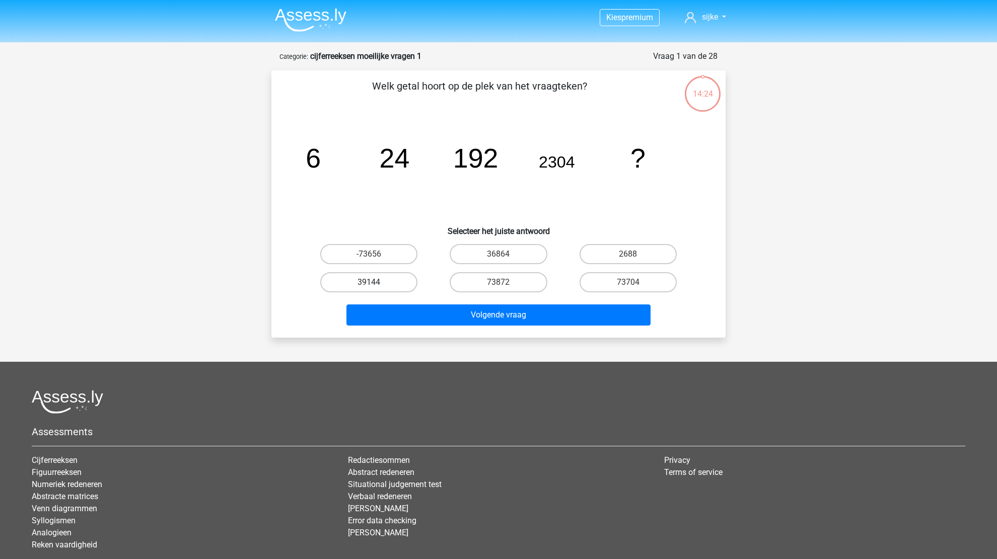
click at [369, 275] on label "39144" at bounding box center [368, 282] width 97 height 20
click at [369, 282] on input "39144" at bounding box center [372, 285] width 7 height 7
radio input "true"
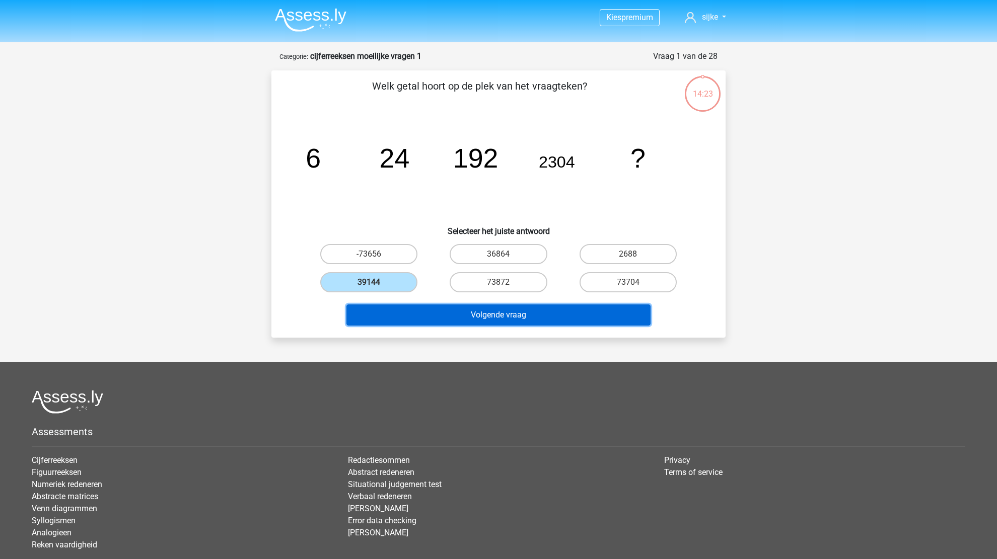
click at [493, 321] on button "Volgende vraag" at bounding box center [498, 315] width 305 height 21
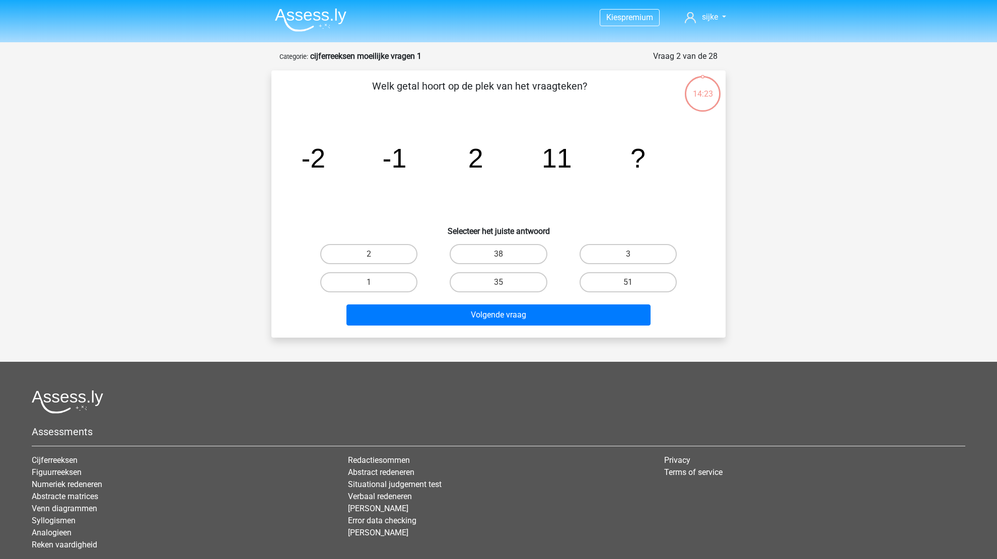
scroll to position [50, 0]
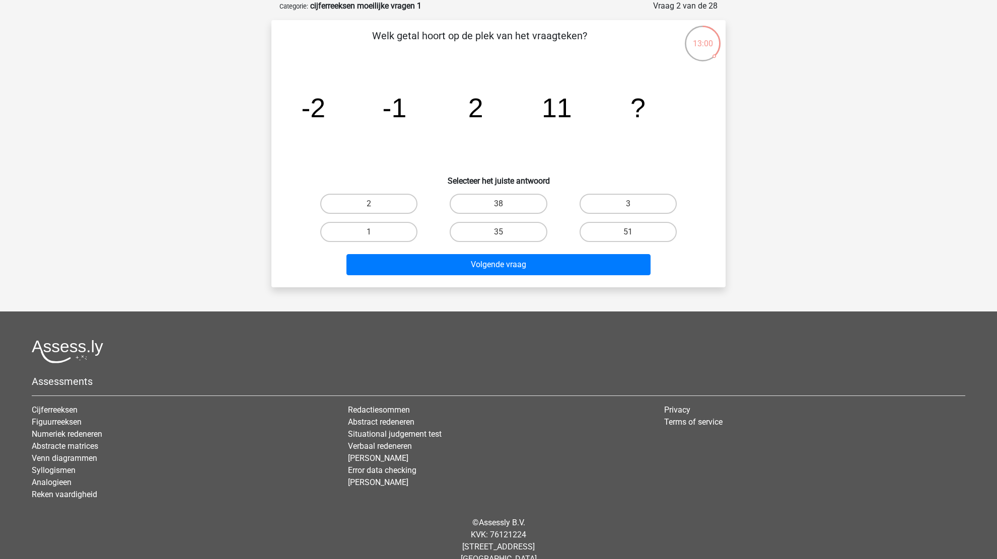
click at [632, 216] on div "3" at bounding box center [627, 204] width 129 height 28
click at [634, 227] on label "51" at bounding box center [627, 232] width 97 height 20
click at [634, 232] on input "51" at bounding box center [631, 235] width 7 height 7
radio input "true"
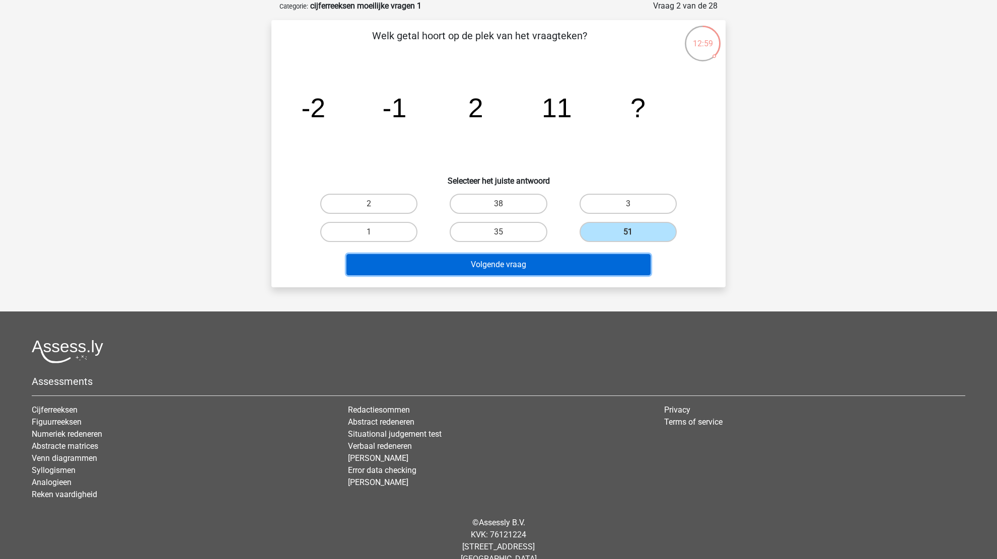
click at [562, 266] on button "Volgende vraag" at bounding box center [498, 264] width 305 height 21
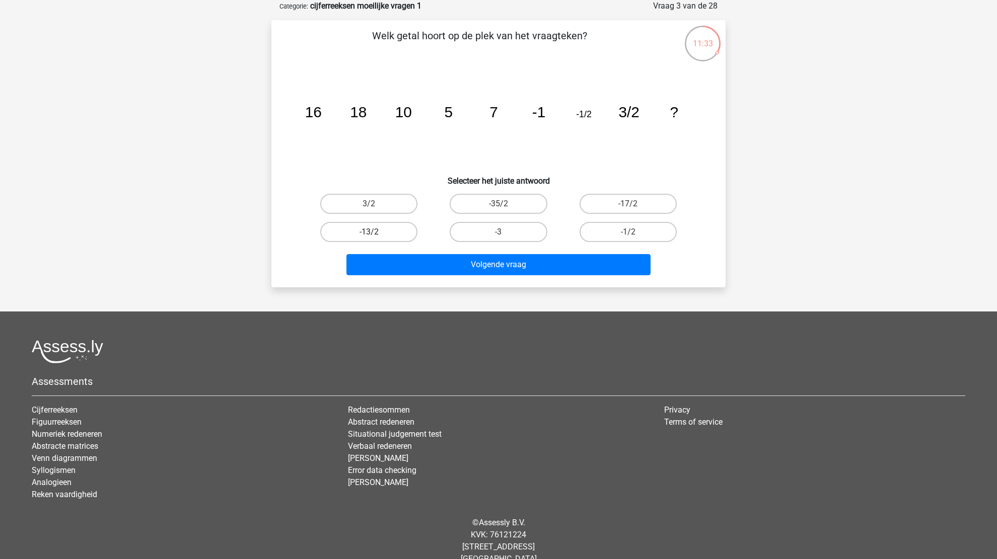
click at [377, 228] on label "-13/2" at bounding box center [368, 232] width 97 height 20
click at [376, 232] on input "-13/2" at bounding box center [372, 235] width 7 height 7
radio input "true"
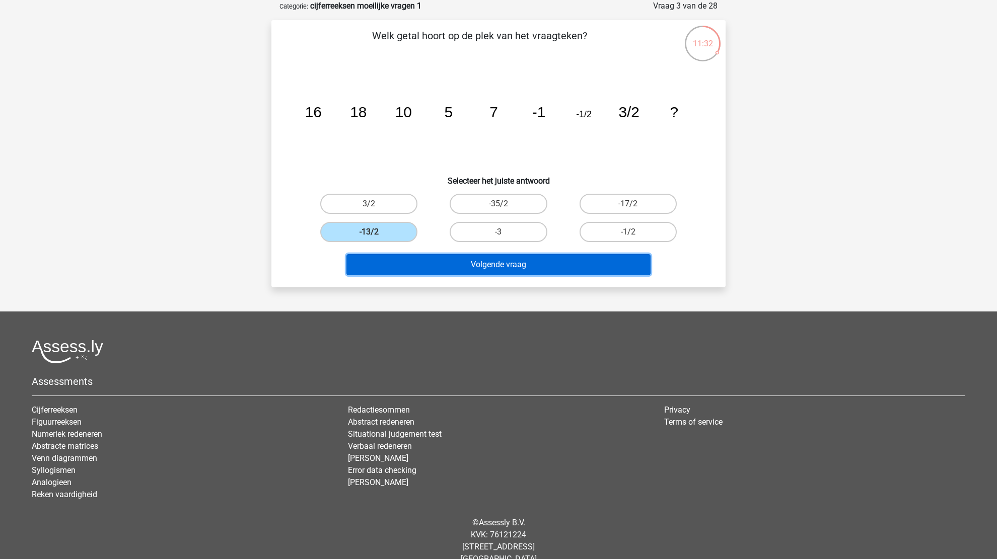
click at [474, 268] on button "Volgende vraag" at bounding box center [498, 264] width 305 height 21
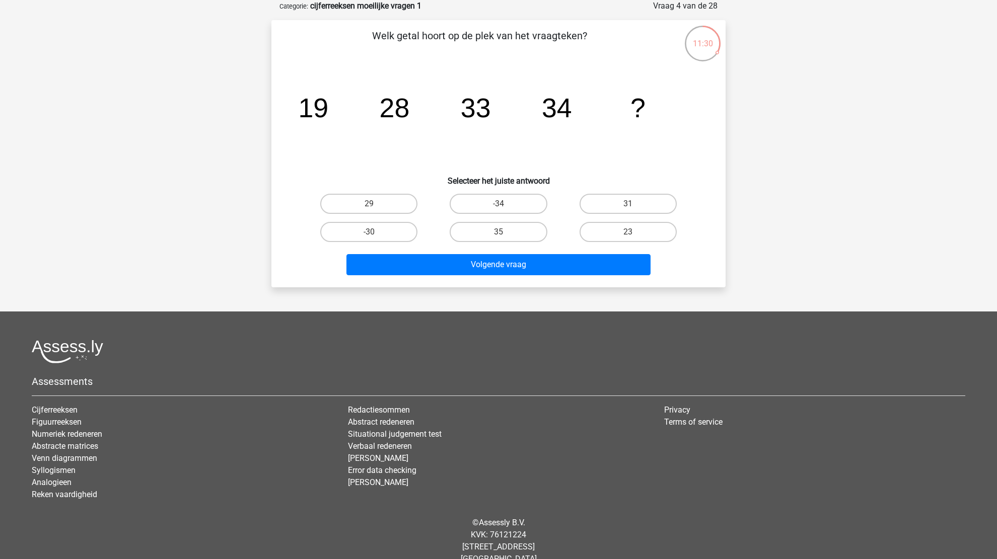
click at [312, 113] on tspan "19" at bounding box center [313, 108] width 30 height 30
click at [613, 200] on label "31" at bounding box center [627, 204] width 97 height 20
click at [628, 204] on input "31" at bounding box center [631, 207] width 7 height 7
radio input "true"
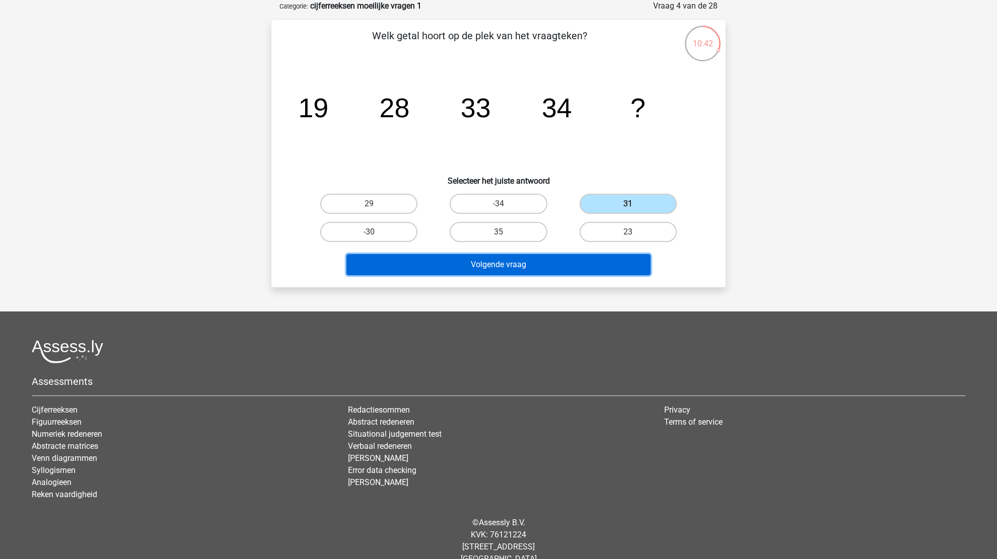
click at [545, 262] on button "Volgende vraag" at bounding box center [498, 264] width 305 height 21
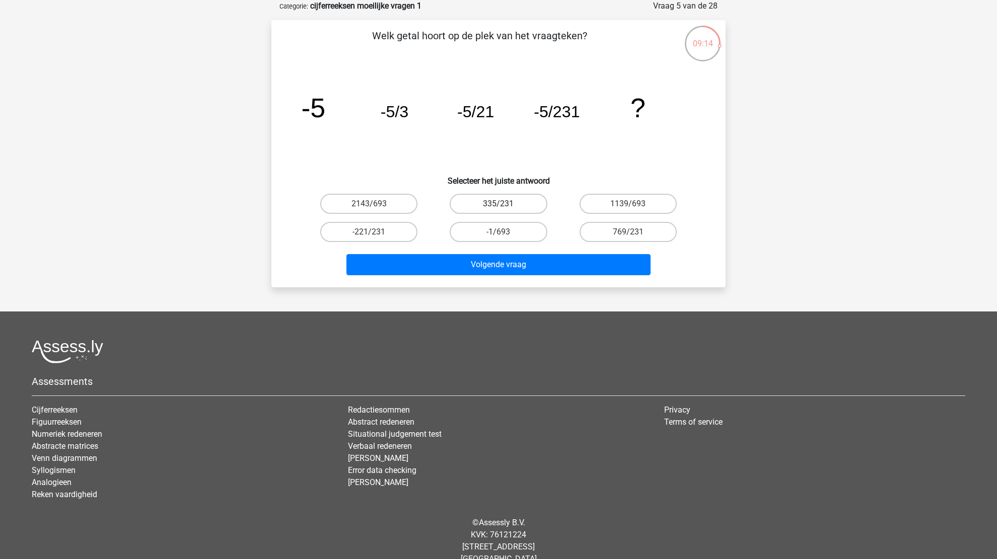
click at [525, 205] on label "335/231" at bounding box center [498, 204] width 97 height 20
click at [505, 205] on input "335/231" at bounding box center [501, 207] width 7 height 7
radio input "true"
click at [532, 237] on label "-1/693" at bounding box center [498, 232] width 97 height 20
click at [505, 237] on input "-1/693" at bounding box center [501, 235] width 7 height 7
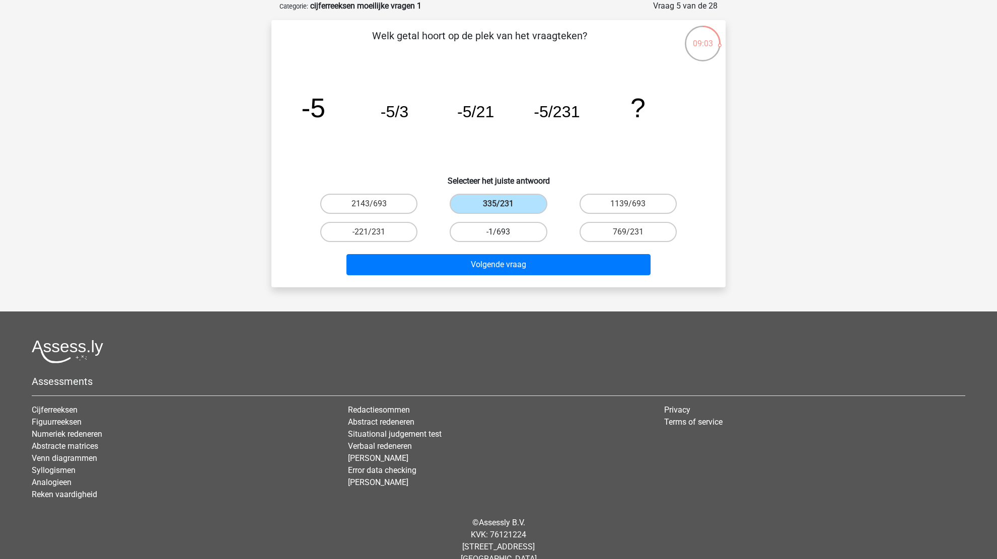
radio input "true"
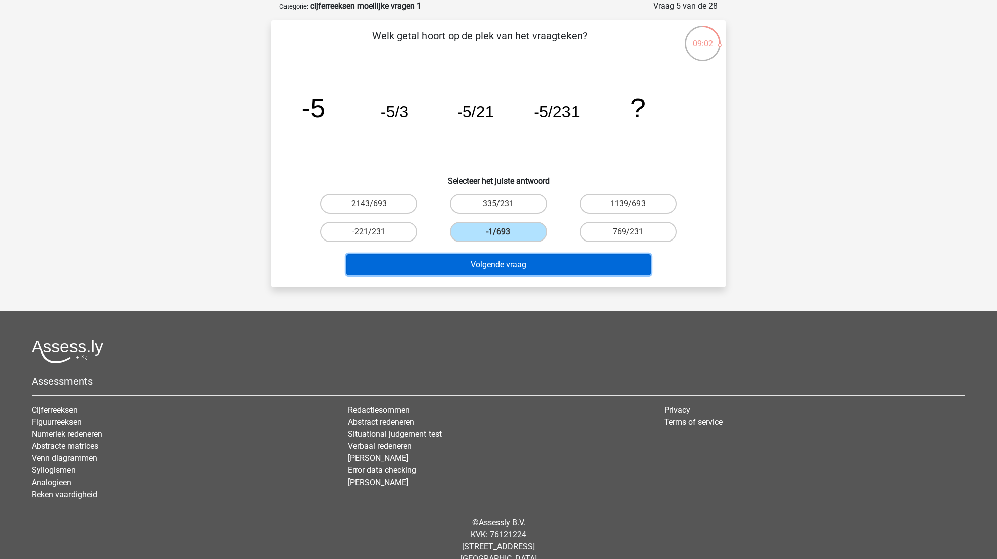
click at [526, 263] on button "Volgende vraag" at bounding box center [498, 264] width 305 height 21
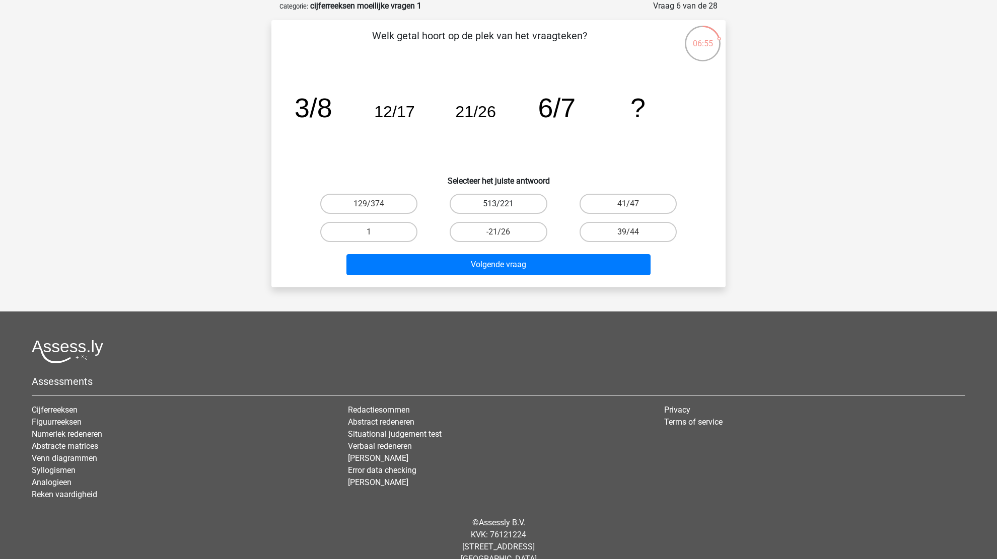
click at [476, 208] on label "513/221" at bounding box center [498, 204] width 97 height 20
click at [498, 208] on input "513/221" at bounding box center [501, 207] width 7 height 7
radio input "true"
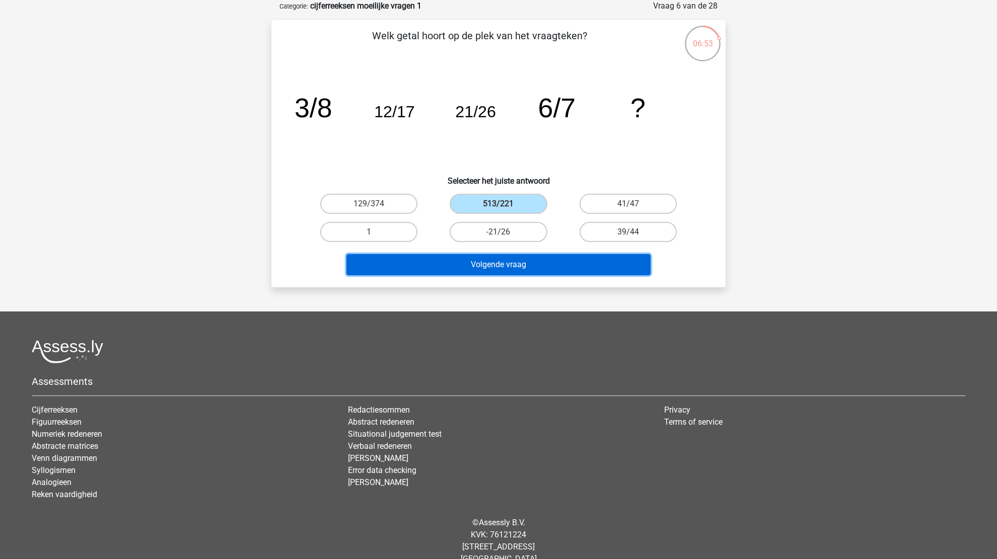
click at [491, 261] on button "Volgende vraag" at bounding box center [498, 264] width 305 height 21
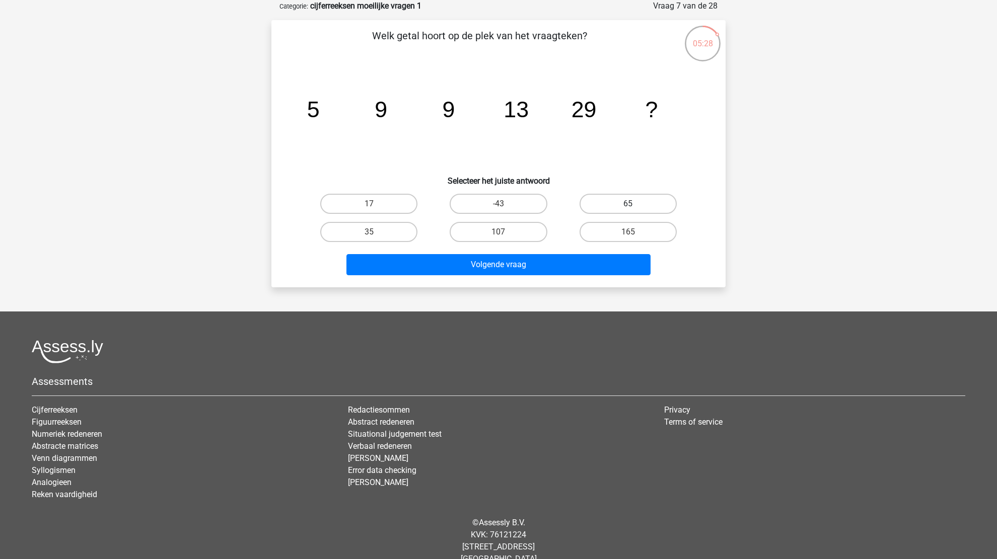
click at [648, 205] on label "65" at bounding box center [627, 204] width 97 height 20
click at [634, 205] on input "65" at bounding box center [631, 207] width 7 height 7
radio input "true"
click at [523, 276] on div "Volgende vraag" at bounding box center [498, 266] width 389 height 25
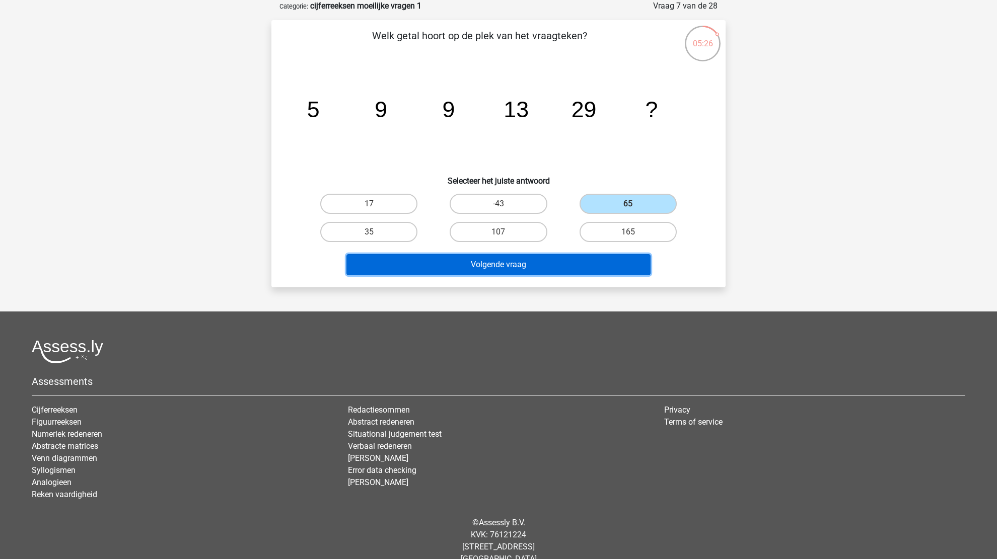
click at [525, 264] on button "Volgende vraag" at bounding box center [498, 264] width 305 height 21
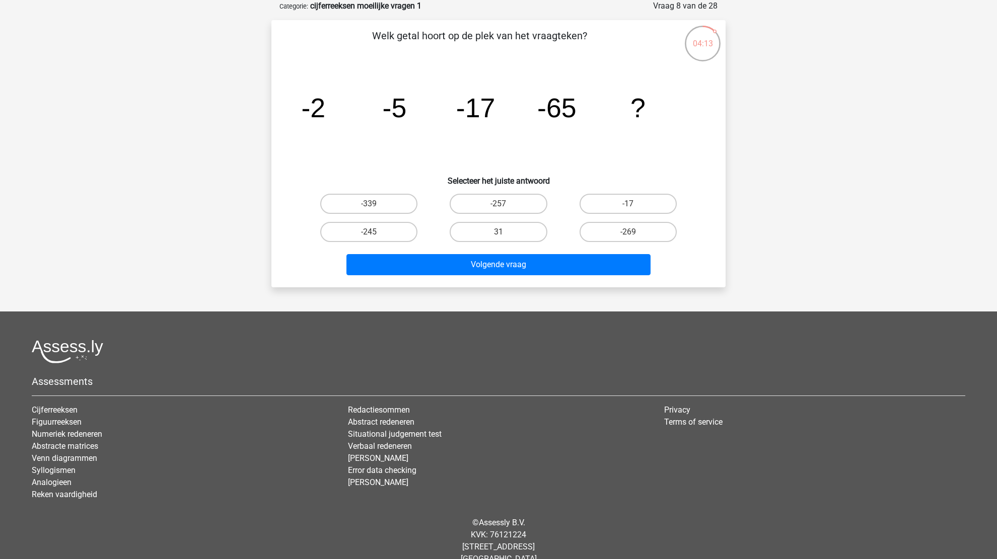
click at [281, 171] on div "Welk getal hoort op de plek van het vraagteken? image/svg+xml -2 -5 -17 -65 ? S…" at bounding box center [498, 153] width 446 height 251
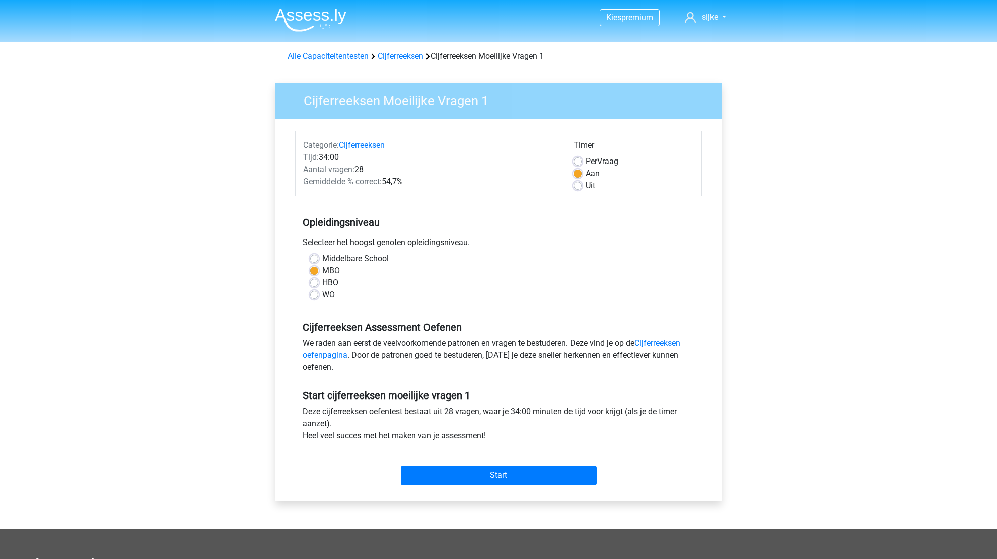
click at [510, 487] on div "Start" at bounding box center [498, 467] width 407 height 43
click at [510, 478] on input "Start" at bounding box center [499, 475] width 196 height 19
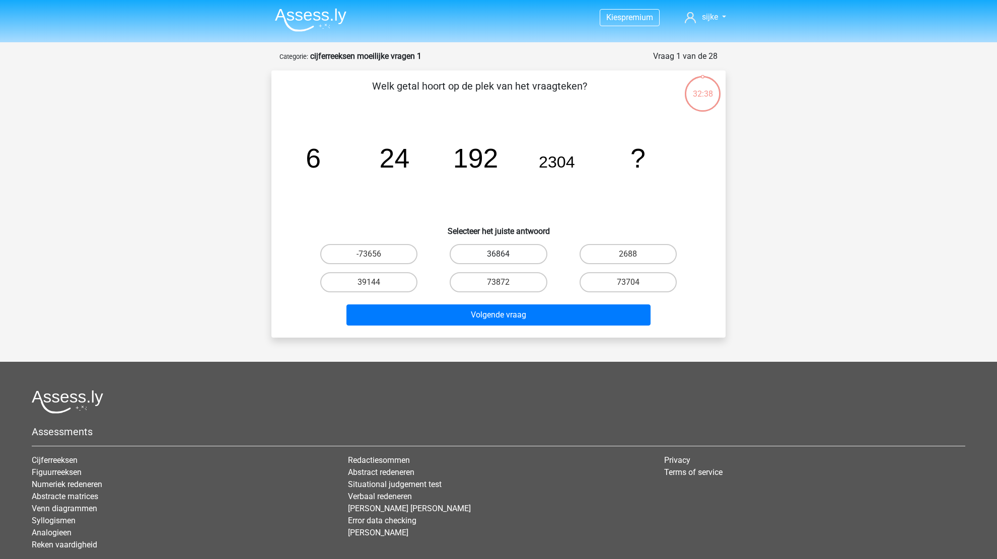
click at [533, 260] on label "36864" at bounding box center [498, 254] width 97 height 20
click at [505, 260] on input "36864" at bounding box center [501, 257] width 7 height 7
radio input "true"
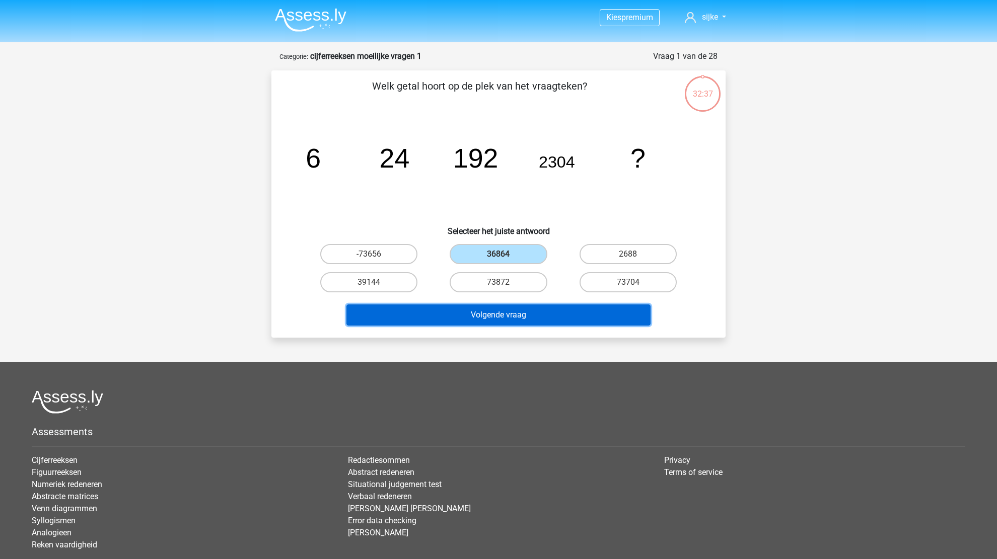
click at [540, 311] on button "Volgende vraag" at bounding box center [498, 315] width 305 height 21
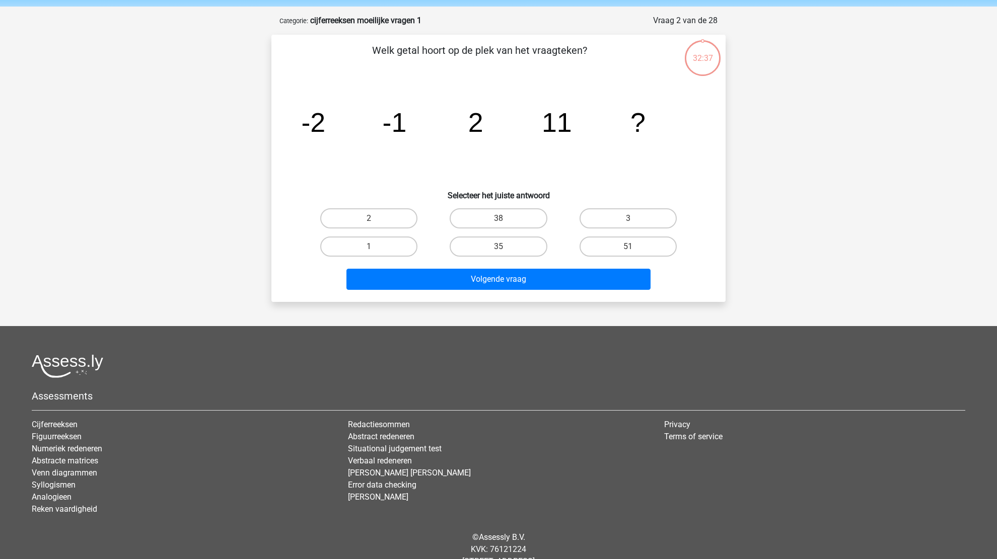
scroll to position [50, 0]
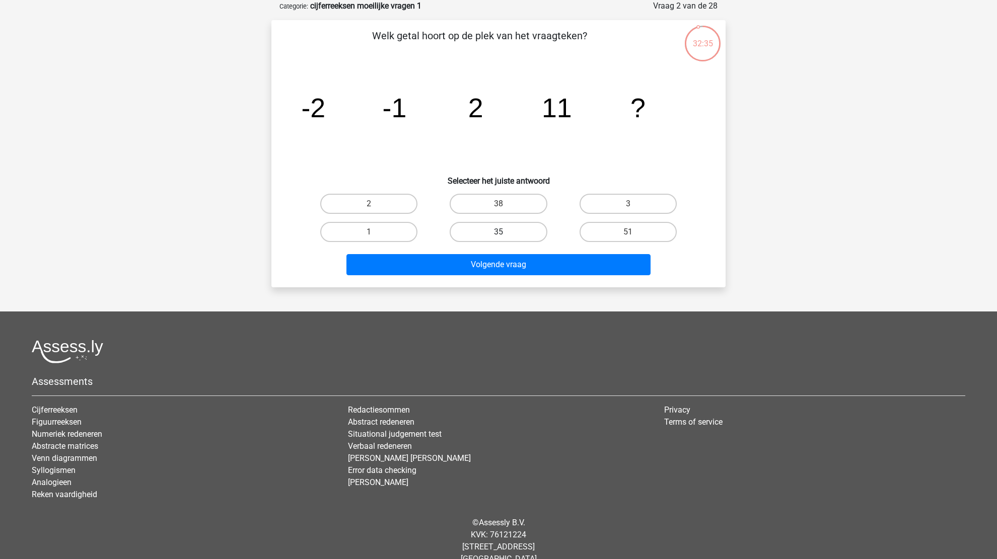
click at [534, 227] on label "35" at bounding box center [498, 232] width 97 height 20
click at [505, 232] on input "35" at bounding box center [501, 235] width 7 height 7
radio input "true"
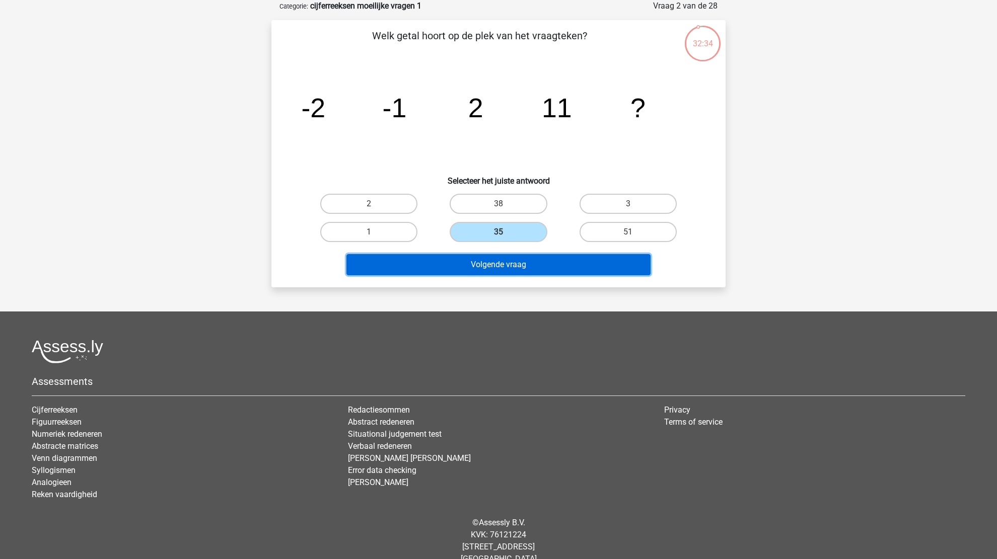
click at [545, 254] on button "Volgende vraag" at bounding box center [498, 264] width 305 height 21
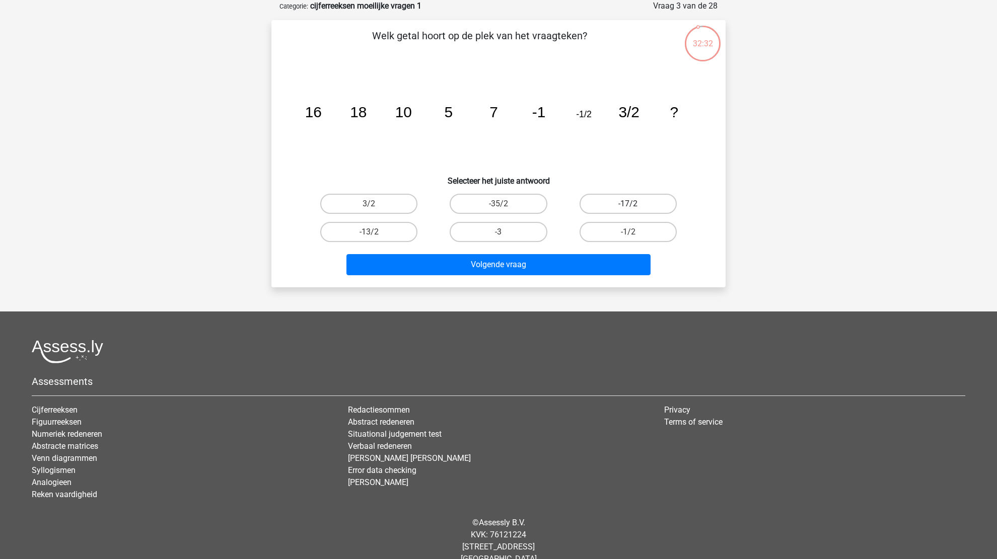
click at [611, 203] on label "-17/2" at bounding box center [627, 204] width 97 height 20
click at [628, 204] on input "-17/2" at bounding box center [631, 207] width 7 height 7
radio input "true"
click at [403, 205] on label "3/2" at bounding box center [368, 204] width 97 height 20
click at [376, 205] on input "3/2" at bounding box center [372, 207] width 7 height 7
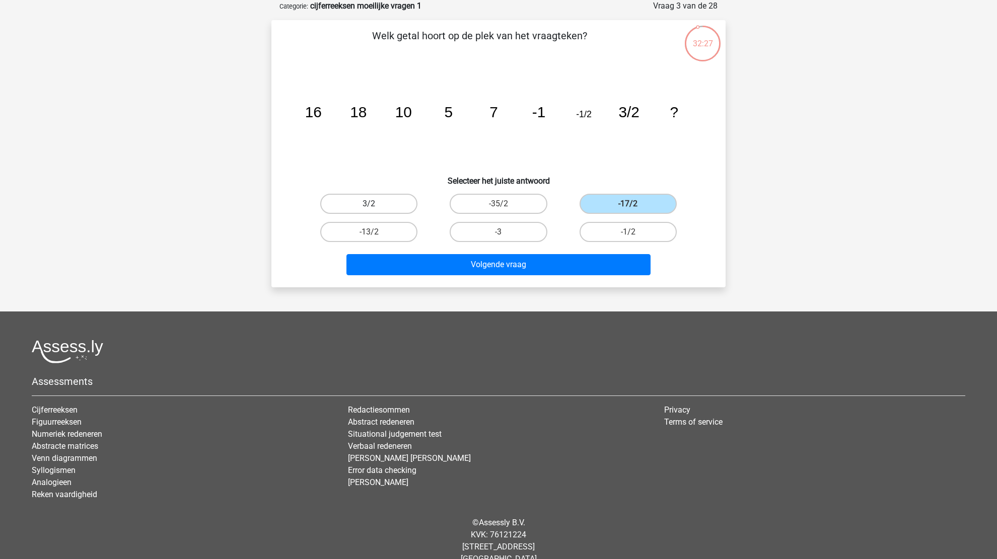
radio input "true"
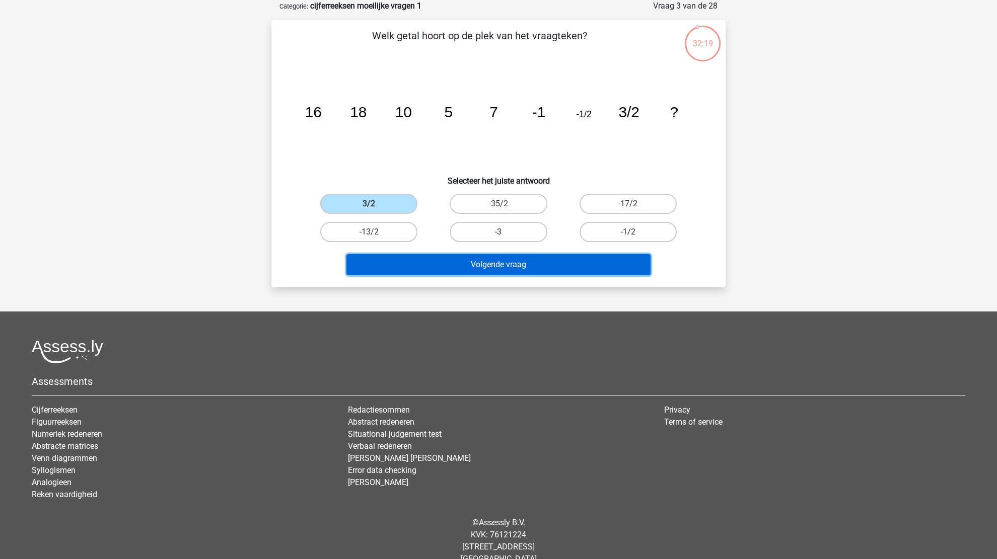
click at [511, 272] on button "Volgende vraag" at bounding box center [498, 264] width 305 height 21
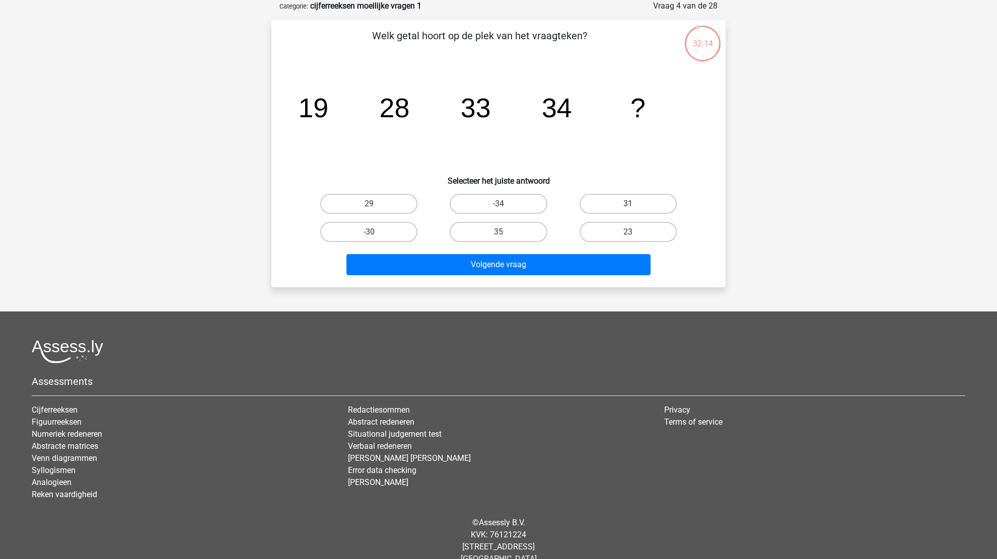
click at [585, 210] on label "31" at bounding box center [627, 204] width 97 height 20
click at [628, 210] on input "31" at bounding box center [631, 207] width 7 height 7
radio input "true"
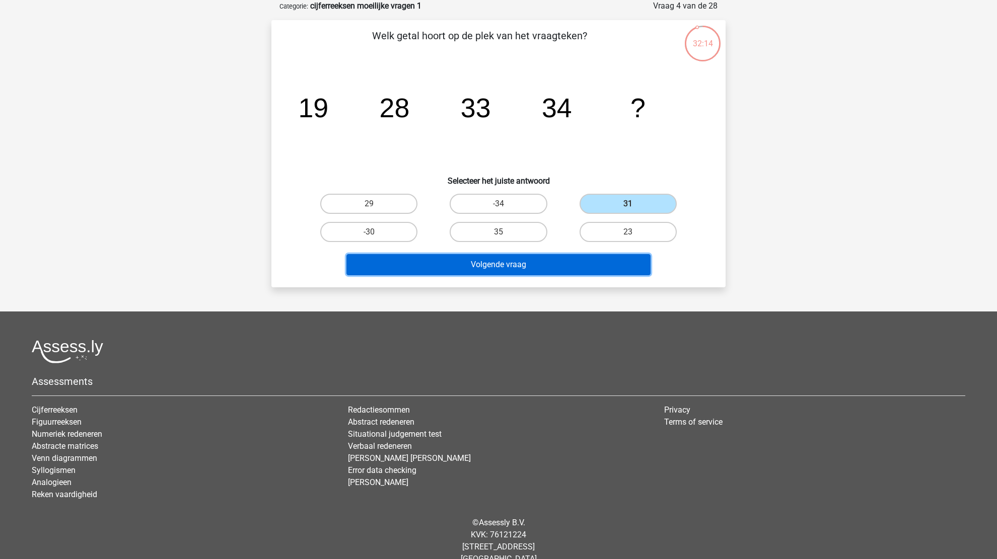
click at [525, 256] on button "Volgende vraag" at bounding box center [498, 264] width 305 height 21
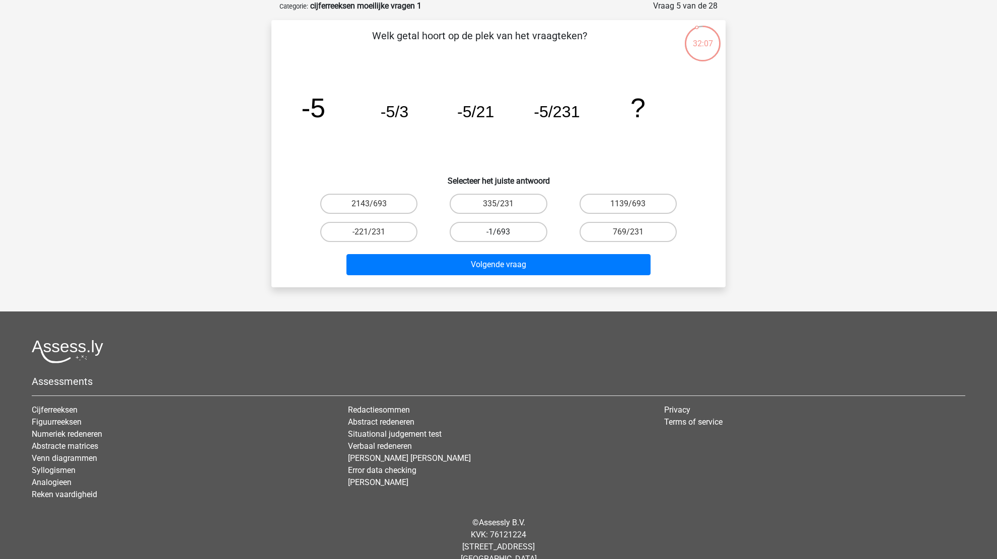
click at [517, 235] on label "-1/693" at bounding box center [498, 232] width 97 height 20
click at [505, 235] on input "-1/693" at bounding box center [501, 235] width 7 height 7
radio input "true"
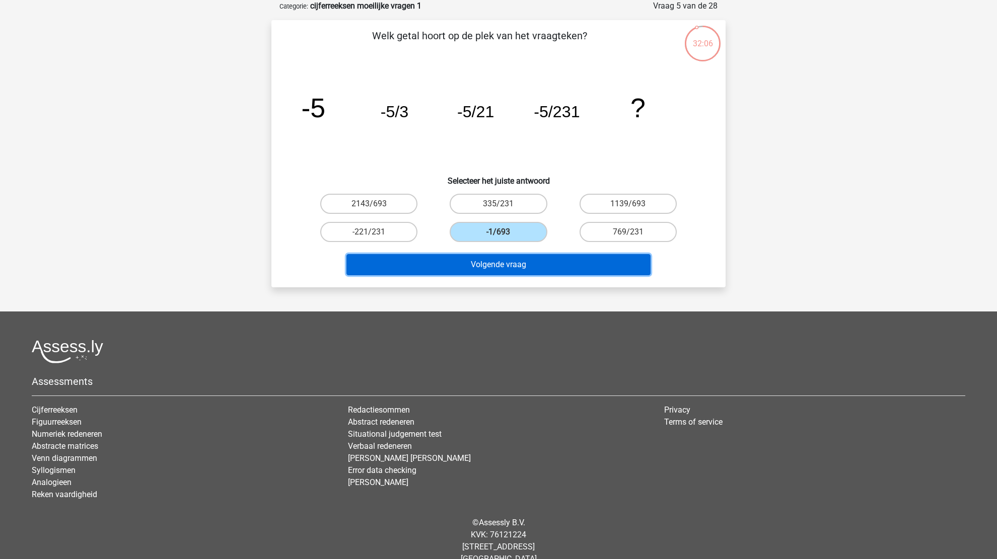
click at [524, 263] on button "Volgende vraag" at bounding box center [498, 264] width 305 height 21
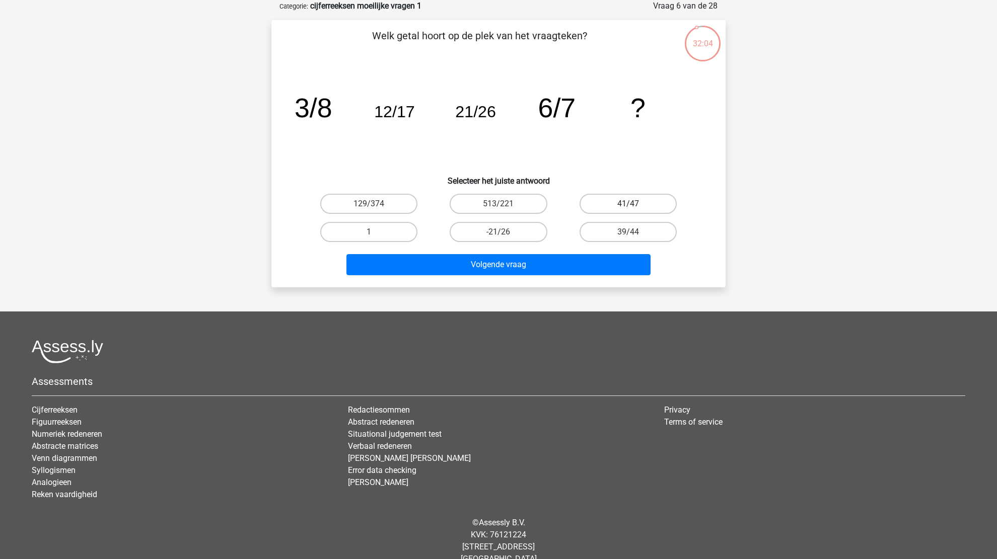
click at [602, 201] on label "41/47" at bounding box center [627, 204] width 97 height 20
click at [628, 204] on input "41/47" at bounding box center [631, 207] width 7 height 7
radio input "true"
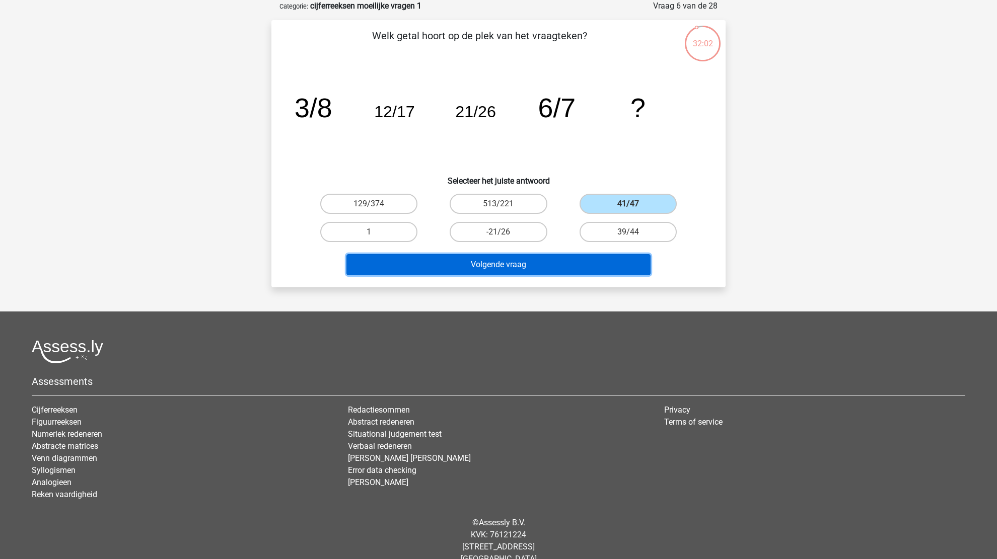
click at [529, 262] on button "Volgende vraag" at bounding box center [498, 264] width 305 height 21
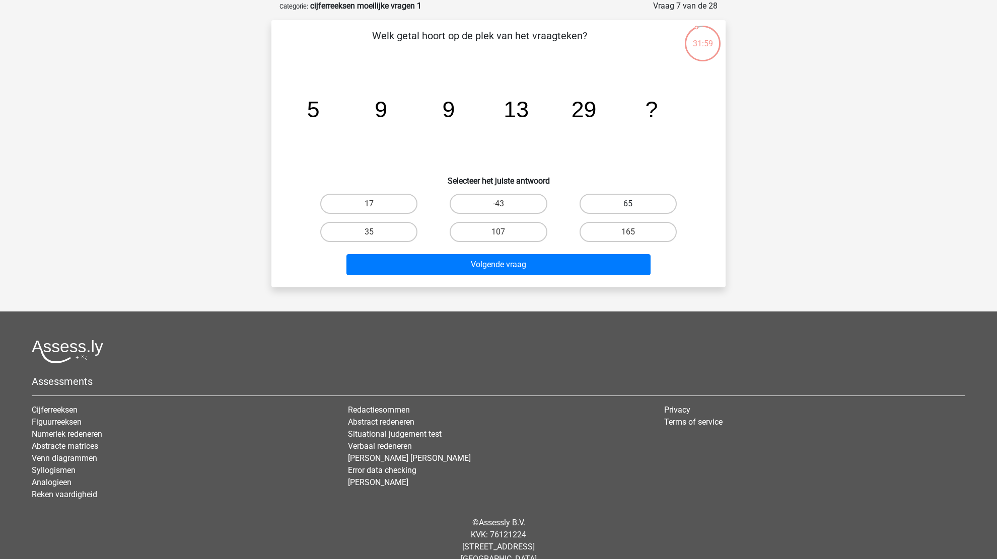
click at [595, 200] on label "65" at bounding box center [627, 204] width 97 height 20
click at [628, 204] on input "65" at bounding box center [631, 207] width 7 height 7
radio input "true"
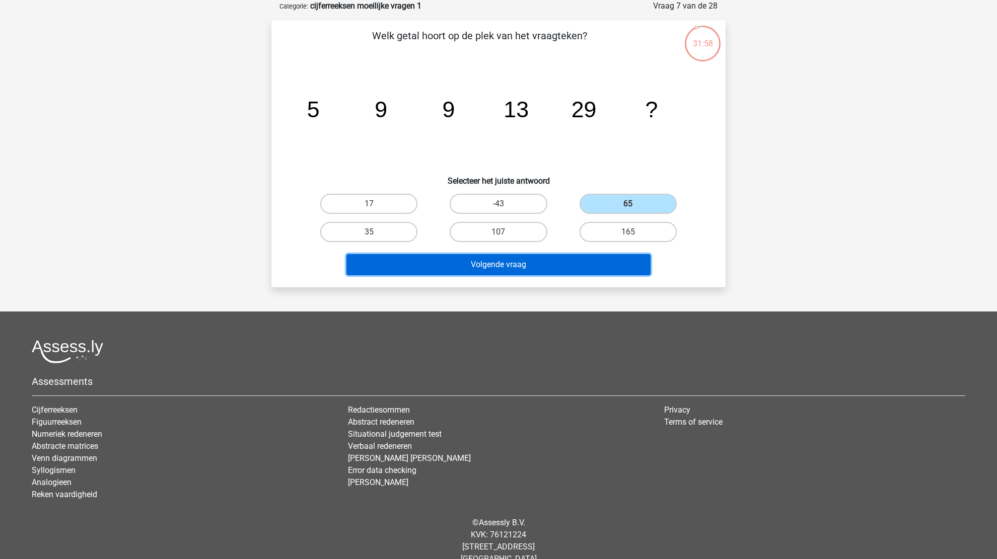
click at [508, 258] on button "Volgende vraag" at bounding box center [498, 264] width 305 height 21
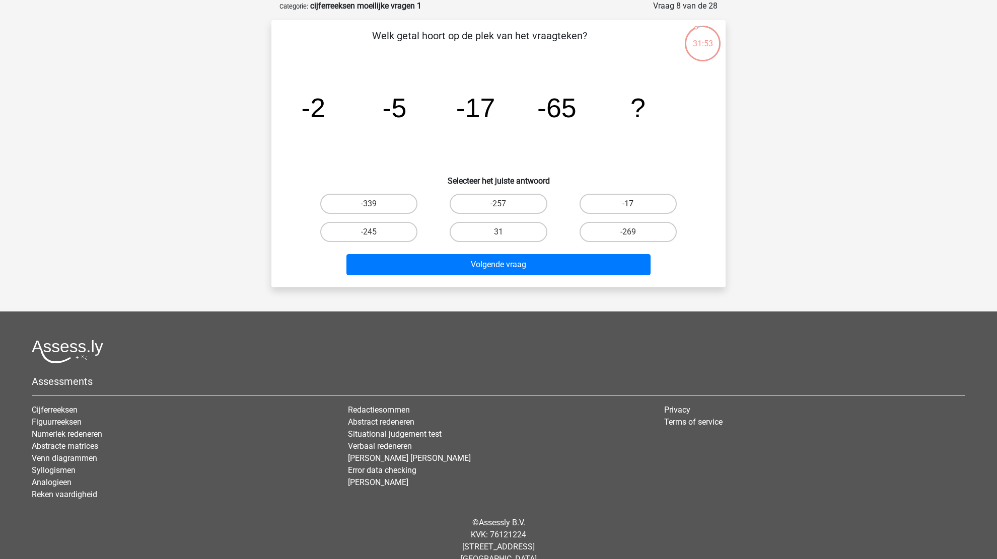
click at [627, 201] on label "-17" at bounding box center [627, 204] width 97 height 20
click at [628, 204] on input "-17" at bounding box center [631, 207] width 7 height 7
radio input "true"
click at [624, 208] on label "-17" at bounding box center [627, 204] width 97 height 20
click at [628, 208] on input "-17" at bounding box center [631, 207] width 7 height 7
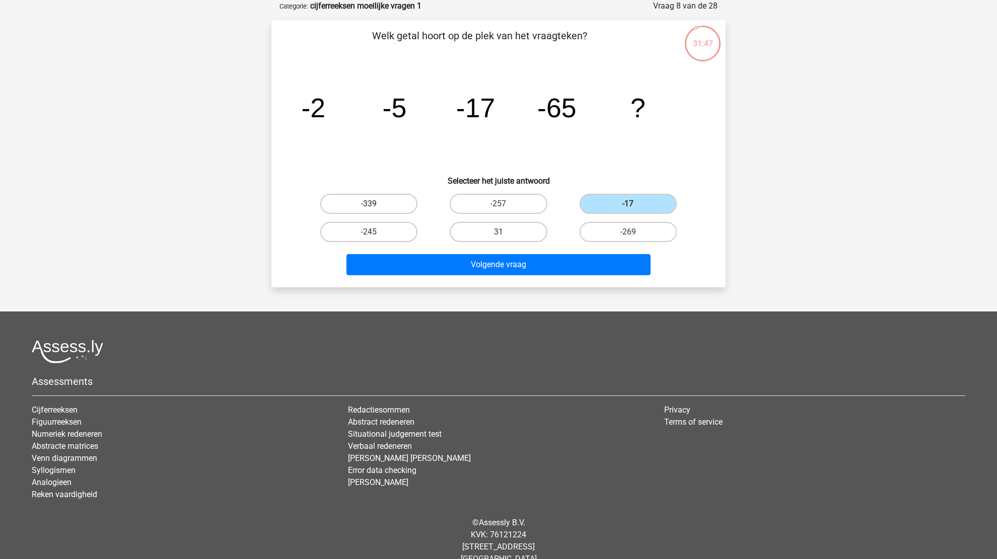
click at [402, 203] on label "-339" at bounding box center [368, 204] width 97 height 20
click at [376, 204] on input "-339" at bounding box center [372, 207] width 7 height 7
radio input "true"
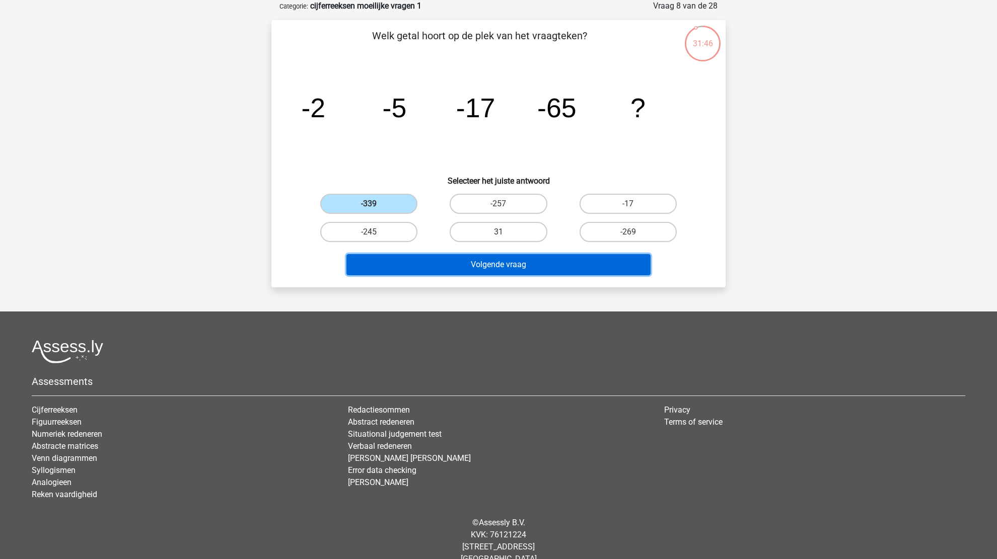
click at [529, 261] on button "Volgende vraag" at bounding box center [498, 264] width 305 height 21
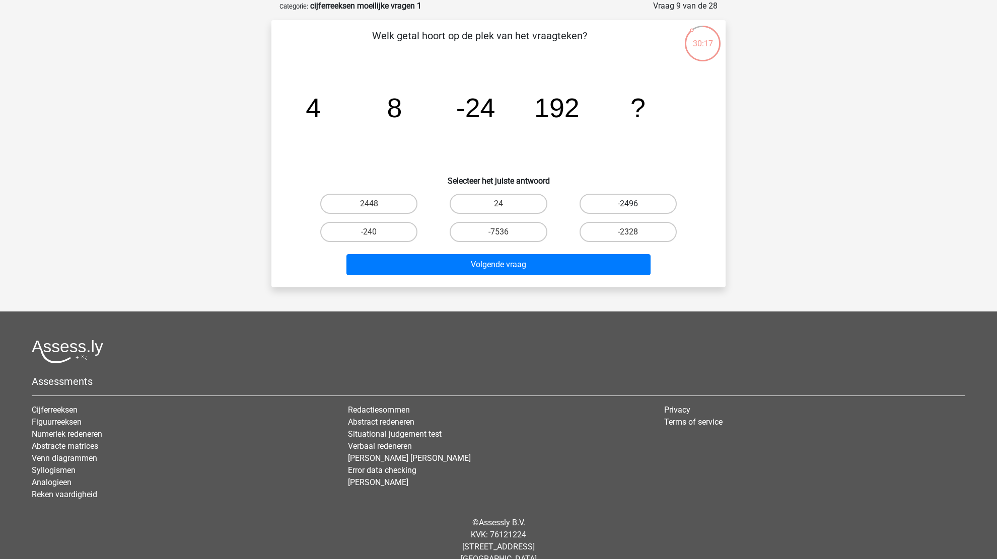
click at [612, 207] on label "-2496" at bounding box center [627, 204] width 97 height 20
click at [628, 207] on input "-2496" at bounding box center [631, 207] width 7 height 7
radio input "true"
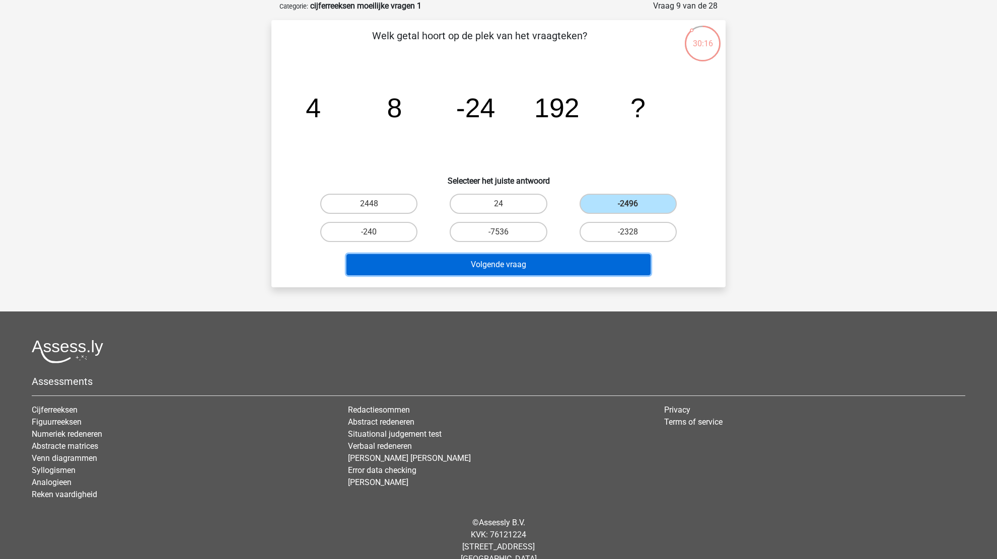
click at [518, 269] on button "Volgende vraag" at bounding box center [498, 264] width 305 height 21
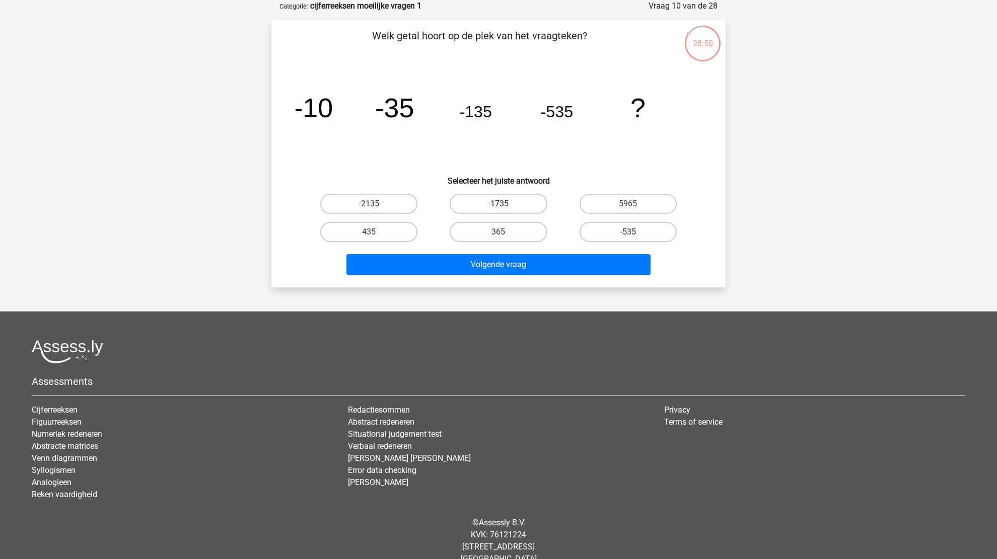
click at [523, 203] on label "-1735" at bounding box center [498, 204] width 97 height 20
click at [505, 204] on input "-1735" at bounding box center [501, 207] width 7 height 7
radio input "true"
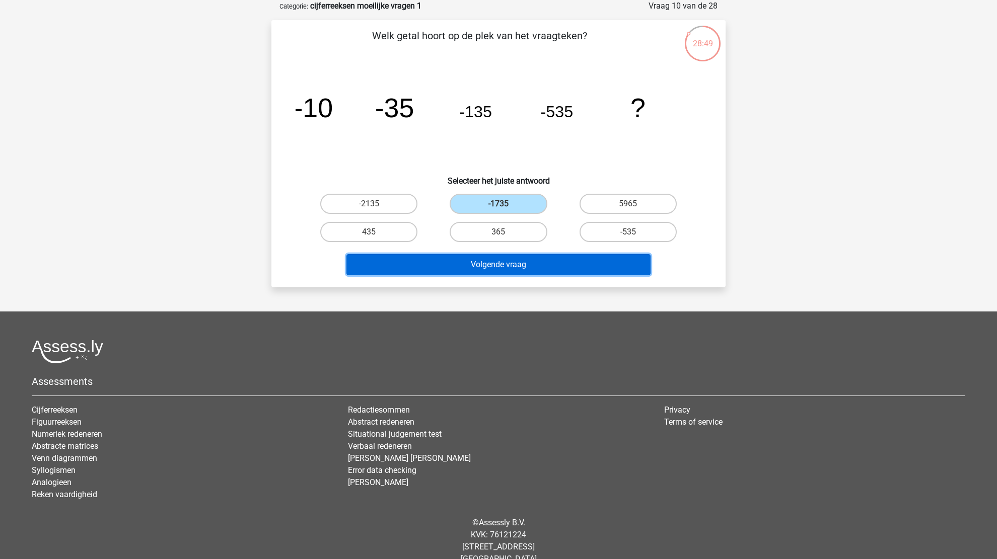
click at [515, 259] on button "Volgende vraag" at bounding box center [498, 264] width 305 height 21
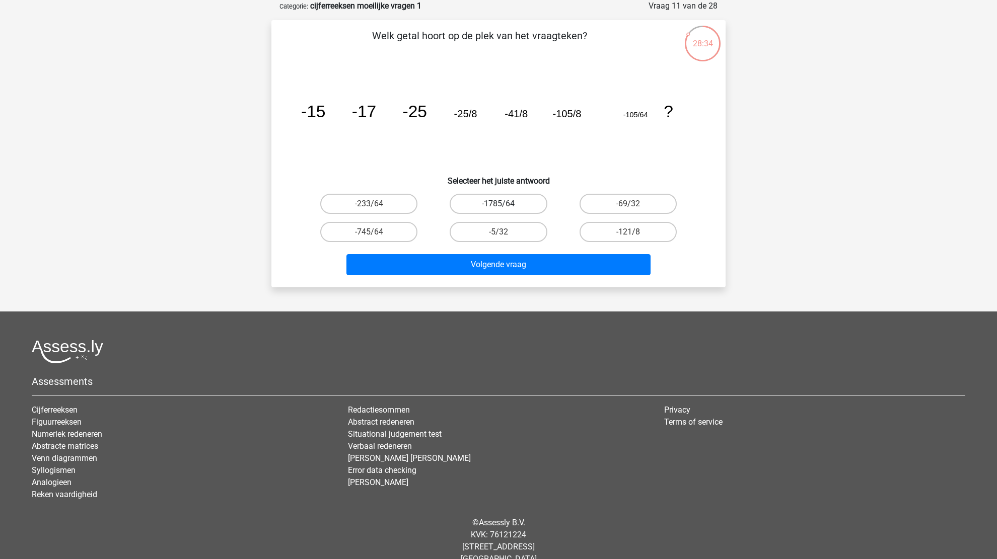
click at [497, 209] on label "-1785/64" at bounding box center [498, 204] width 97 height 20
click at [498, 209] on input "-1785/64" at bounding box center [501, 207] width 7 height 7
radio input "true"
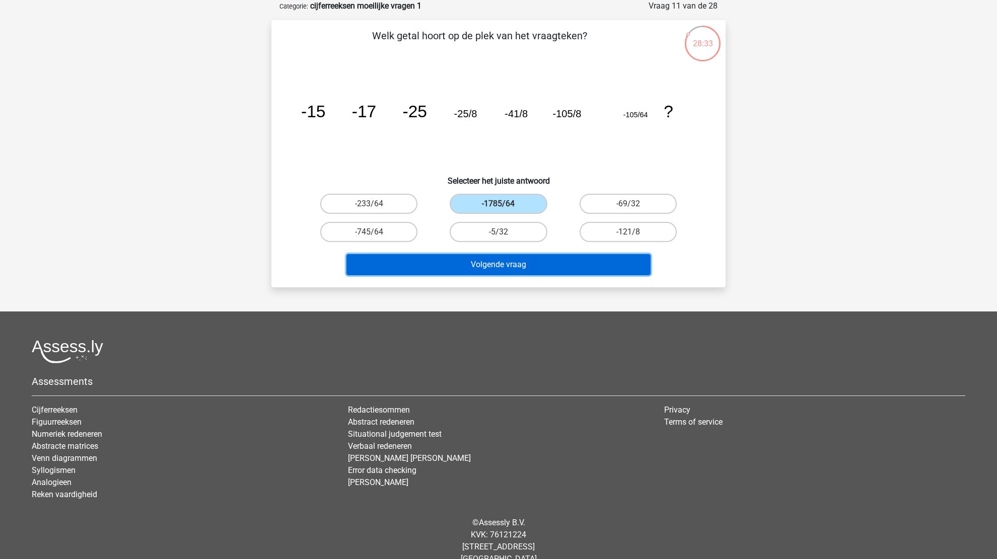
click at [487, 273] on button "Volgende vraag" at bounding box center [498, 264] width 305 height 21
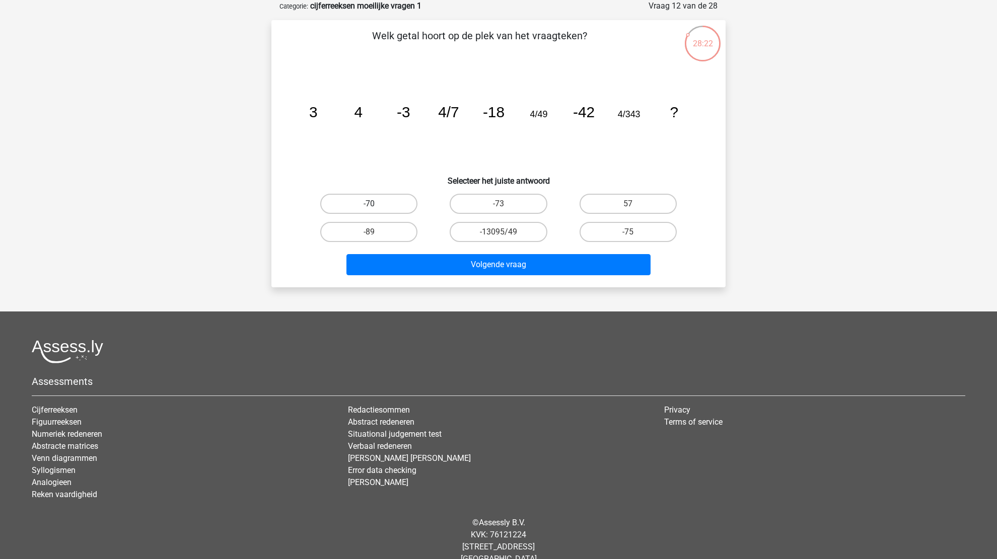
click at [390, 204] on label "-70" at bounding box center [368, 204] width 97 height 20
click at [376, 204] on input "-70" at bounding box center [372, 207] width 7 height 7
radio input "true"
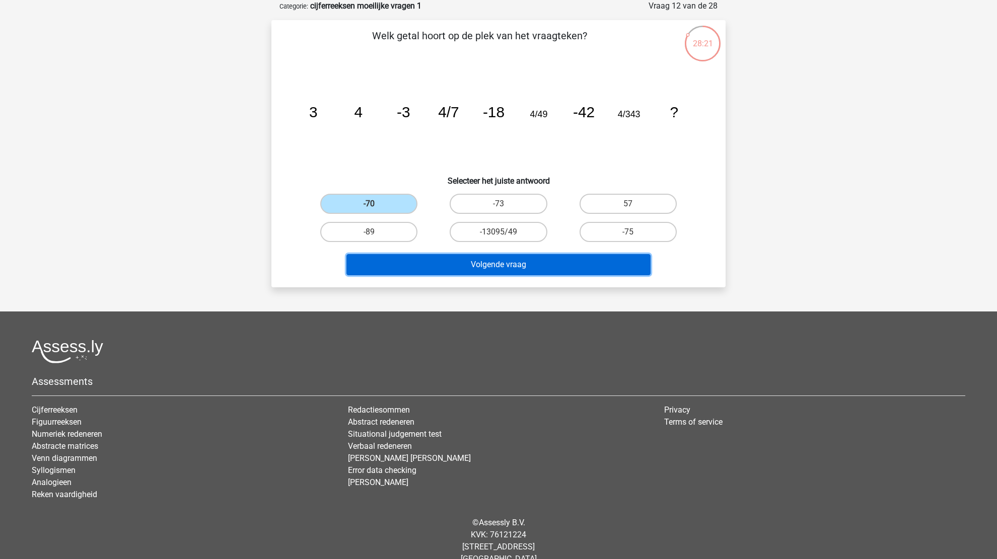
click at [445, 261] on button "Volgende vraag" at bounding box center [498, 264] width 305 height 21
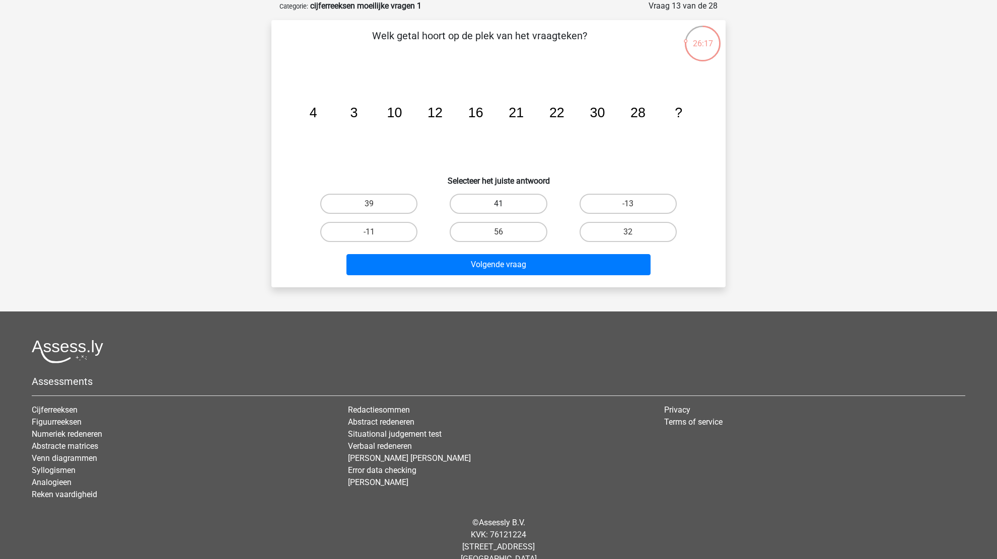
click at [470, 213] on label "41" at bounding box center [498, 204] width 97 height 20
click at [498, 210] on input "41" at bounding box center [501, 207] width 7 height 7
radio input "true"
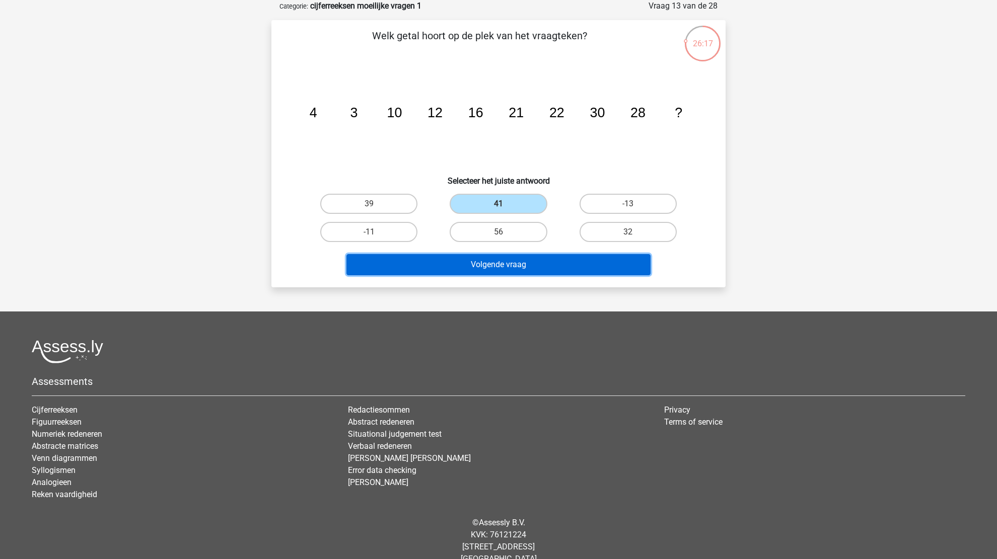
click at [498, 258] on button "Volgende vraag" at bounding box center [498, 264] width 305 height 21
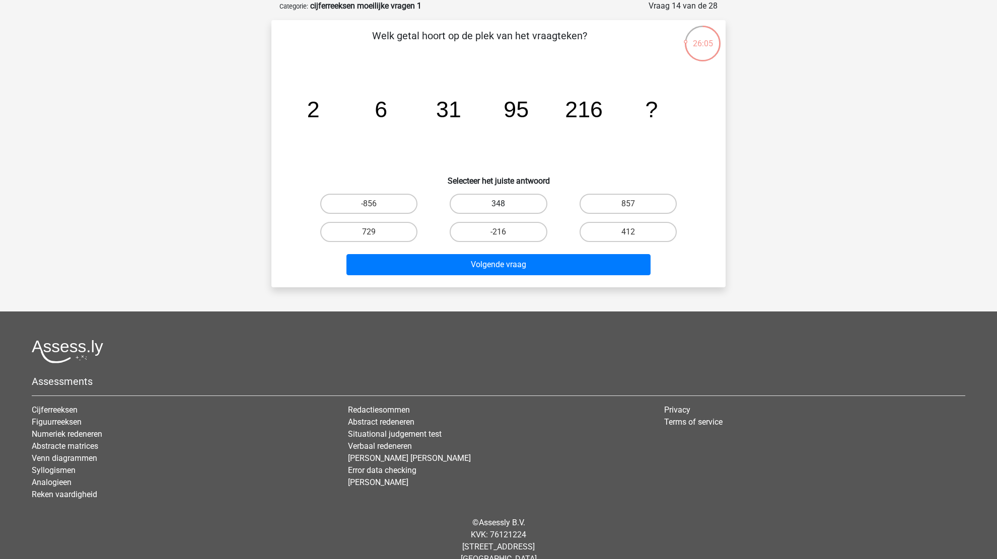
click at [458, 198] on label "348" at bounding box center [498, 204] width 97 height 20
click at [498, 204] on input "348" at bounding box center [501, 207] width 7 height 7
radio input "true"
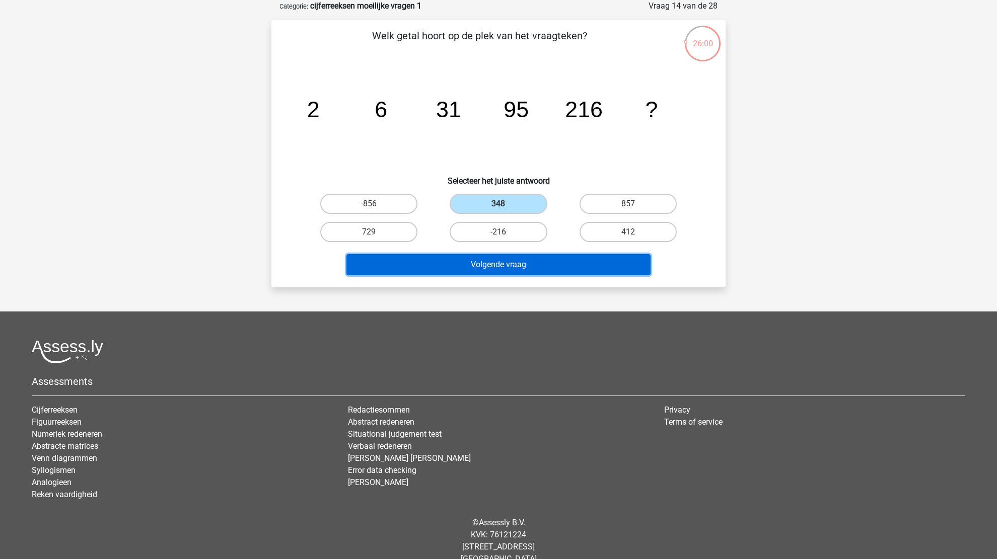
click at [477, 258] on button "Volgende vraag" at bounding box center [498, 264] width 305 height 21
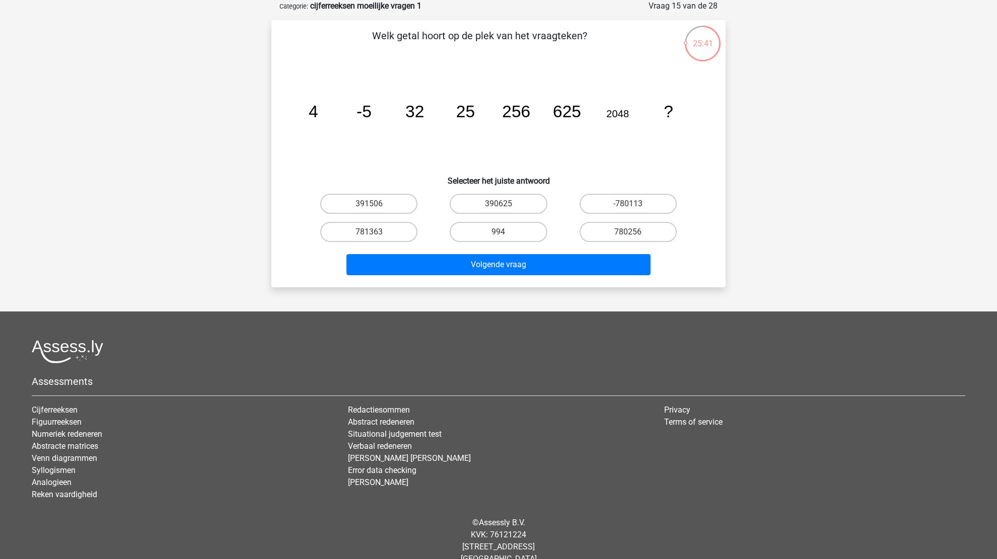
click at [503, 234] on input "994" at bounding box center [501, 235] width 7 height 7
radio input "true"
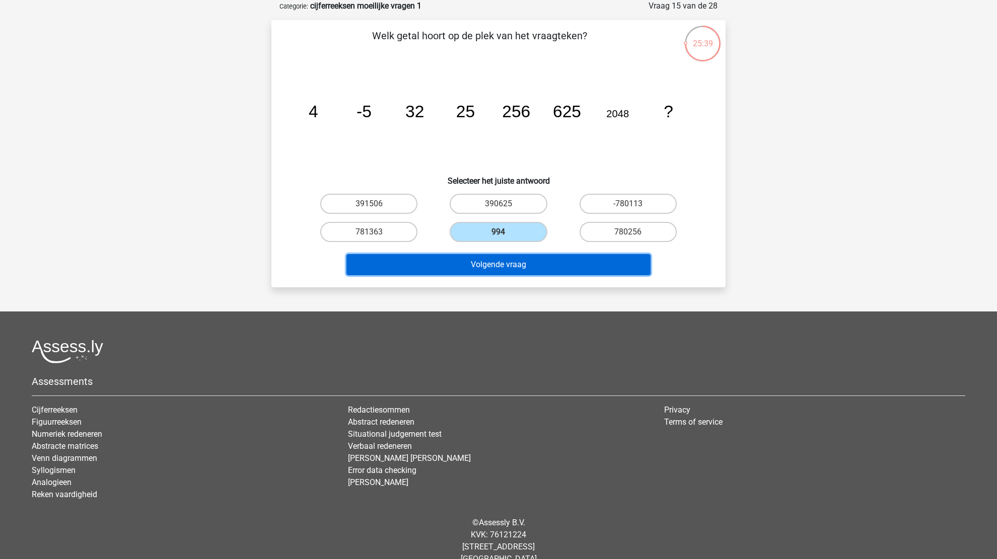
click at [515, 260] on button "Volgende vraag" at bounding box center [498, 264] width 305 height 21
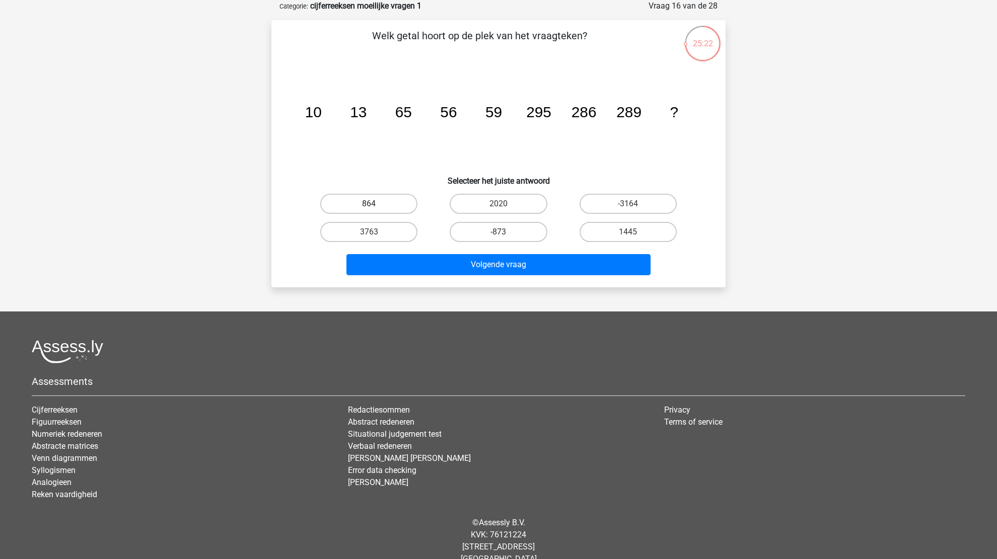
click at [354, 194] on label "864" at bounding box center [368, 204] width 97 height 20
click at [369, 204] on input "864" at bounding box center [372, 207] width 7 height 7
radio input "true"
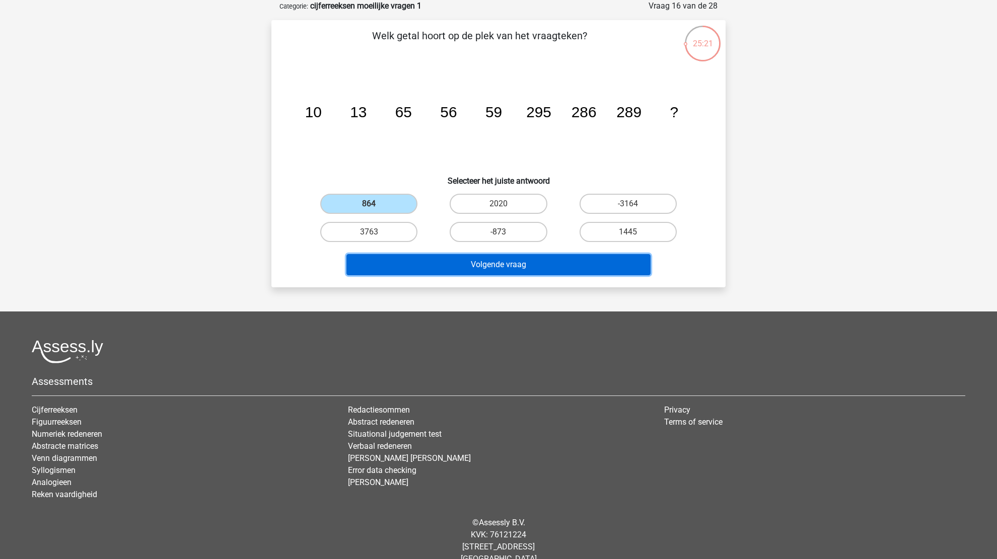
click at [477, 270] on button "Volgende vraag" at bounding box center [498, 264] width 305 height 21
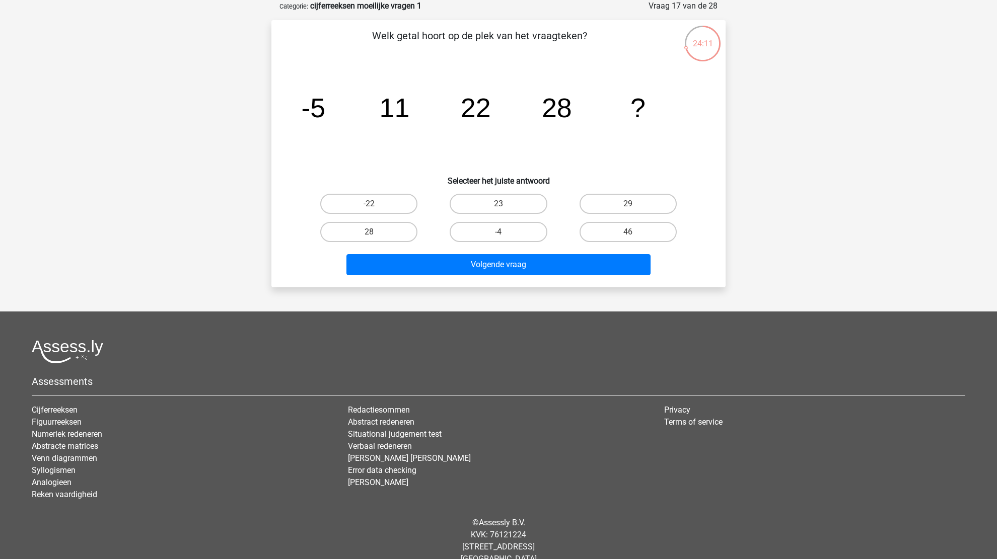
click at [628, 205] on input "29" at bounding box center [631, 207] width 7 height 7
radio input "true"
click at [503, 281] on div "Welk getal hoort op de plek van het vraagteken? image/svg+xml -5 11 22 28 ? Sel…" at bounding box center [498, 153] width 454 height 267
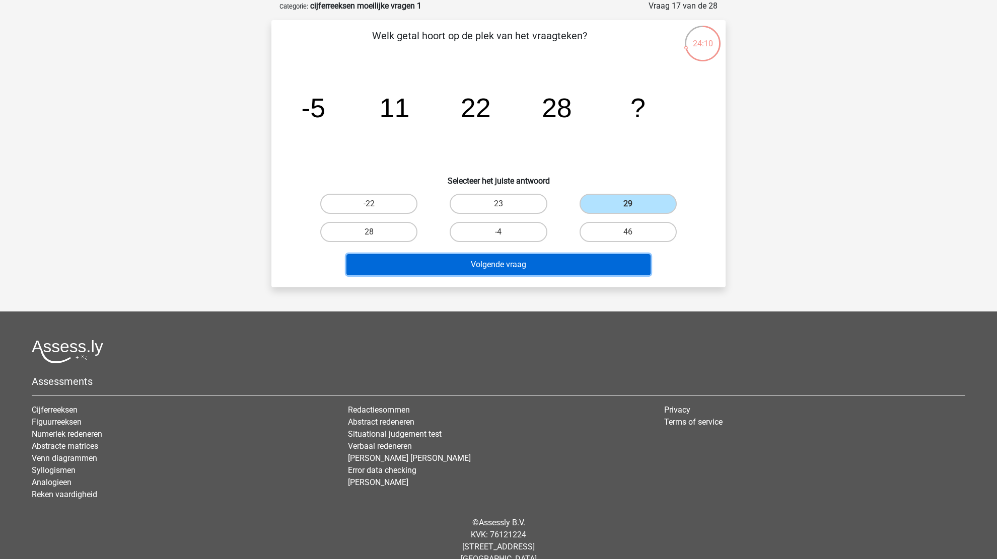
click at [515, 263] on button "Volgende vraag" at bounding box center [498, 264] width 305 height 21
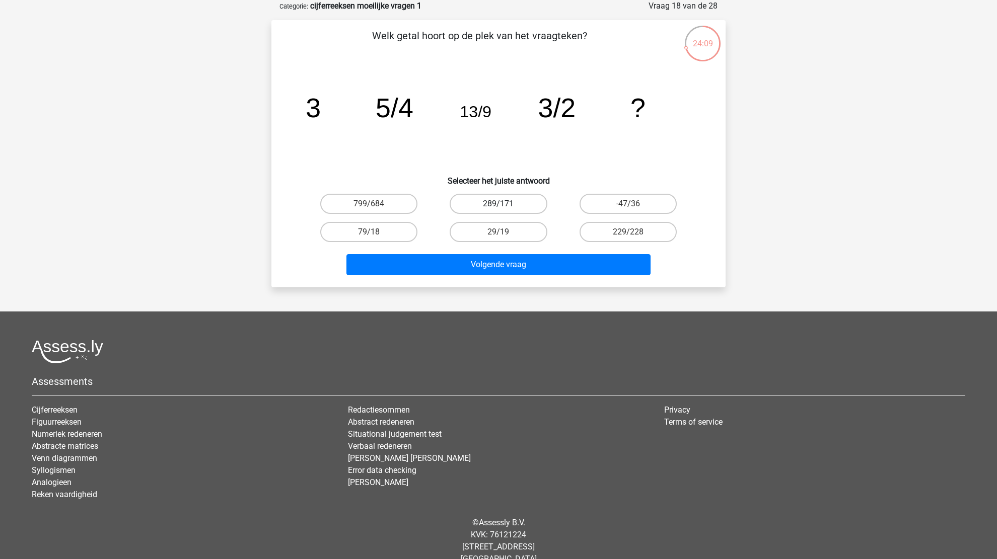
click at [501, 201] on label "289/171" at bounding box center [498, 204] width 97 height 20
click at [501, 204] on input "289/171" at bounding box center [501, 207] width 7 height 7
radio input "true"
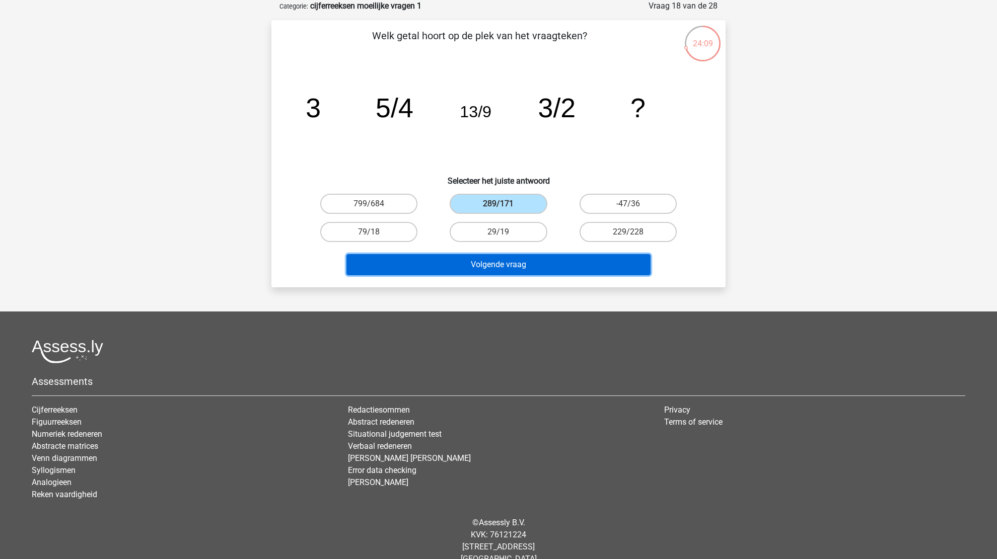
click at [511, 264] on button "Volgende vraag" at bounding box center [498, 264] width 305 height 21
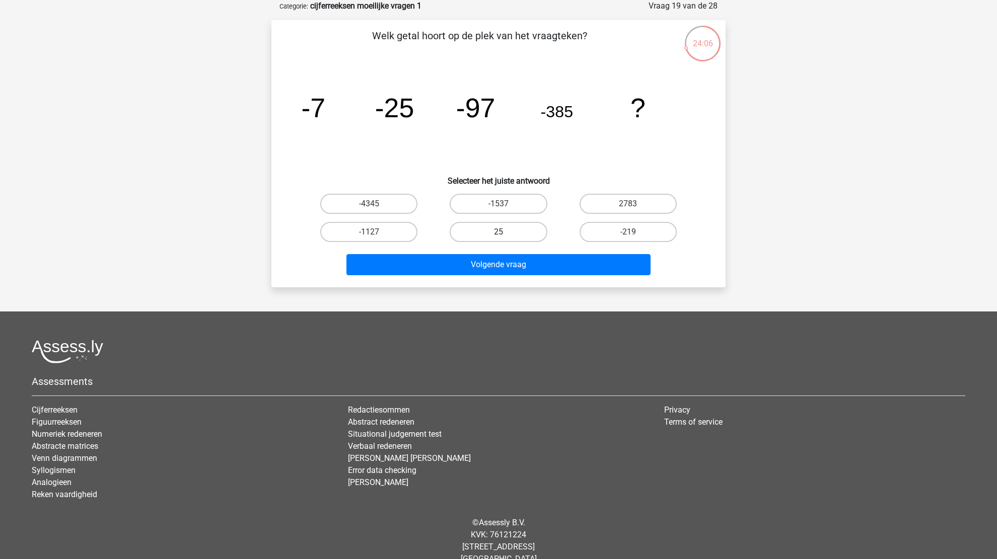
click at [509, 234] on label "25" at bounding box center [498, 232] width 97 height 20
click at [505, 234] on input "25" at bounding box center [501, 235] width 7 height 7
radio input "true"
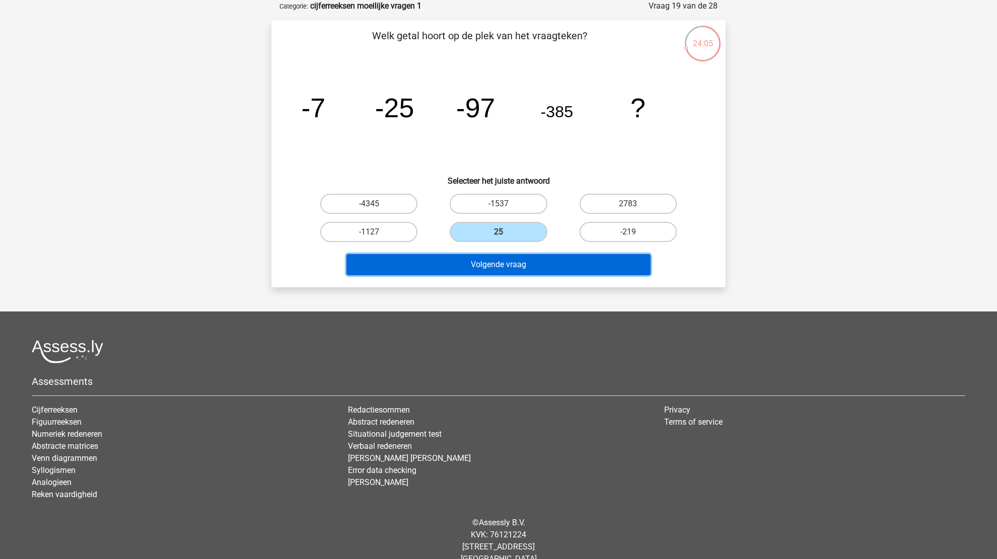
click at [505, 265] on button "Volgende vraag" at bounding box center [498, 264] width 305 height 21
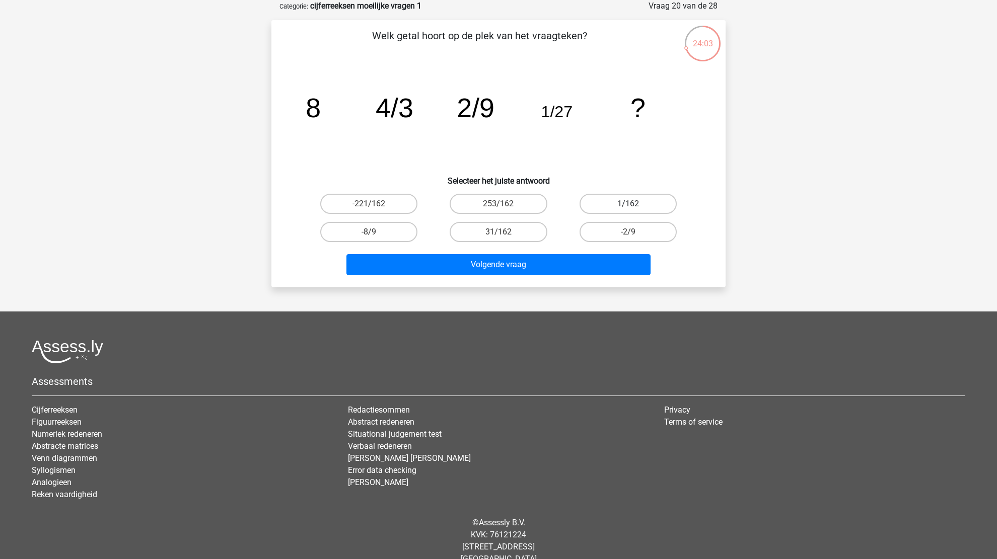
click at [616, 195] on label "1/162" at bounding box center [627, 204] width 97 height 20
click at [628, 204] on input "1/162" at bounding box center [631, 207] width 7 height 7
radio input "true"
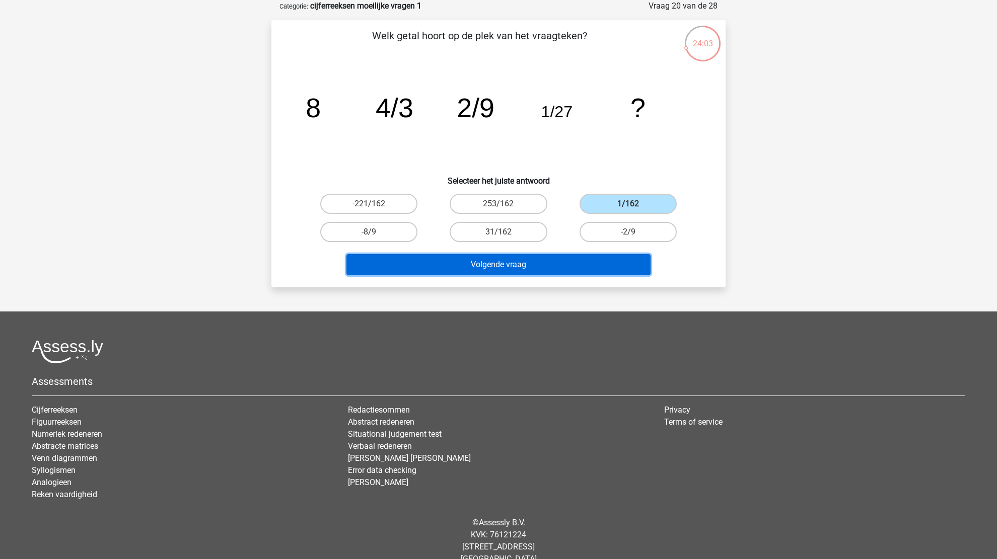
click at [514, 267] on button "Volgende vraag" at bounding box center [498, 264] width 305 height 21
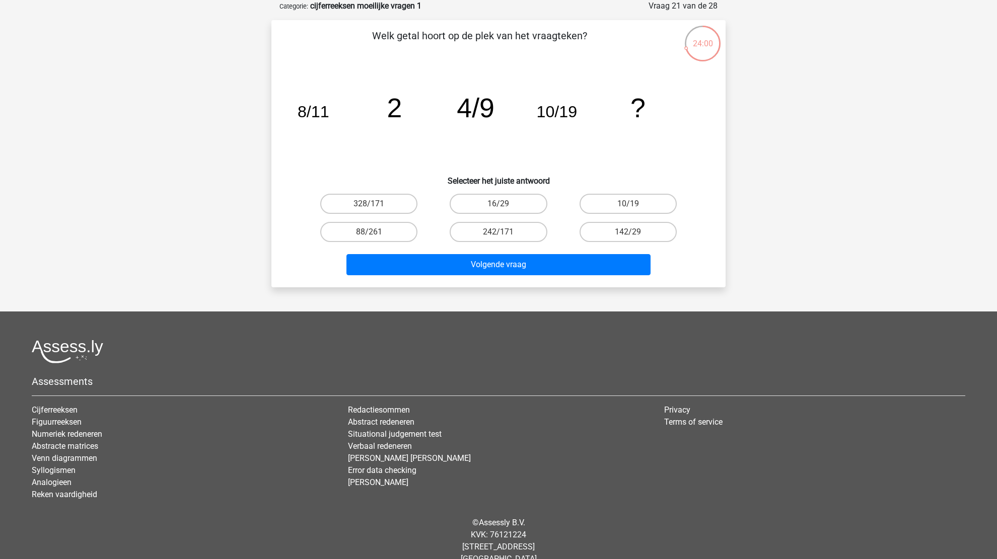
click at [374, 205] on input "328/171" at bounding box center [372, 207] width 7 height 7
radio input "true"
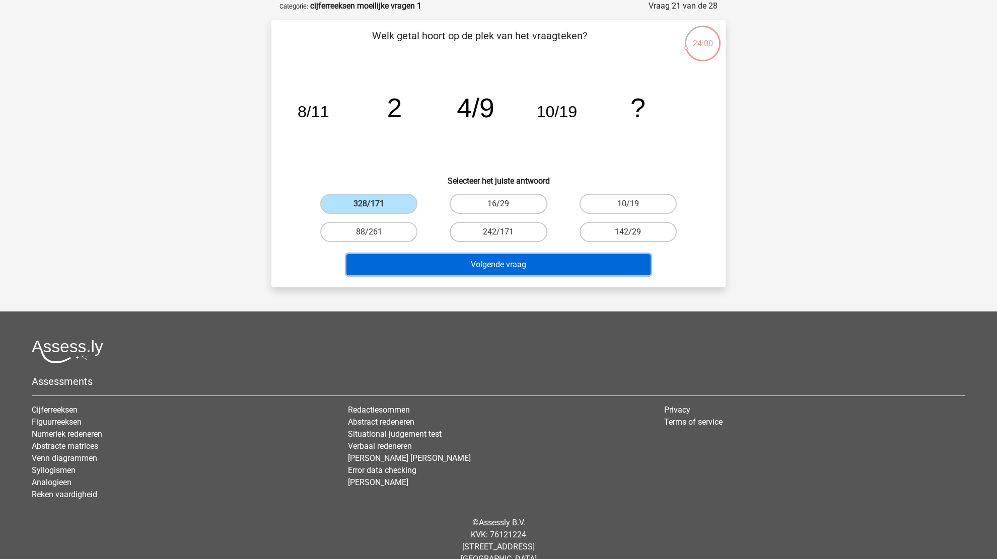
click at [457, 263] on button "Volgende vraag" at bounding box center [498, 264] width 305 height 21
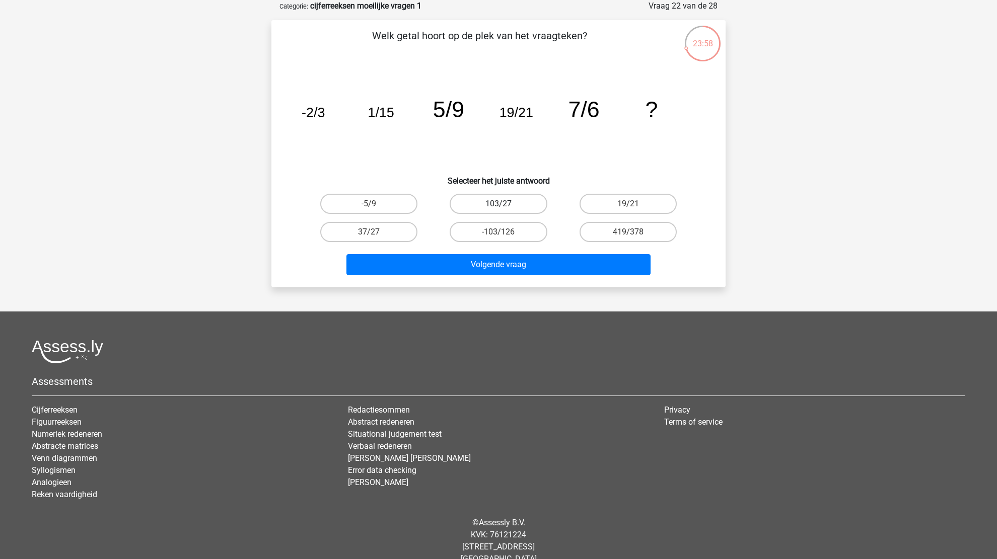
click at [491, 200] on label "103/27" at bounding box center [498, 204] width 97 height 20
click at [498, 204] on input "103/27" at bounding box center [501, 207] width 7 height 7
radio input "true"
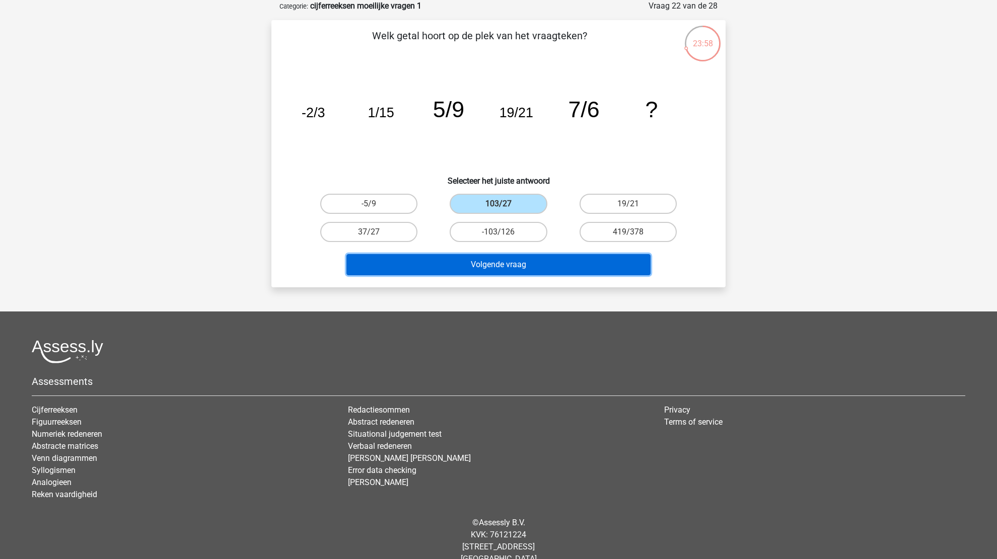
click at [508, 267] on button "Volgende vraag" at bounding box center [498, 264] width 305 height 21
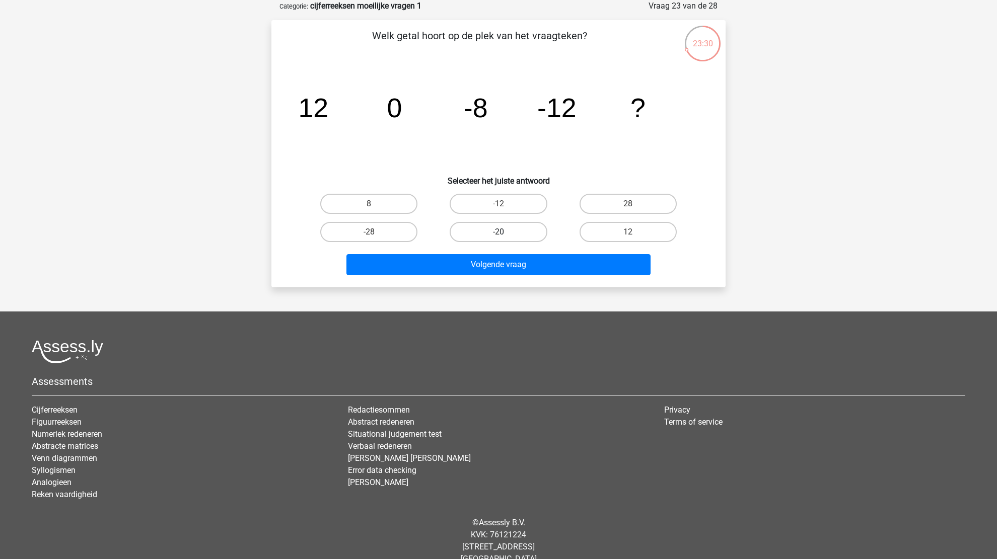
click at [541, 223] on label "-20" at bounding box center [498, 232] width 97 height 20
click at [505, 232] on input "-20" at bounding box center [501, 235] width 7 height 7
radio input "true"
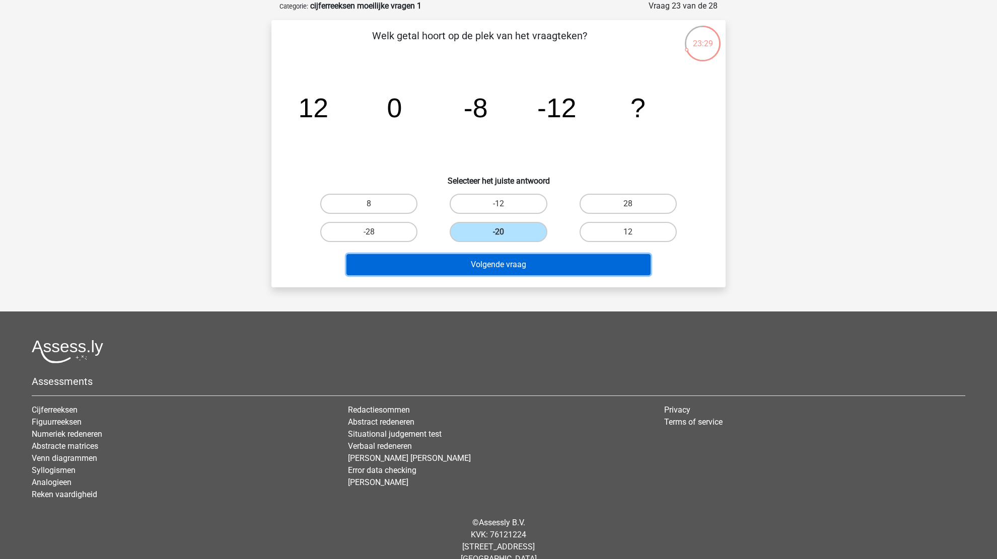
click at [533, 261] on button "Volgende vraag" at bounding box center [498, 264] width 305 height 21
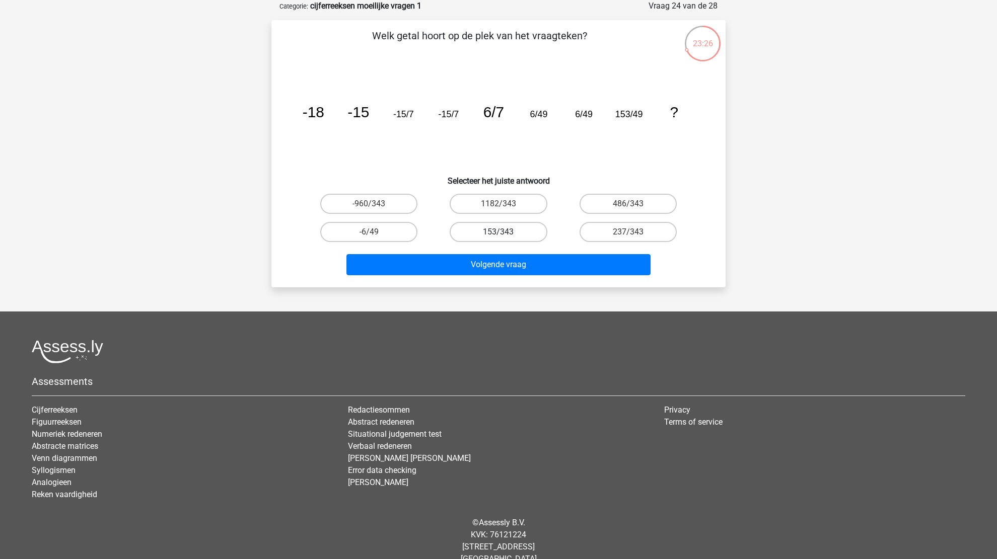
click at [535, 234] on label "153/343" at bounding box center [498, 232] width 97 height 20
click at [505, 234] on input "153/343" at bounding box center [501, 235] width 7 height 7
radio input "true"
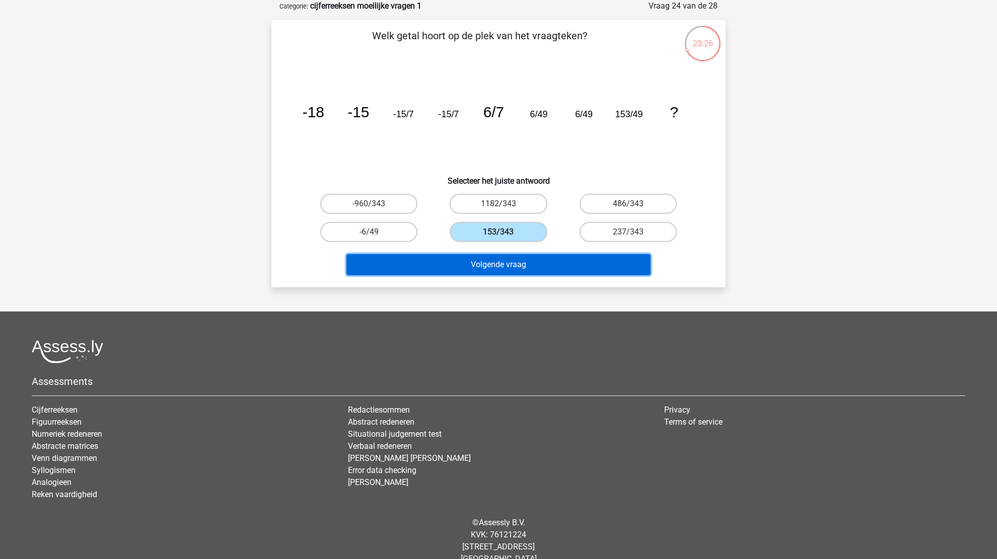
click at [533, 263] on button "Volgende vraag" at bounding box center [498, 264] width 305 height 21
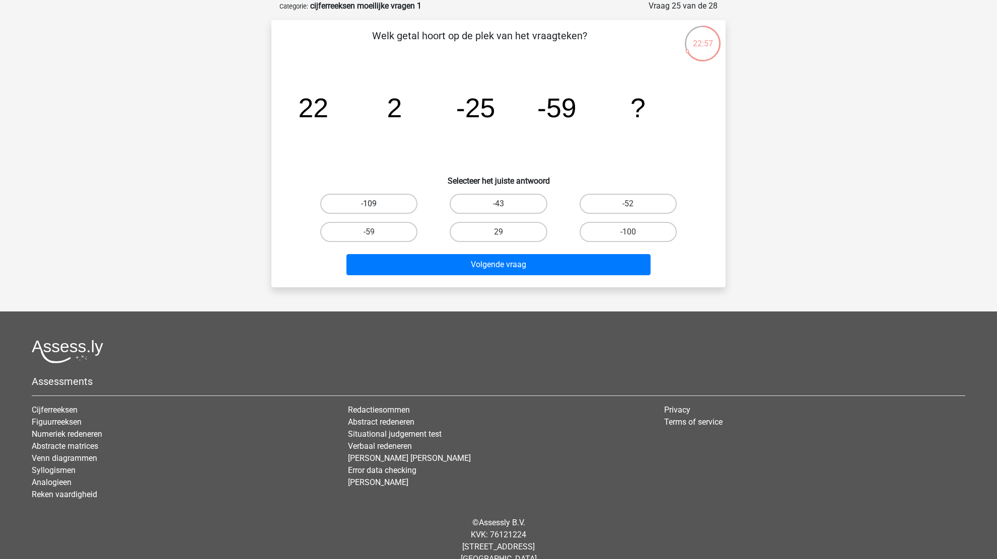
click at [394, 204] on label "-109" at bounding box center [368, 204] width 97 height 20
click at [376, 204] on input "-109" at bounding box center [372, 207] width 7 height 7
radio input "true"
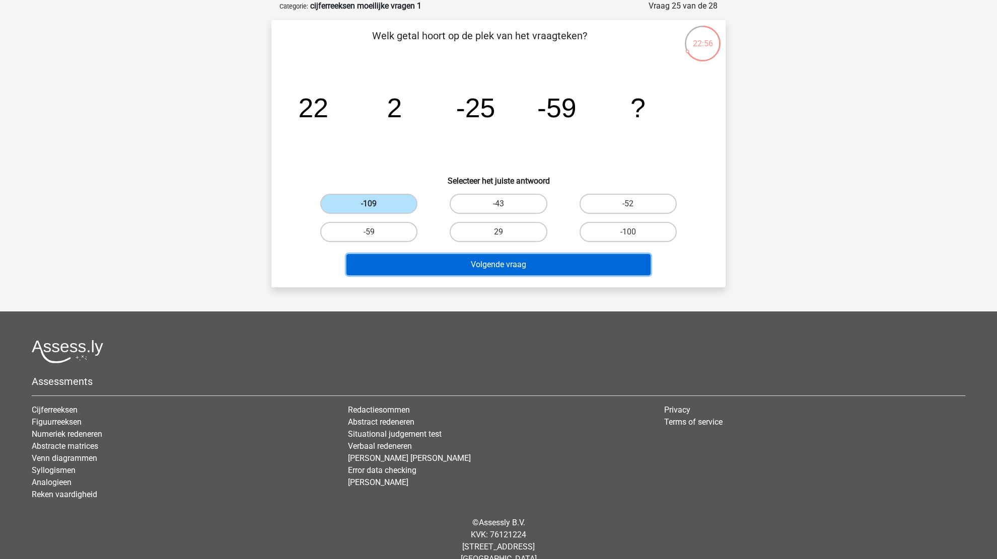
click at [500, 266] on button "Volgende vraag" at bounding box center [498, 264] width 305 height 21
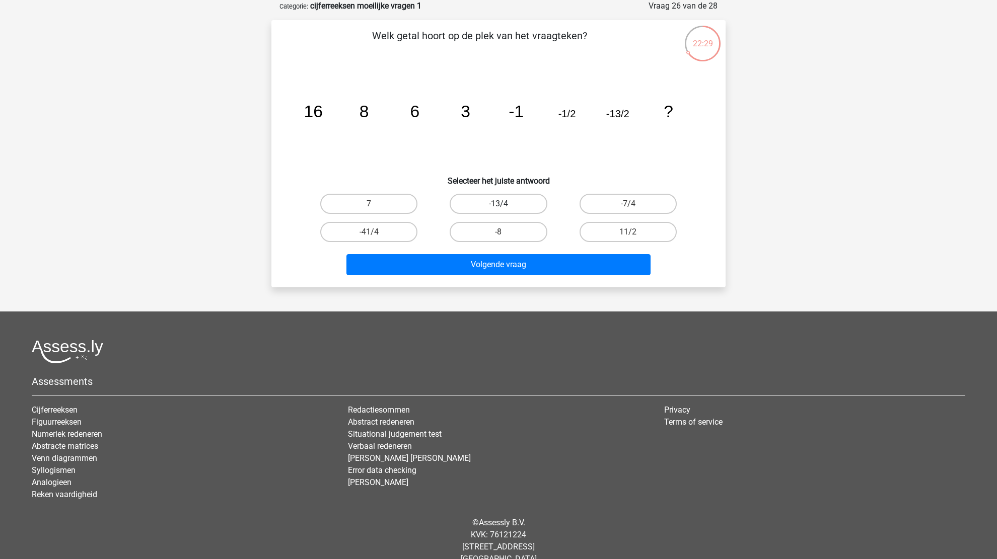
click at [509, 204] on label "-13/4" at bounding box center [498, 204] width 97 height 20
click at [505, 204] on input "-13/4" at bounding box center [501, 207] width 7 height 7
radio input "true"
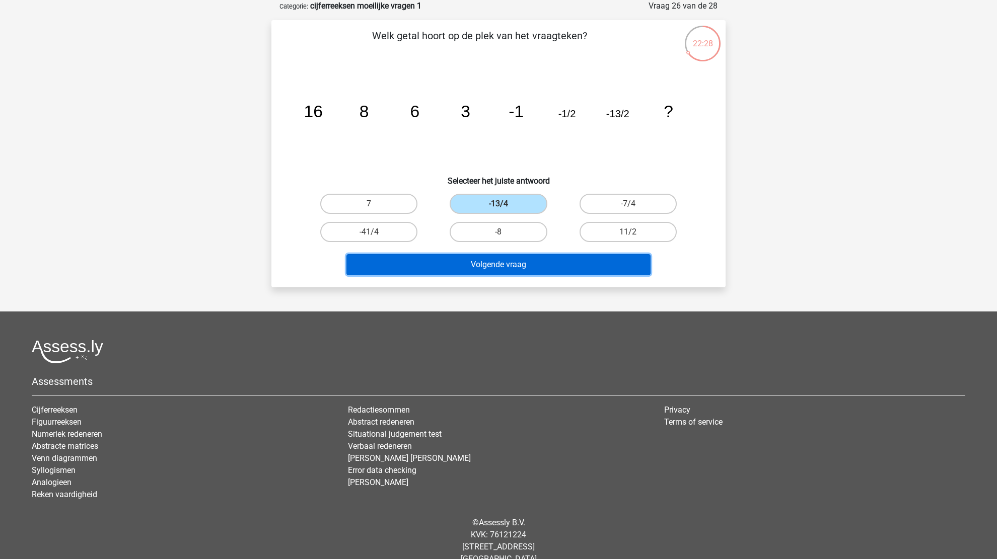
click at [514, 260] on button "Volgende vraag" at bounding box center [498, 264] width 305 height 21
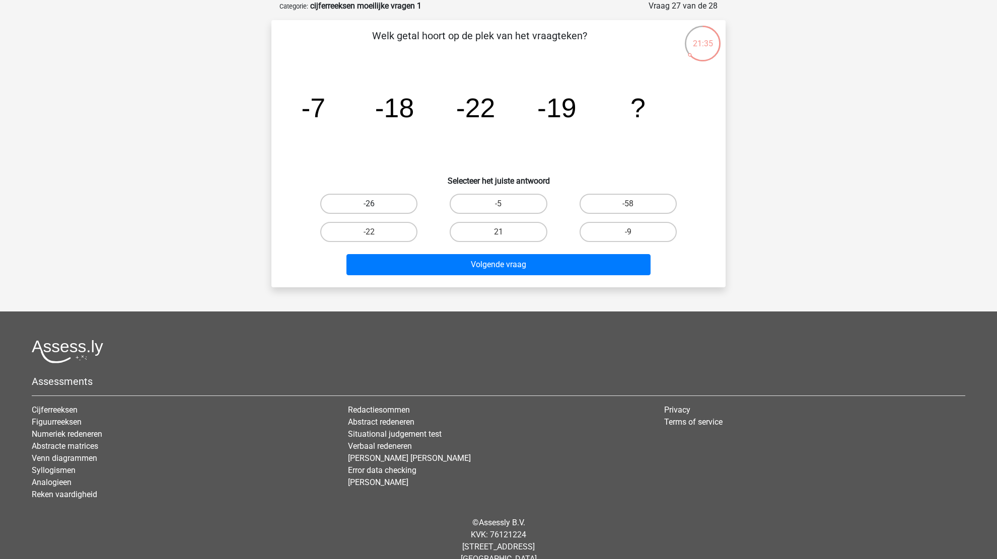
click at [374, 202] on label "-26" at bounding box center [368, 204] width 97 height 20
click at [374, 204] on input "-26" at bounding box center [372, 207] width 7 height 7
radio input "true"
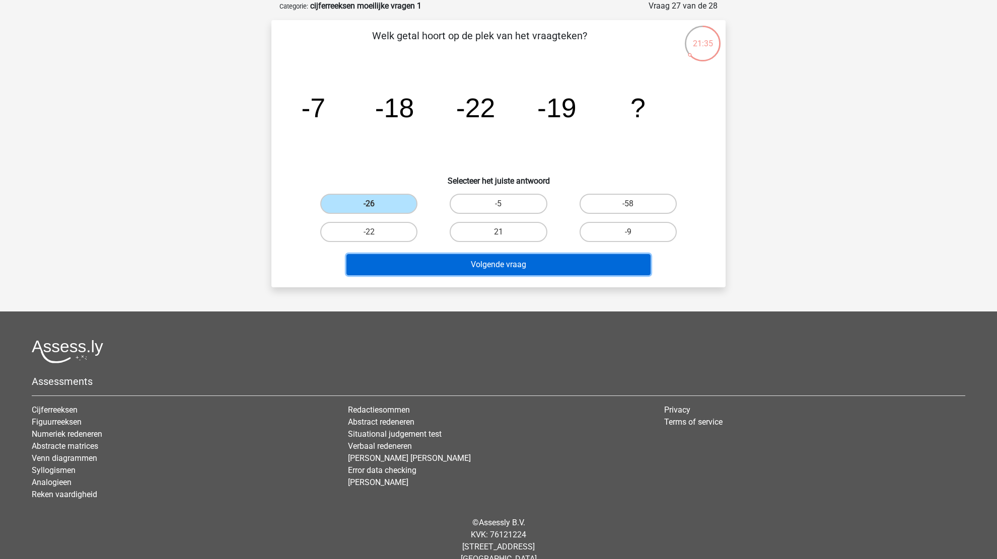
click at [519, 262] on button "Volgende vraag" at bounding box center [498, 264] width 305 height 21
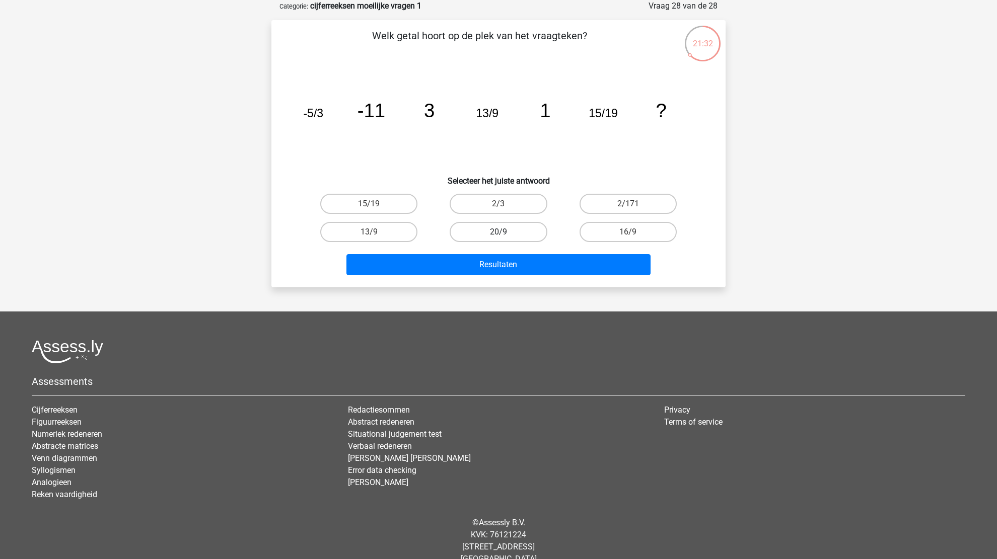
click at [510, 236] on label "20/9" at bounding box center [498, 232] width 97 height 20
click at [505, 236] on input "20/9" at bounding box center [501, 235] width 7 height 7
radio input "true"
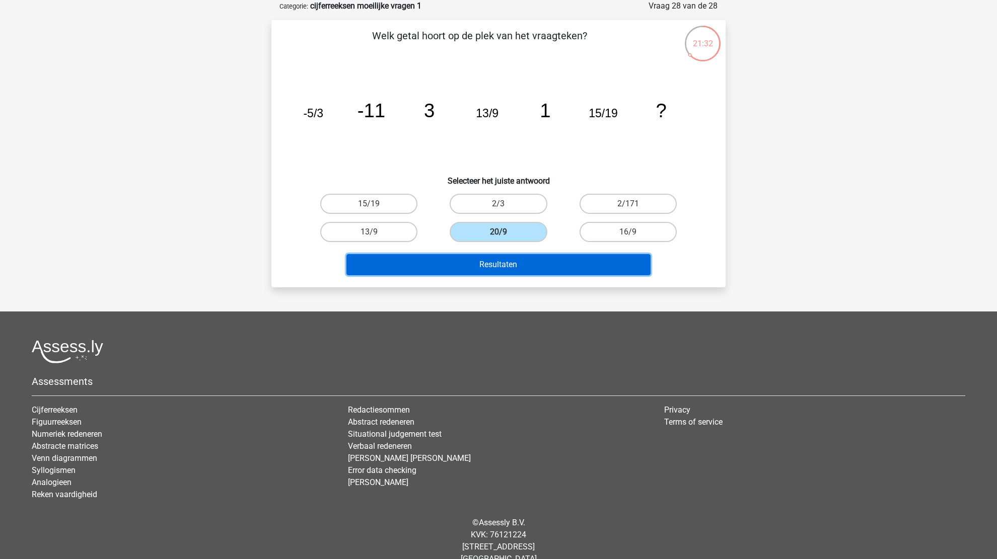
click at [503, 275] on div "Resultaten" at bounding box center [498, 266] width 389 height 25
click at [500, 264] on button "Resultaten" at bounding box center [498, 264] width 305 height 21
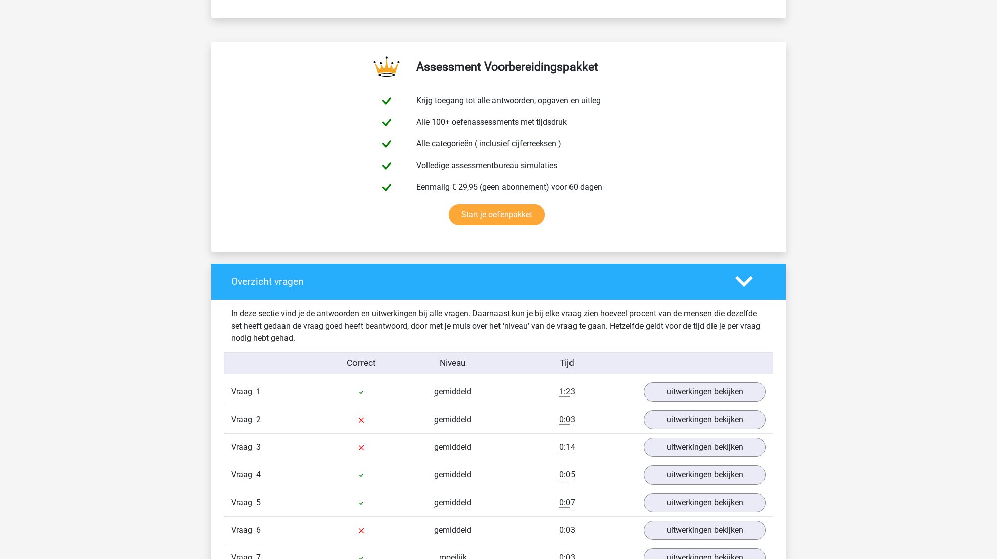
scroll to position [695, 0]
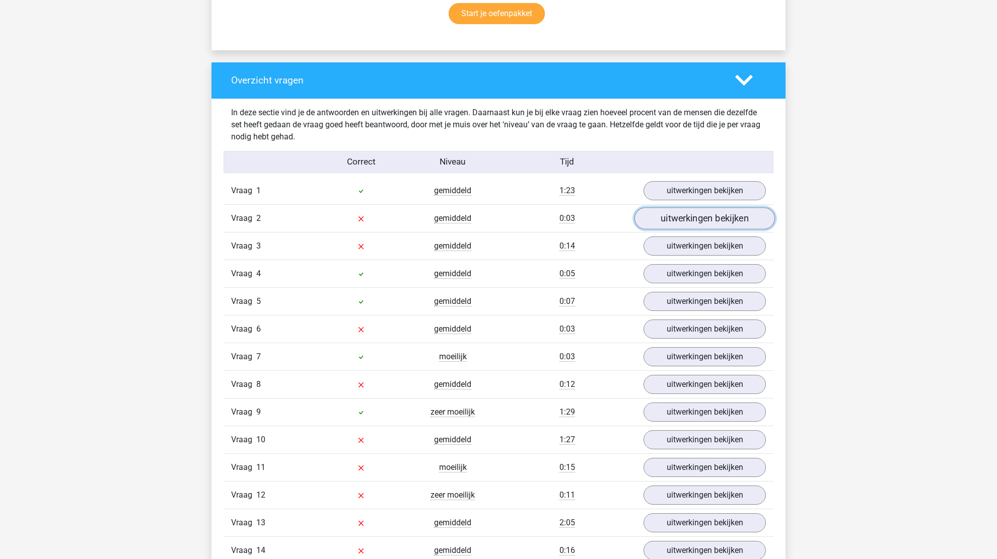
click at [732, 220] on link "uitwerkingen bekijken" at bounding box center [704, 218] width 140 height 22
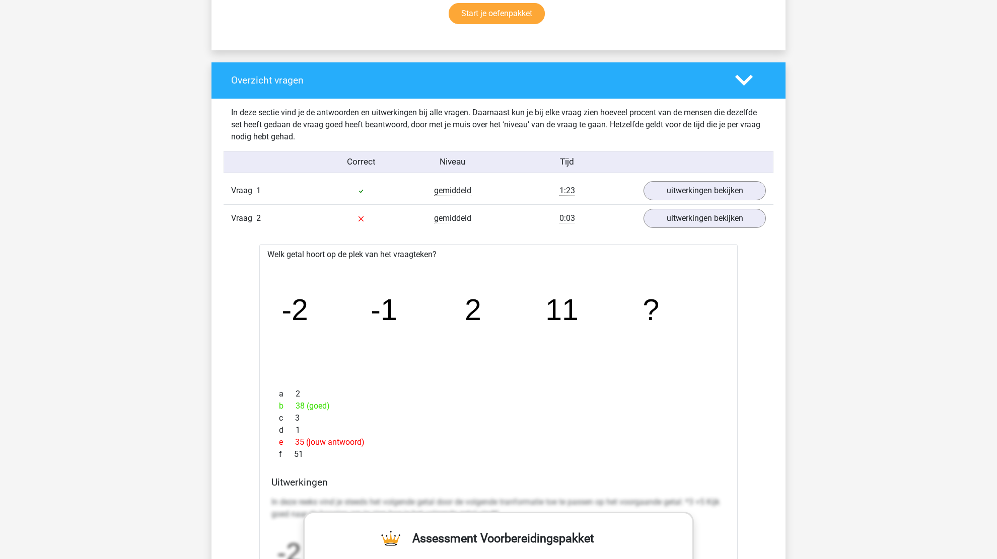
click at [720, 205] on div "Vraag 2 gemiddeld 0:03 uitwerkingen bekijken" at bounding box center [499, 218] width 550 height 28
click at [734, 80] on div at bounding box center [750, 80] width 46 height 18
click at [741, 84] on icon at bounding box center [744, 80] width 18 height 18
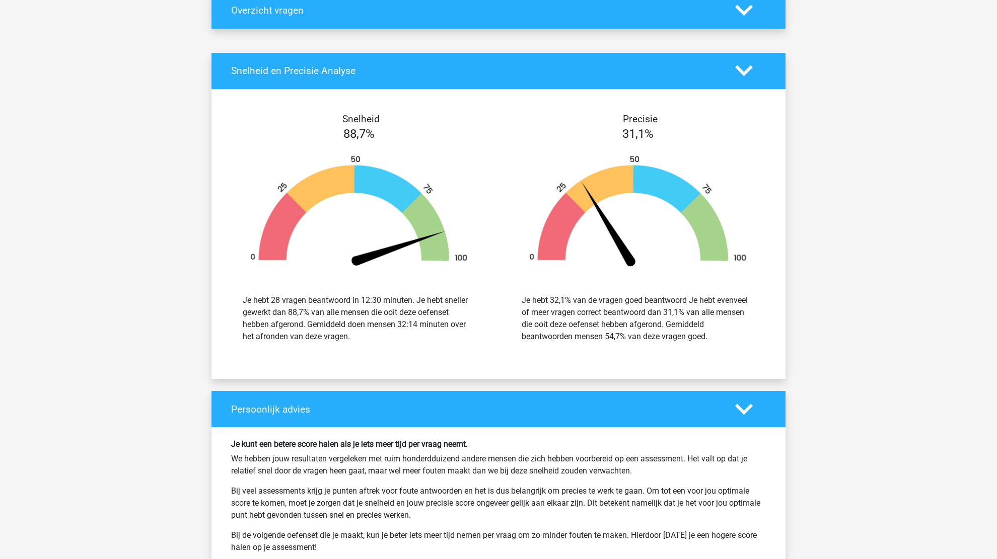
scroll to position [896, 0]
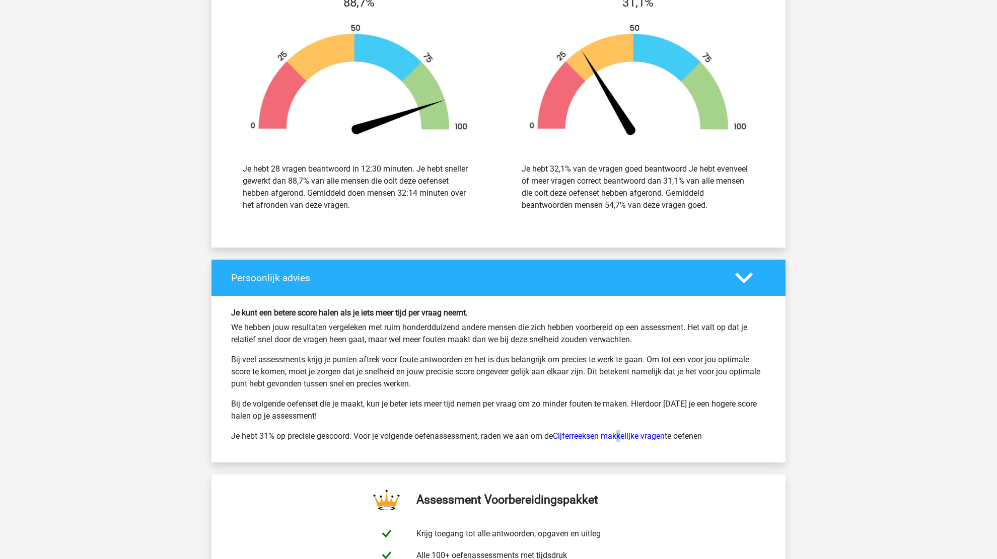
drag, startPoint x: 628, startPoint y: 430, endPoint x: 622, endPoint y: 431, distance: 5.6
click at [622, 431] on p "Je hebt 31% op precisie gescoord. Voor je volgende oefenassessment, raden we aa…" at bounding box center [498, 436] width 535 height 12
click at [623, 431] on p "Je hebt 31% op precisie gescoord. Voor je volgende oefenassessment, raden we aa…" at bounding box center [498, 436] width 535 height 12
click at [626, 428] on div "Je kunt een betere score halen als je iets meer tijd per vraag neemt. We hebben…" at bounding box center [499, 379] width 550 height 142
click at [622, 441] on p "Je hebt 31% op precisie gescoord. Voor je volgende oefenassessment, raden we aa…" at bounding box center [498, 436] width 535 height 12
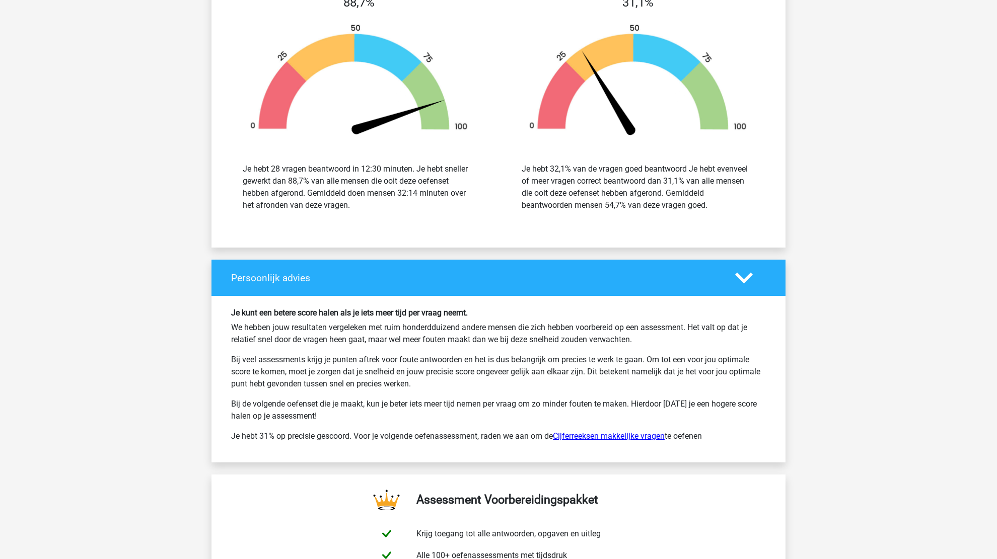
click at [625, 436] on link "Cijferreeksen makkelijke vragen" at bounding box center [609, 436] width 112 height 10
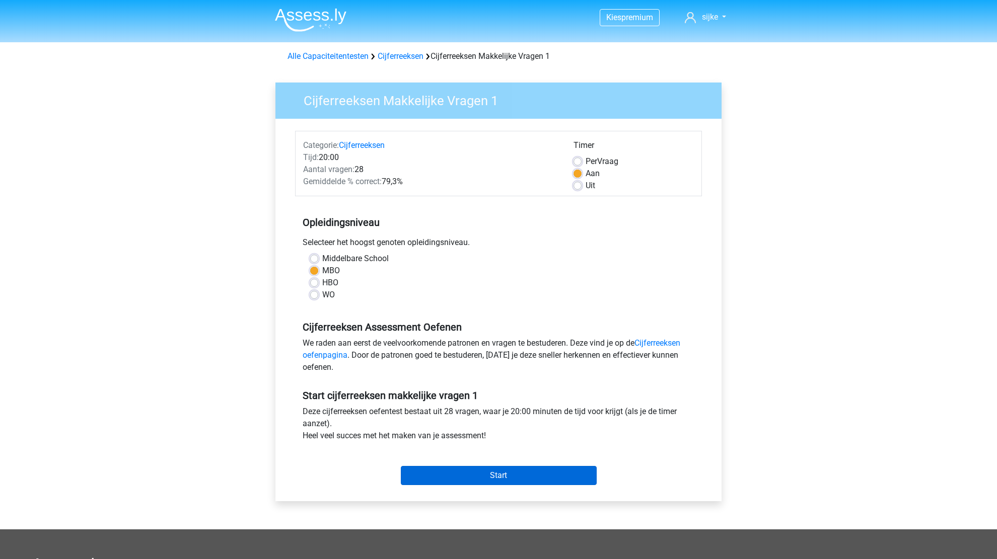
drag, startPoint x: 517, startPoint y: 459, endPoint x: 505, endPoint y: 479, distance: 23.2
click at [507, 479] on div "Start" at bounding box center [498, 467] width 407 height 35
click at [505, 479] on input "Start" at bounding box center [499, 475] width 196 height 19
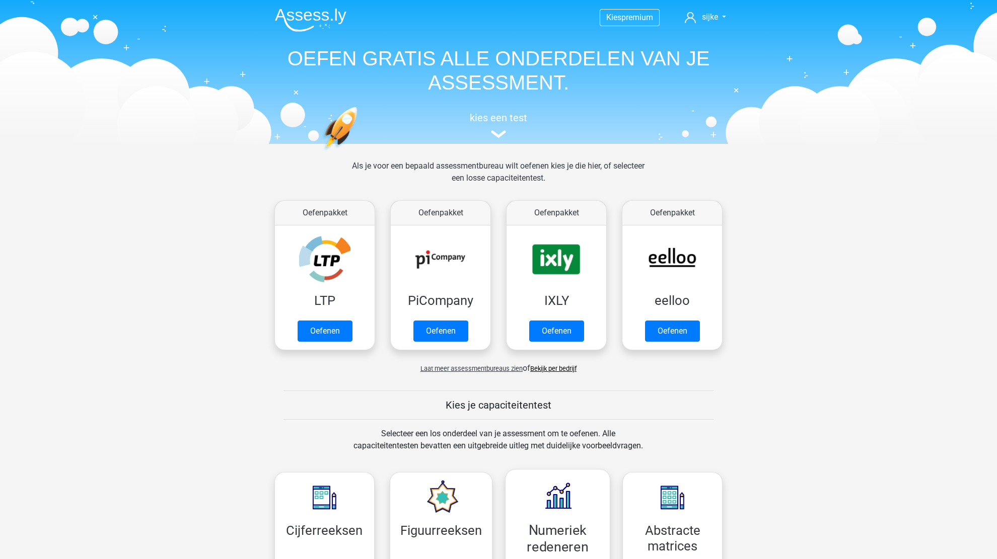
scroll to position [427, 0]
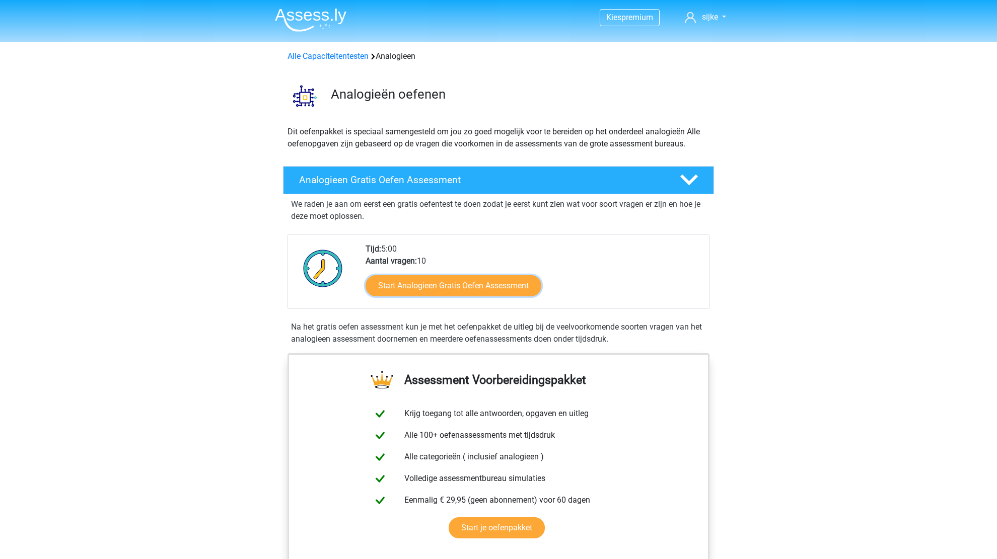
click at [377, 300] on div "Start Analogieen Gratis Oefen Assessment" at bounding box center [534, 287] width 336 height 41
click at [418, 279] on link "Start Analogieen Gratis Oefen Assessment" at bounding box center [453, 285] width 202 height 24
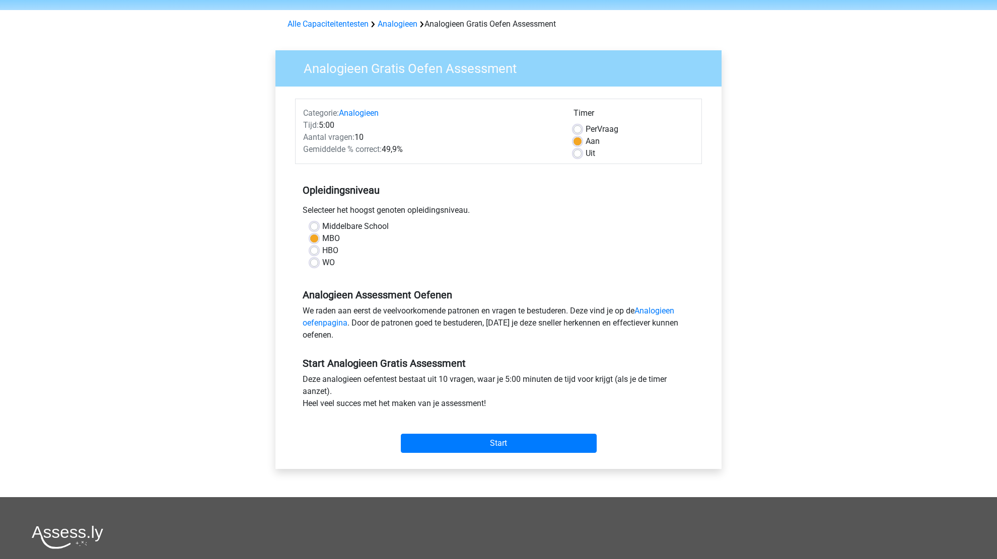
scroll to position [50, 0]
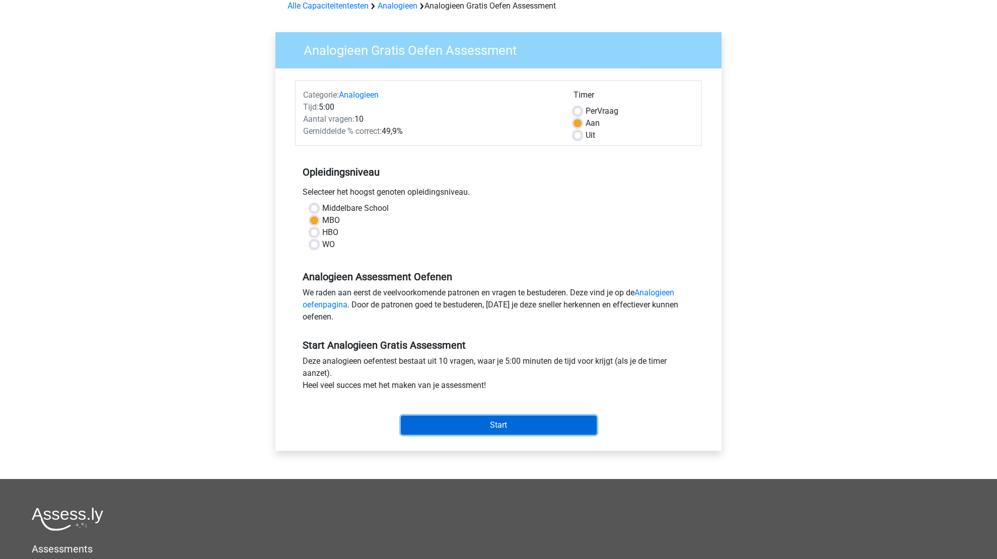
click at [511, 425] on input "Start" at bounding box center [499, 425] width 196 height 19
